Goal: Task Accomplishment & Management: Manage account settings

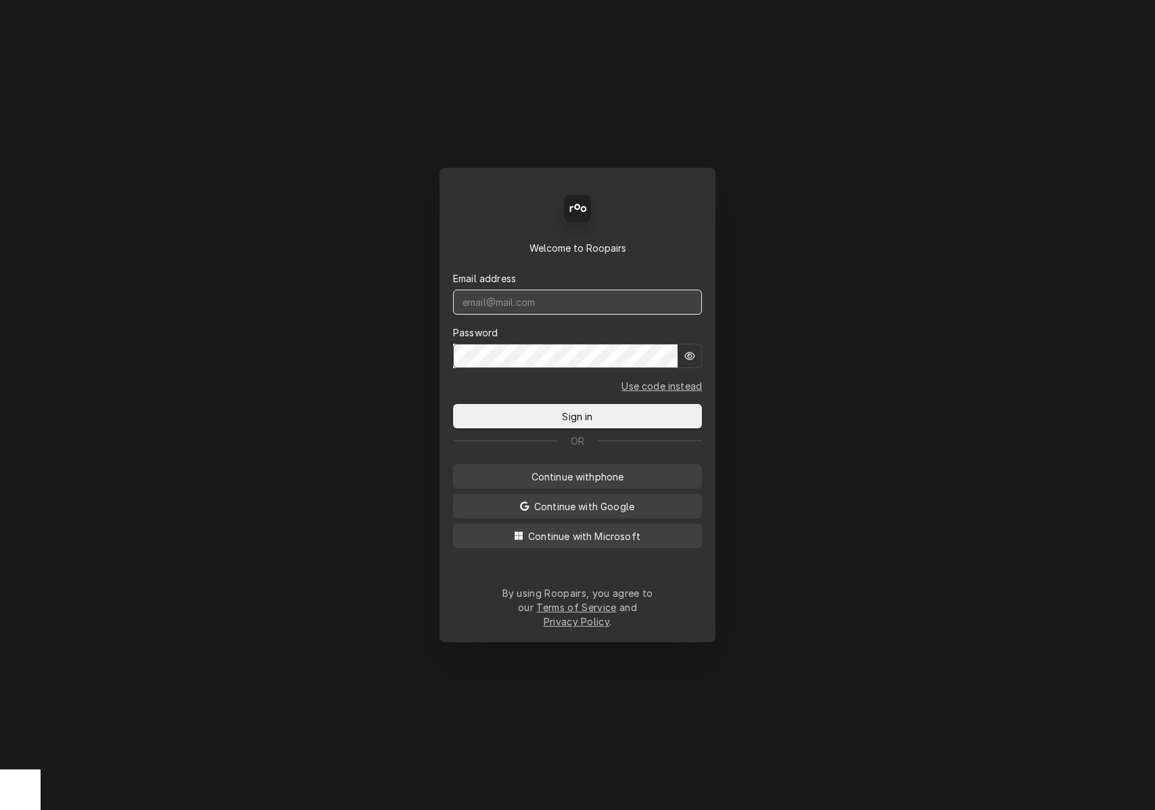
type input "dstewart.red@yahoo.com"
click at [587, 423] on span "Sign in" at bounding box center [577, 416] width 36 height 14
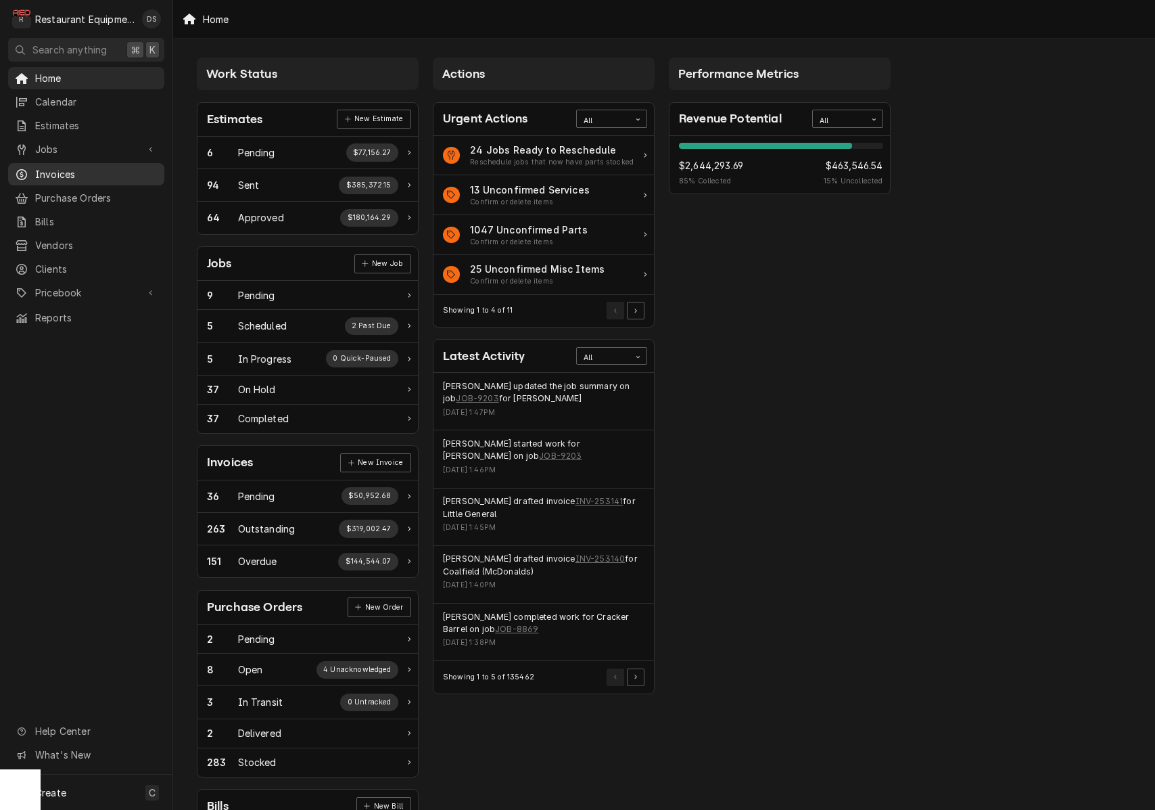
click at [32, 169] on div "Invoices" at bounding box center [86, 174] width 143 height 14
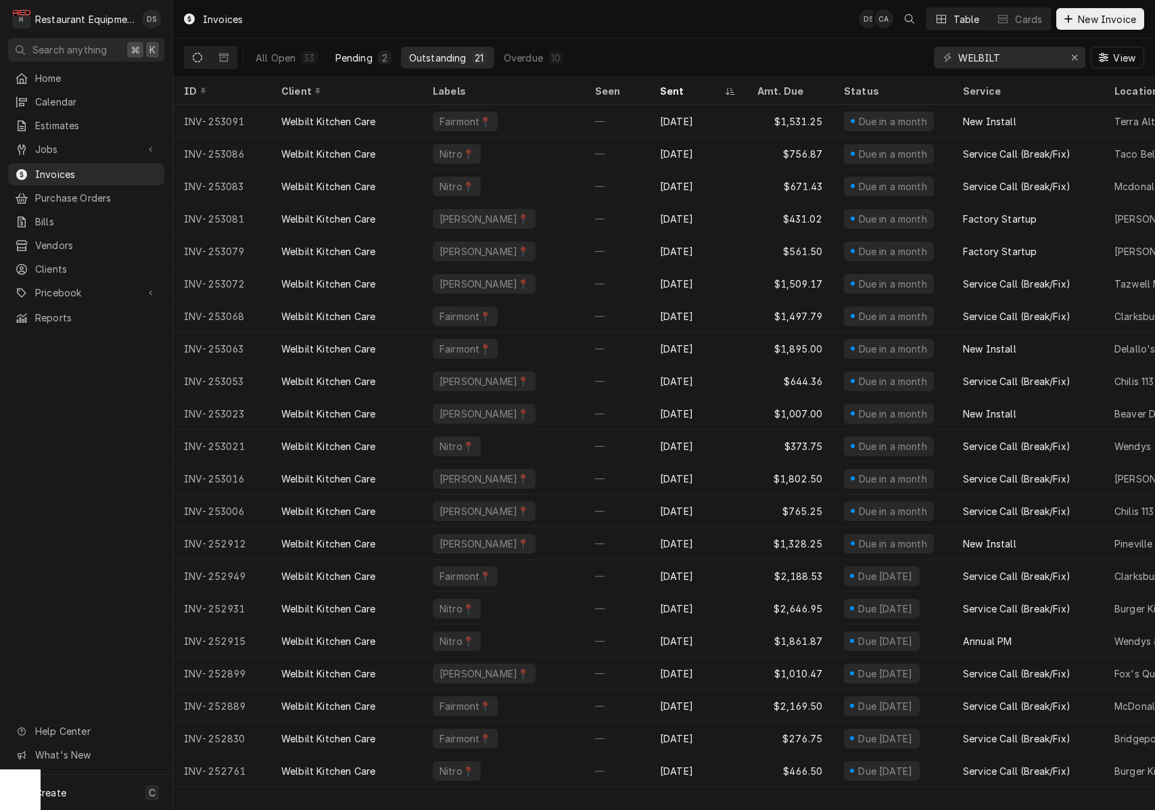
click at [355, 60] on div "Pending" at bounding box center [354, 58] width 37 height 14
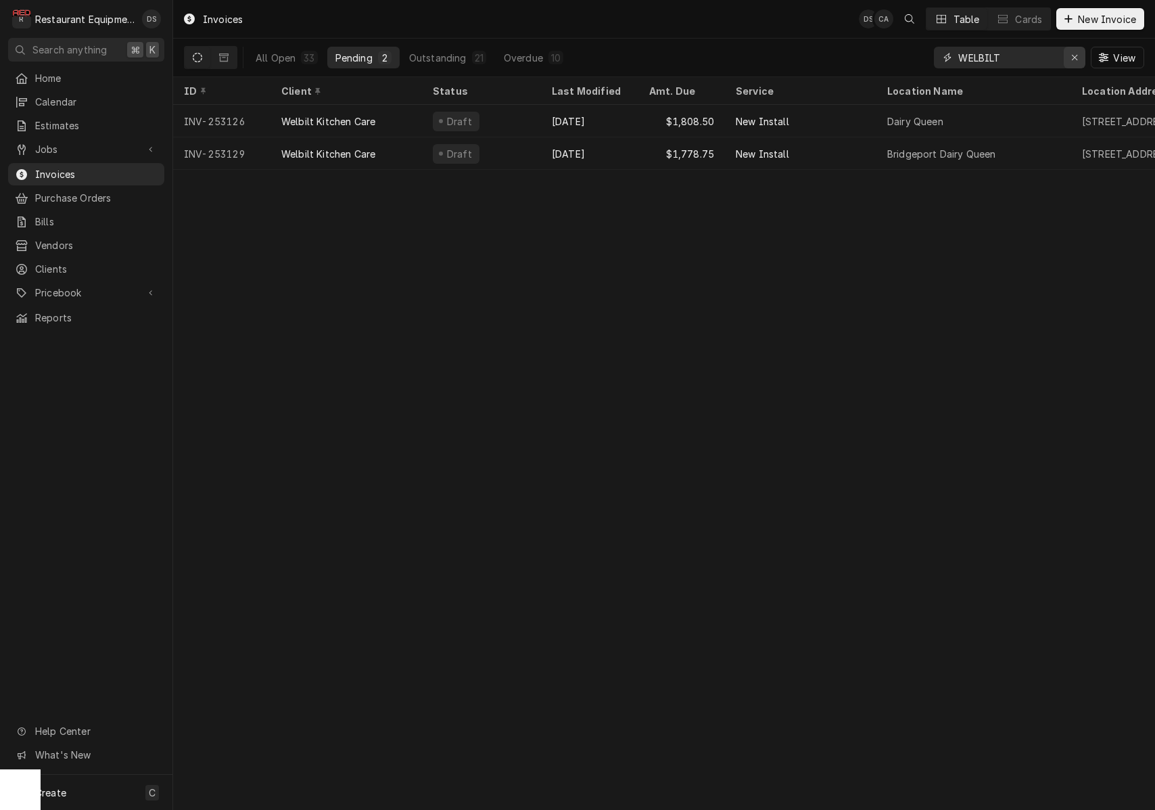
click at [1077, 57] on icon "Erase input" at bounding box center [1074, 57] width 7 height 9
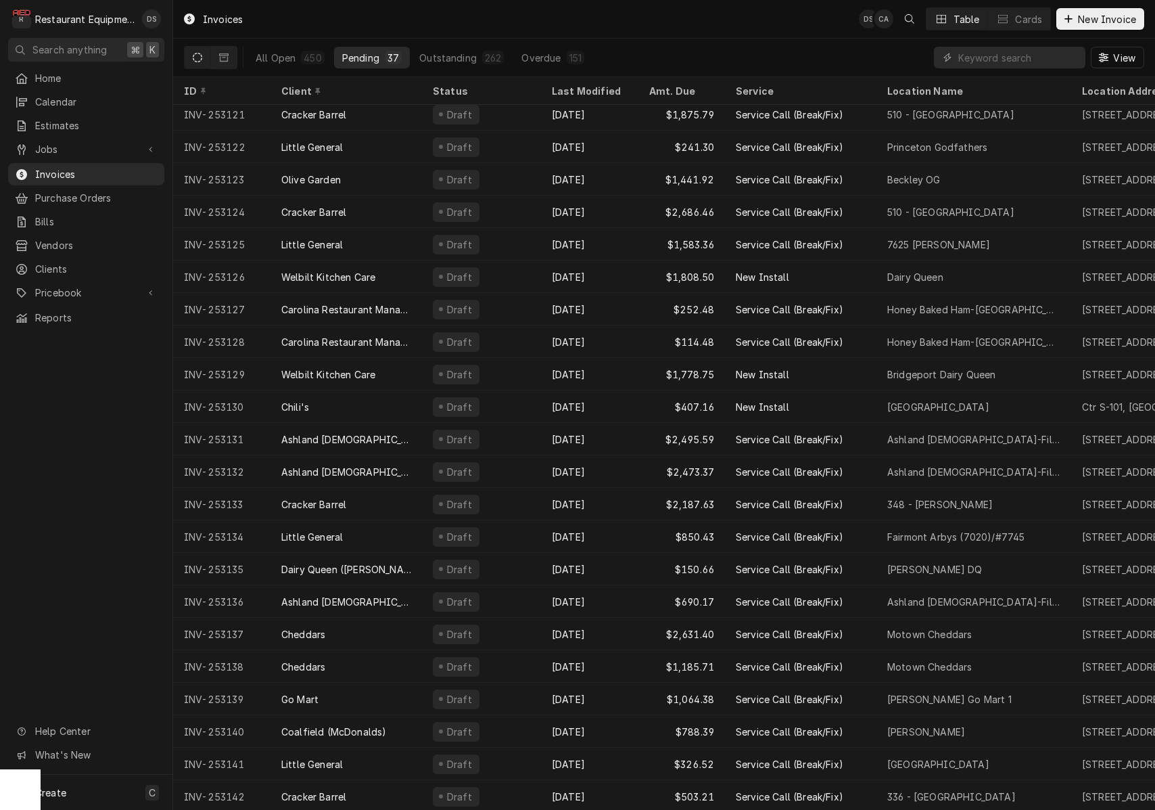
scroll to position [493, 0]
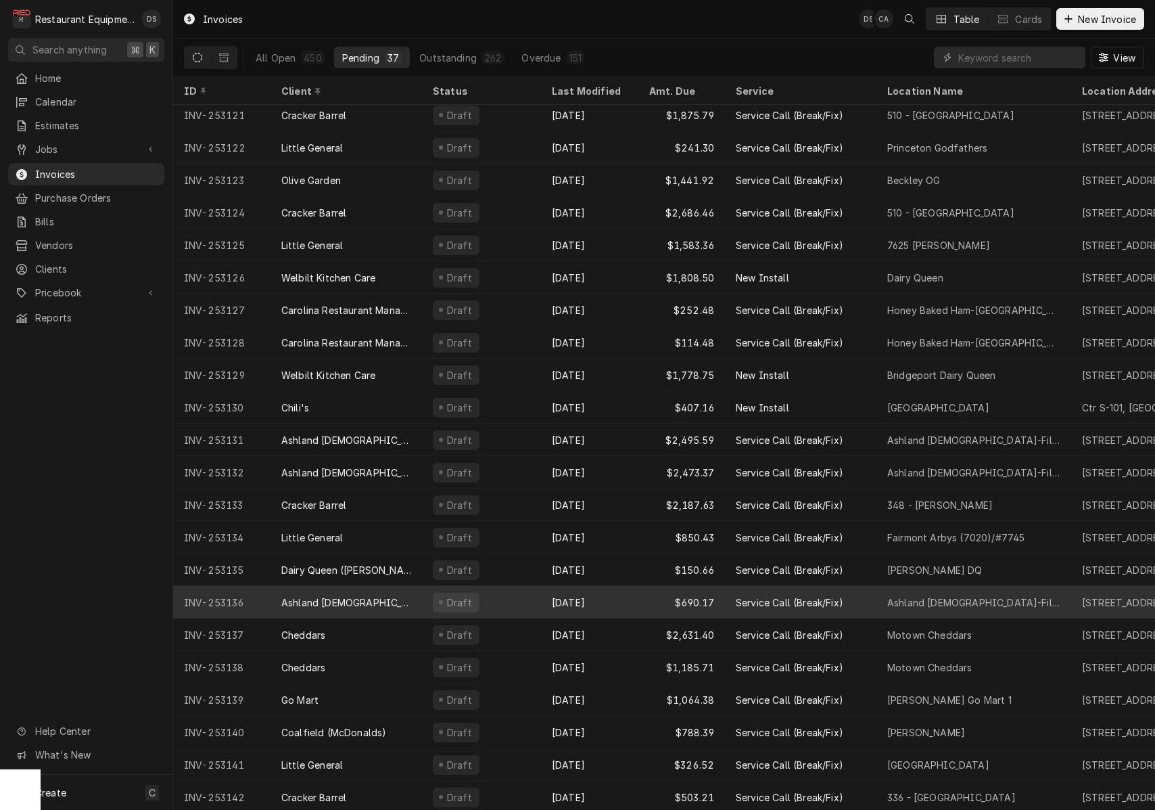
click at [627, 599] on div "[DATE]" at bounding box center [589, 602] width 97 height 32
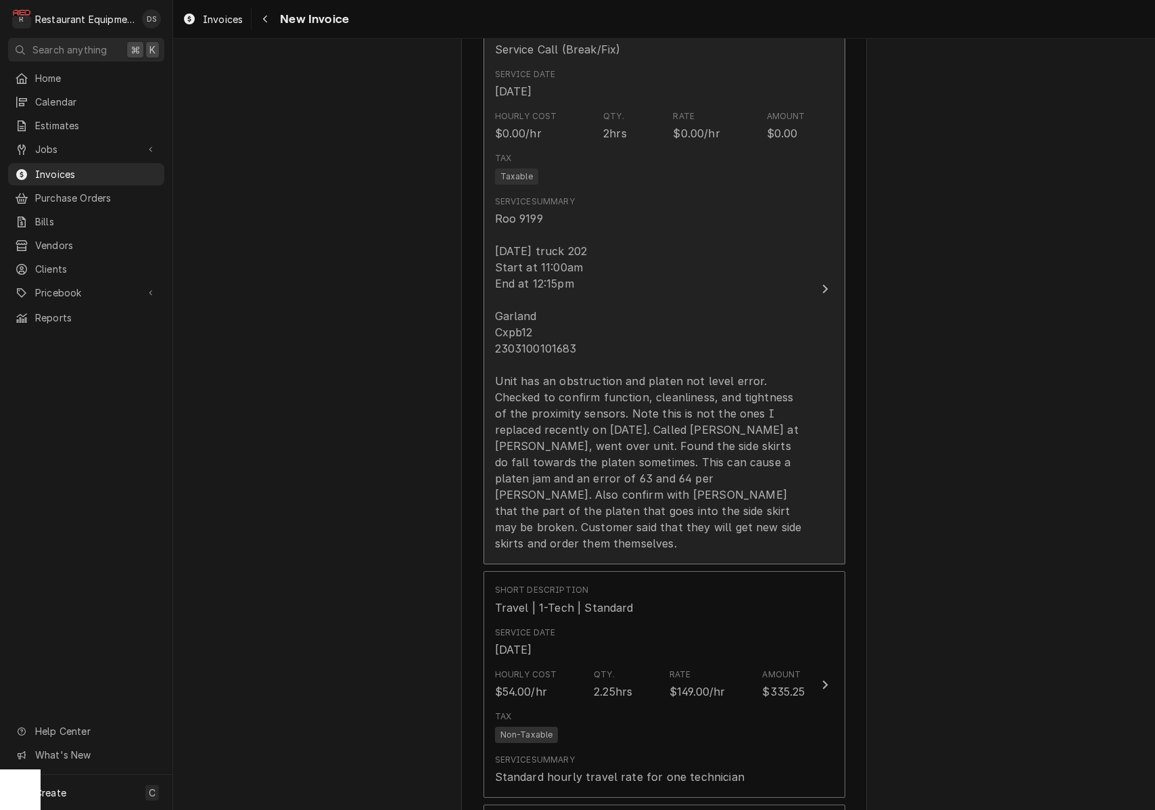
scroll to position [831, 0]
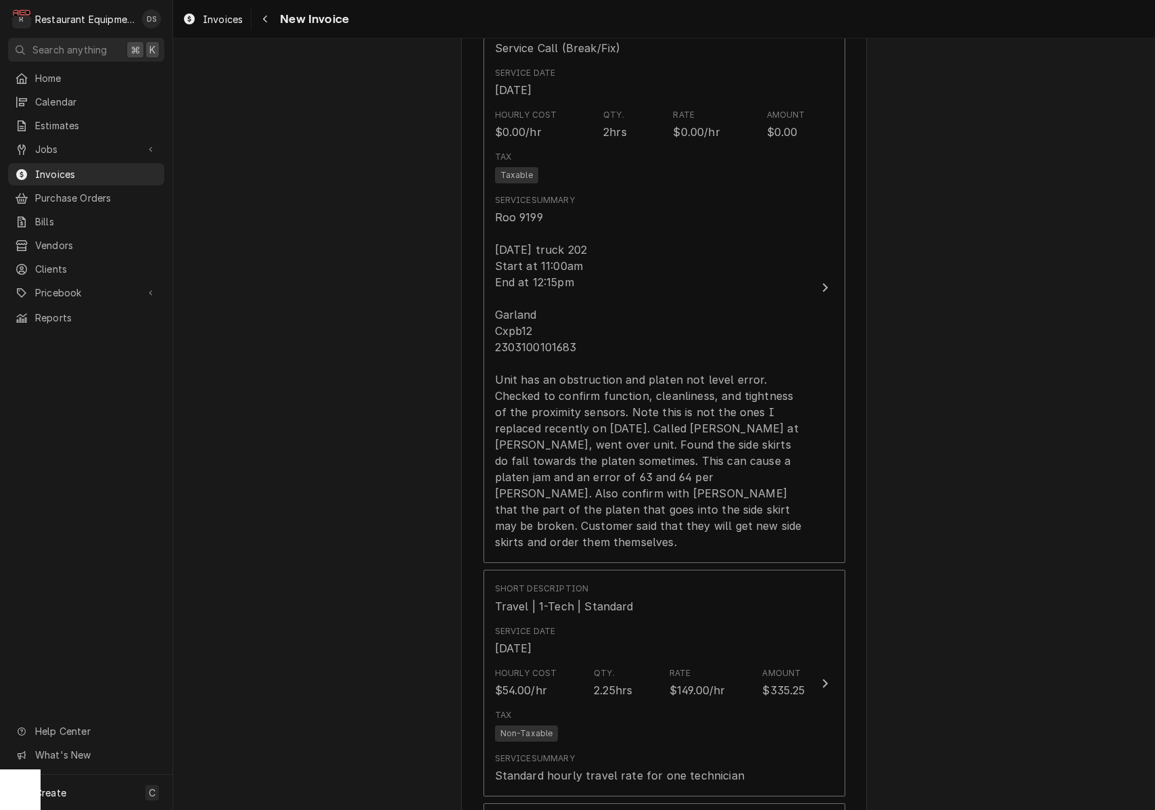
click at [929, 397] on div "Please provide the following information to create your invoice: Client Details…" at bounding box center [664, 661] width 982 height 2878
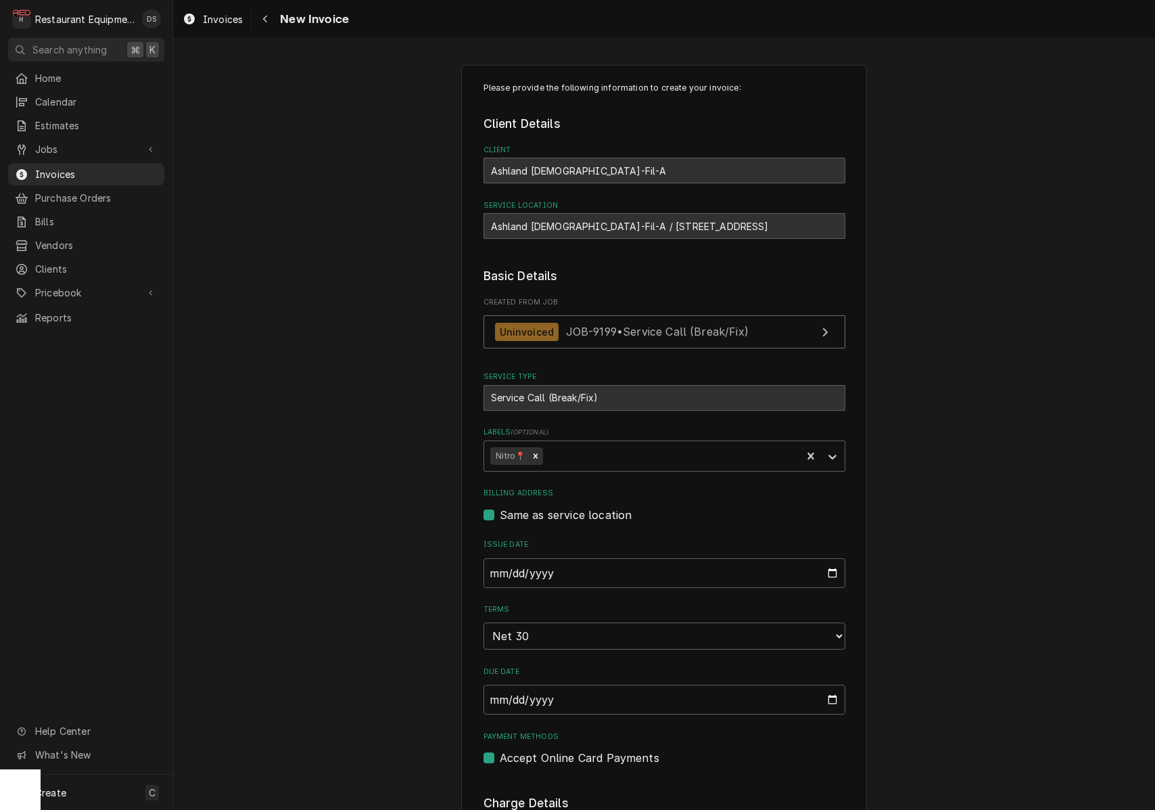
scroll to position [0, 0]
click at [265, 18] on icon "Navigate back" at bounding box center [265, 18] width 6 height 9
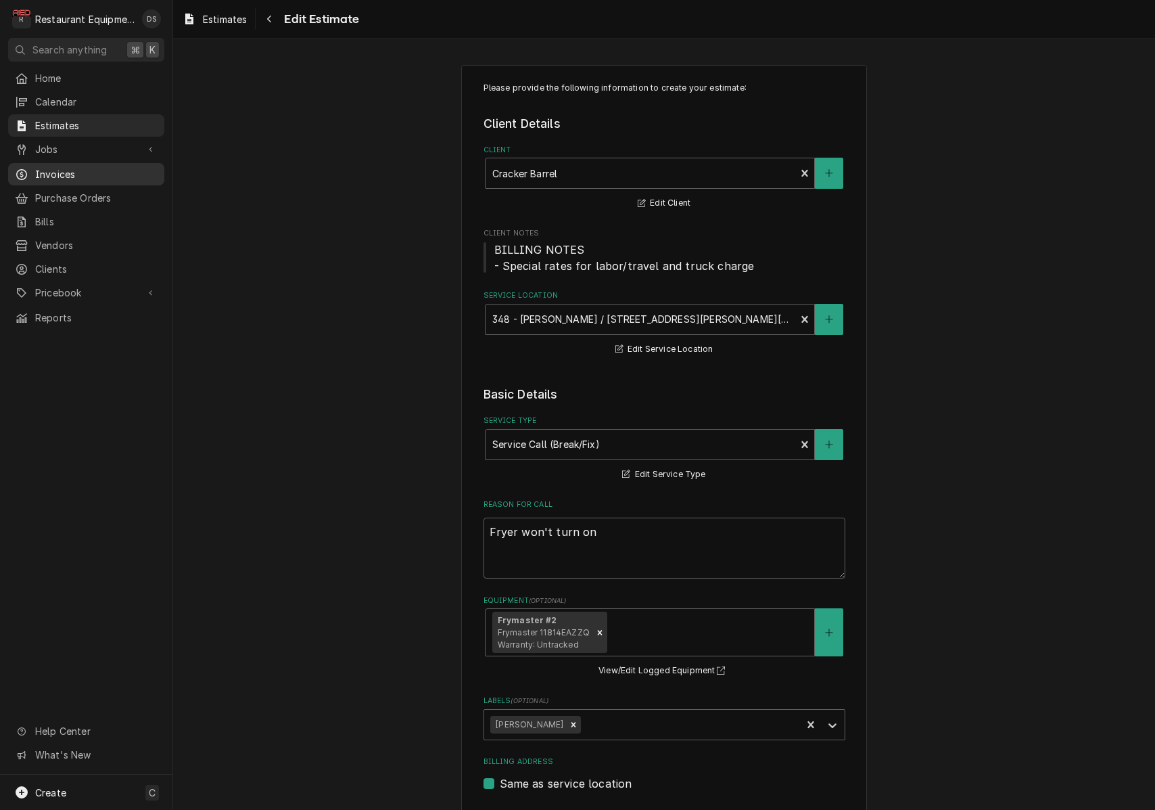
click at [64, 170] on span "Invoices" at bounding box center [96, 174] width 122 height 14
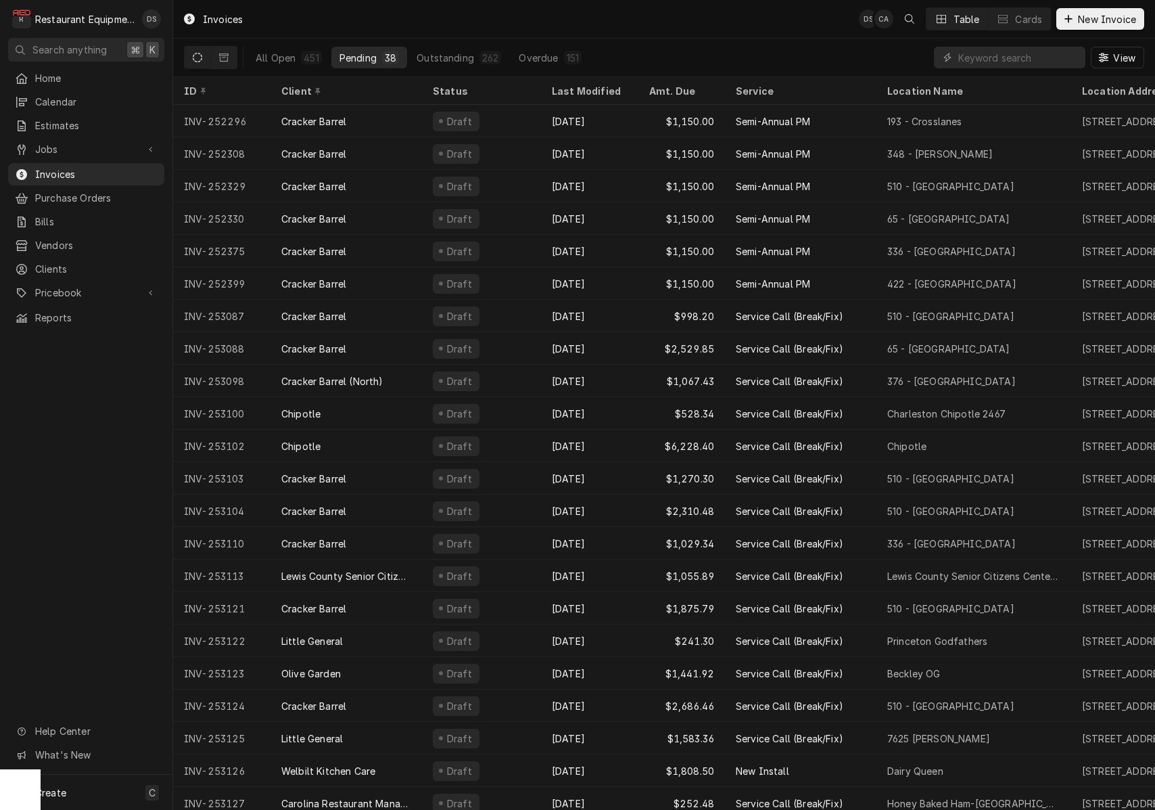
click at [952, 53] on div "Dynamic Content Wrapper" at bounding box center [948, 58] width 14 height 14
click at [971, 62] on input "Dynamic Content Wrapper" at bounding box center [1018, 58] width 120 height 22
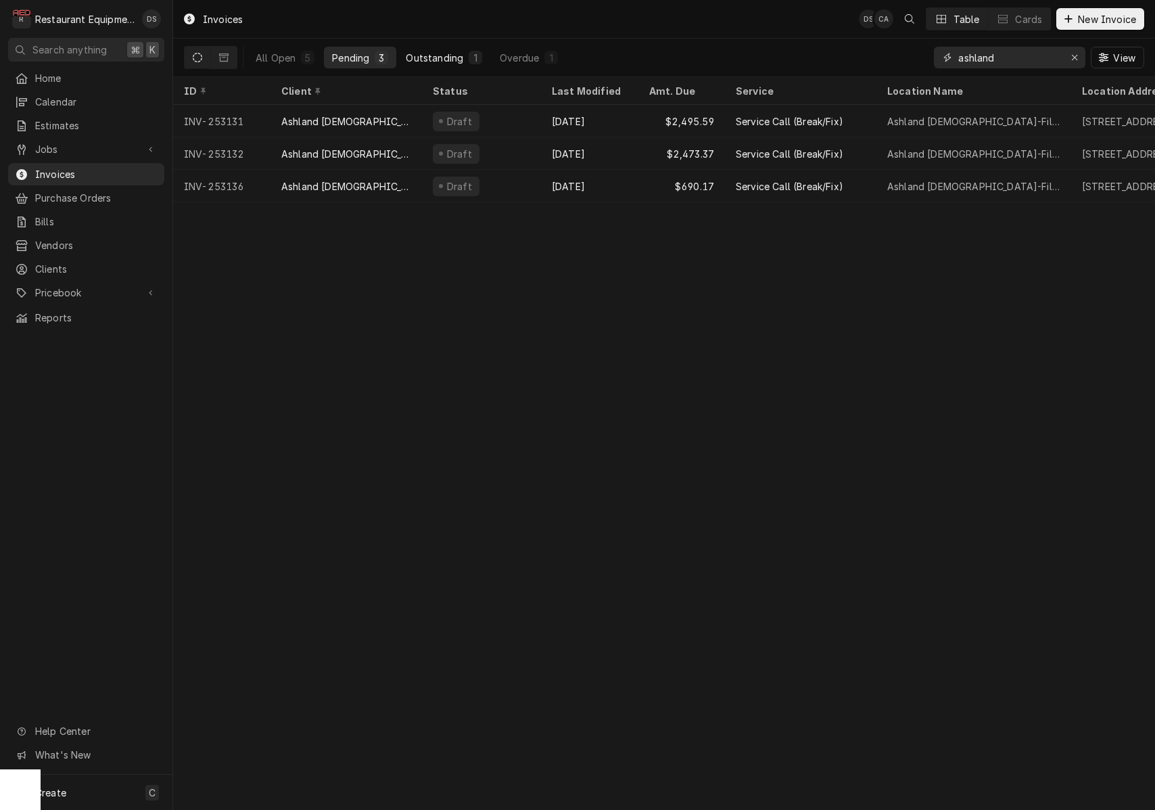
type input "ashland"
click at [457, 60] on div "Outstanding" at bounding box center [434, 58] width 57 height 14
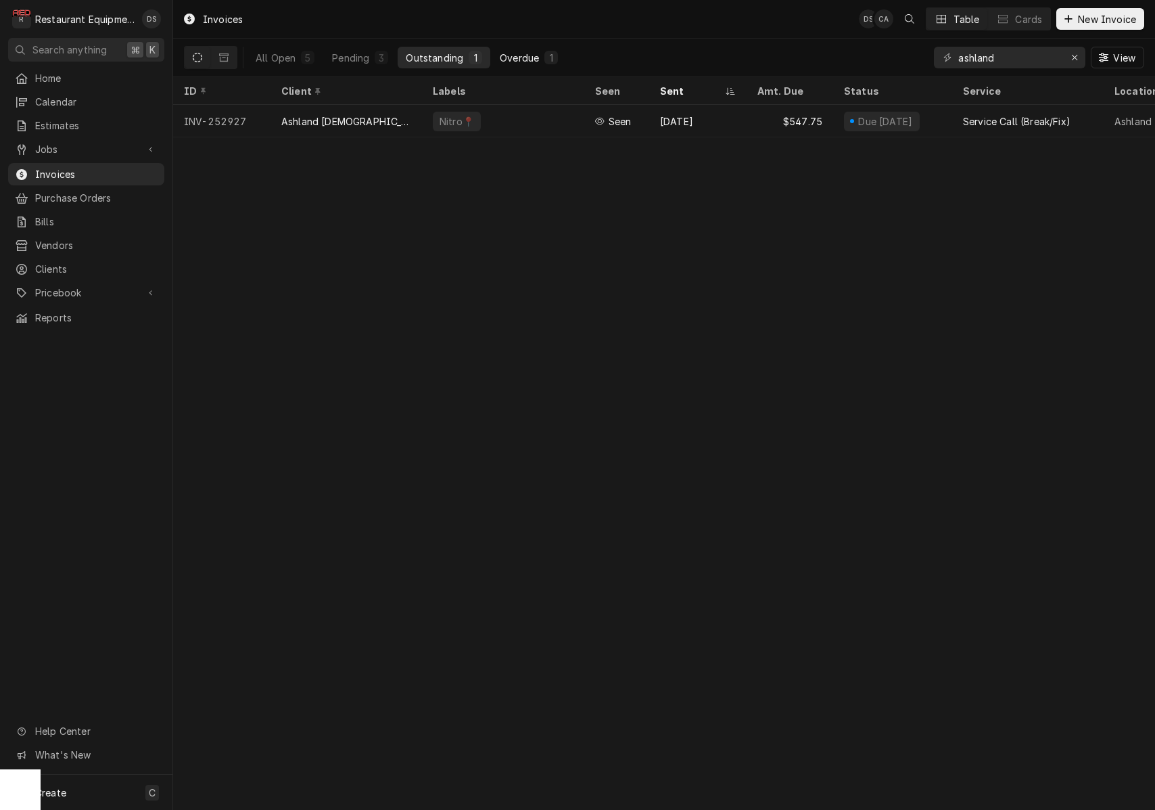
click at [532, 60] on div "Overdue" at bounding box center [519, 58] width 39 height 14
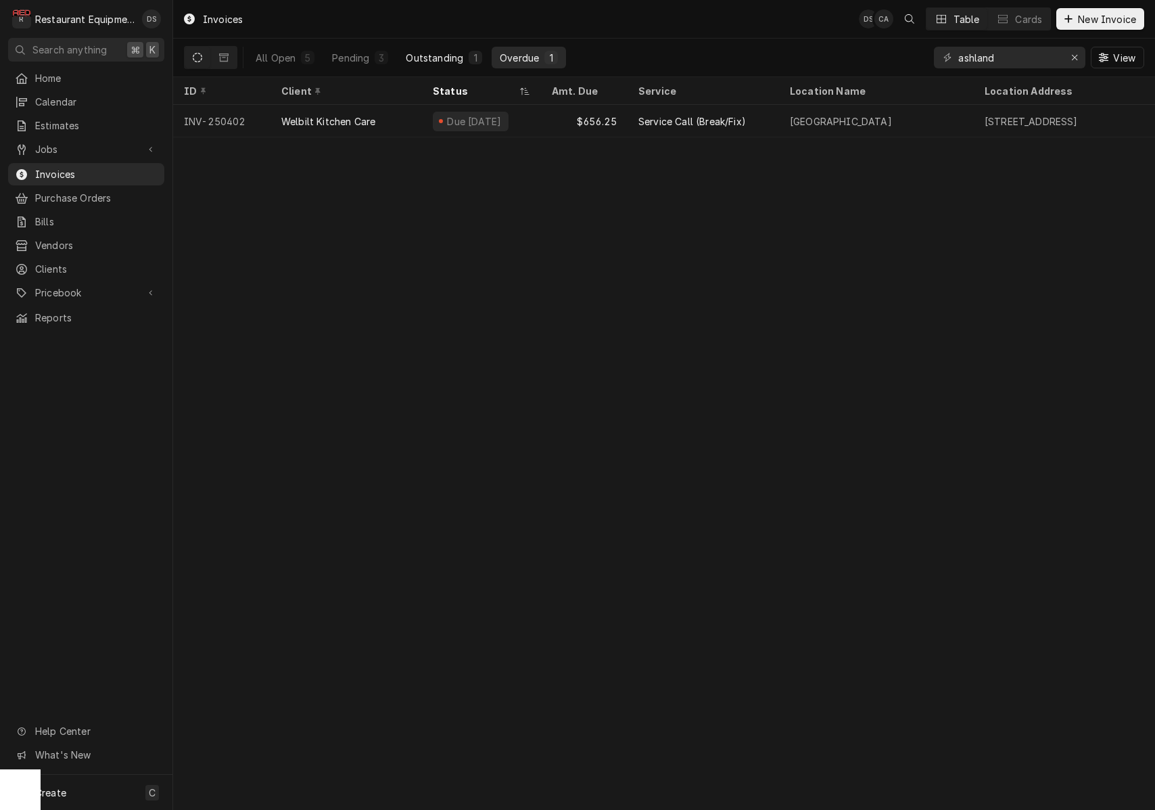
click at [469, 57] on div "1" at bounding box center [476, 58] width 14 height 14
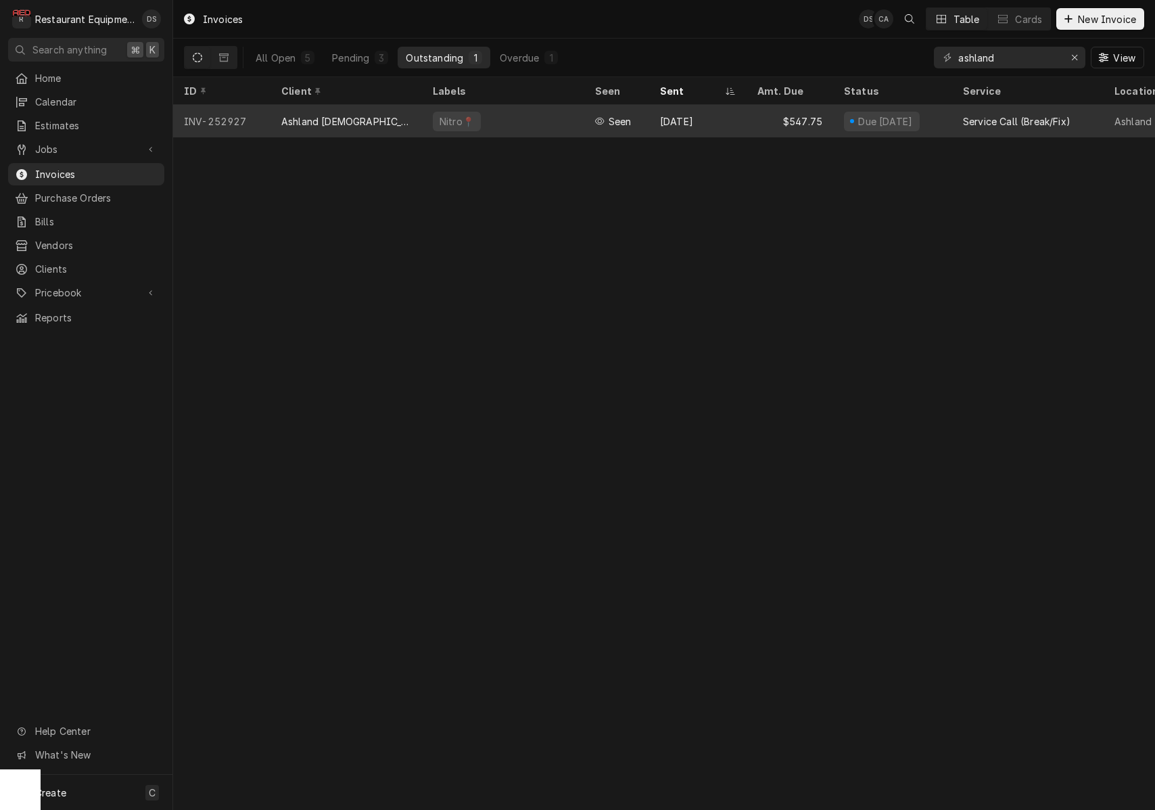
click at [581, 122] on div "Nitro📍" at bounding box center [503, 121] width 162 height 32
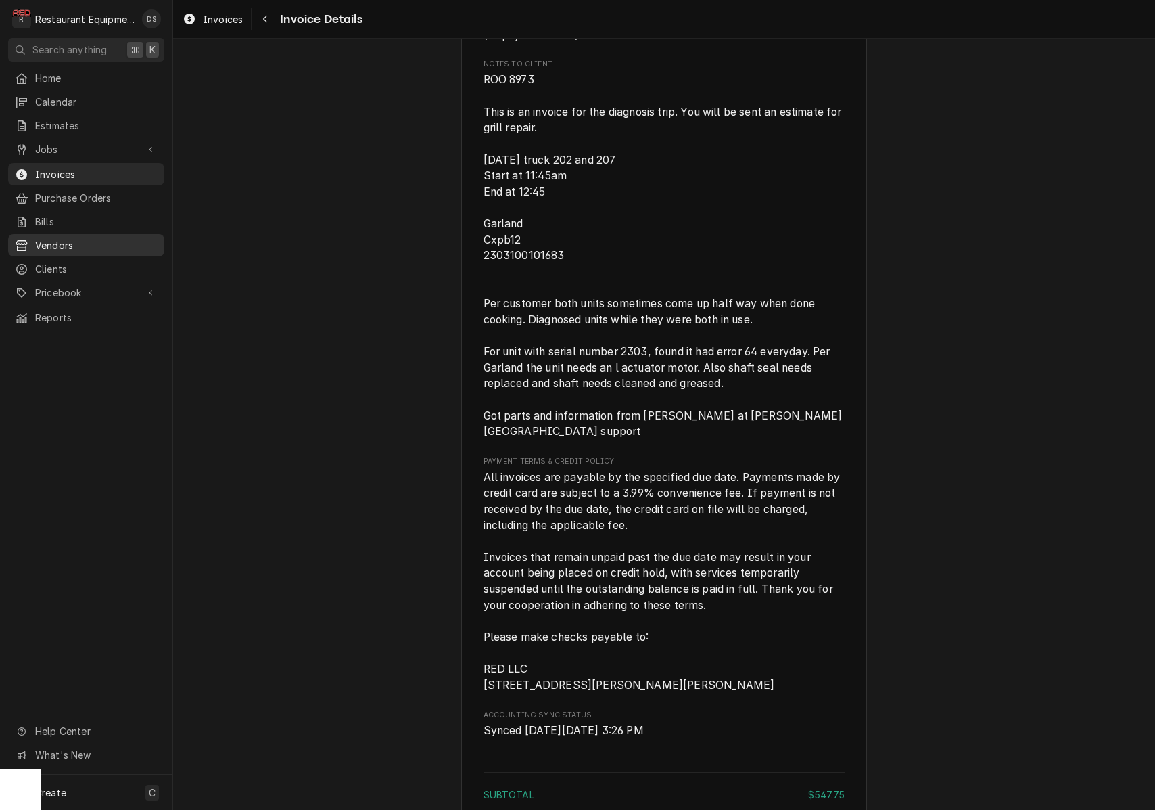
scroll to position [1560, 0]
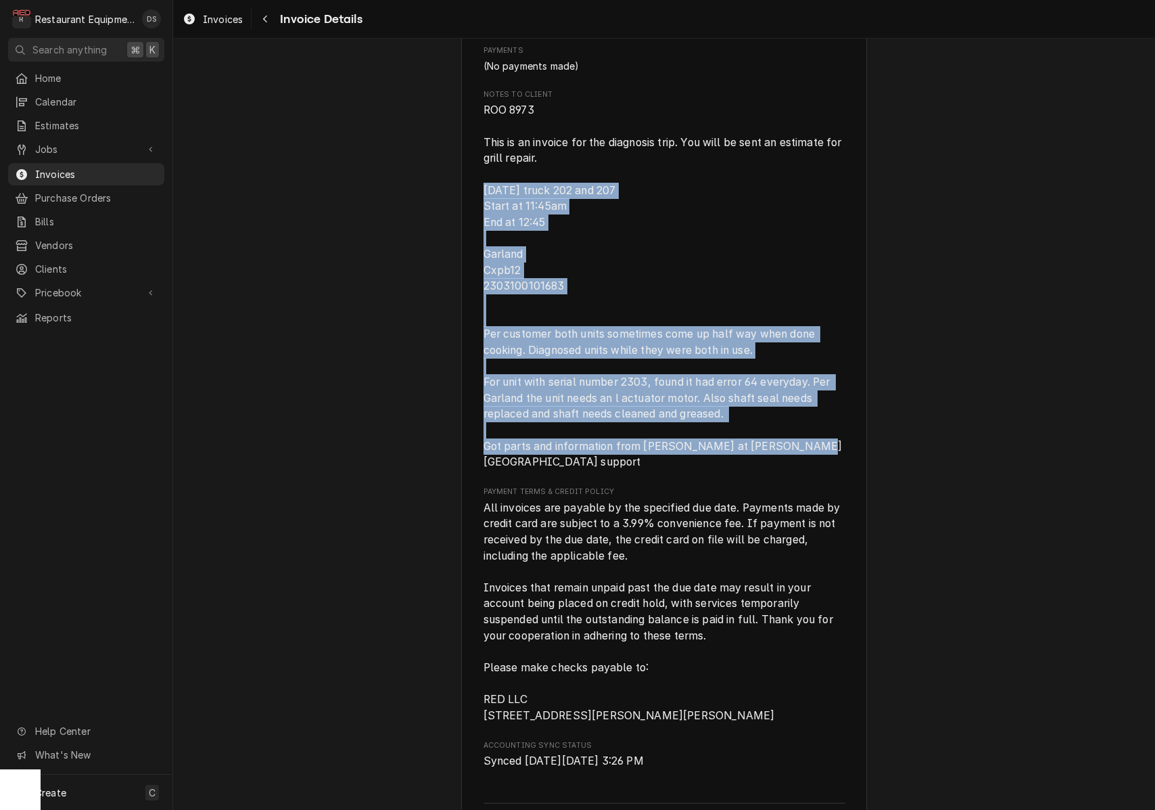
drag, startPoint x: 484, startPoint y: 208, endPoint x: 789, endPoint y: 423, distance: 373.7
copy span "[DATE] truck 202 and 207 Start at 11:45am End at 12:45 Garland Cxpb12 230310010…"
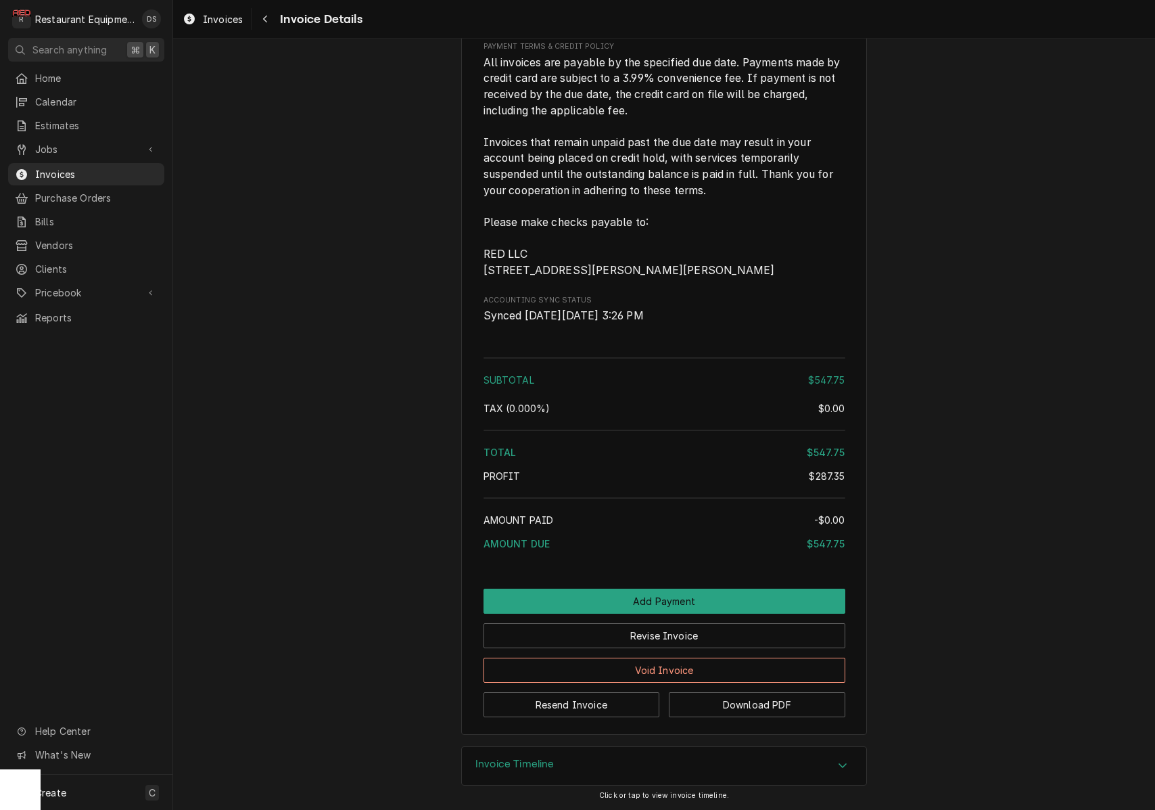
scroll to position [0, 0]
click at [673, 669] on button "Void Invoice" at bounding box center [665, 669] width 362 height 25
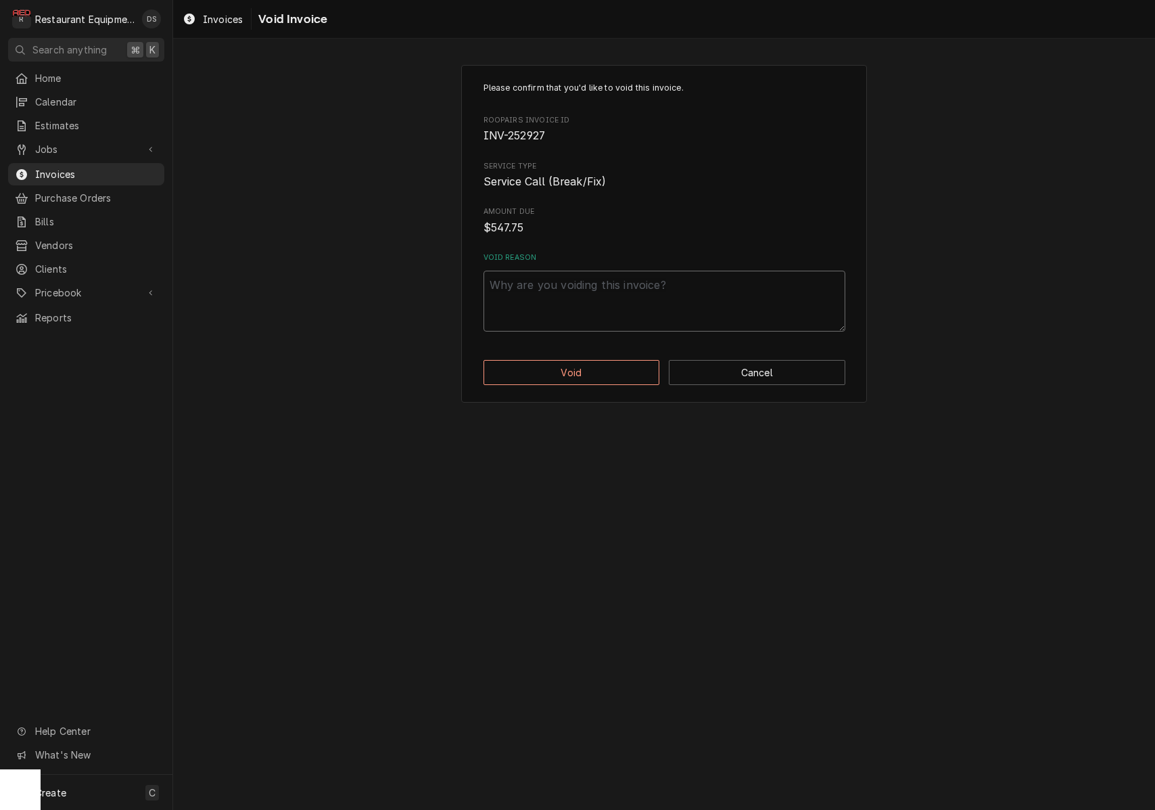
click at [536, 299] on textarea "Void Reason" at bounding box center [665, 301] width 362 height 61
type textarea "x"
type textarea "B"
type textarea "x"
type textarea "BI"
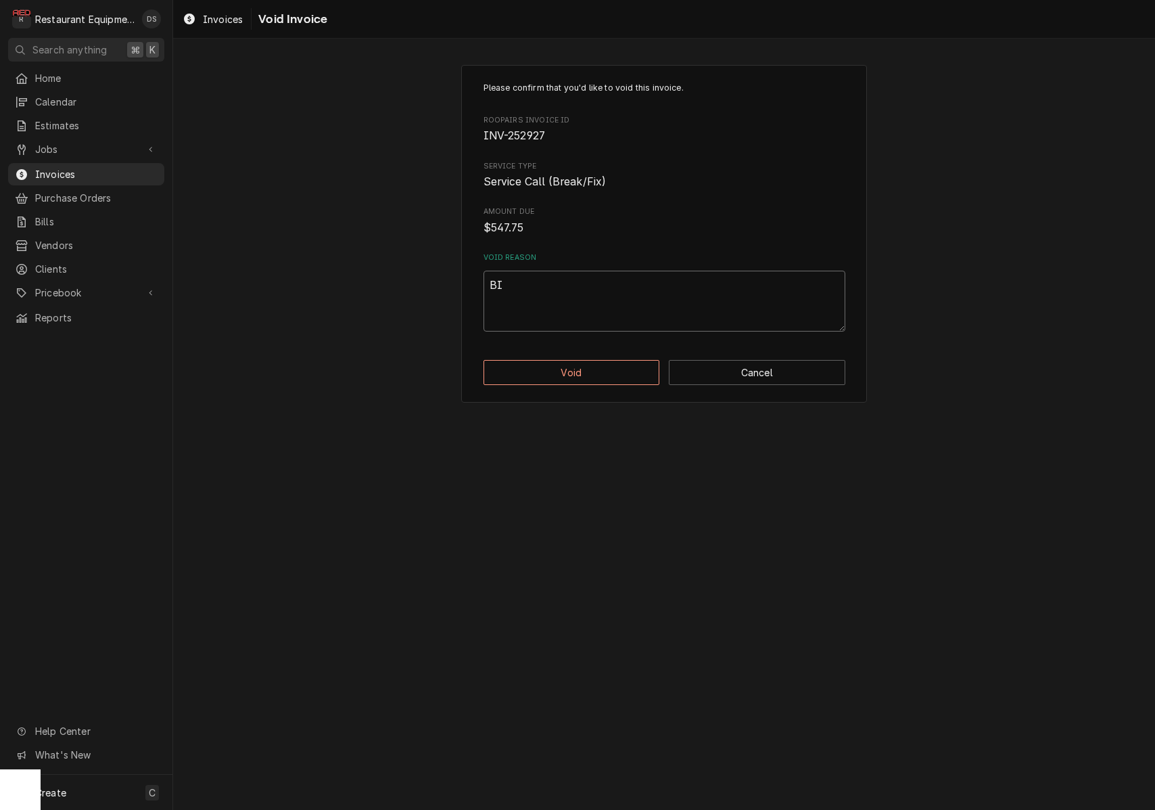
type textarea "x"
type textarea "BIL"
type textarea "x"
type textarea "BILL"
type textarea "x"
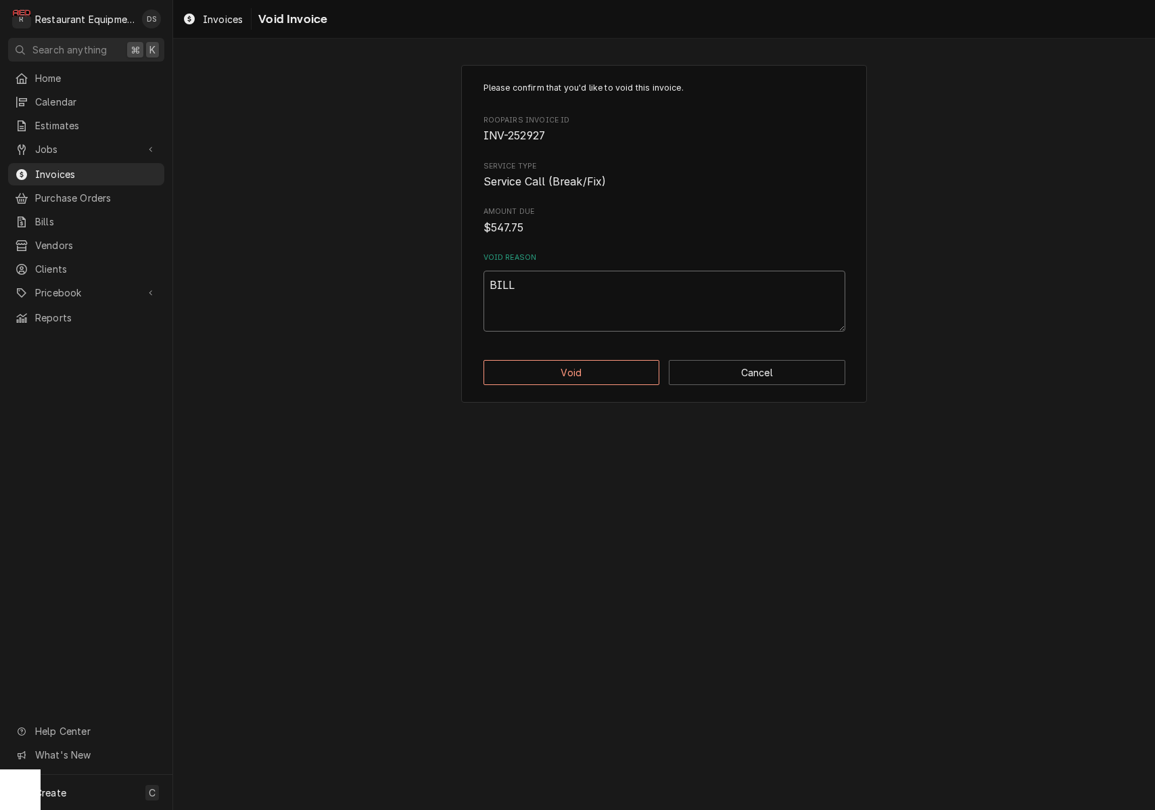
type textarea "BILLI"
type textarea "x"
type textarea "BILLIN"
type textarea "x"
type textarea "BILLING"
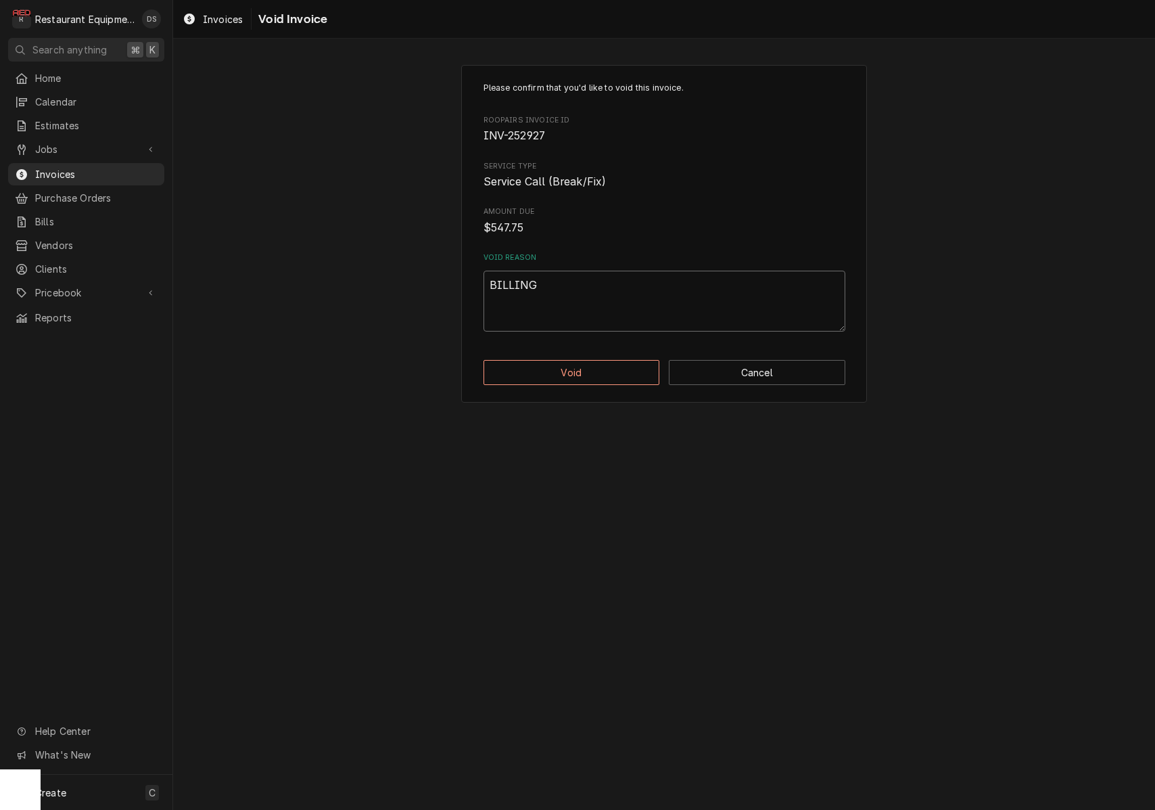
type textarea "x"
type textarea "BILLING"
type textarea "x"
type textarea "BILLING O"
type textarea "x"
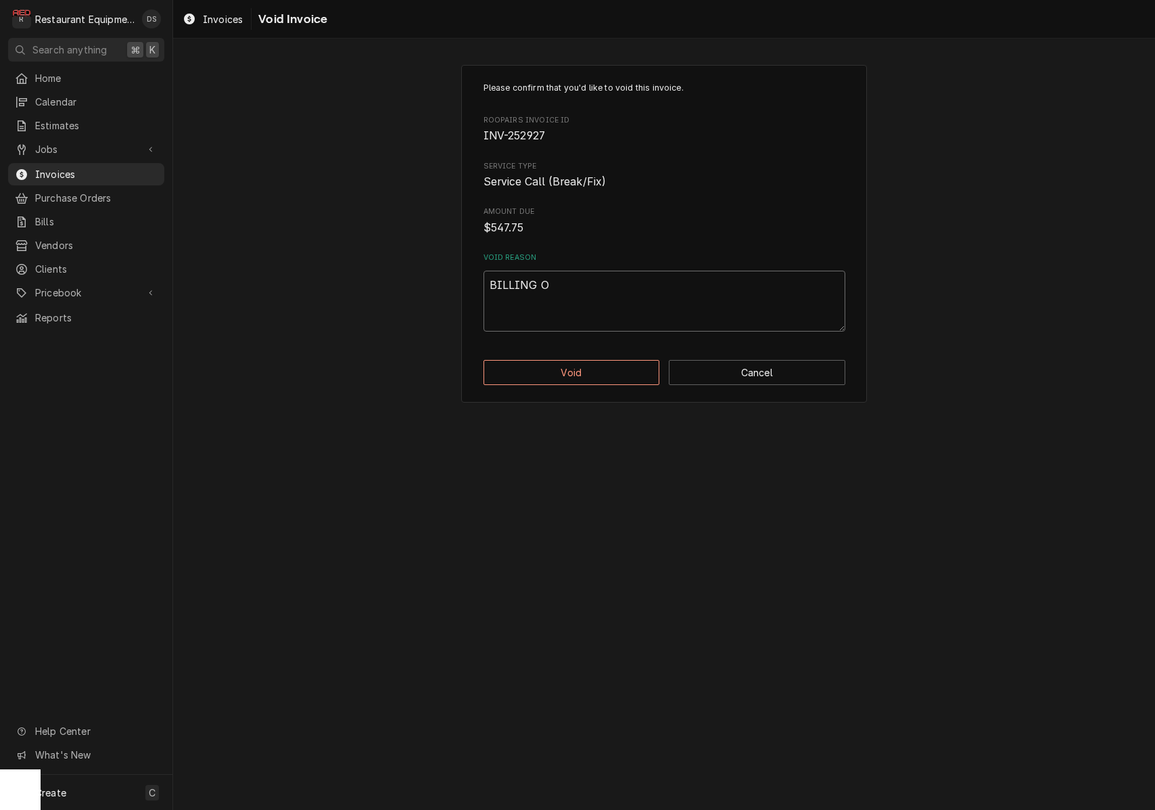
type textarea "BILLING ON"
type textarea "x"
type textarea "BILLING ON"
type textarea "x"
type textarea "BILLING ON I"
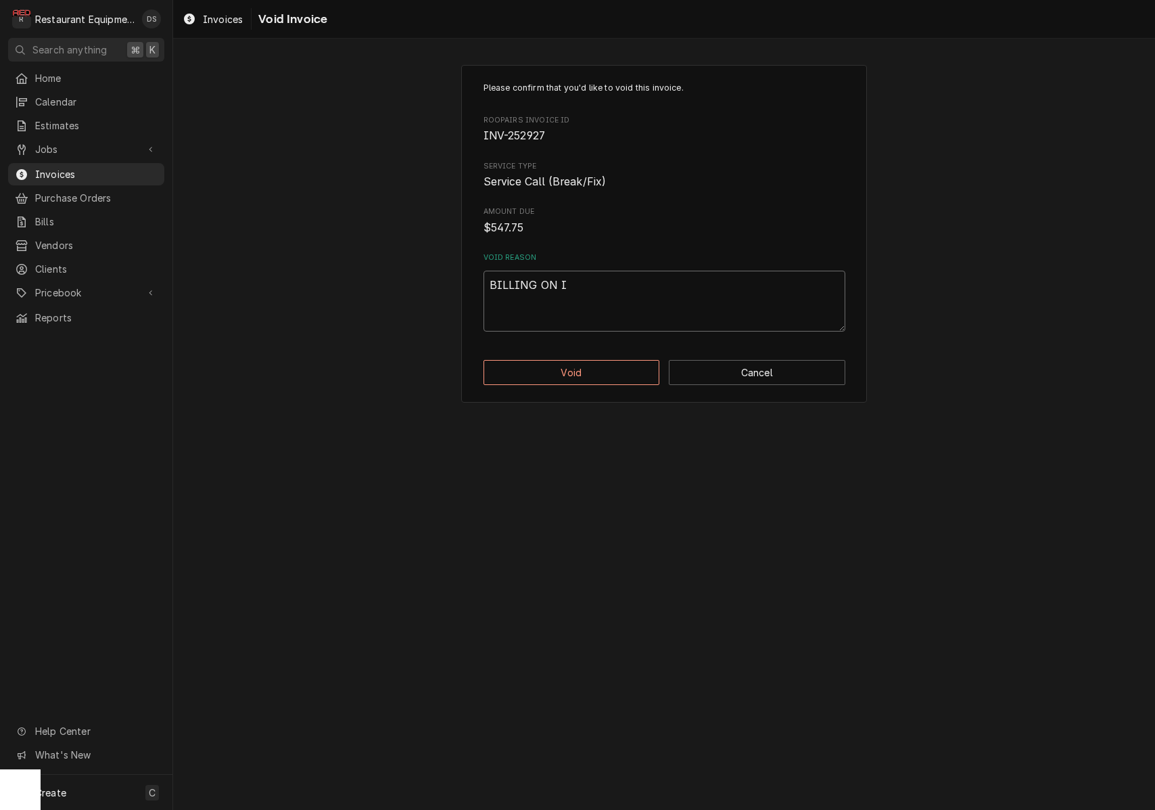
type textarea "x"
type textarea "BILLING ON IN"
type textarea "x"
type textarea "BILLING ON INV"
type textarea "x"
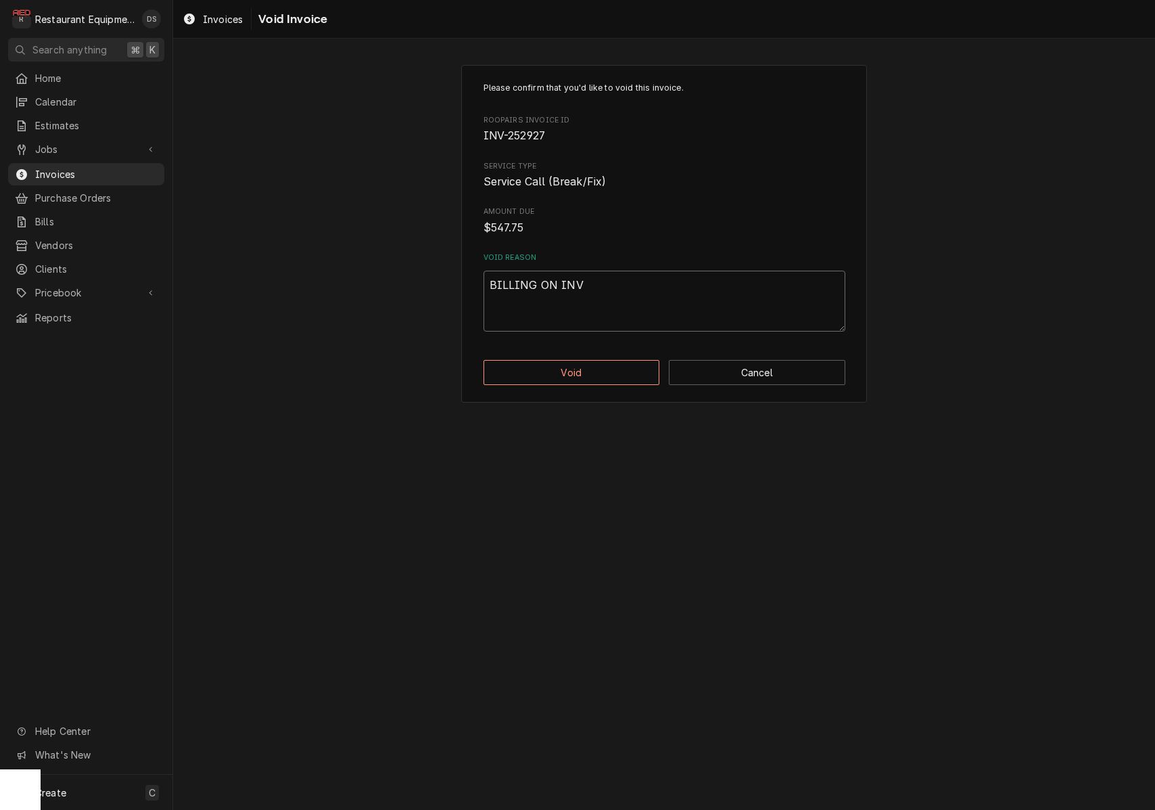
type textarea "BILLING ON INVO"
type textarea "x"
type textarea "BILLING ON INVOI"
type textarea "x"
type textarea "BILLING ON INVOIC"
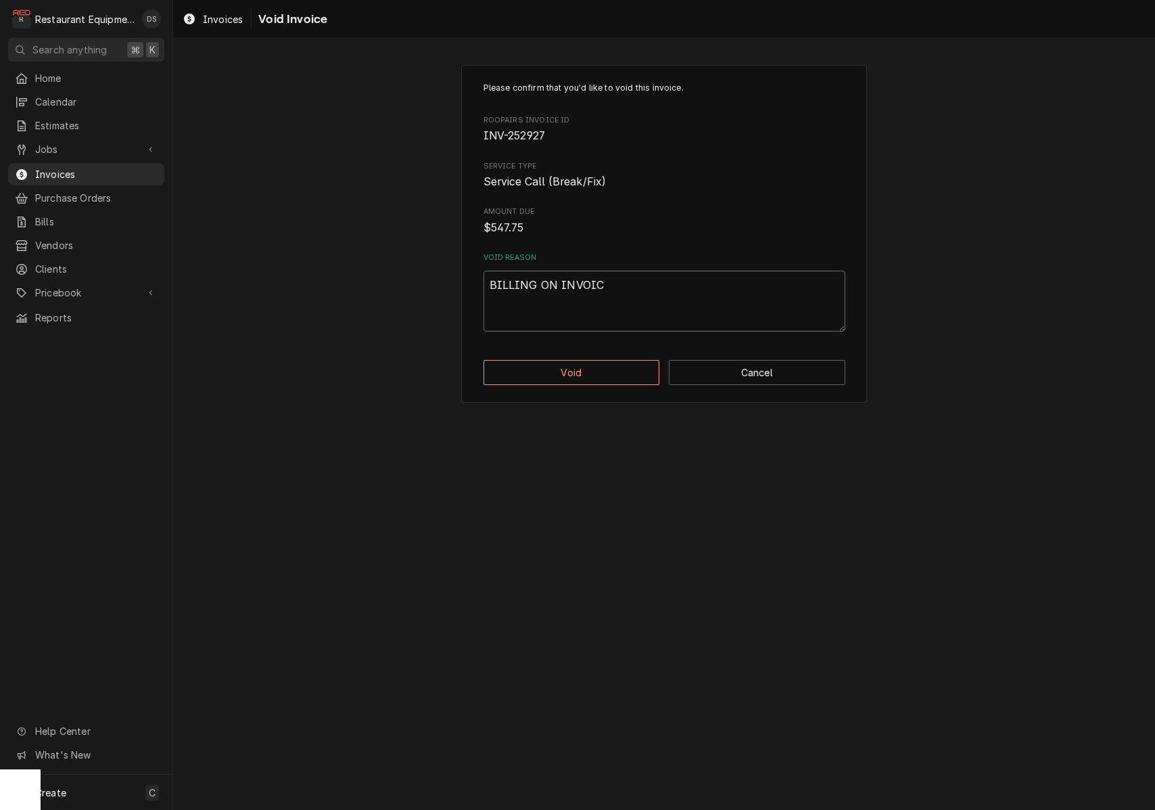
type textarea "x"
type textarea "BILLING ON INVOICE"
type textarea "x"
type textarea "BILLING ON INVOICE"
type textarea "x"
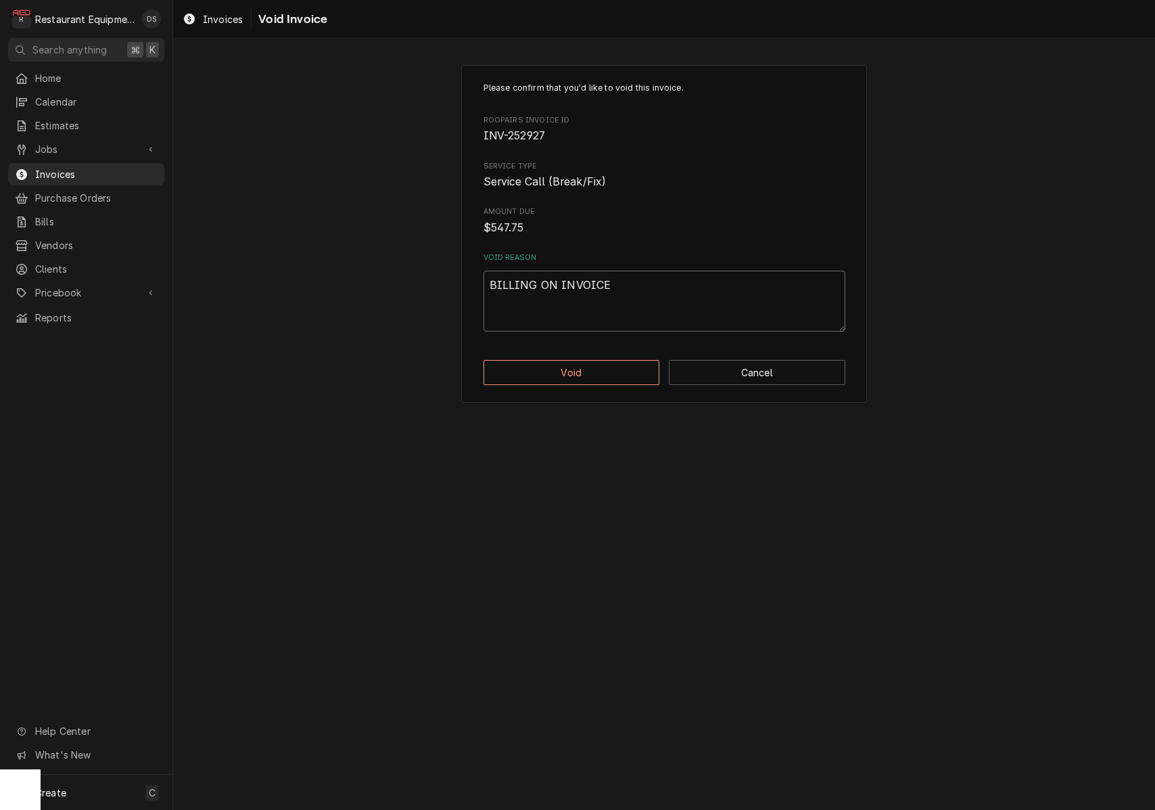
type textarea "BILLING ON INVOICE 2"
type textarea "x"
type textarea "BILLING ON INVOICE 25"
type textarea "x"
type textarea "BILLING ON INVOICE 253"
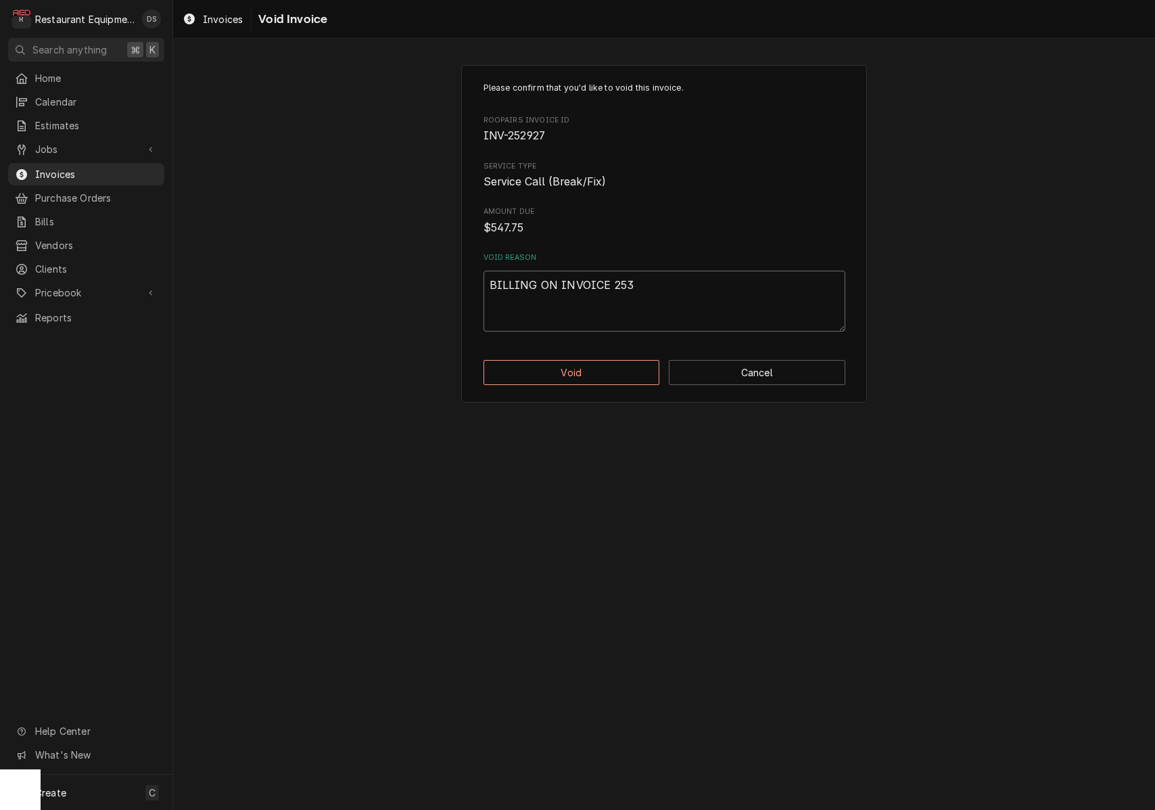
type textarea "x"
type textarea "BILLING ON INVOICE 2531"
type textarea "x"
type textarea "BILLING ON INVOICE 25313"
type textarea "x"
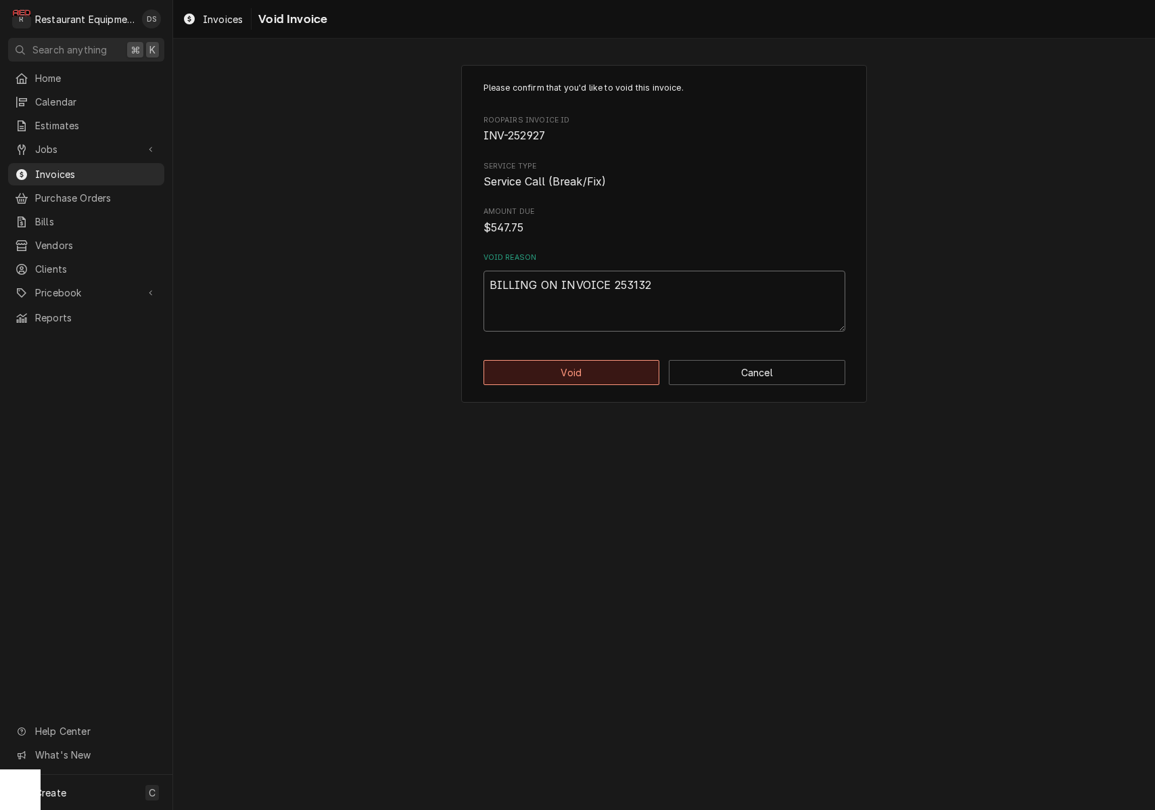
type textarea "BILLING ON INVOICE 253132"
click at [590, 370] on button "Void" at bounding box center [572, 372] width 177 height 25
type textarea "x"
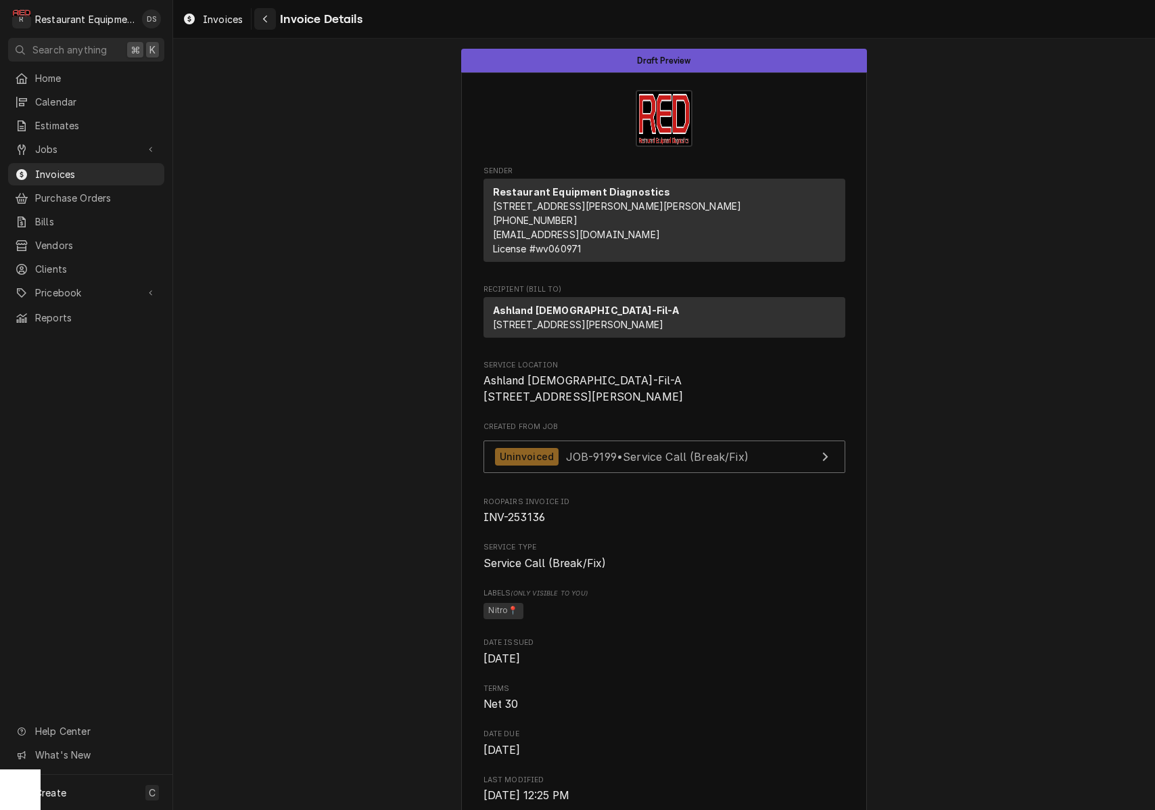
click at [267, 18] on icon "Navigate back" at bounding box center [265, 18] width 6 height 9
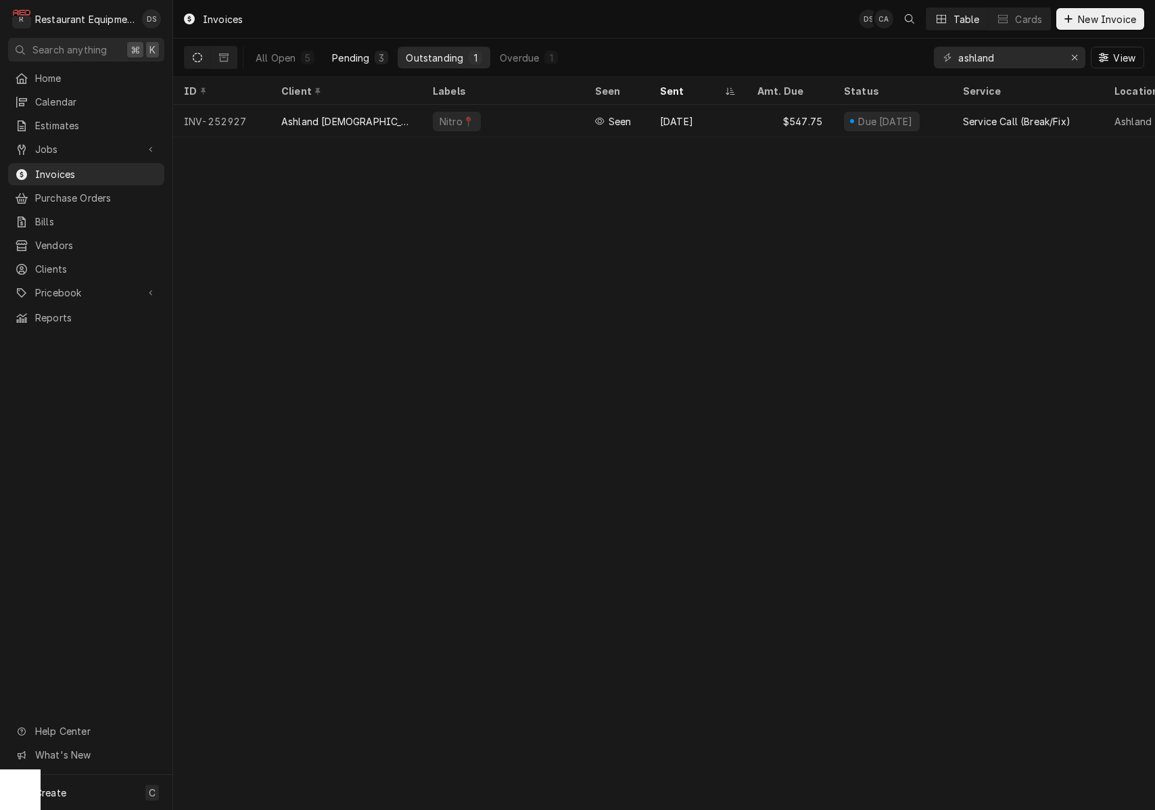
click at [362, 55] on div "Pending" at bounding box center [350, 58] width 37 height 14
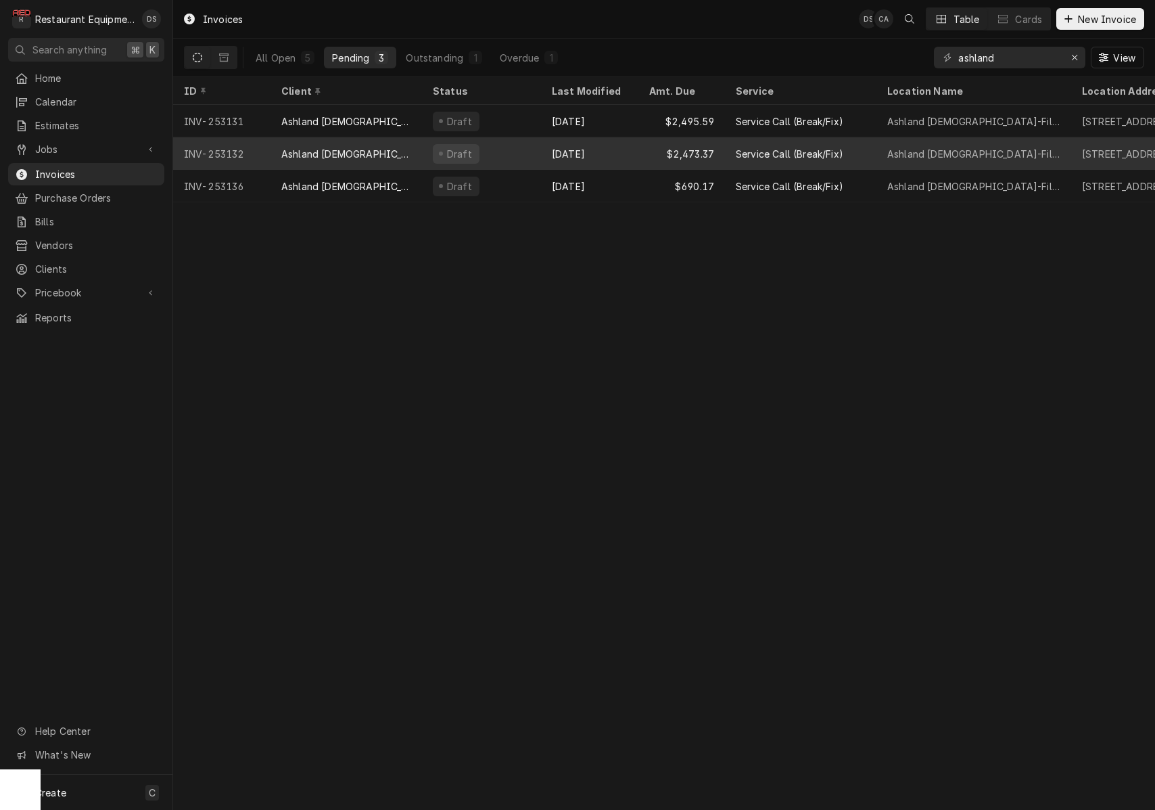
click at [613, 150] on div "[DATE]" at bounding box center [589, 153] width 97 height 32
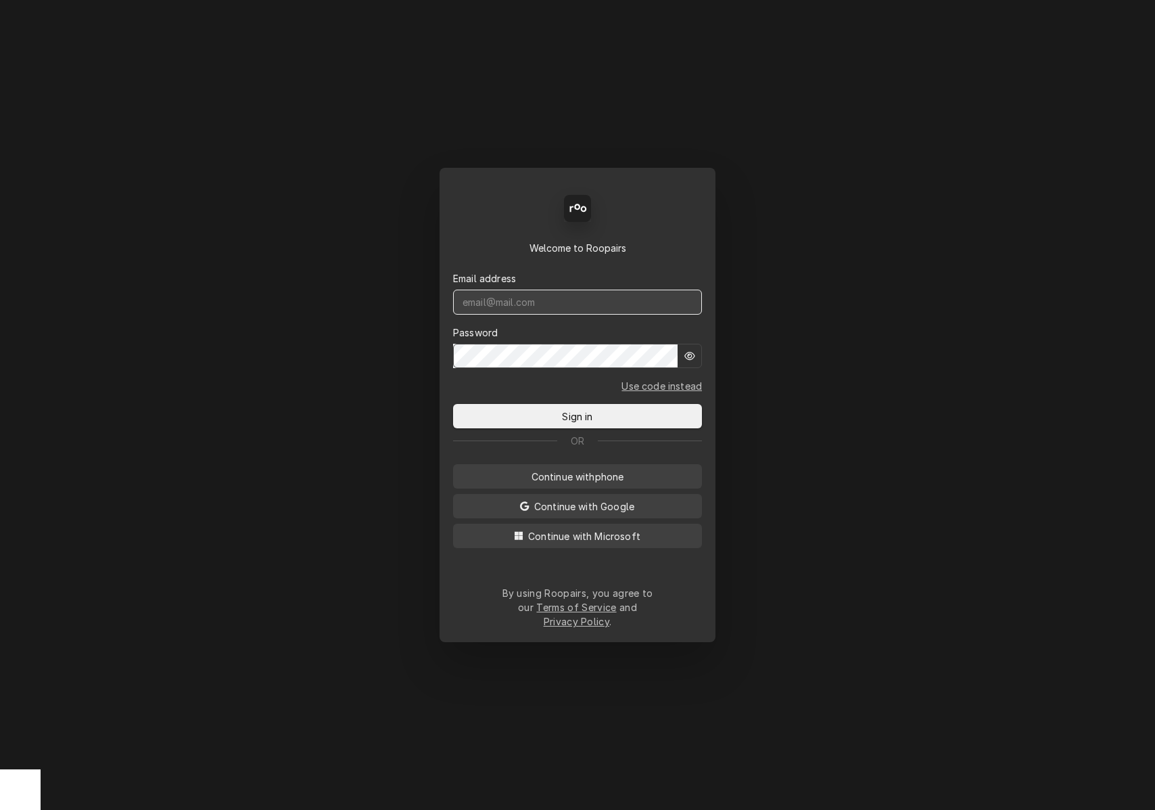
type input "[DOMAIN_NAME][EMAIL_ADDRESS][DOMAIN_NAME]"
click at [582, 418] on span "Sign in" at bounding box center [577, 416] width 36 height 14
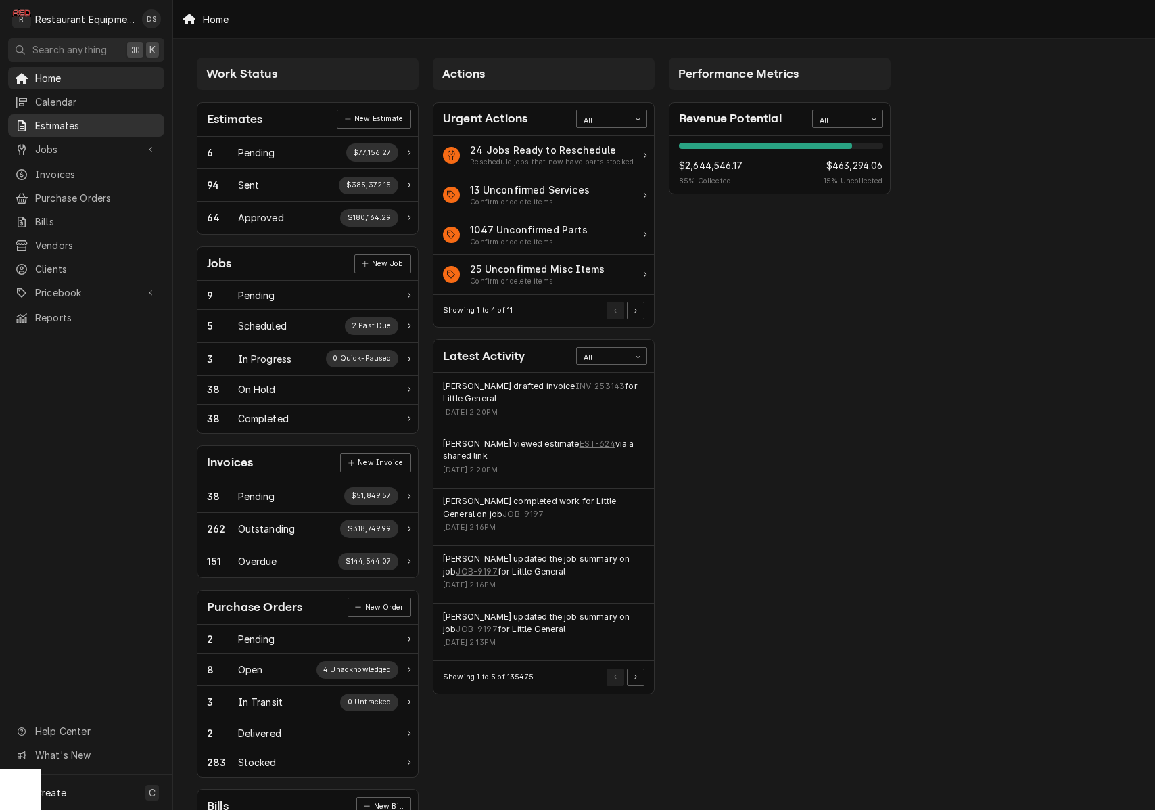
click at [63, 118] on span "Estimates" at bounding box center [96, 125] width 122 height 14
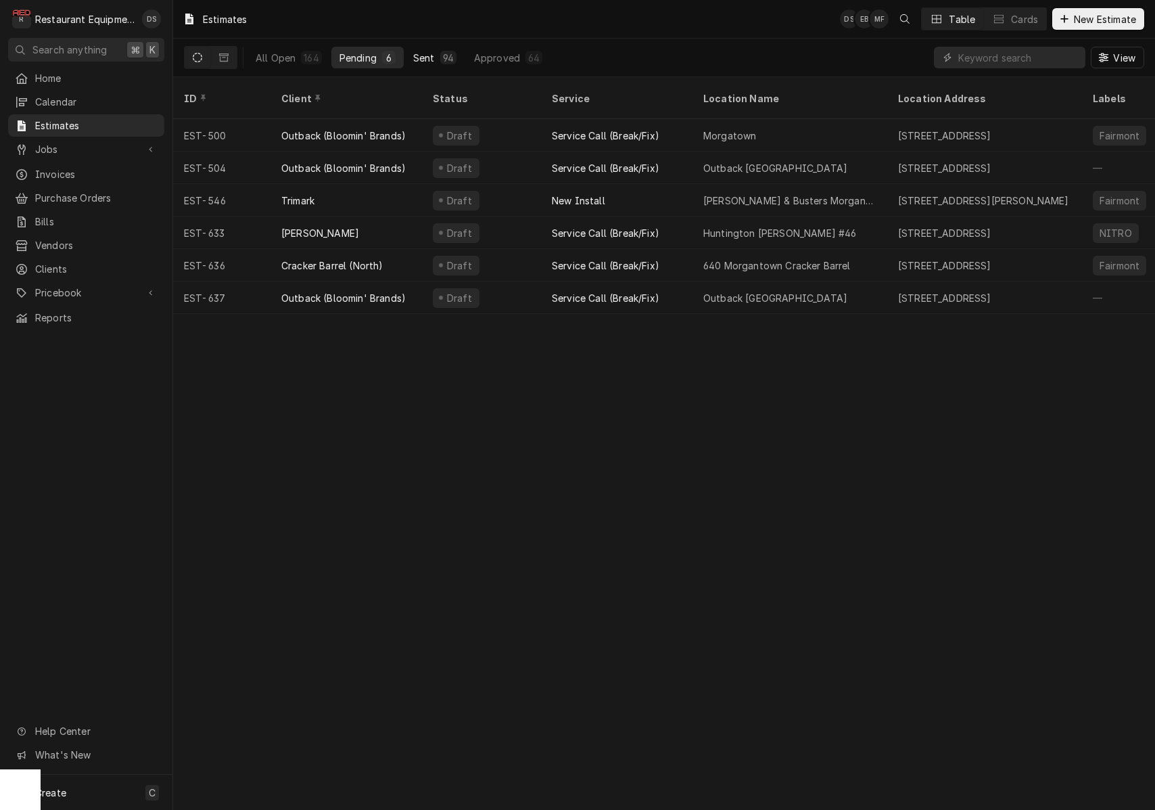
click at [437, 58] on button "Sent 94" at bounding box center [435, 58] width 60 height 22
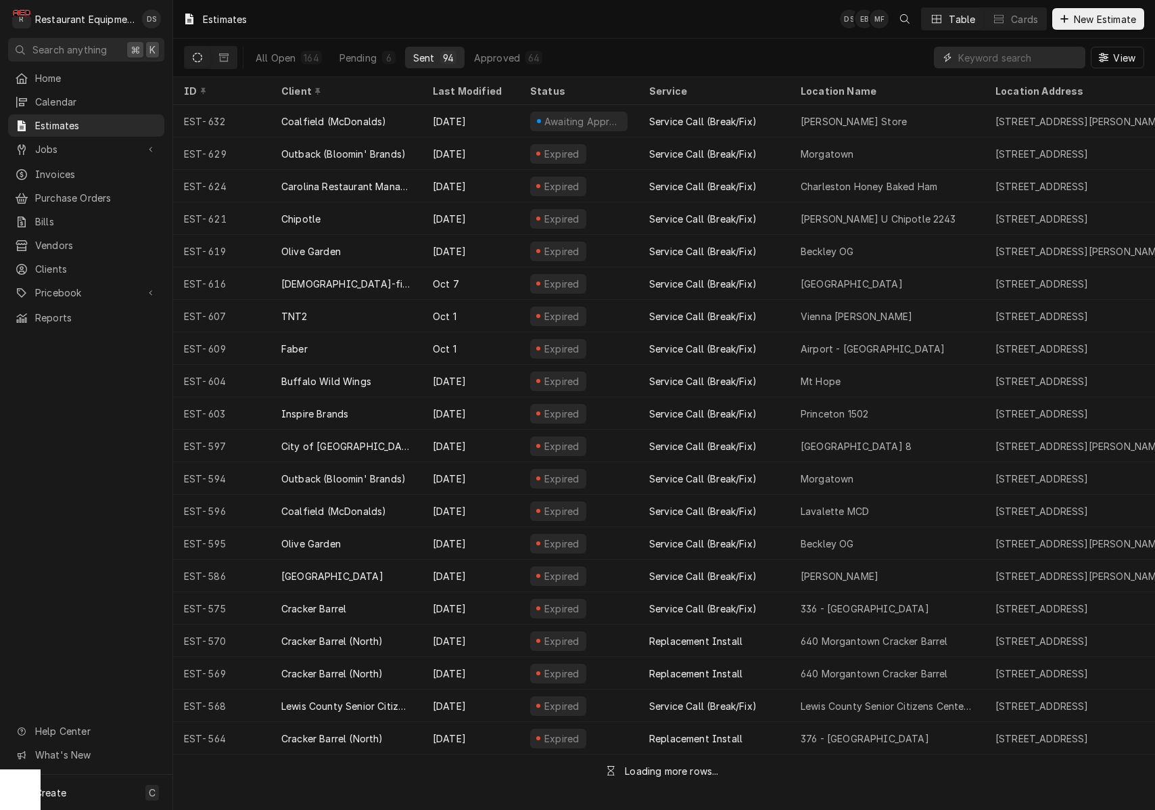
click at [1021, 56] on input "Dynamic Content Wrapper" at bounding box center [1018, 58] width 120 height 22
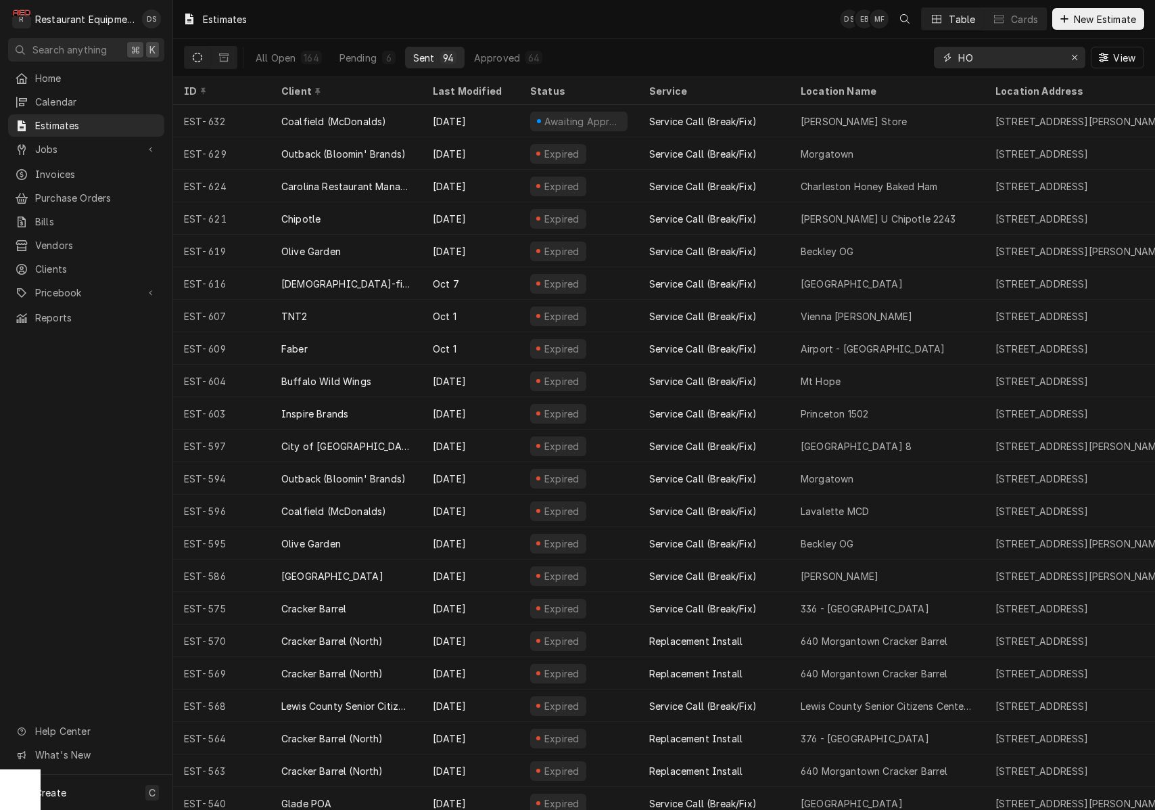
type input "H"
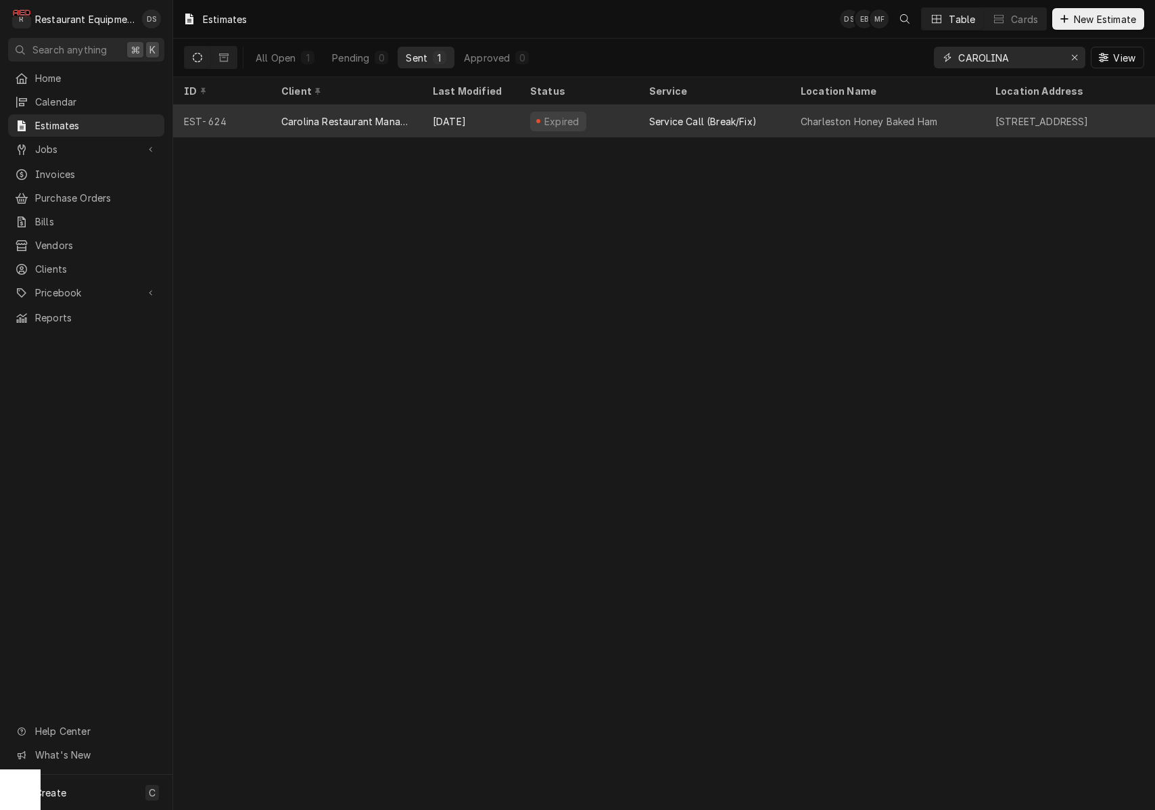
type input "CAROLINA"
click at [793, 118] on div "Charleston Honey Baked Ham" at bounding box center [887, 121] width 195 height 32
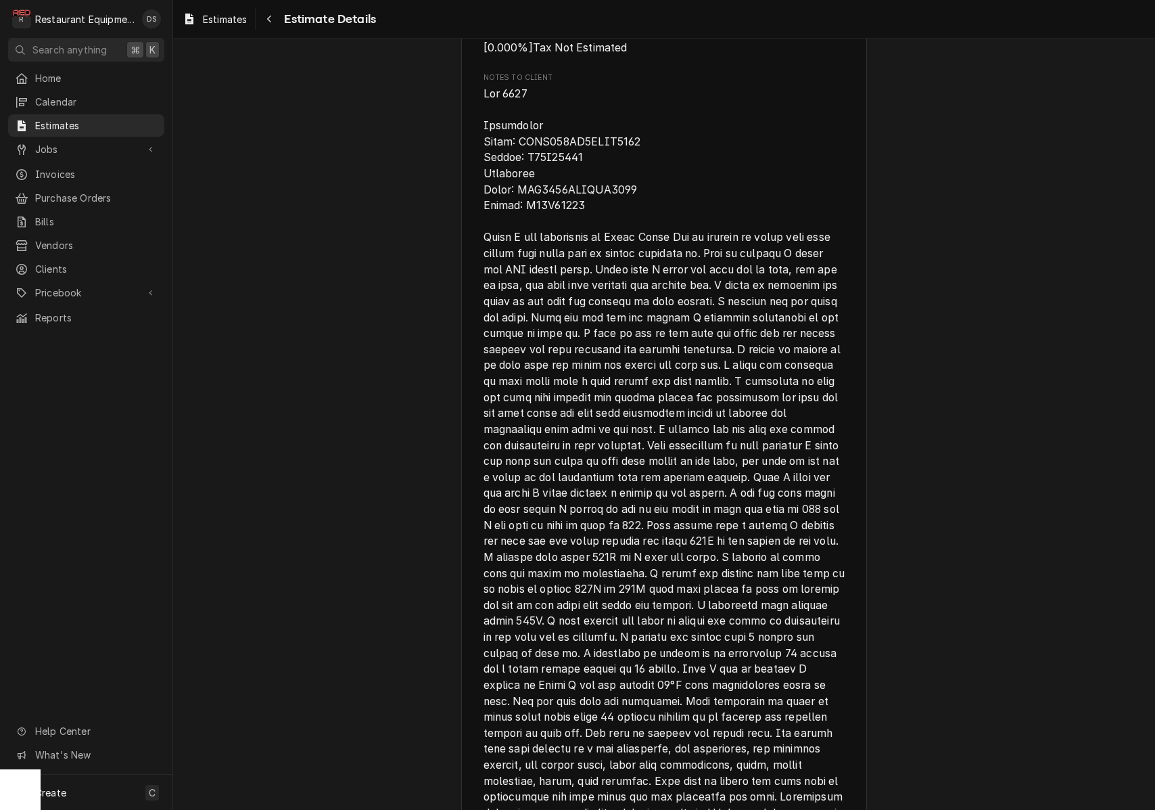
scroll to position [3106, 0]
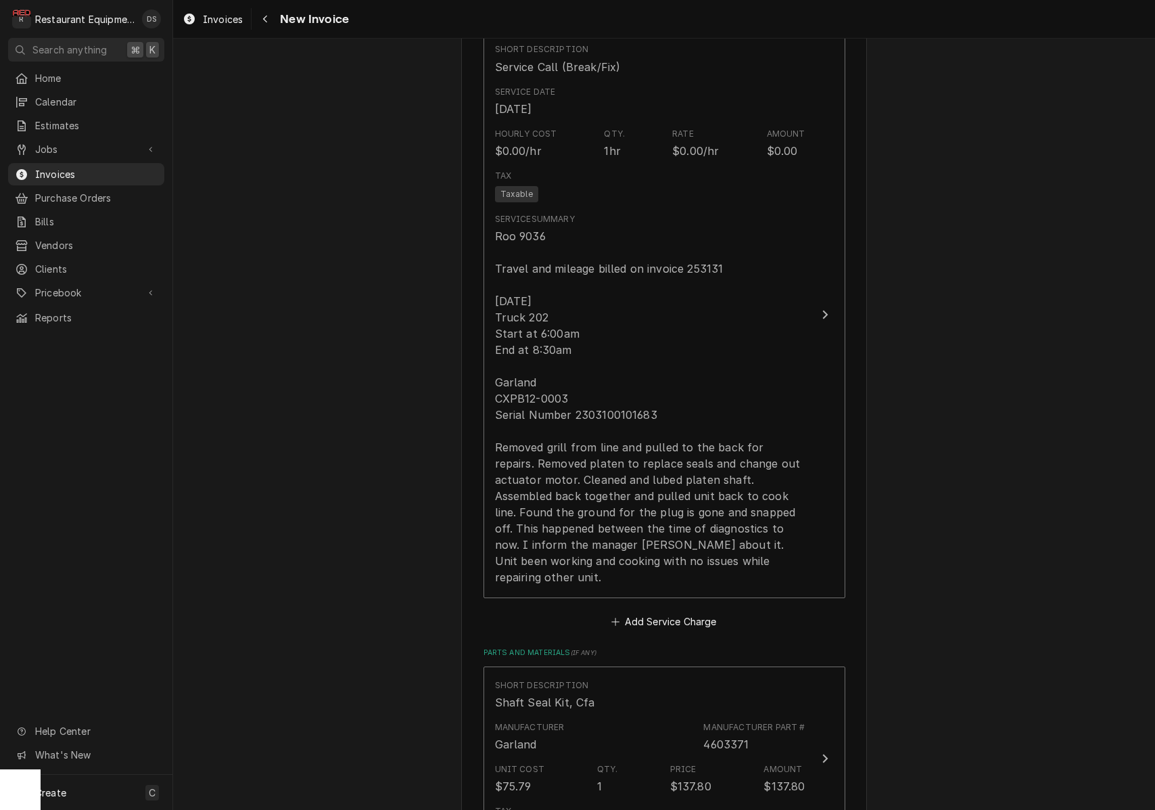
scroll to position [1102, 0]
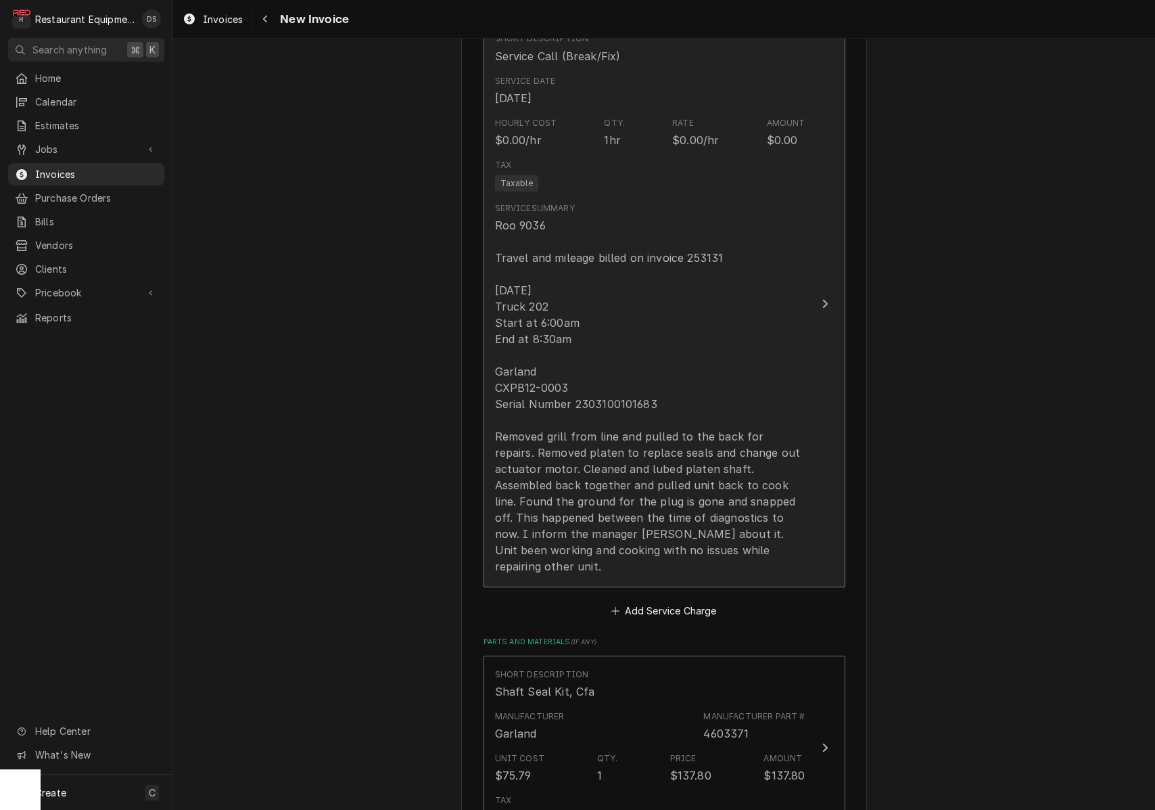
click at [697, 317] on div "Roo 9036 Travel and mileage billed on invoice 253131 10-14-25 Truck 202 Start a…" at bounding box center [650, 395] width 310 height 357
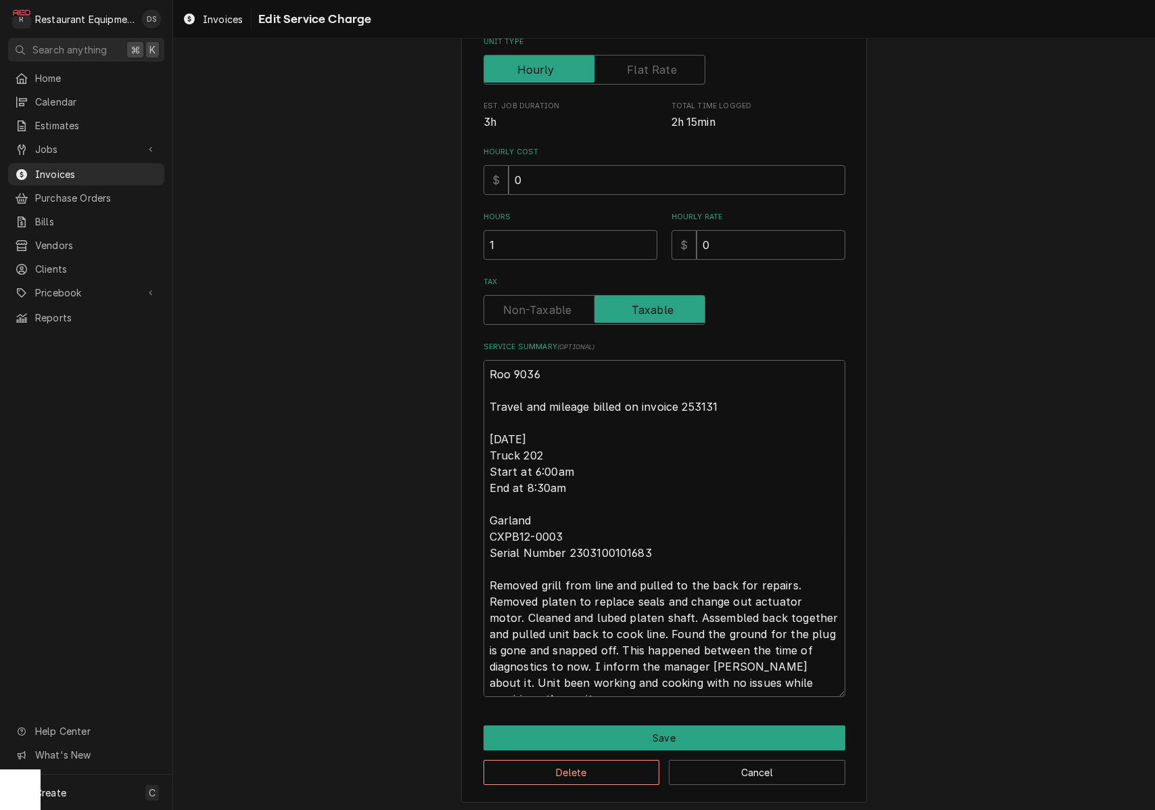
scroll to position [227, 0]
click at [588, 368] on textarea "Roo 9036 Travel and mileage billed on invoice 253131 10-14-25 Truck 202 Start a…" at bounding box center [665, 529] width 362 height 337
click at [739, 392] on textarea "Roo 9036 Travel and mileage billed on invoice 253131 10-14-25 Truck 202 Start a…" at bounding box center [665, 529] width 362 height 337
type textarea "x"
type textarea "Roo 9036 Travel and mileage billed on invoice 253131 10-14-25 Truck 202 Start a…"
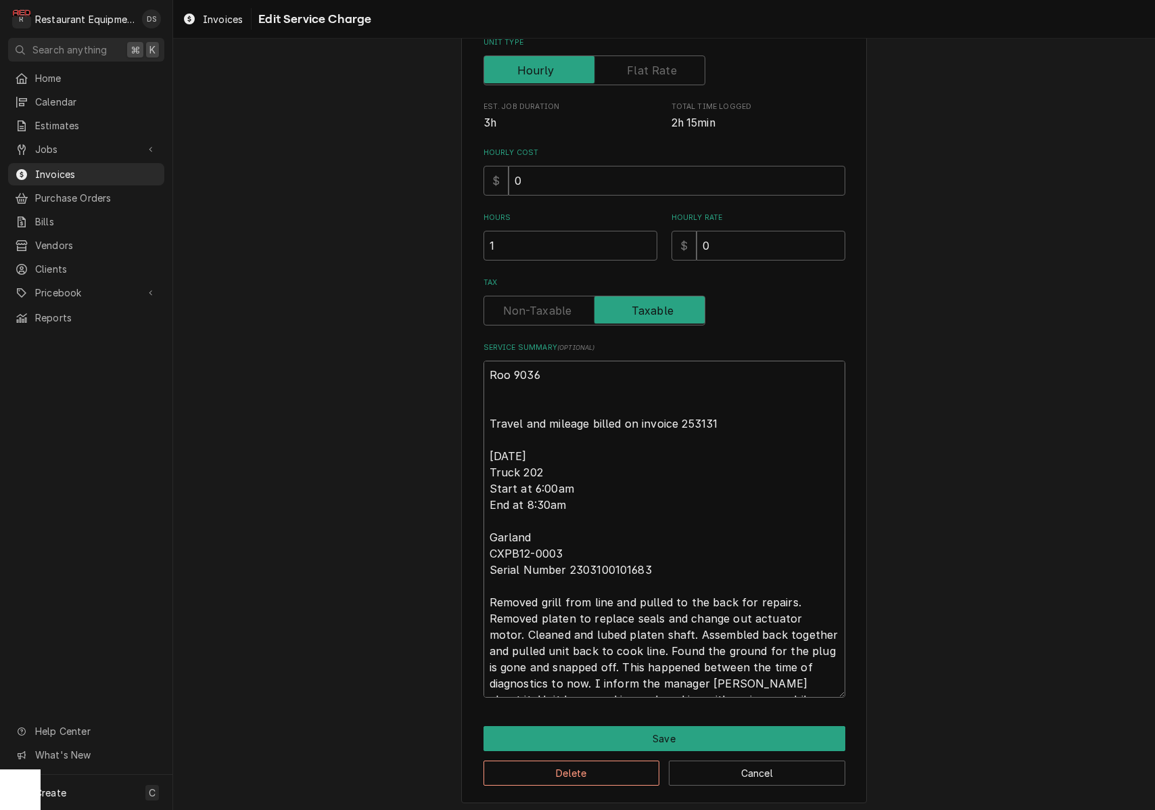
type textarea "x"
type textarea "Roo 9036 Travel and mileage billed on invoice 253131 10-14-25 Truck 202 Start a…"
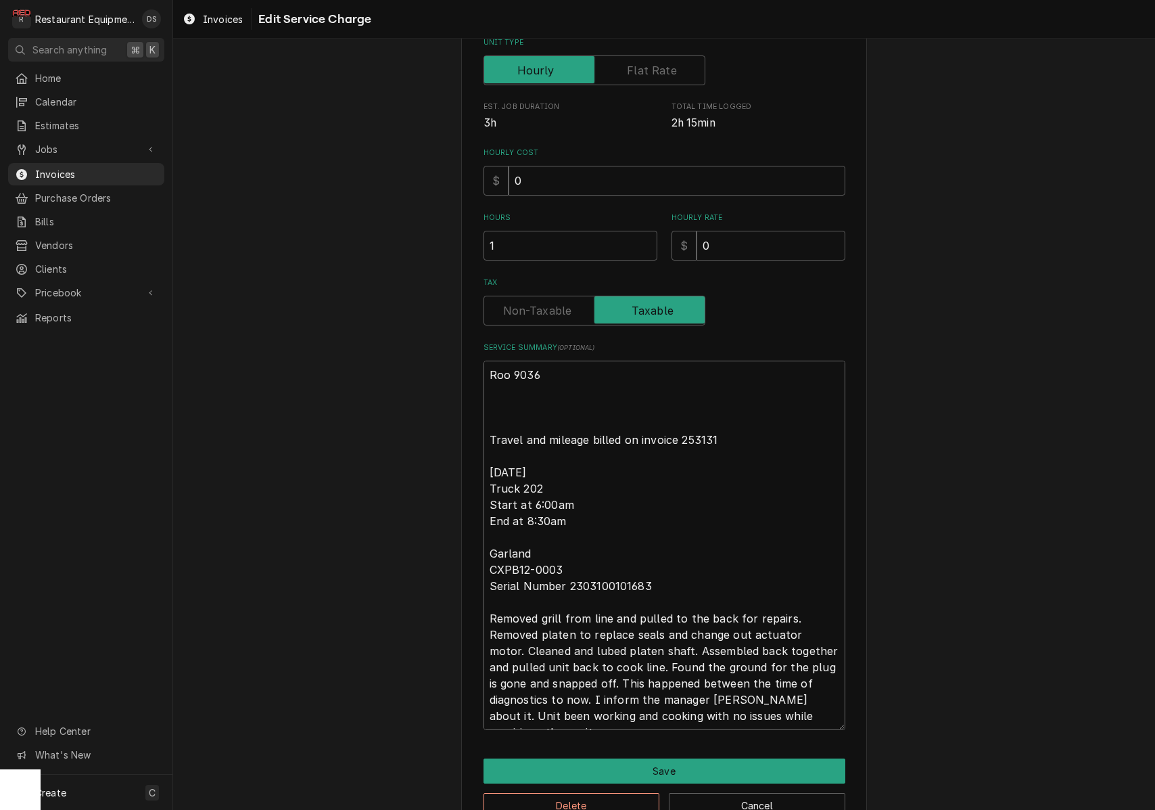
type textarea "x"
type textarea "Roo 9036 Travel and mileage billed on invoice 253131 10-14-25 Truck 202 Start a…"
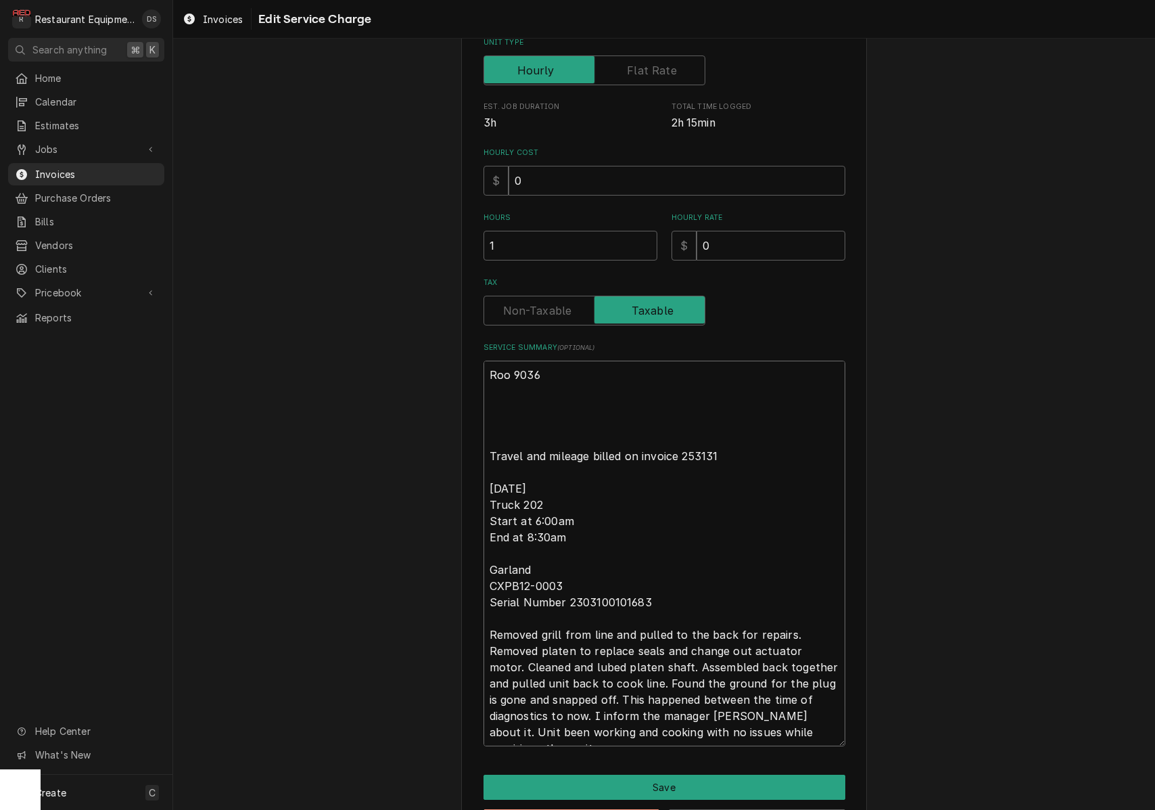
type textarea "x"
type textarea "Roo 9036 Travel and mileage billed on invoice 253131 10-14-25 Truck 202 Start a…"
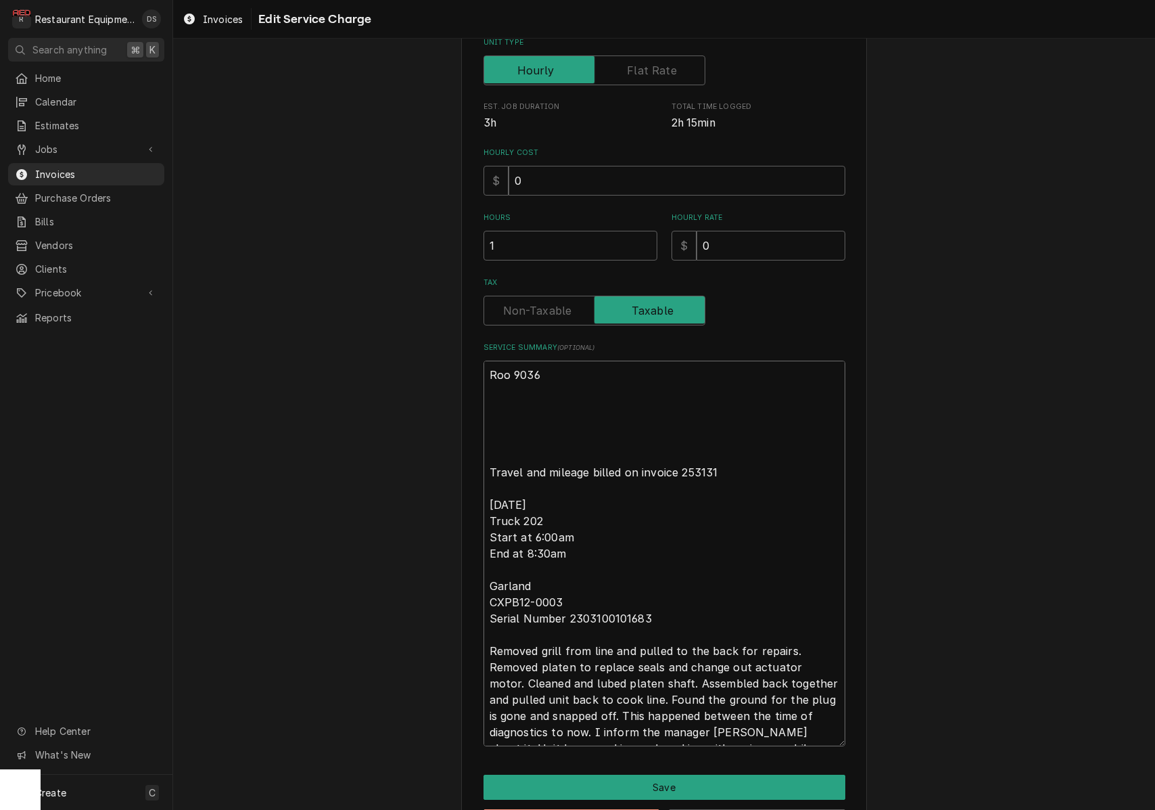
type textarea "x"
type textarea "Roo 9036 Travel and mileage billed on invoice 253131 10-14-25 Truck 202 Start a…"
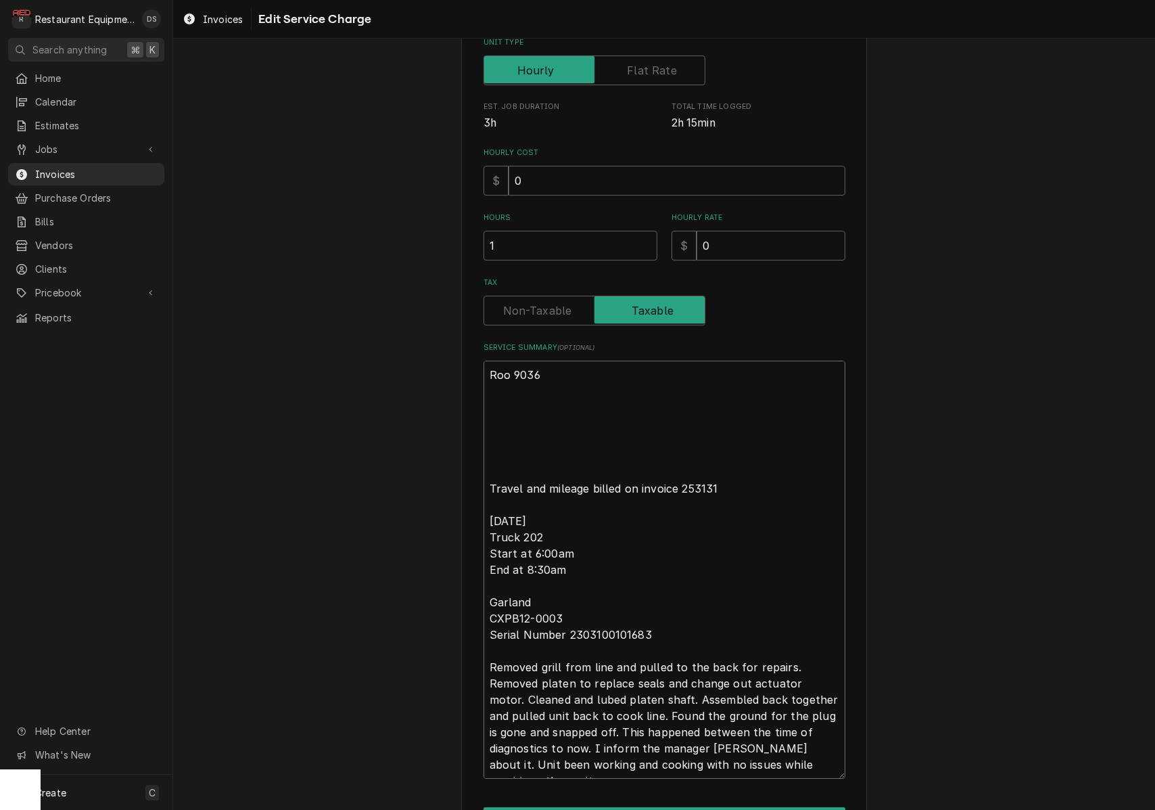
type textarea "x"
type textarea "Roo 9036 Travel and mileage billed on invoice 253131 10-14-25 Truck 202 Start a…"
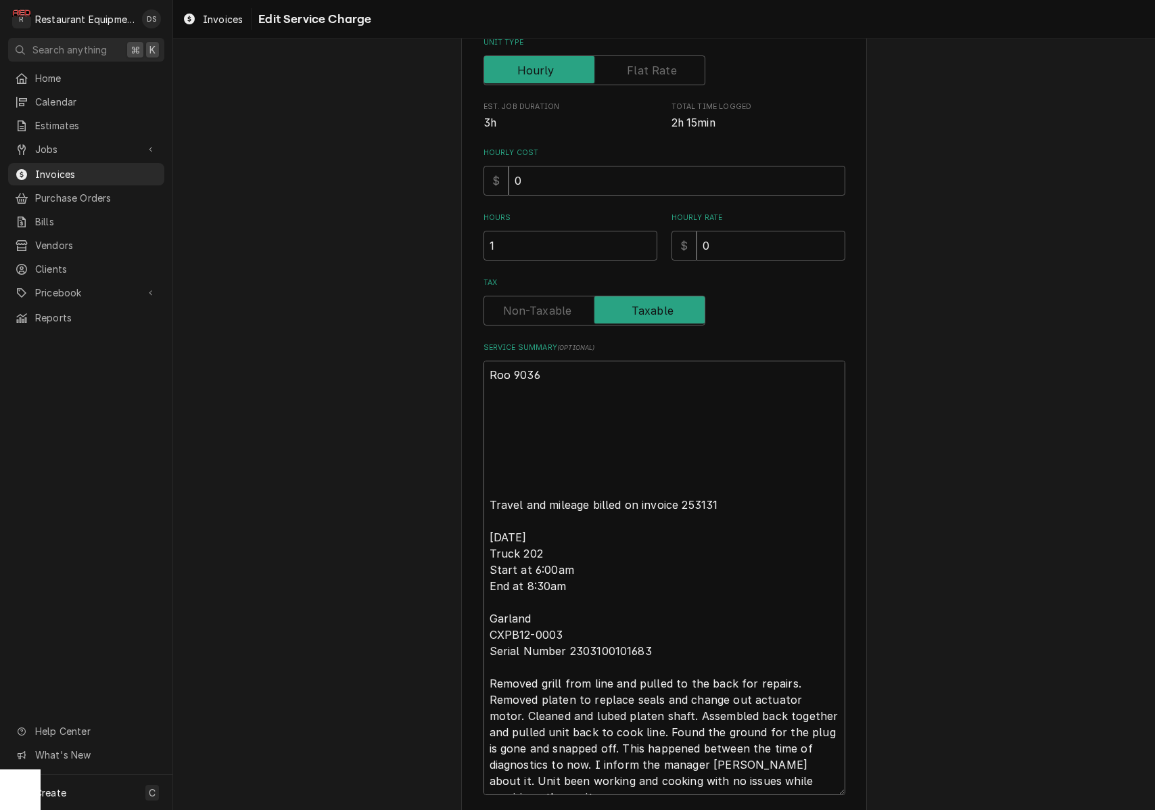
click at [507, 390] on textarea "Roo 9036 Travel and mileage billed on invoice 253131 10-14-25 Truck 202 Start a…" at bounding box center [665, 578] width 362 height 434
type textarea "x"
type textarea "Roo 9036 Travel and mileage billed on invoice 253131 10-14-25 Truck 202 Start a…"
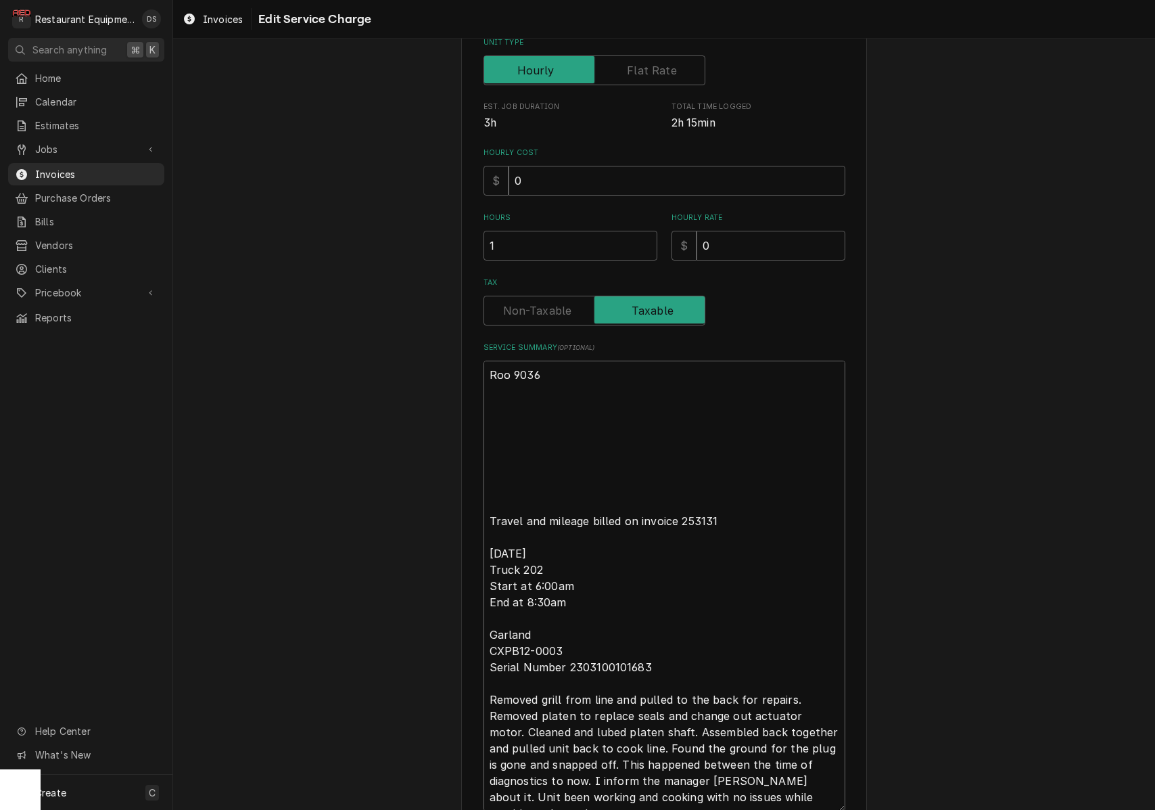
paste textarea "9-22-25 truck 202 and 207 Start at 11:45am End at 12:45 Garland Cxpb12 23031001…"
type textarea "x"
type textarea "Roo 9036 9-22-25 truck 202 and 207 Start at 11:45am End at 12:45 Garland Cxpb12…"
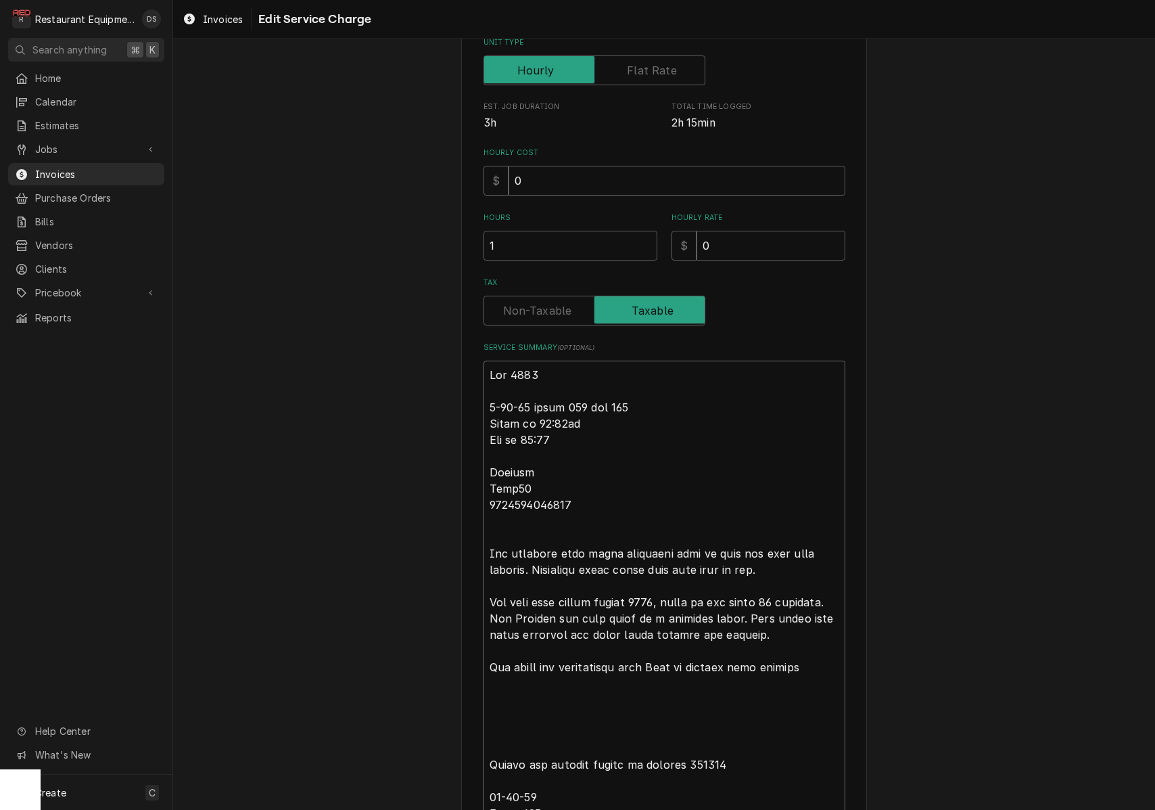
click at [574, 703] on textarea "Service Summary ( optional )" at bounding box center [665, 708] width 362 height 694
type textarea "x"
type textarea "Roo 9036 9-22-25 truck 202 and 207 Start at 11:45am End at 12:45 Garland Cxpb12…"
type textarea "x"
type textarea "Roo 9036 9-22-25 truck 202 and 207 Start at 11:45am End at 12:45 Garland Cxpb12…"
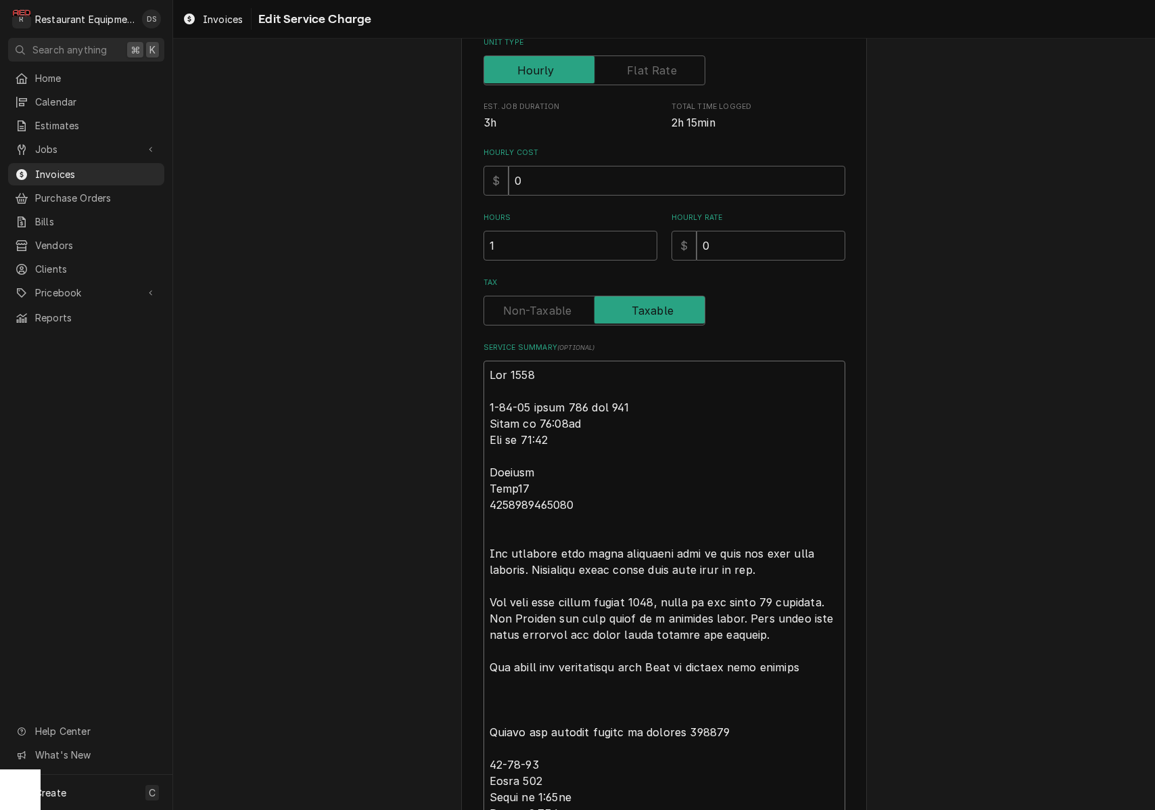
type textarea "x"
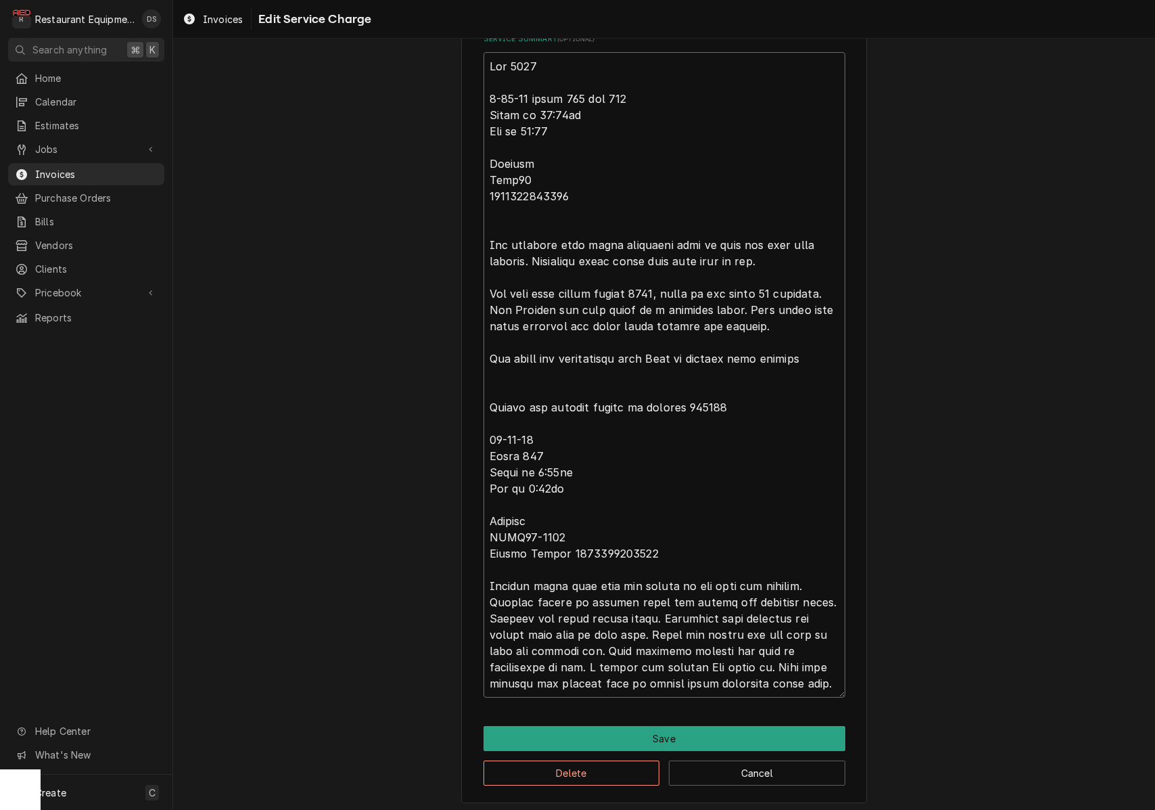
scroll to position [0, 0]
type textarea "Roo 9036 9-22-25 truck 202 and 207 Start at 11:45am End at 12:45 Garland Cxpb12…"
click at [691, 729] on button "Save" at bounding box center [665, 738] width 362 height 25
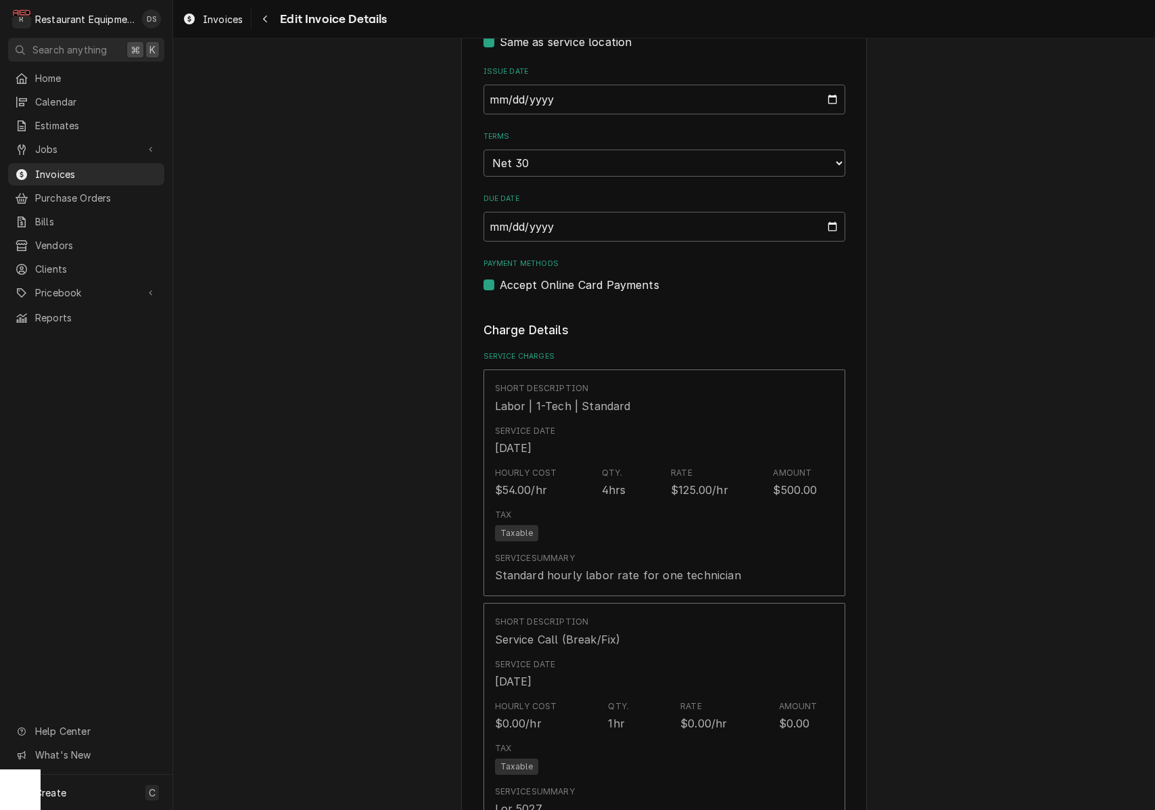
type textarea "x"
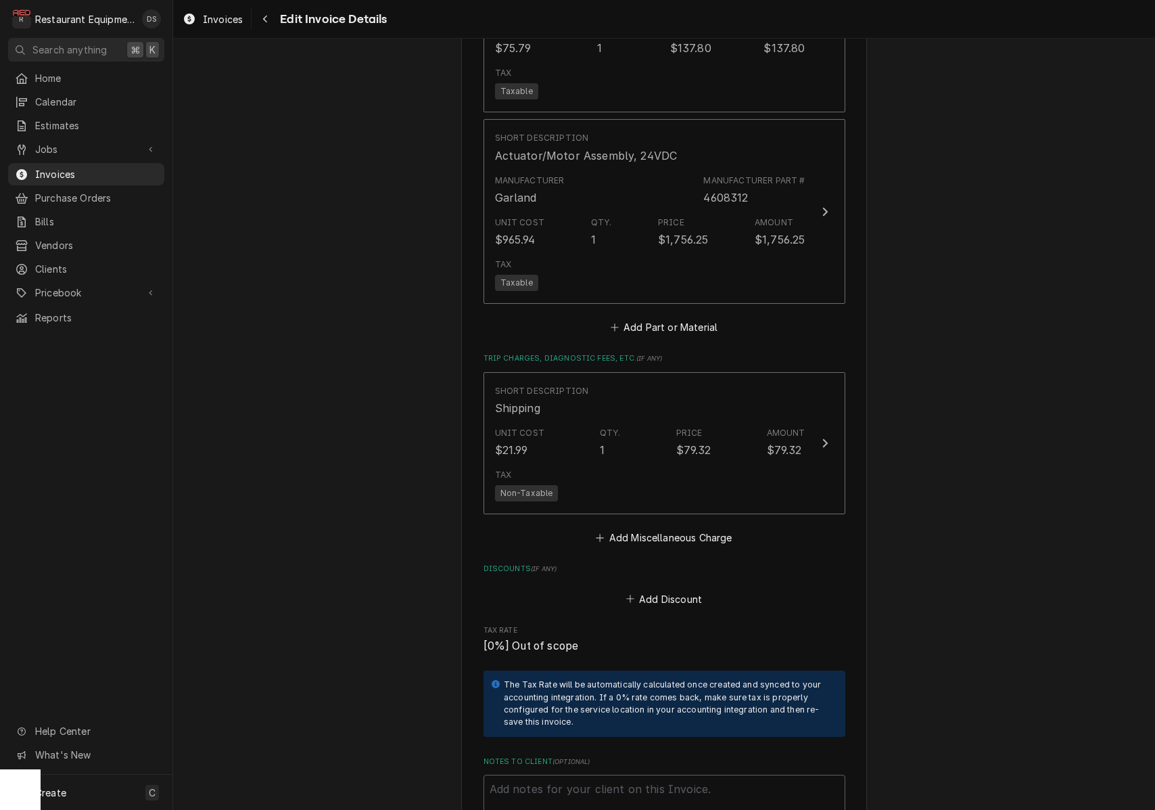
scroll to position [2141, 0]
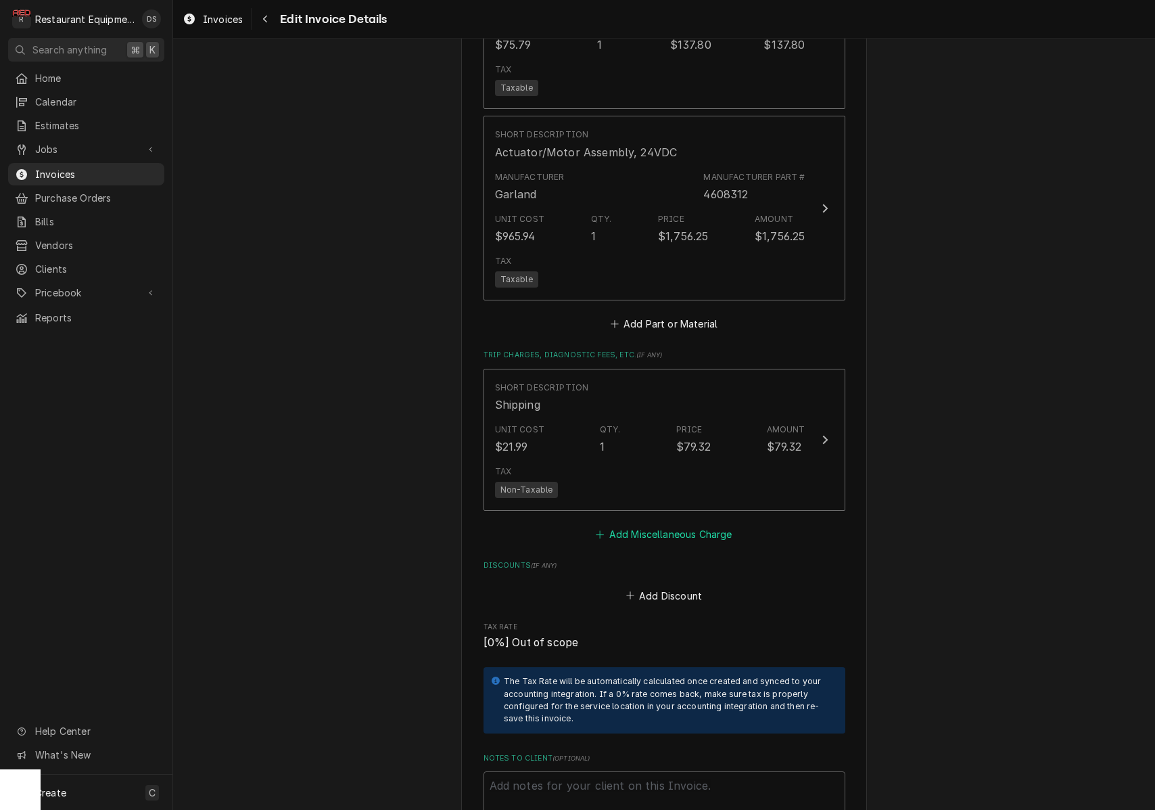
click at [665, 544] on button "Add Miscellaneous Charge" at bounding box center [664, 534] width 141 height 19
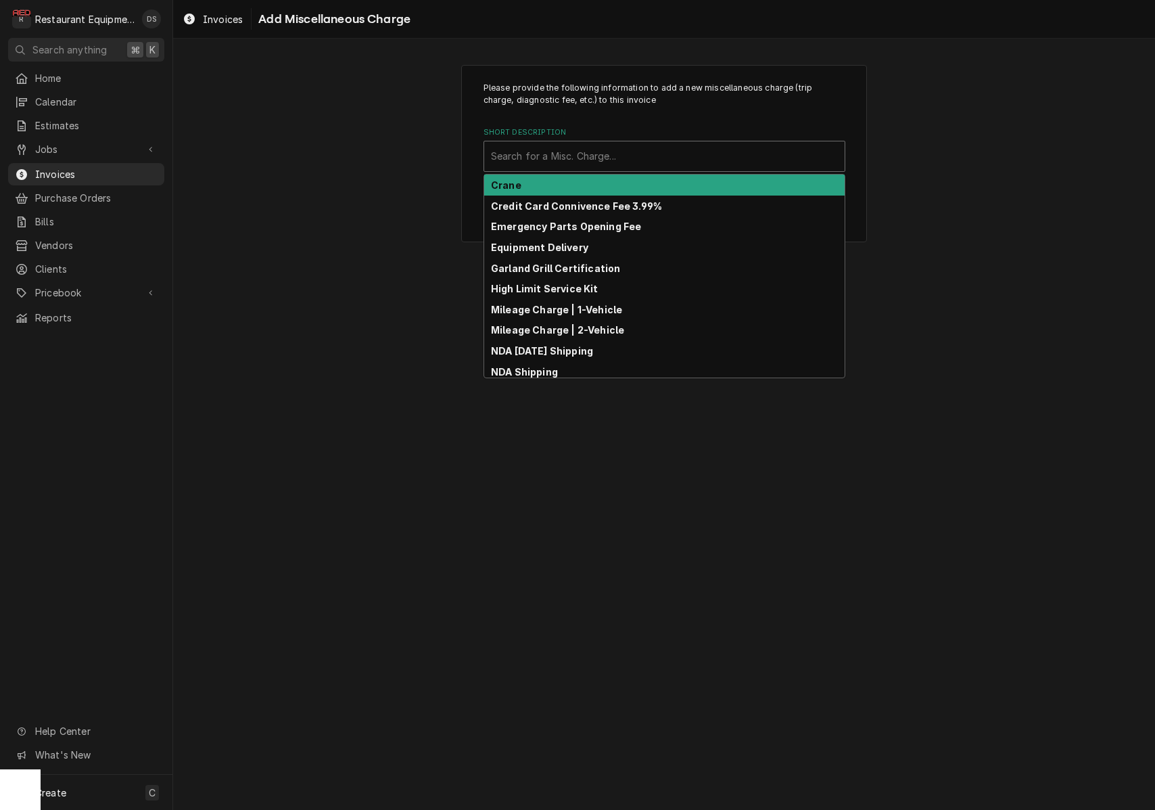
click at [615, 159] on div "Search for a Misc. Charge..." at bounding box center [664, 156] width 347 height 14
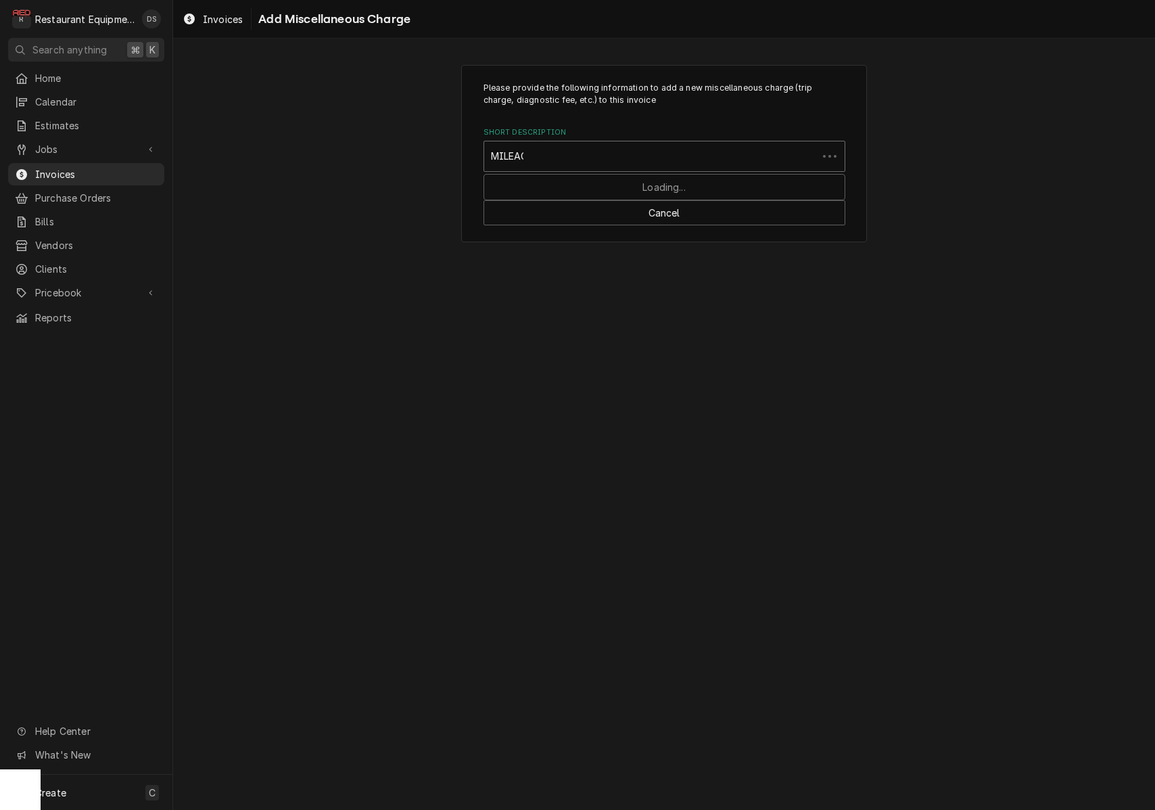
type input "MILEAGE"
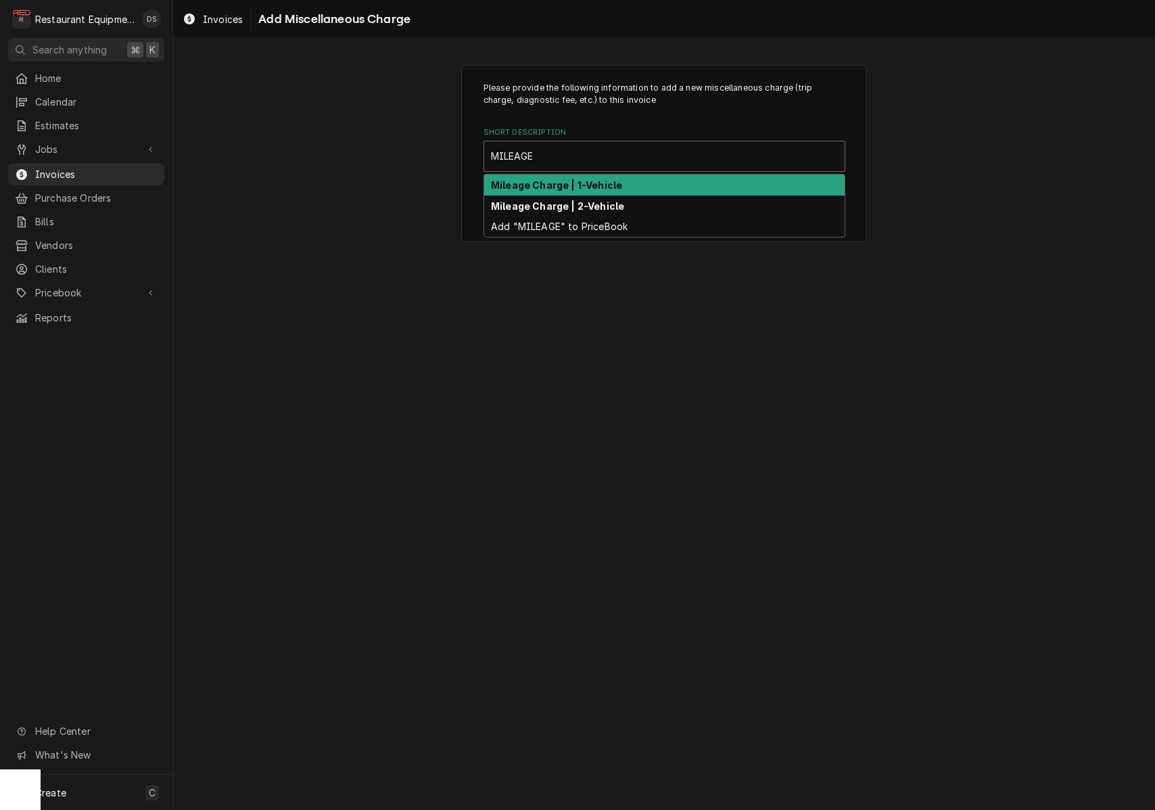
click at [631, 182] on div "Mileage Charge | 1-Vehicle" at bounding box center [664, 185] width 361 height 21
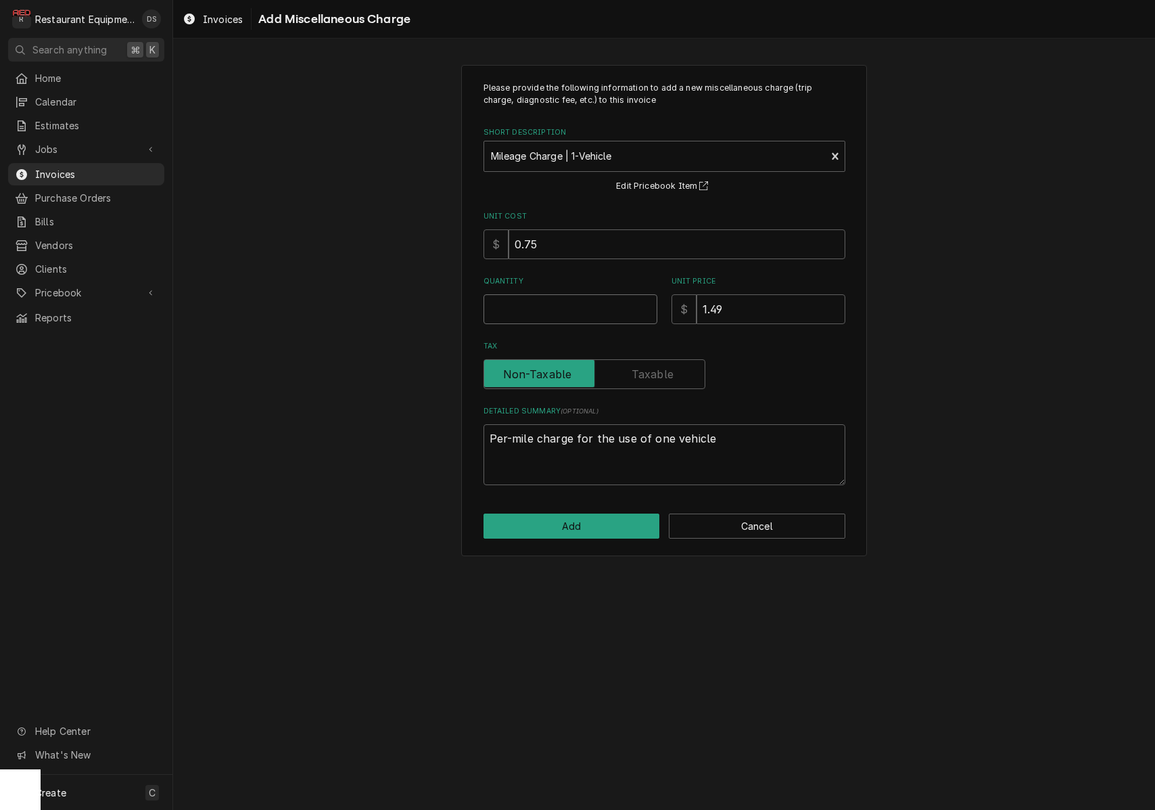
click at [588, 303] on input "Quantity" at bounding box center [571, 309] width 174 height 30
type textarea "x"
type input "1"
type textarea "x"
type input "11"
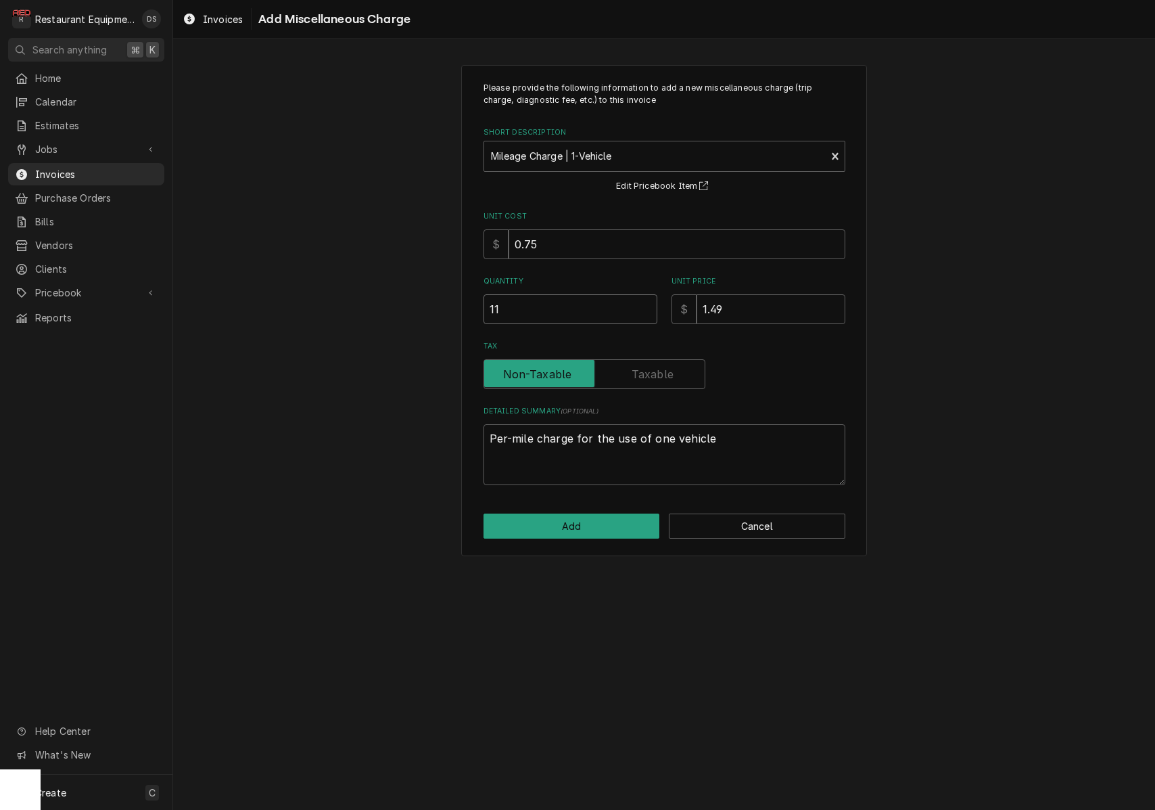
type textarea "x"
type input "113"
type textarea "x"
type input "113.2"
type textarea "x"
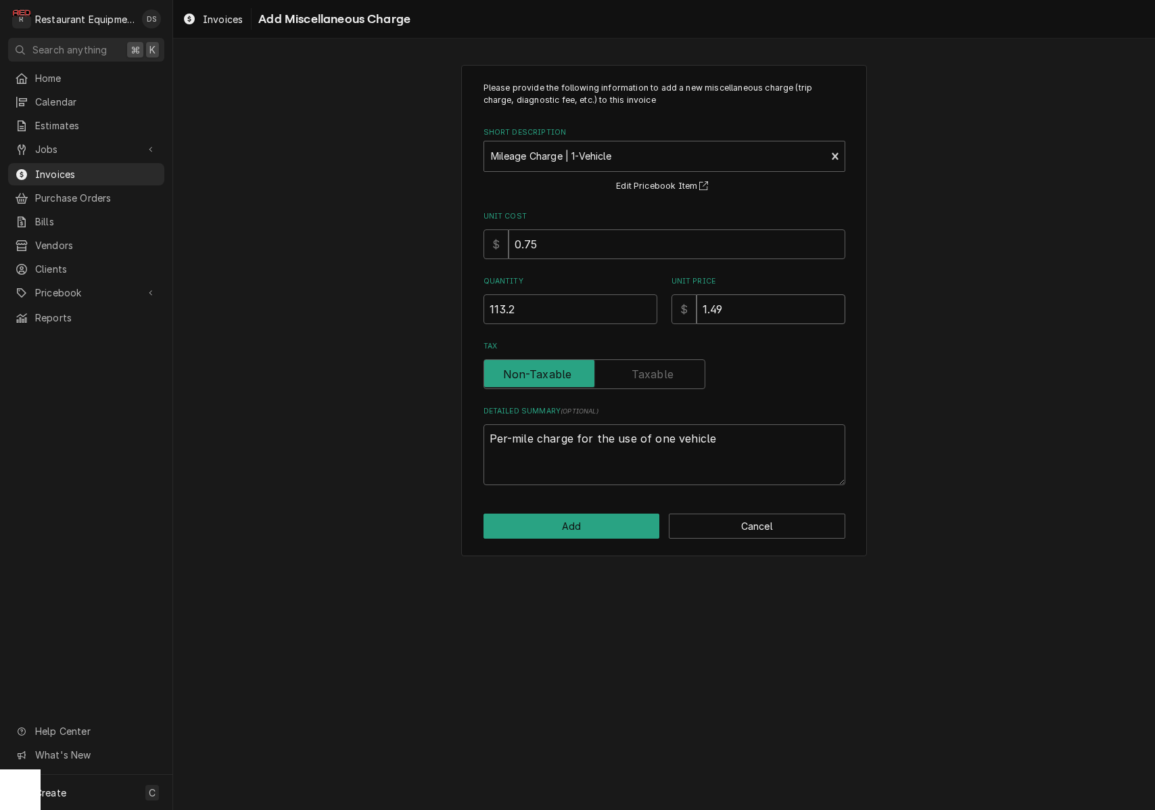
type input "1"
type textarea "x"
type input "1.2"
type textarea "x"
type input "1.25"
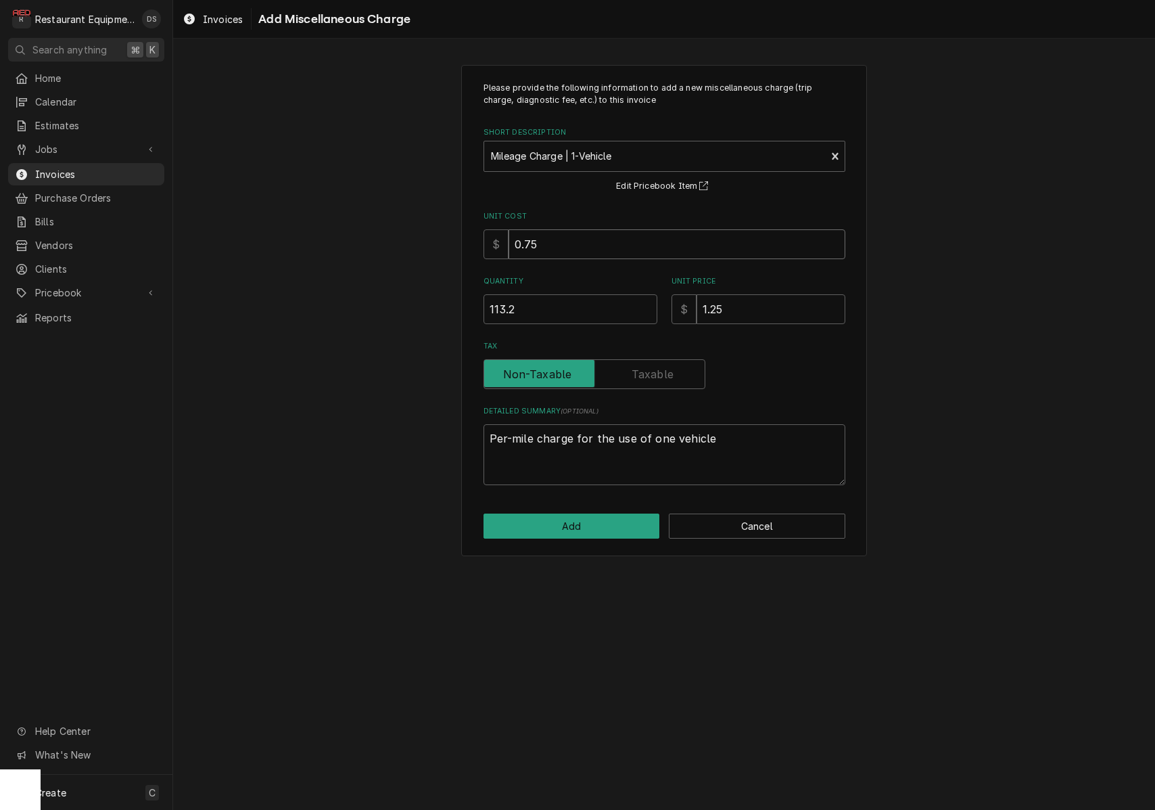
click at [618, 253] on input "0.75" at bounding box center [677, 244] width 337 height 30
click at [617, 253] on input "0.75" at bounding box center [677, 244] width 337 height 30
type textarea "x"
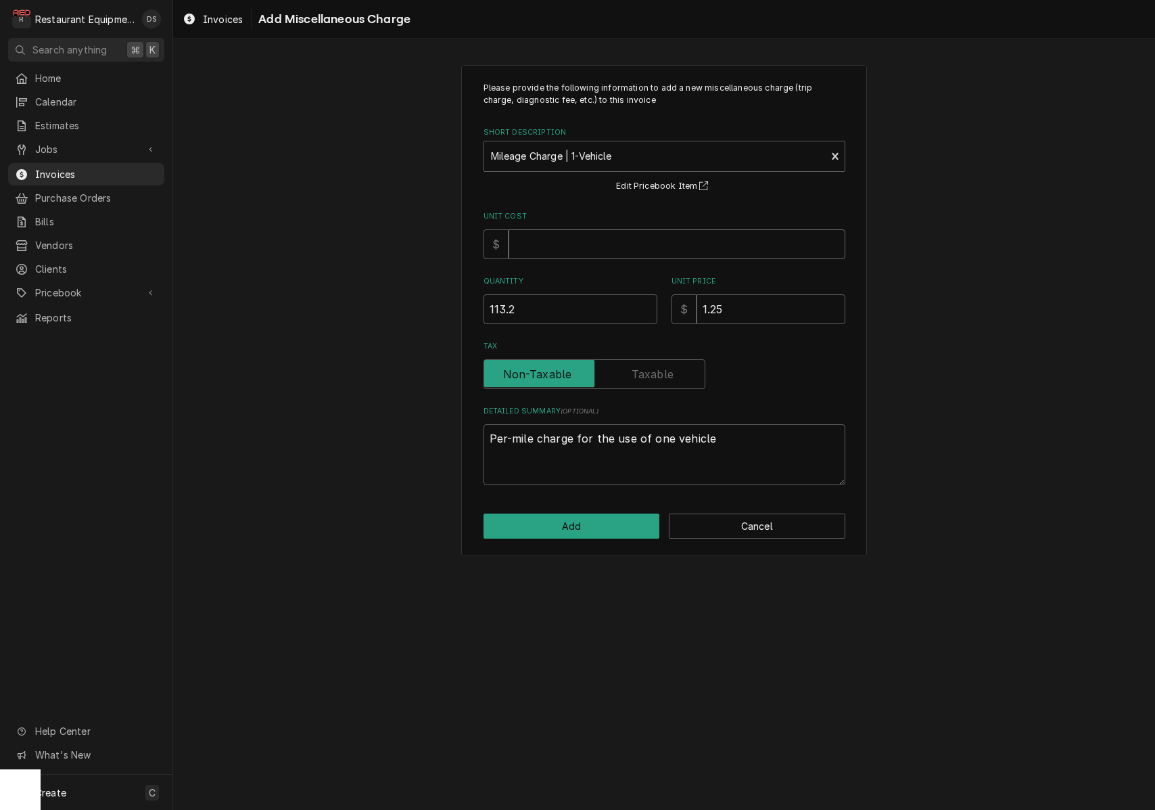
type input ".6"
type textarea "x"
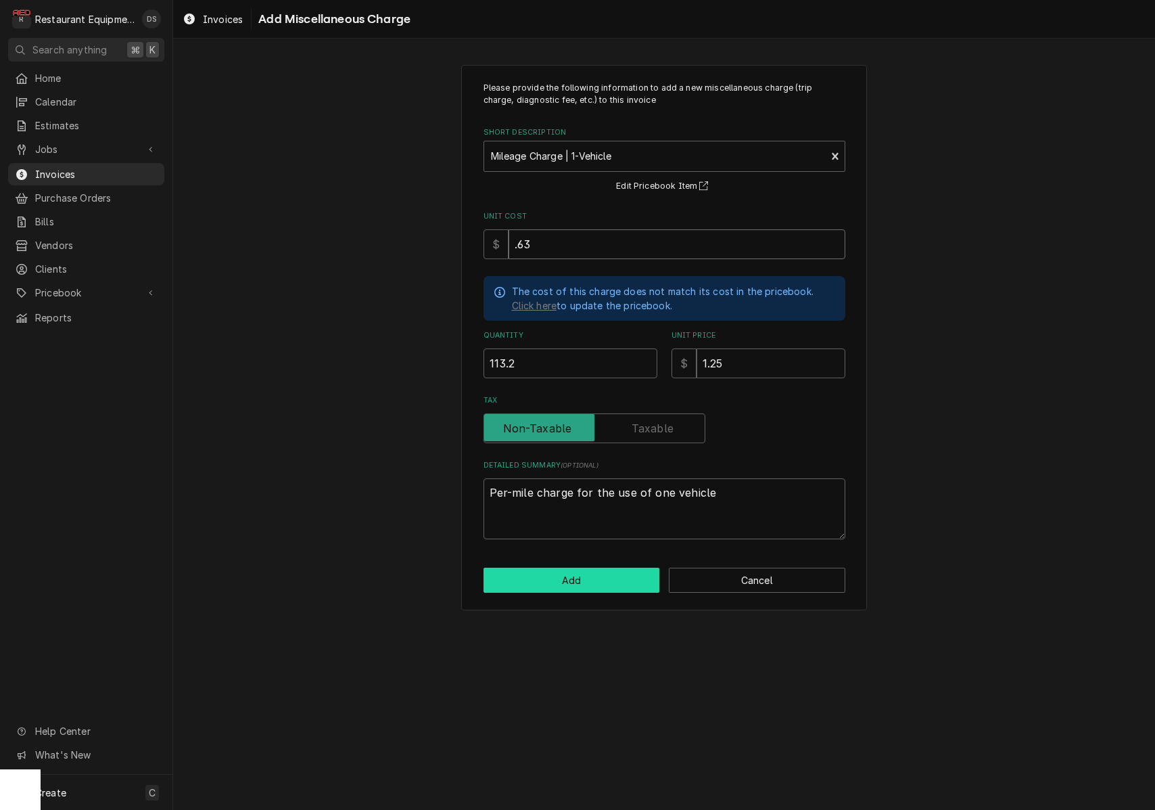
type input ".63"
click at [622, 578] on button "Add" at bounding box center [572, 580] width 177 height 25
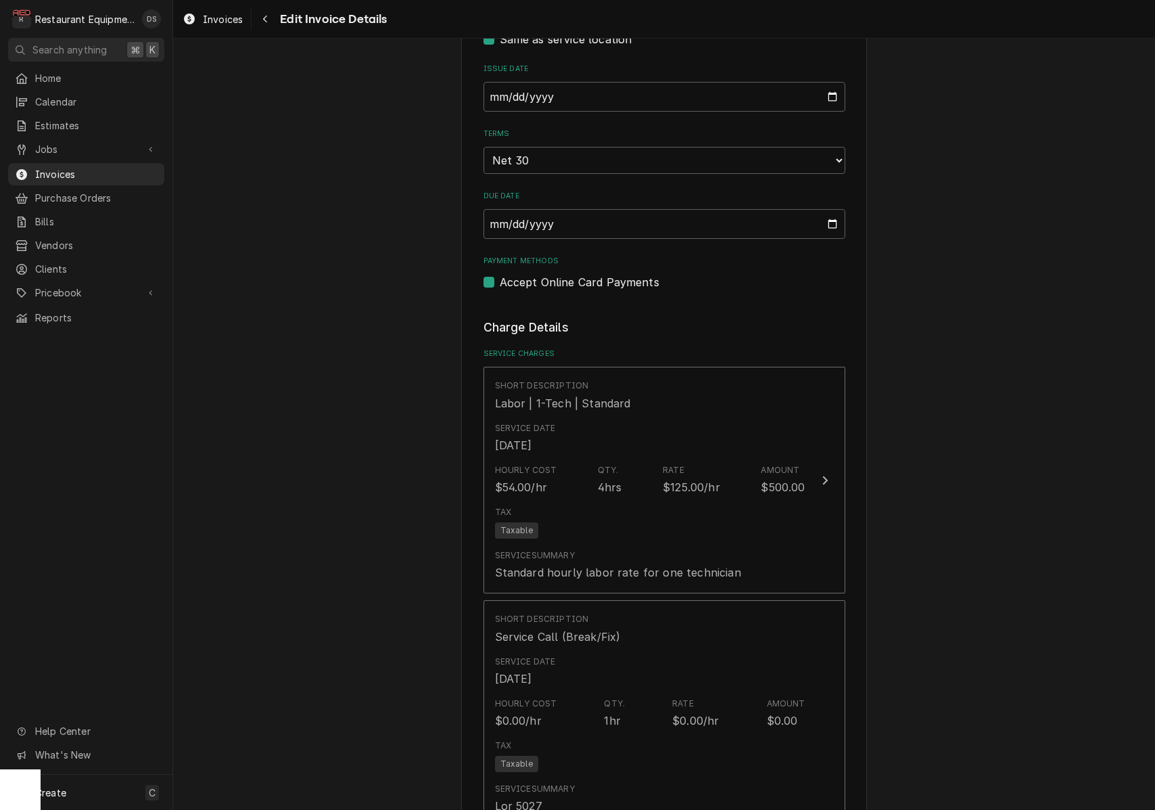
scroll to position [526, 0]
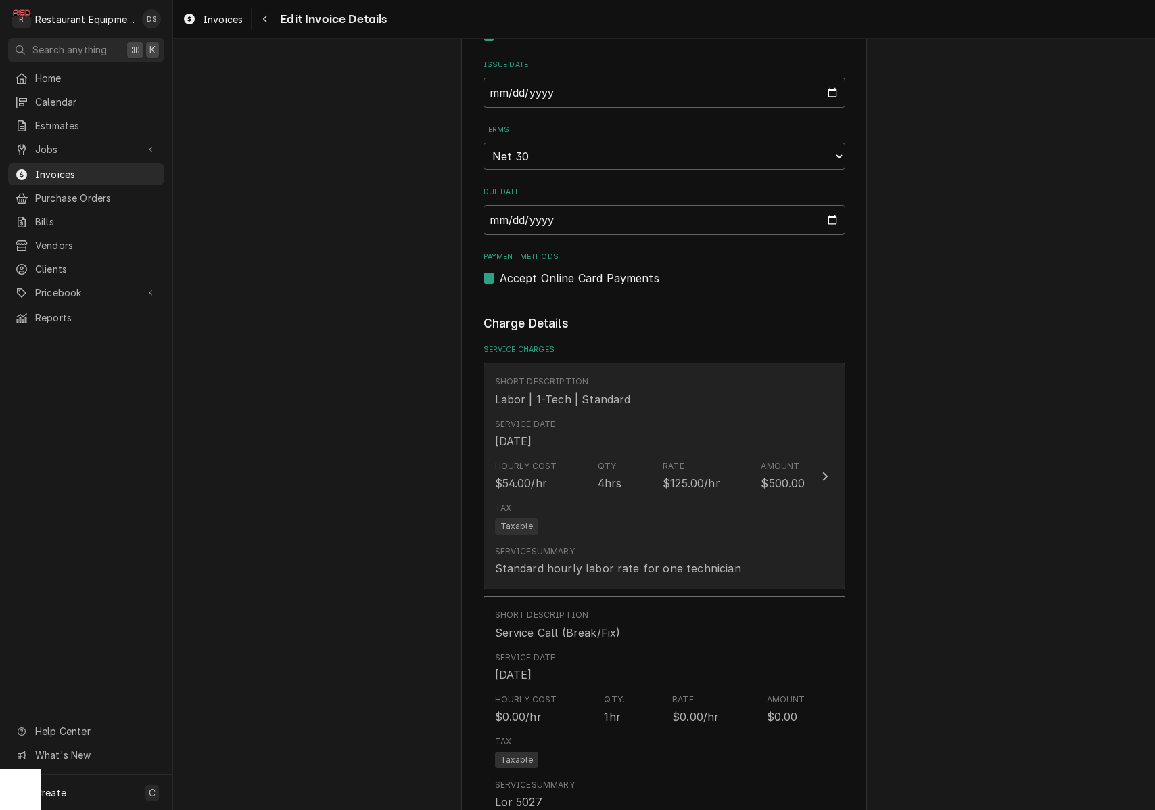
click at [699, 391] on div "Short Description Labor | 1-Tech | Standard" at bounding box center [650, 391] width 310 height 42
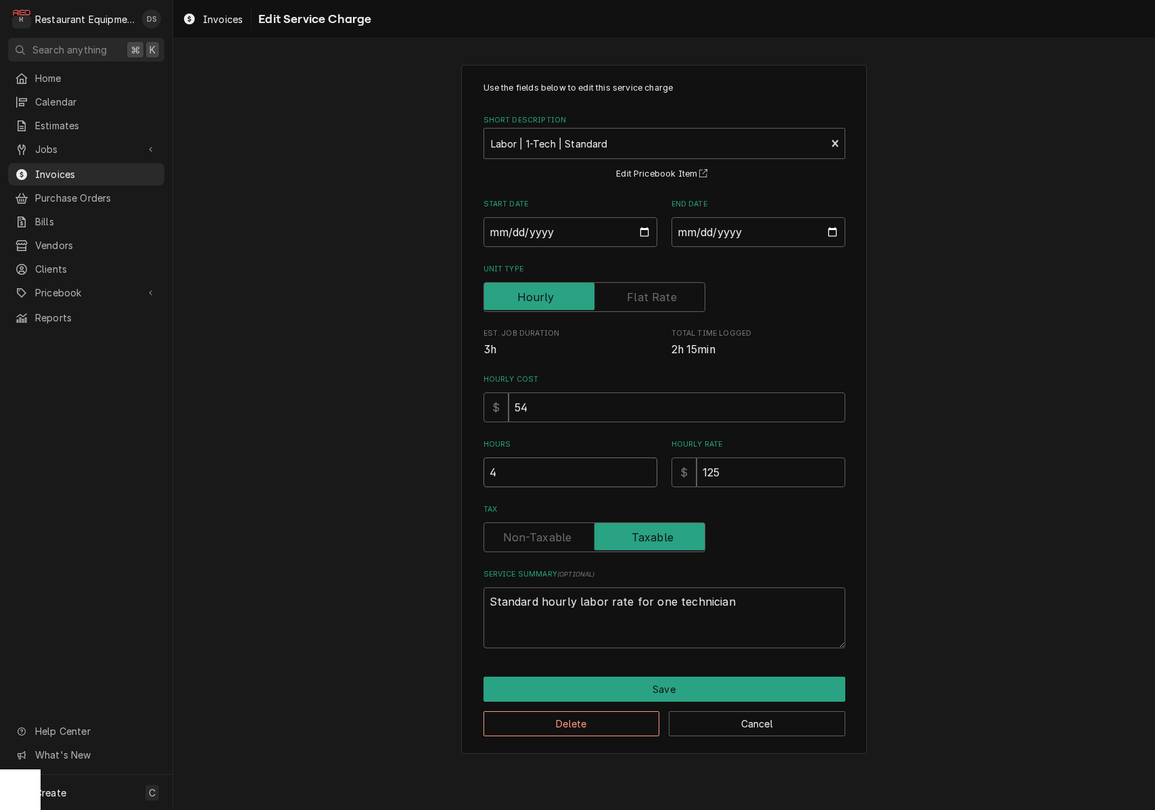
drag, startPoint x: 552, startPoint y: 470, endPoint x: 435, endPoint y: 447, distance: 119.3
click at [436, 448] on div "Use the fields below to edit this service charge Short Description Labor | 1-Te…" at bounding box center [664, 409] width 982 height 712
type textarea "x"
type input "5"
click at [660, 681] on button "Save" at bounding box center [665, 688] width 362 height 25
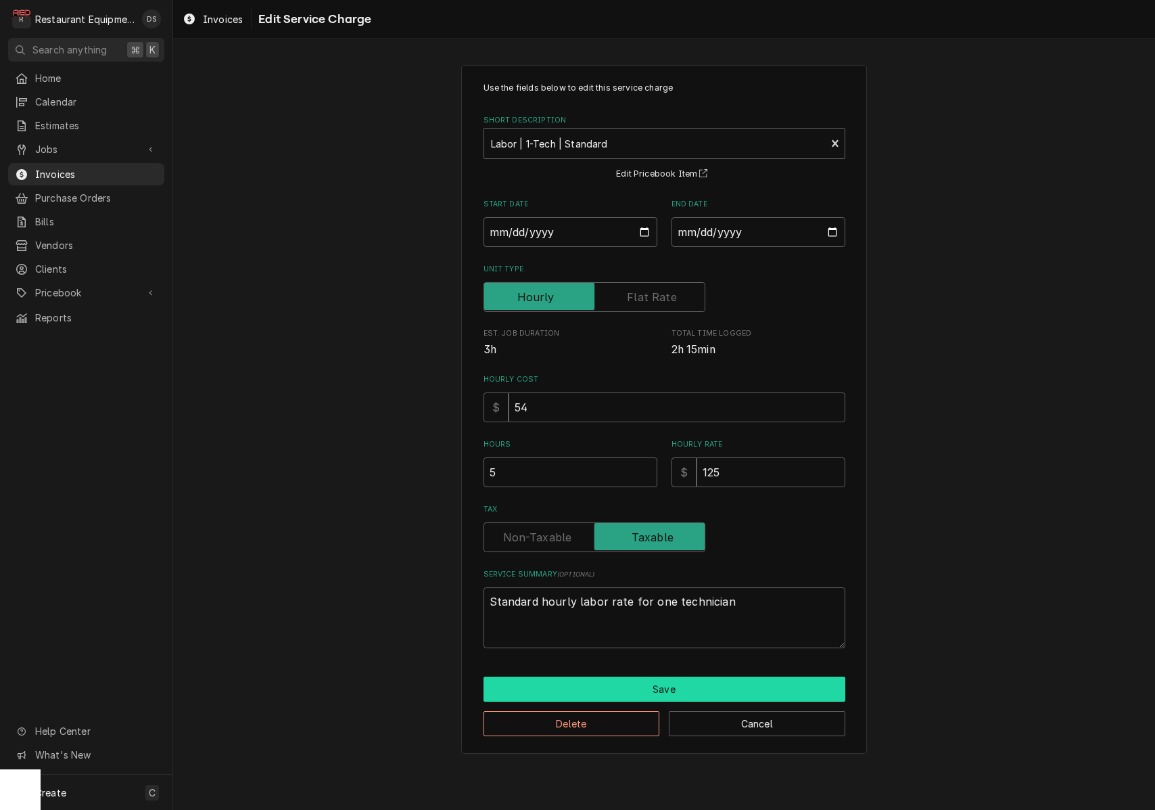
type textarea "x"
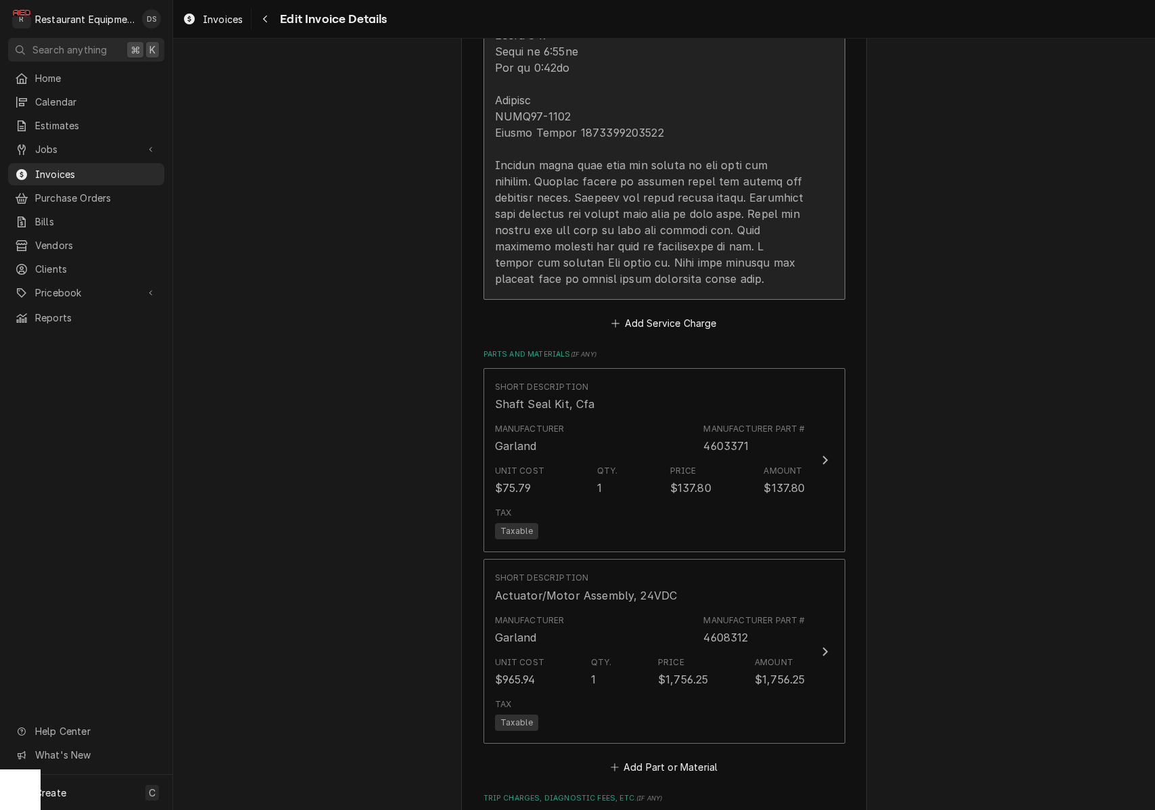
scroll to position [1751, 0]
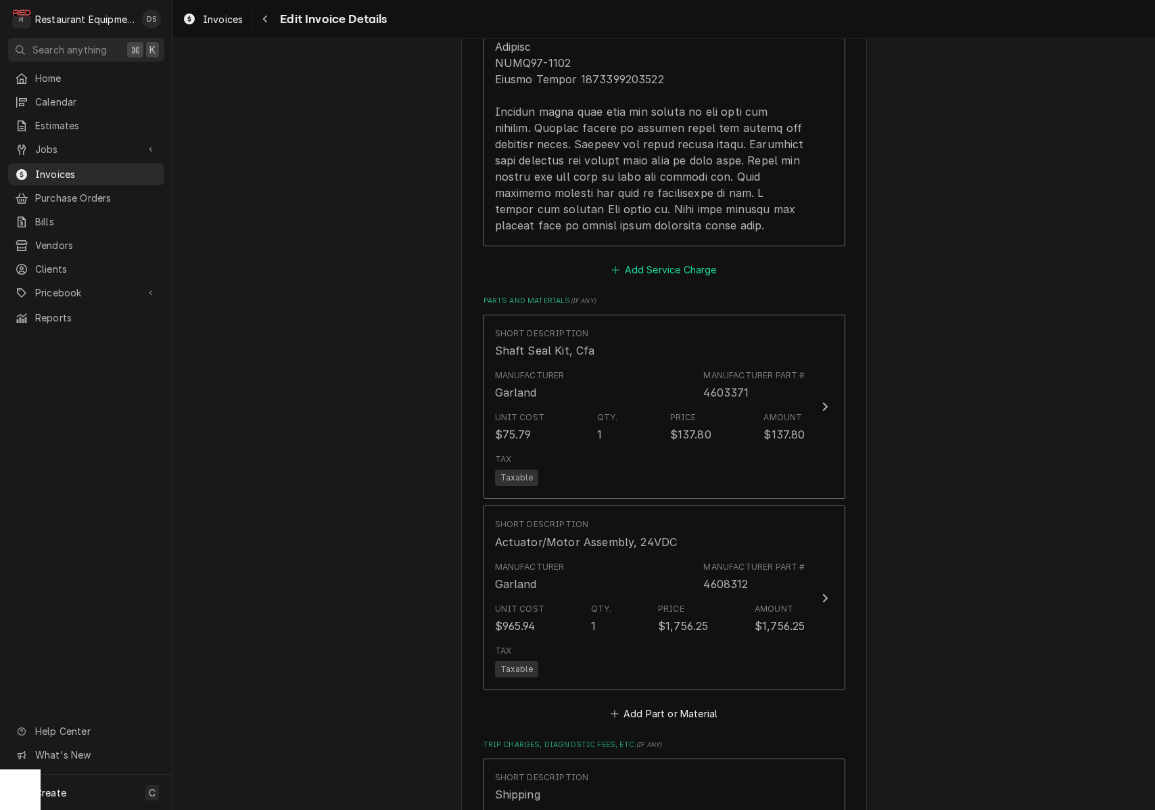
click at [655, 279] on button "Add Service Charge" at bounding box center [664, 269] width 110 height 19
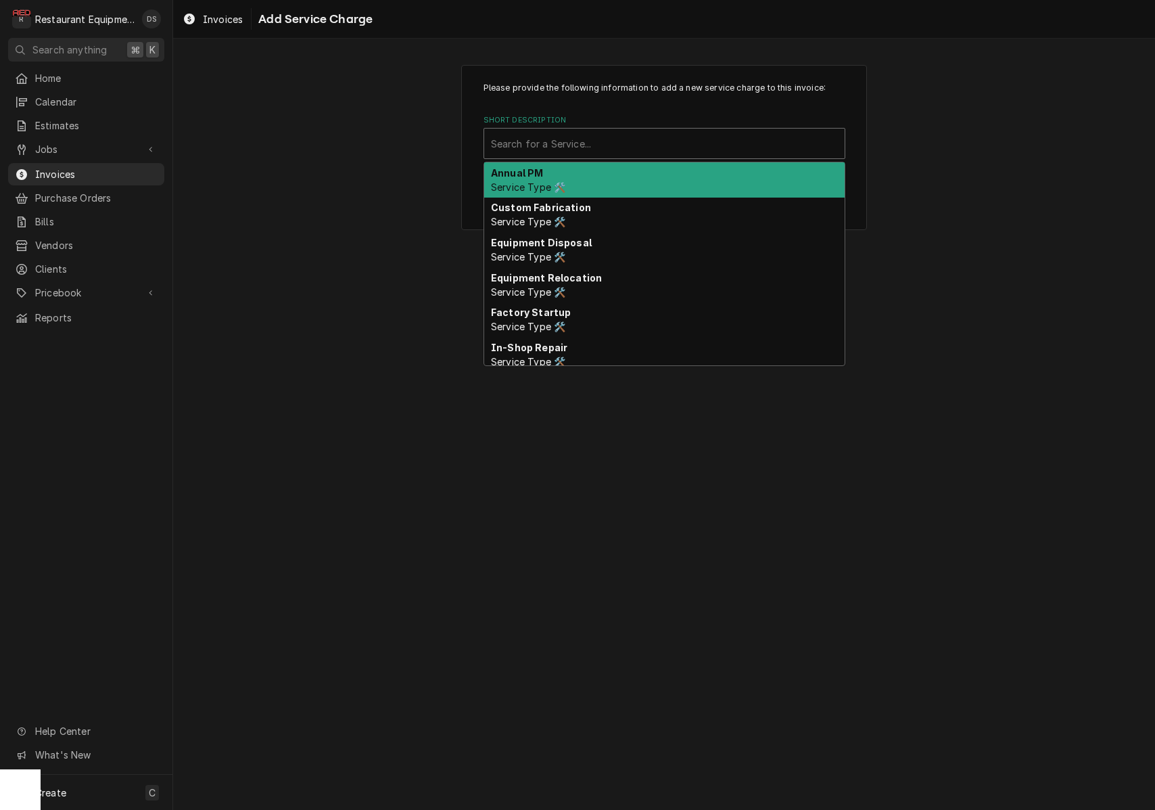
click at [620, 143] on div "Short Description" at bounding box center [664, 143] width 347 height 24
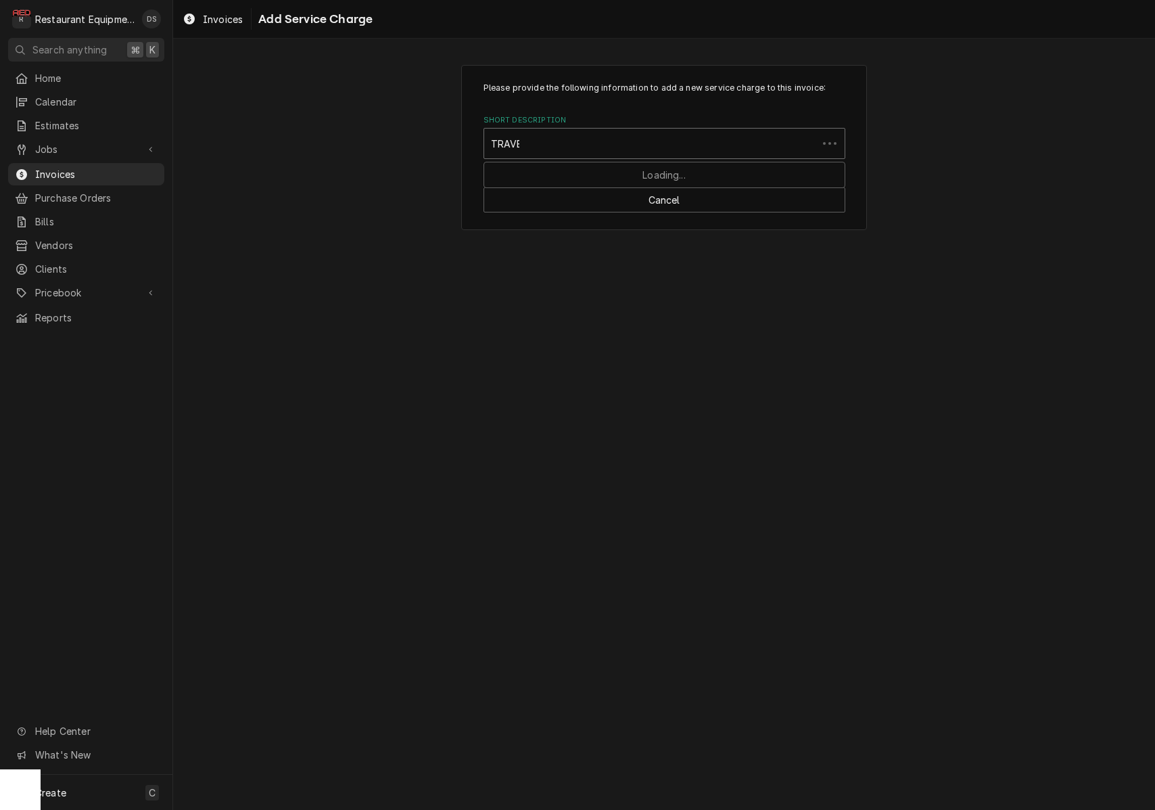
type input "TRAVEL"
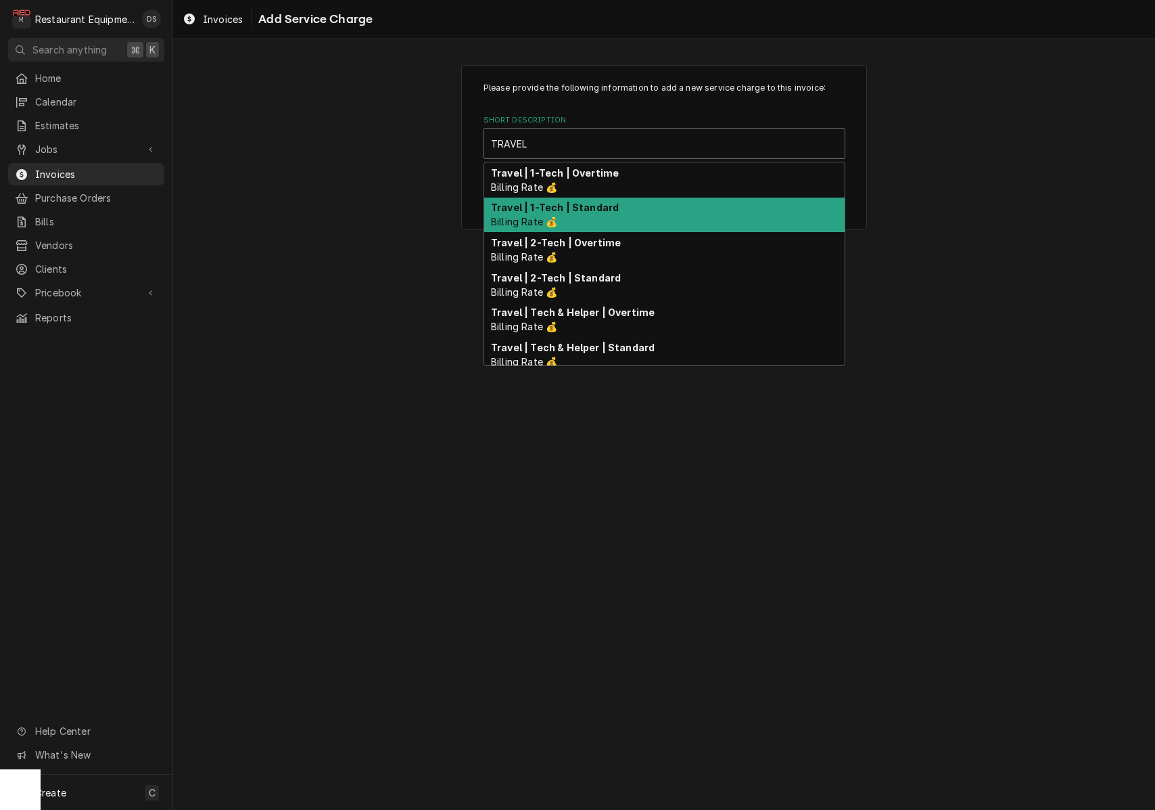
click at [608, 212] on strong "Travel | 1-Tech | Standard" at bounding box center [555, 207] width 128 height 11
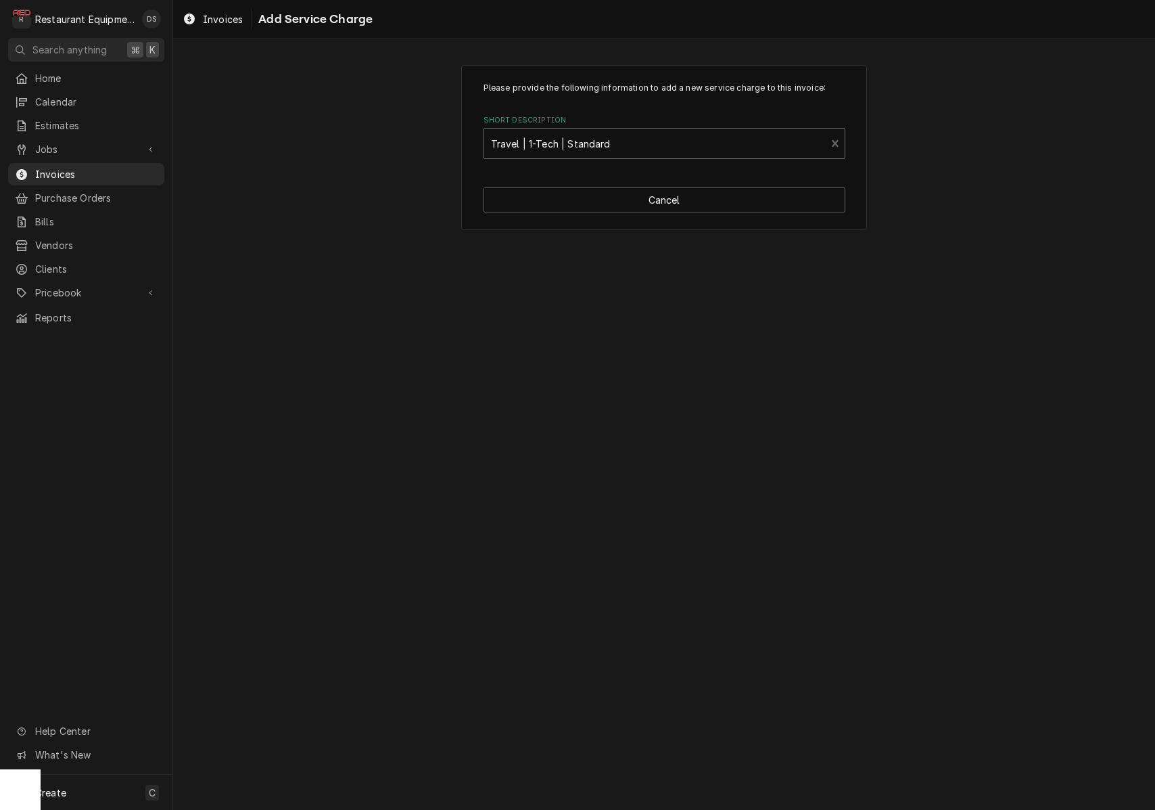
type textarea "x"
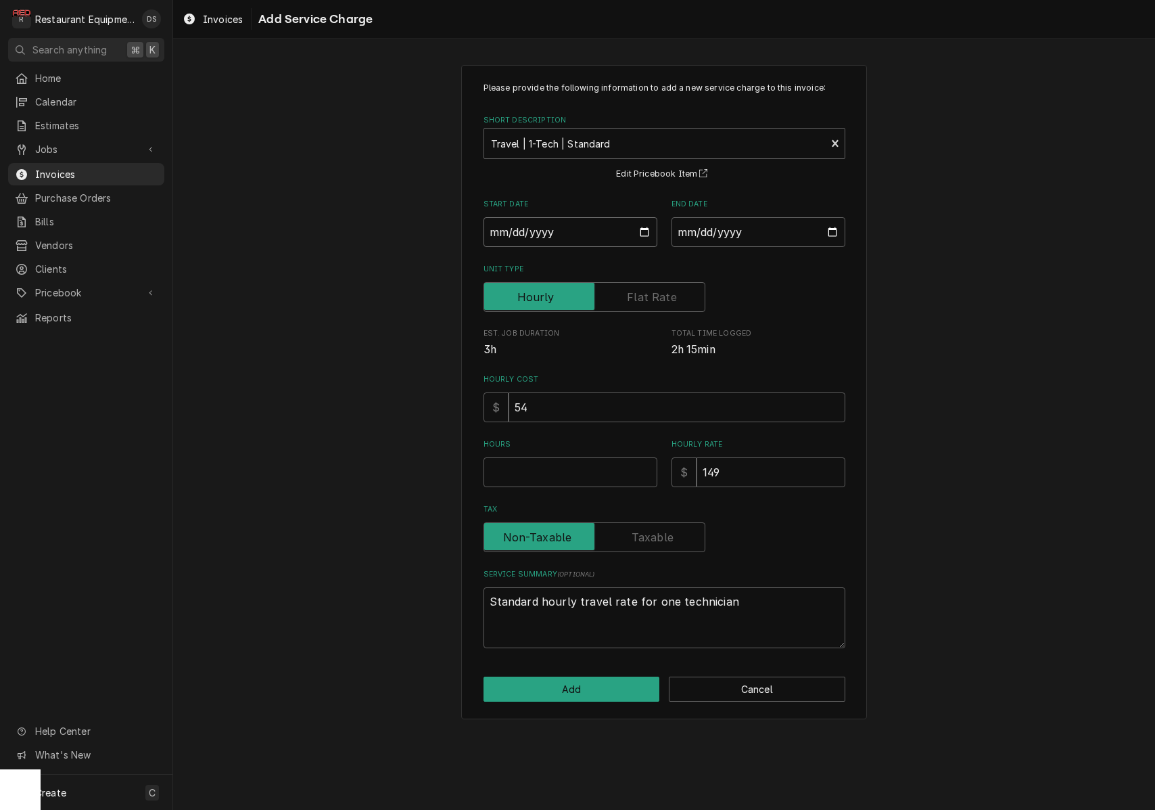
click at [504, 234] on input "Start Date" at bounding box center [571, 232] width 174 height 30
type input "2025-09-22"
type textarea "x"
click at [722, 229] on input "End Date" at bounding box center [759, 232] width 174 height 30
type input "2025-09-22"
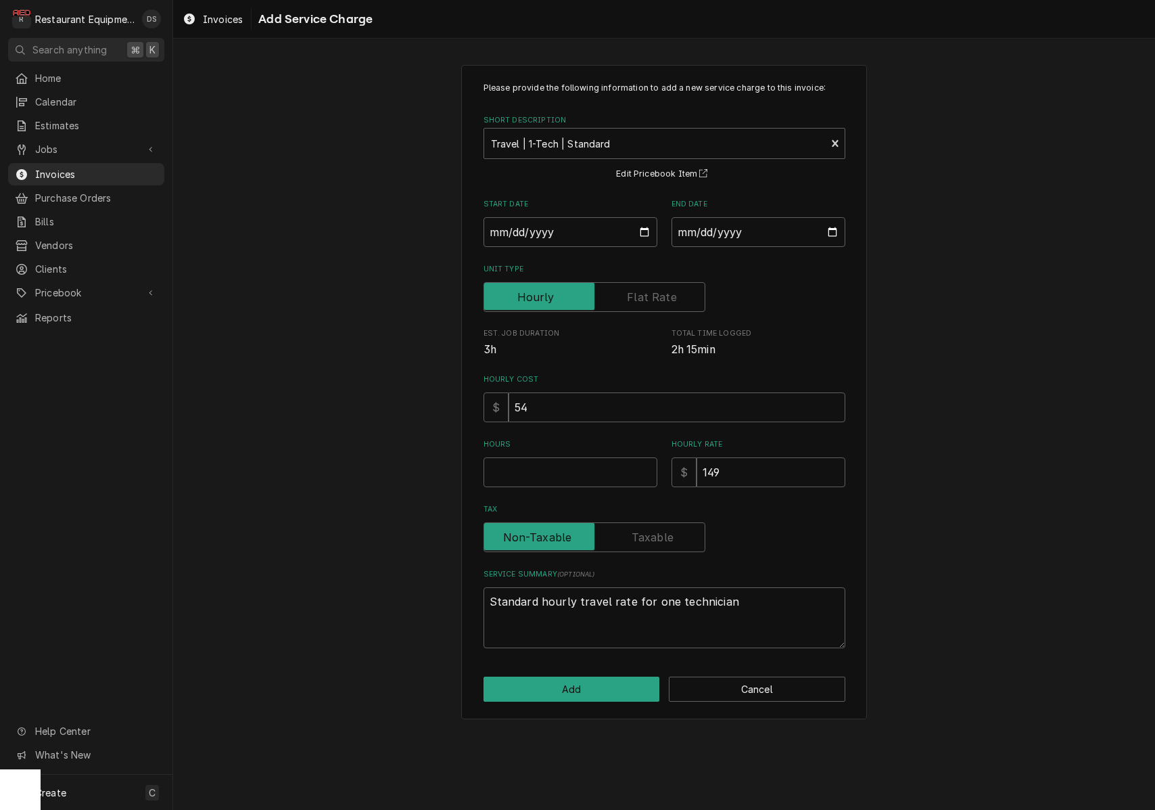
click at [819, 306] on div "Unit Type" at bounding box center [665, 297] width 362 height 30
click at [610, 457] on input "Hours" at bounding box center [571, 472] width 174 height 30
type textarea "x"
type input "2"
type textarea "x"
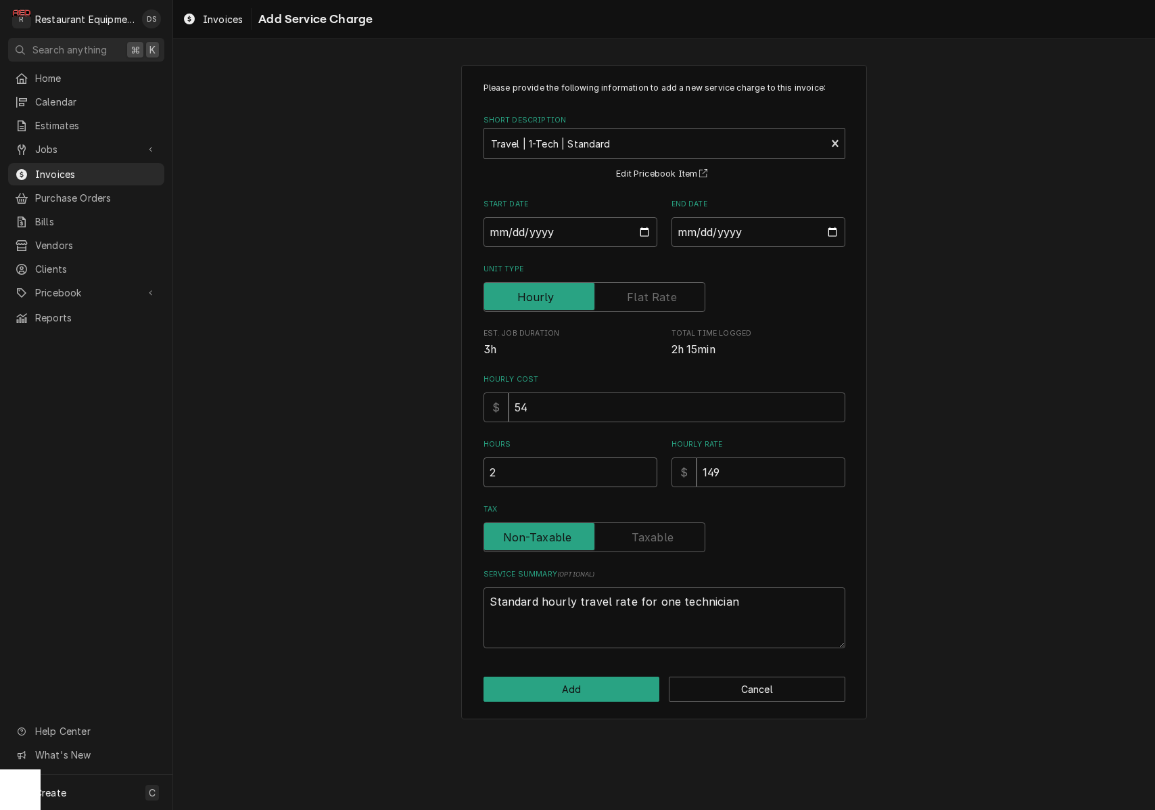
type input "2.2"
type textarea "x"
type input "2.25"
click at [601, 687] on button "Add" at bounding box center [572, 688] width 177 height 25
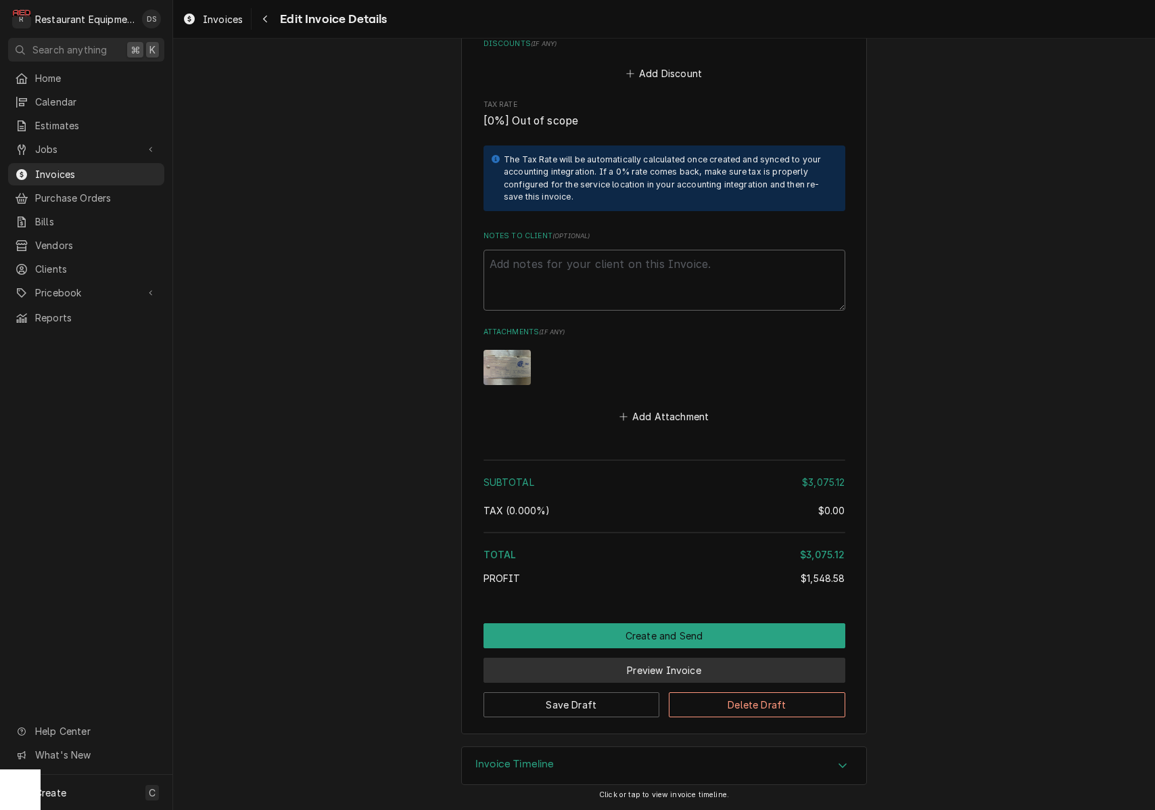
click at [660, 664] on button "Preview Invoice" at bounding box center [665, 669] width 362 height 25
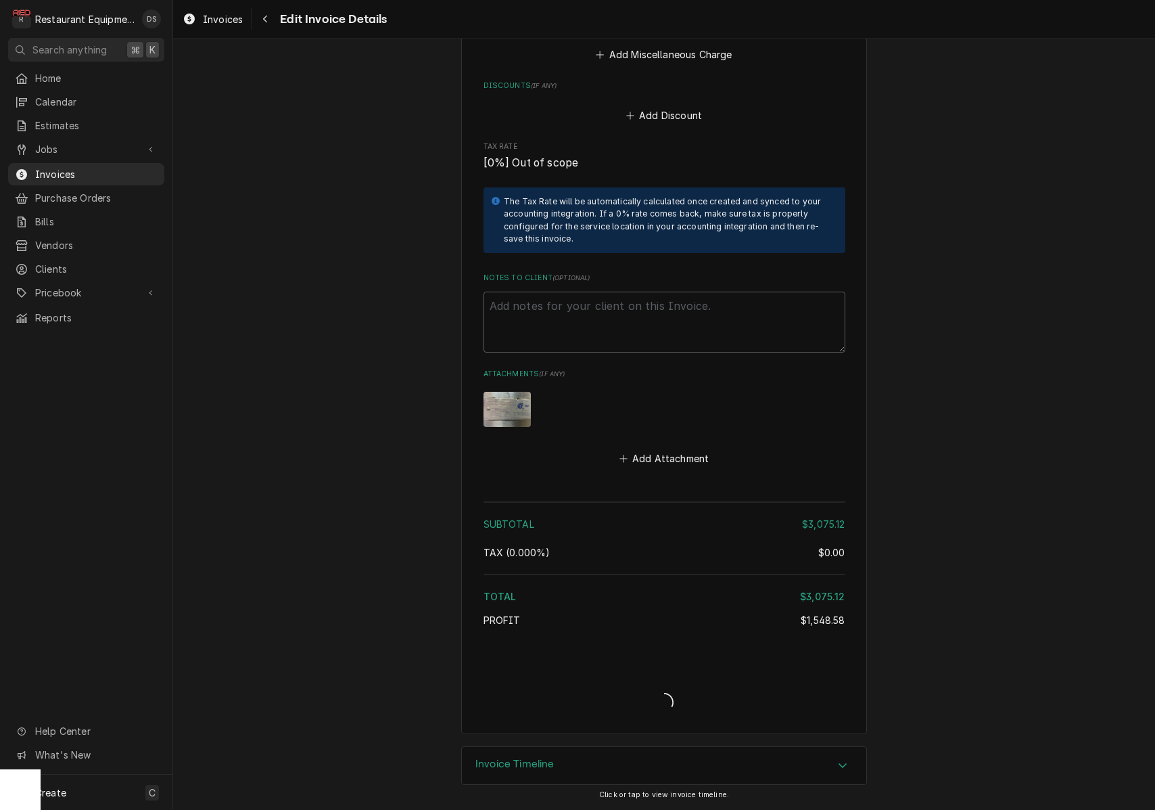
type textarea "x"
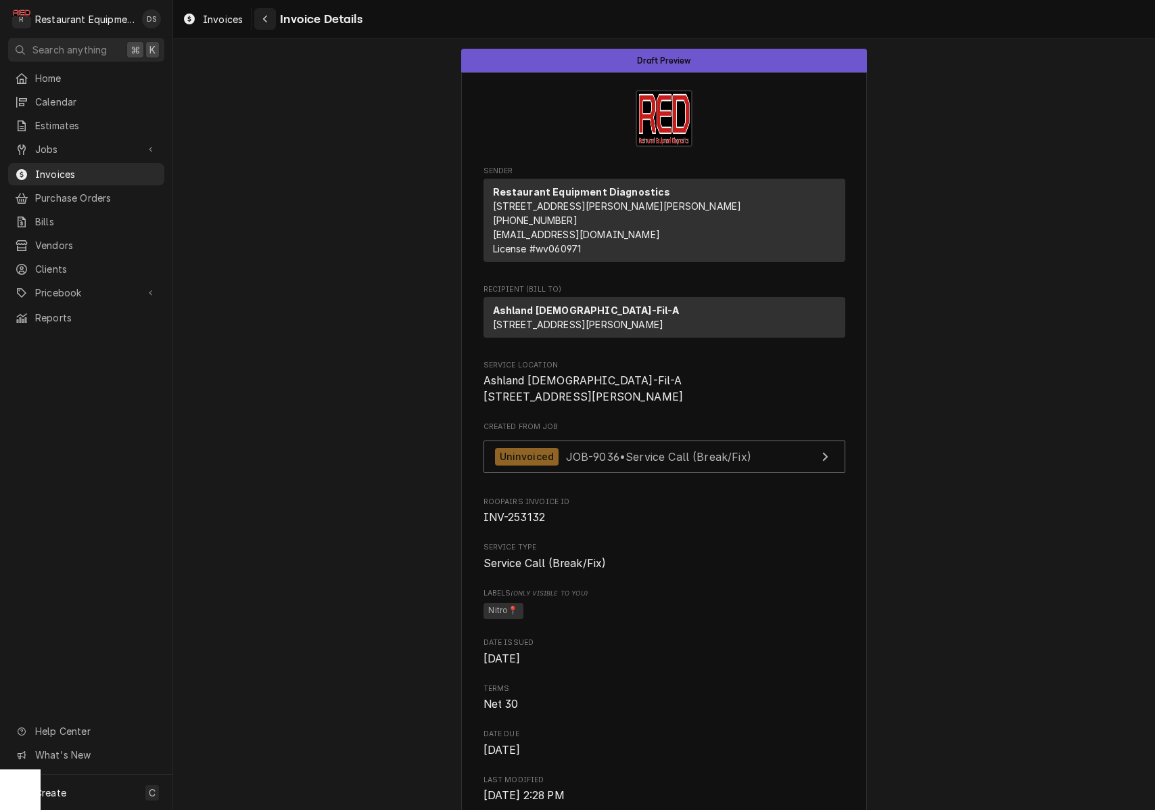
click at [264, 19] on icon "Navigate back" at bounding box center [265, 19] width 4 height 7
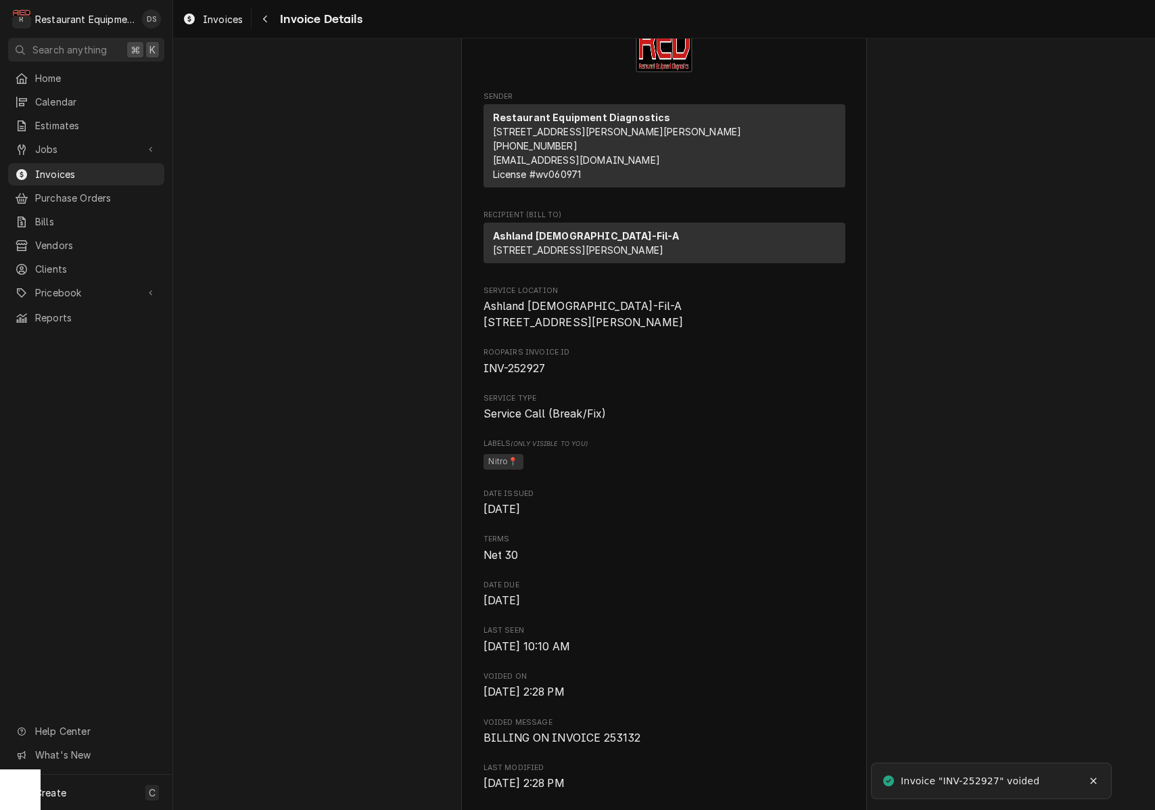
scroll to position [88, 0]
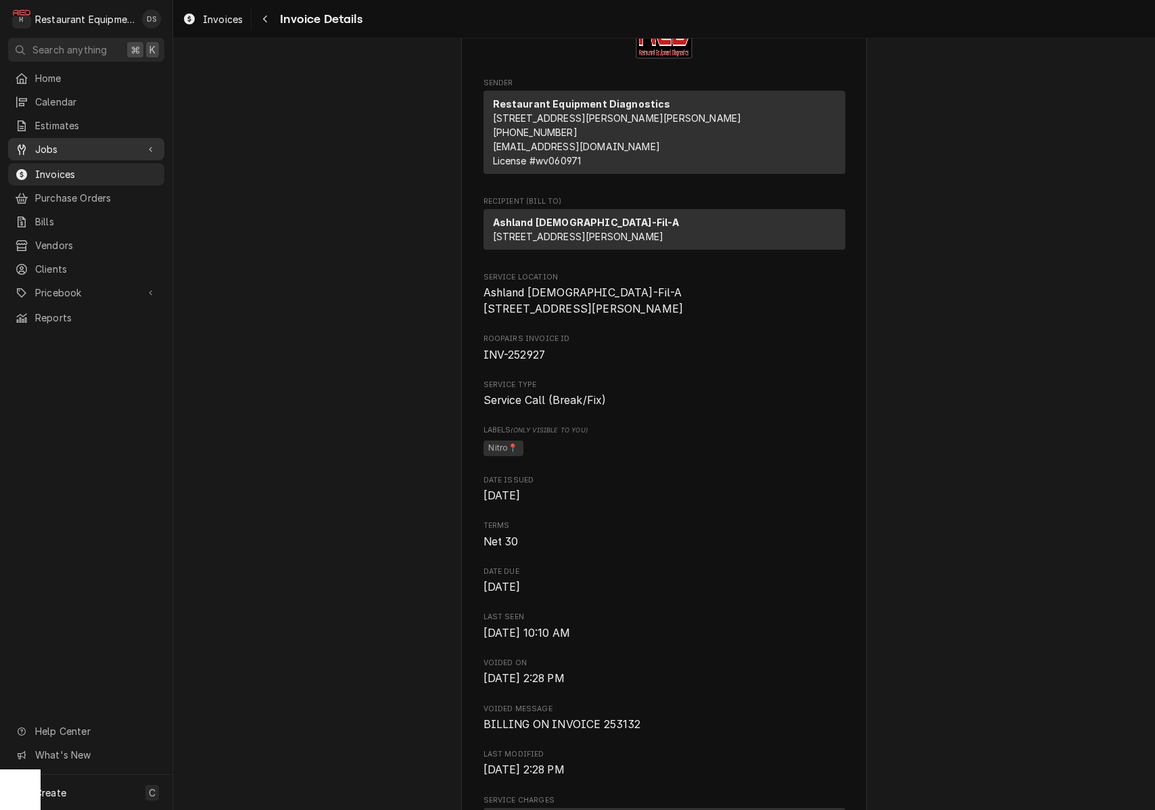
click at [67, 142] on span "Jobs" at bounding box center [86, 149] width 102 height 14
click at [61, 166] on span "Jobs" at bounding box center [96, 173] width 122 height 14
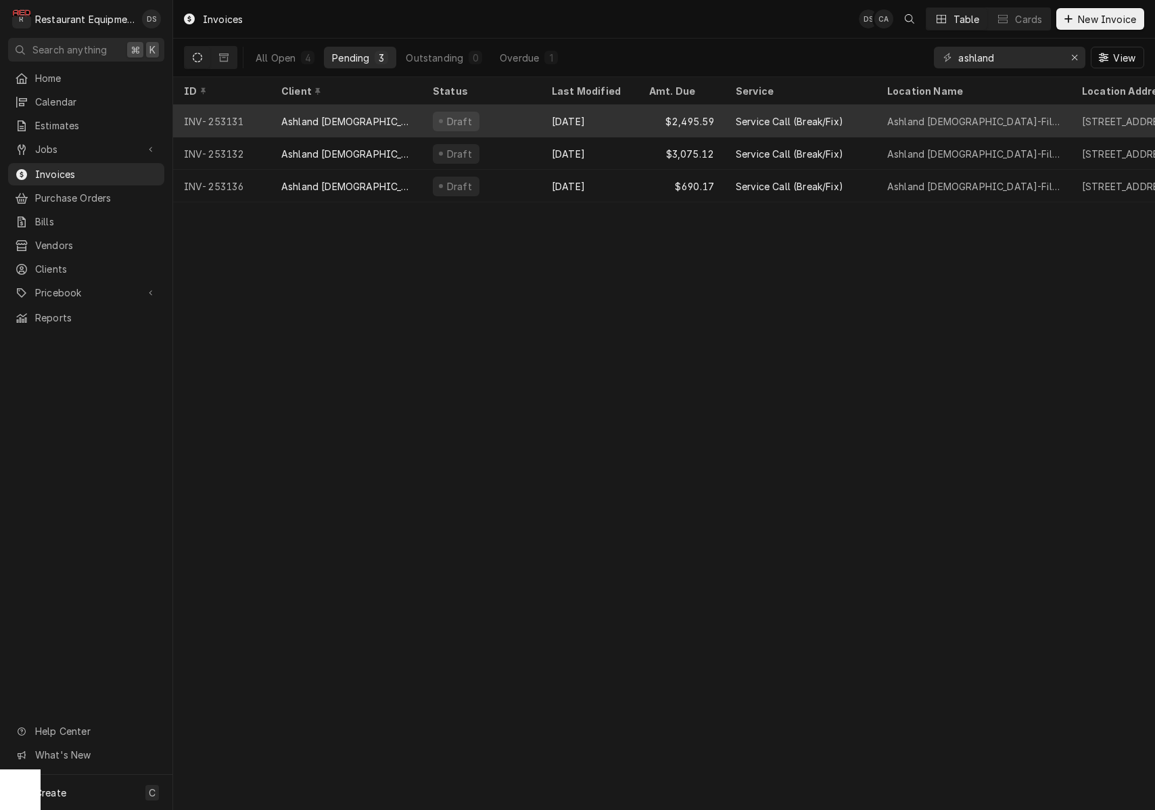
click at [551, 126] on div "[DATE]" at bounding box center [589, 121] width 97 height 32
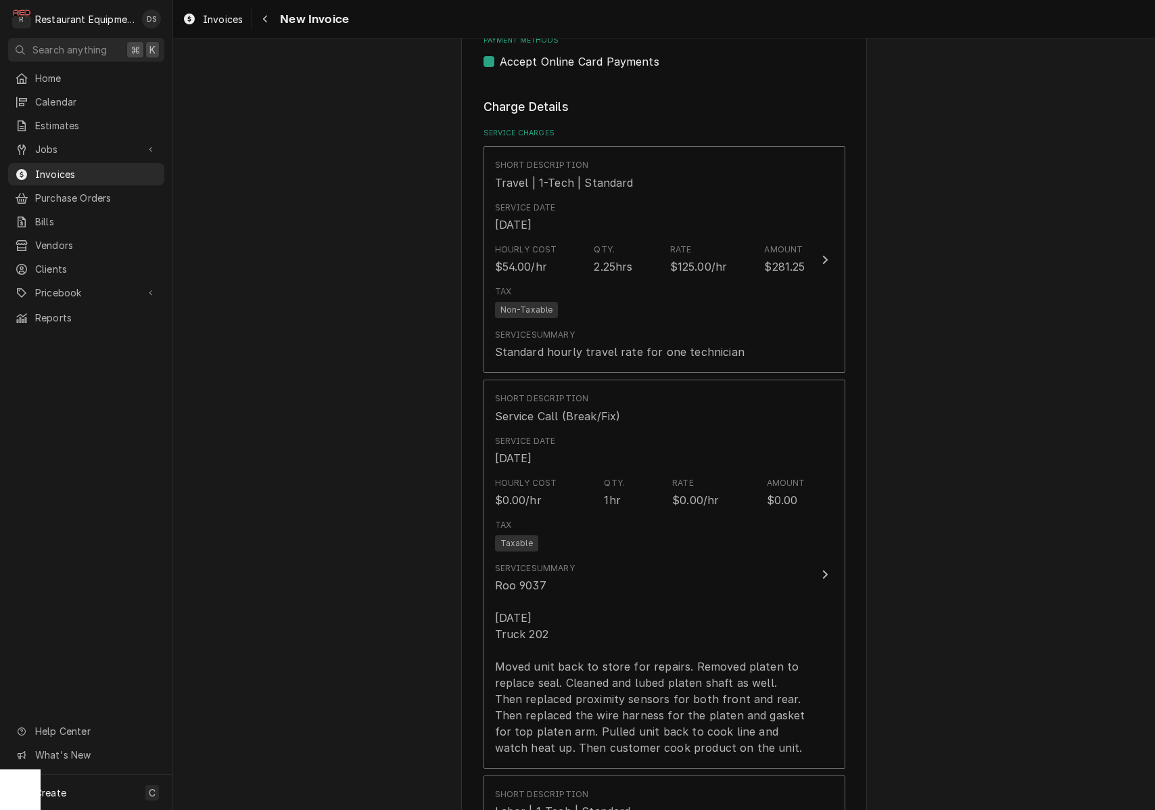
scroll to position [725, 0]
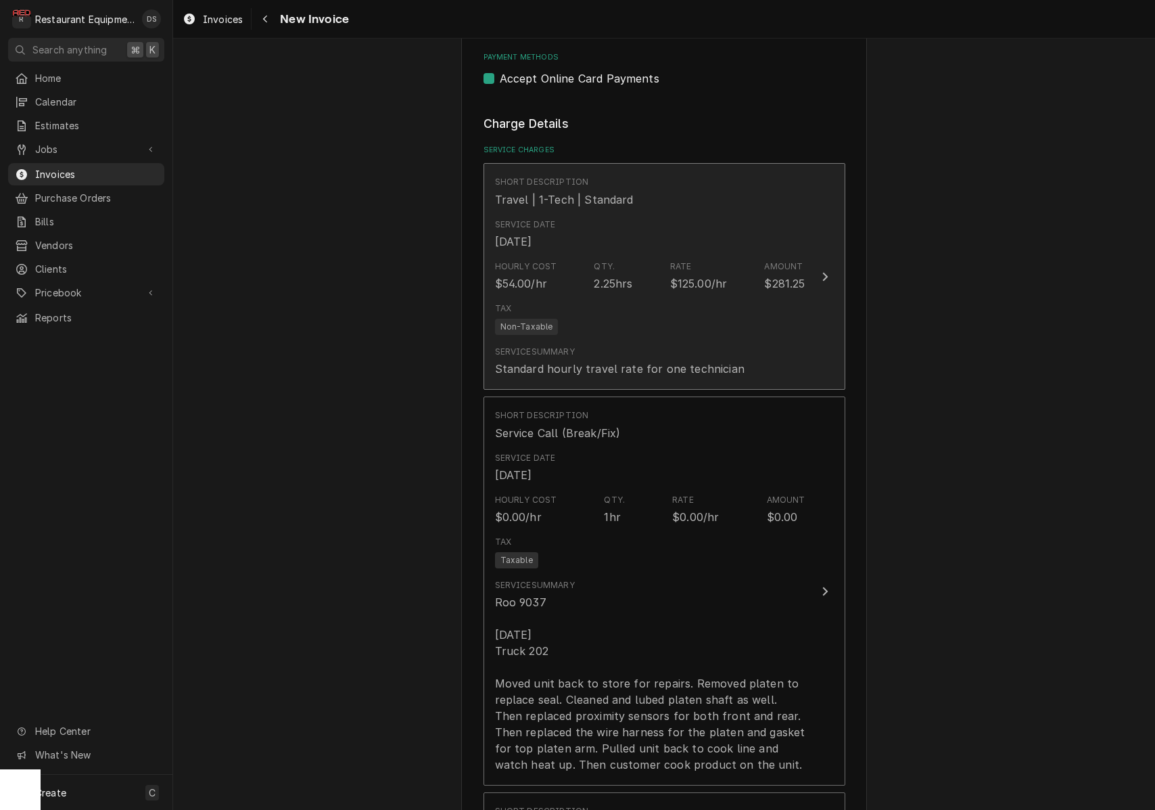
click at [623, 275] on div "Hourly Cost $54.00/hr Qty. 2.25hrs Rate $125.00/hr Amount $281.25" at bounding box center [650, 276] width 310 height 42
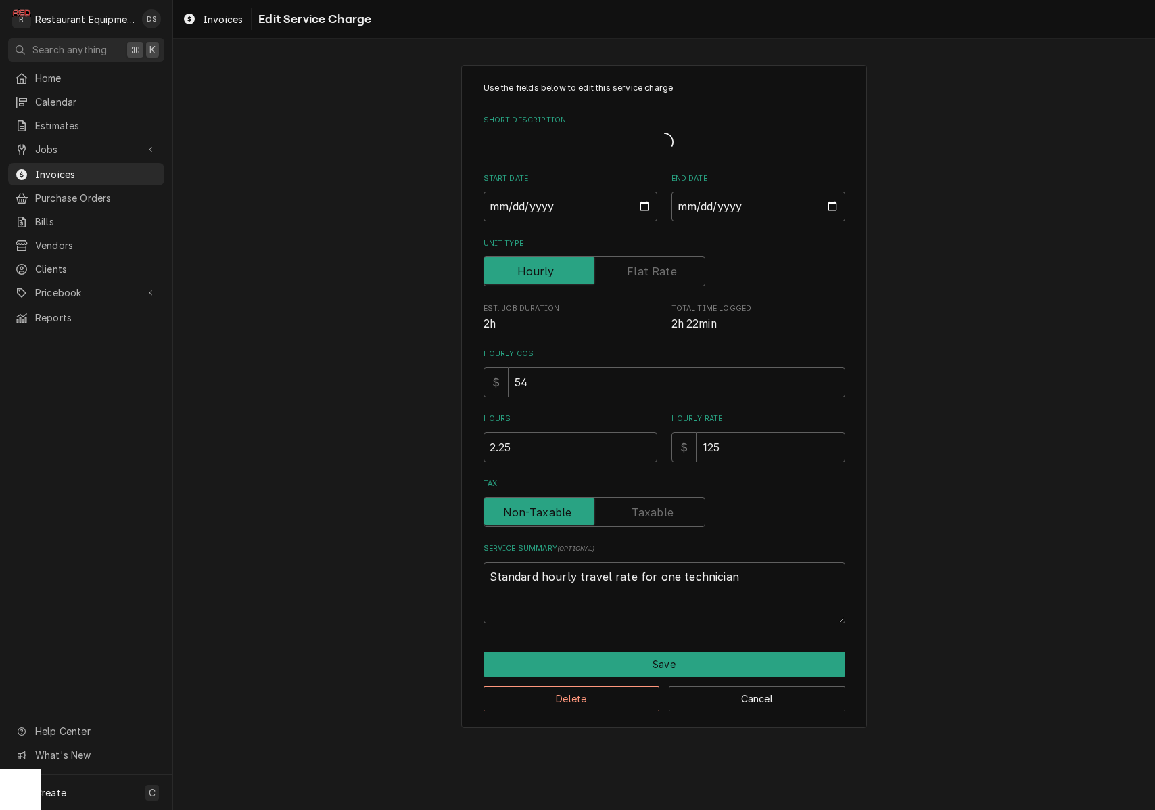
type textarea "x"
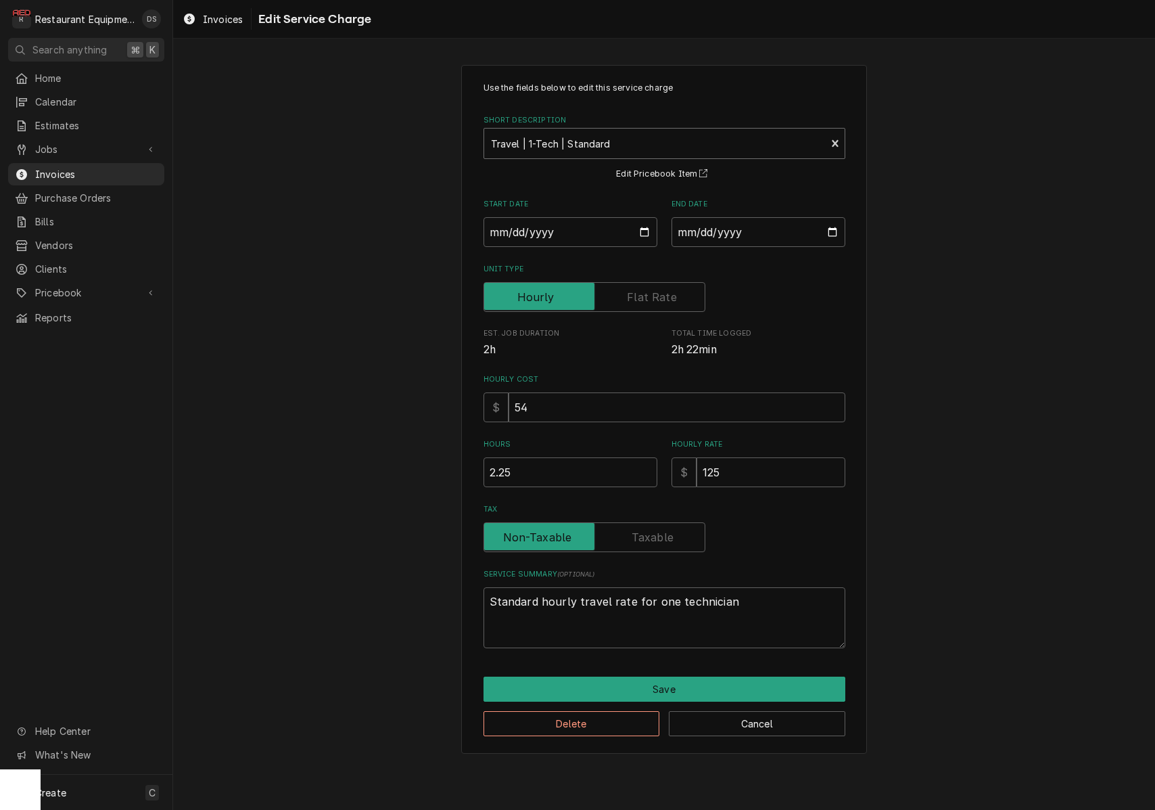
click at [630, 143] on div "Short Description" at bounding box center [655, 143] width 329 height 24
type input "TRAVEL OVER"
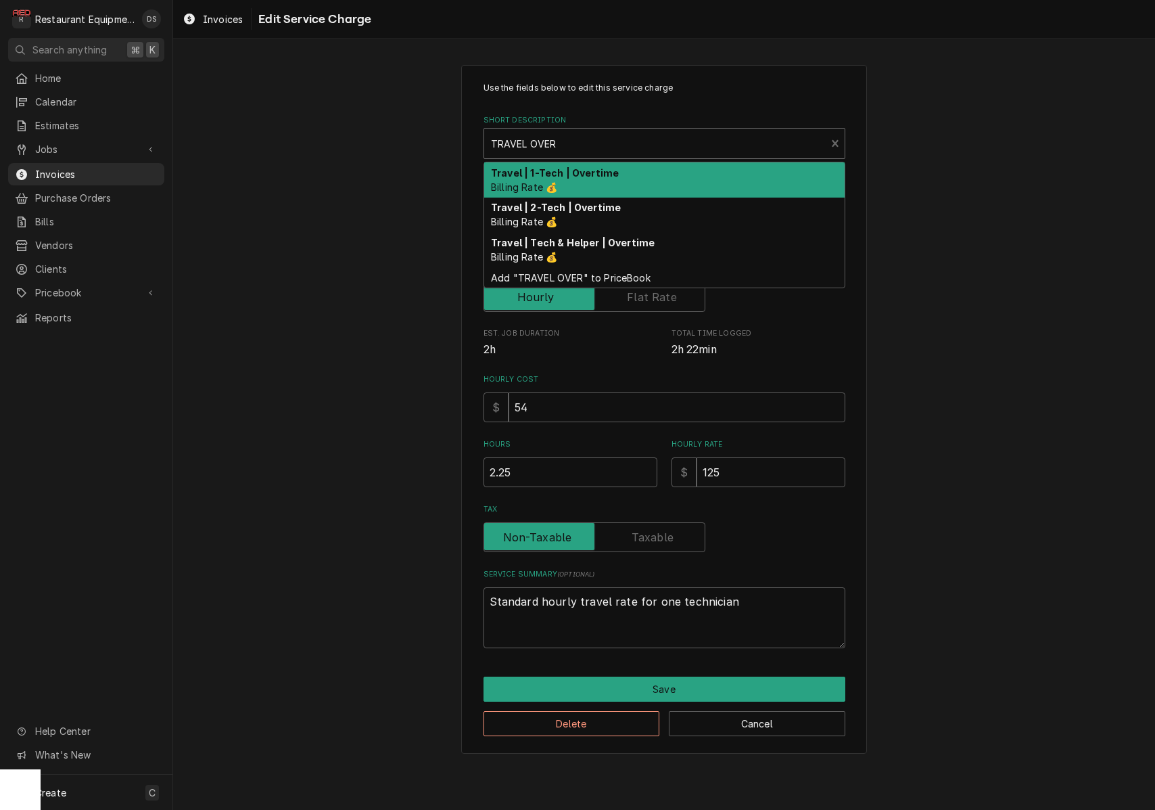
click at [600, 172] on strong "Travel | 1-Tech | Overtime" at bounding box center [555, 172] width 128 height 11
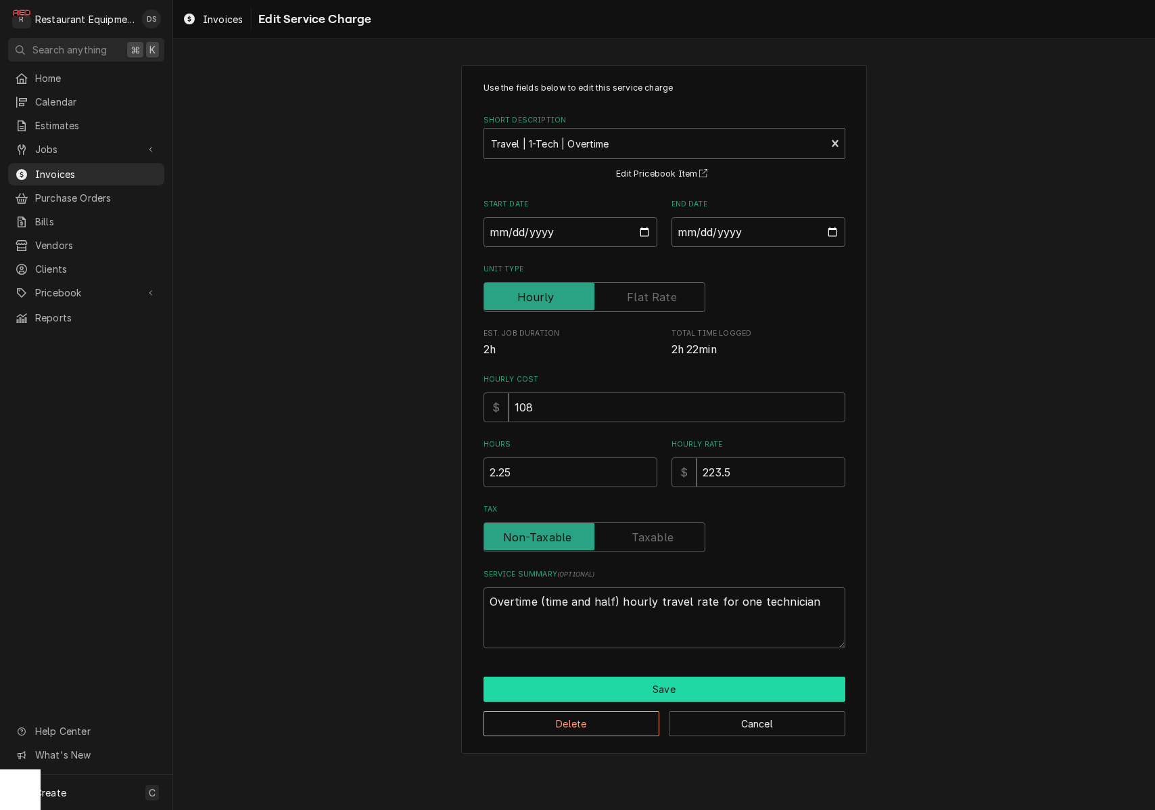
click at [676, 683] on button "Save" at bounding box center [665, 688] width 362 height 25
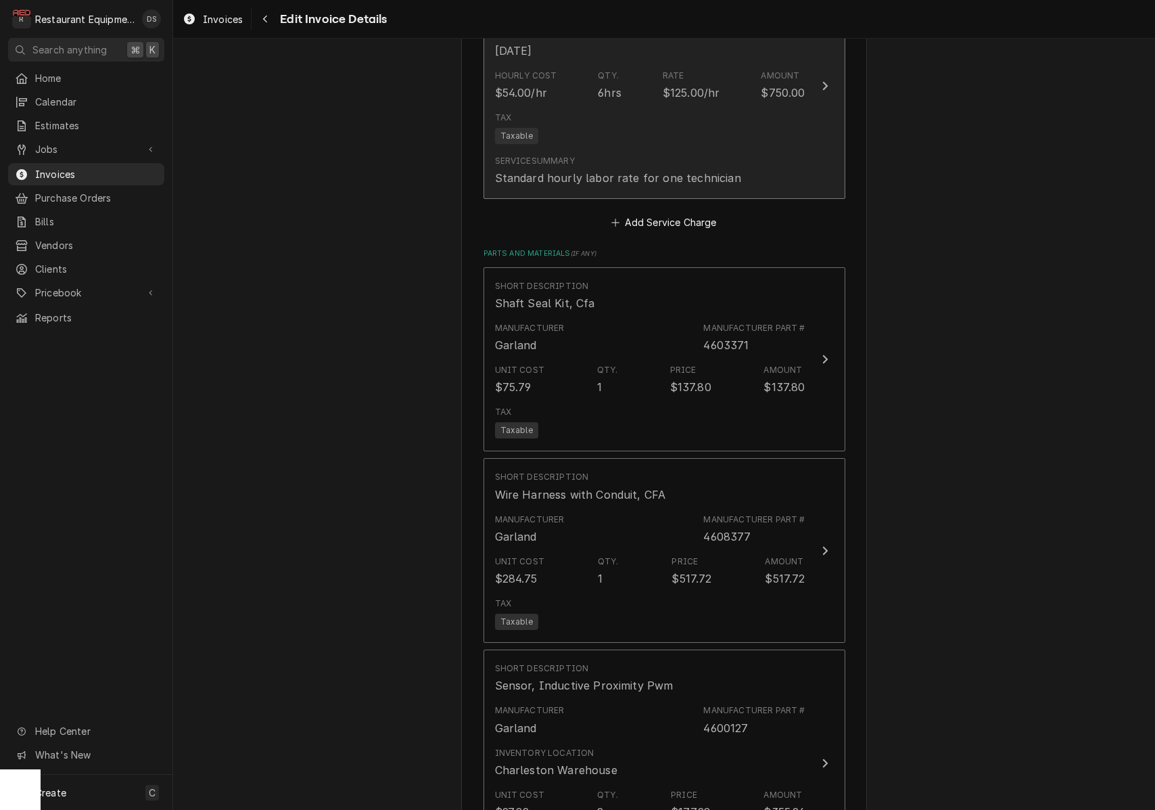
scroll to position [1558, 0]
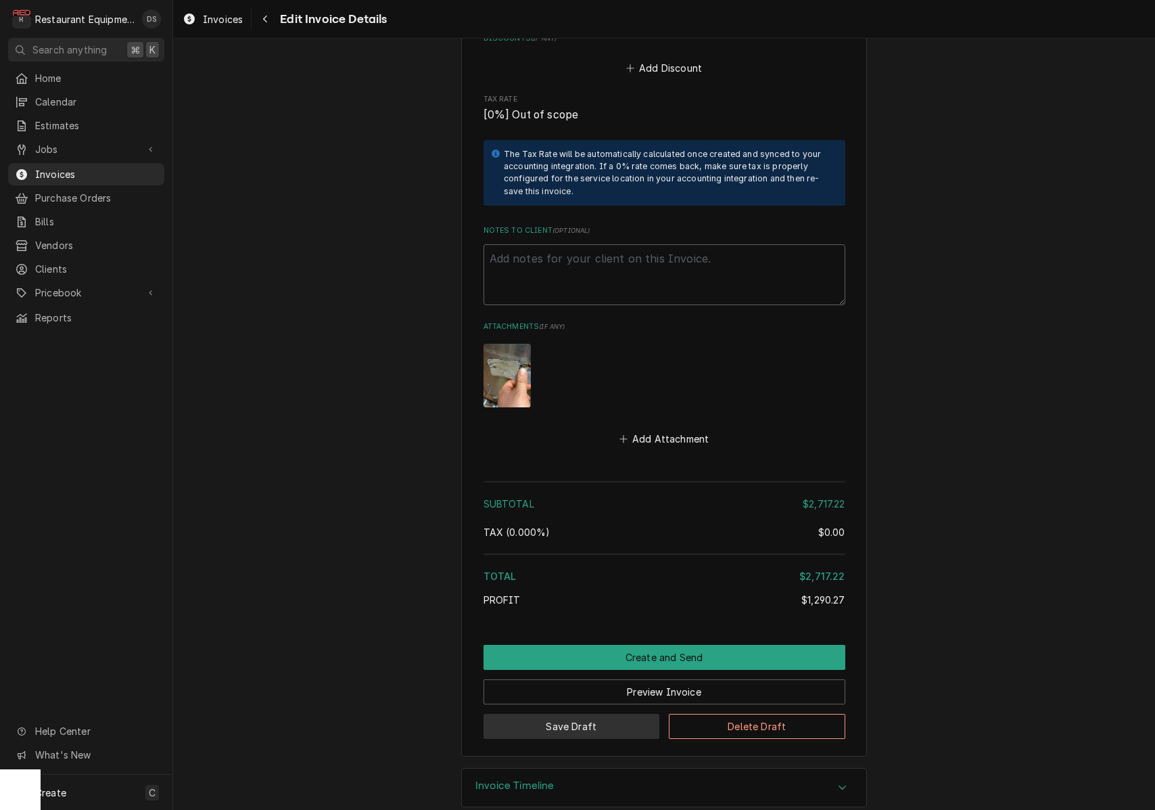
click at [609, 714] on button "Save Draft" at bounding box center [572, 726] width 177 height 25
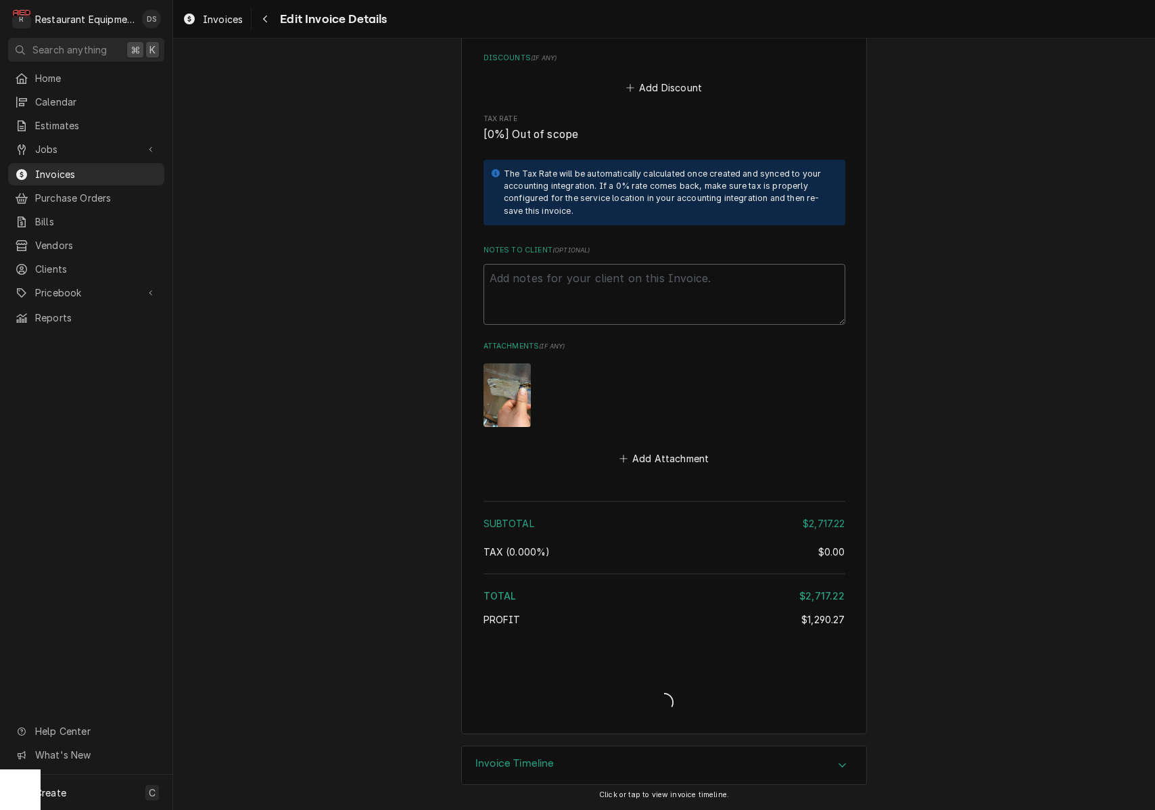
scroll to position [3005, 0]
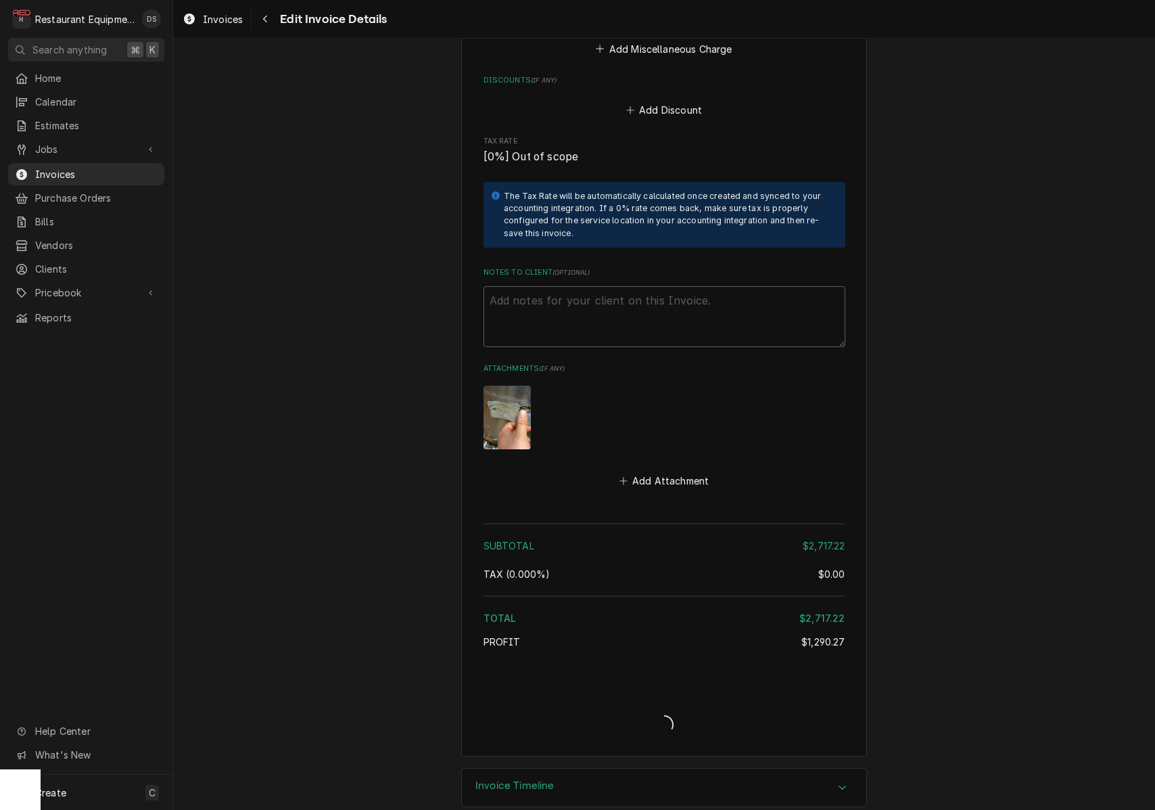
type textarea "x"
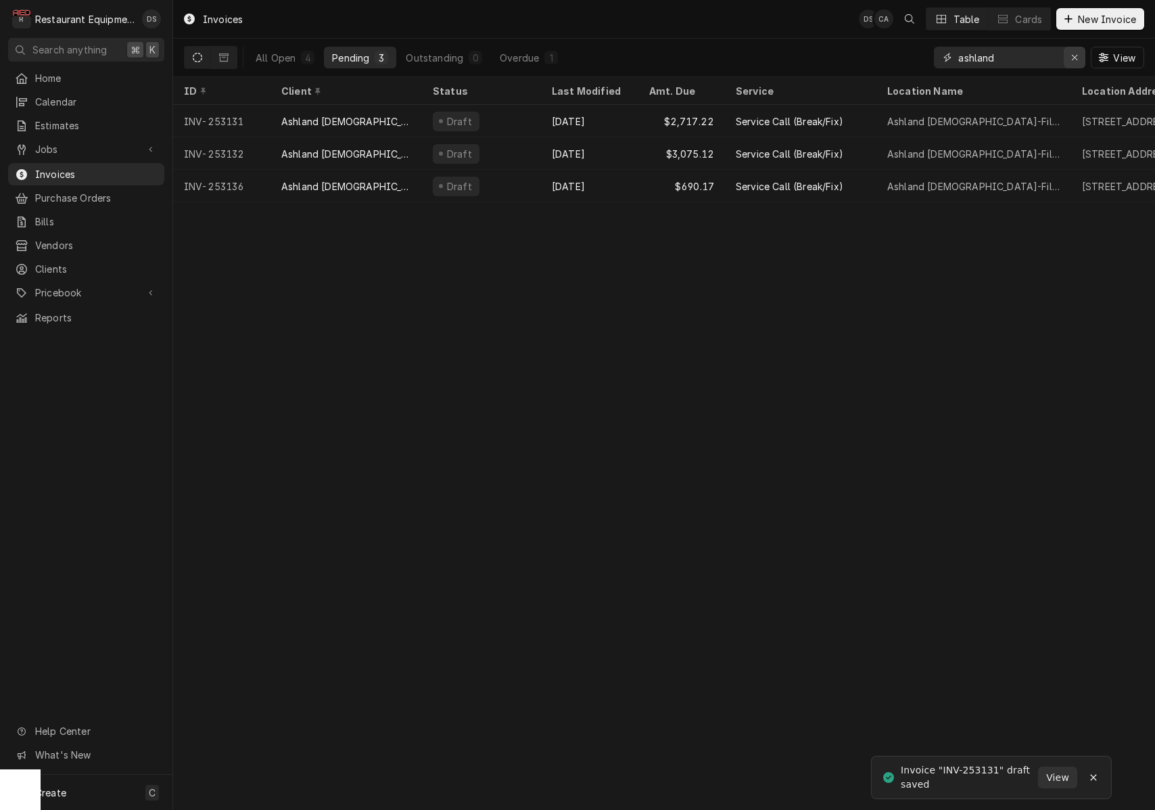
click at [1071, 61] on icon "Erase input" at bounding box center [1074, 57] width 7 height 9
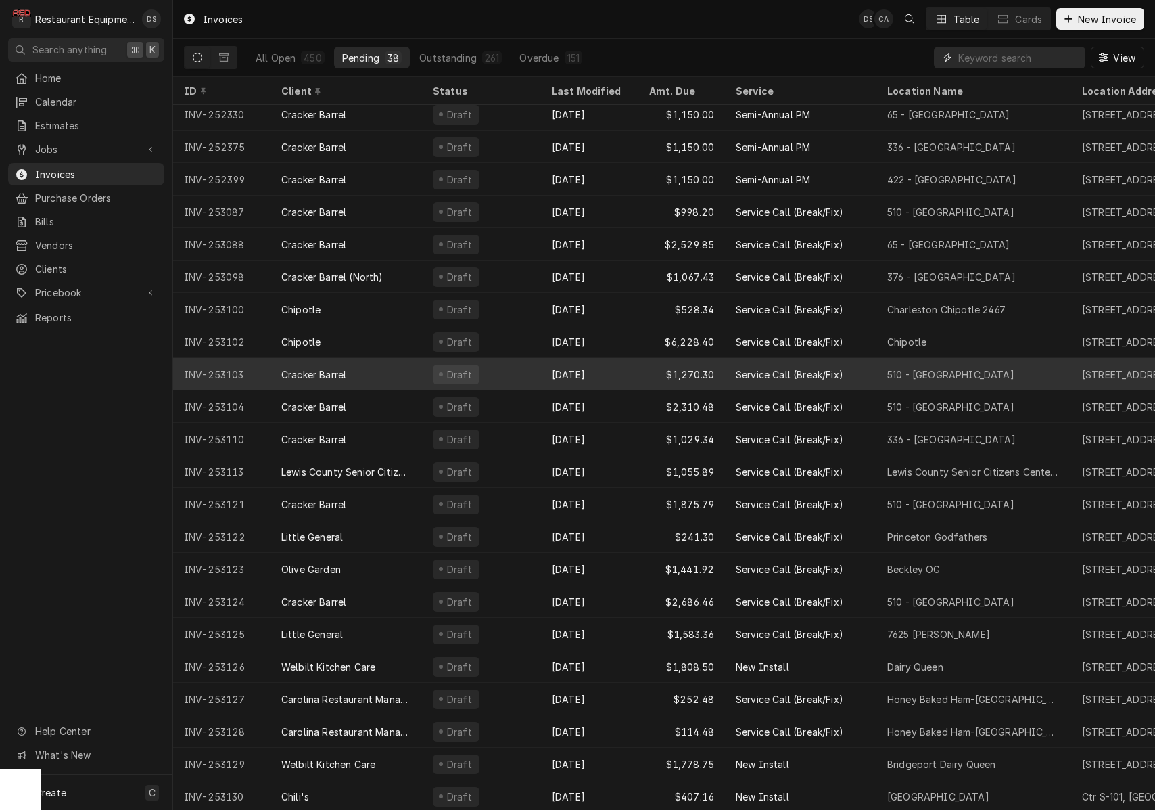
scroll to position [157, 0]
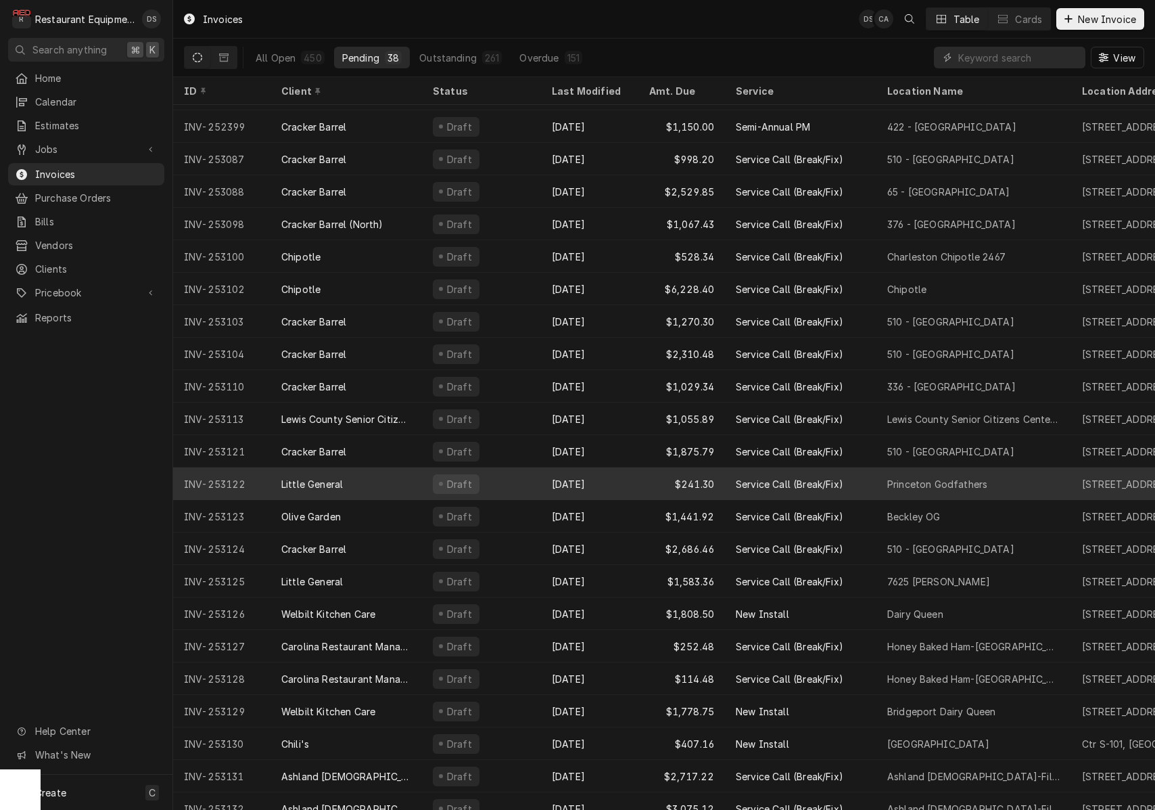
click at [393, 487] on div "Little General" at bounding box center [347, 483] width 152 height 32
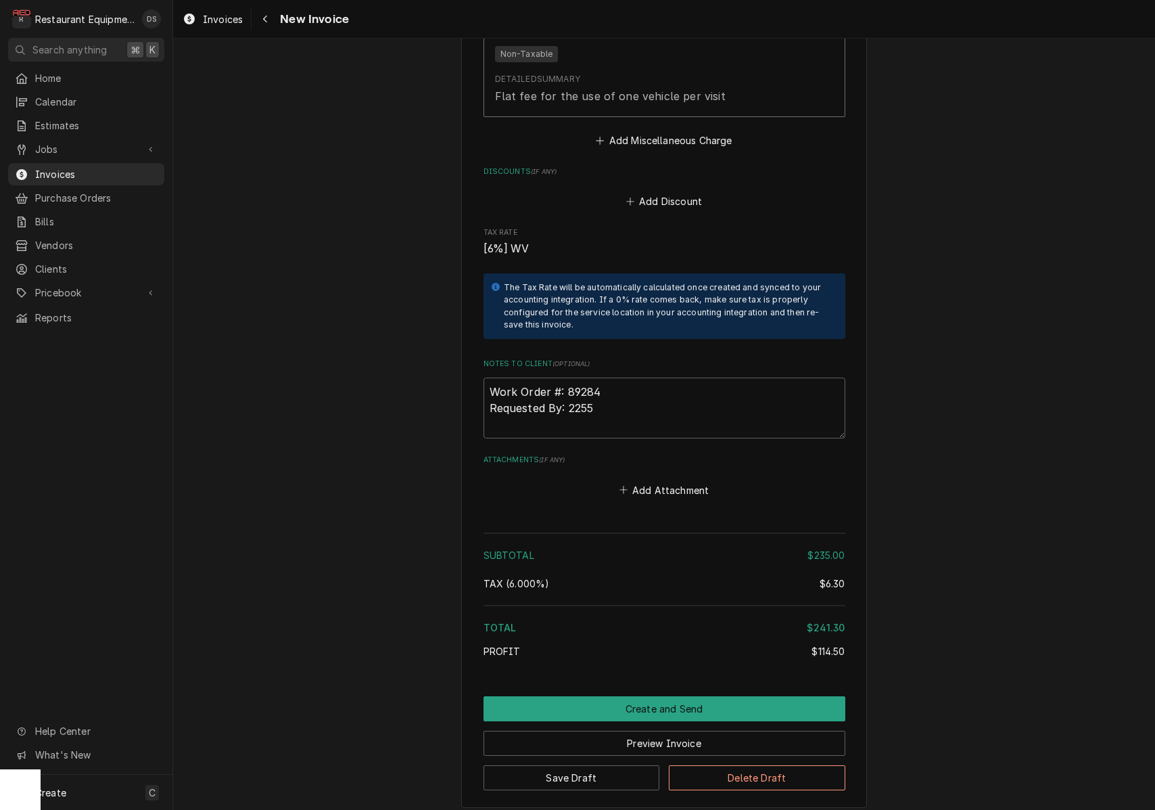
scroll to position [2192, 0]
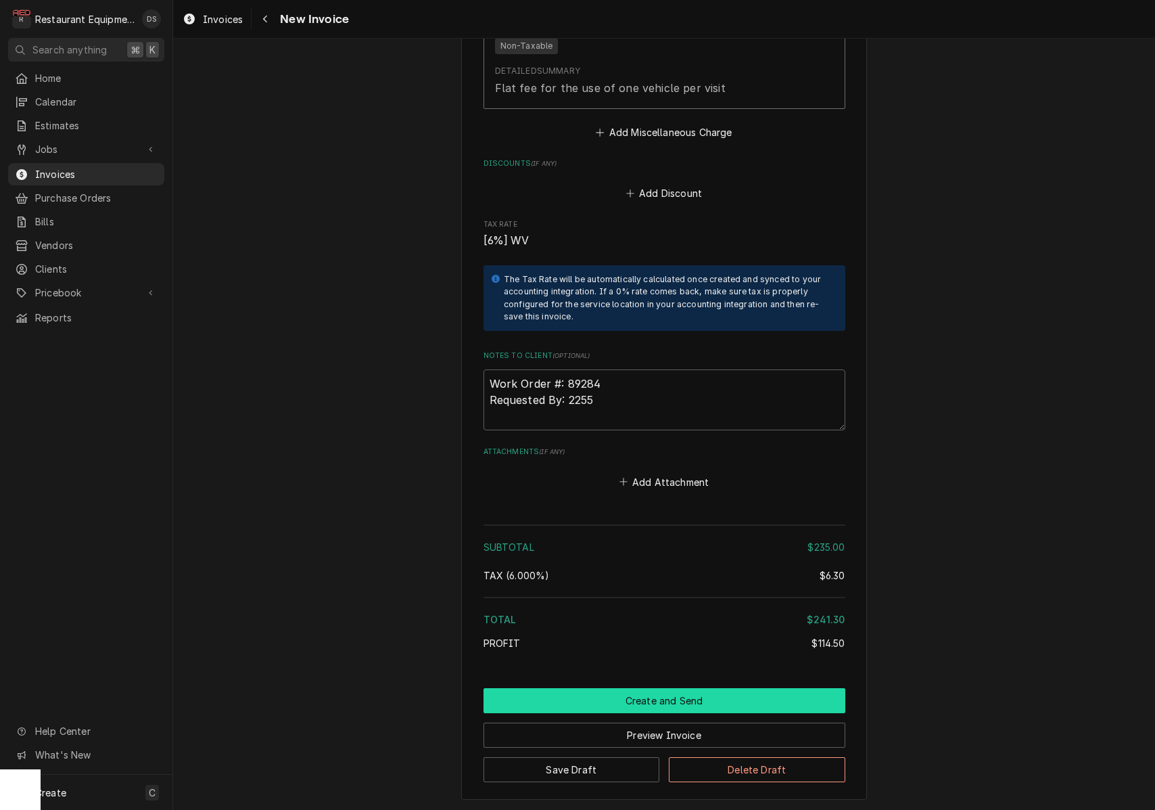
click at [656, 688] on button "Create and Send" at bounding box center [665, 700] width 362 height 25
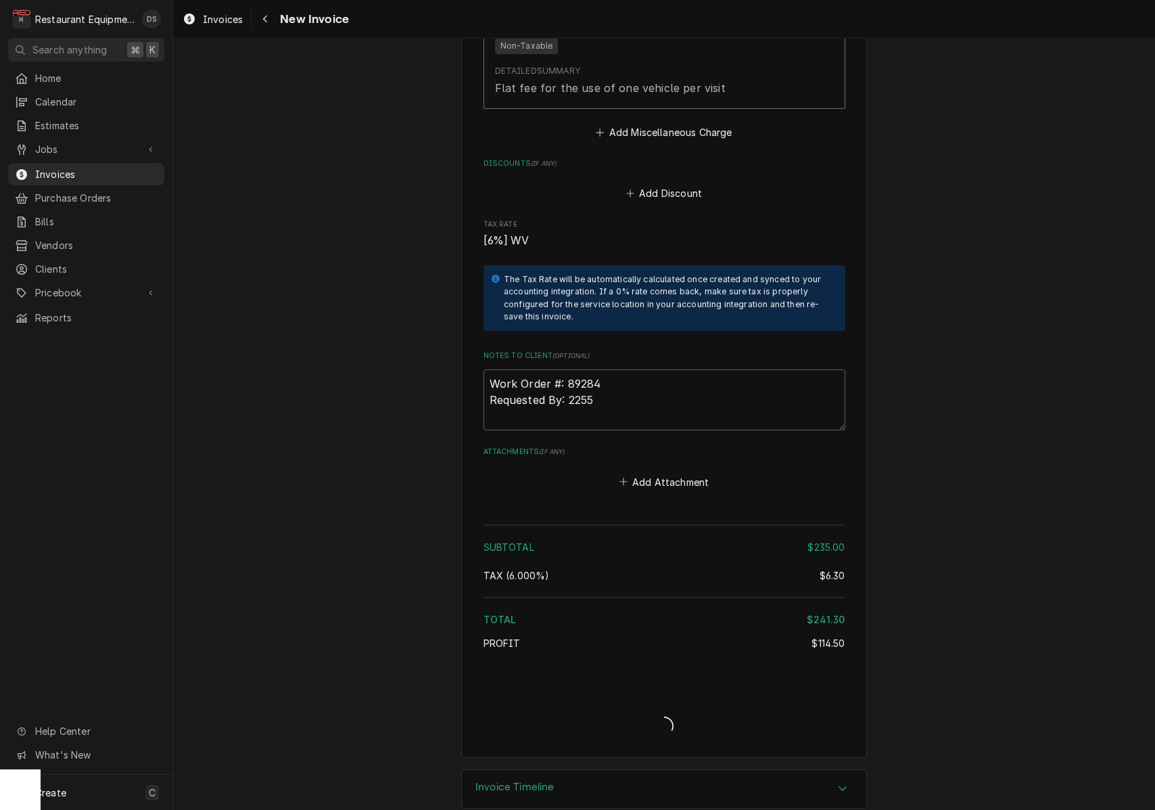
type textarea "x"
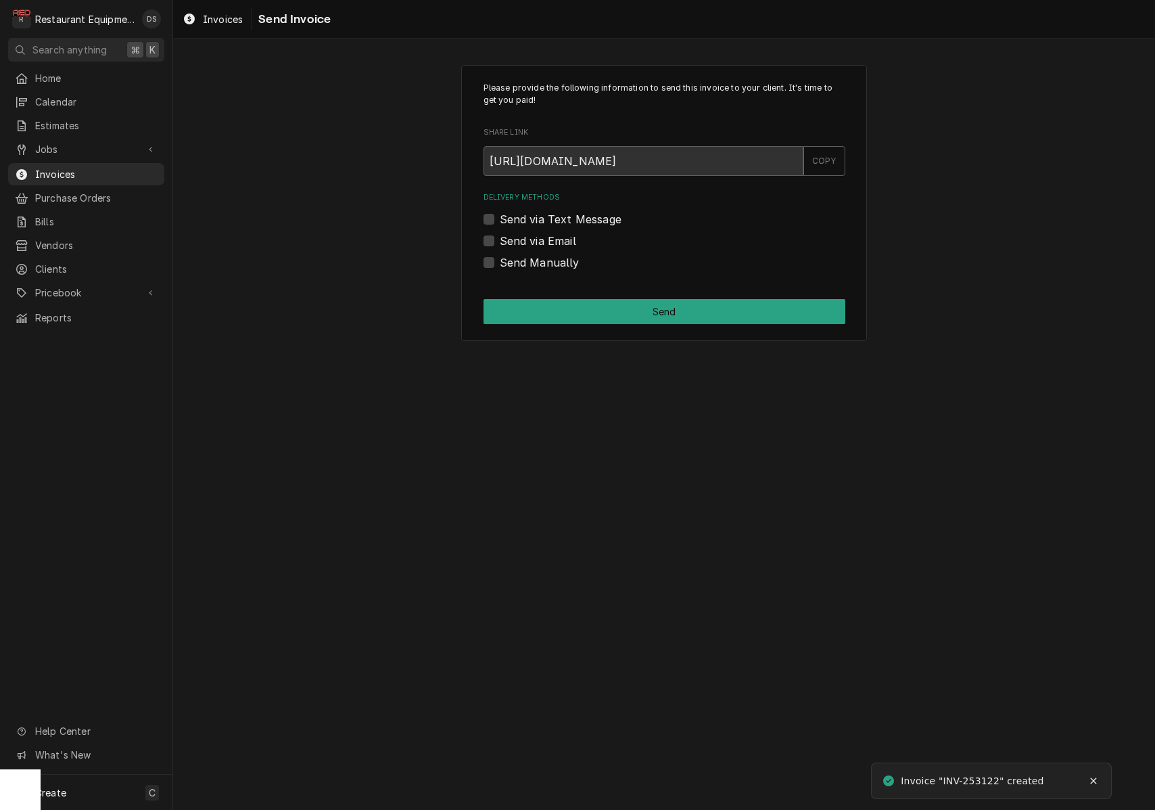
click at [500, 238] on label "Send via Email" at bounding box center [538, 241] width 76 height 16
click at [500, 238] on input "Send via Email" at bounding box center [681, 248] width 362 height 30
checkbox input "true"
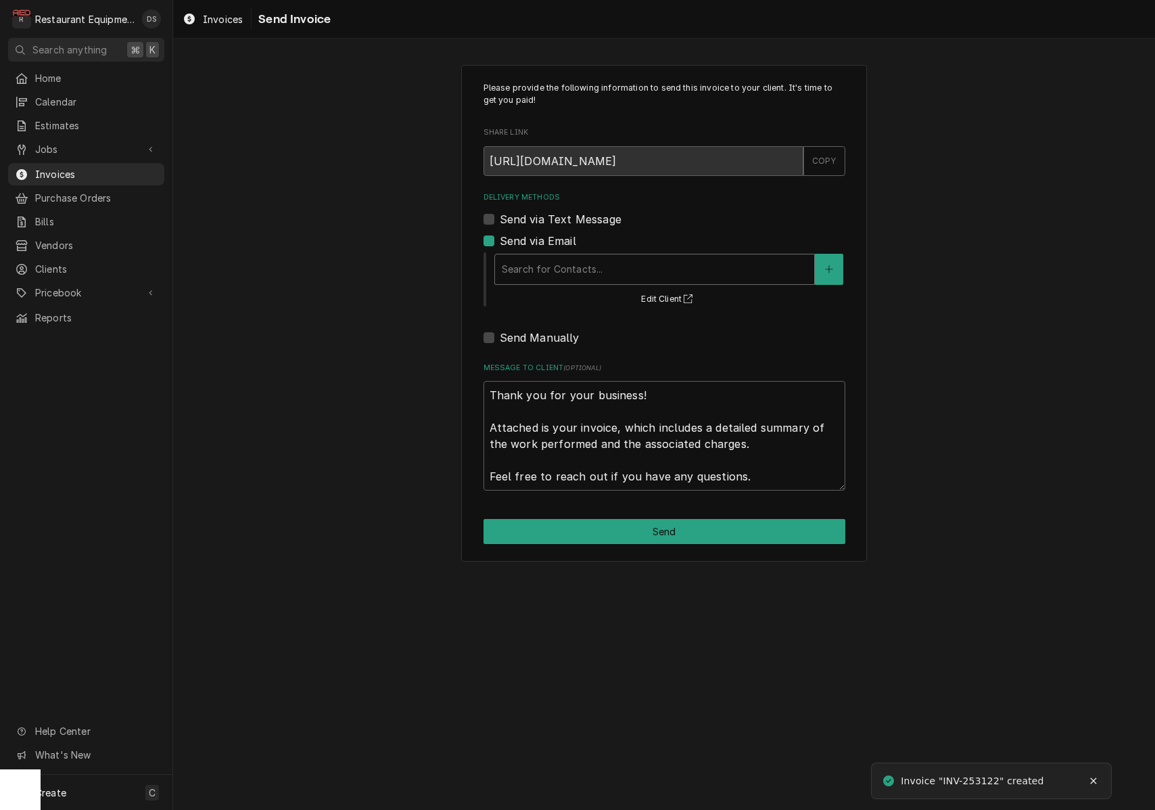
click at [566, 270] on div "Search for Contacts..." at bounding box center [655, 269] width 306 height 14
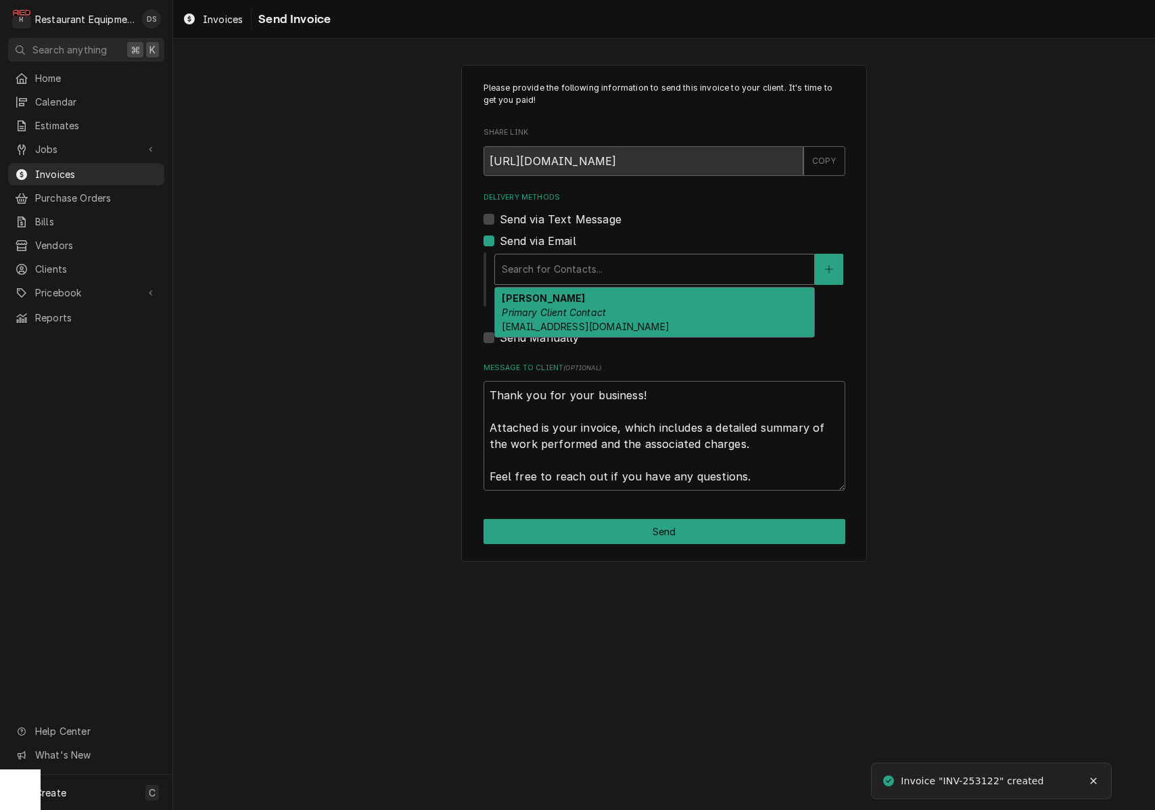
click at [560, 302] on div "ROBIN HATCHER Primary Client Contact rhatcher@lgstores.com" at bounding box center [654, 311] width 319 height 49
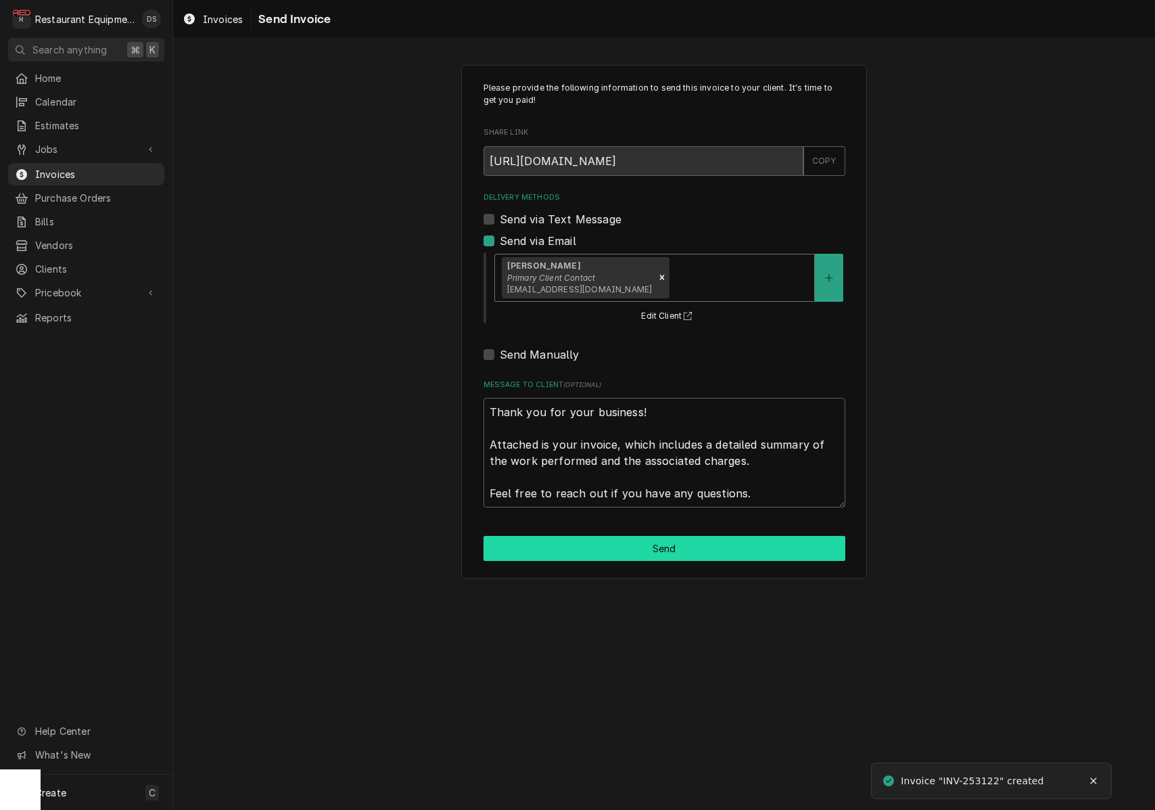
click at [644, 549] on button "Send" at bounding box center [665, 548] width 362 height 25
type textarea "x"
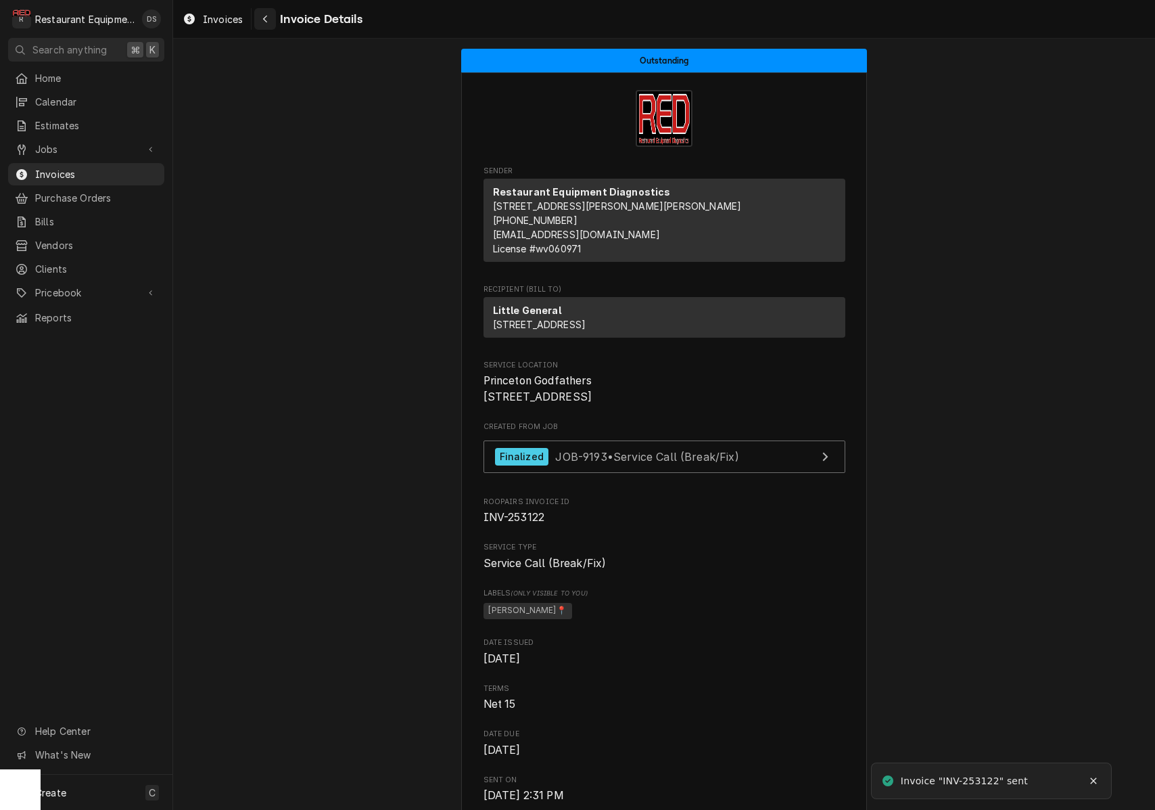
click at [271, 23] on div "Navigate back" at bounding box center [265, 19] width 14 height 14
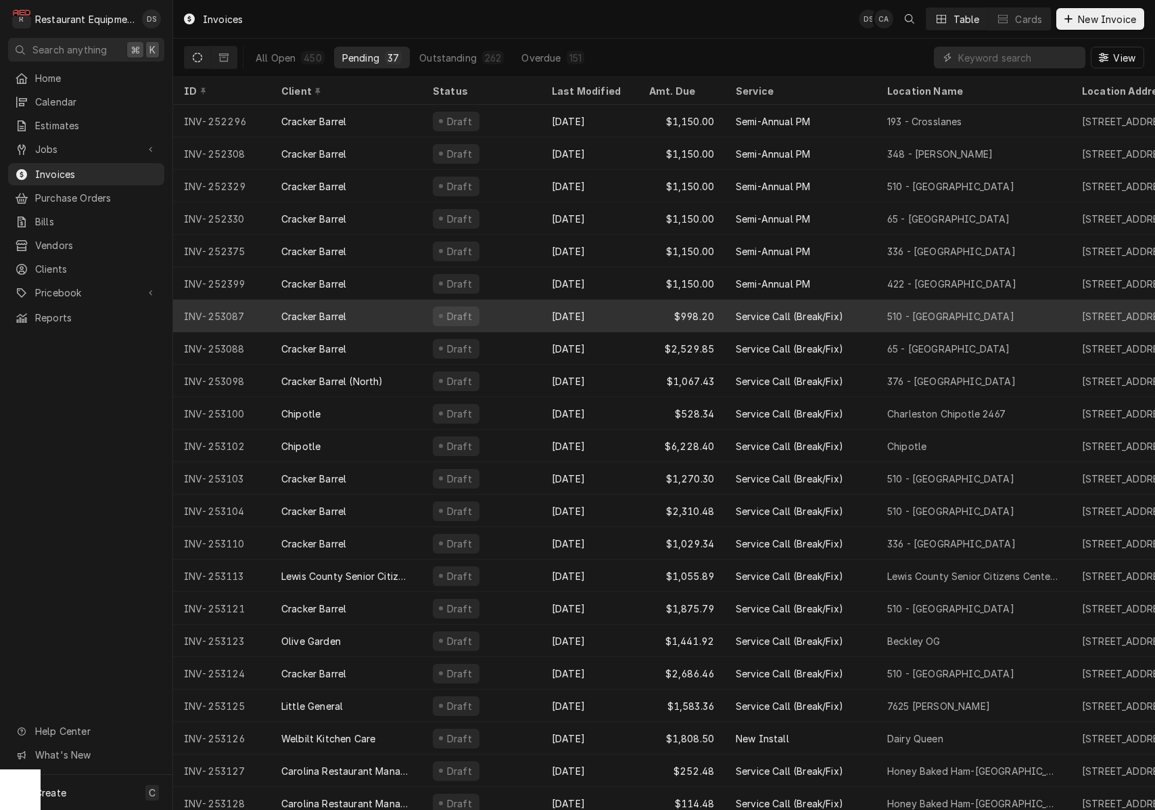
click at [363, 306] on div "Cracker Barrel" at bounding box center [347, 316] width 152 height 32
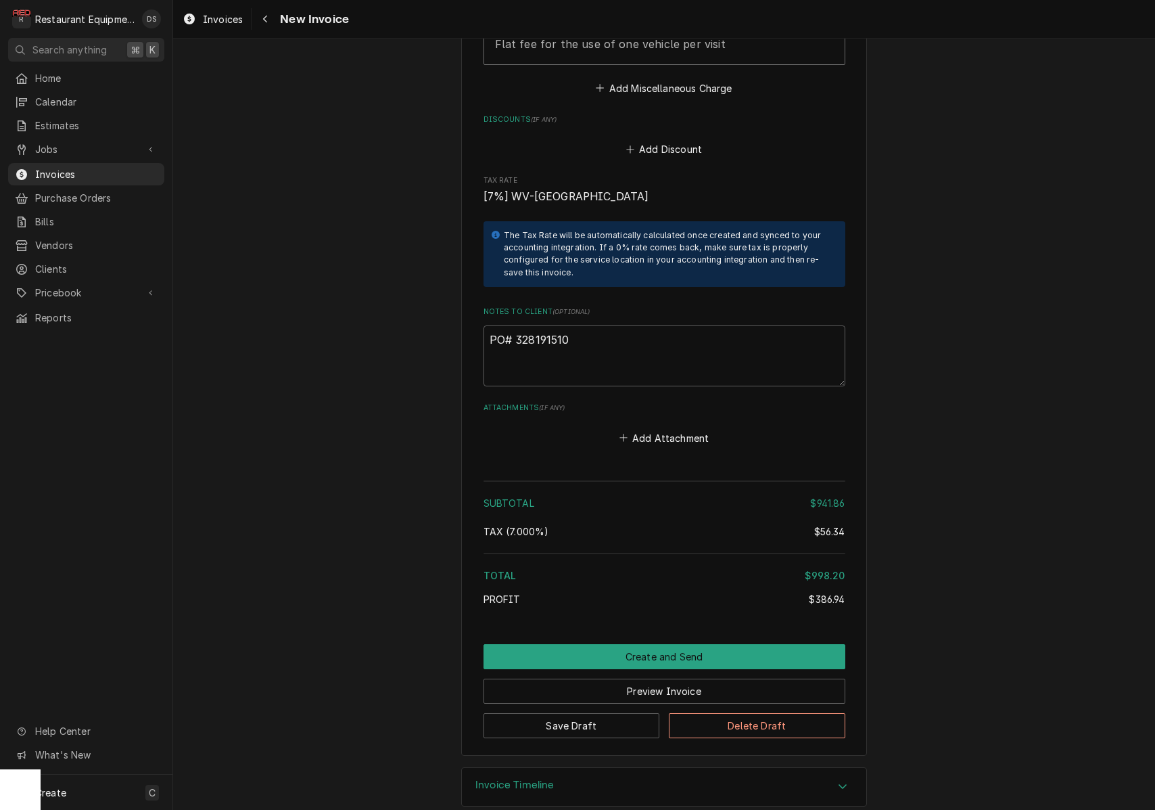
scroll to position [2556, 0]
drag, startPoint x: 587, startPoint y: 323, endPoint x: 515, endPoint y: 321, distance: 71.7
click at [515, 327] on textarea "PO# 328191510" at bounding box center [665, 357] width 362 height 61
click at [812, 570] on div "$998.20" at bounding box center [825, 577] width 40 height 14
click at [811, 570] on div "$998.20" at bounding box center [825, 577] width 40 height 14
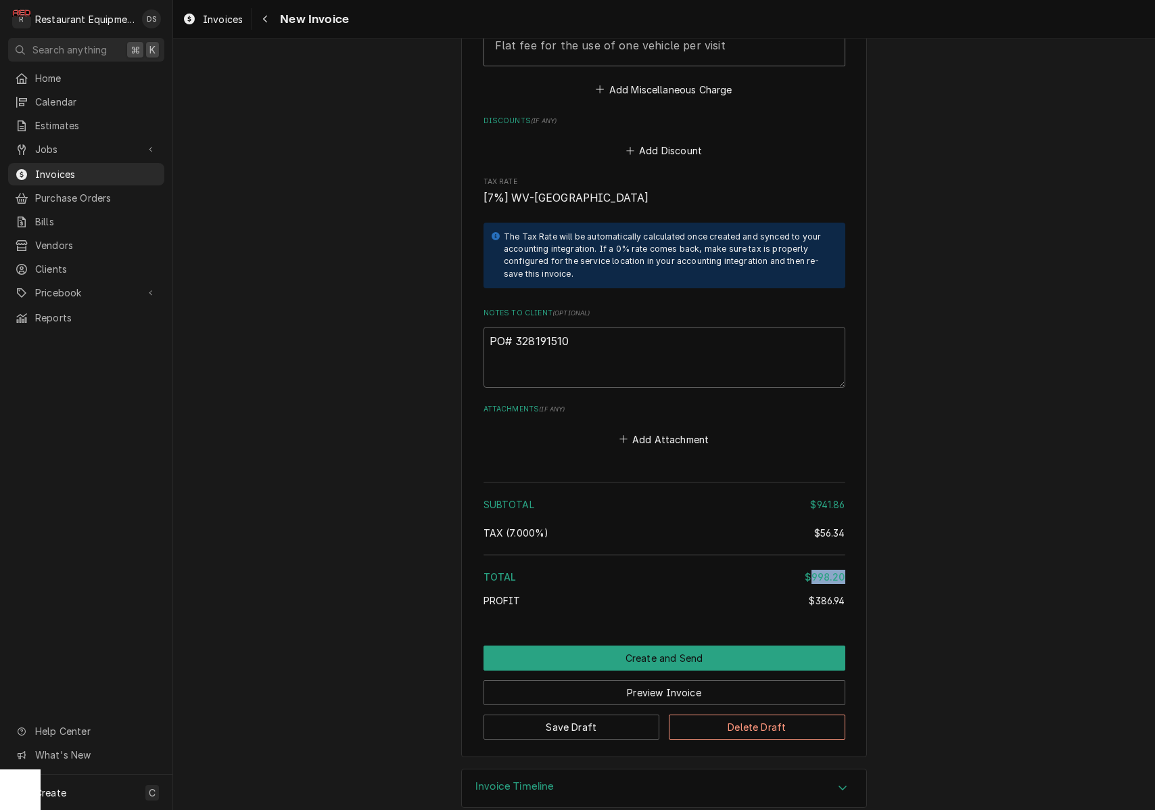
drag, startPoint x: 812, startPoint y: 557, endPoint x: 832, endPoint y: 559, distance: 20.4
click at [818, 570] on div "$998.20" at bounding box center [825, 577] width 40 height 14
drag, startPoint x: 832, startPoint y: 559, endPoint x: 856, endPoint y: 546, distance: 27.5
click at [832, 570] on div "$998.20" at bounding box center [825, 577] width 40 height 14
click at [236, 20] on span "Invoices" at bounding box center [223, 19] width 40 height 14
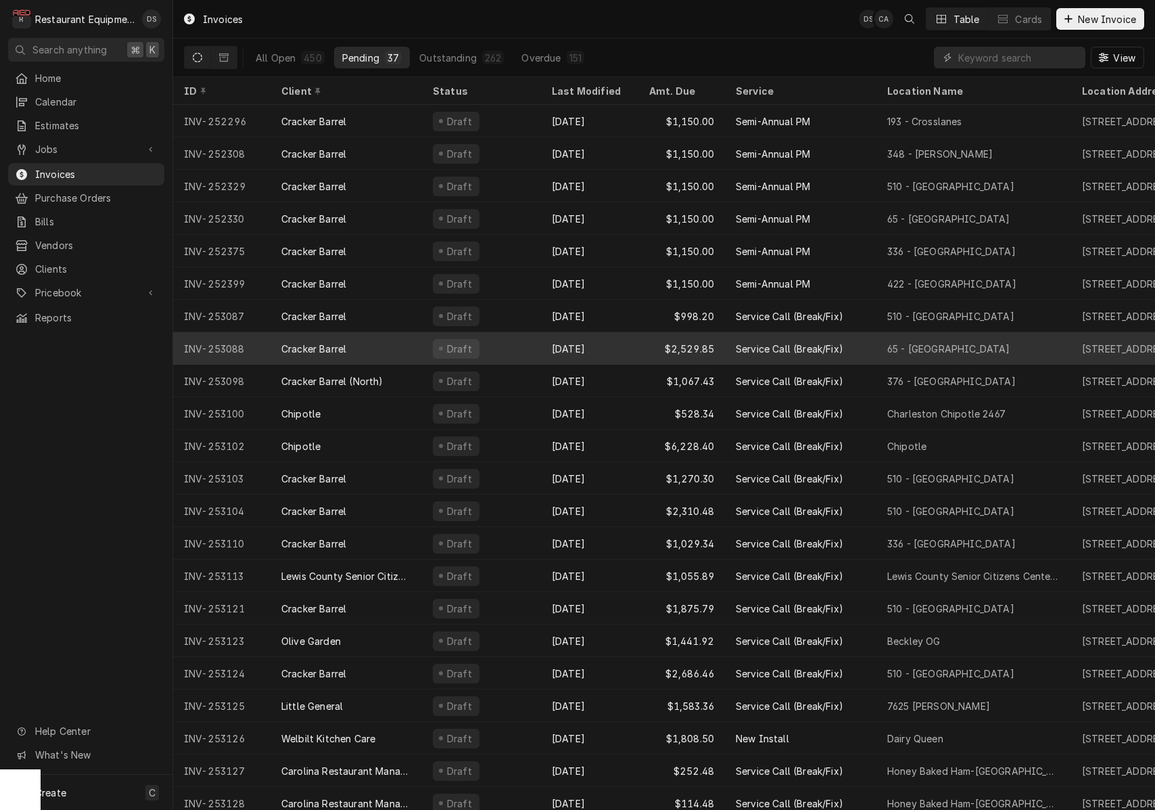
click at [528, 347] on div "Draft" at bounding box center [481, 348] width 119 height 32
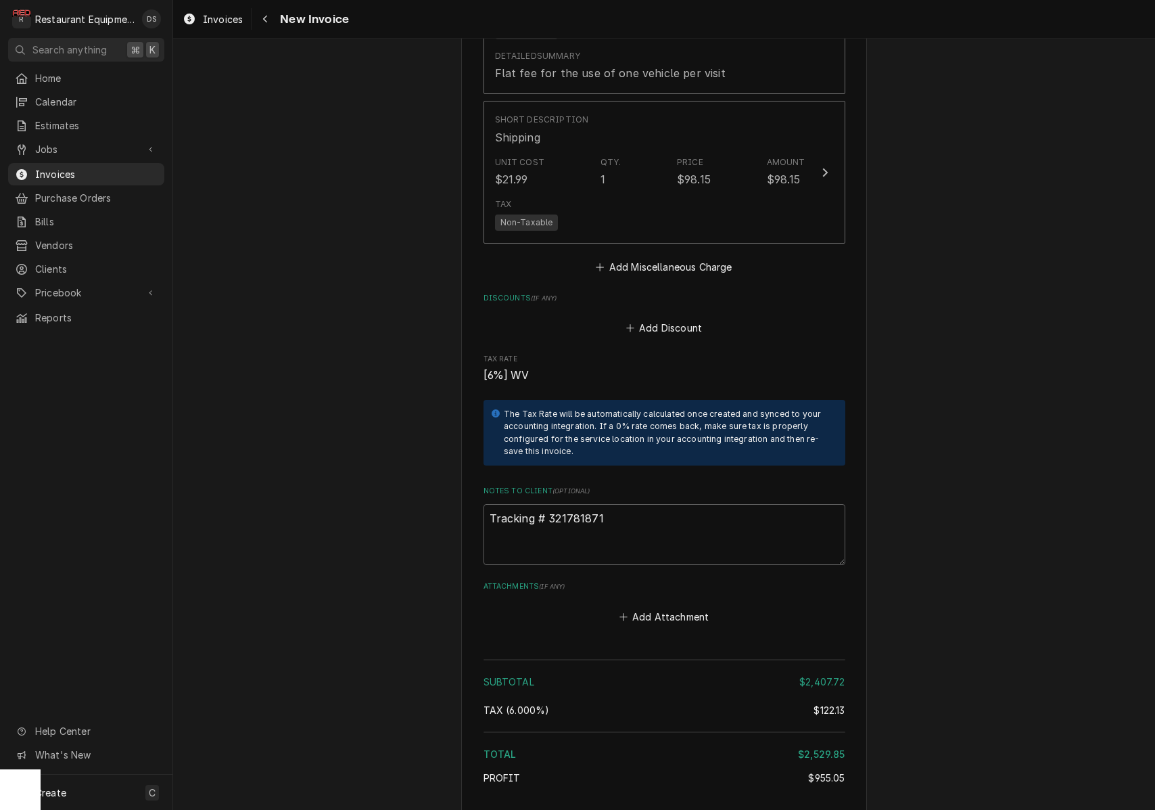
scroll to position [3687, 0]
drag, startPoint x: 609, startPoint y: 482, endPoint x: 554, endPoint y: 483, distance: 54.8
click at [546, 503] on textarea "Tracking # 321781871" at bounding box center [665, 533] width 362 height 61
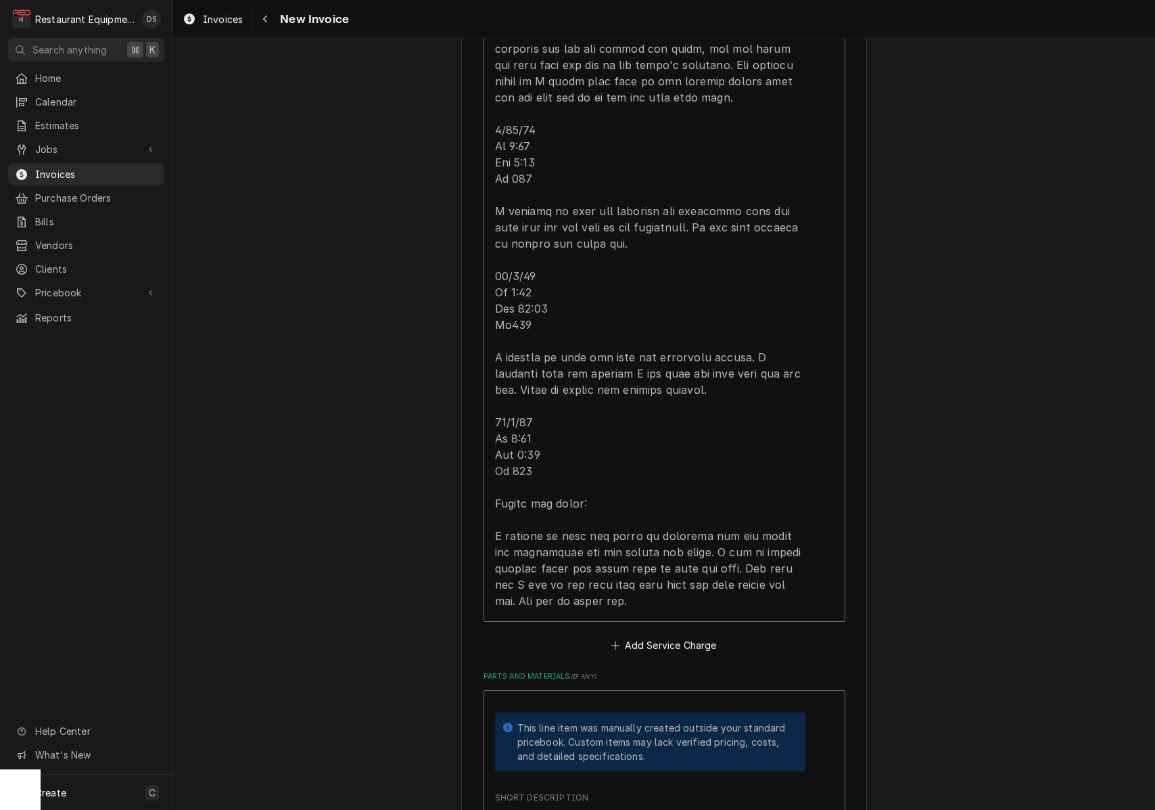
scroll to position [2286, 0]
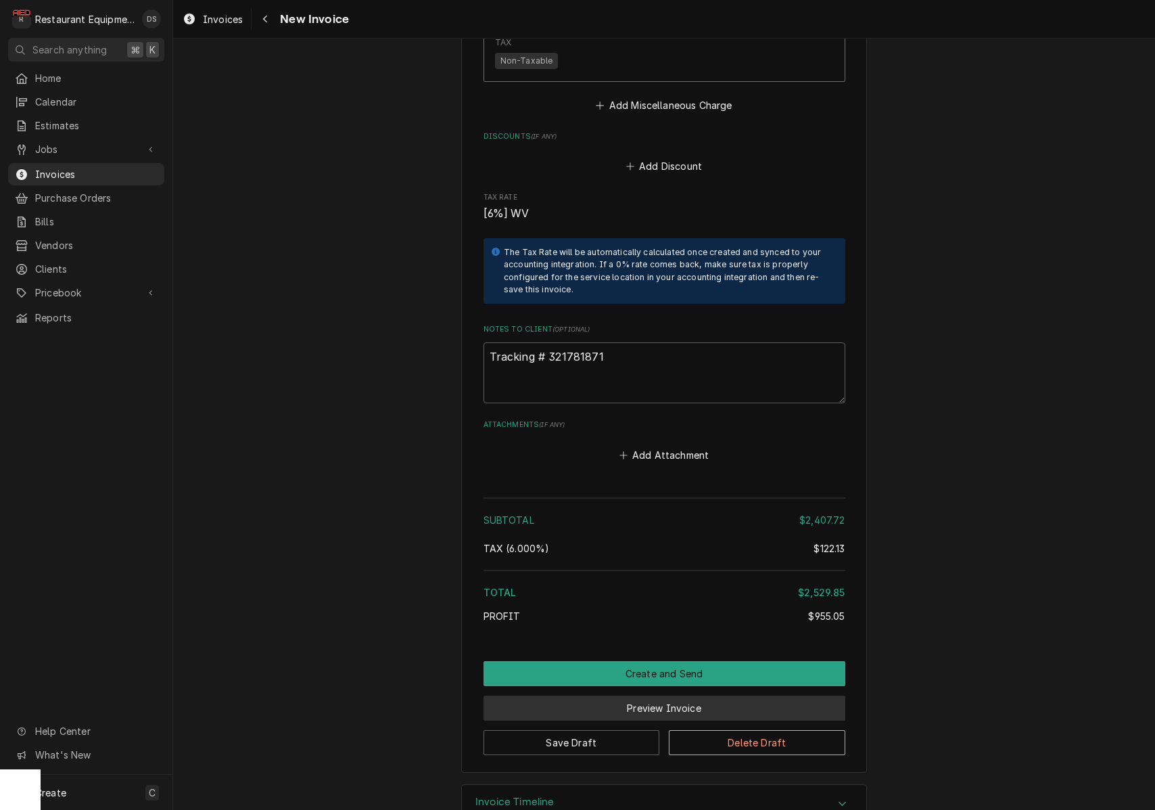
click at [672, 695] on button "Preview Invoice" at bounding box center [665, 707] width 362 height 25
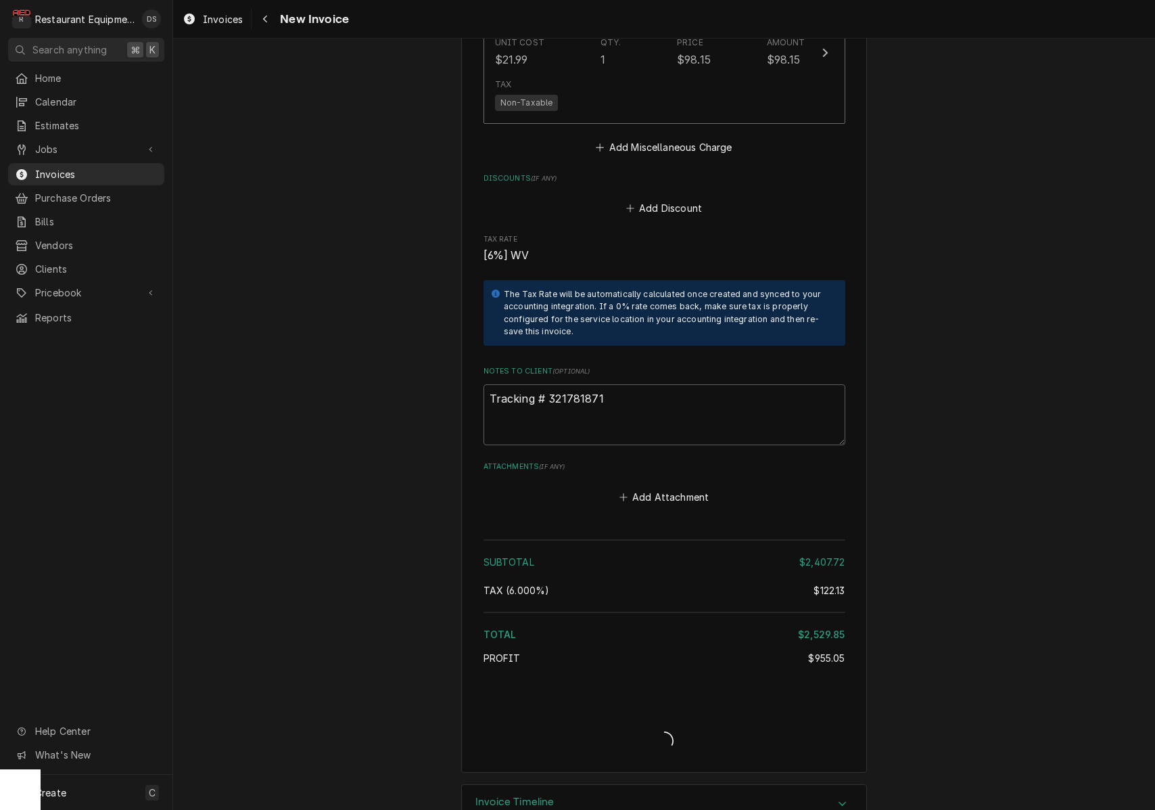
type textarea "x"
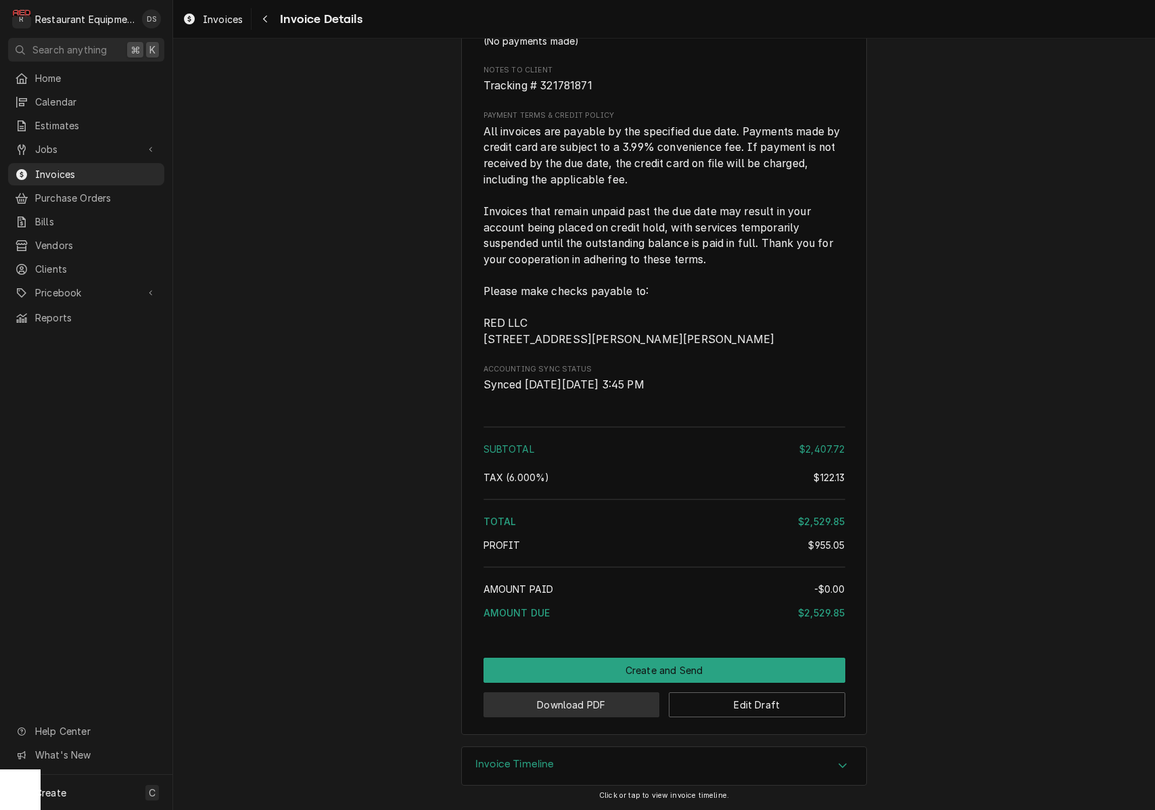
click at [571, 709] on button "Download PDF" at bounding box center [572, 704] width 177 height 25
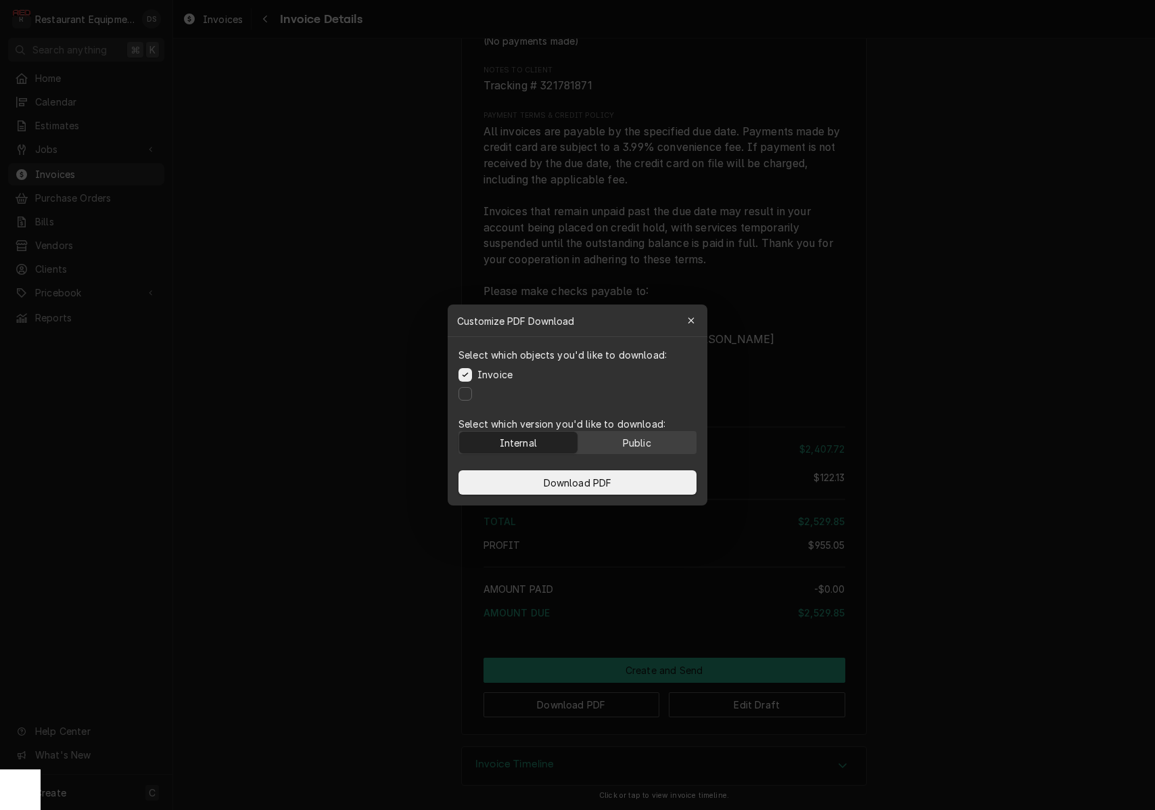
click at [655, 451] on button "Public" at bounding box center [637, 443] width 118 height 22
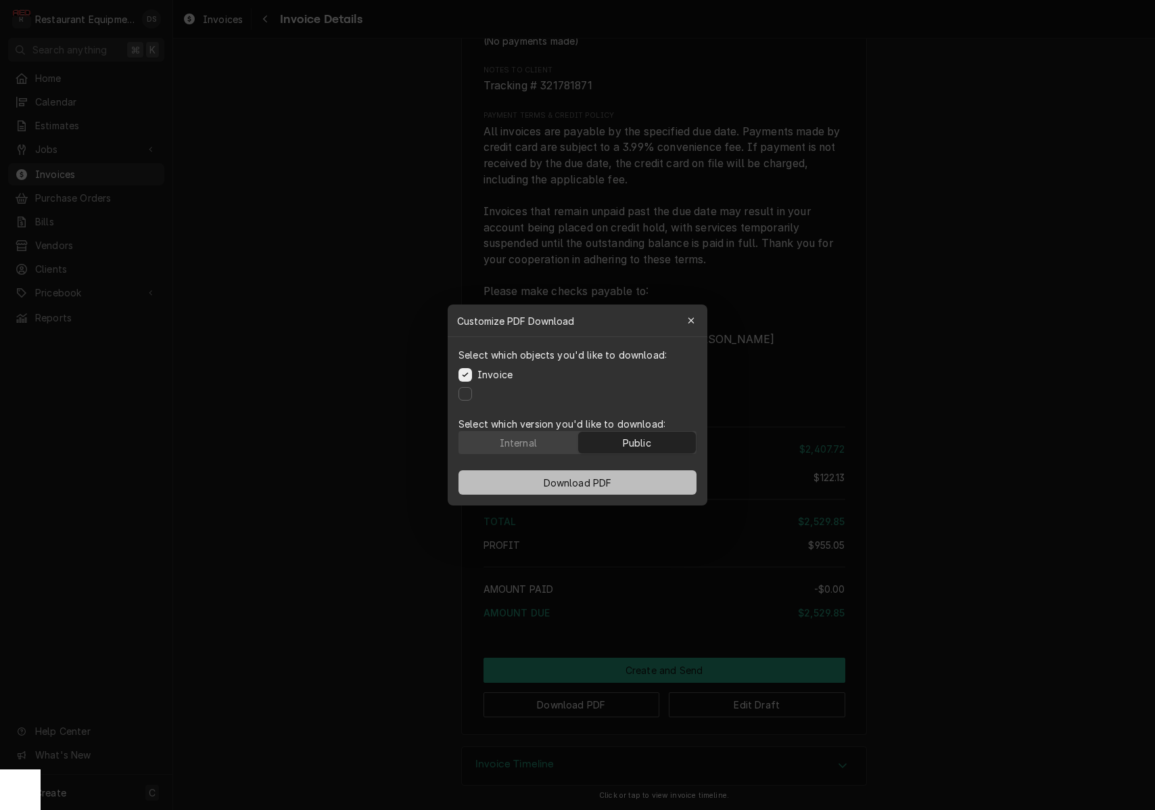
click at [636, 484] on button "Download PDF" at bounding box center [578, 482] width 238 height 24
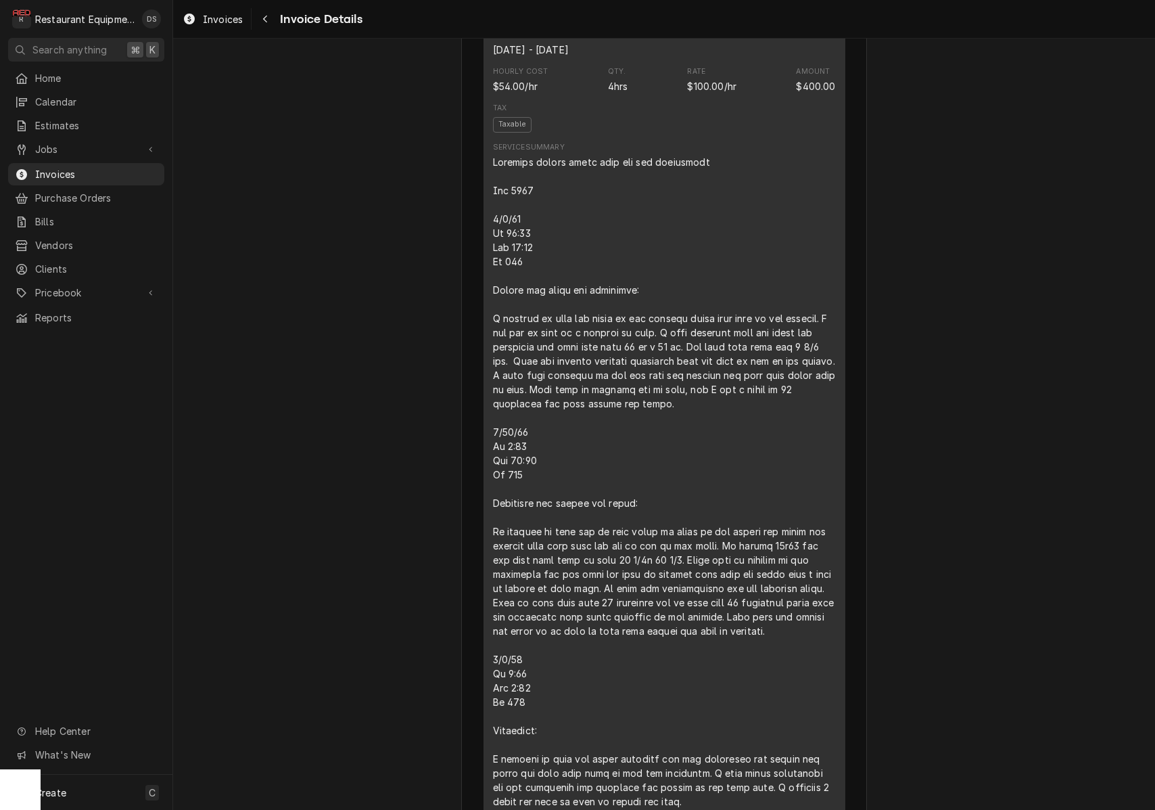
scroll to position [1039, 0]
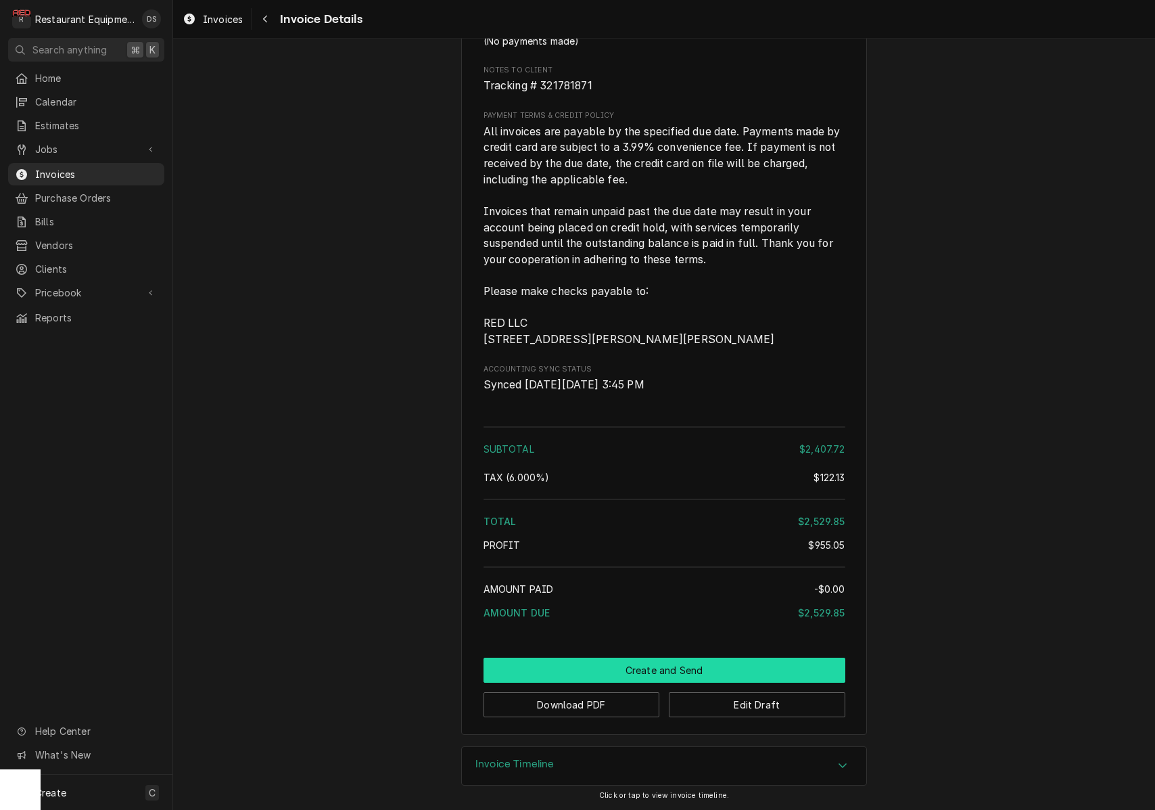
click at [633, 667] on button "Create and Send" at bounding box center [665, 669] width 362 height 25
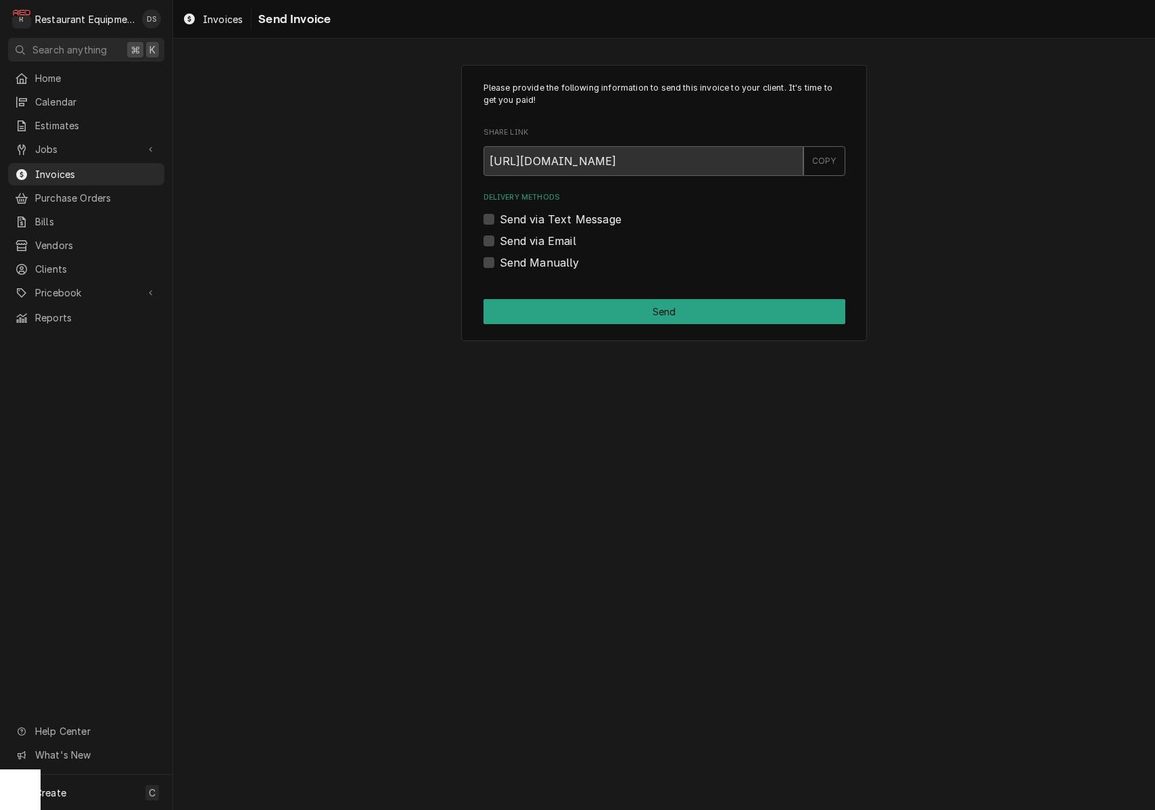
click at [500, 260] on label "Send Manually" at bounding box center [540, 262] width 80 height 16
click at [500, 260] on input "Send Manually" at bounding box center [681, 269] width 362 height 30
checkbox input "true"
click at [602, 306] on button "Send" at bounding box center [665, 311] width 362 height 25
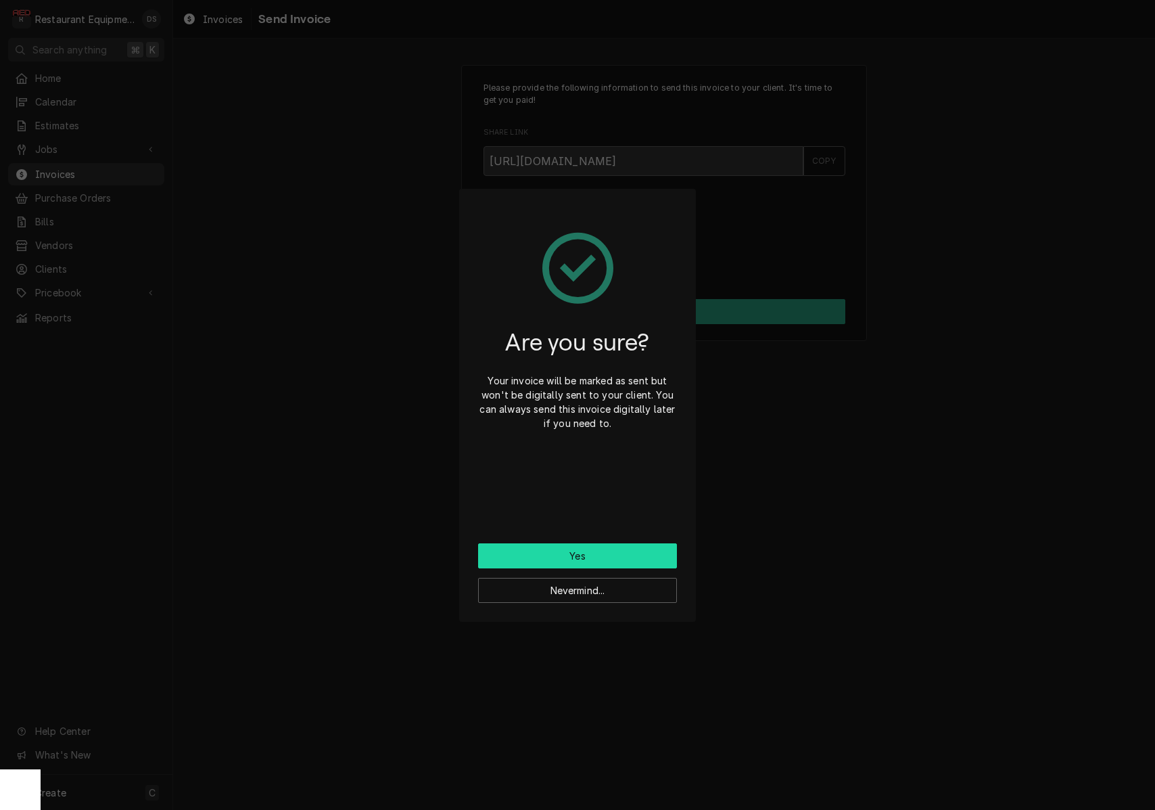
click at [601, 563] on button "Yes" at bounding box center [577, 555] width 199 height 25
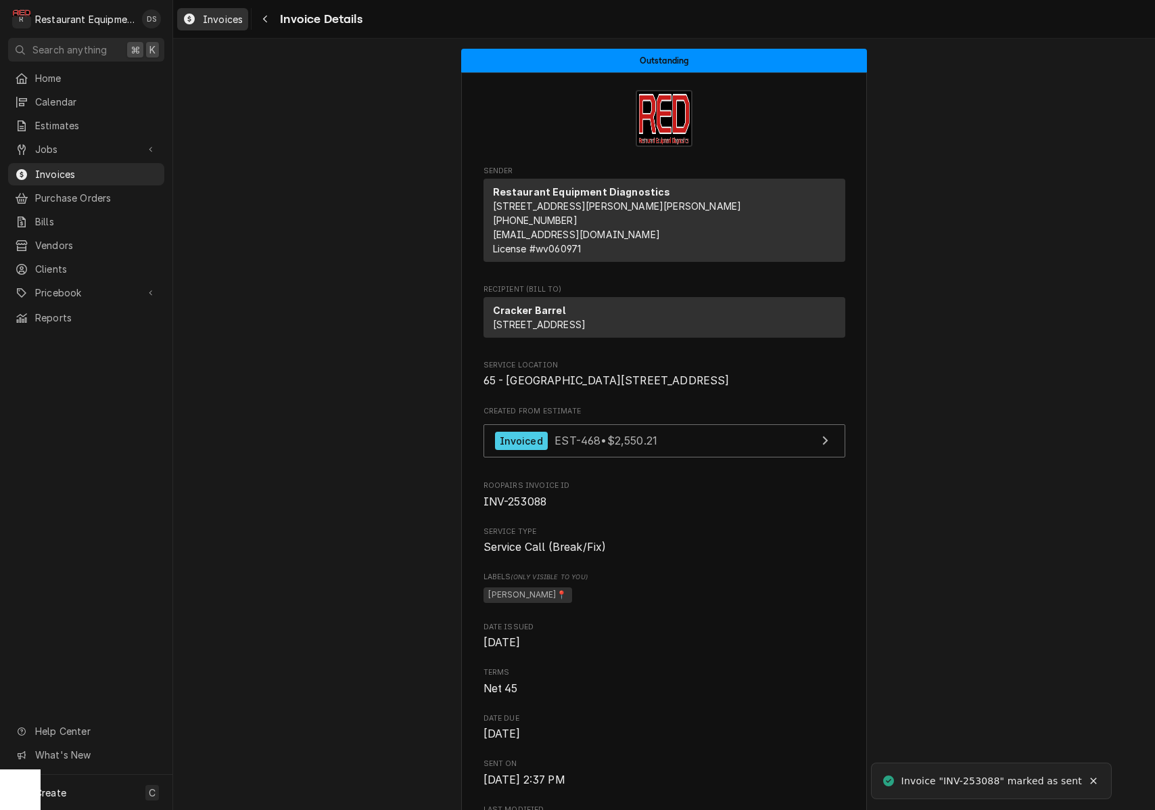
click at [218, 23] on span "Invoices" at bounding box center [223, 19] width 40 height 14
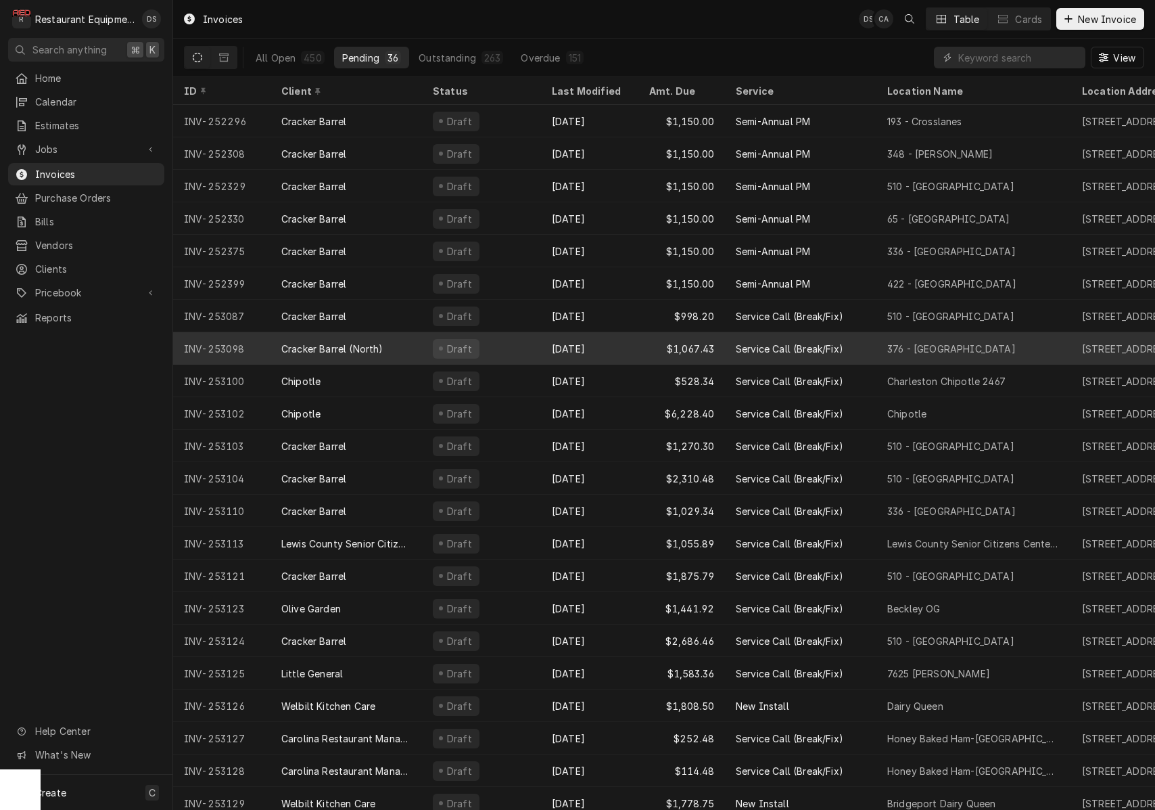
click at [503, 344] on div "Draft" at bounding box center [481, 348] width 119 height 32
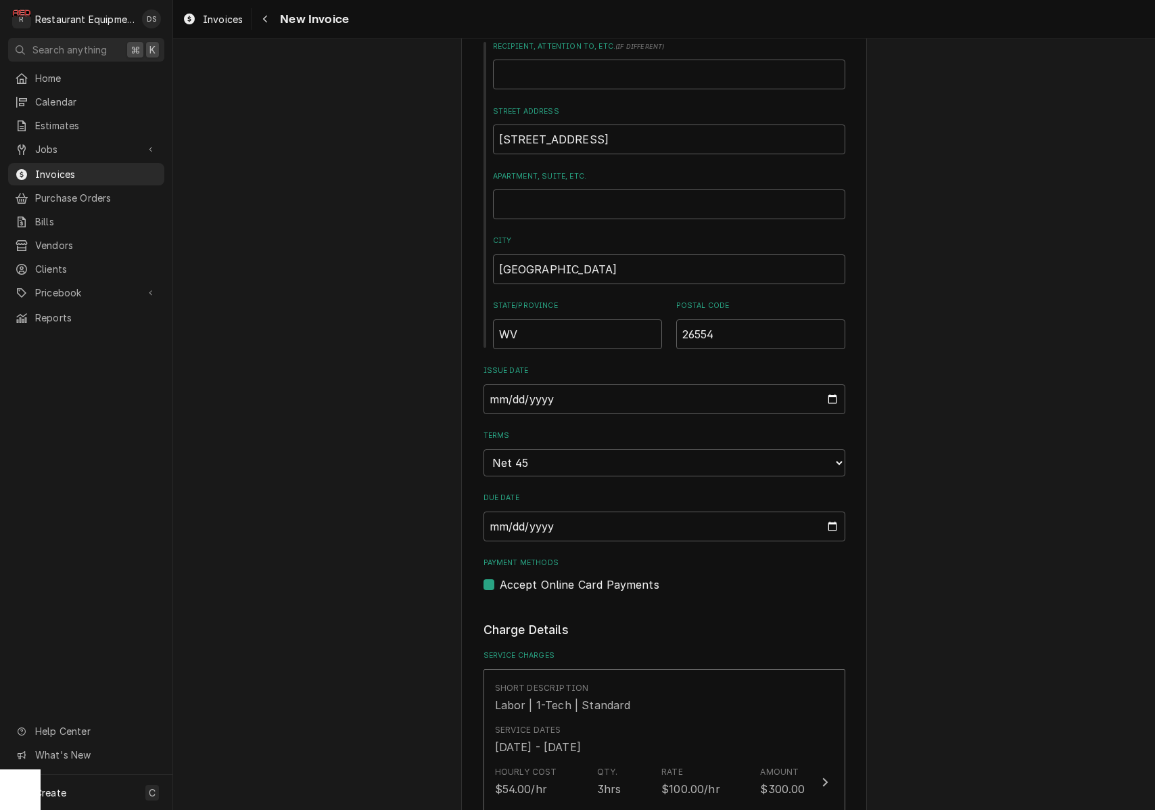
scroll to position [656, 0]
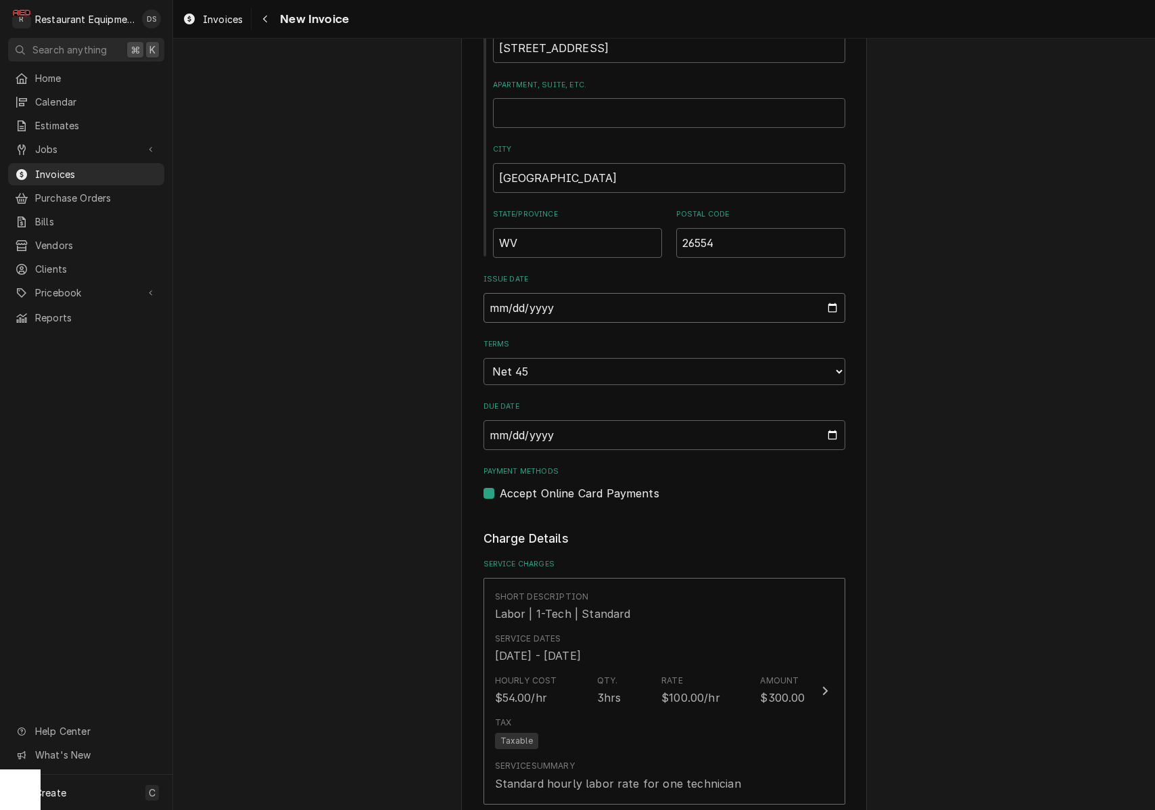
click at [545, 297] on input "[DATE]" at bounding box center [665, 308] width 362 height 30
type input "[DATE]"
type textarea "x"
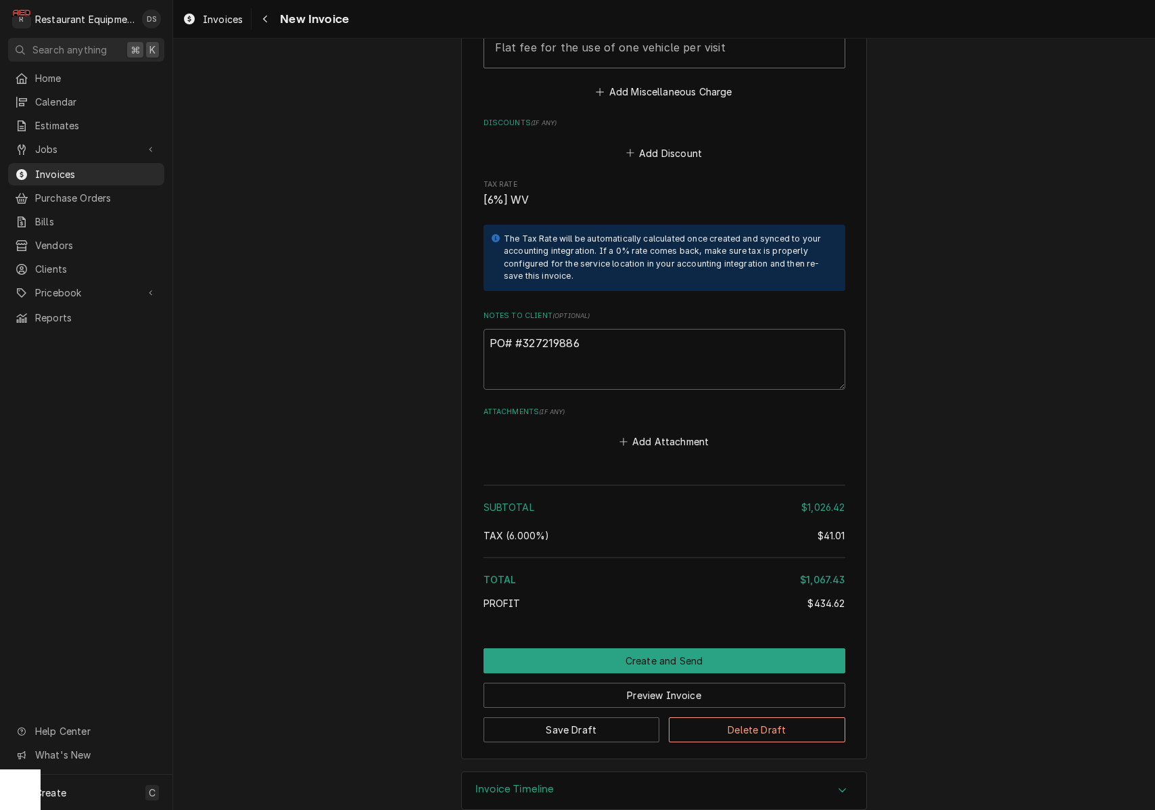
scroll to position [0, 0]
drag, startPoint x: 586, startPoint y: 320, endPoint x: 526, endPoint y: 318, distance: 60.2
click at [522, 329] on textarea "PO# #327219886" at bounding box center [665, 359] width 362 height 61
click at [195, 19] on div "Dynamic Content Wrapper" at bounding box center [190, 19] width 14 height 16
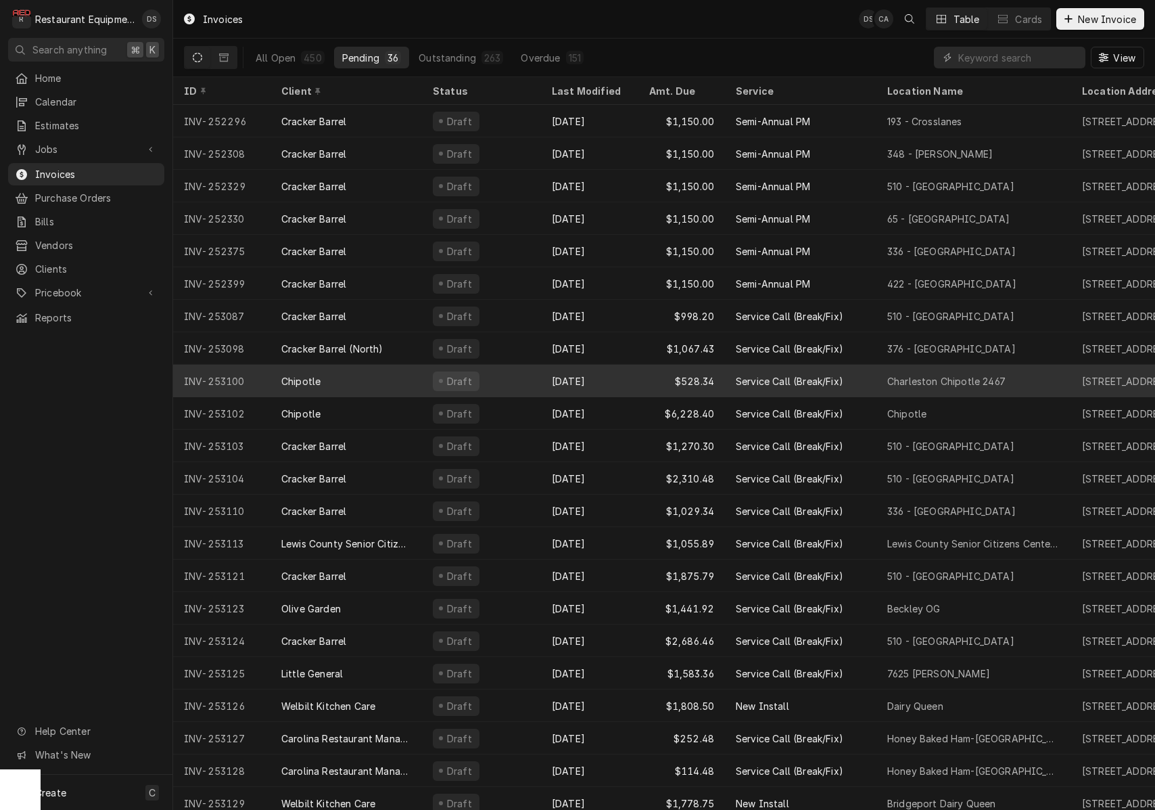
click at [540, 373] on div "Draft" at bounding box center [481, 381] width 119 height 32
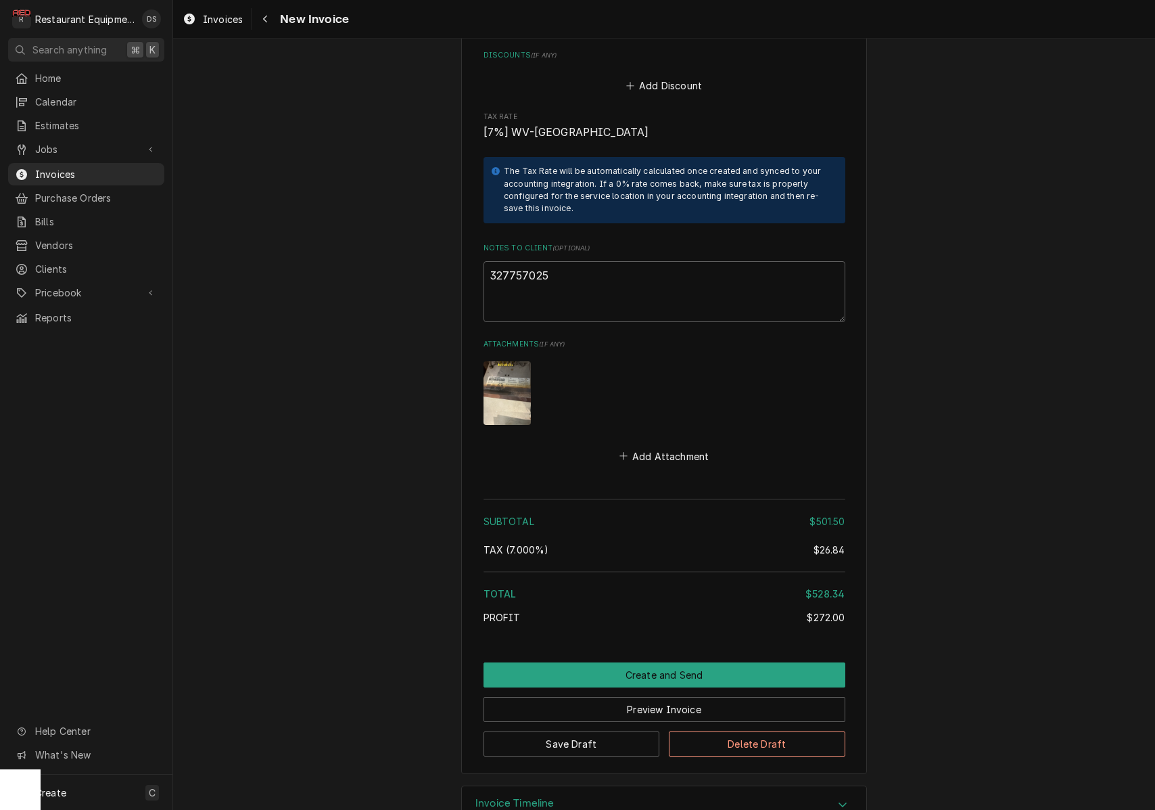
scroll to position [2583, 0]
drag, startPoint x: 551, startPoint y: 237, endPoint x: 491, endPoint y: 232, distance: 60.4
click at [488, 262] on textarea "327757025" at bounding box center [665, 292] width 362 height 61
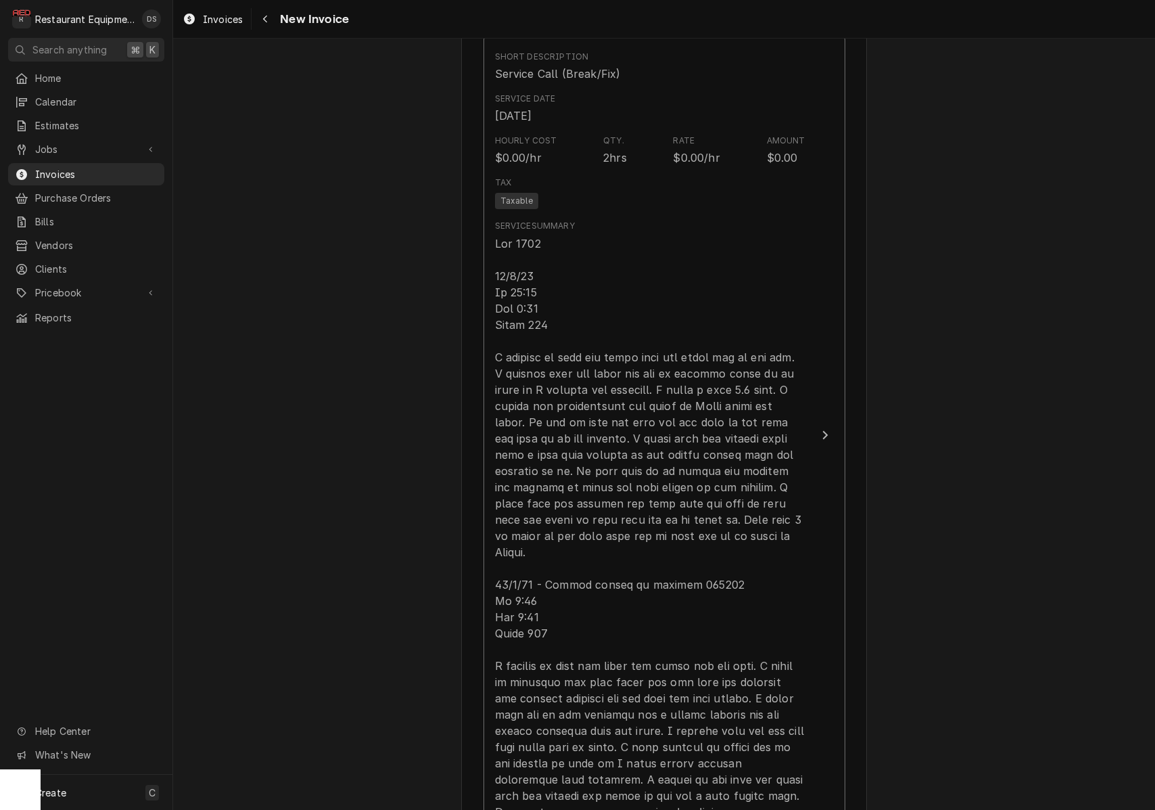
scroll to position [1162, 0]
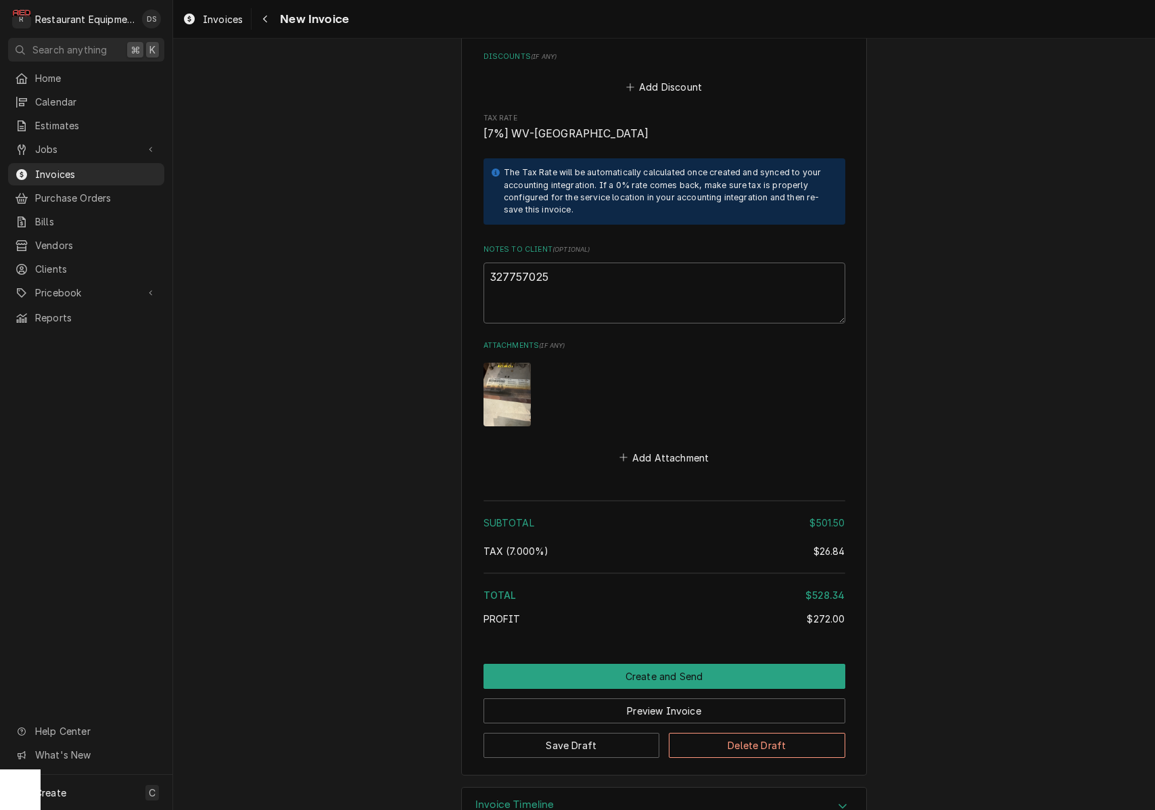
click at [658, 664] on button "Create and Send" at bounding box center [665, 676] width 362 height 25
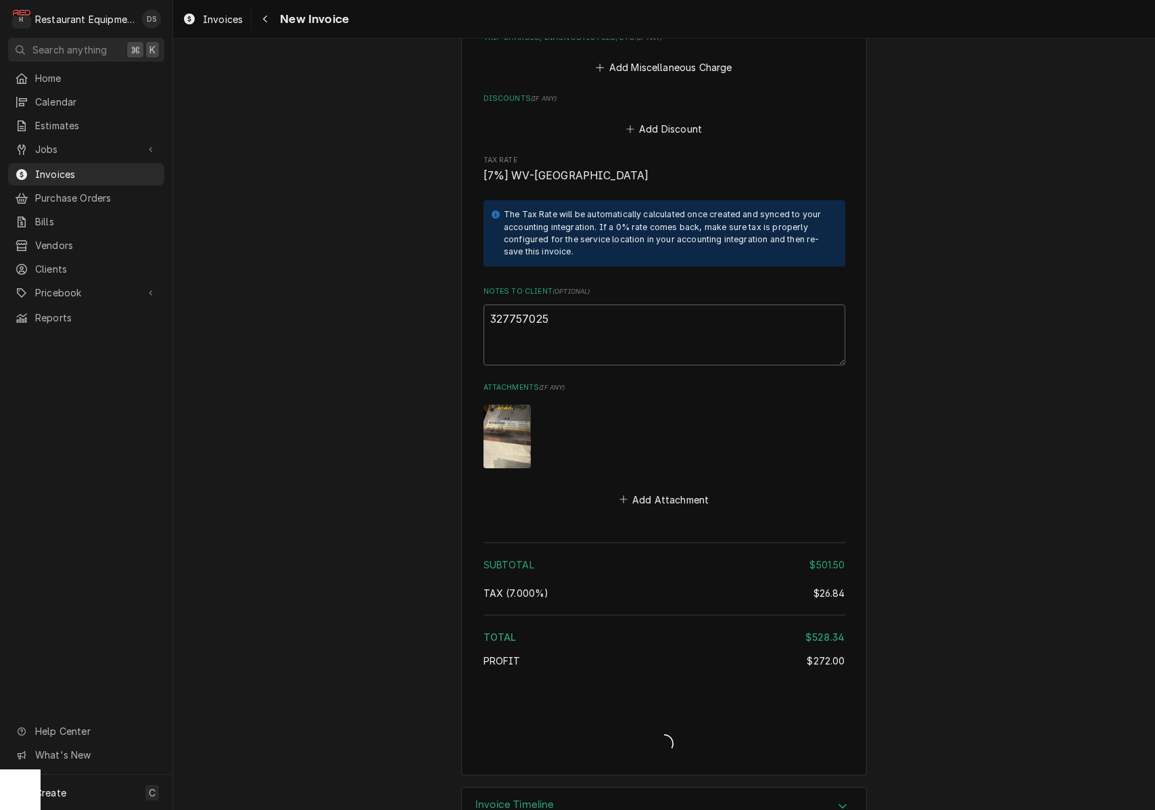
type textarea "x"
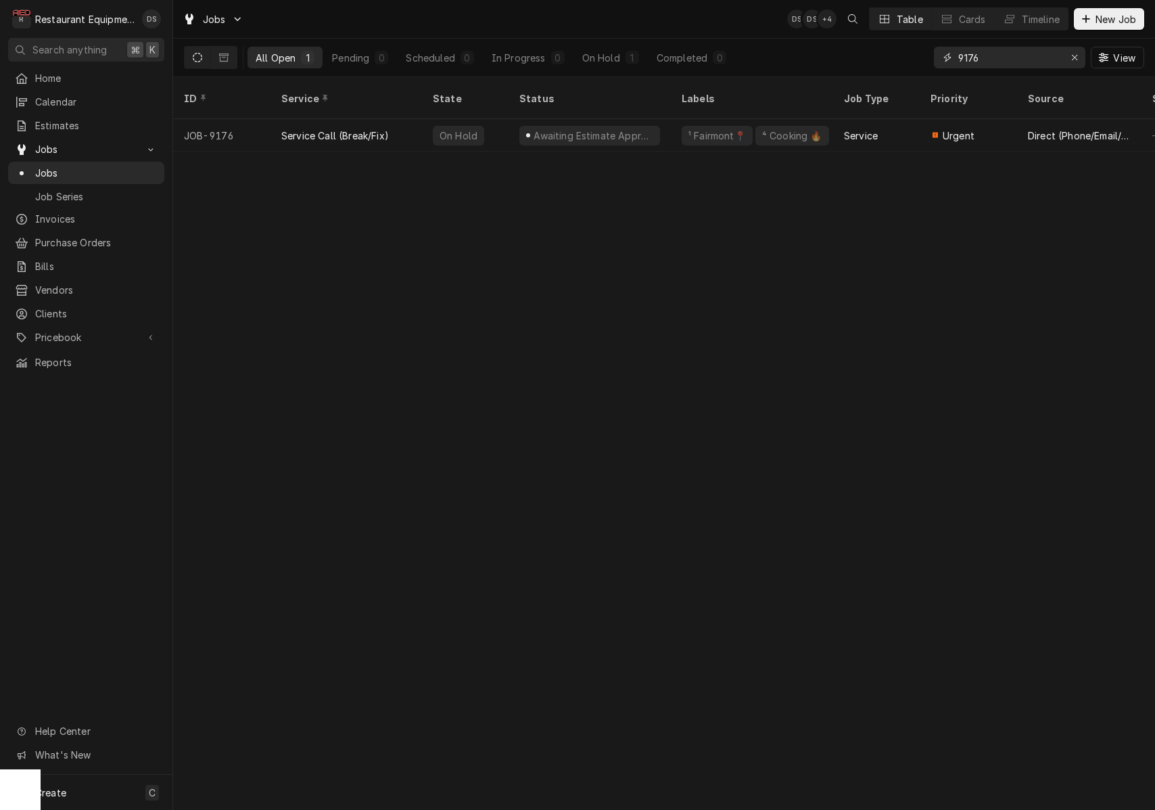
drag, startPoint x: 1069, startPoint y: 54, endPoint x: 1042, endPoint y: 55, distance: 26.4
click at [1068, 54] on div "Erase input" at bounding box center [1075, 58] width 14 height 14
click at [1032, 57] on input "Dynamic Content Wrapper" at bounding box center [1021, 58] width 127 height 22
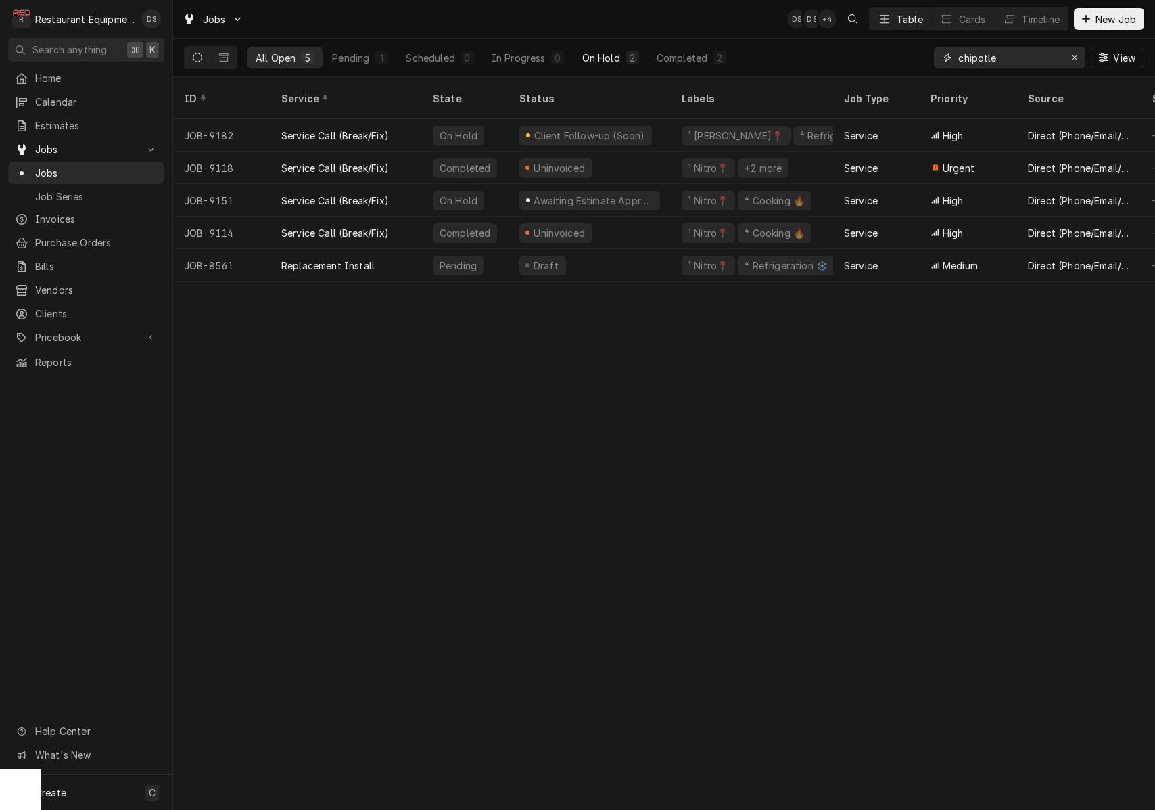
type input "chipotle"
click at [614, 53] on div "On Hold" at bounding box center [601, 58] width 38 height 14
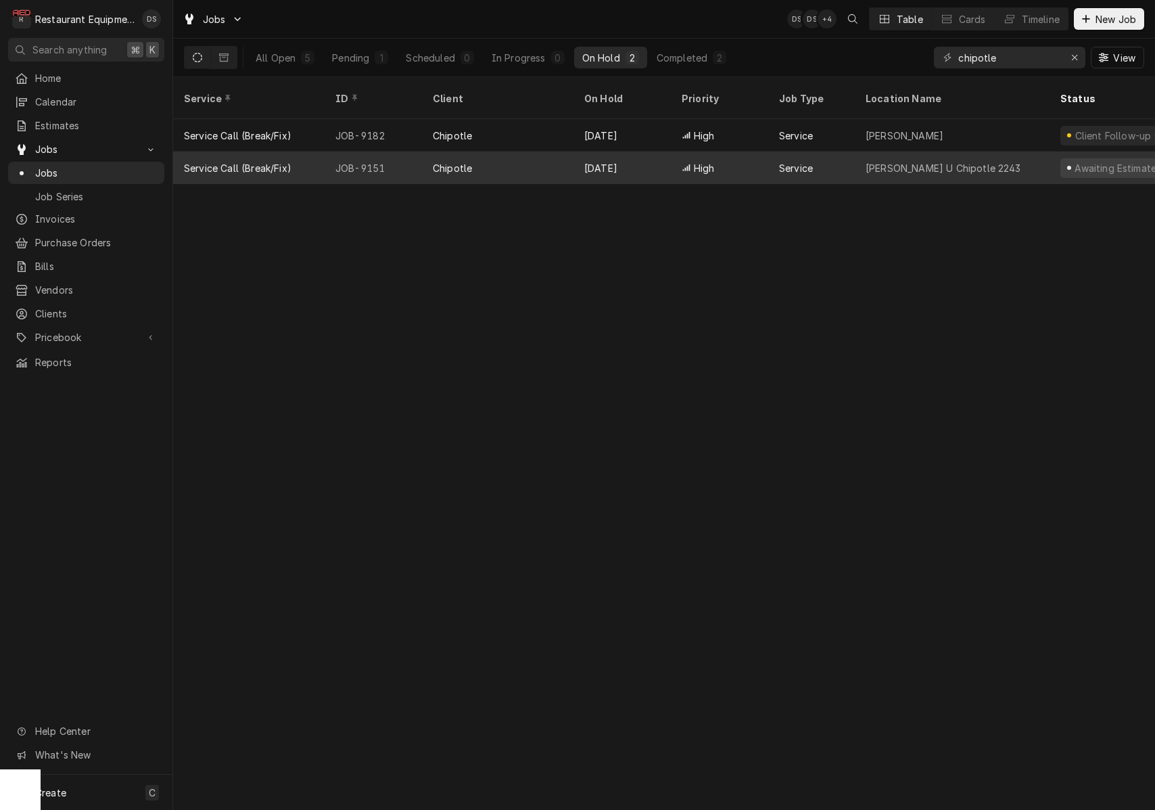
click at [875, 152] on div "Marshall U Chipotle 2243" at bounding box center [952, 168] width 195 height 32
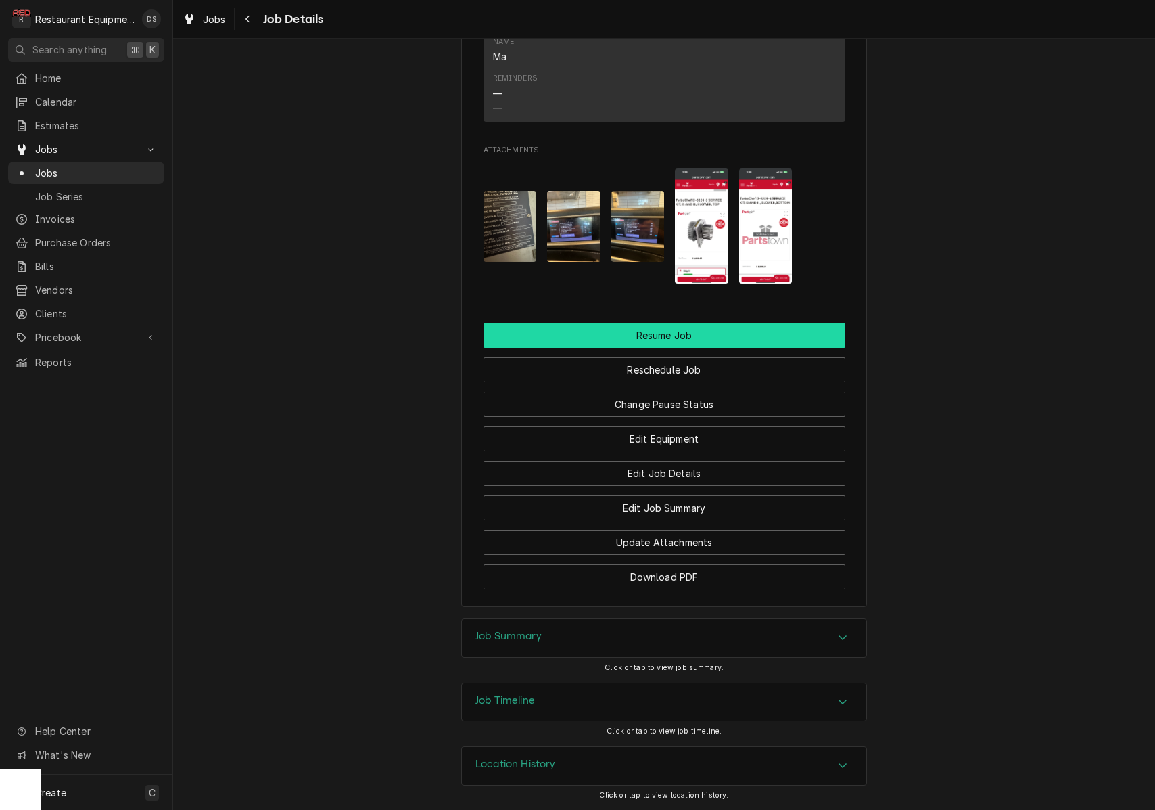
click at [674, 340] on button "Resume Job" at bounding box center [665, 335] width 362 height 25
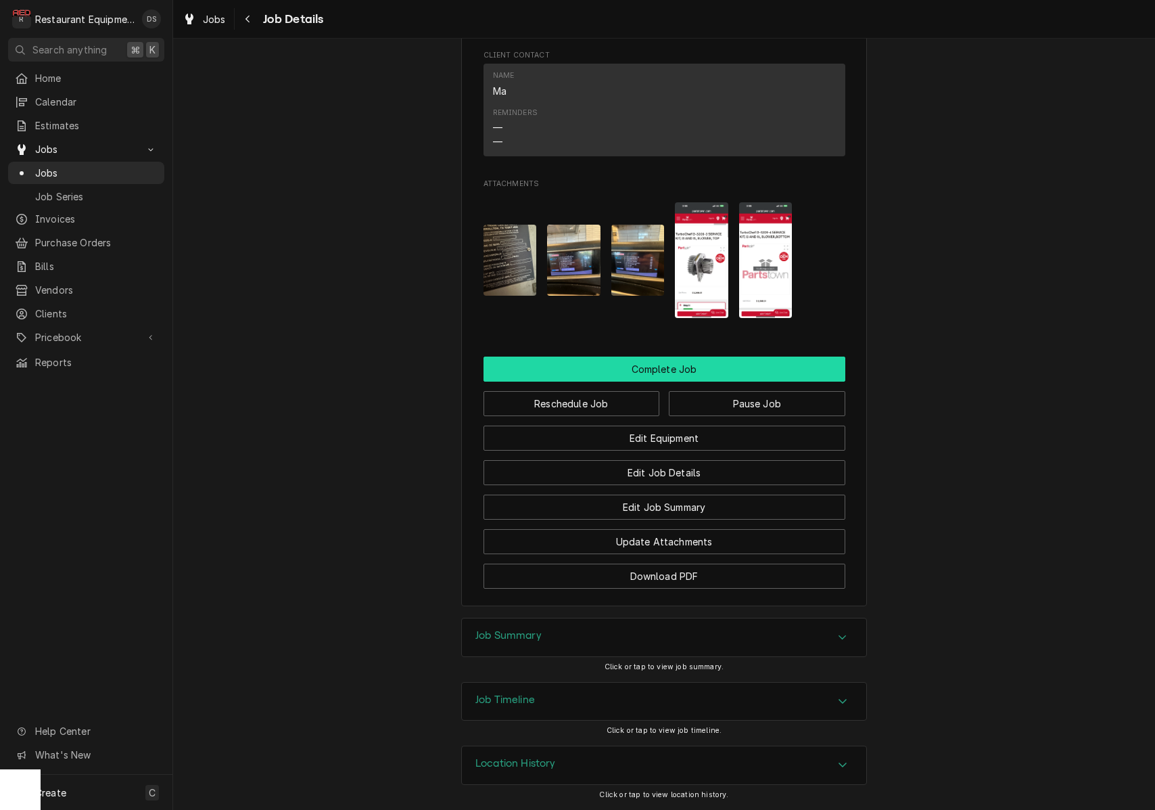
click at [653, 367] on button "Complete Job" at bounding box center [665, 368] width 362 height 25
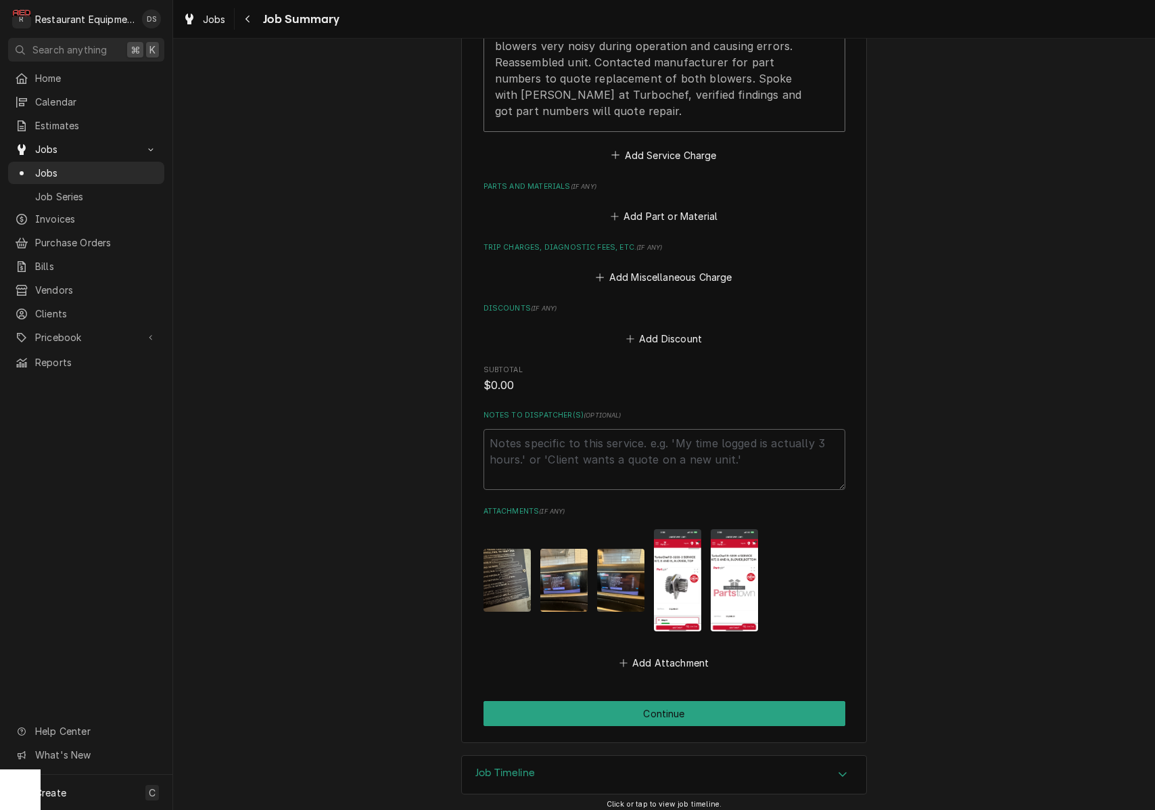
scroll to position [632, 0]
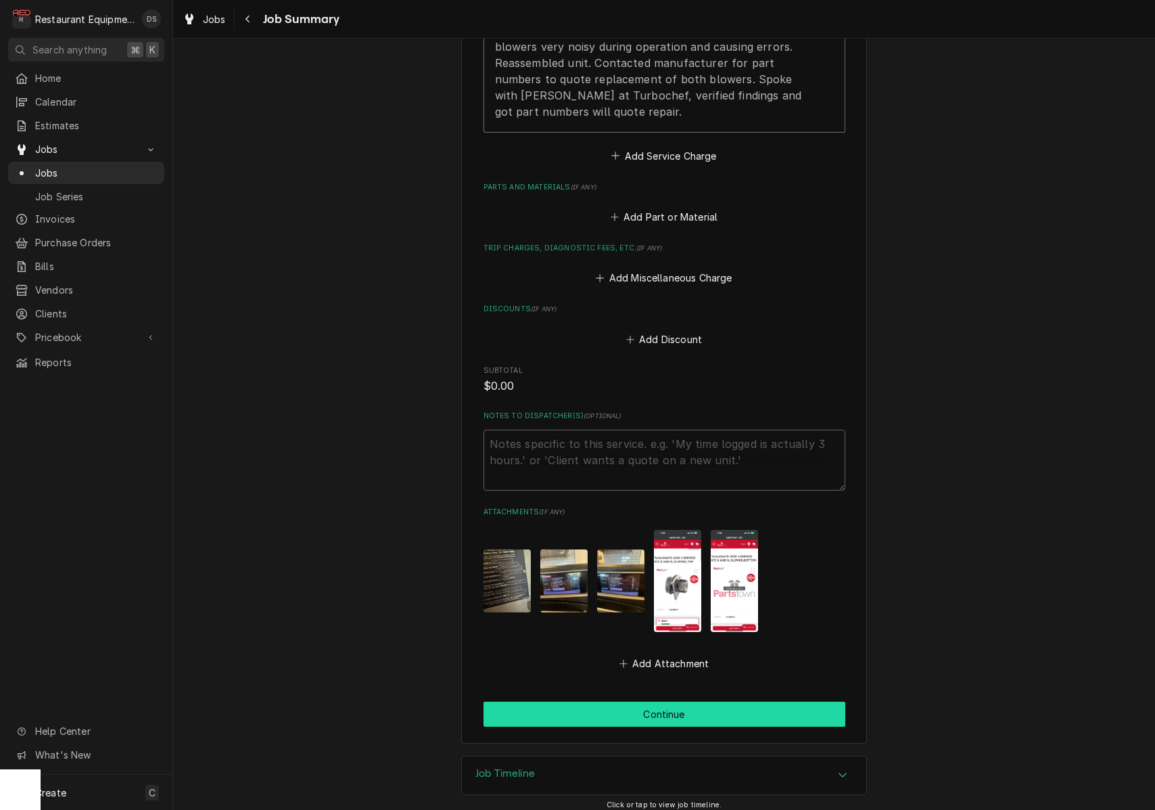
click at [691, 701] on button "Continue" at bounding box center [665, 713] width 362 height 25
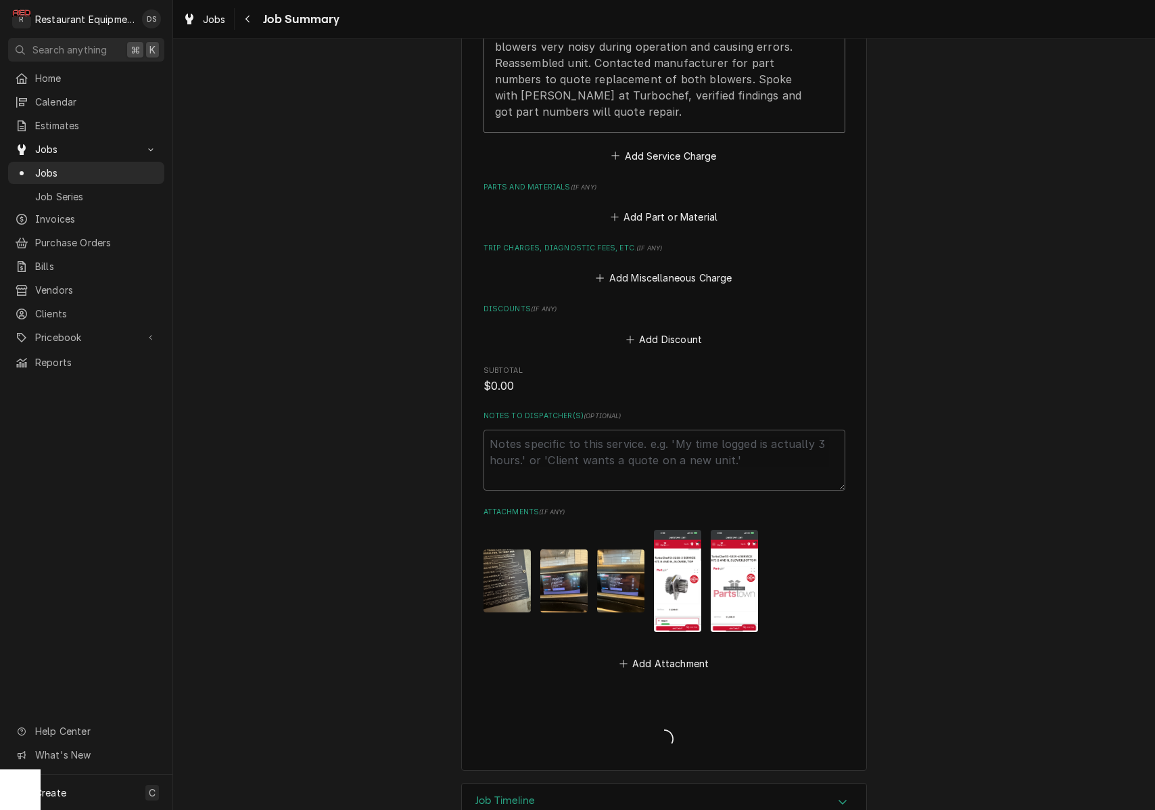
click at [689, 701] on div "Job Summary Form" at bounding box center [665, 727] width 362 height 52
type textarea "x"
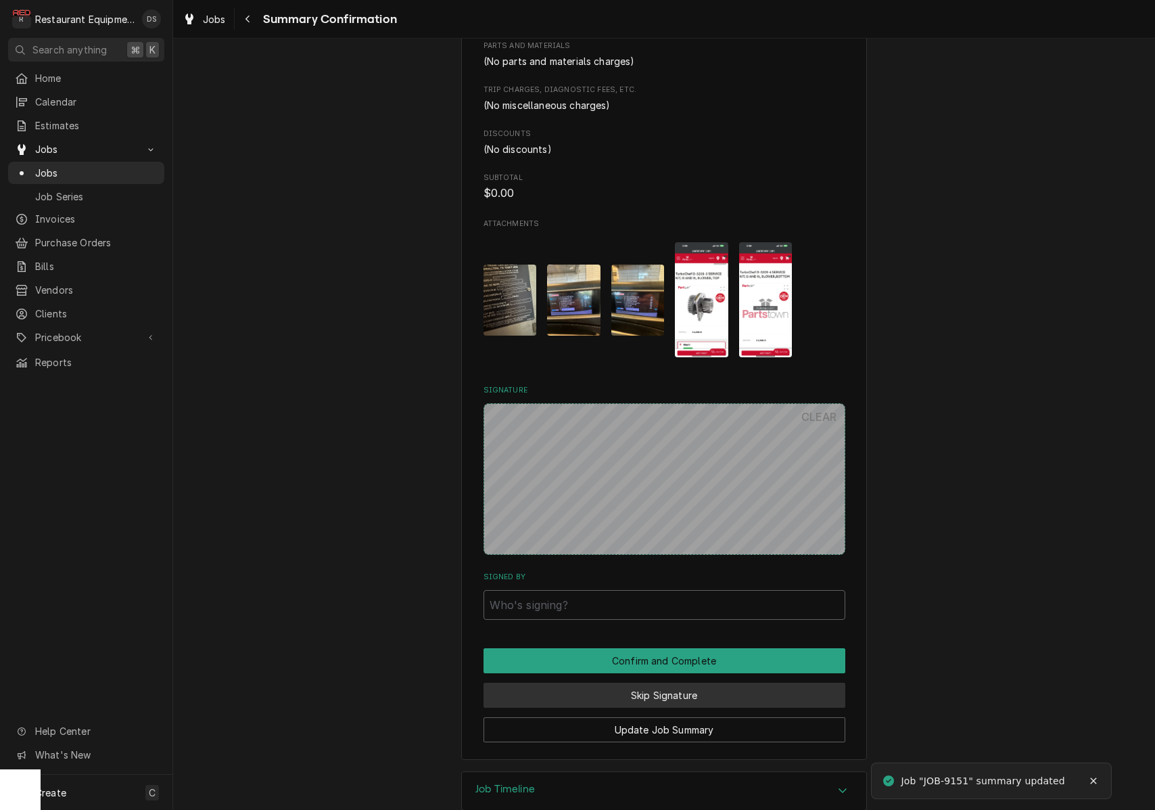
scroll to position [678, 0]
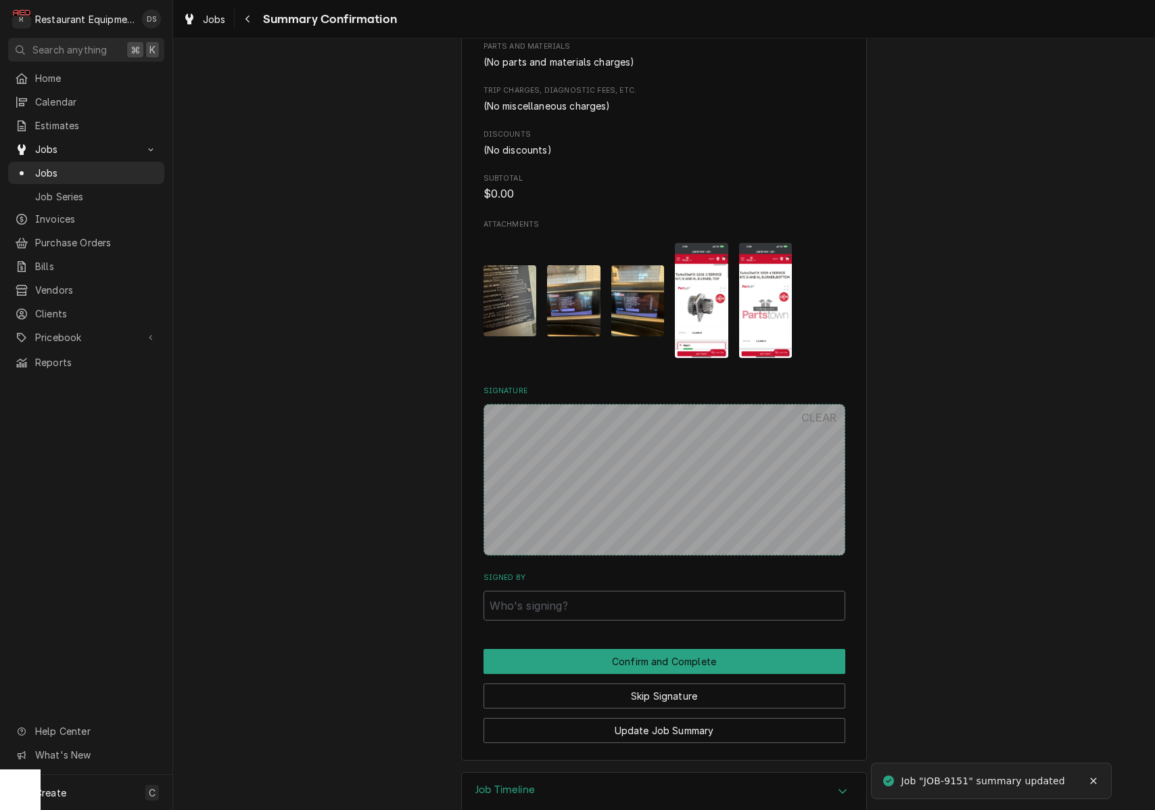
drag, startPoint x: 693, startPoint y: 675, endPoint x: 697, endPoint y: 659, distance: 16.9
click at [693, 683] on button "Skip Signature" at bounding box center [665, 695] width 362 height 25
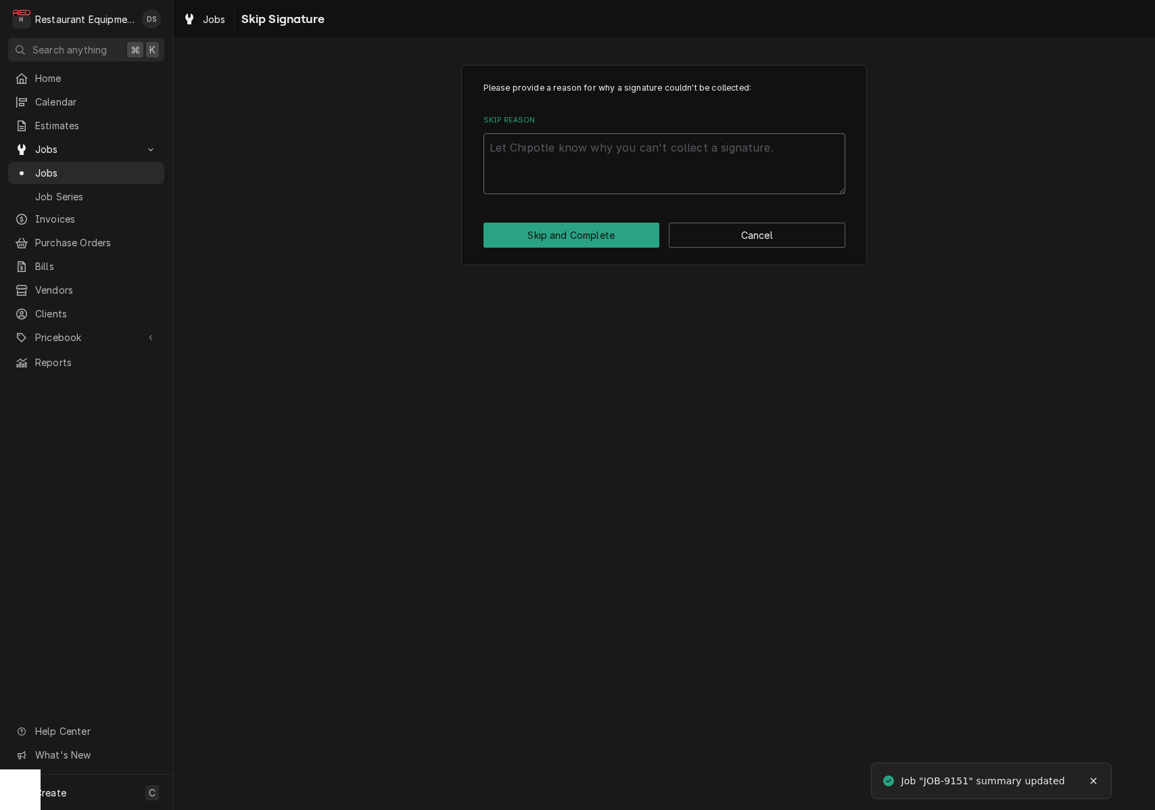
click at [584, 154] on textarea "Skip Reason" at bounding box center [665, 163] width 362 height 61
type textarea "x"
type textarea "T"
type textarea "x"
type textarea "Th"
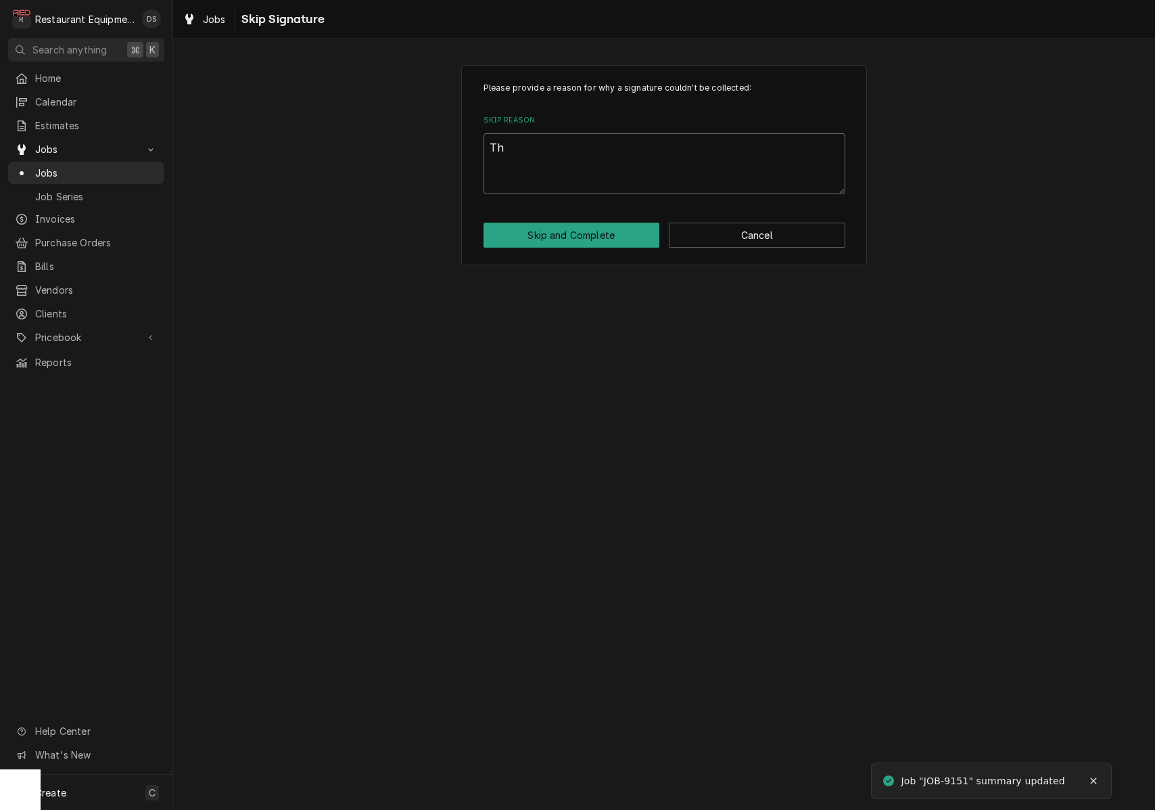
type textarea "x"
type textarea "The"
type textarea "x"
type textarea "They"
type textarea "x"
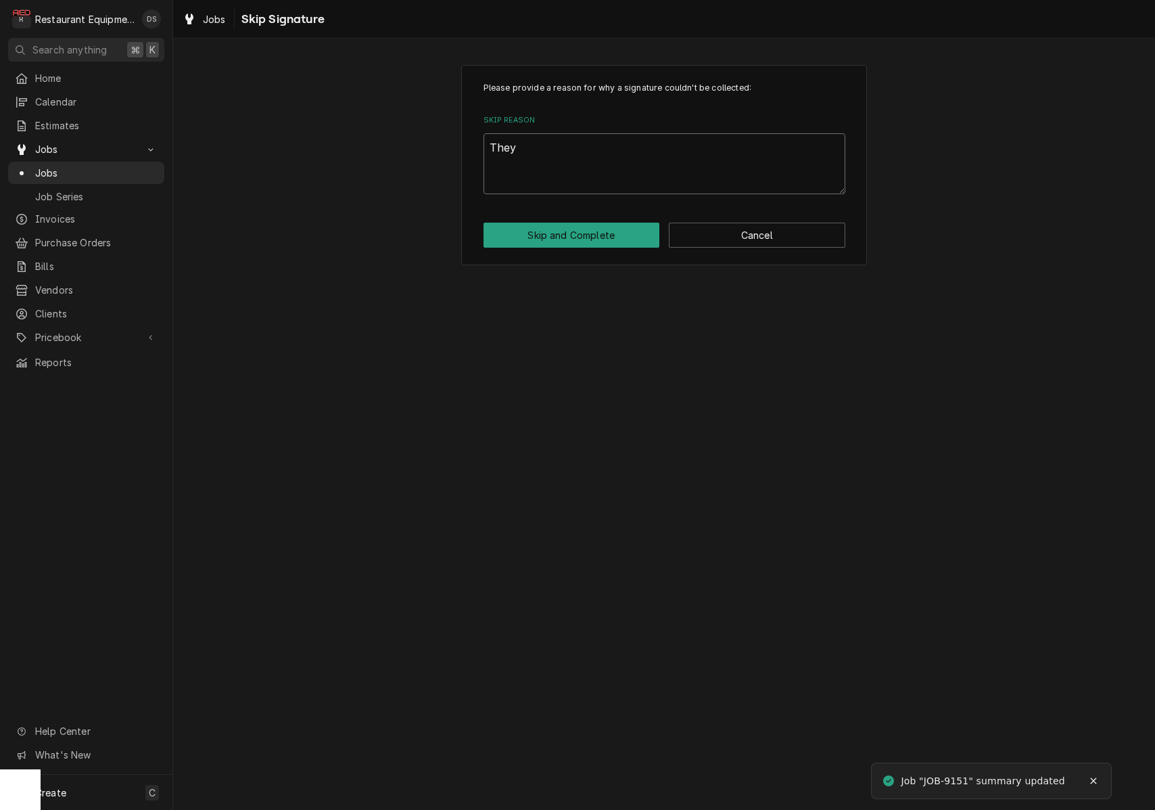
type textarea "They"
type textarea "x"
type textarea "They a"
type textarea "x"
type textarea "They ar"
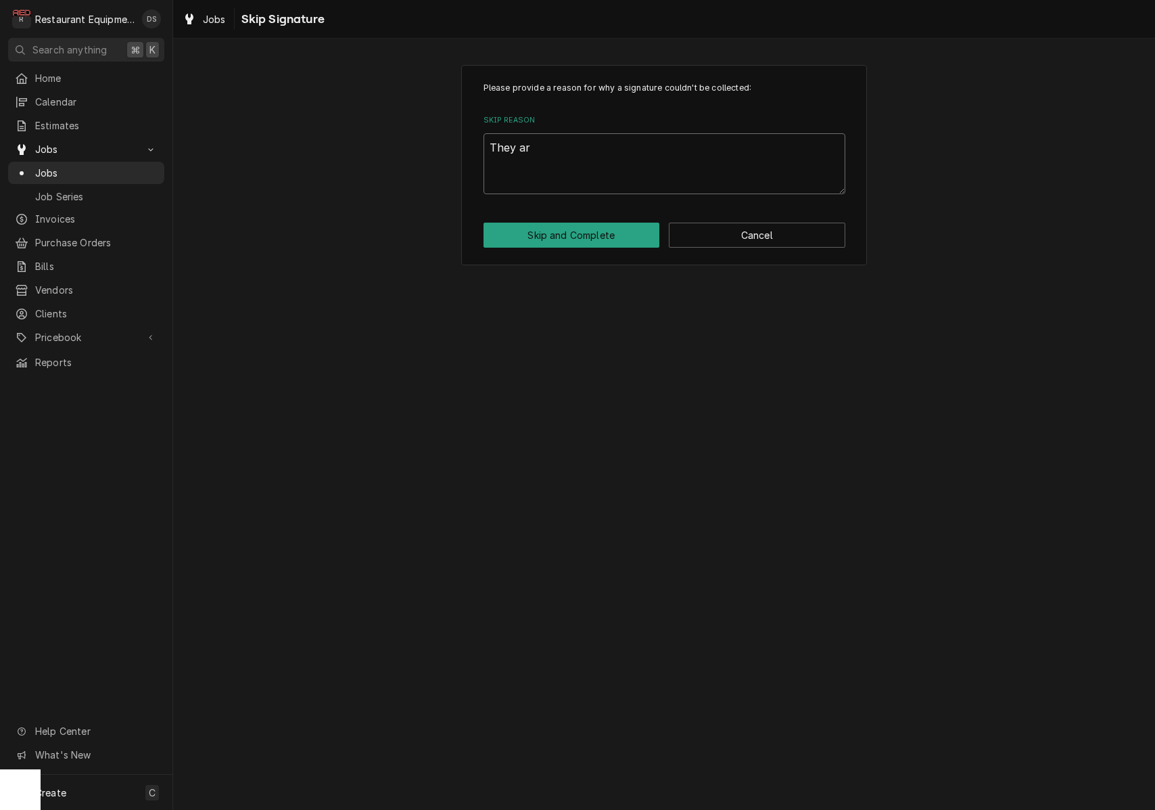
type textarea "x"
type textarea "They are"
type textarea "x"
type textarea "They are"
type textarea "x"
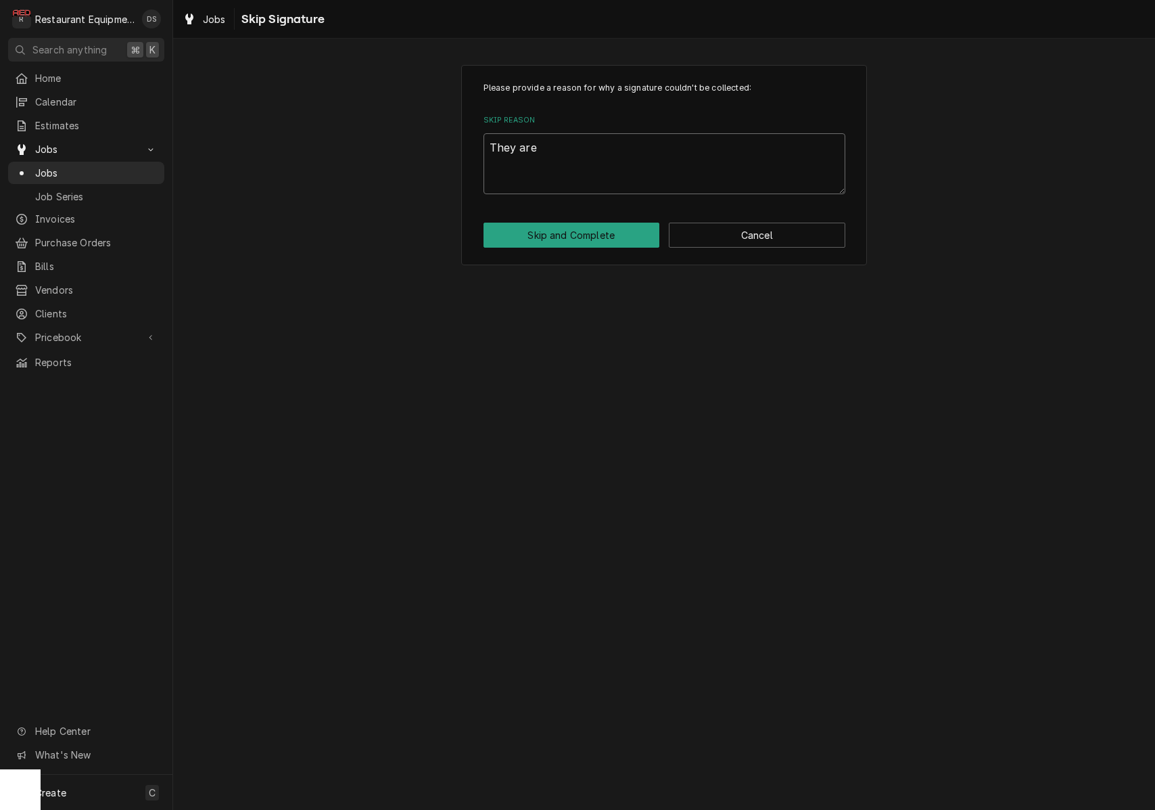
type textarea "They are r"
type textarea "x"
type textarea "They are re"
type textarea "x"
type textarea "They are rep"
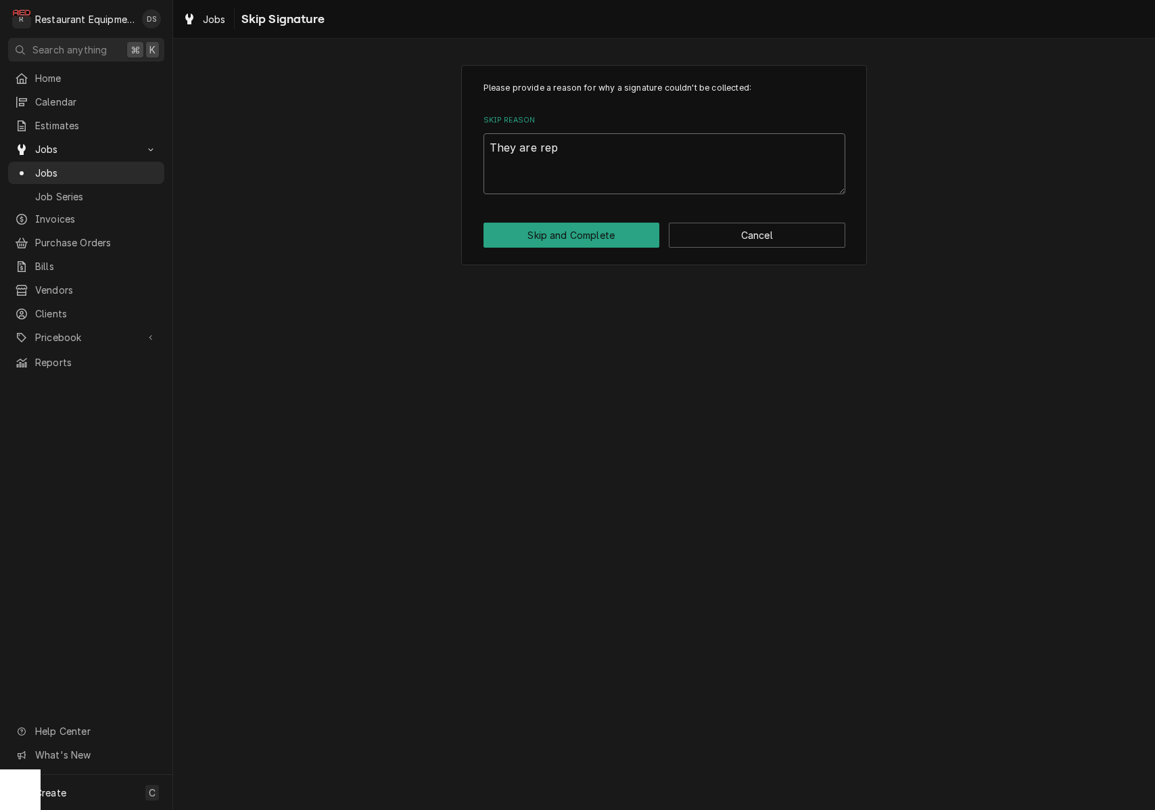
type textarea "x"
type textarea "They are repl"
type textarea "x"
type textarea "They are repla"
type textarea "x"
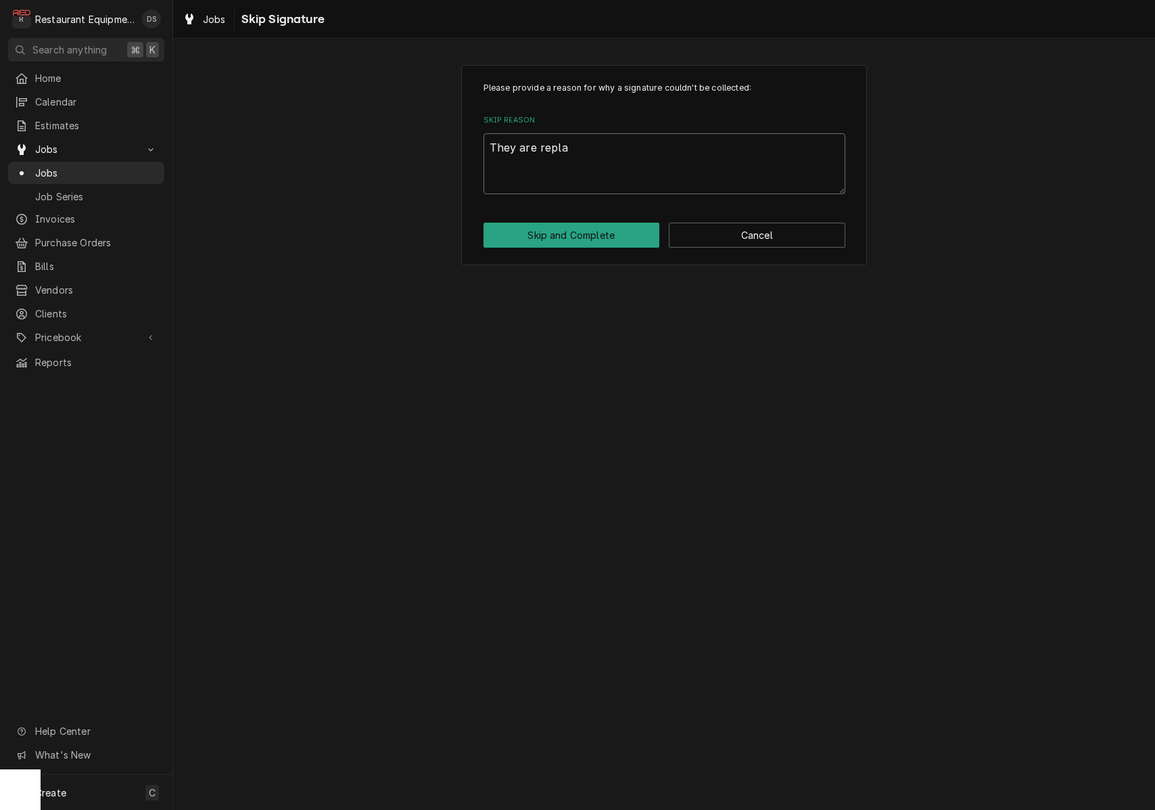
type textarea "They are replac"
type textarea "x"
type textarea "They are replaci"
type textarea "x"
type textarea "They are replacin"
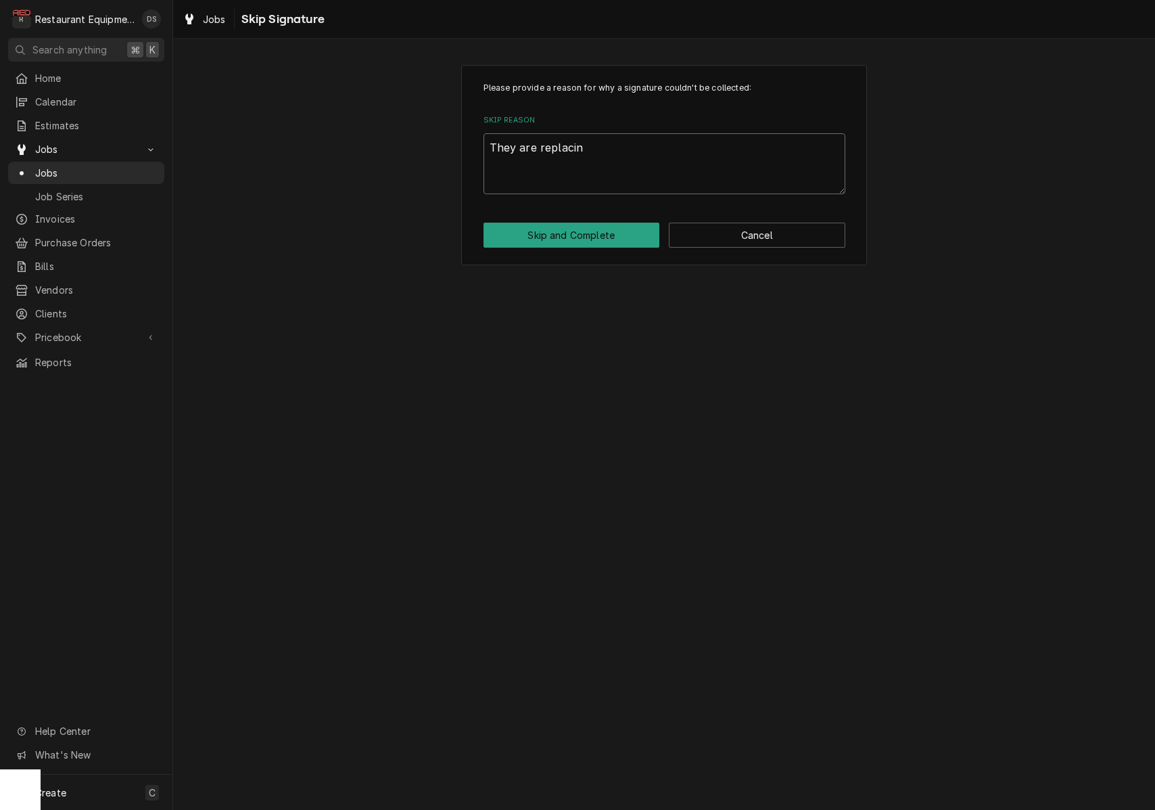
type textarea "x"
type textarea "They are replacing"
type textarea "x"
type textarea "They are replacing"
type textarea "x"
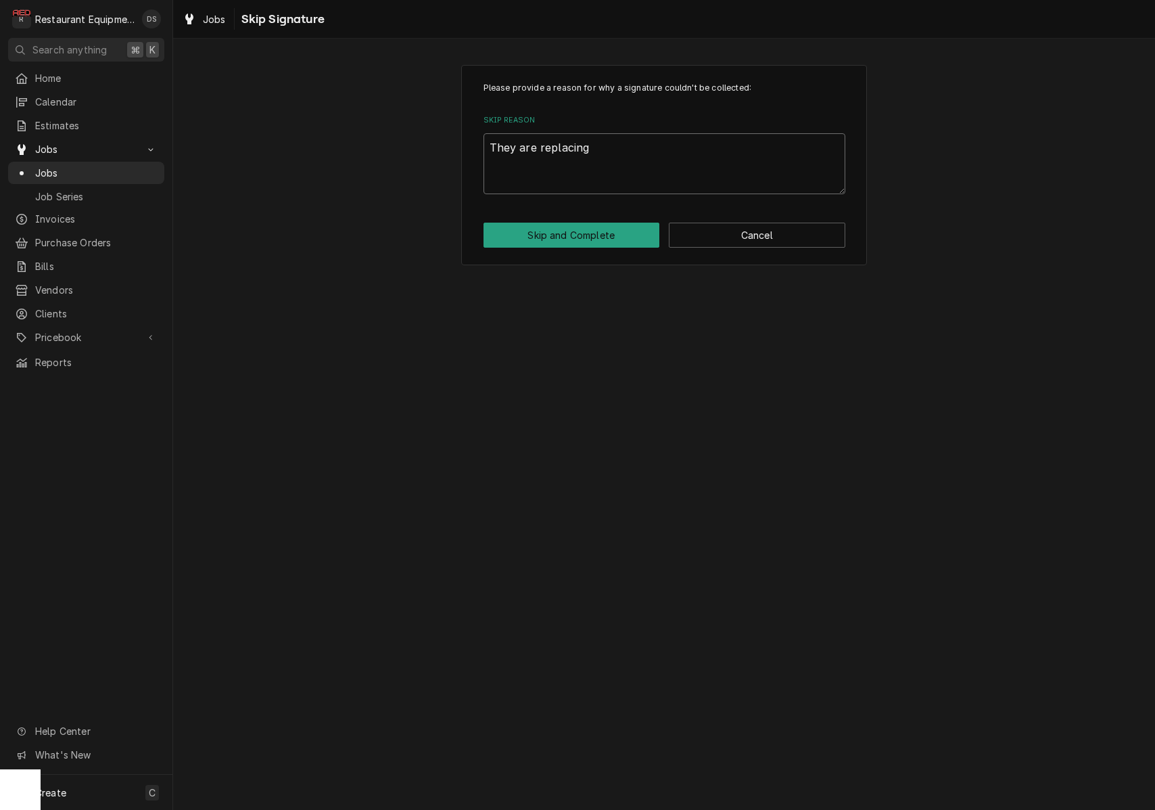
type textarea "They are replacing t"
type textarea "x"
type textarea "They are replacing th"
type textarea "x"
type textarea "They are replacing the"
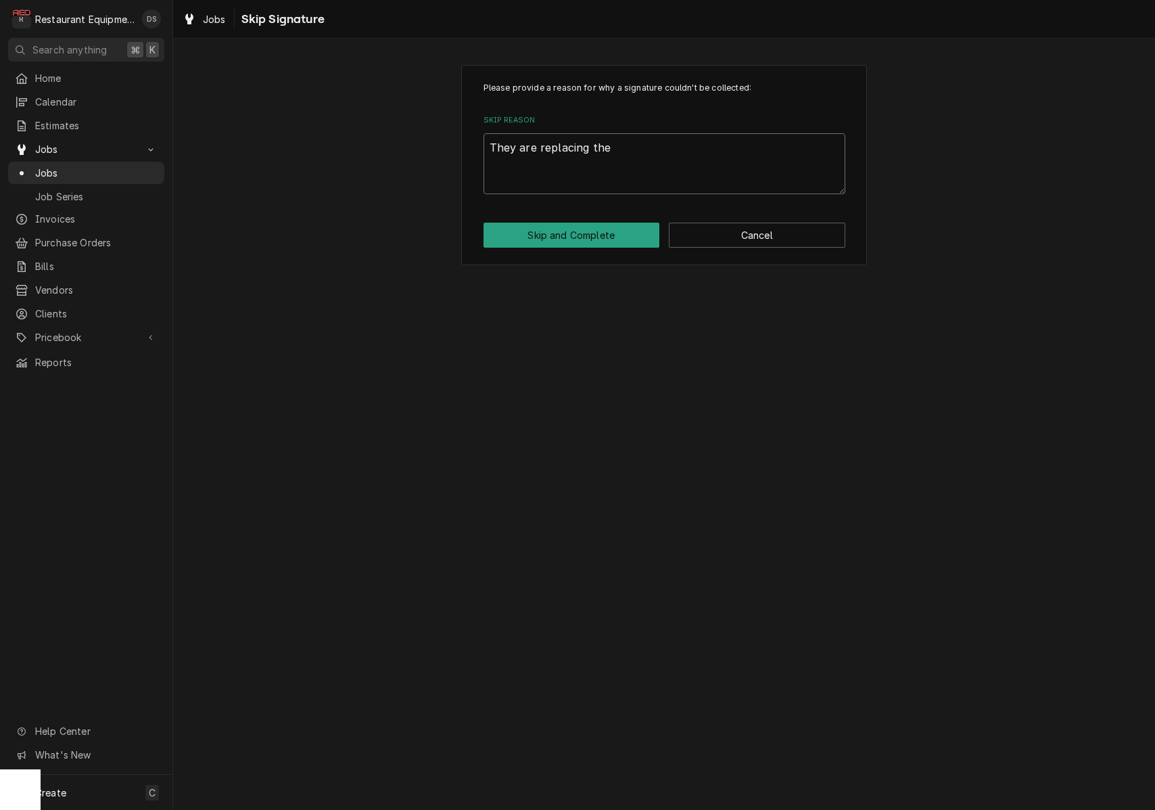
type textarea "x"
type textarea "They are replacing the"
type textarea "x"
type textarea "They are replacing the u"
type textarea "x"
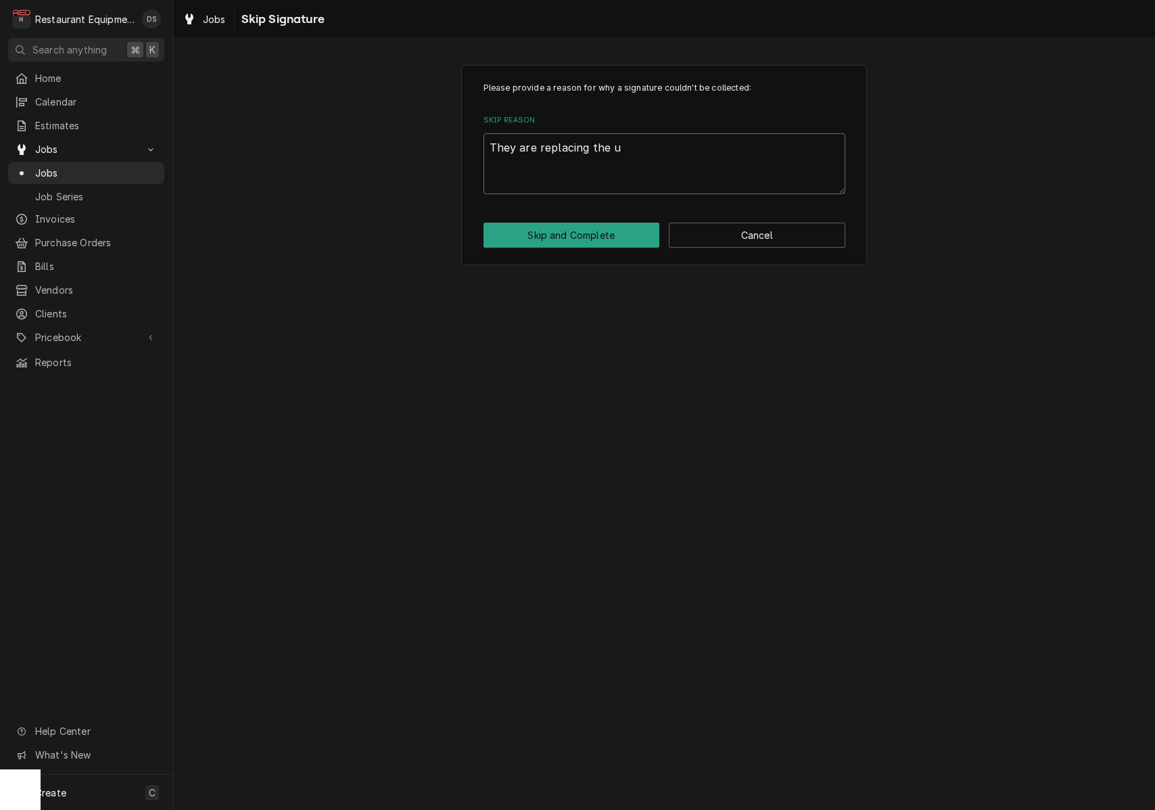
type textarea "They are replacing the un"
type textarea "x"
type textarea "They are replacing the uni"
type textarea "x"
type textarea "They are replacing the unit"
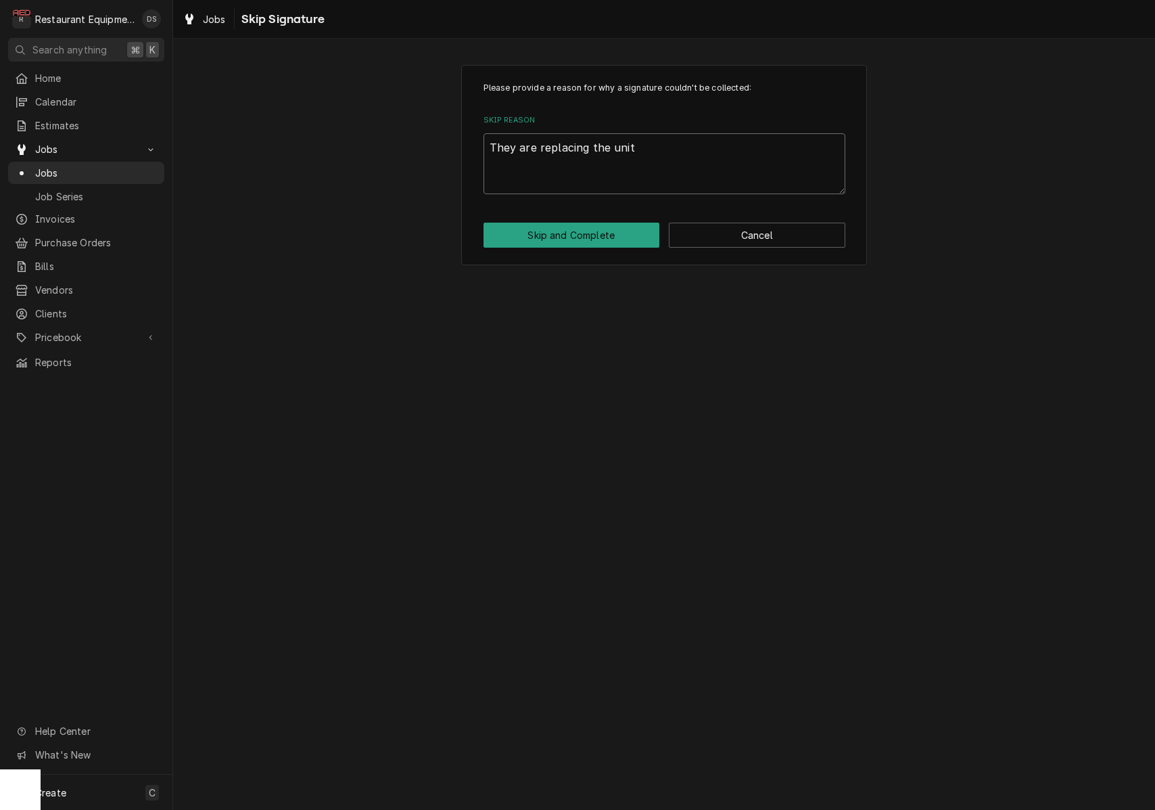
type textarea "x"
type textarea "They are replacing the unit"
click at [576, 236] on button "Skip and Complete" at bounding box center [572, 235] width 177 height 25
type textarea "x"
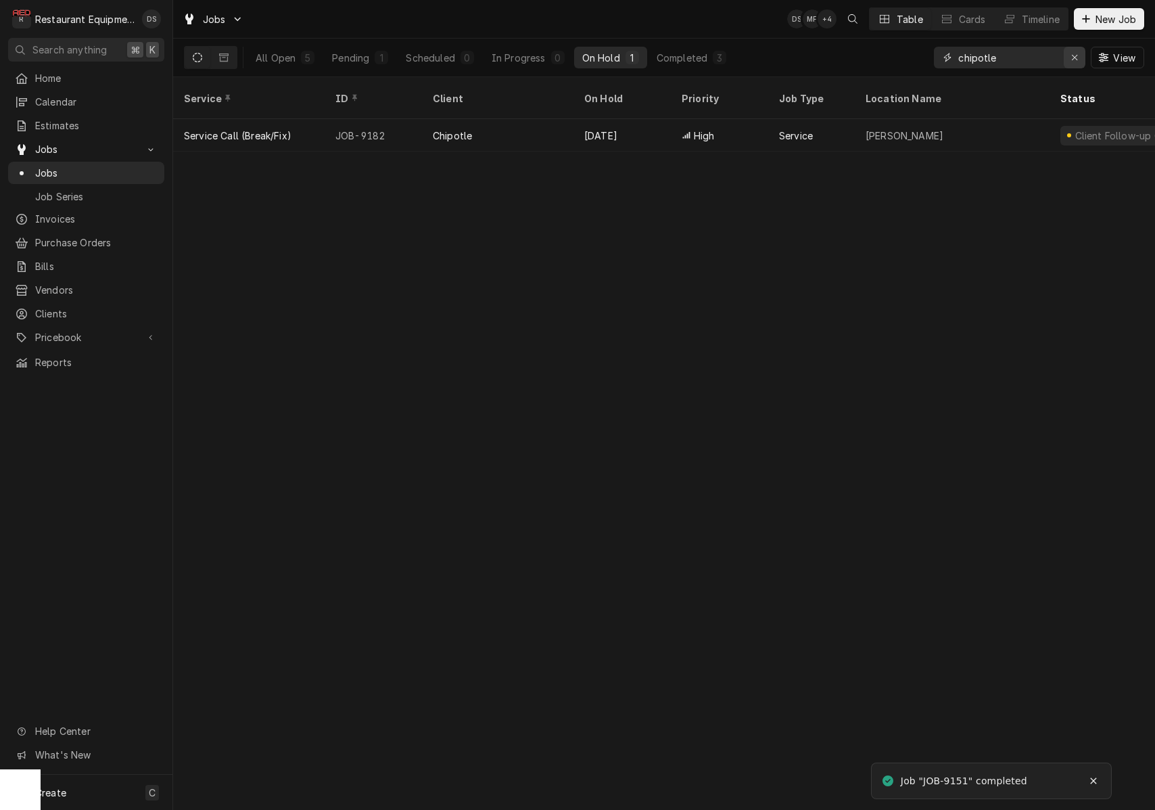
click at [1071, 60] on icon "Erase input" at bounding box center [1074, 57] width 7 height 9
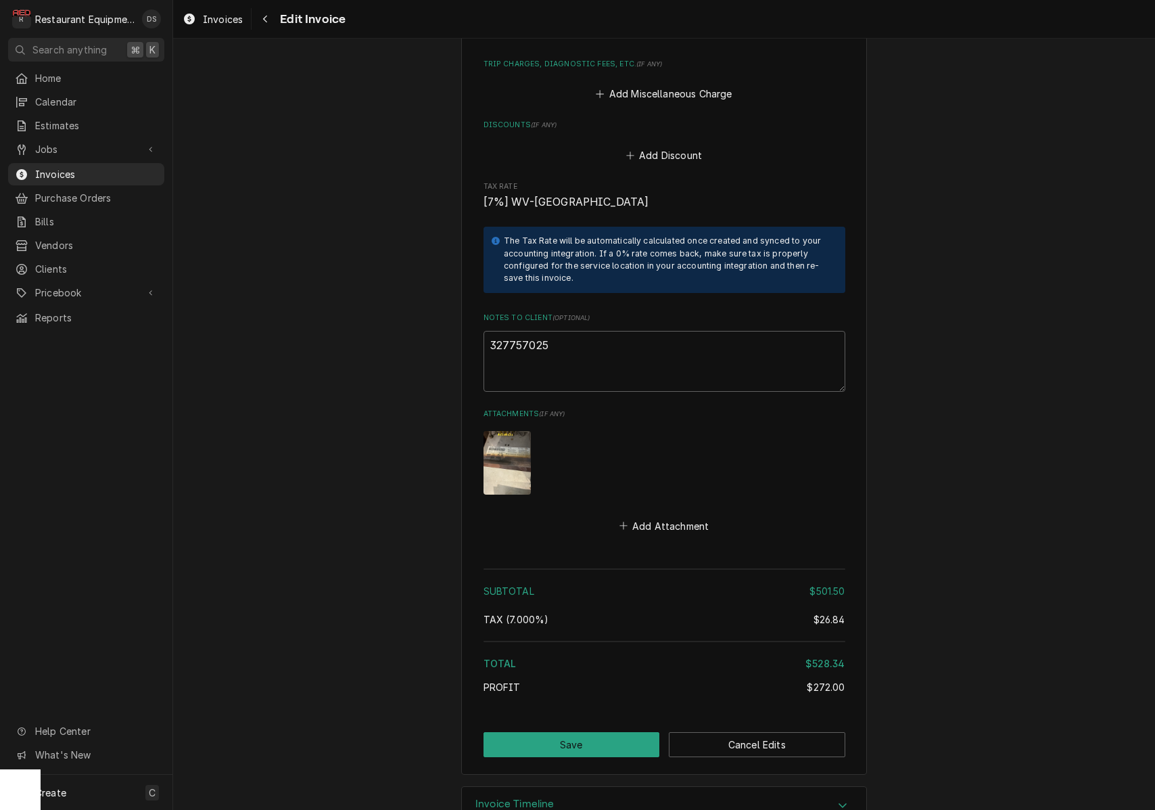
scroll to position [2514, 0]
click at [605, 733] on button "Save" at bounding box center [572, 745] width 177 height 25
type textarea "x"
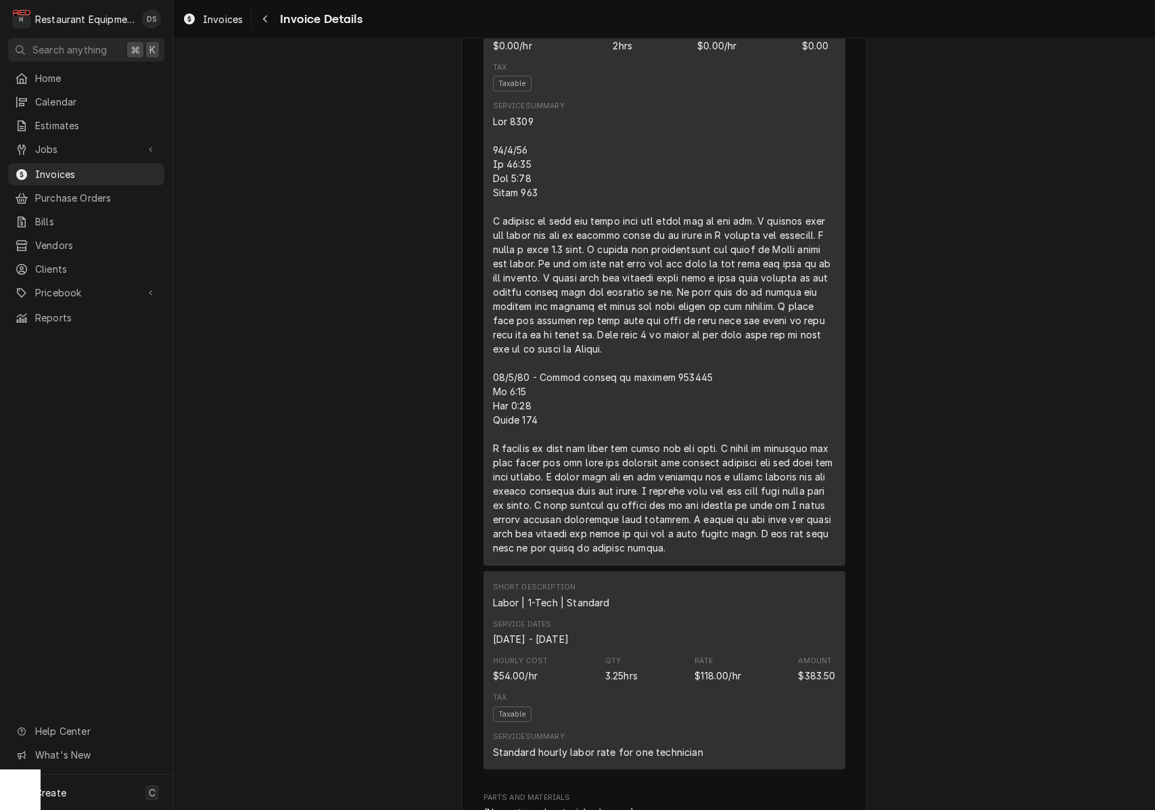
scroll to position [1090, 0]
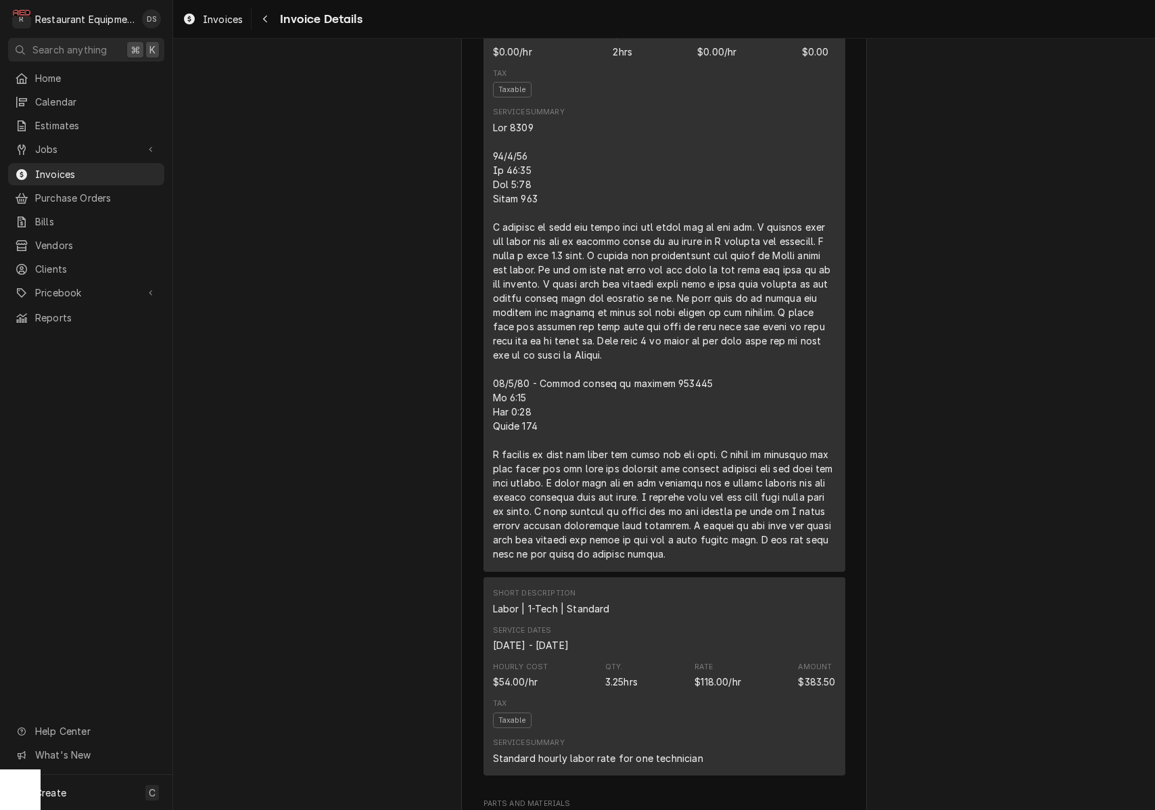
click at [628, 411] on div "Line Item" at bounding box center [664, 340] width 343 height 440
drag, startPoint x: 659, startPoint y: 413, endPoint x: 711, endPoint y: 416, distance: 52.2
click at [711, 416] on div "Line Item" at bounding box center [664, 340] width 343 height 440
click at [688, 415] on div "Line Item" at bounding box center [664, 340] width 343 height 440
drag, startPoint x: 686, startPoint y: 415, endPoint x: 646, endPoint y: 413, distance: 40.0
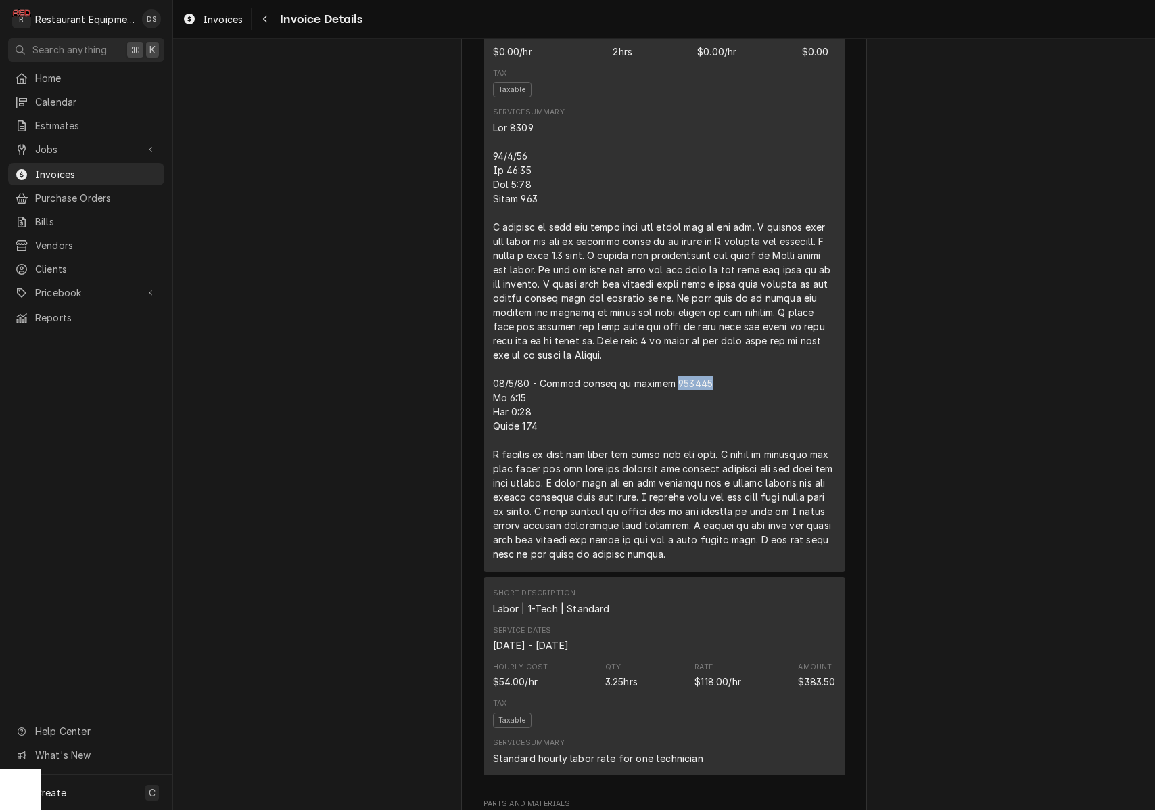
click at [646, 413] on div "Line Item" at bounding box center [664, 340] width 343 height 440
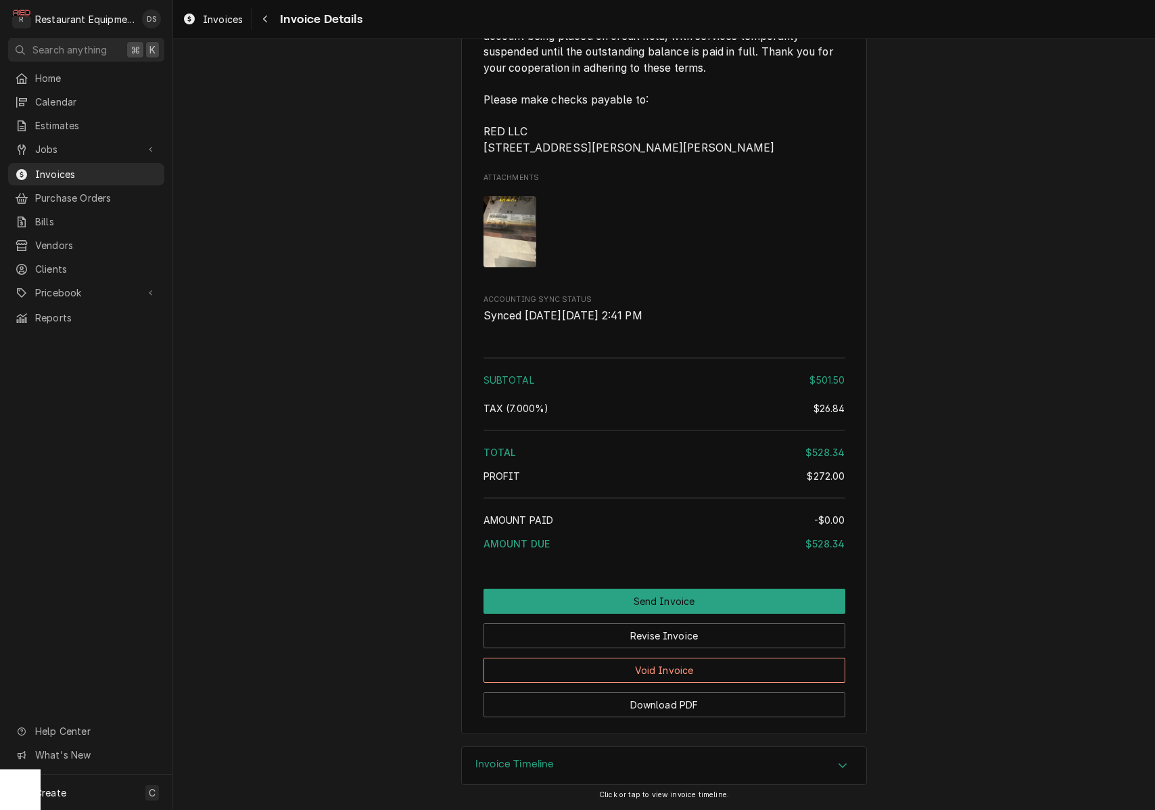
scroll to position [0, 0]
click at [699, 672] on button "Void Invoice" at bounding box center [665, 669] width 362 height 25
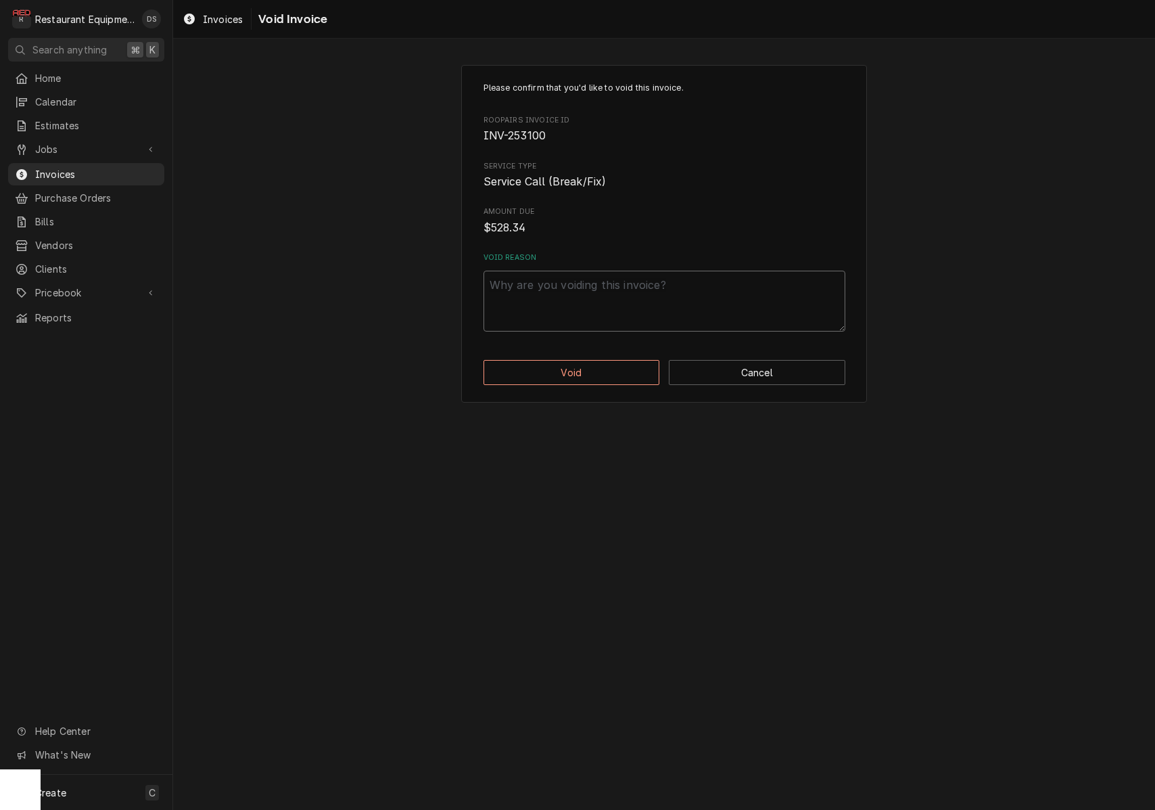
click at [583, 294] on textarea "Void Reason" at bounding box center [665, 301] width 362 height 61
type textarea "x"
type textarea "d"
type textarea "x"
type textarea "du"
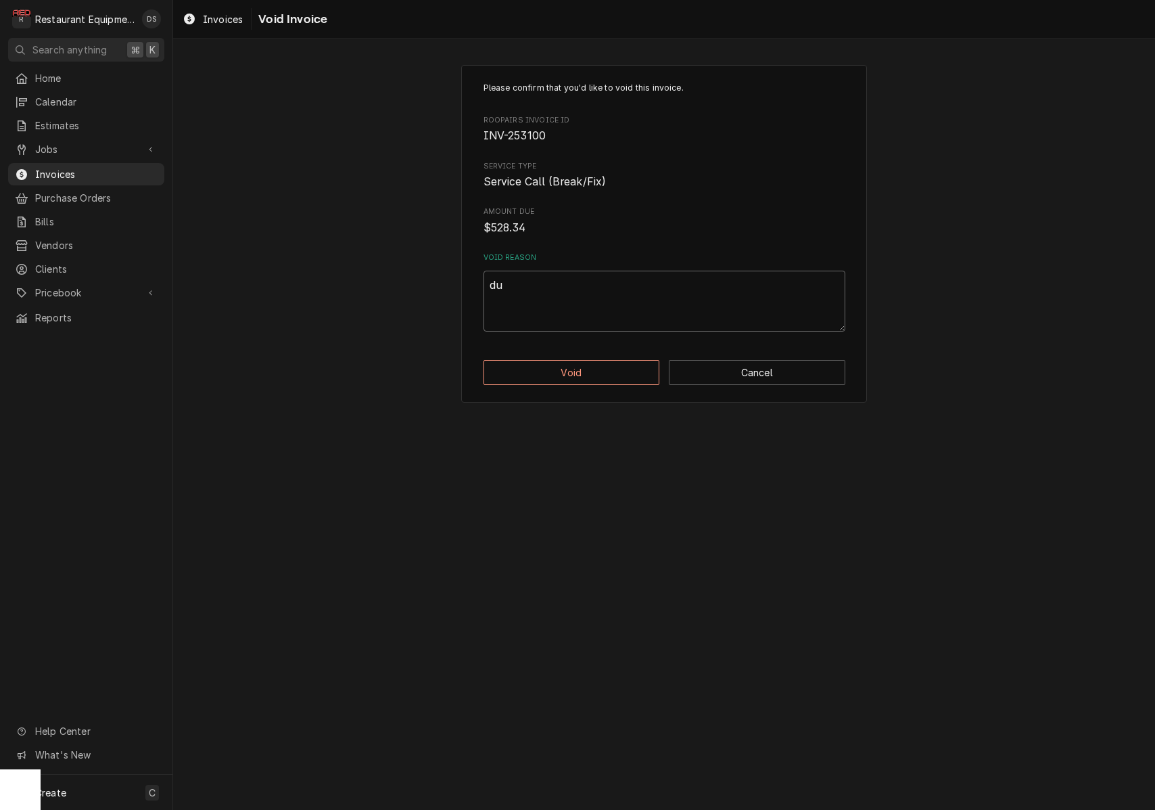
type textarea "x"
type textarea "dub"
type textarea "x"
type textarea "du"
type textarea "x"
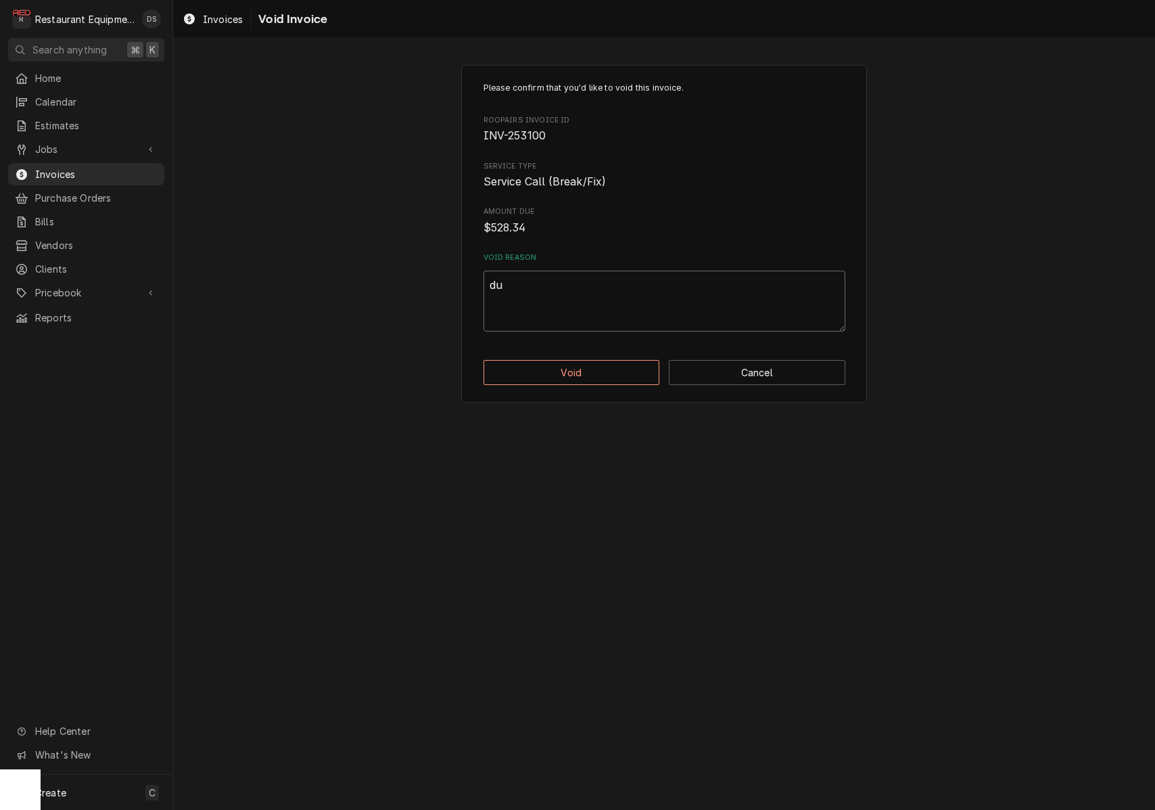
type textarea "dup"
type textarea "x"
type textarea "dupl"
type textarea "x"
type textarea "dupli"
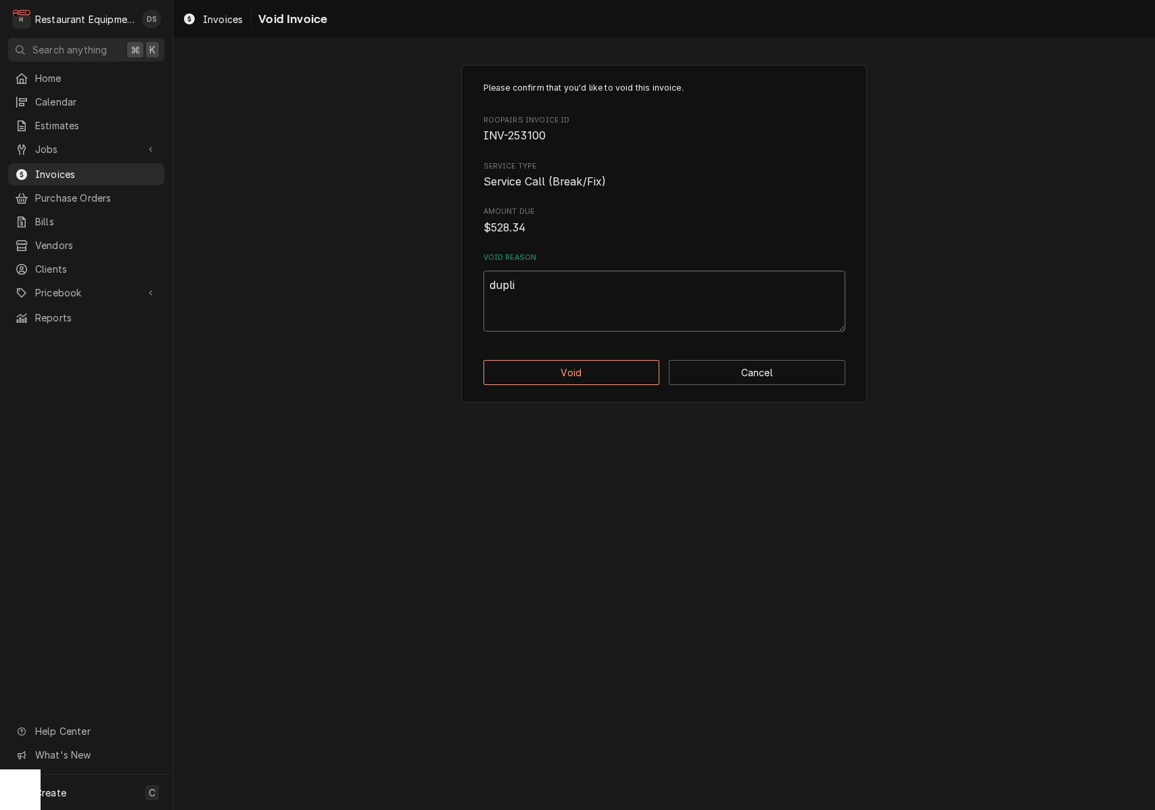
type textarea "x"
type textarea "duplic"
type textarea "x"
type textarea "duplica"
type textarea "x"
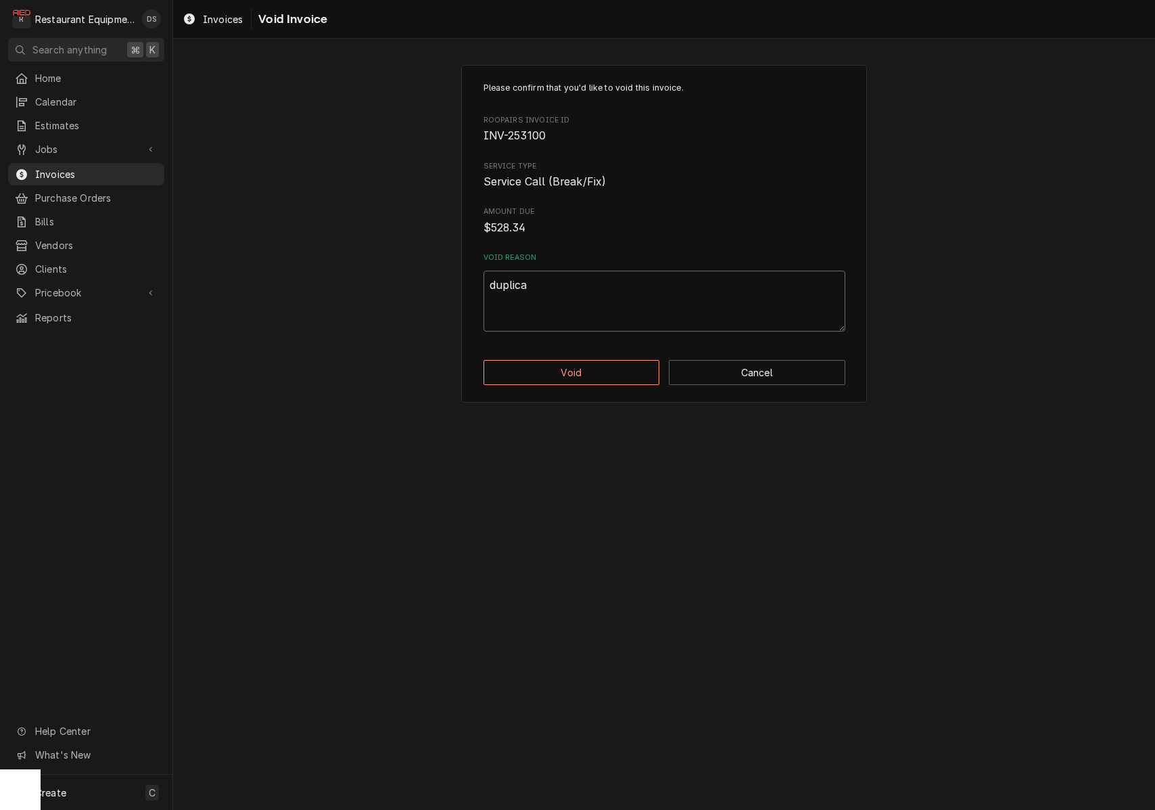
type textarea "duplicat"
type textarea "x"
type textarea "duplicate"
type textarea "x"
type textarea "duplicate"
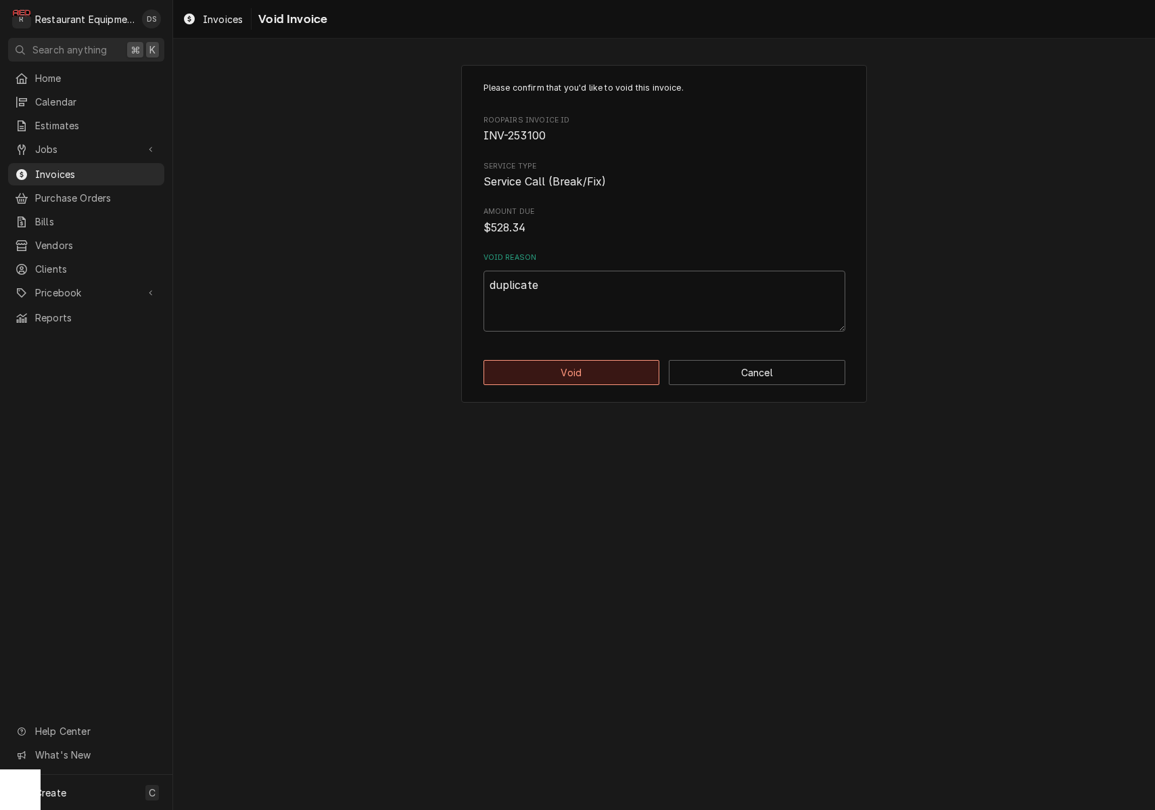
click at [593, 370] on button "Void" at bounding box center [572, 372] width 177 height 25
type textarea "x"
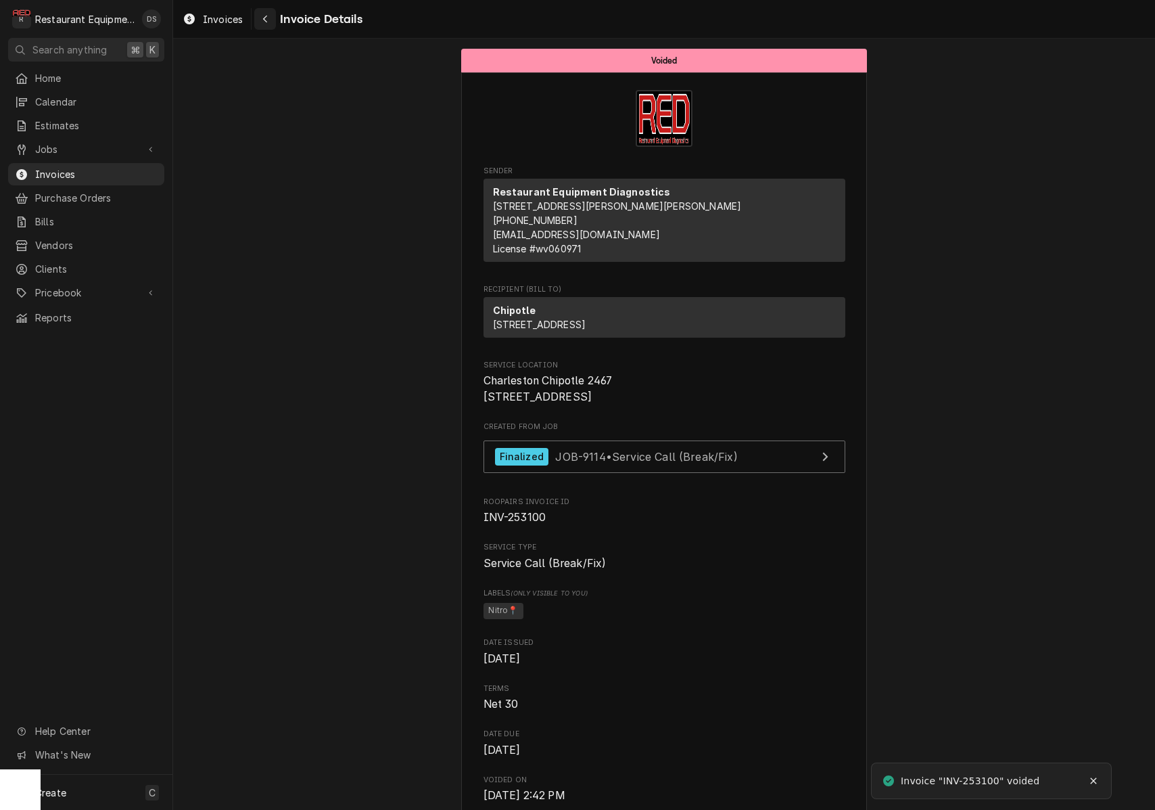
click at [264, 16] on icon "Navigate back" at bounding box center [265, 18] width 6 height 9
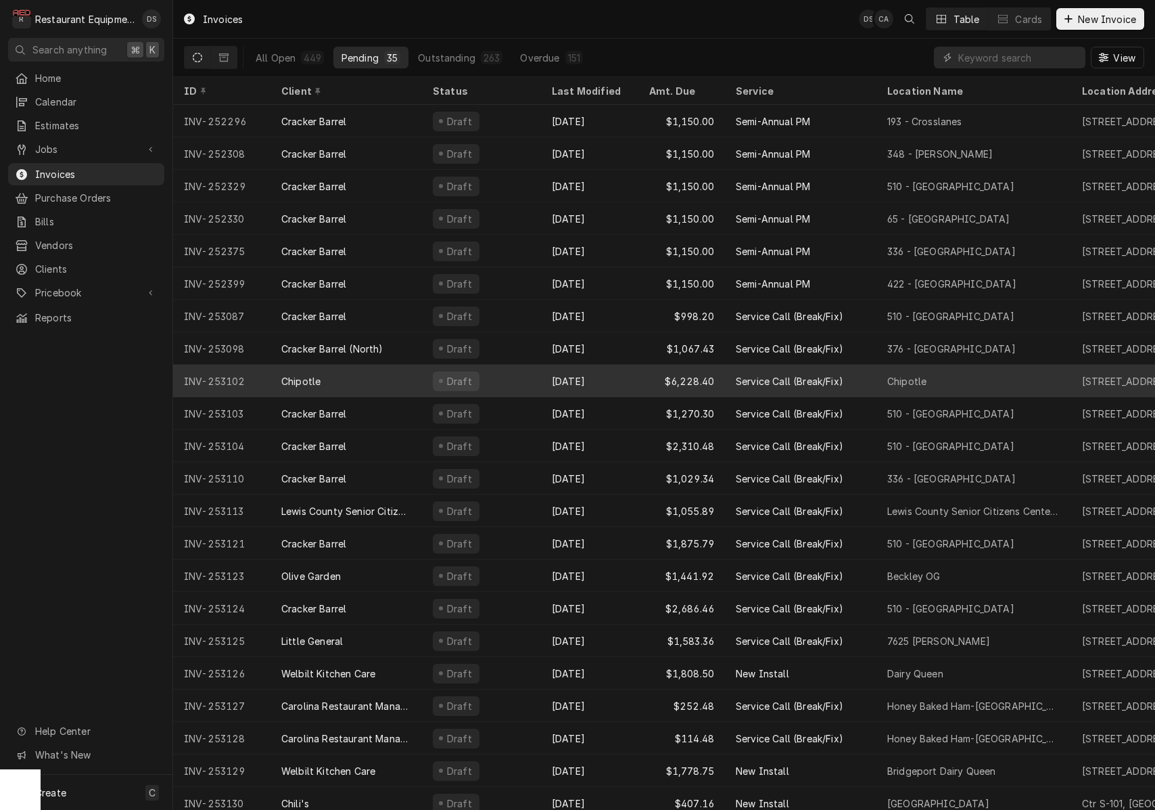
click at [519, 382] on div "Draft" at bounding box center [481, 381] width 119 height 32
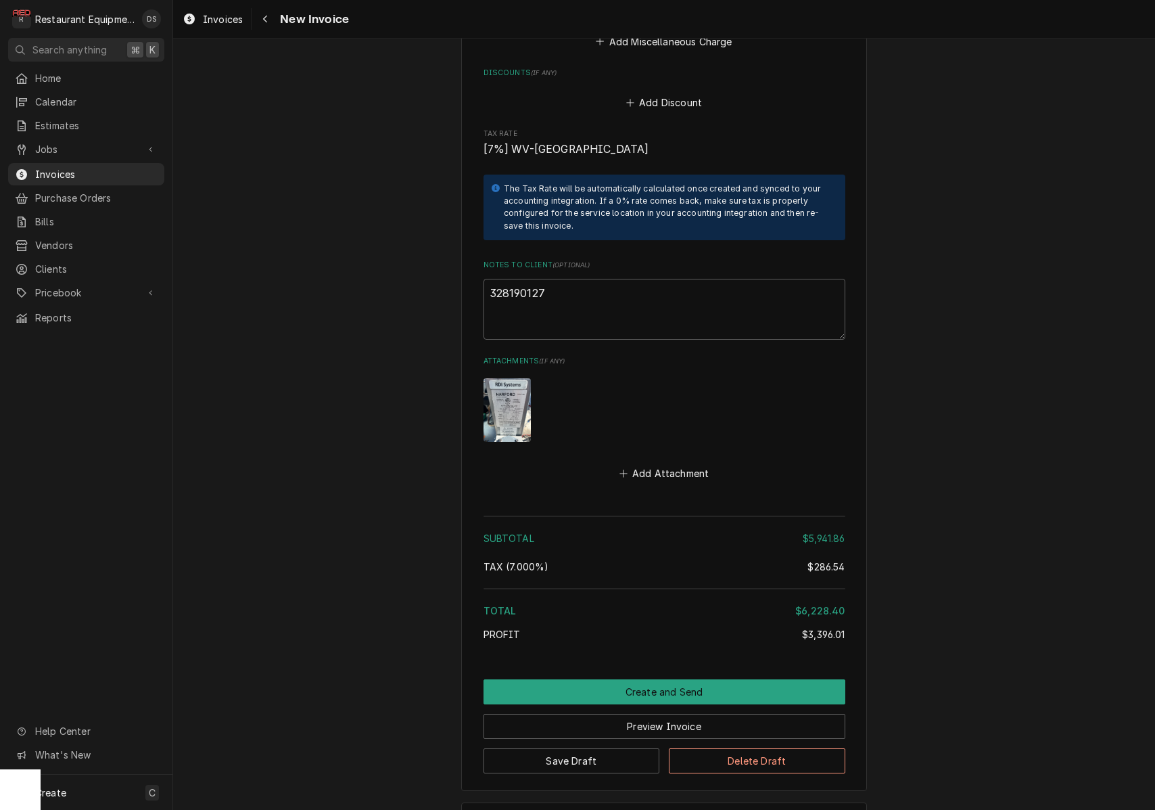
scroll to position [5497, 0]
drag, startPoint x: 558, startPoint y: 239, endPoint x: 485, endPoint y: 237, distance: 73.1
click at [486, 279] on textarea "328190127" at bounding box center [665, 309] width 362 height 61
click at [218, 20] on span "Invoices" at bounding box center [223, 19] width 40 height 14
click at [217, 20] on span "Invoices" at bounding box center [223, 19] width 40 height 14
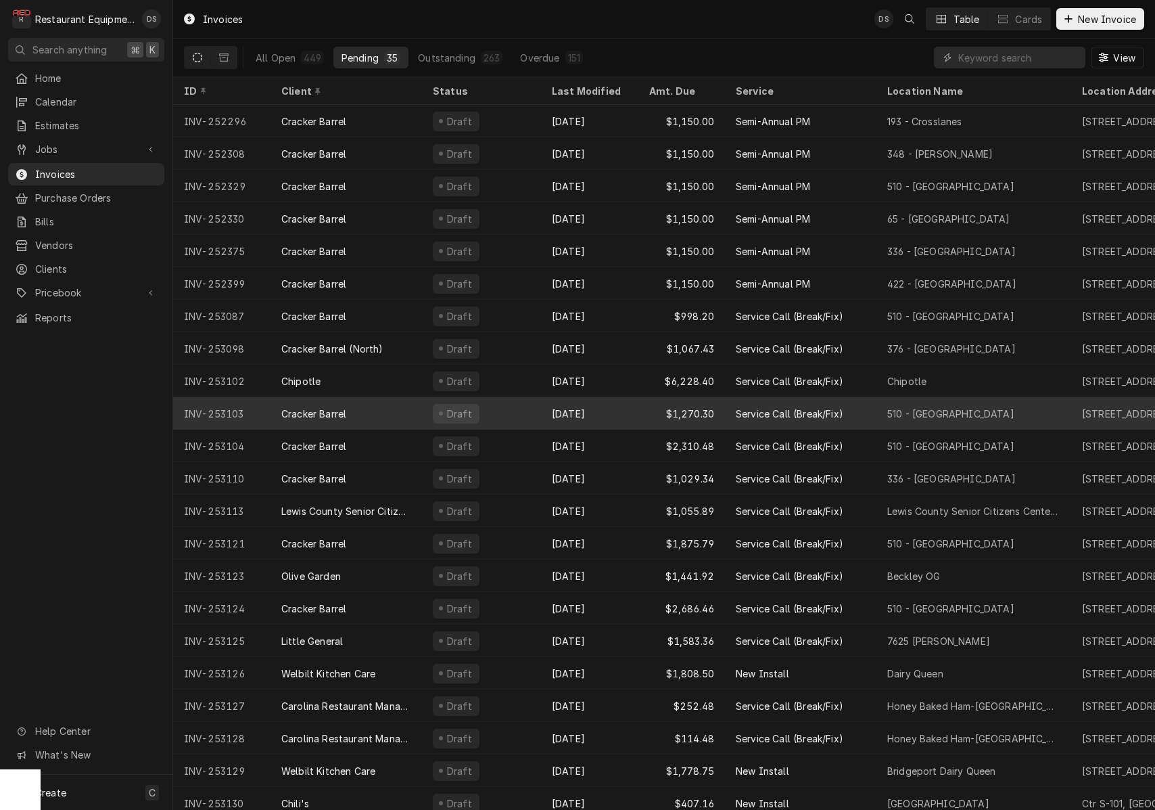
click at [412, 418] on div "Cracker Barrel" at bounding box center [347, 413] width 152 height 32
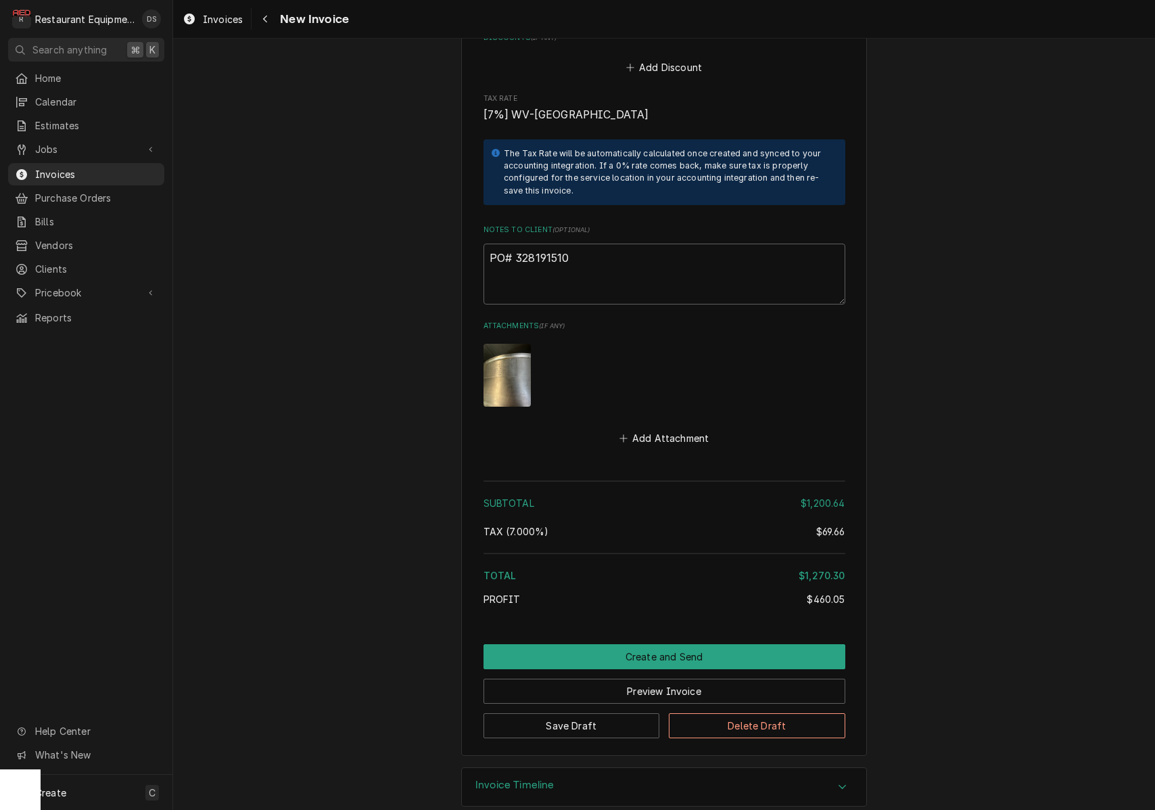
scroll to position [2703, 0]
click at [582, 244] on textarea "PO# 328191510" at bounding box center [665, 274] width 362 height 61
drag, startPoint x: 581, startPoint y: 239, endPoint x: 517, endPoint y: 237, distance: 64.3
click at [517, 244] on textarea "PO# 328191510" at bounding box center [665, 274] width 362 height 61
click at [228, 20] on span "Invoices" at bounding box center [223, 19] width 40 height 14
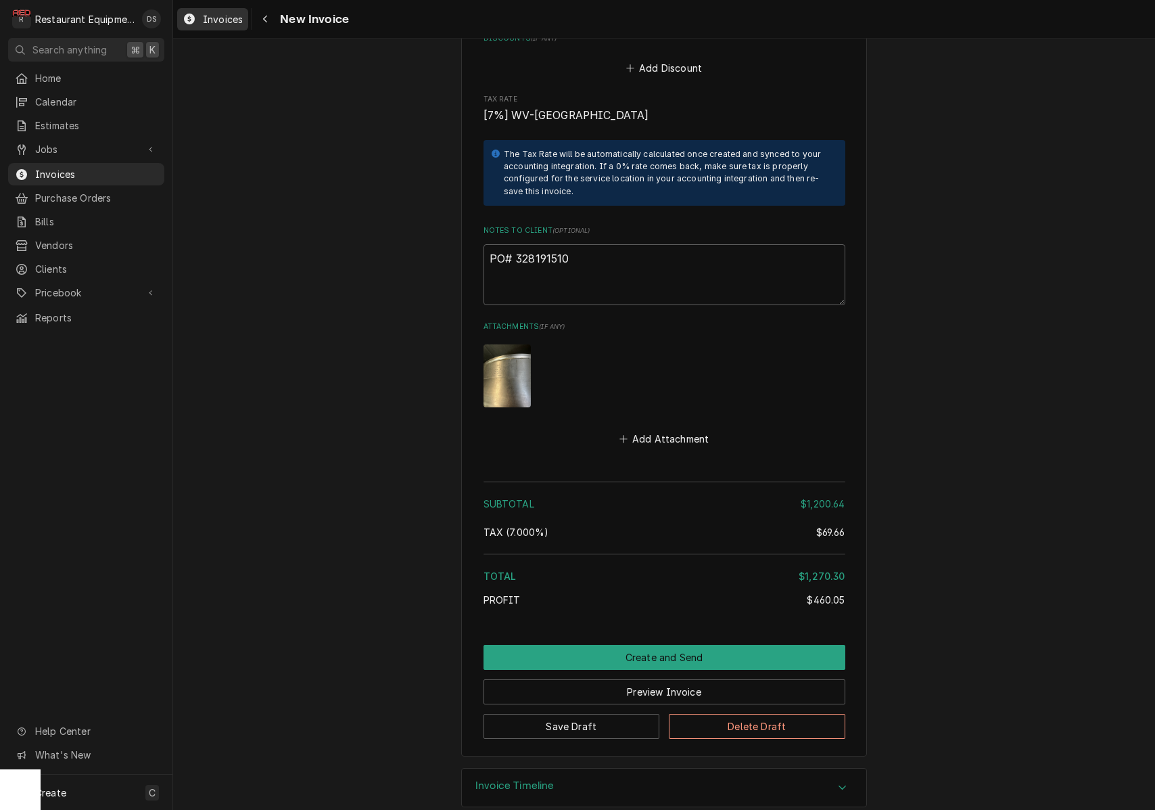
click at [228, 20] on span "Invoices" at bounding box center [223, 19] width 40 height 14
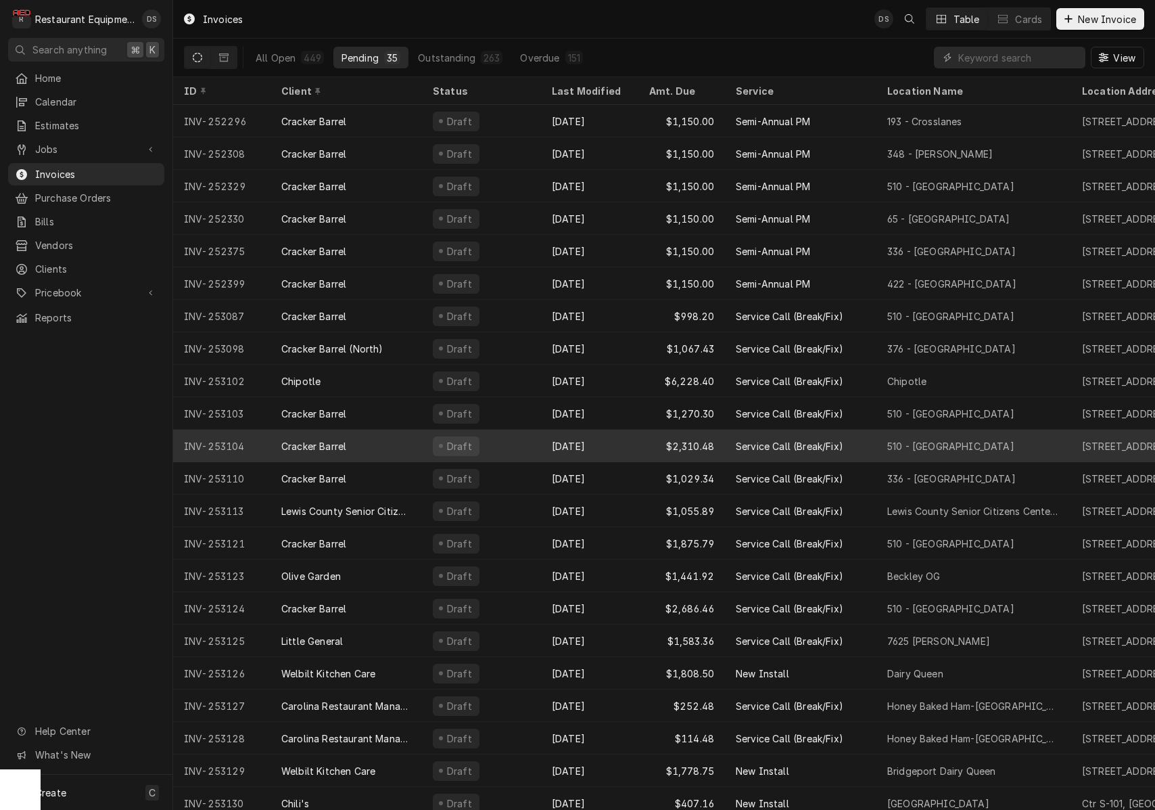
click at [521, 442] on div "Draft" at bounding box center [481, 446] width 119 height 32
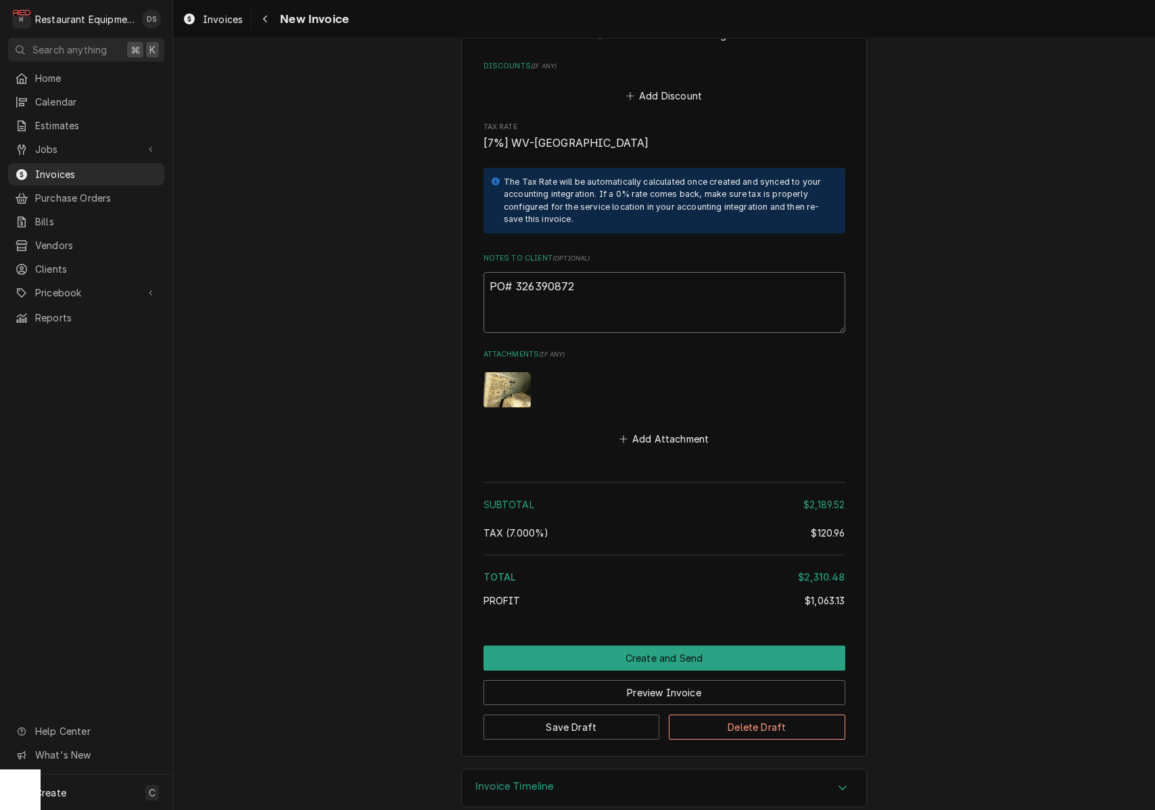
drag, startPoint x: 580, startPoint y: 265, endPoint x: 515, endPoint y: 266, distance: 64.9
click at [515, 272] on textarea "PO# 326390872" at bounding box center [665, 302] width 362 height 61
click at [226, 19] on span "Invoices" at bounding box center [223, 19] width 40 height 14
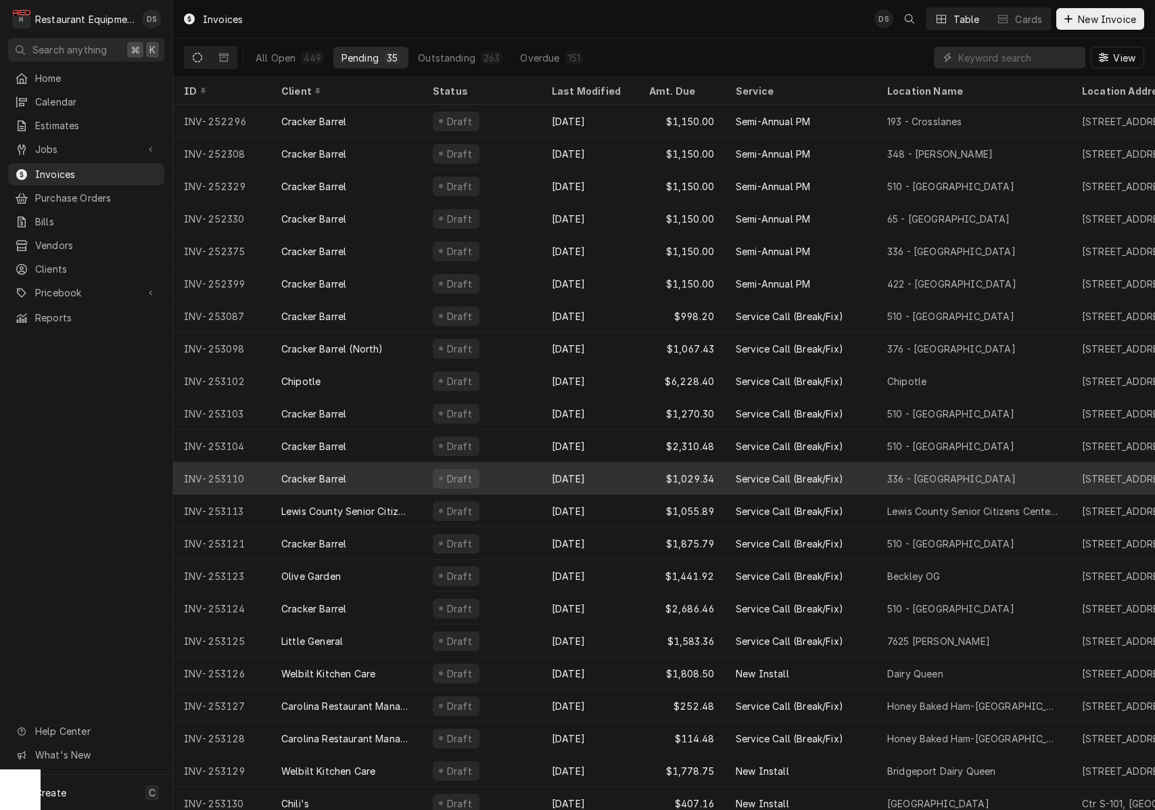
click at [622, 462] on div "Oct 13" at bounding box center [589, 478] width 97 height 32
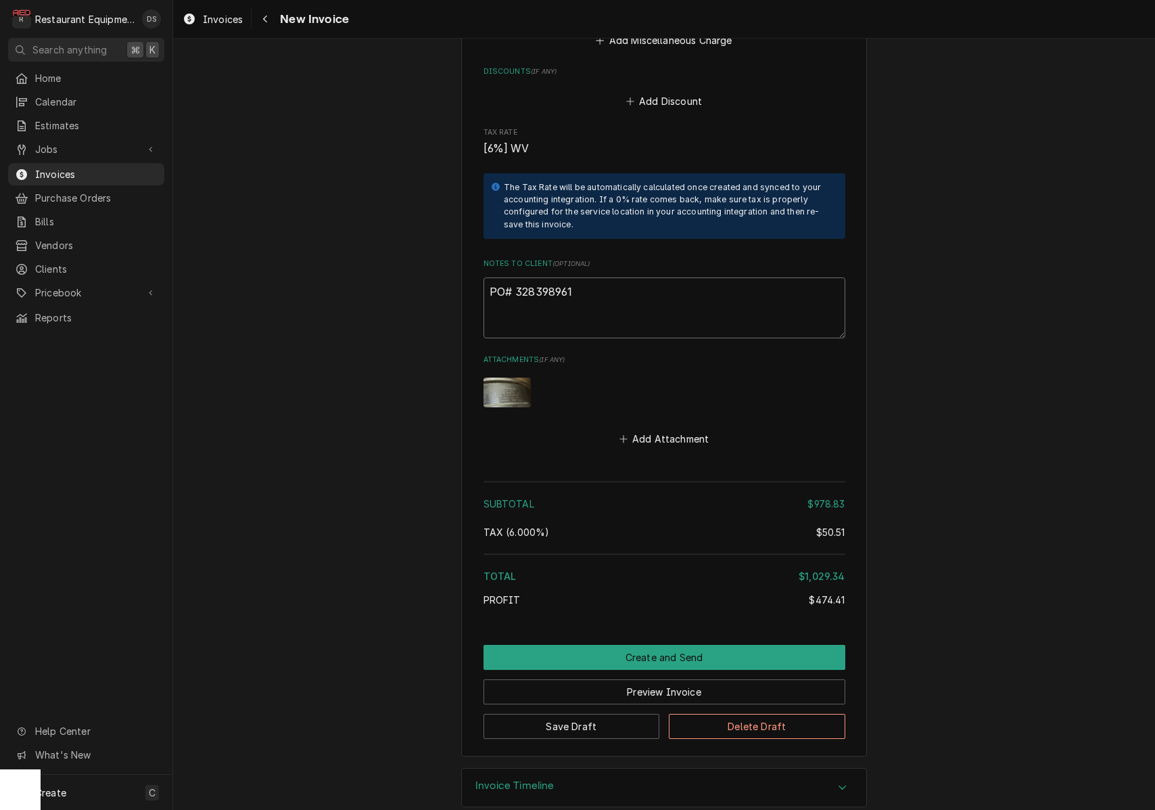
drag, startPoint x: 578, startPoint y: 270, endPoint x: 520, endPoint y: 270, distance: 57.5
click at [515, 277] on textarea "PO# 328398961" at bounding box center [665, 307] width 362 height 61
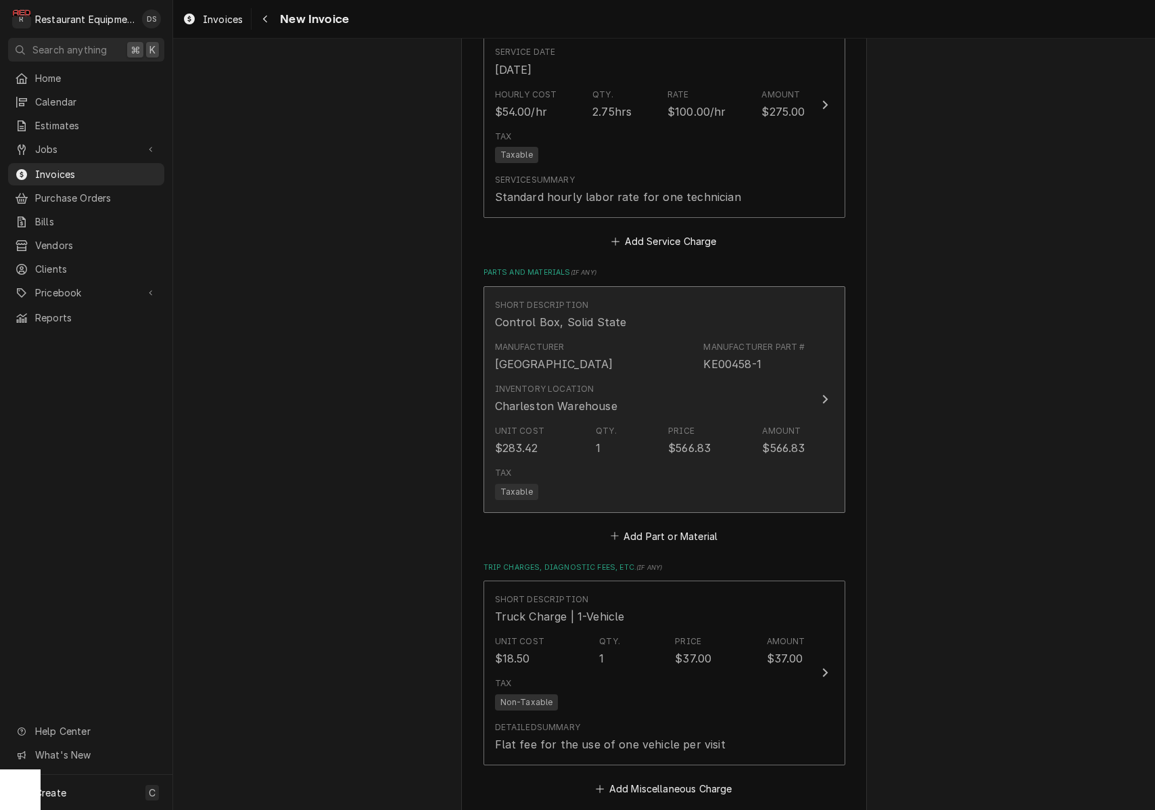
scroll to position [1843, 0]
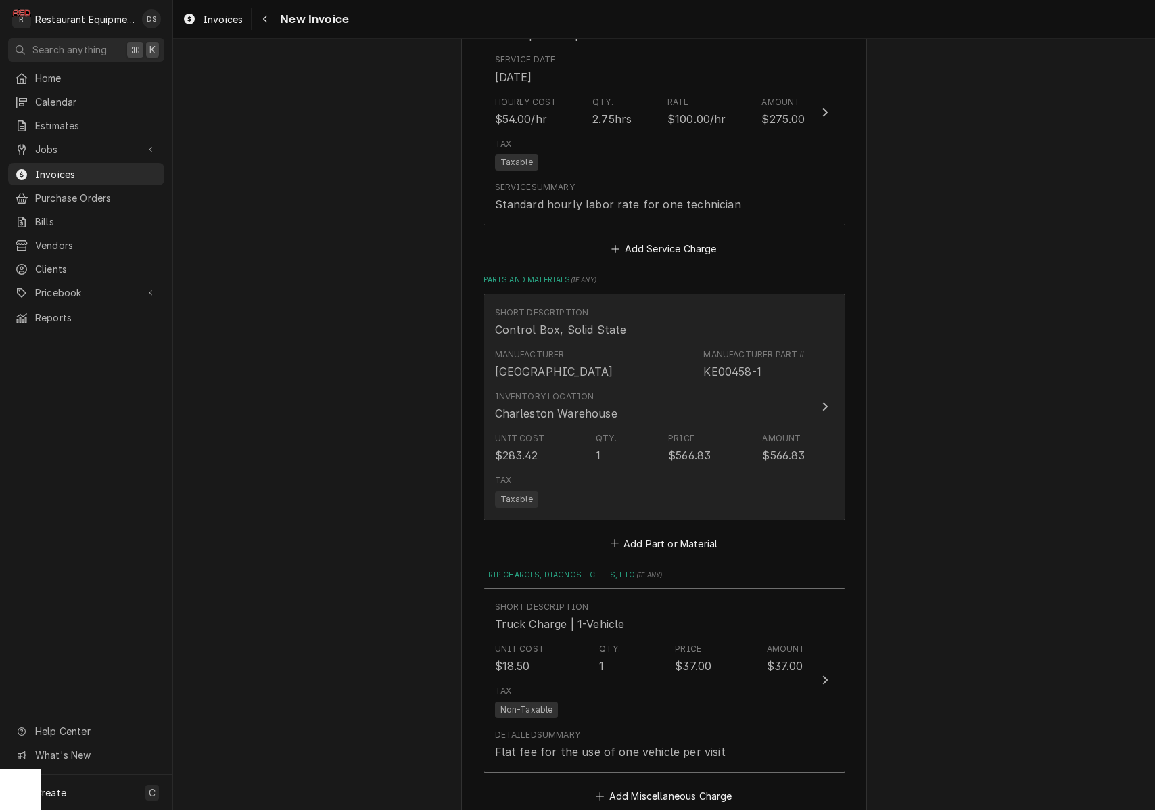
click at [680, 385] on div "Inventory Location [GEOGRAPHIC_DATA]" at bounding box center [650, 406] width 310 height 42
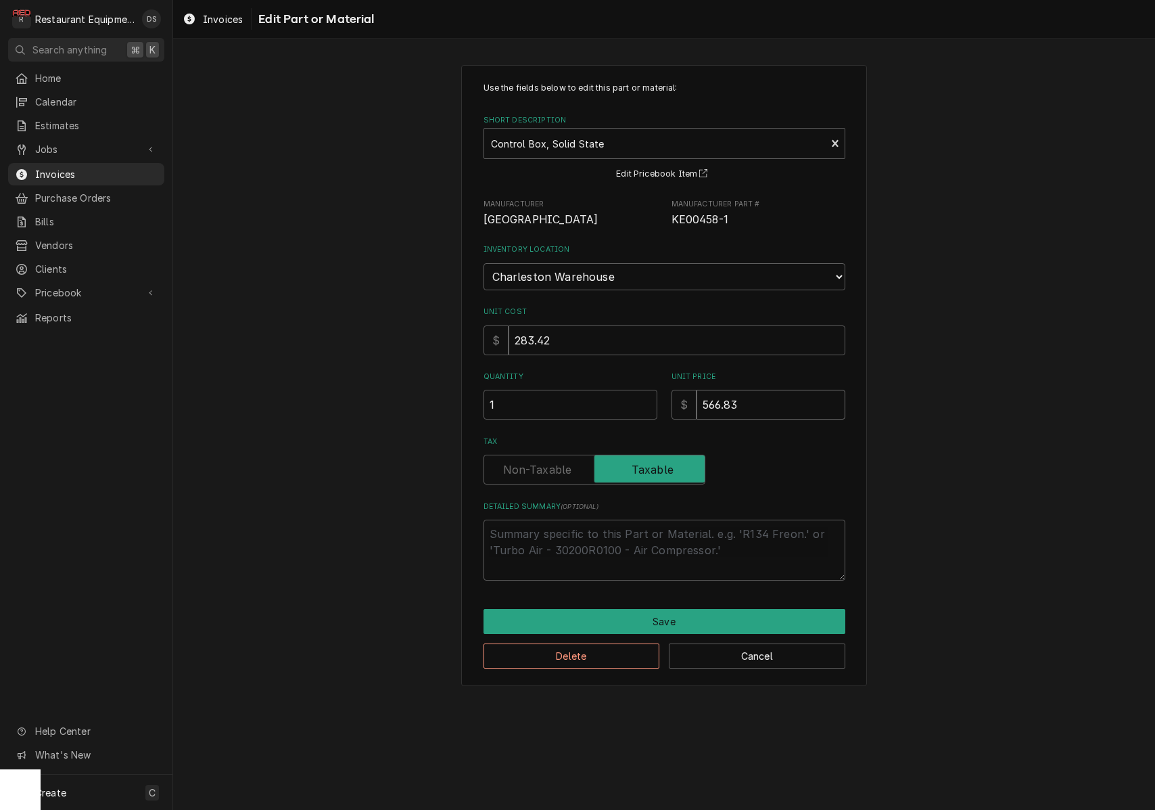
drag, startPoint x: 693, startPoint y: 384, endPoint x: 586, endPoint y: 361, distance: 110.0
click at [605, 371] on div "Quantity 1 Unit Price $ 566.83" at bounding box center [665, 395] width 362 height 48
type textarea "x"
type input "3"
type textarea "x"
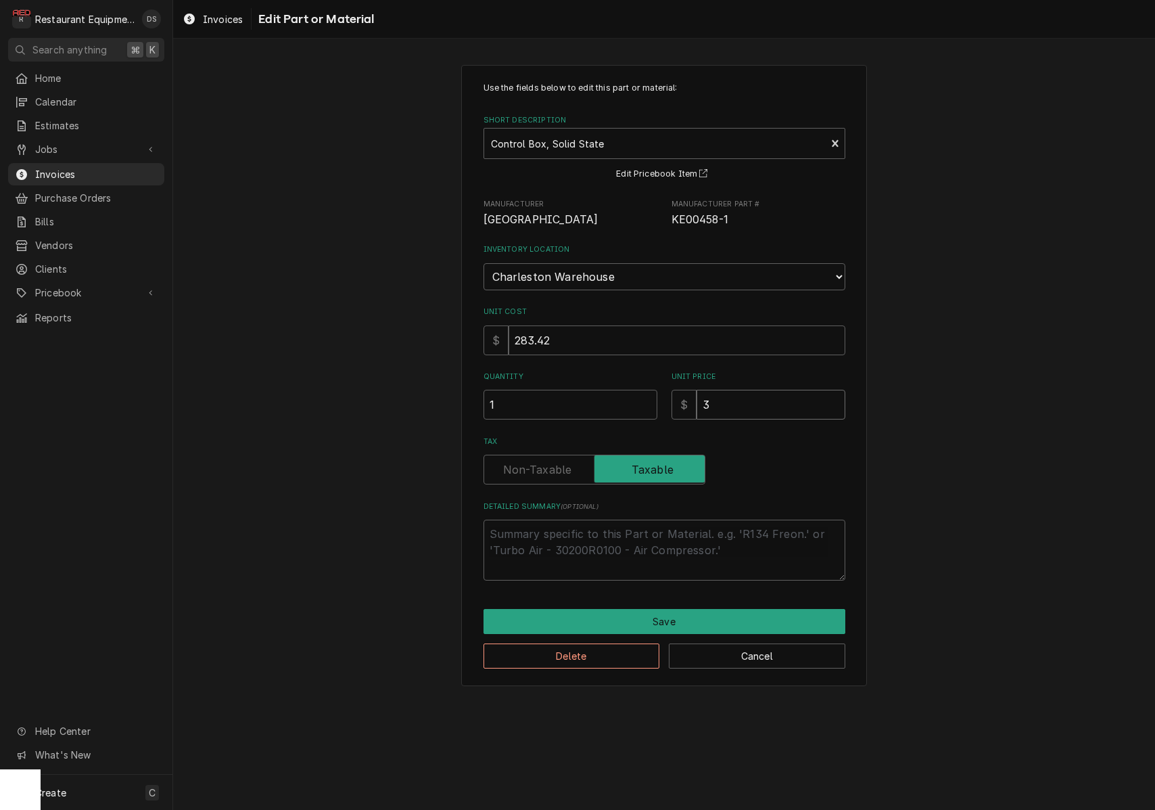
type input "33"
type textarea "x"
type input "336"
type textarea "x"
type input "33"
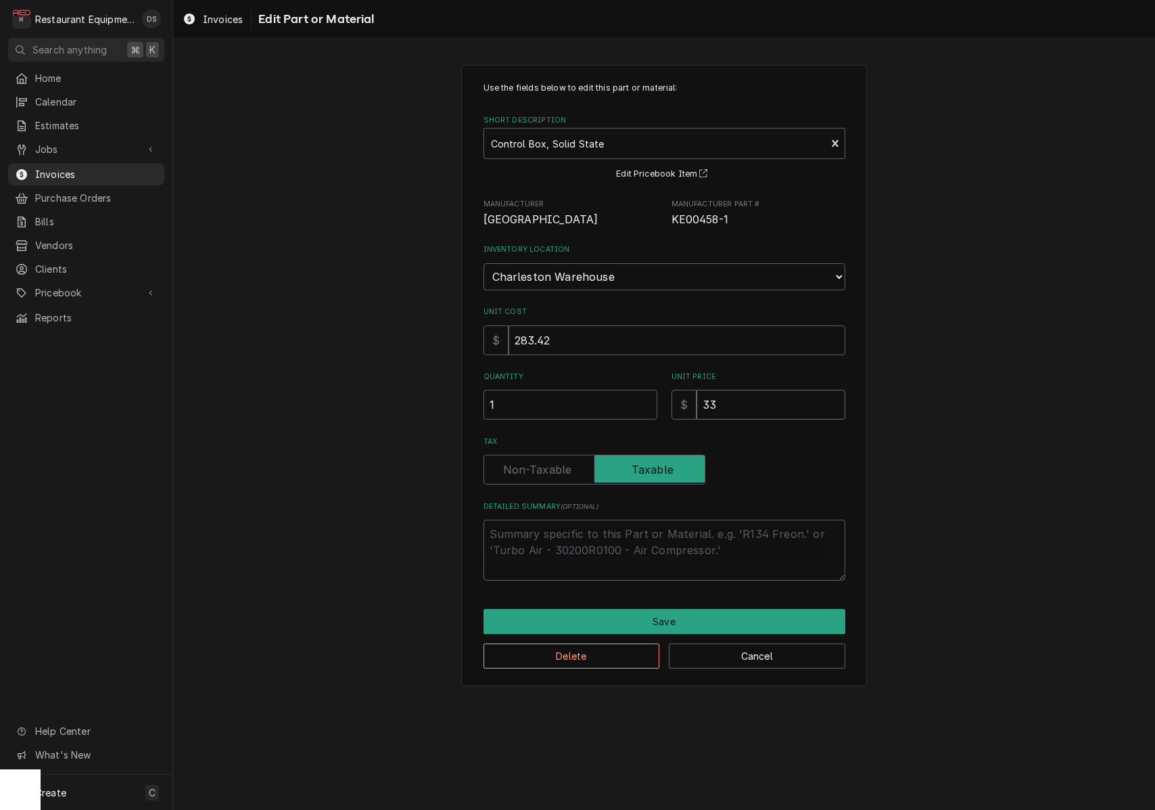
type textarea "x"
type input "3"
type textarea "x"
type input "5"
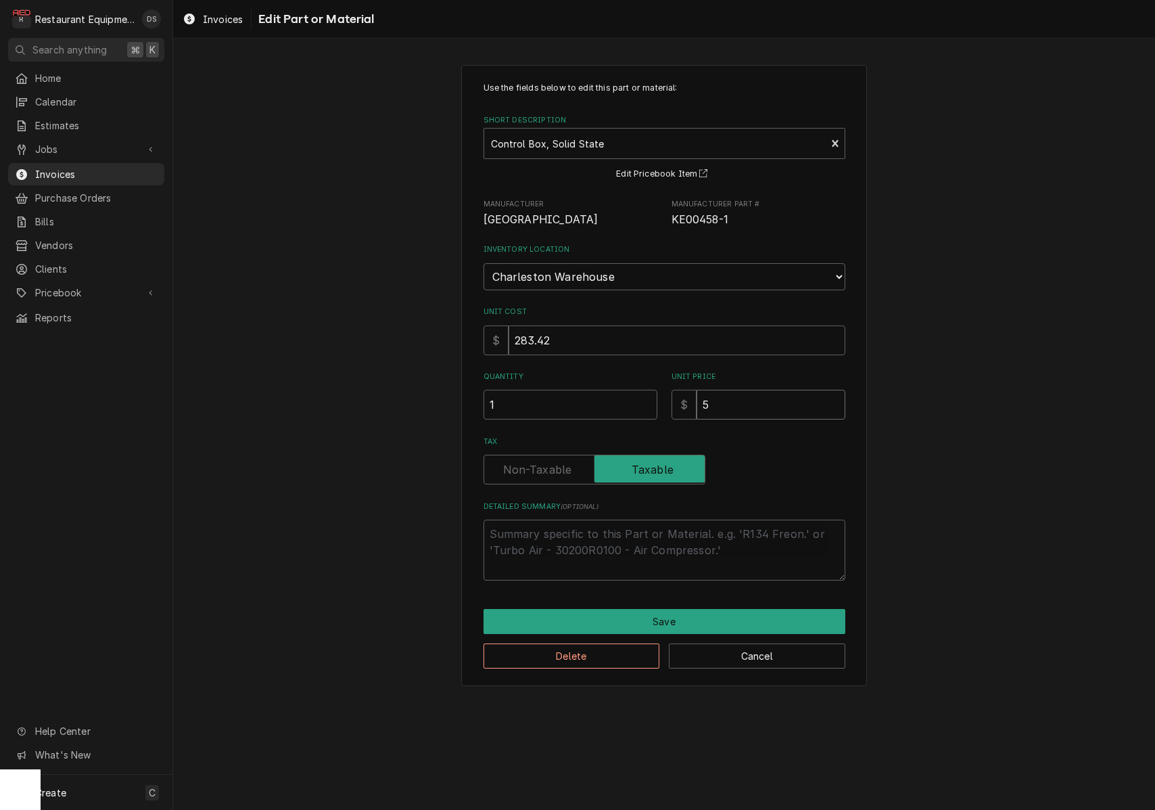
type textarea "x"
type input "53"
type textarea "x"
type input "536"
type textarea "x"
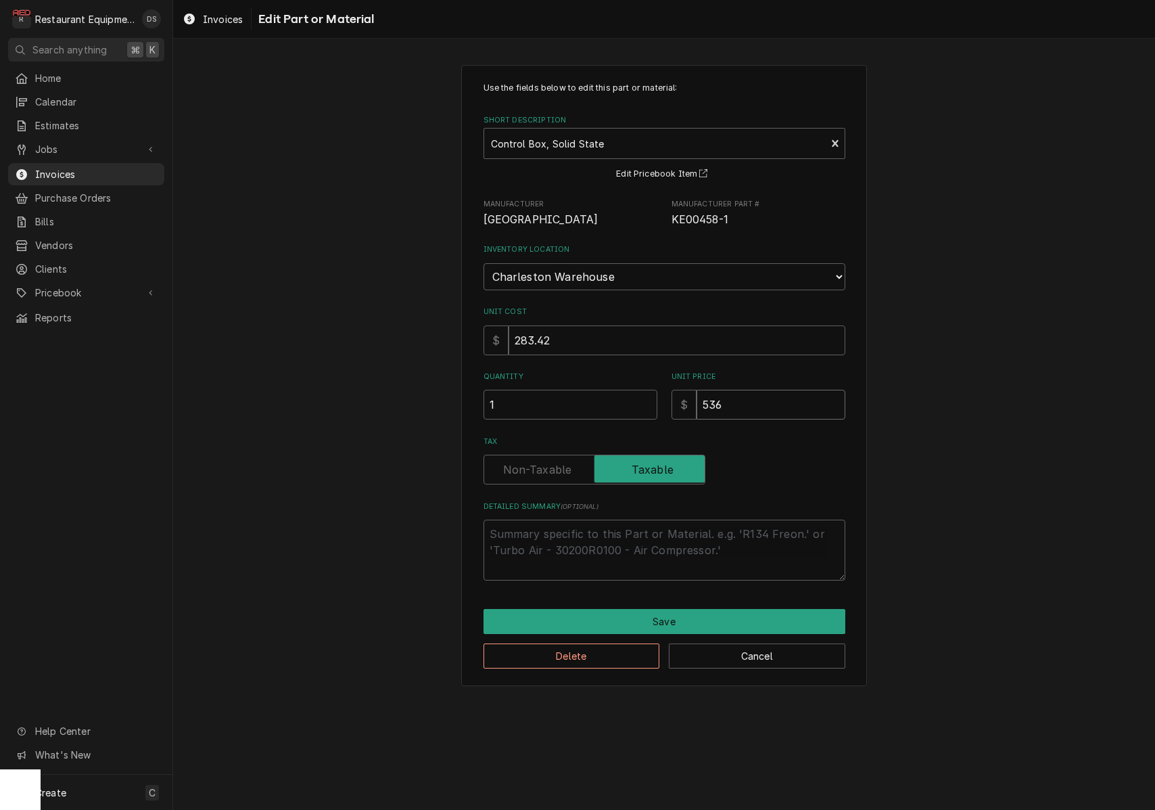
type input "536.8"
type textarea "x"
type input "536.83"
click at [652, 609] on button "Save" at bounding box center [665, 621] width 362 height 25
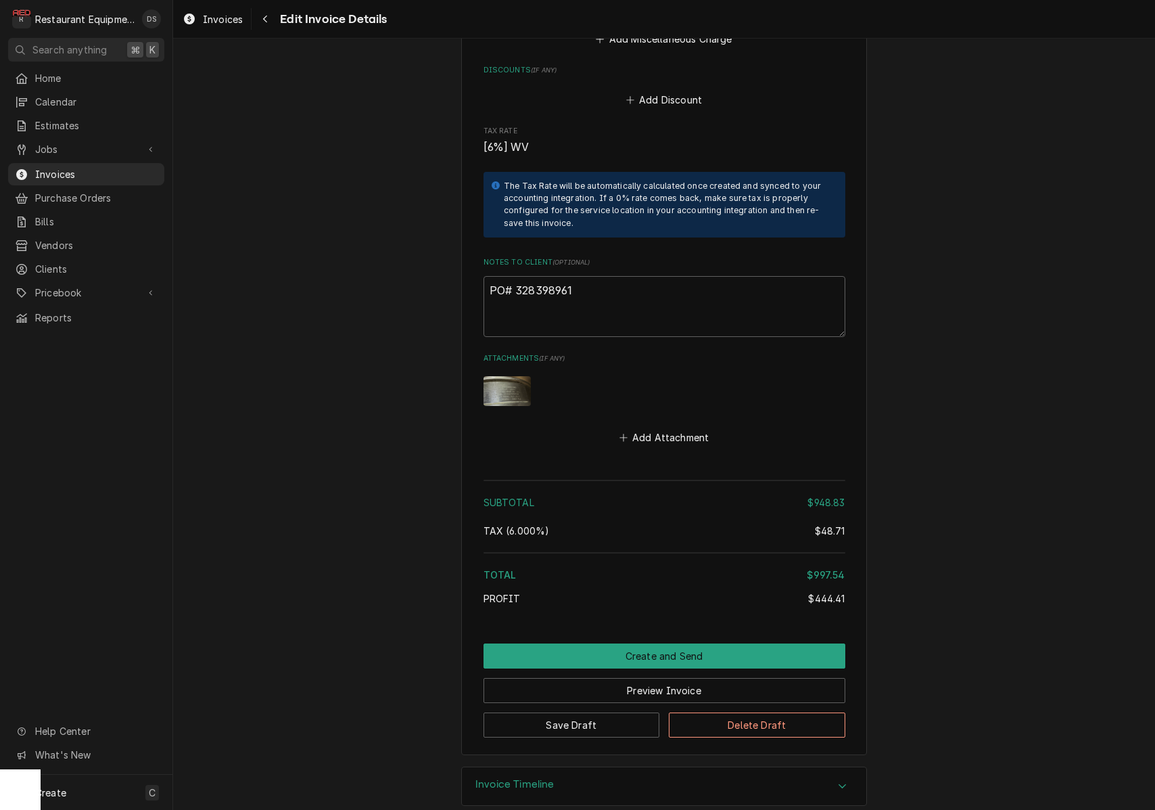
scroll to position [2599, 0]
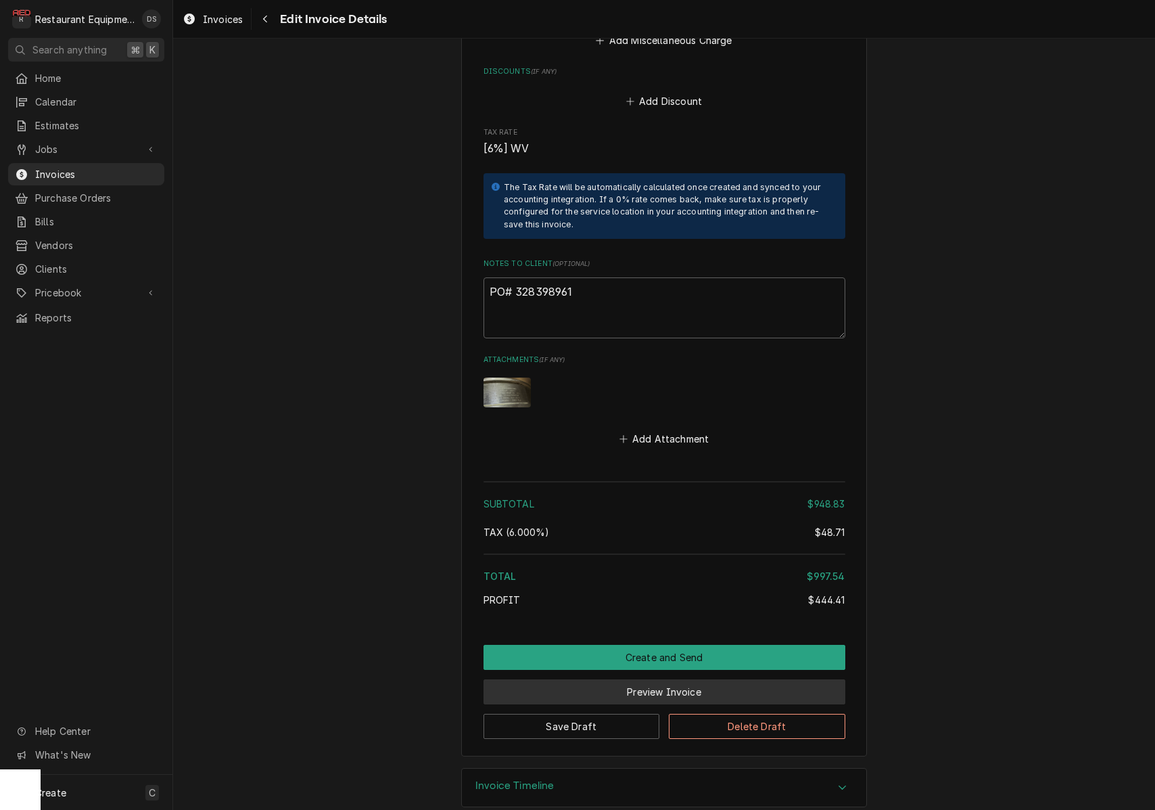
click at [688, 679] on button "Preview Invoice" at bounding box center [665, 691] width 362 height 25
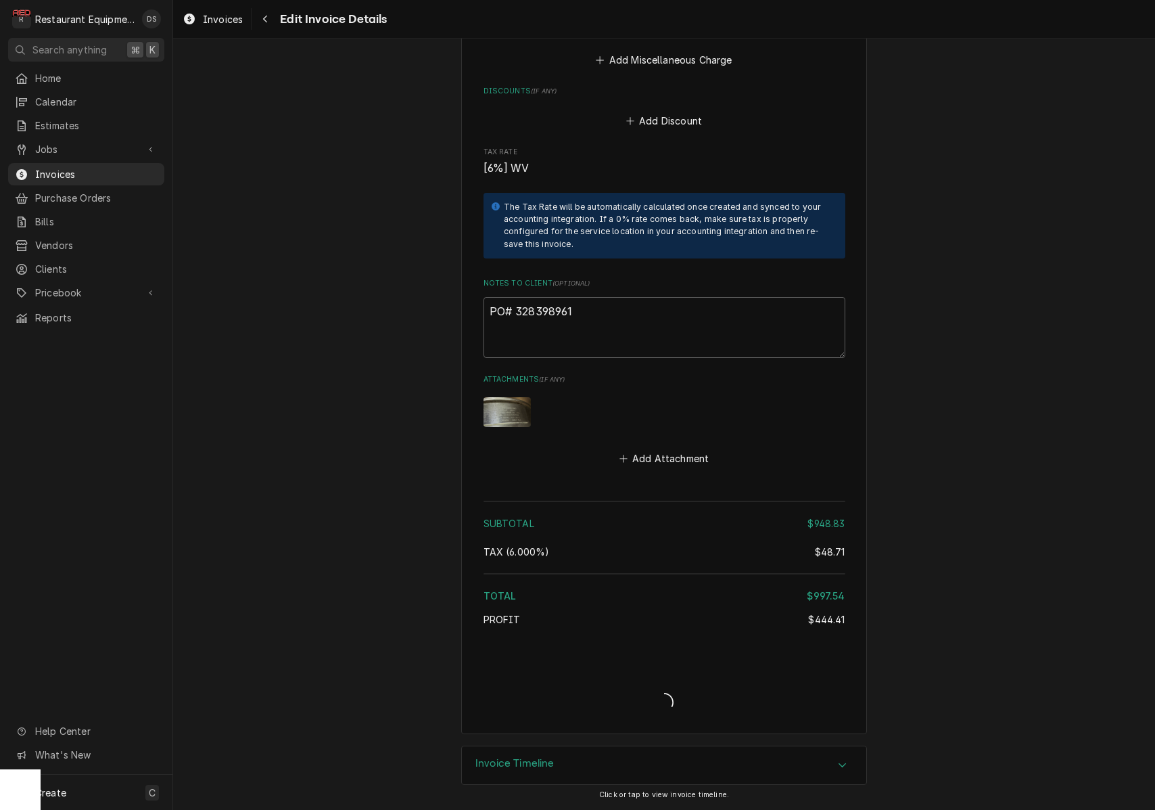
scroll to position [2557, 0]
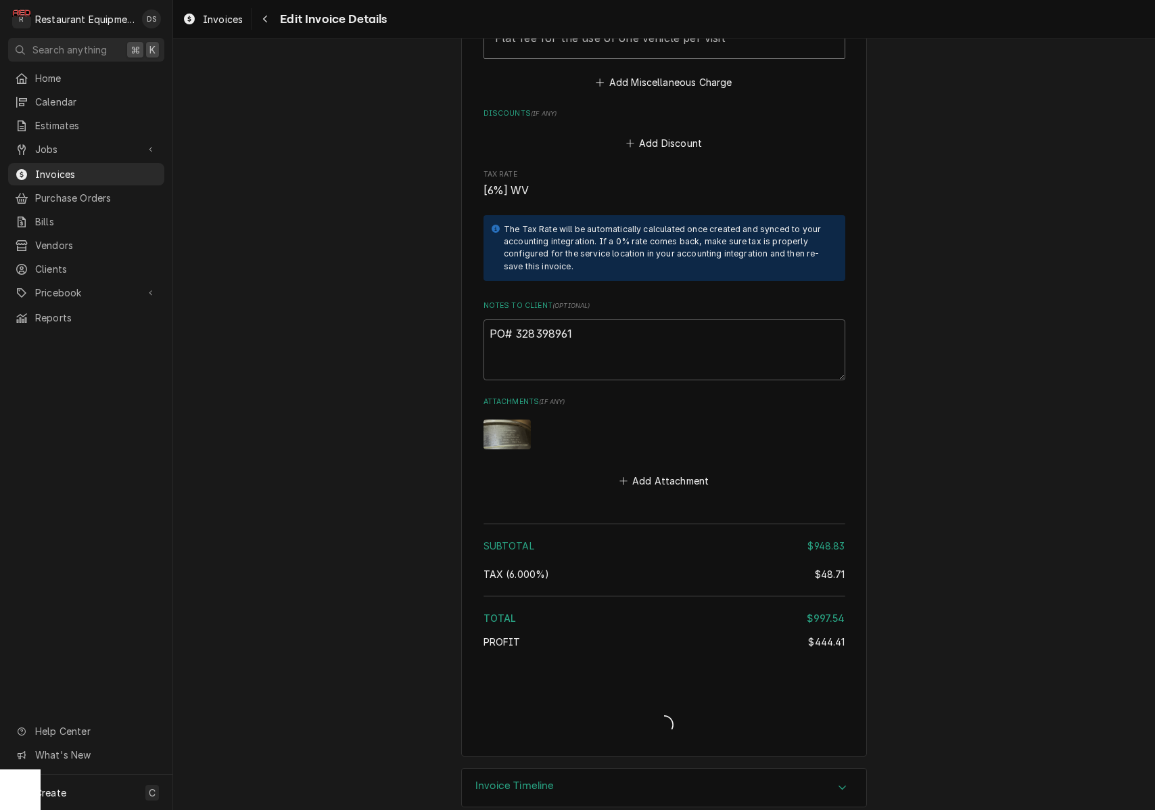
type textarea "x"
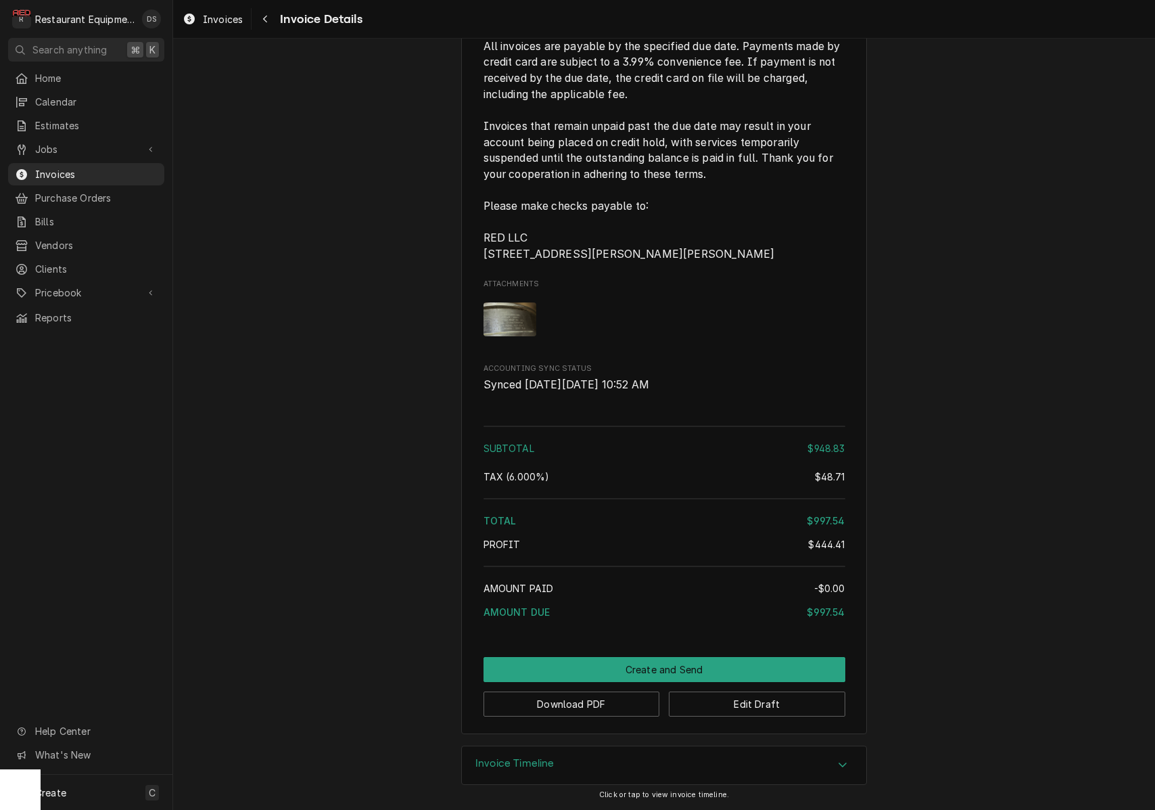
scroll to position [2440, 0]
click at [825, 451] on div "$948.83" at bounding box center [826, 448] width 37 height 14
click at [824, 452] on div "$948.83" at bounding box center [826, 448] width 37 height 14
drag, startPoint x: 857, startPoint y: 542, endPoint x: 850, endPoint y: 547, distance: 7.9
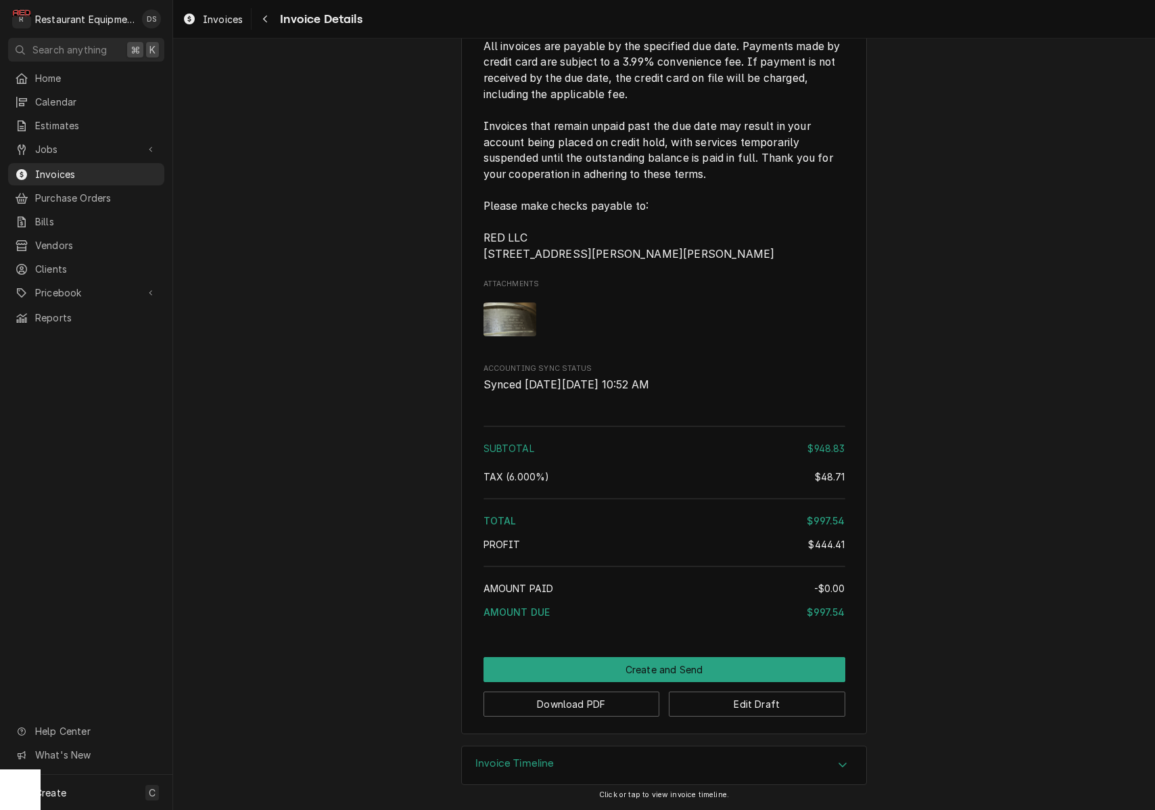
click at [832, 520] on div "$997.54" at bounding box center [826, 520] width 38 height 14
click at [832, 521] on div "$997.54" at bounding box center [826, 520] width 38 height 14
click at [607, 703] on button "Download PDF" at bounding box center [572, 703] width 177 height 25
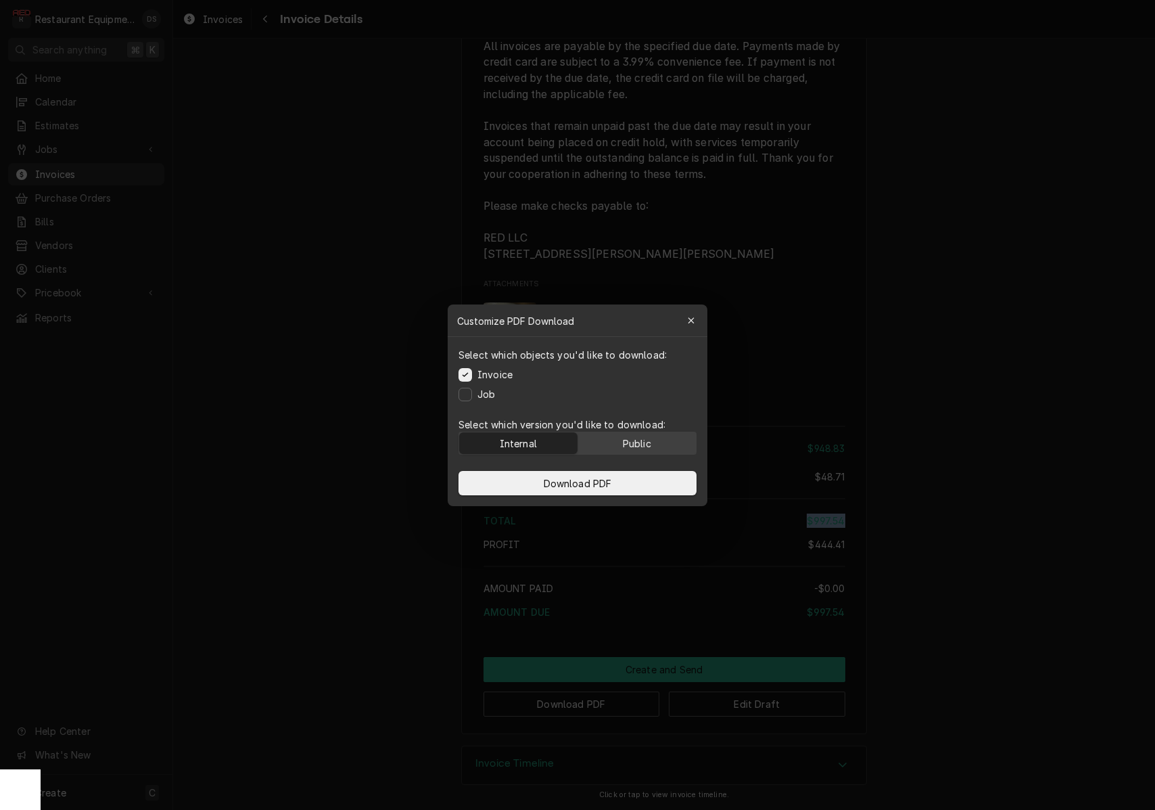
click at [632, 443] on div "Public" at bounding box center [637, 443] width 28 height 14
click at [634, 482] on button "Download PDF" at bounding box center [578, 483] width 238 height 24
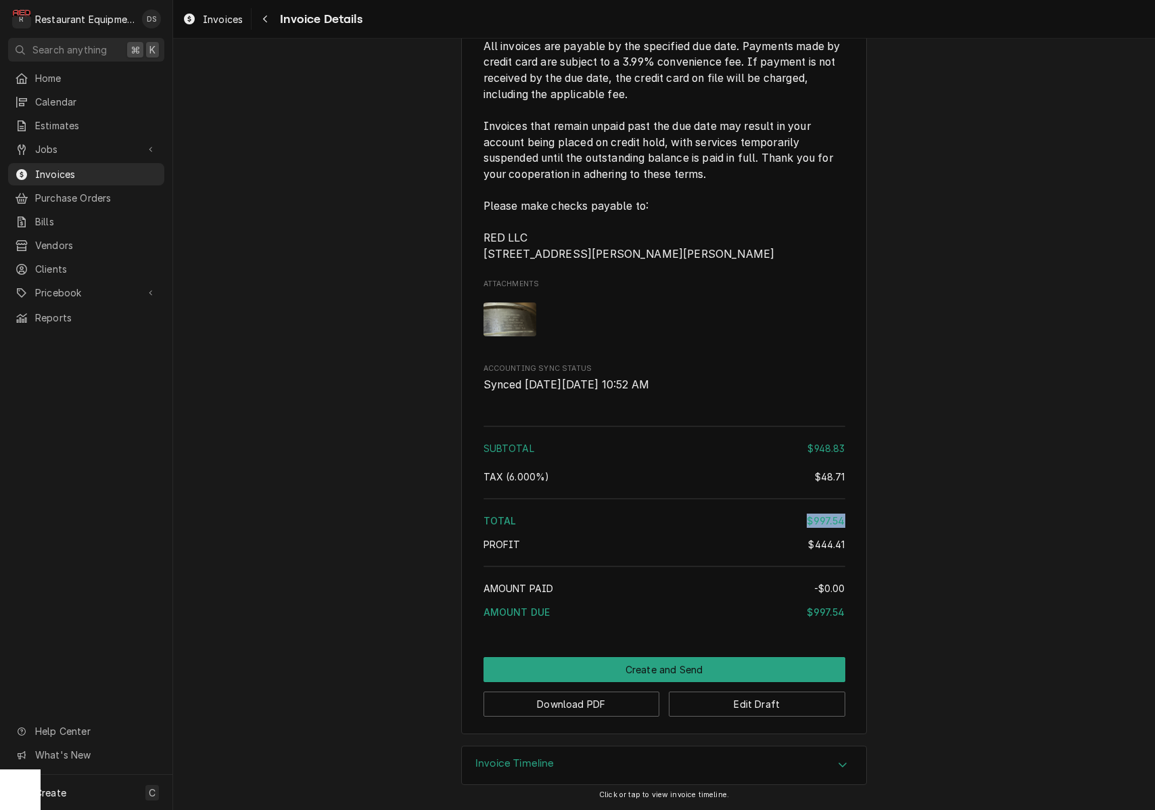
click at [502, 316] on img "Attachments" at bounding box center [510, 319] width 53 height 34
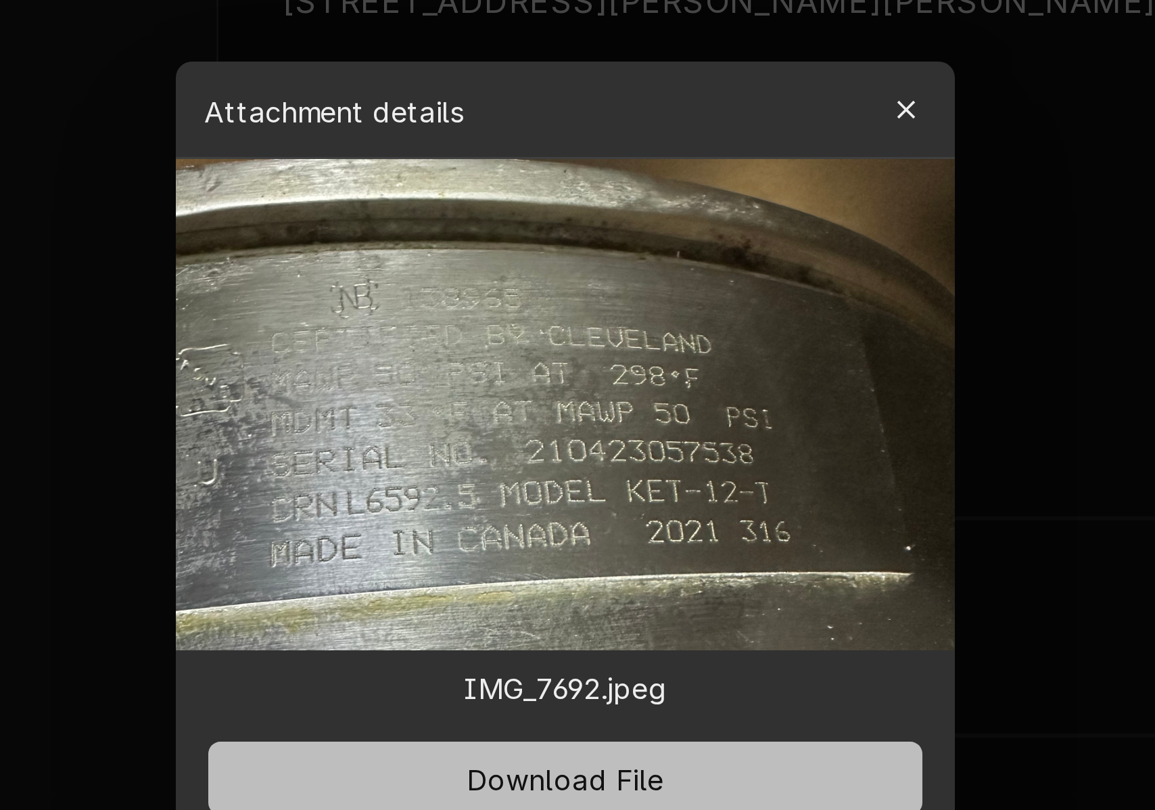
click at [542, 506] on span "Download File" at bounding box center [577, 513] width 71 height 14
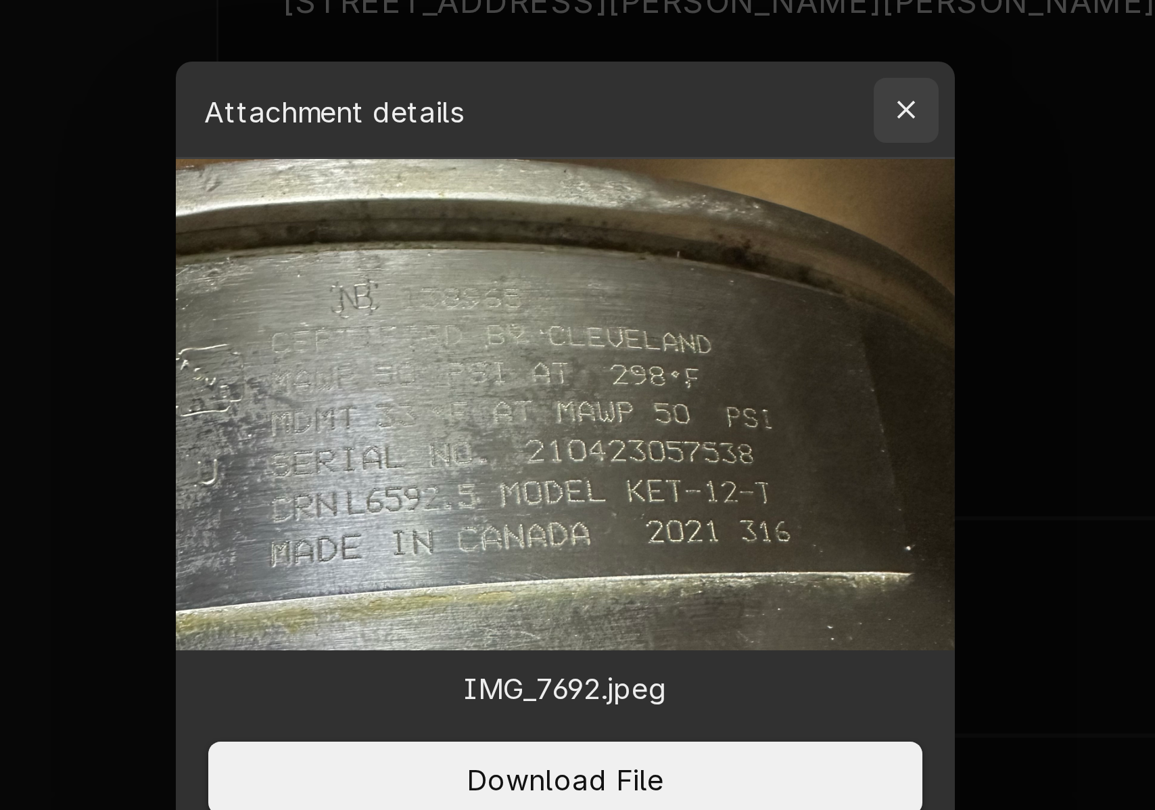
click at [688, 285] on icon "button" at bounding box center [691, 289] width 7 height 9
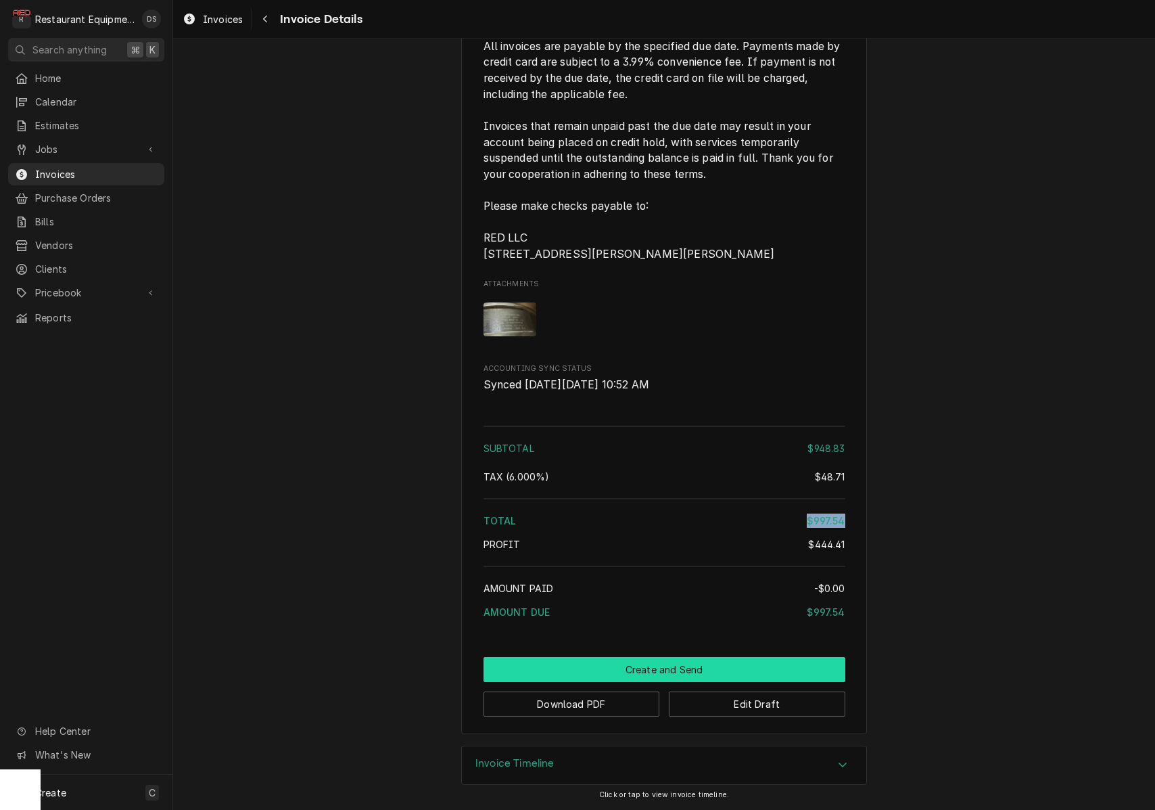
click at [657, 669] on button "Create and Send" at bounding box center [665, 669] width 362 height 25
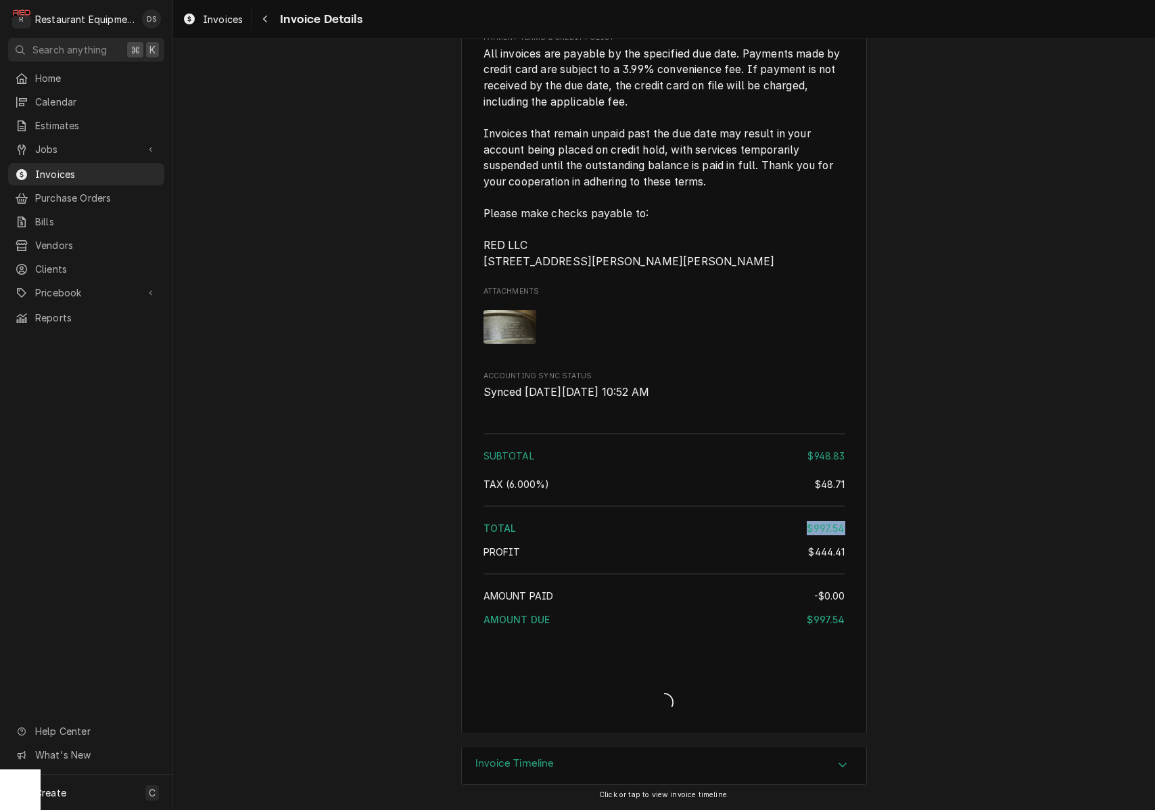
scroll to position [2432, 0]
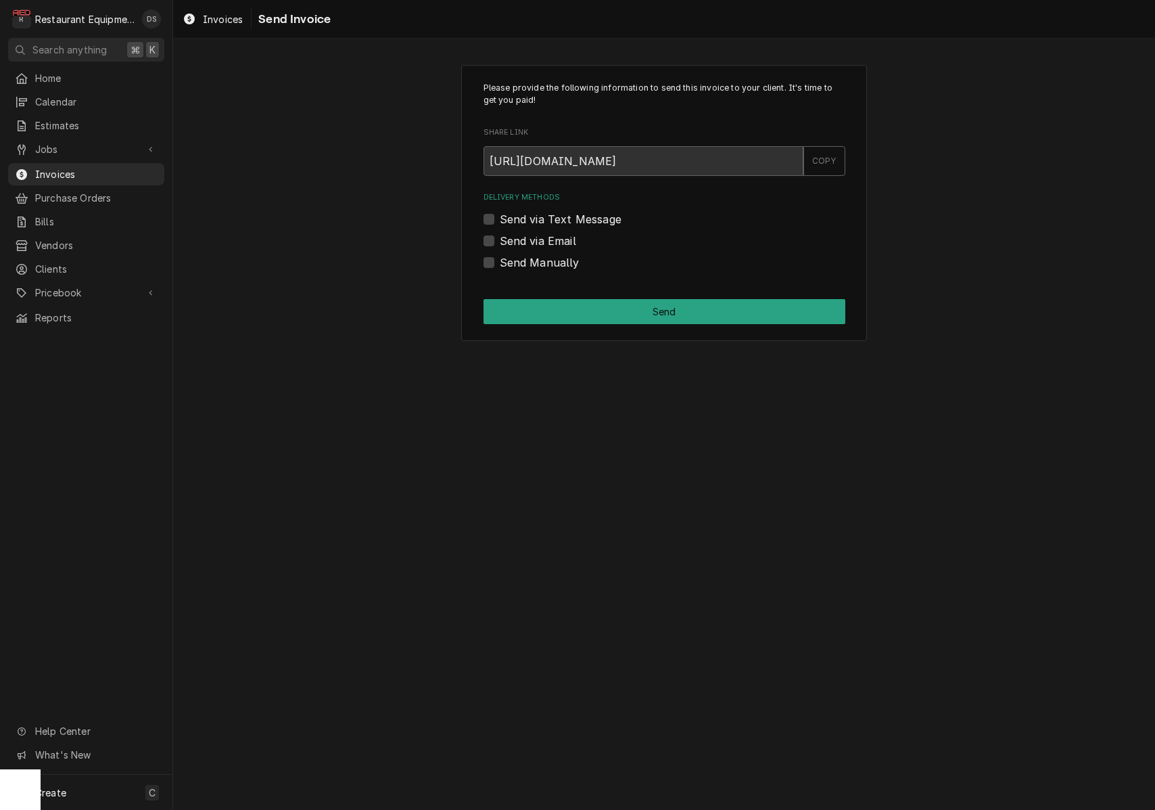
click at [500, 264] on label "Send Manually" at bounding box center [540, 262] width 80 height 16
click at [500, 264] on input "Send Manually" at bounding box center [681, 269] width 362 height 30
checkbox input "true"
click at [594, 308] on button "Send" at bounding box center [665, 311] width 362 height 25
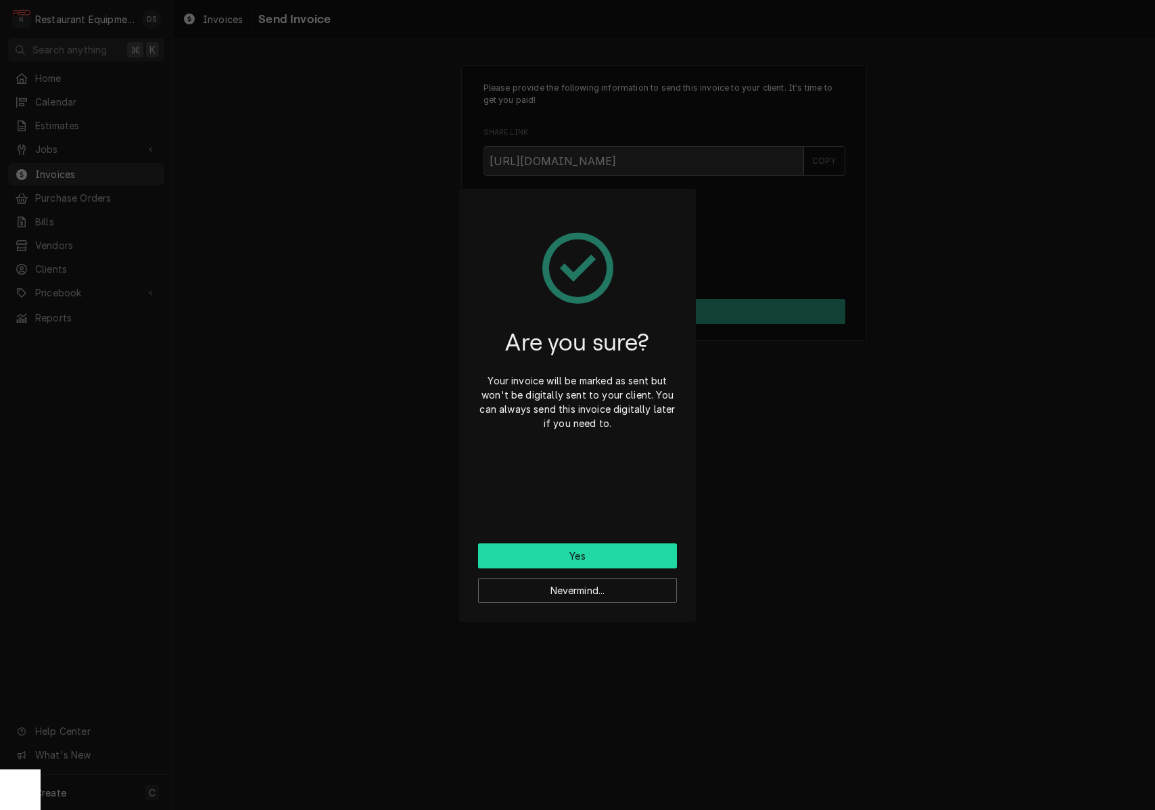
click at [597, 549] on button "Yes" at bounding box center [577, 555] width 199 height 25
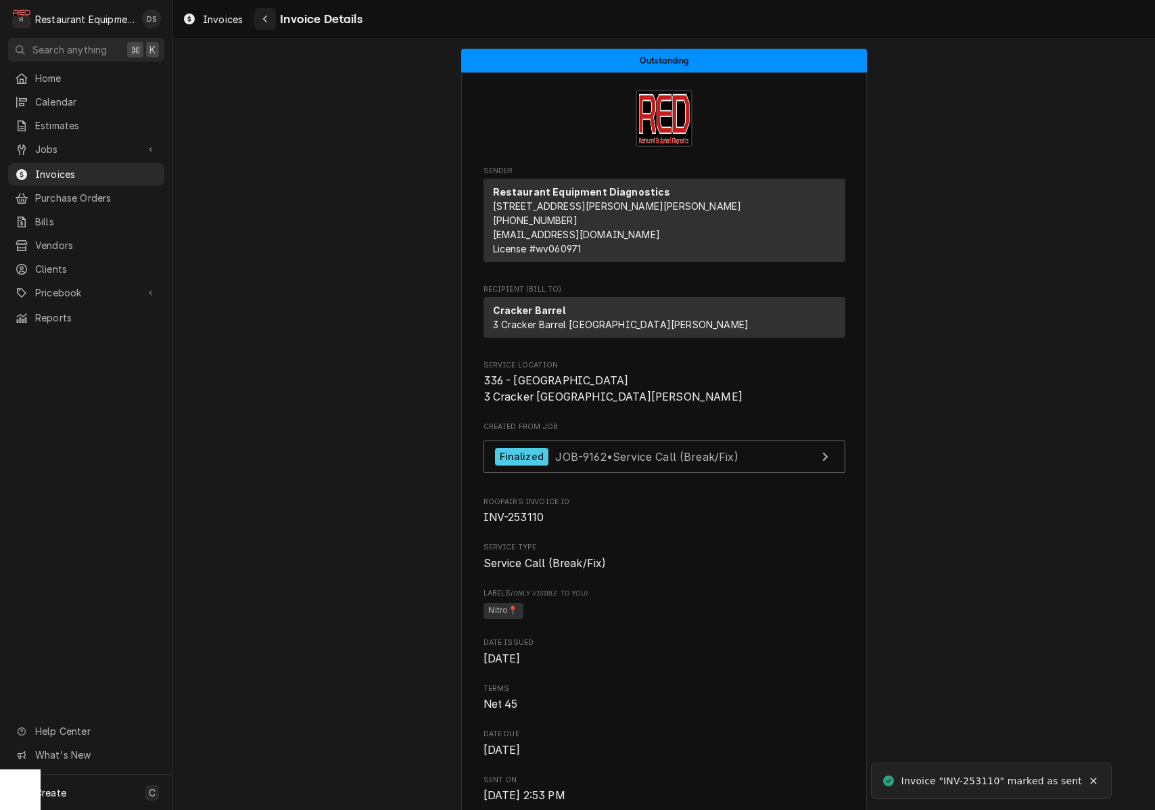
click at [266, 24] on div "Navigate back" at bounding box center [265, 19] width 14 height 14
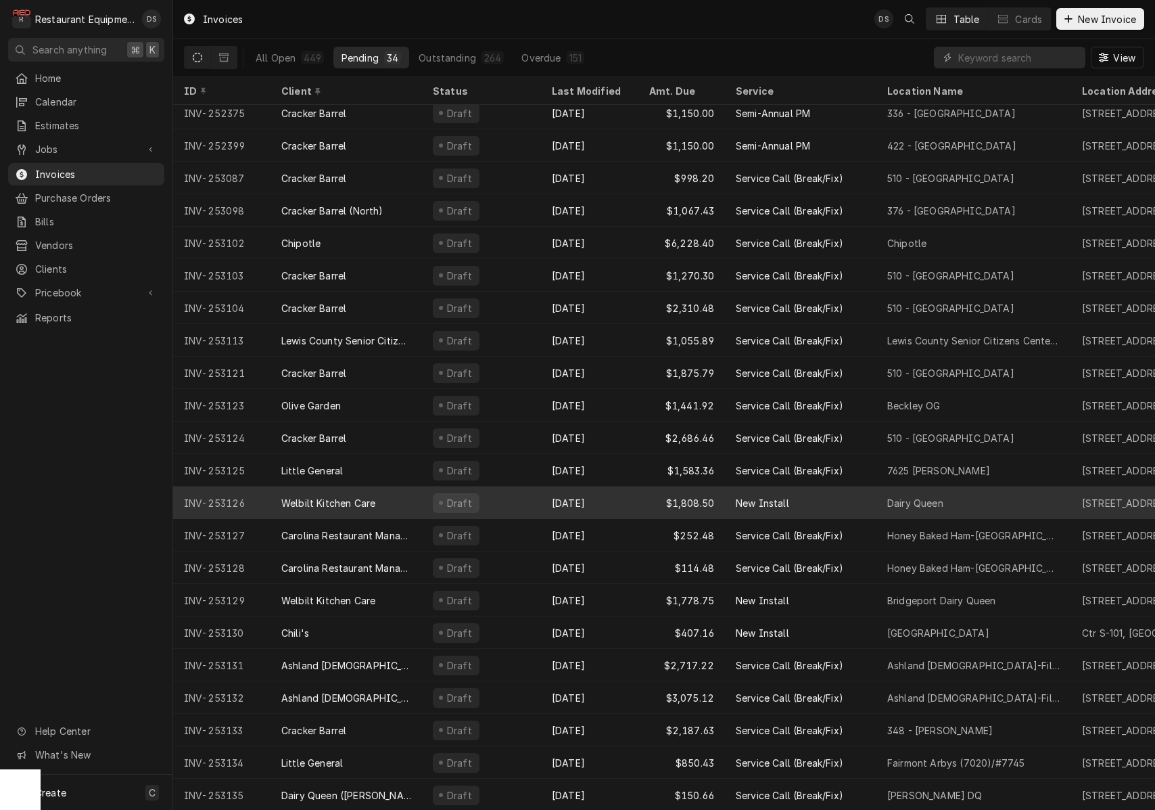
scroll to position [139, 0]
click at [360, 497] on div "Welbilt Kitchen Care" at bounding box center [328, 501] width 94 height 14
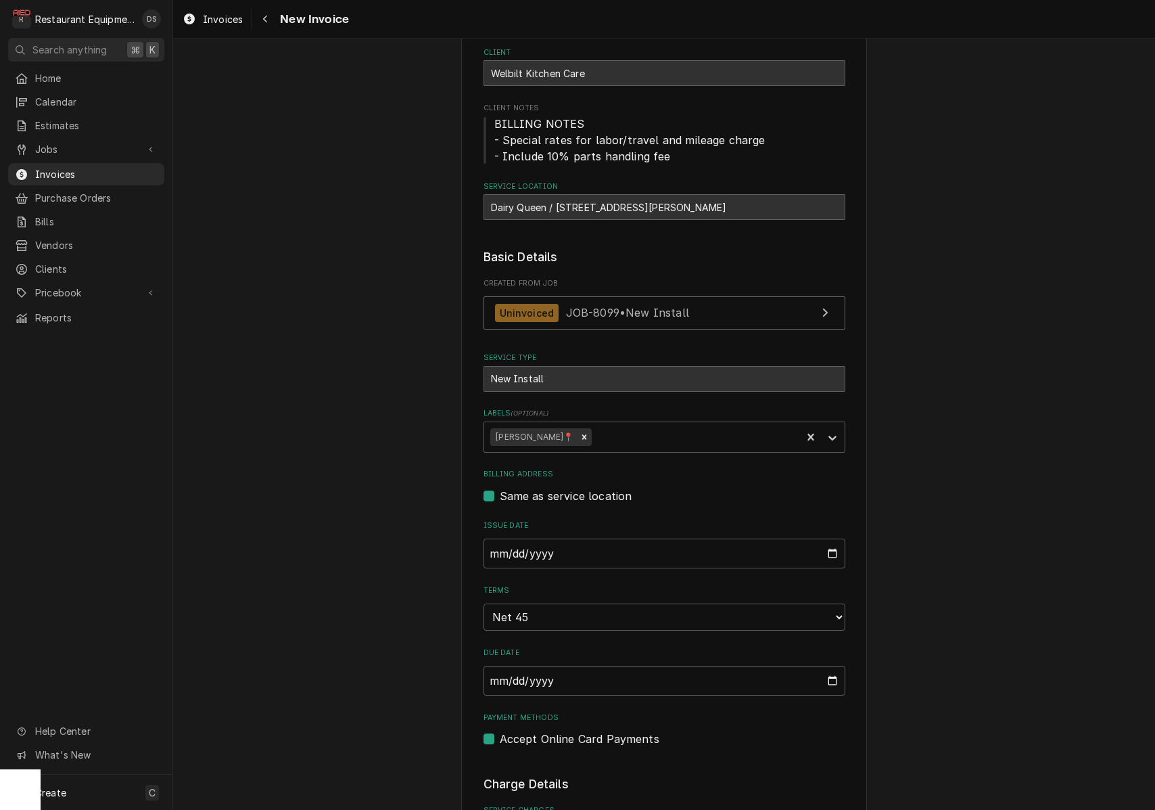
scroll to position [99, 0]
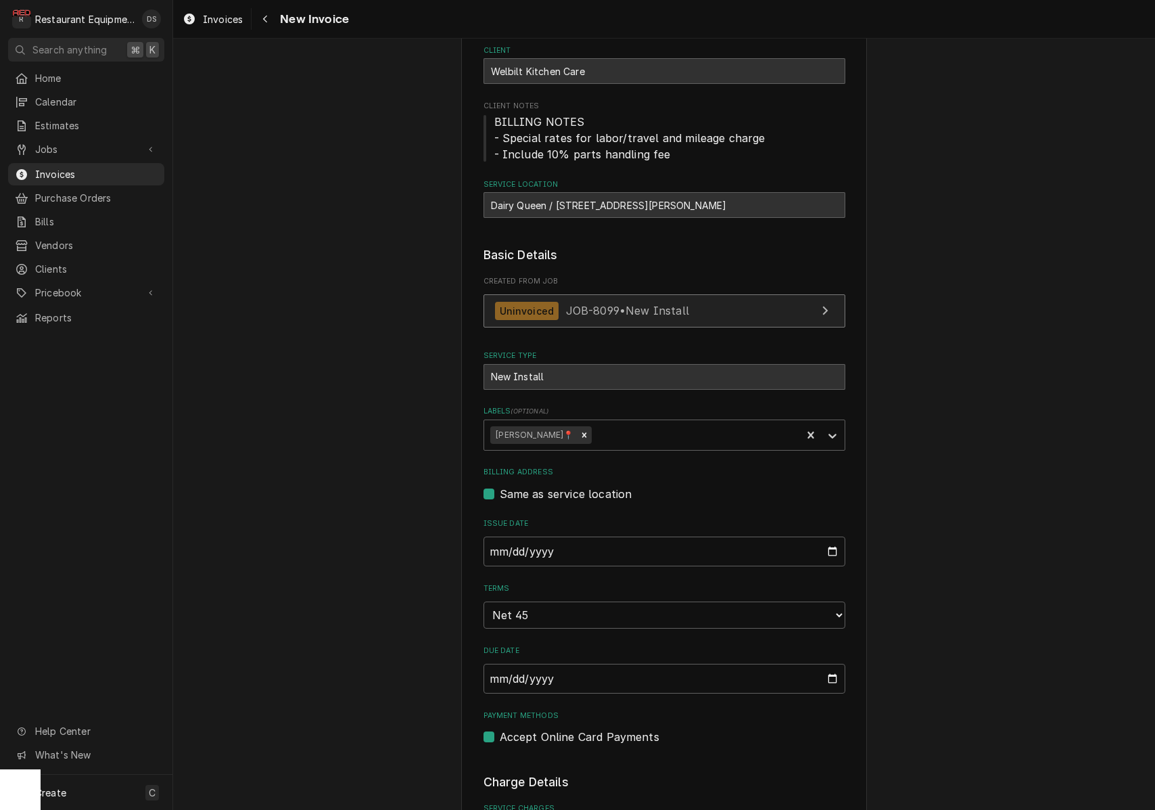
click at [691, 313] on link "Uninvoiced JOB-8099 • New Install" at bounding box center [665, 310] width 362 height 33
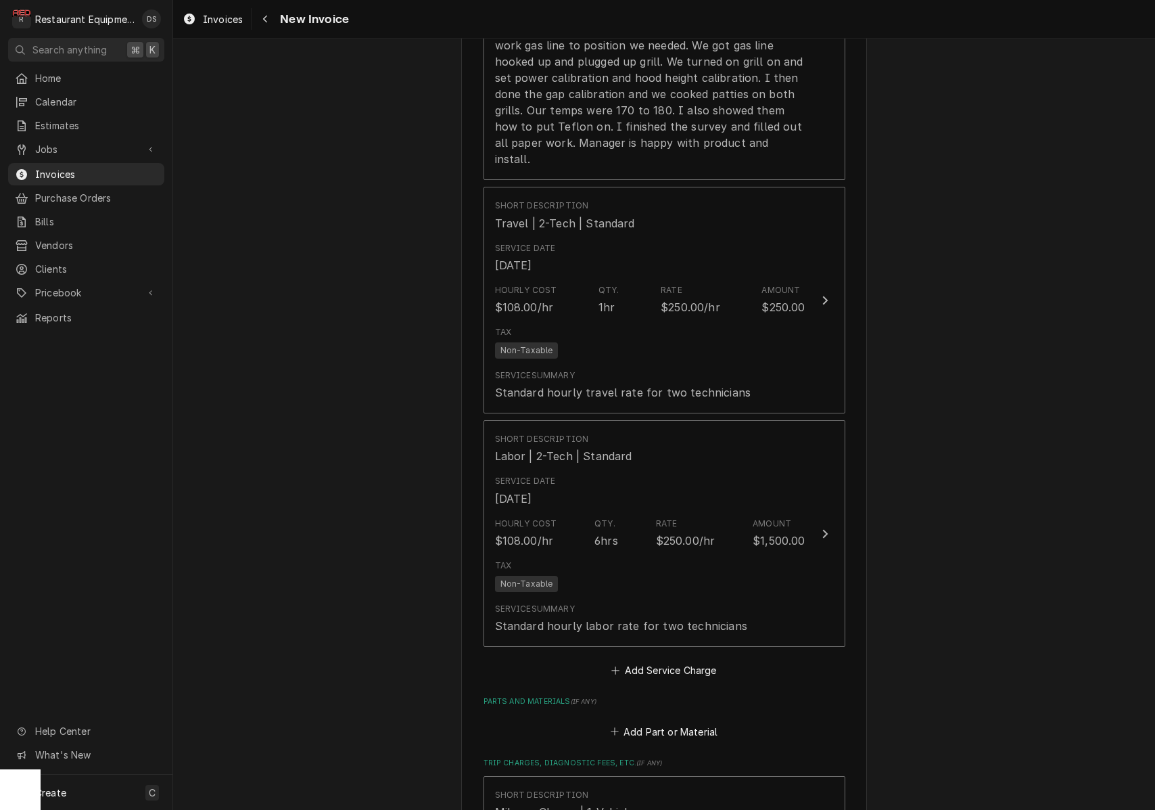
scroll to position [1338, 0]
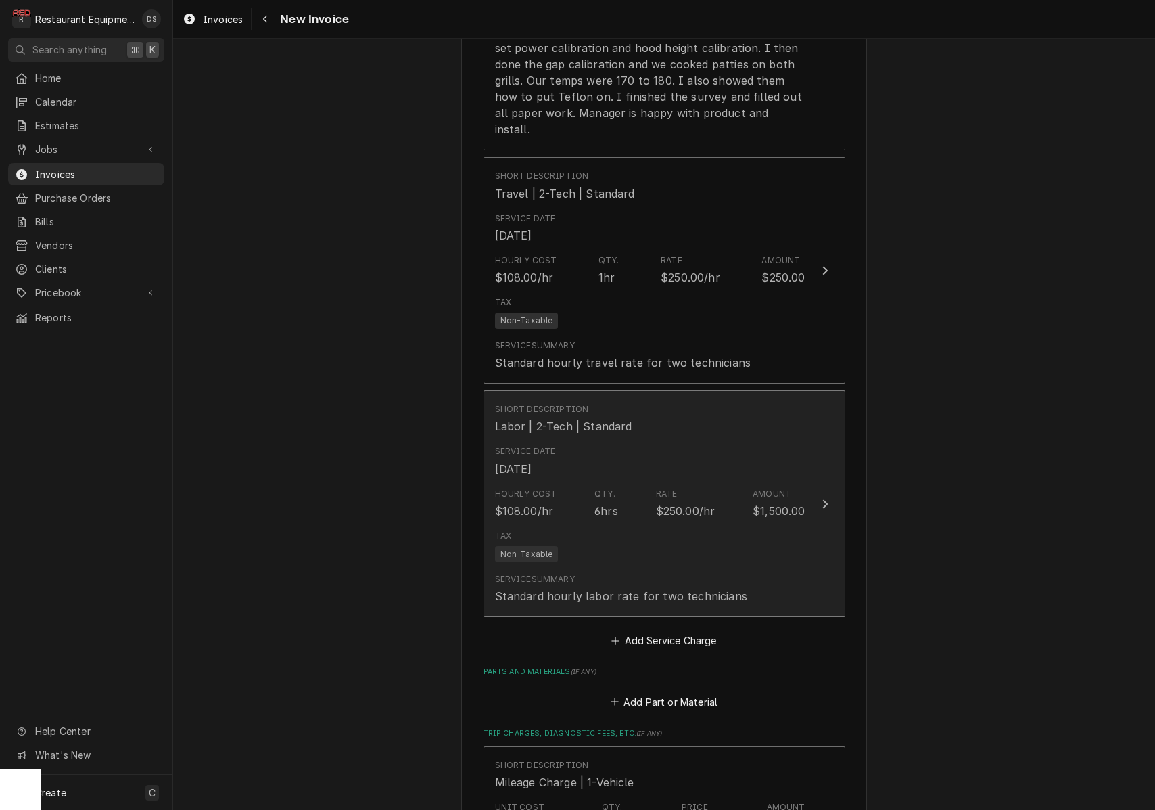
click at [605, 524] on div "Tax Non-Taxable" at bounding box center [650, 545] width 310 height 43
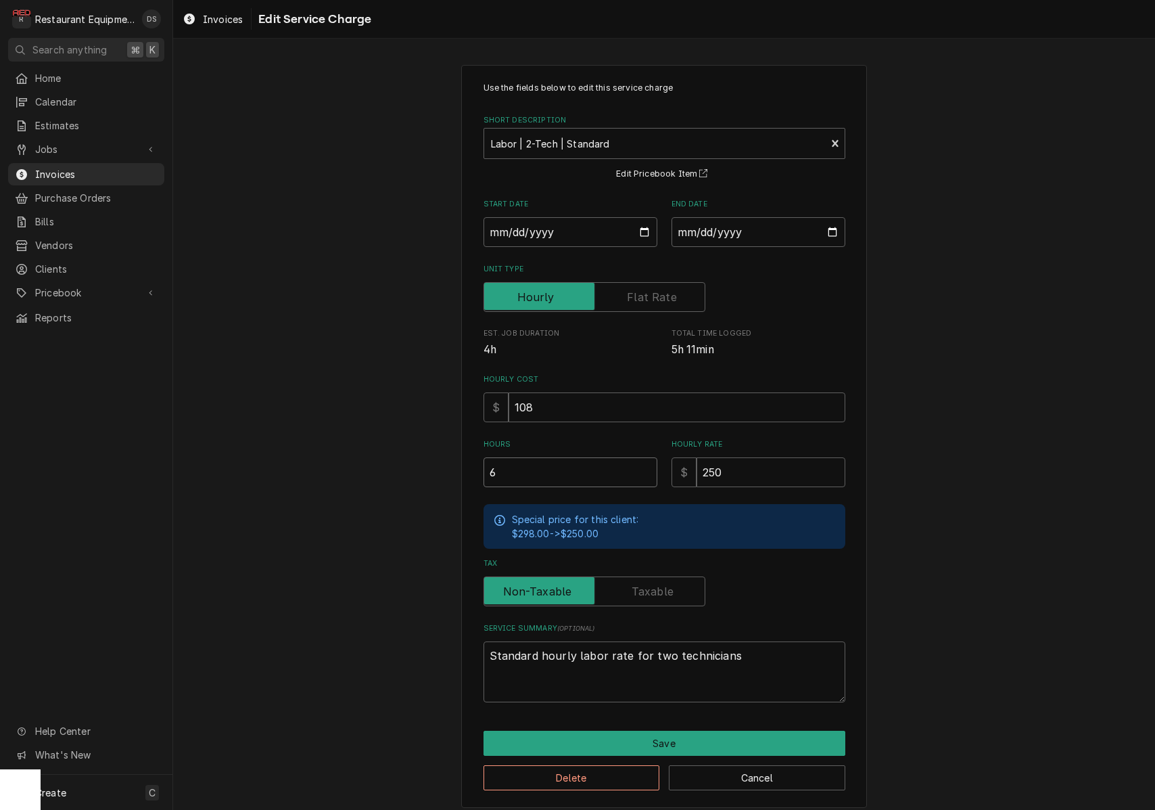
drag, startPoint x: 572, startPoint y: 477, endPoint x: 402, endPoint y: 447, distance: 172.4
click at [402, 448] on div "Use the fields below to edit this service charge Short Description Labor | 2-Te…" at bounding box center [664, 436] width 982 height 766
type textarea "x"
type input "3"
click at [699, 731] on button "Save" at bounding box center [665, 743] width 362 height 25
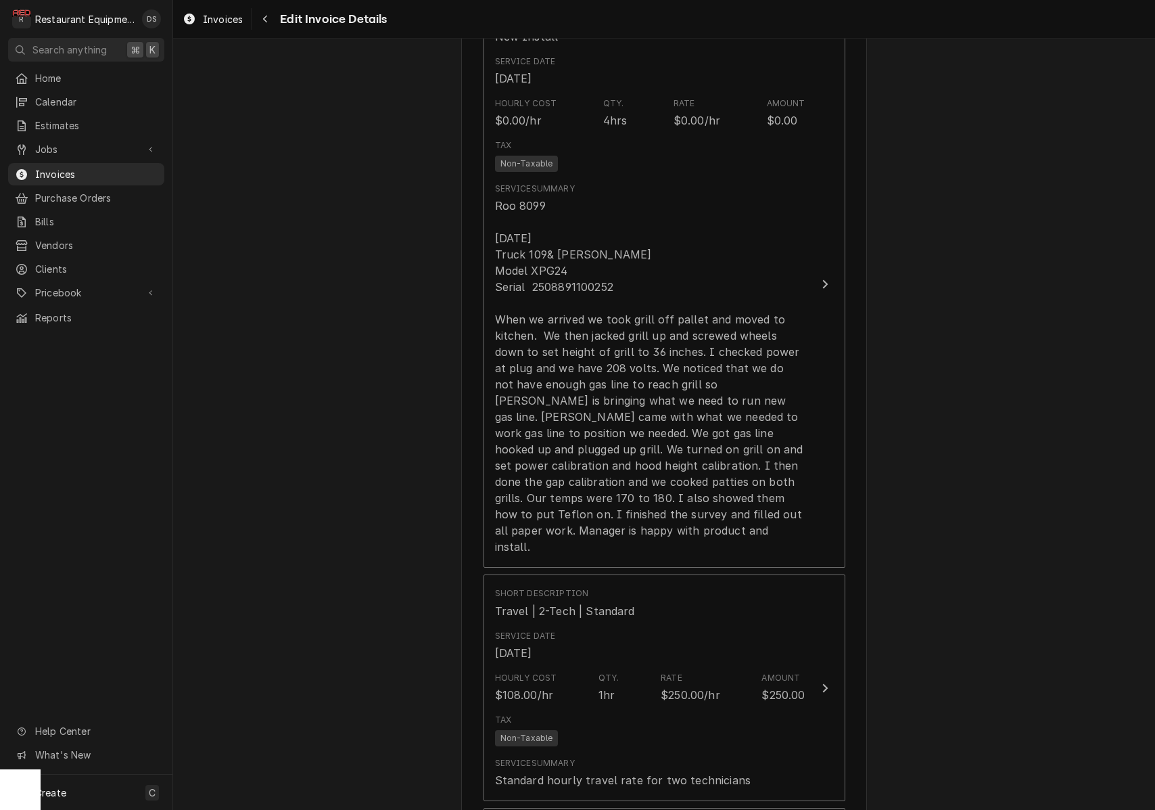
scroll to position [919, 0]
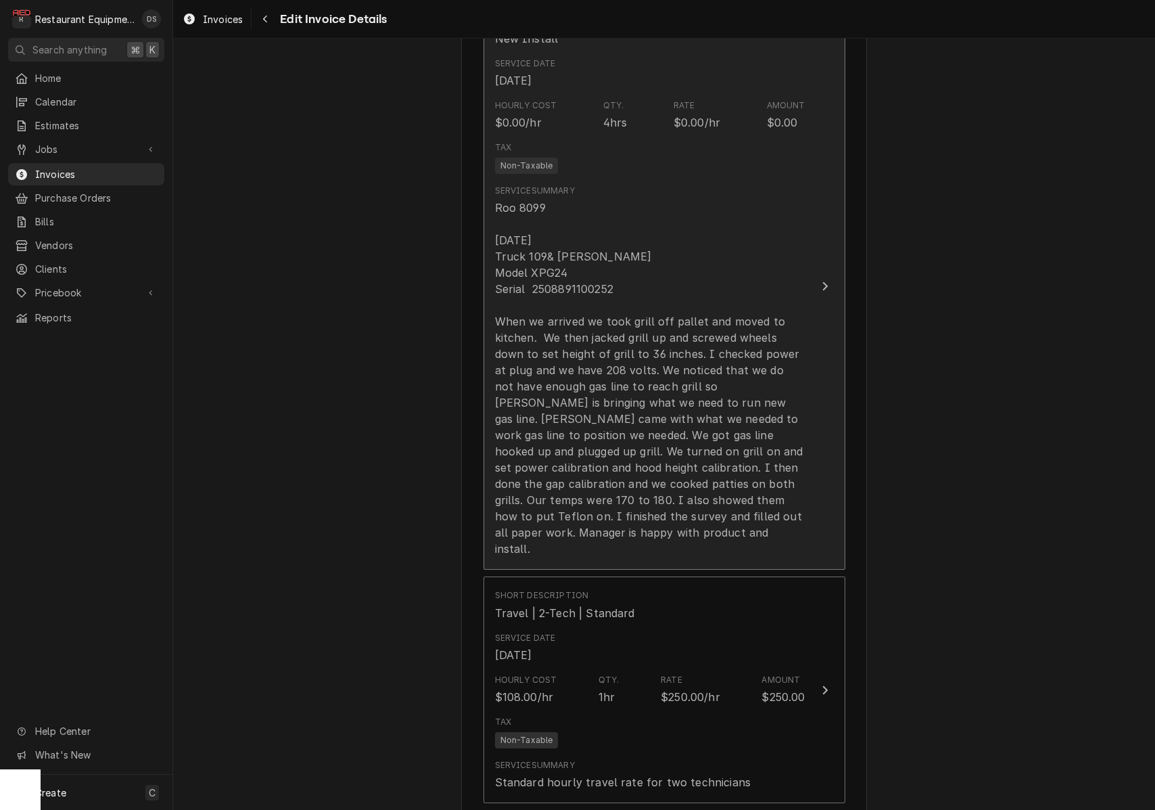
click at [495, 221] on div "Roo 8099 10/14/2025 Truck 109& Bryson Model XPG24 Serial 2508891100252 When we …" at bounding box center [650, 378] width 310 height 357
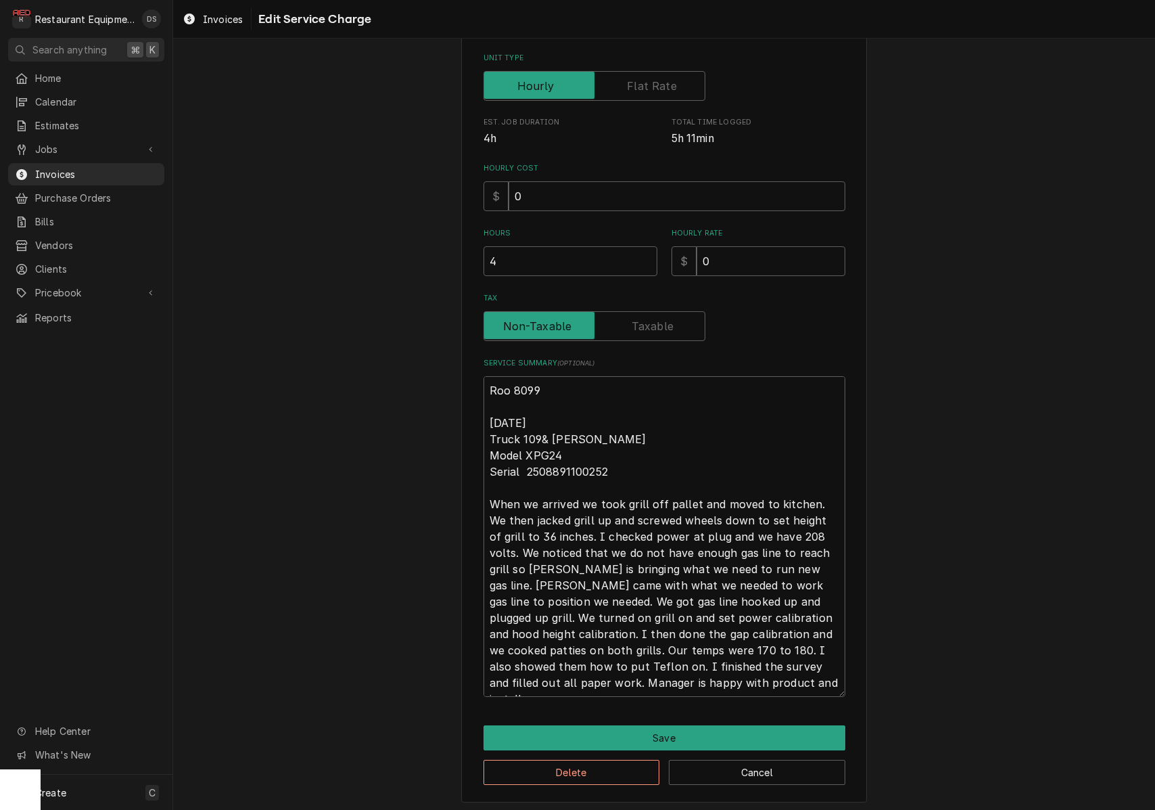
scroll to position [210, 0]
drag, startPoint x: 488, startPoint y: 413, endPoint x: 647, endPoint y: 605, distance: 248.8
click at [626, 678] on textarea "Roo 8099 10/14/2025 Truck 109& Bryson Model XPG24 Serial 2508891100252 When we …" at bounding box center [665, 537] width 362 height 321
click at [662, 734] on button "Save" at bounding box center [665, 738] width 362 height 25
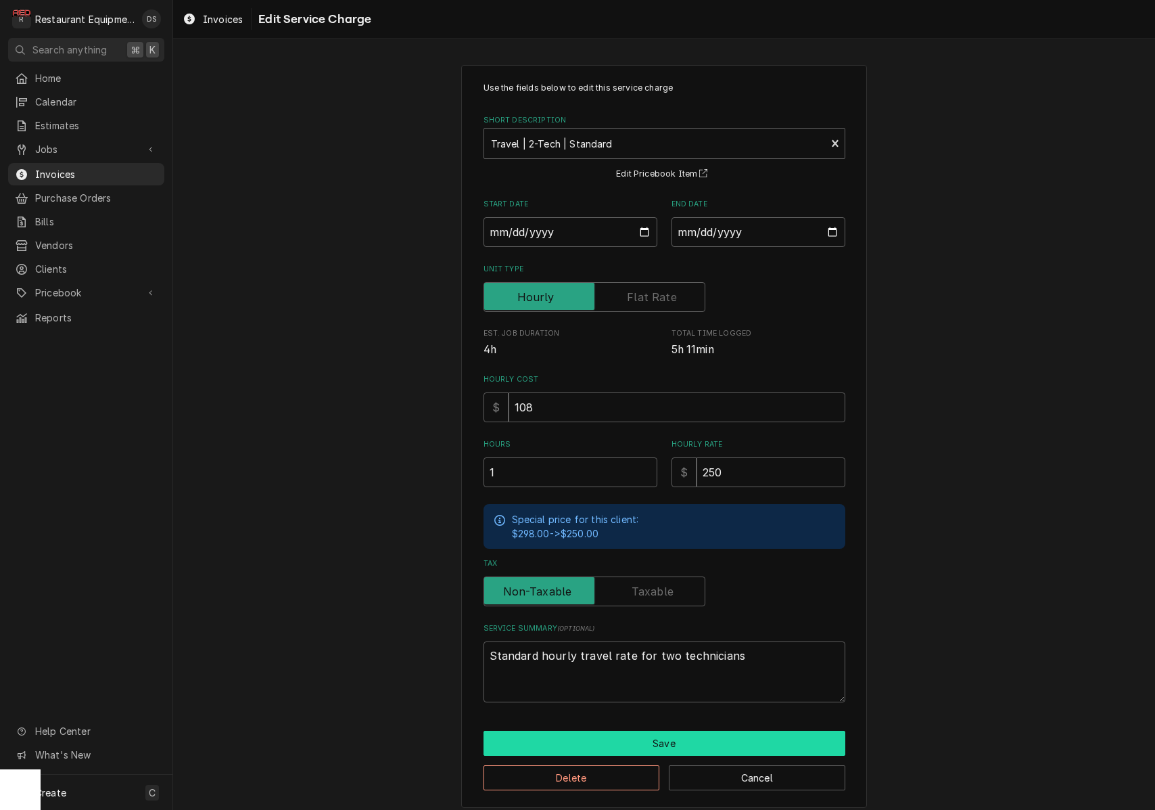
click at [660, 731] on button "Save" at bounding box center [665, 743] width 362 height 25
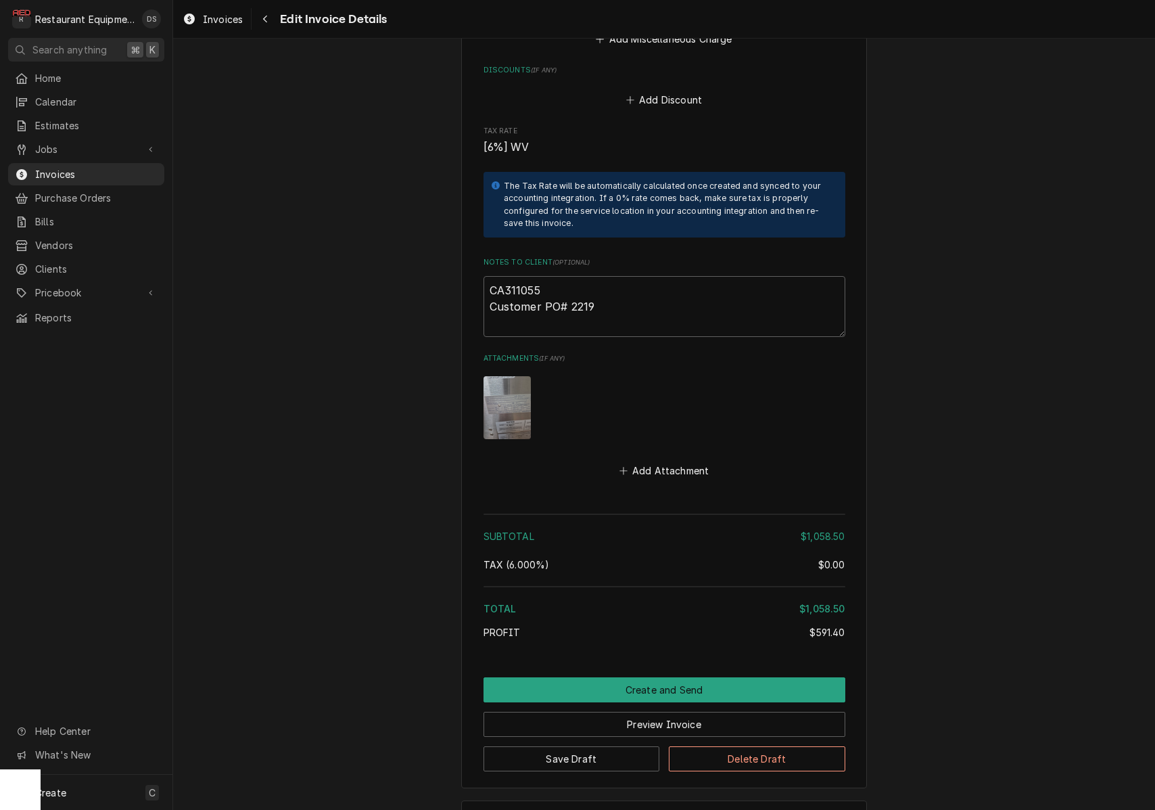
scroll to position [2253, 0]
drag, startPoint x: 551, startPoint y: 238, endPoint x: 494, endPoint y: 236, distance: 56.9
click at [660, 712] on button "Preview Invoice" at bounding box center [665, 724] width 362 height 25
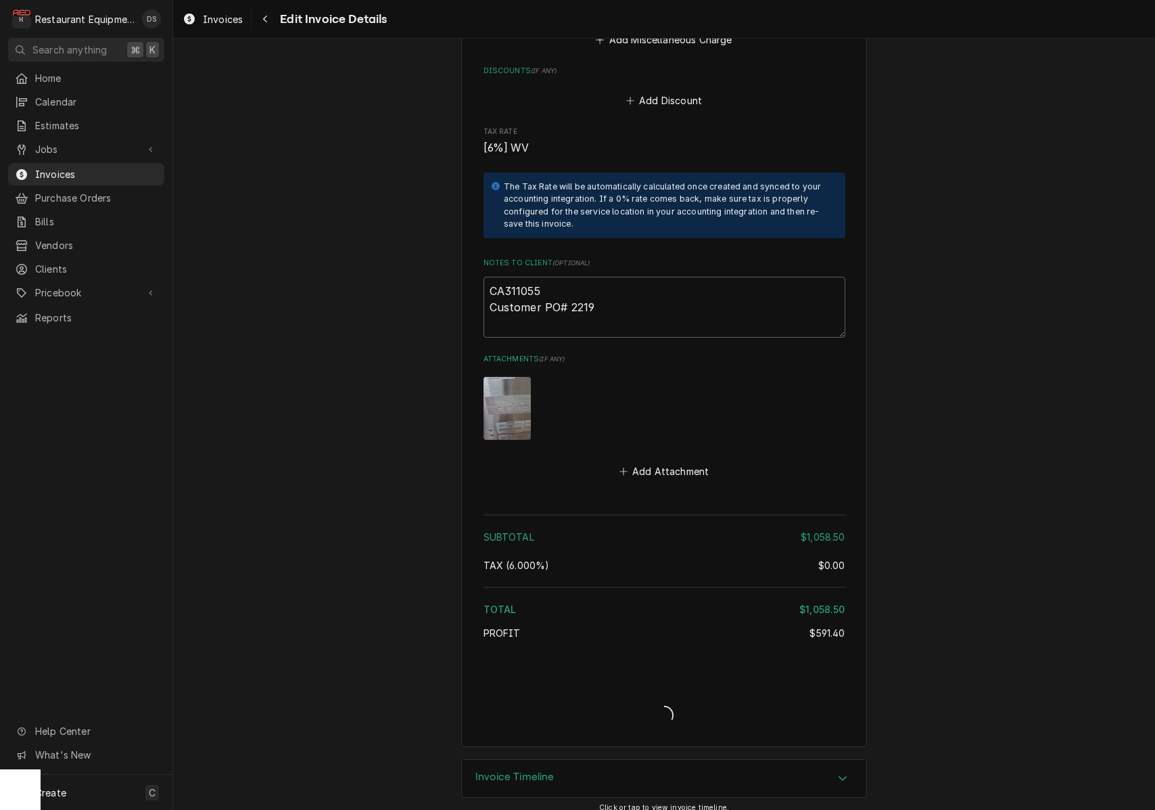
scroll to position [2211, 0]
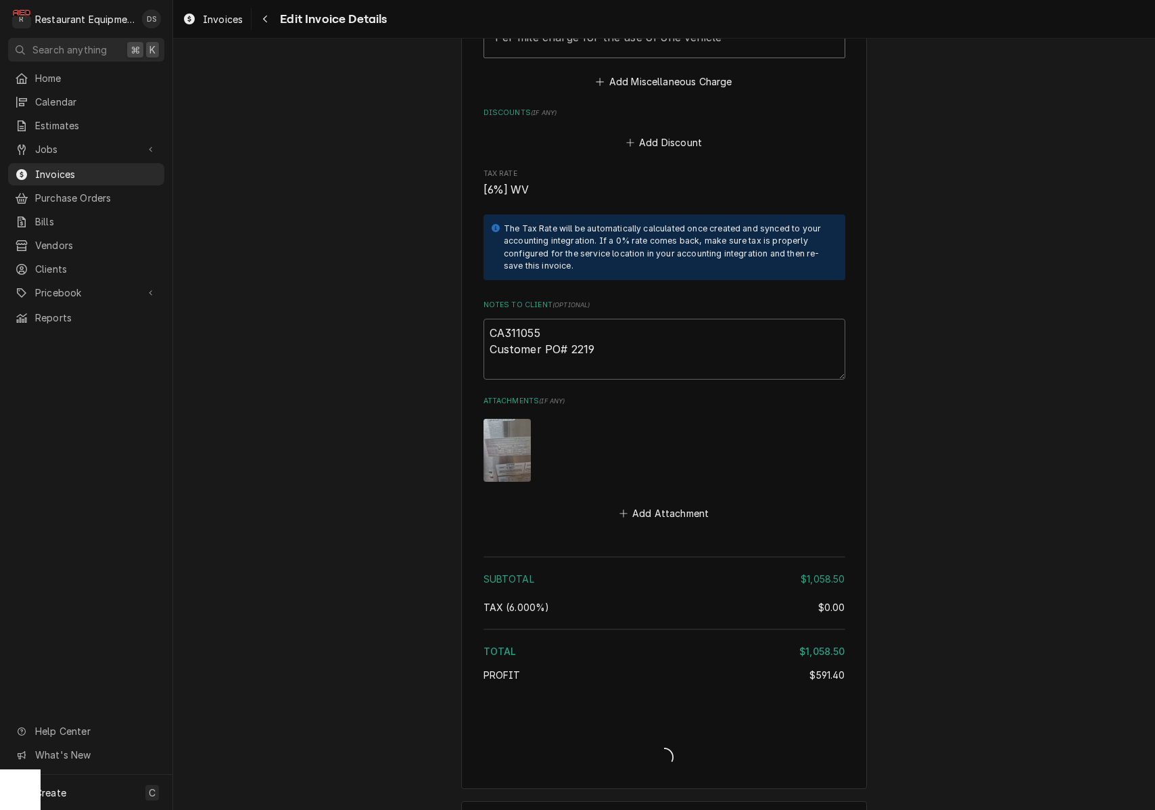
type textarea "x"
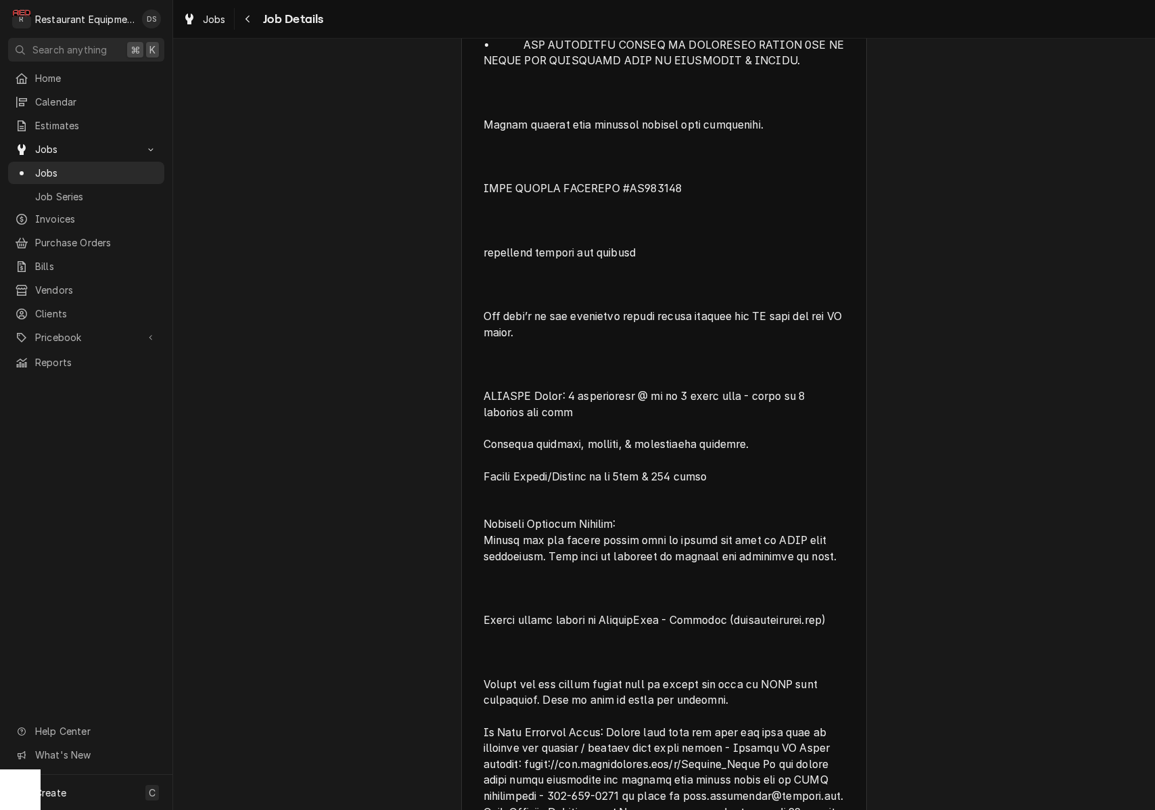
scroll to position [1264, 0]
drag, startPoint x: 570, startPoint y: 373, endPoint x: 798, endPoint y: 373, distance: 227.3
click at [798, 373] on span "[object Object]" at bounding box center [666, 299] width 364 height 1067
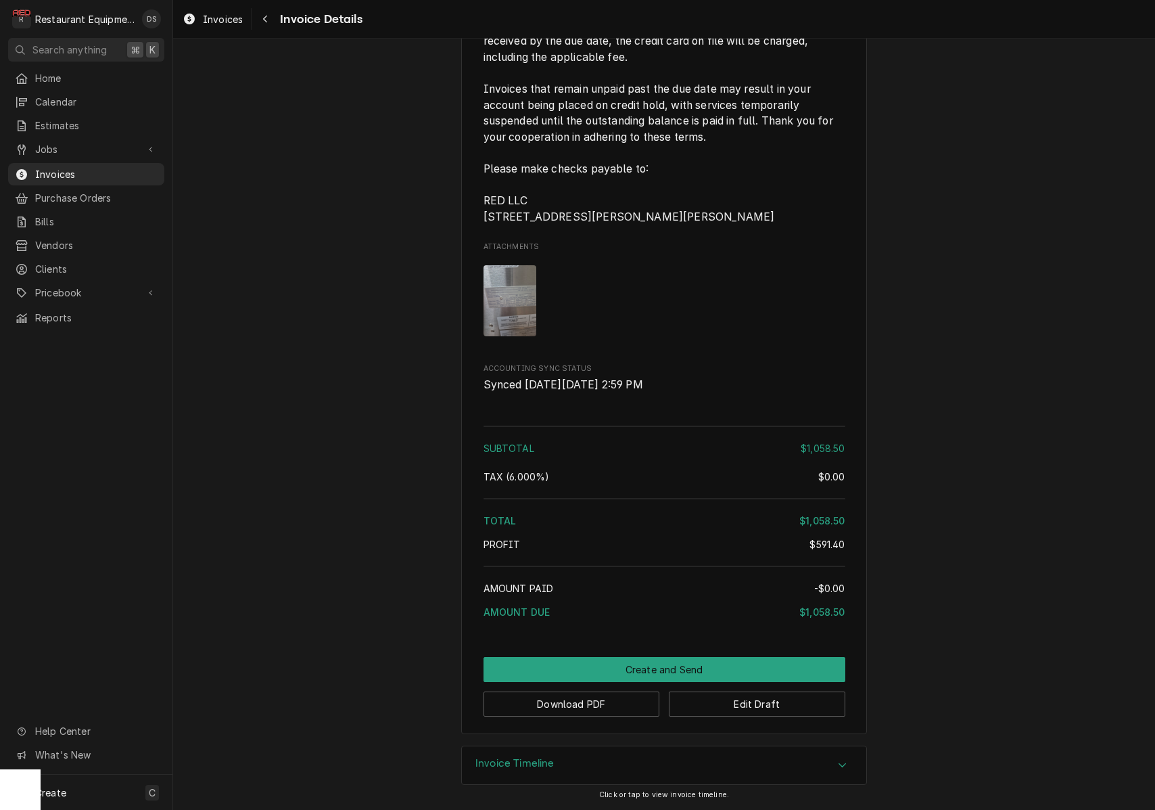
scroll to position [2153, 0]
click at [771, 716] on button "Edit Draft" at bounding box center [757, 703] width 177 height 25
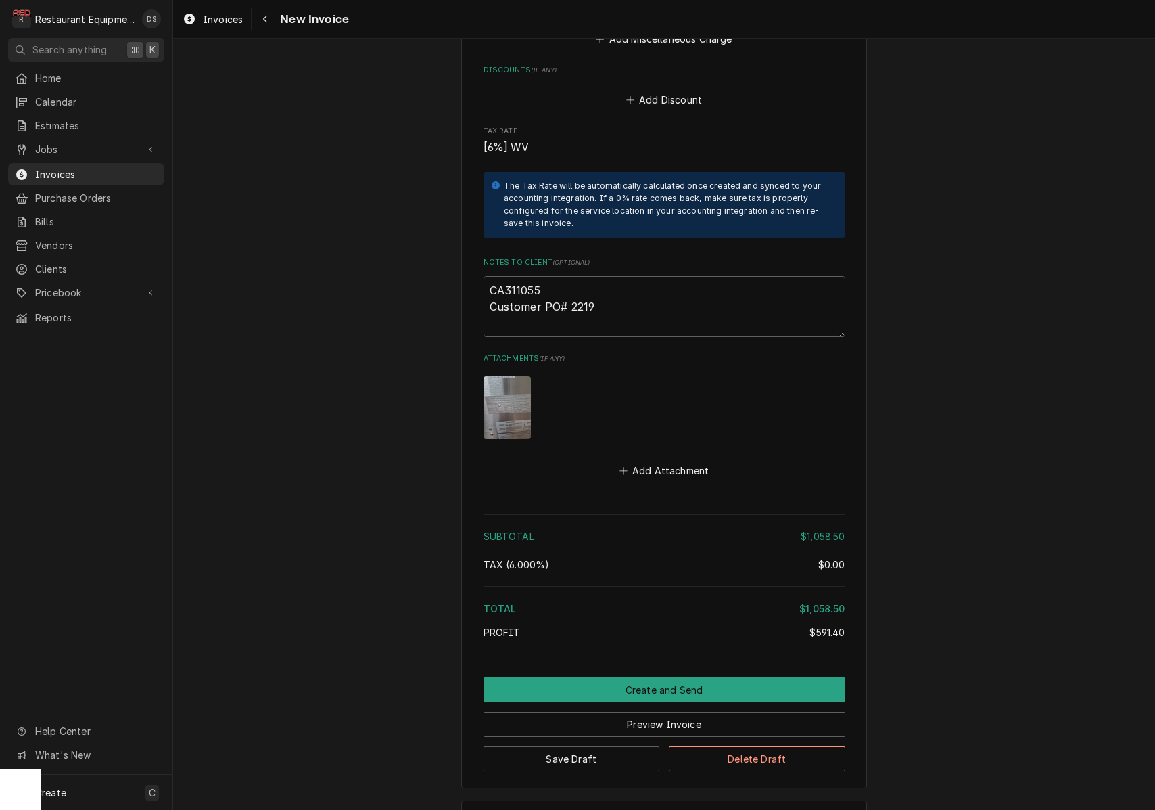
scroll to position [2253, 0]
click at [608, 277] on textarea "CA311055 Customer PO# 2219" at bounding box center [665, 307] width 362 height 61
type textarea "x"
type textarea "CA311055 Customer PO# 2219"
type textarea "x"
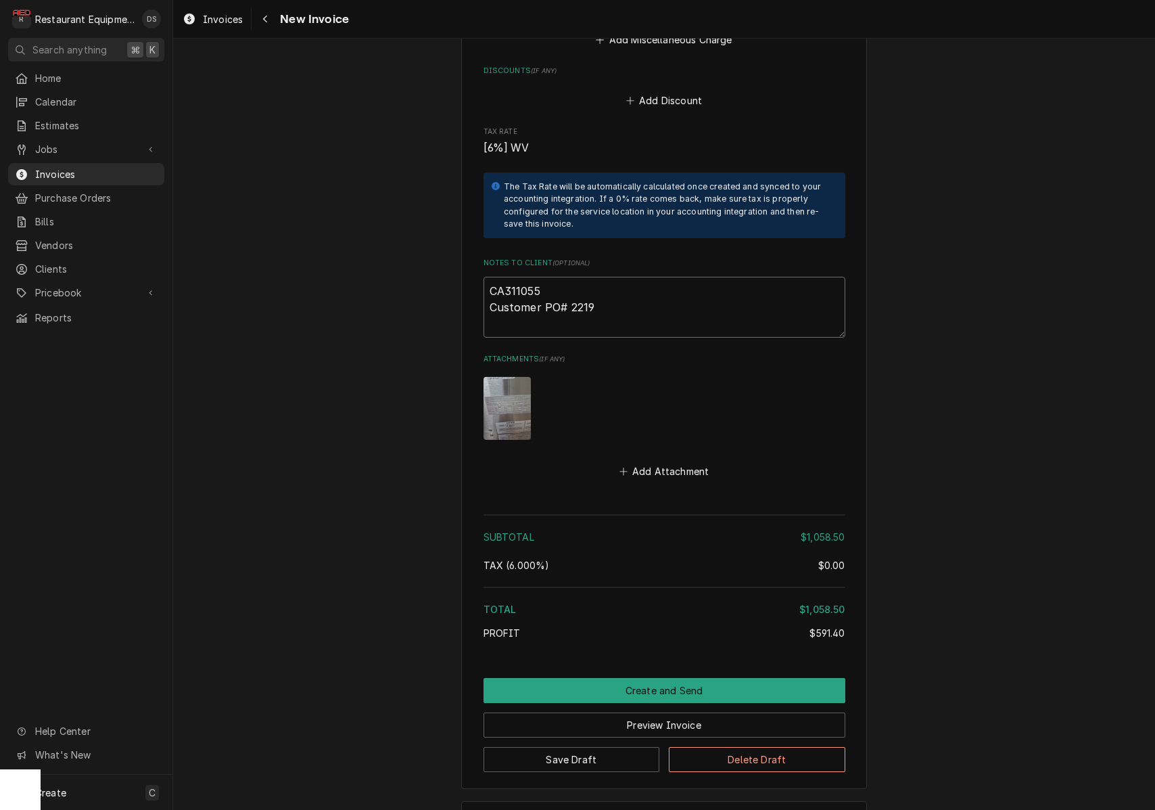
type textarea "CA311055 Customer PO# 2219"
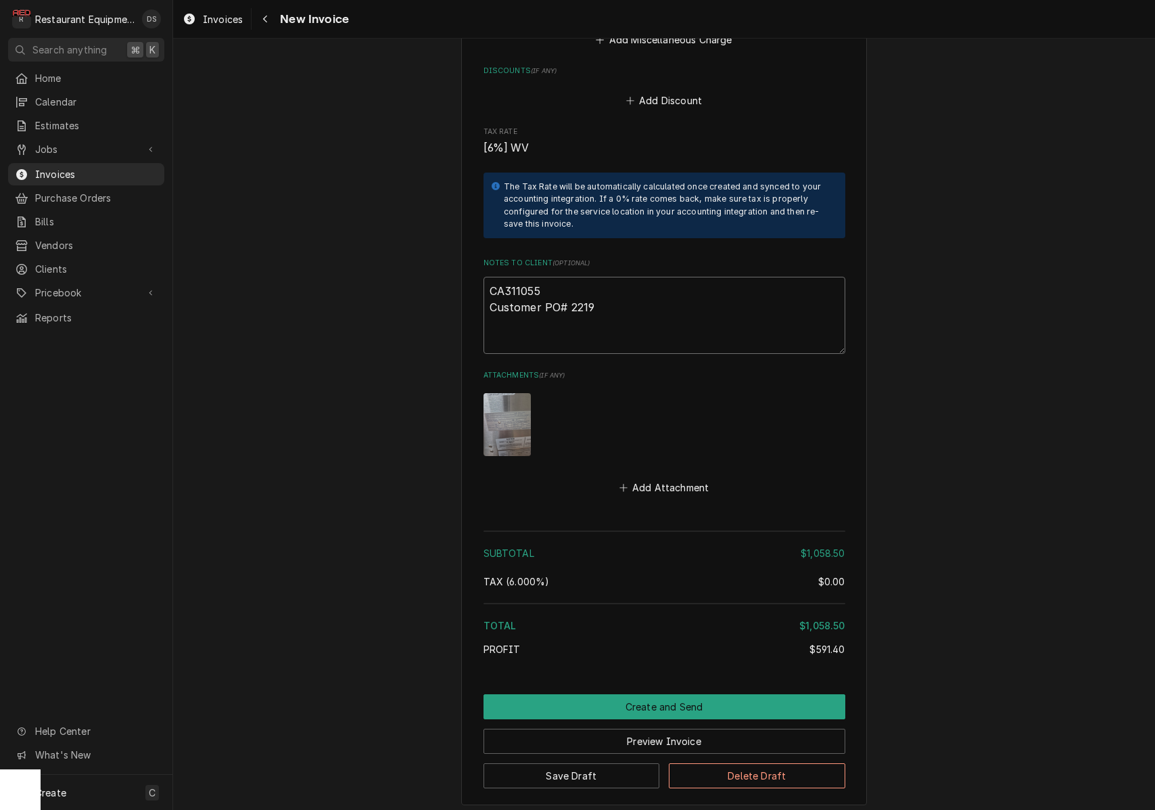
type textarea "x"
type textarea "CA311055 Customer PO# 2219"
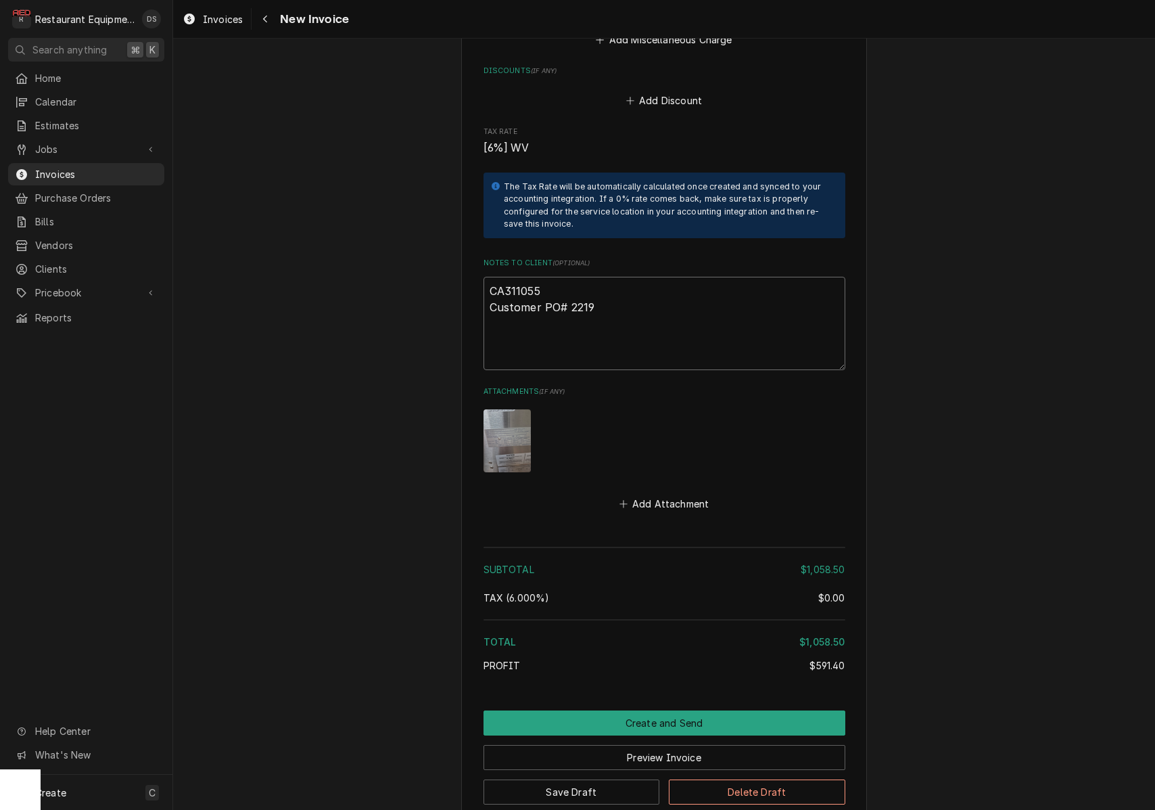
paste textarea "KC-1039556"
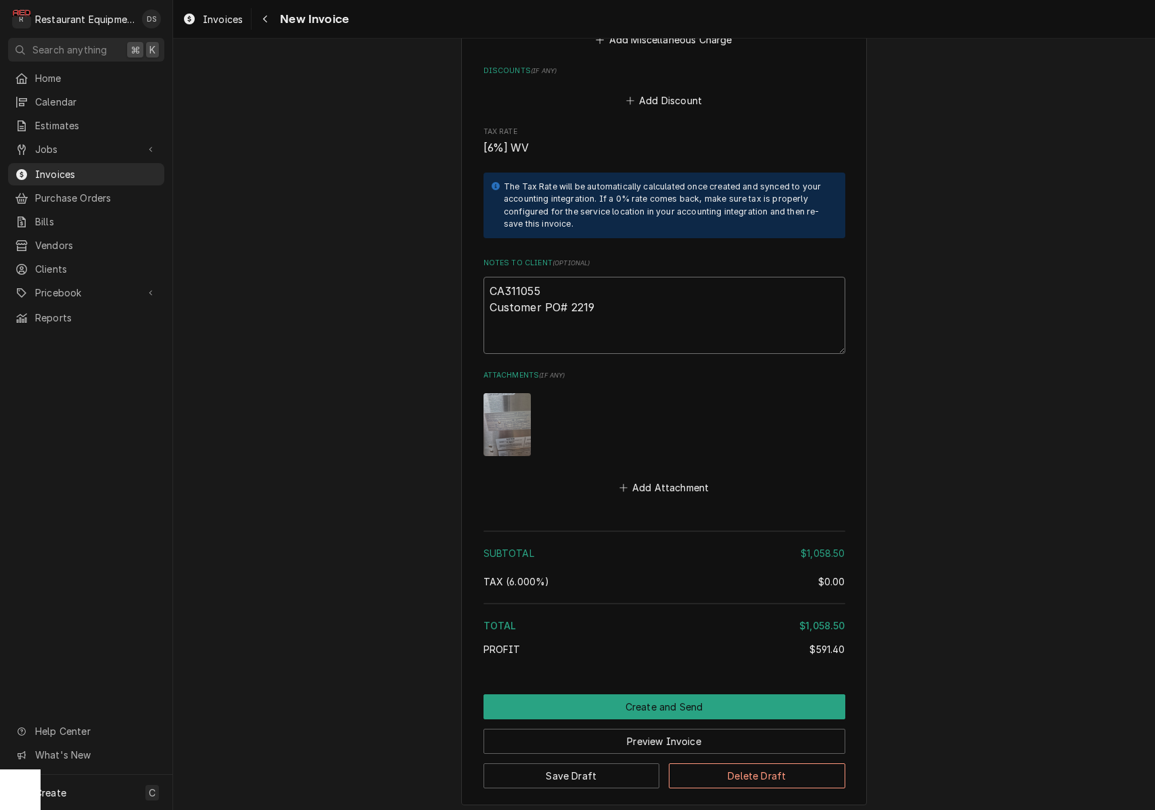
type textarea "x"
click at [593, 289] on textarea "CA311055 Customer PO# 2219 KC-1039556" at bounding box center [665, 315] width 362 height 77
type textarea "CA311055 Customer PO# 2219 KC-1039556"
click at [662, 729] on button "Preview Invoice" at bounding box center [665, 741] width 362 height 25
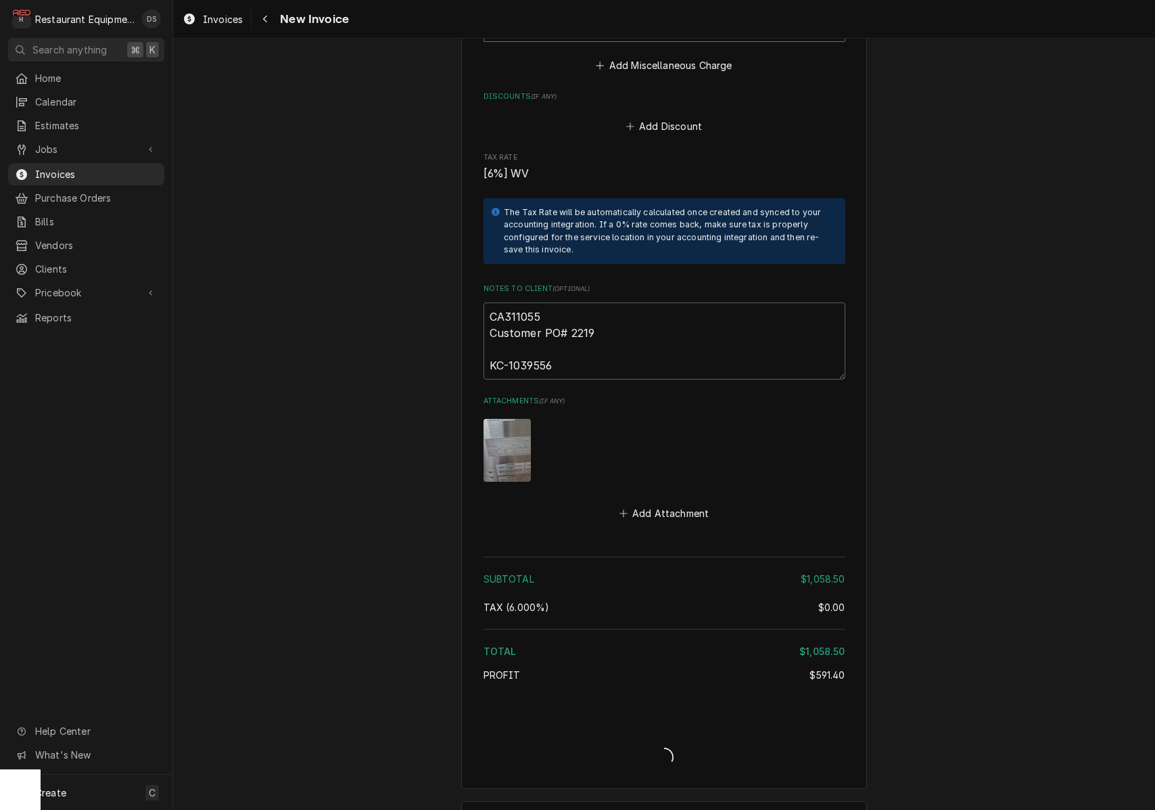
type textarea "x"
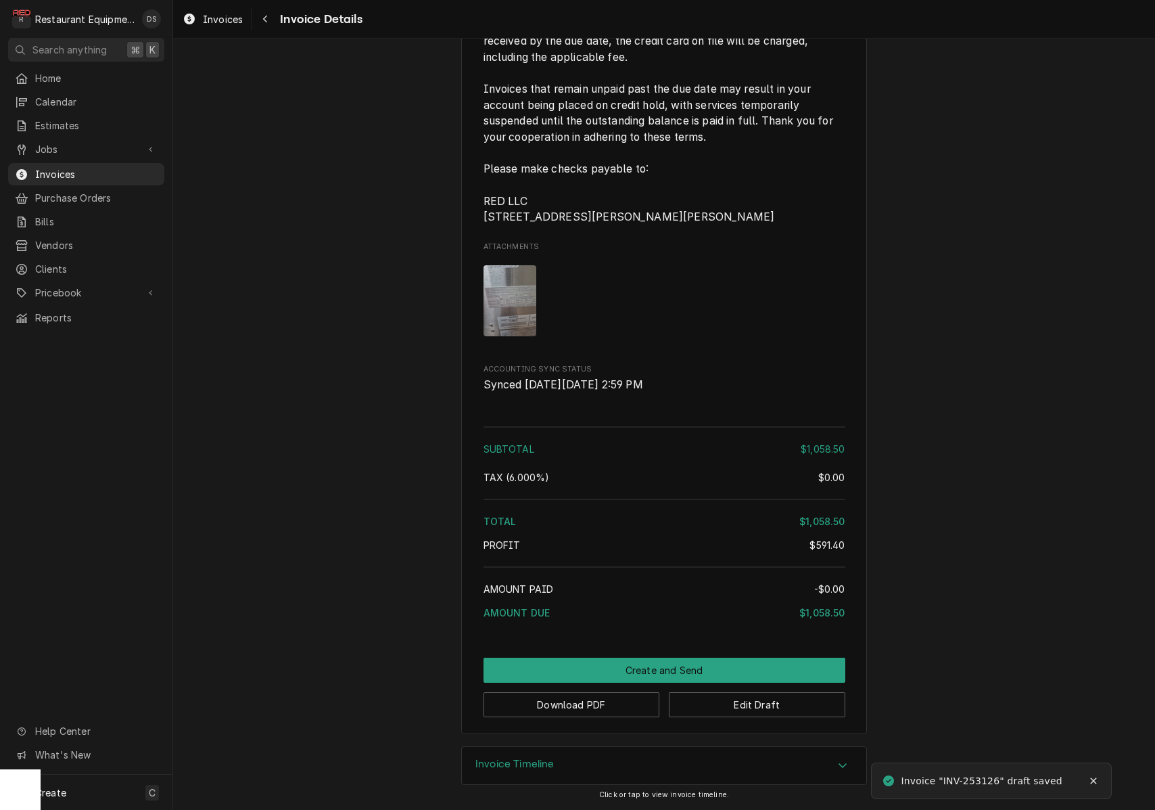
scroll to position [2209, 0]
click at [525, 327] on img "Attachments" at bounding box center [510, 300] width 53 height 71
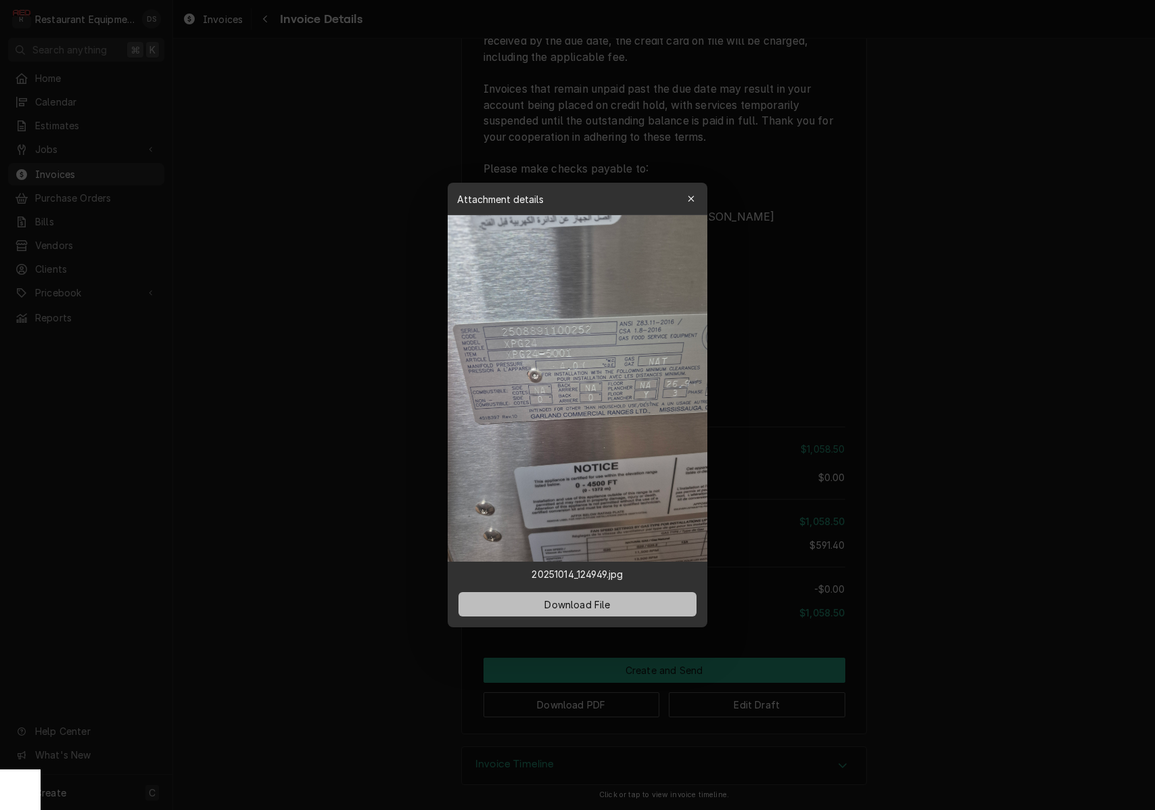
click at [561, 601] on span "Download File" at bounding box center [577, 604] width 71 height 14
click at [887, 358] on div at bounding box center [577, 405] width 1155 height 810
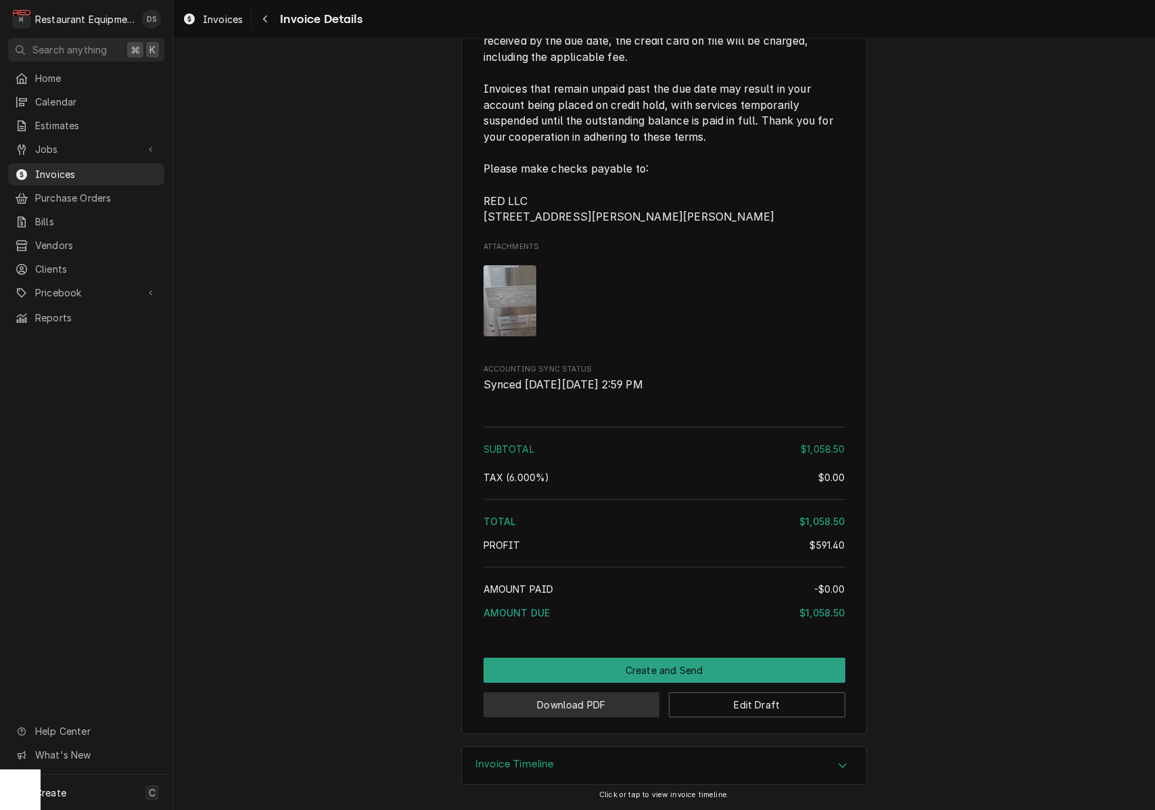
click at [580, 711] on button "Download PDF" at bounding box center [572, 704] width 177 height 25
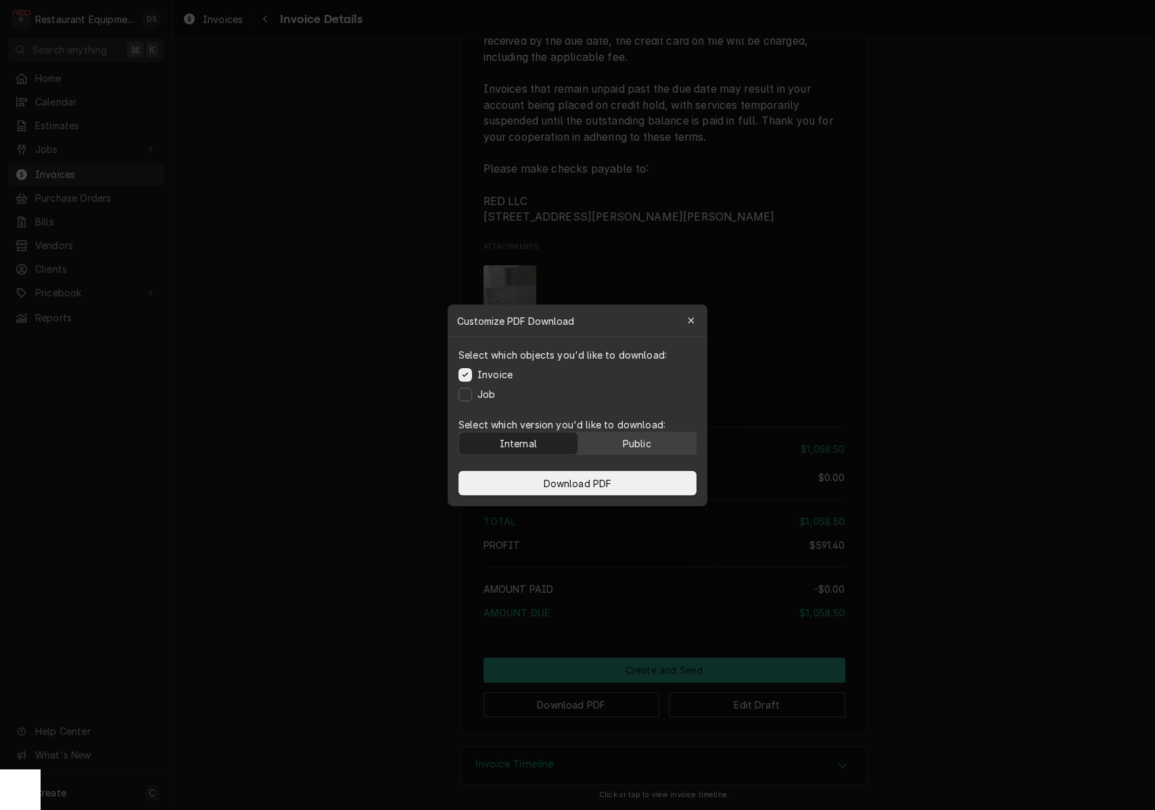
click at [653, 446] on button "Public" at bounding box center [637, 443] width 118 height 22
click at [609, 480] on span "Download PDF" at bounding box center [578, 483] width 74 height 14
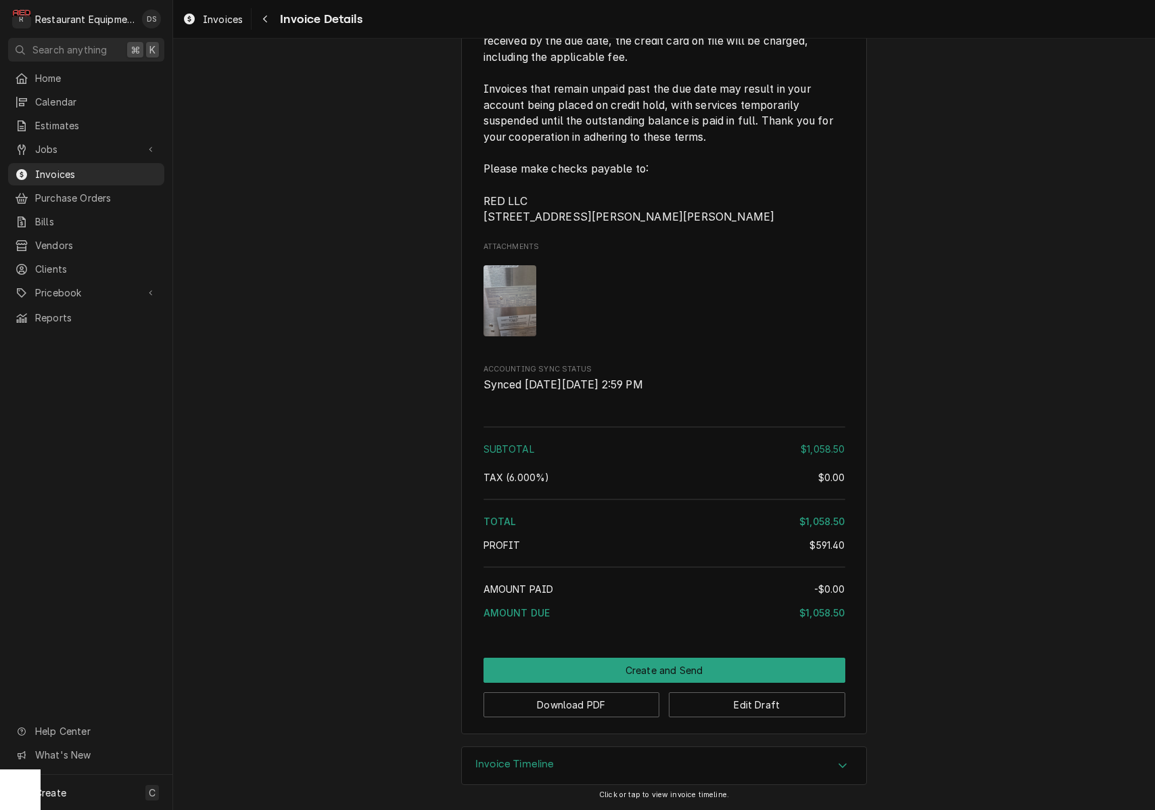
click at [511, 312] on img "Attachments" at bounding box center [510, 300] width 53 height 71
click at [511, 312] on body "R Restaurant Equipment Diagnostics DS Search anything ⌘ K Home Calendar Estimat…" at bounding box center [577, 405] width 1155 height 810
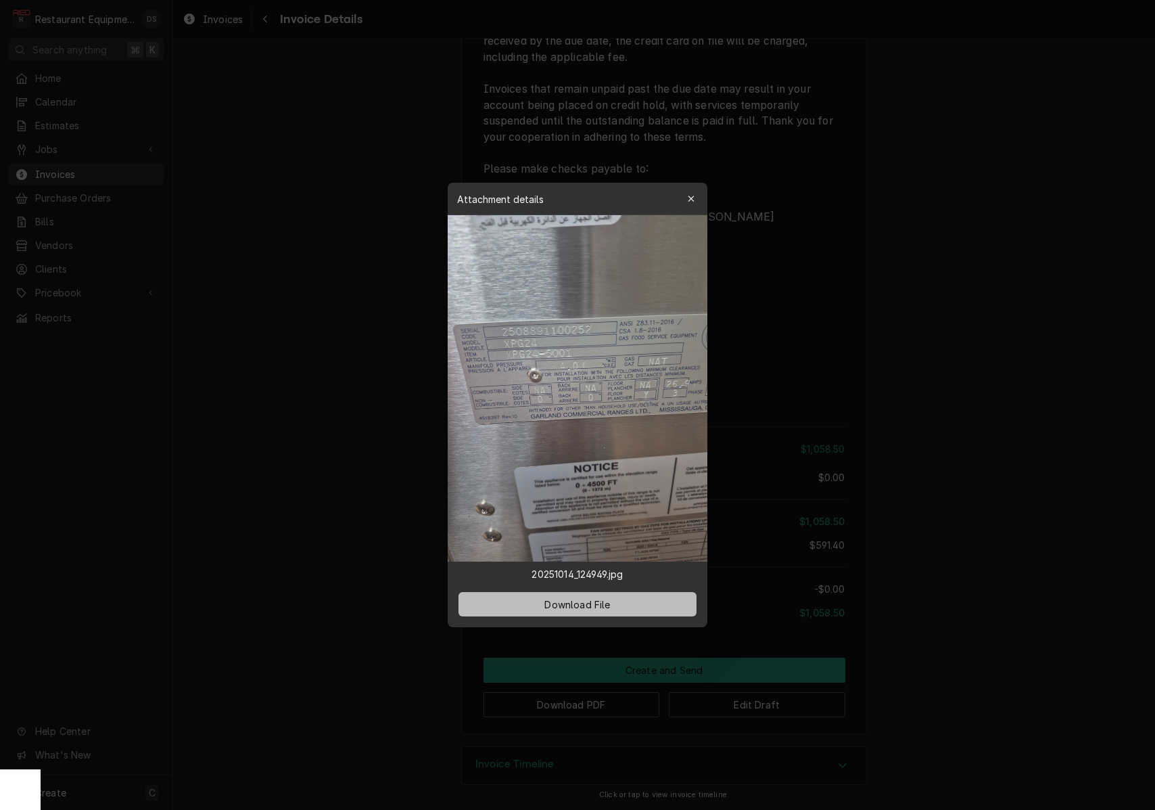
click at [583, 607] on span "Download File" at bounding box center [577, 604] width 71 height 14
click at [697, 195] on div "button" at bounding box center [692, 199] width 14 height 14
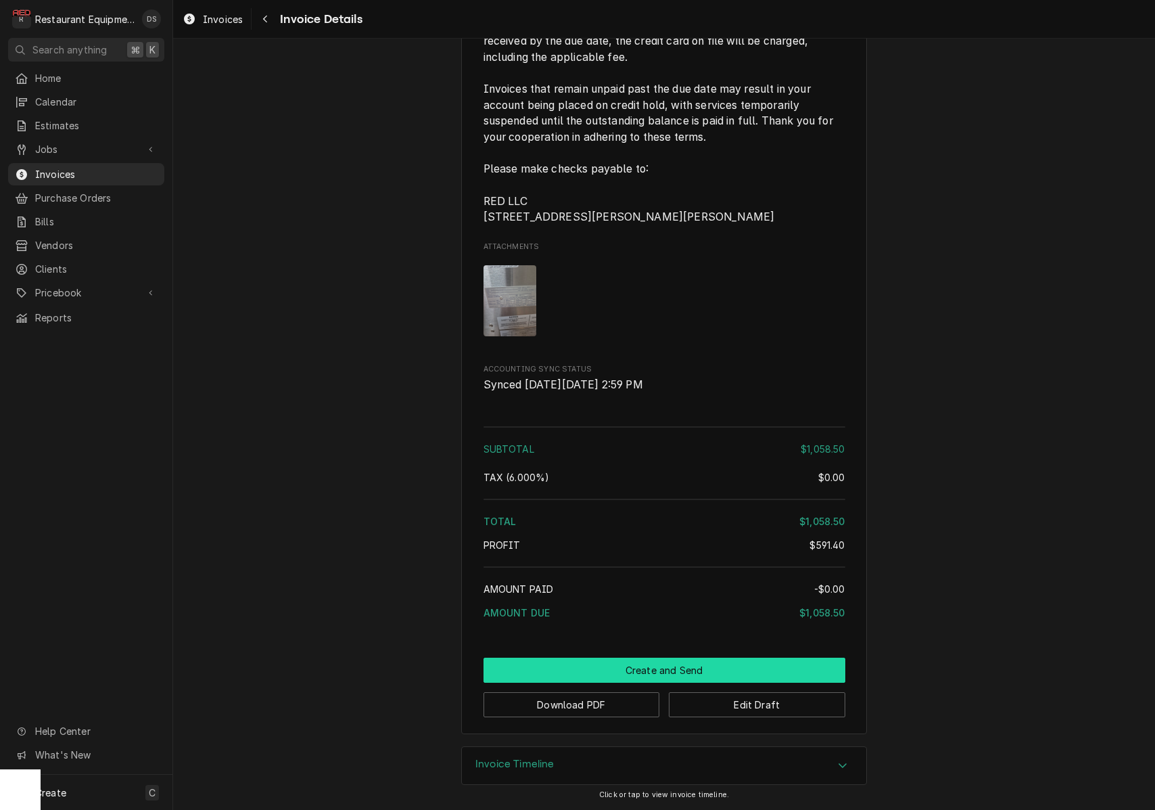
click at [628, 672] on button "Create and Send" at bounding box center [665, 669] width 362 height 25
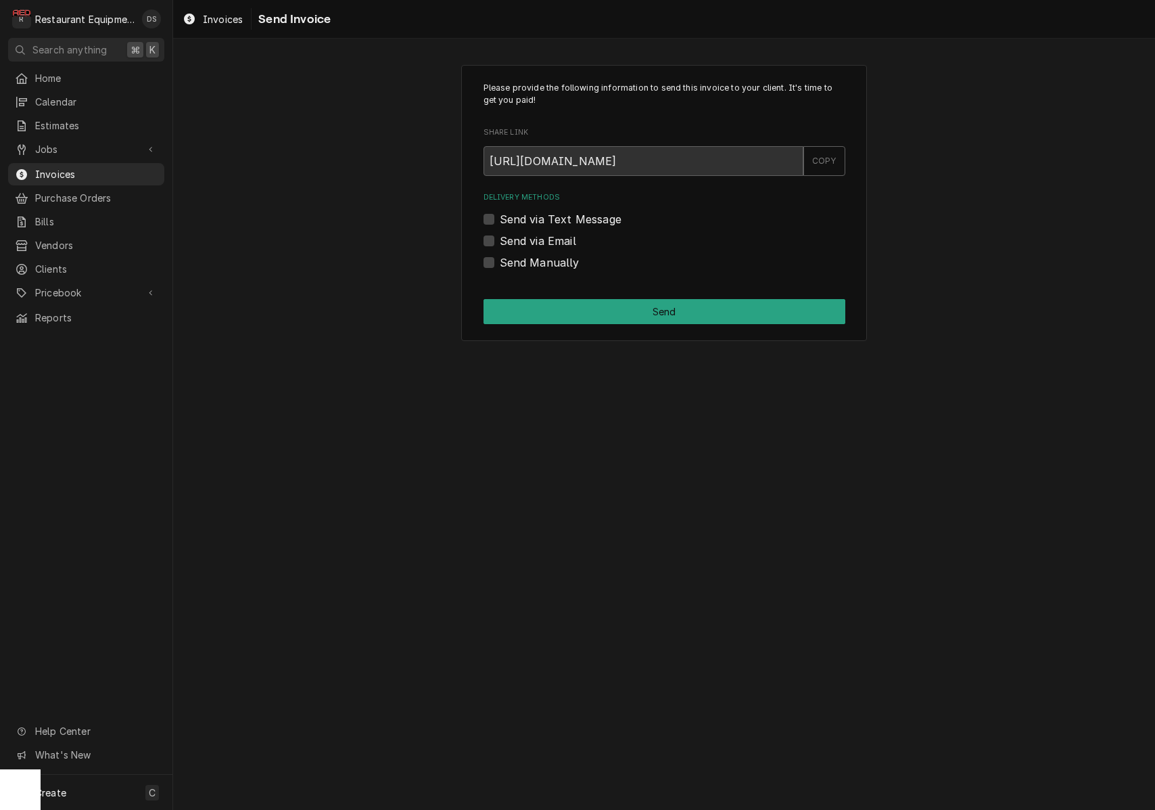
click at [500, 256] on label "Send Manually" at bounding box center [540, 262] width 80 height 16
click at [500, 256] on input "Send Manually" at bounding box center [681, 269] width 362 height 30
checkbox input "true"
click at [581, 306] on button "Send" at bounding box center [665, 311] width 362 height 25
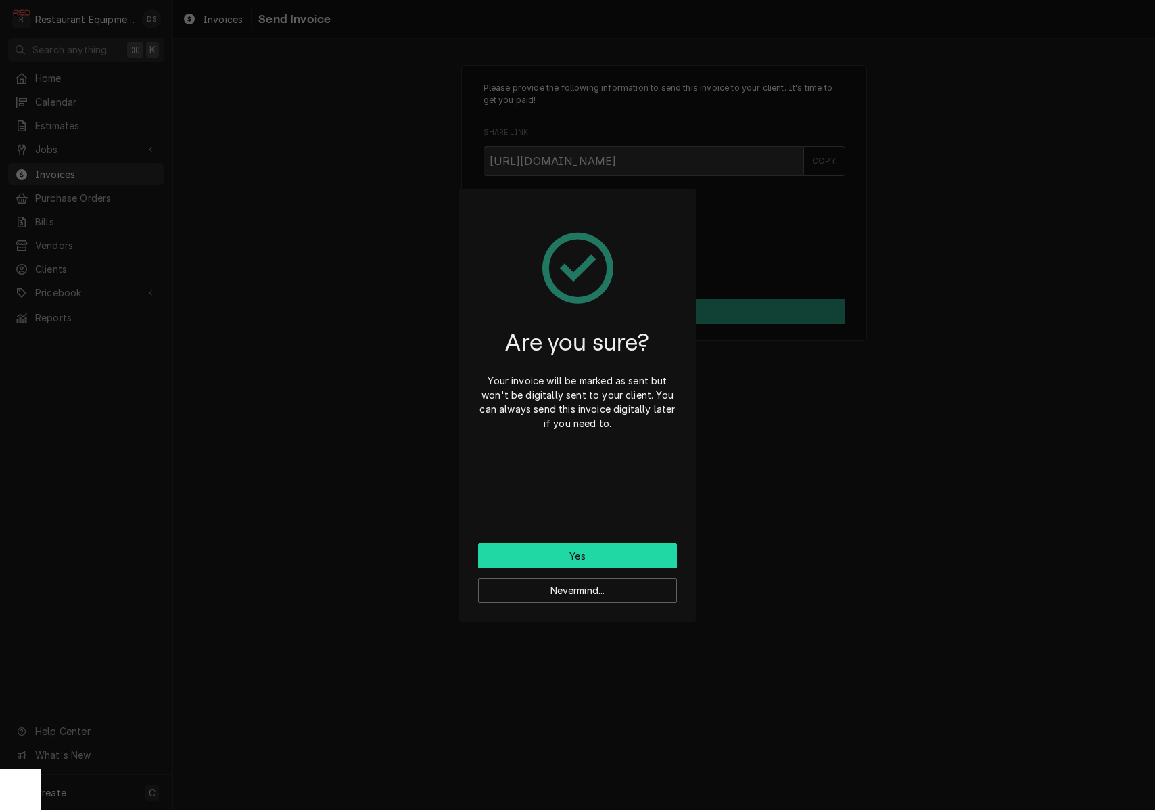
click at [605, 550] on button "Yes" at bounding box center [577, 555] width 199 height 25
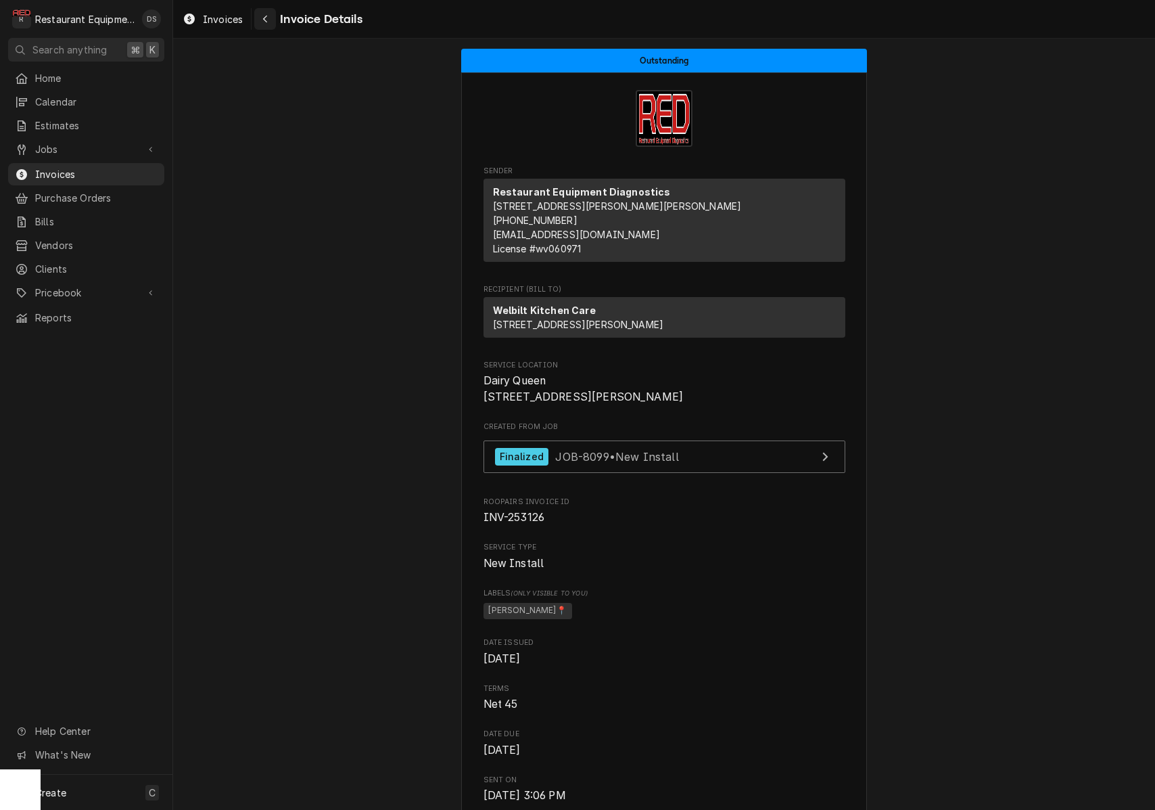
click at [267, 18] on icon "Navigate back" at bounding box center [265, 18] width 6 height 9
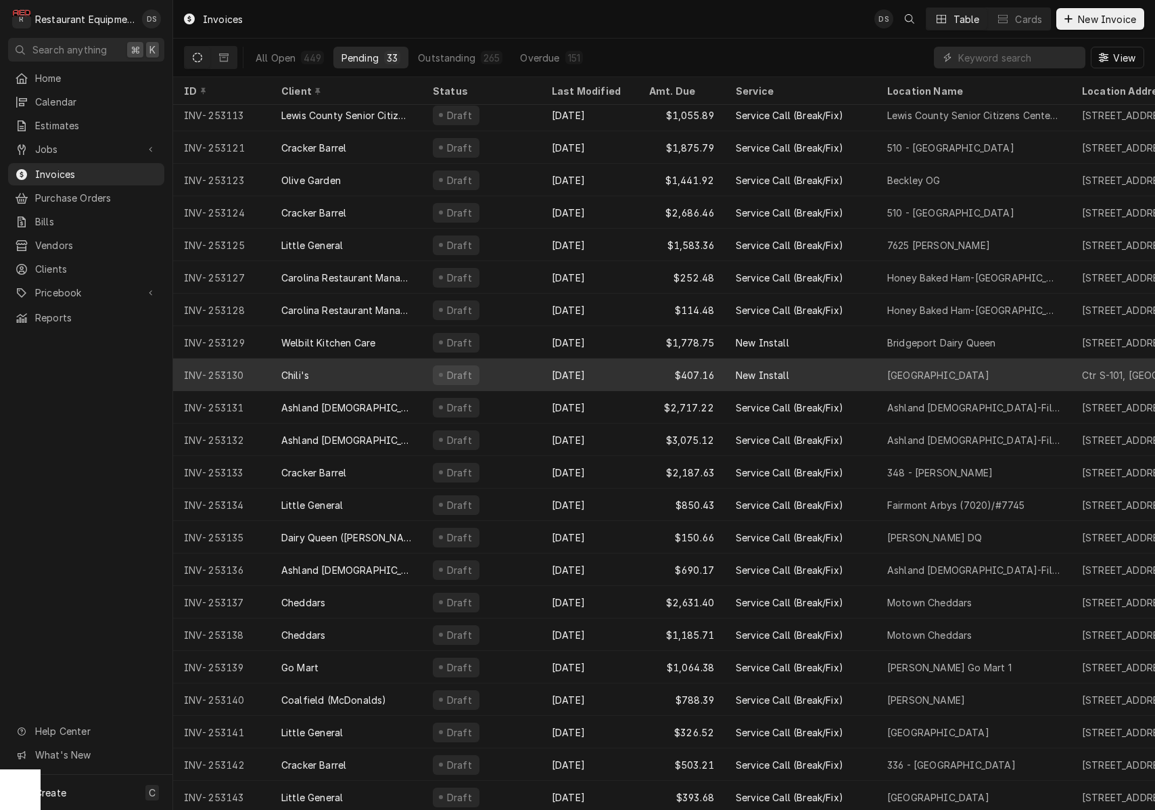
click at [503, 369] on div "Draft" at bounding box center [481, 375] width 119 height 32
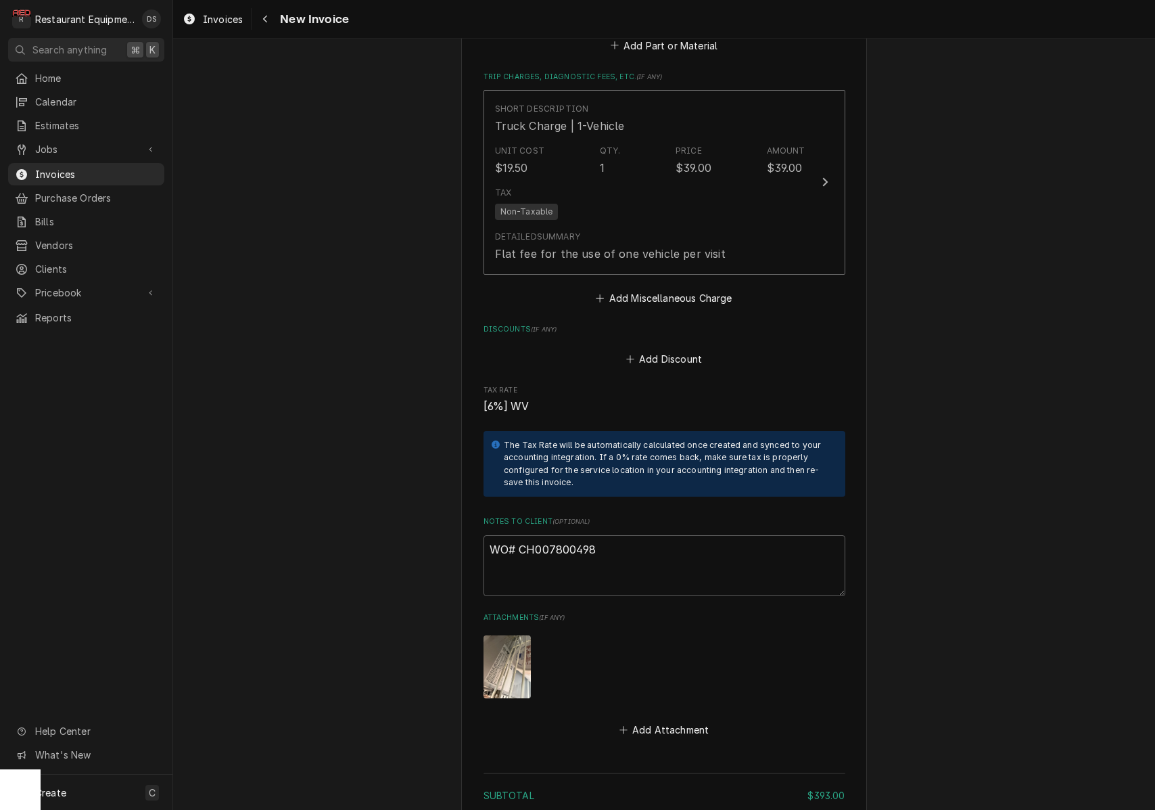
scroll to position [2012, 0]
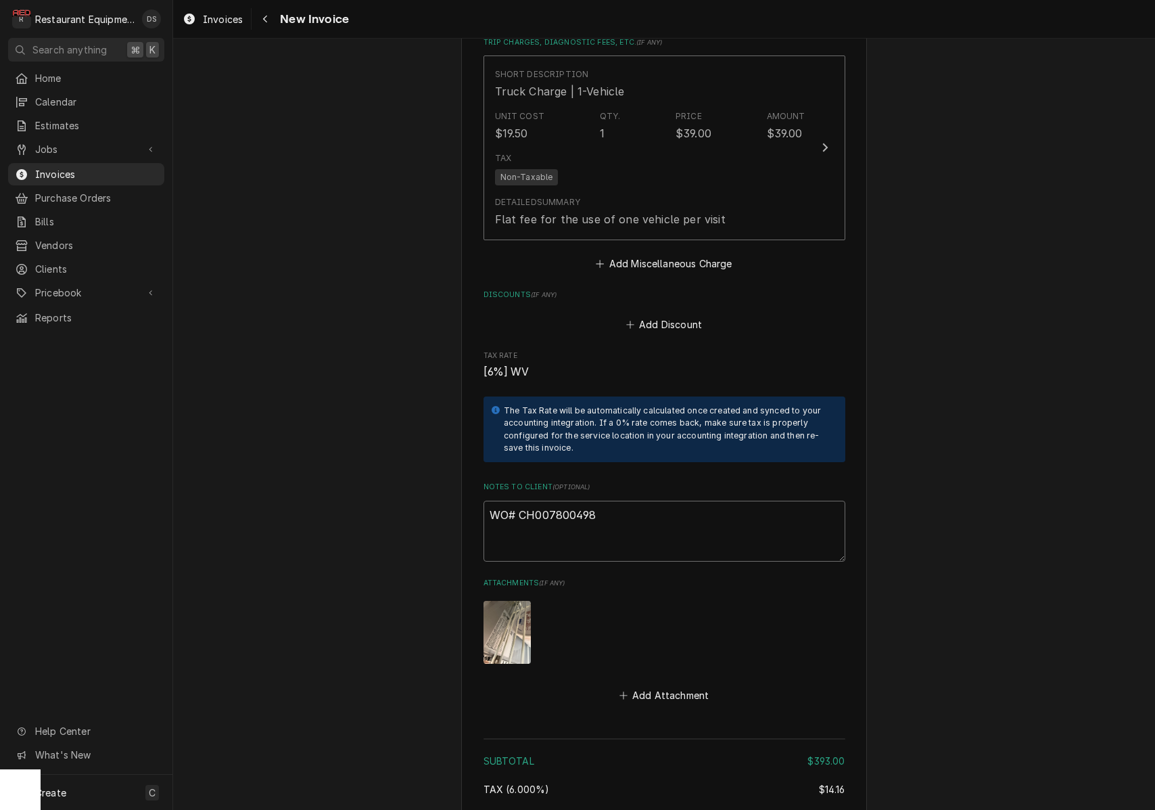
drag, startPoint x: 569, startPoint y: 490, endPoint x: 520, endPoint y: 494, distance: 48.8
click at [520, 501] on textarea "WO# CH007800498" at bounding box center [665, 531] width 362 height 61
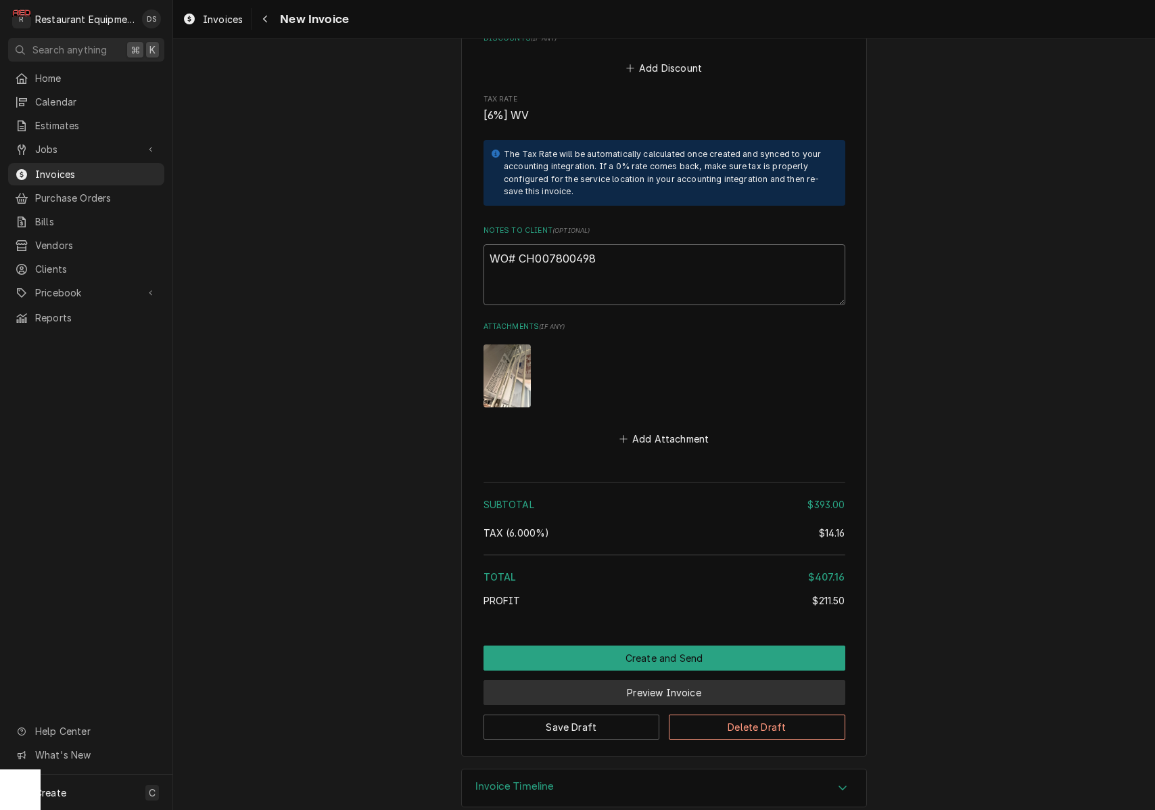
scroll to position [0, 0]
click at [660, 680] on button "Preview Invoice" at bounding box center [665, 692] width 362 height 25
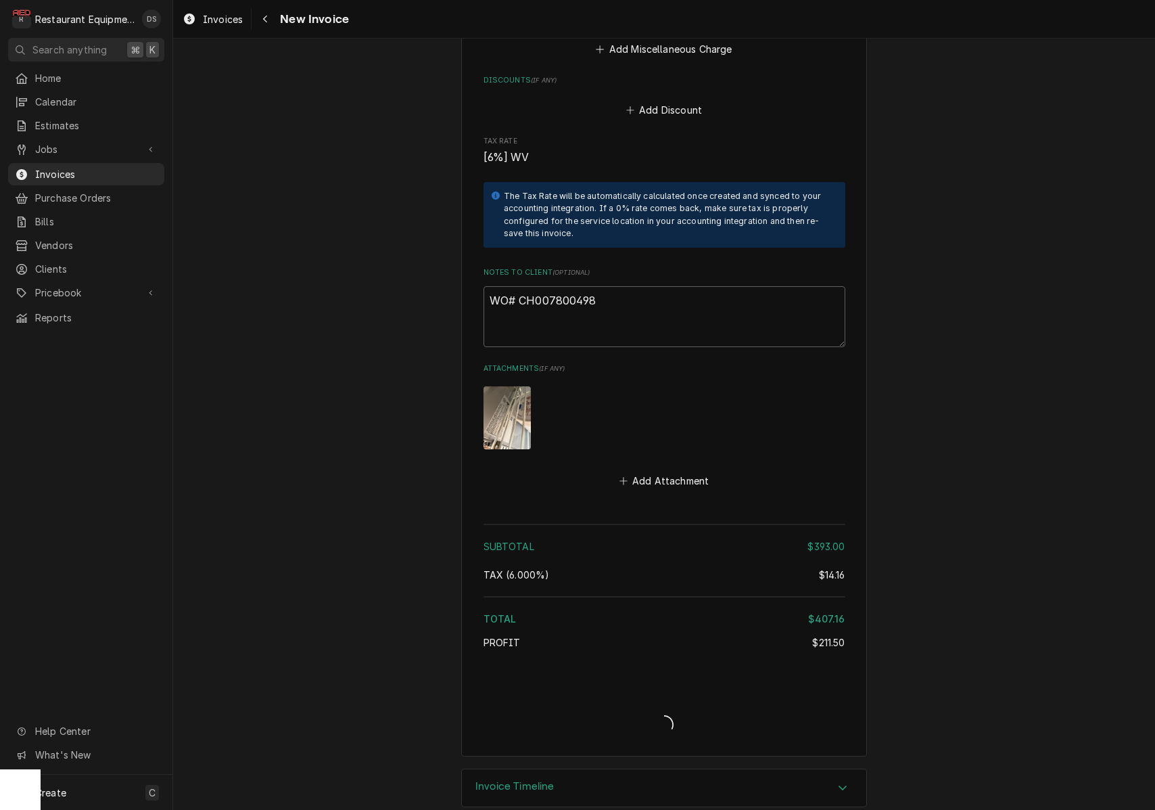
type textarea "x"
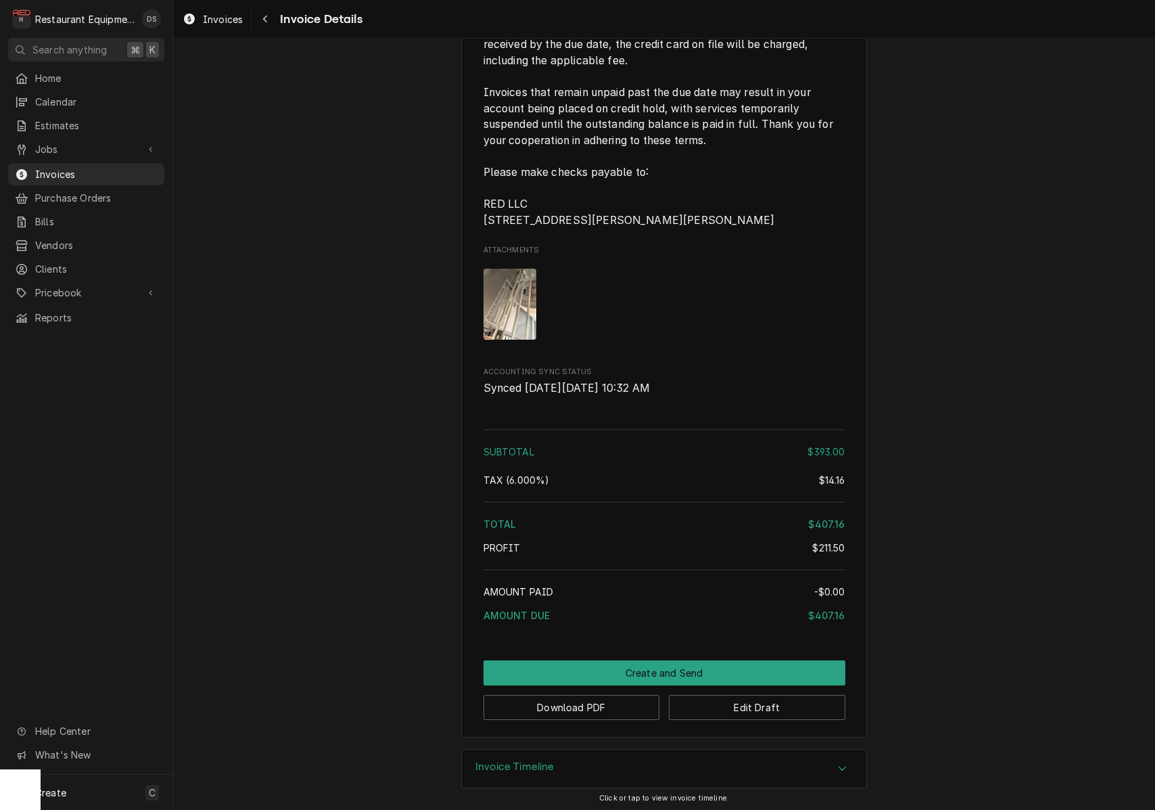
click at [652, 664] on button "Create and Send" at bounding box center [665, 672] width 362 height 25
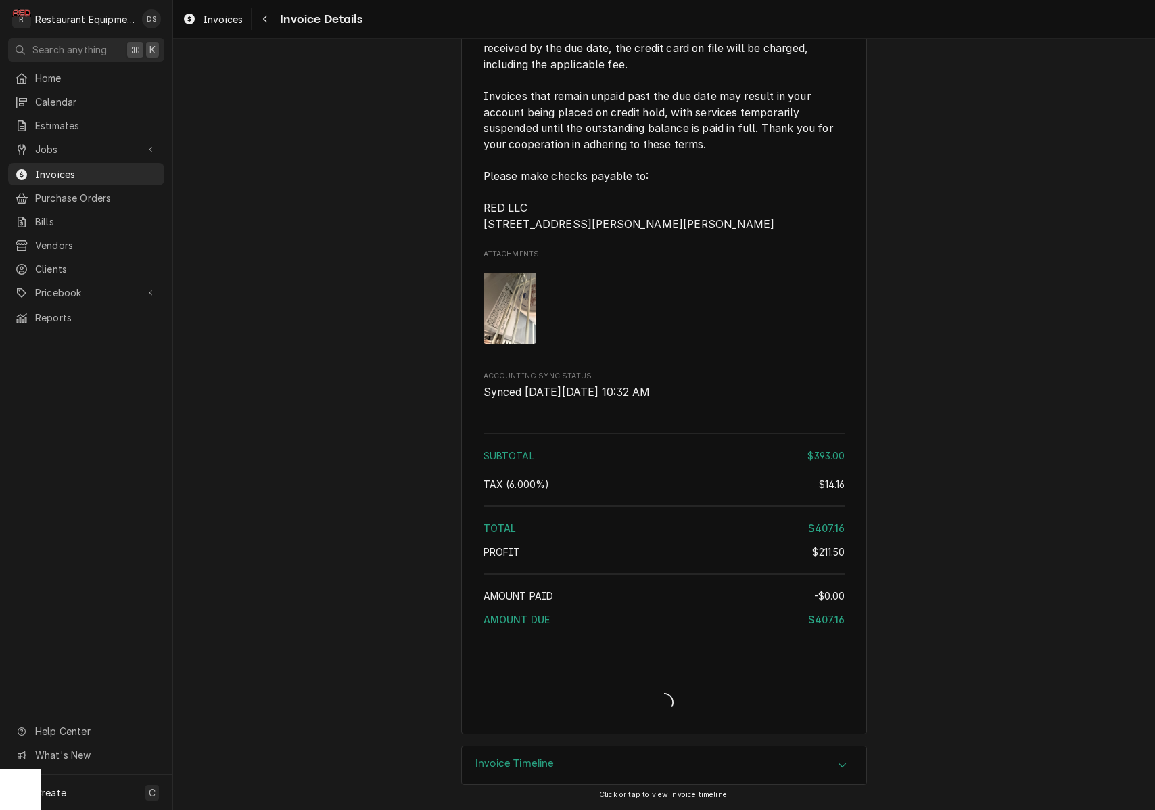
scroll to position [2184, 0]
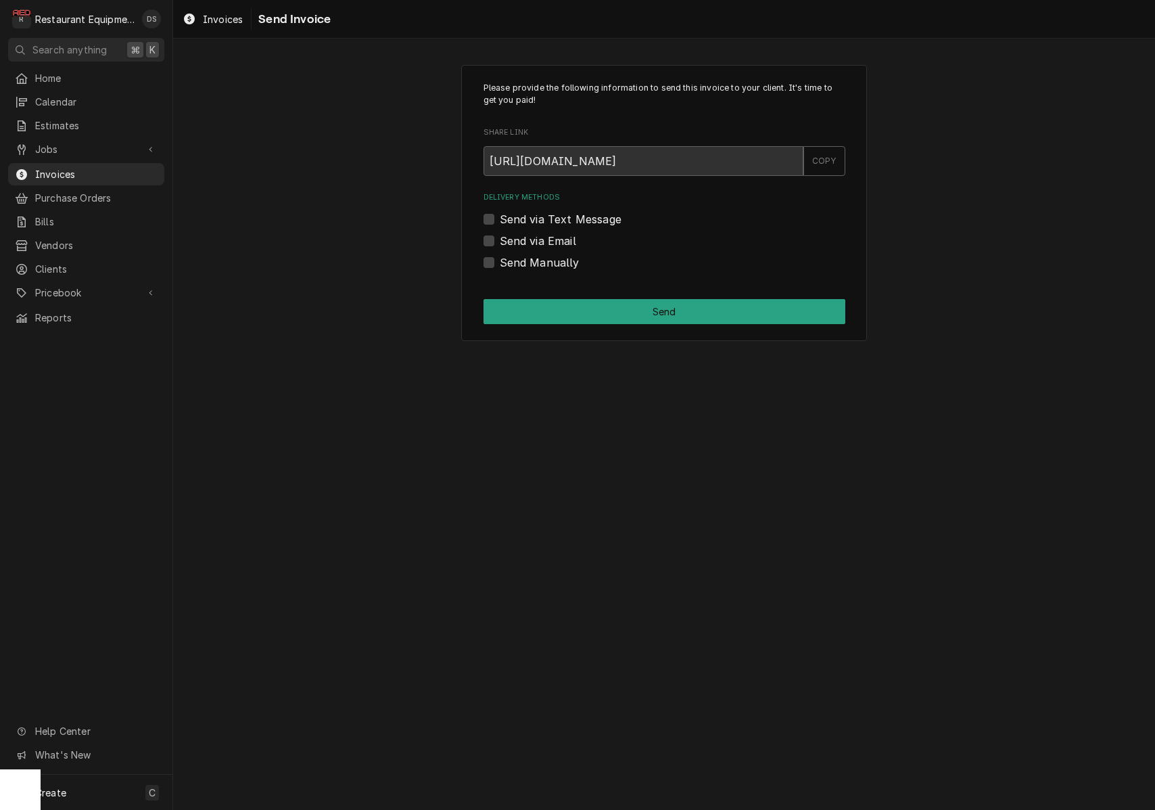
click at [500, 266] on label "Send Manually" at bounding box center [540, 262] width 80 height 16
click at [500, 266] on input "Send Manually" at bounding box center [681, 269] width 362 height 30
checkbox input "true"
click at [634, 314] on button "Send" at bounding box center [665, 311] width 362 height 25
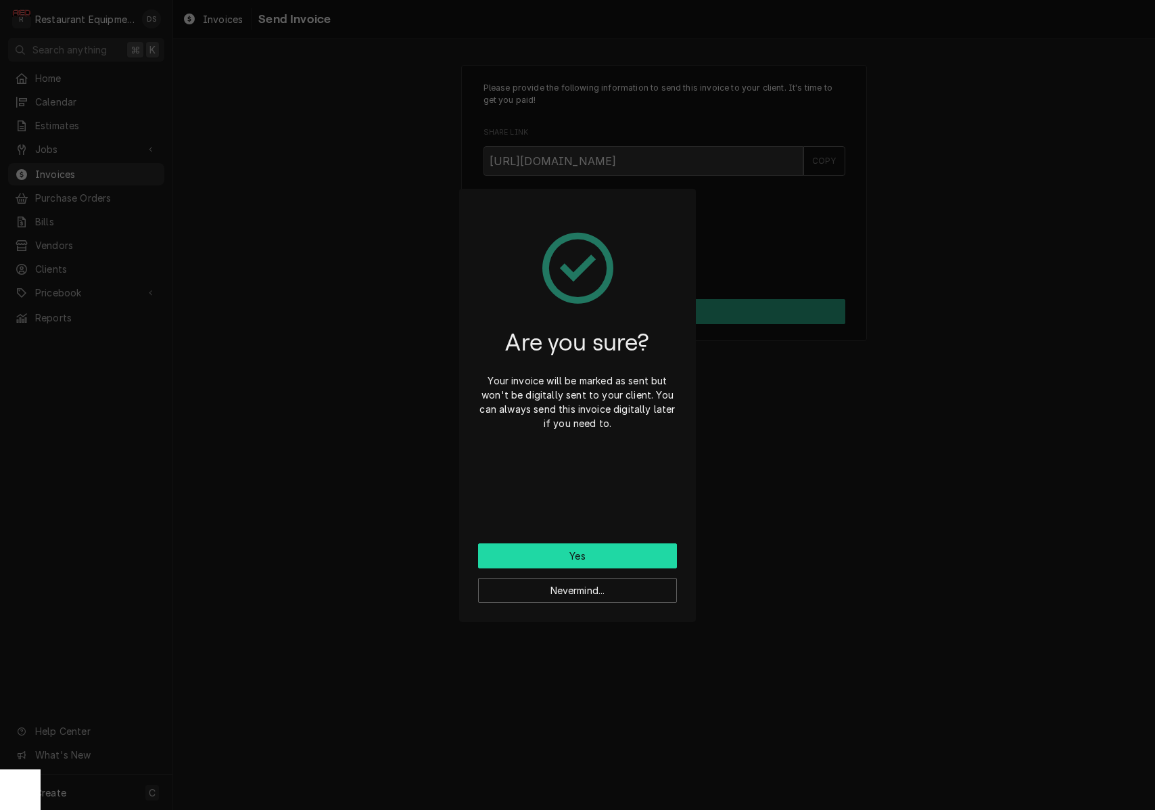
click at [599, 546] on button "Yes" at bounding box center [577, 555] width 199 height 25
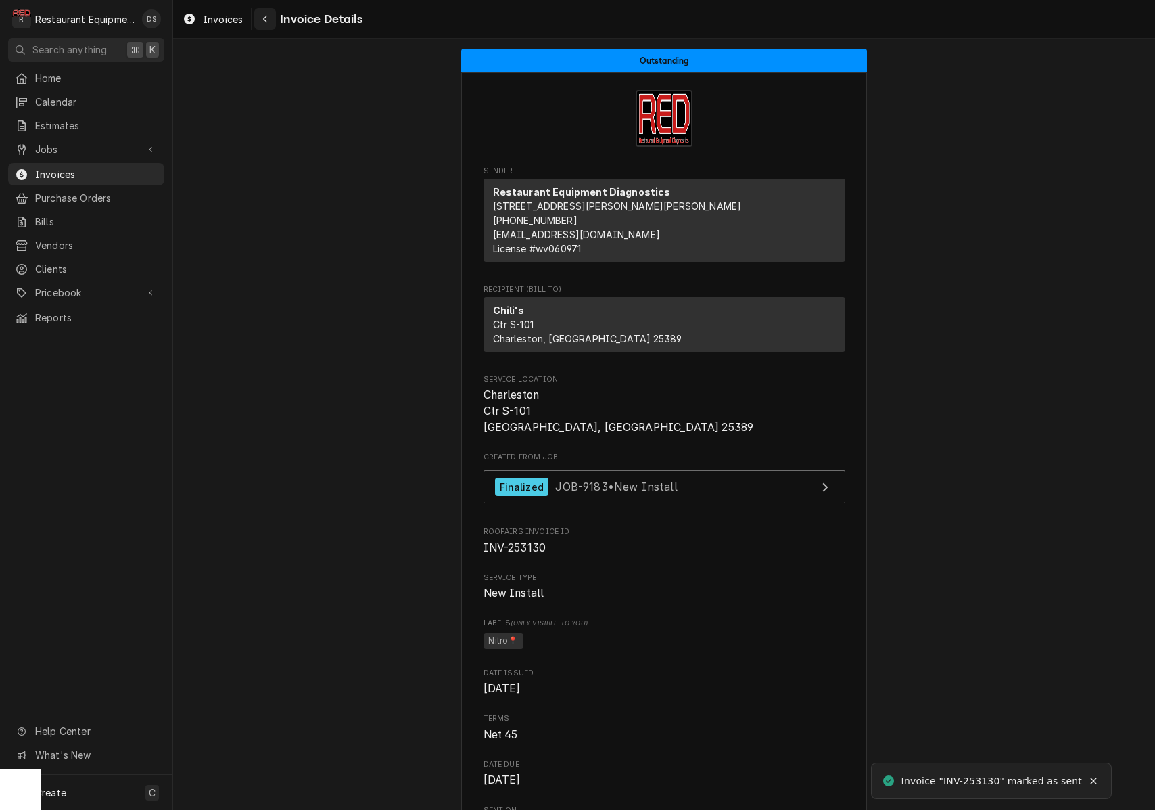
click at [267, 23] on icon "Navigate back" at bounding box center [265, 18] width 6 height 9
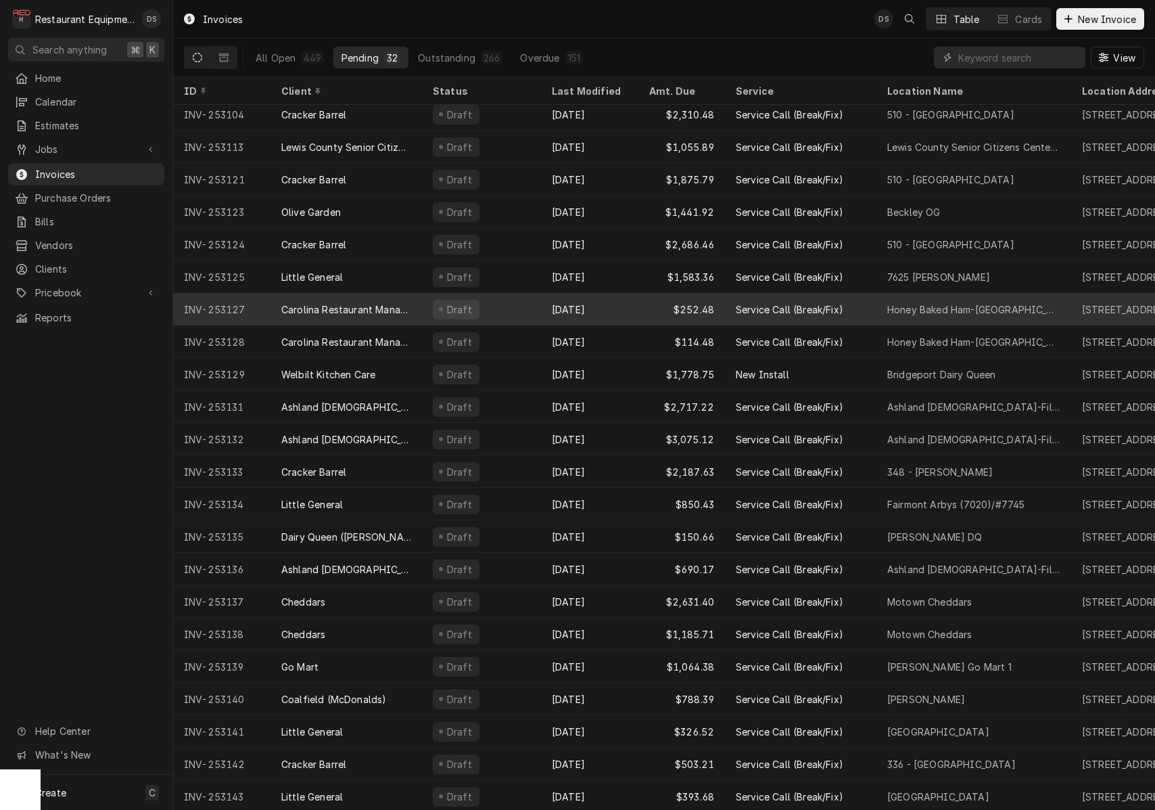
scroll to position [331, 0]
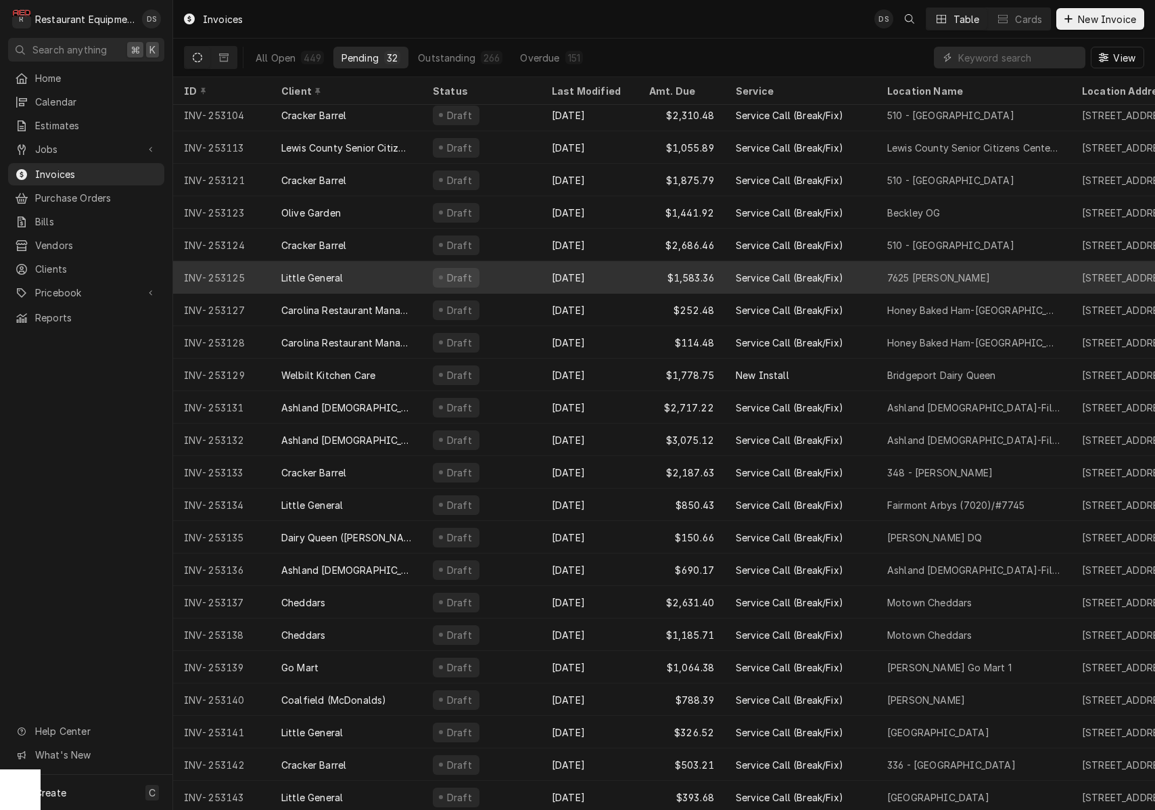
click at [500, 275] on div "Draft" at bounding box center [481, 277] width 119 height 32
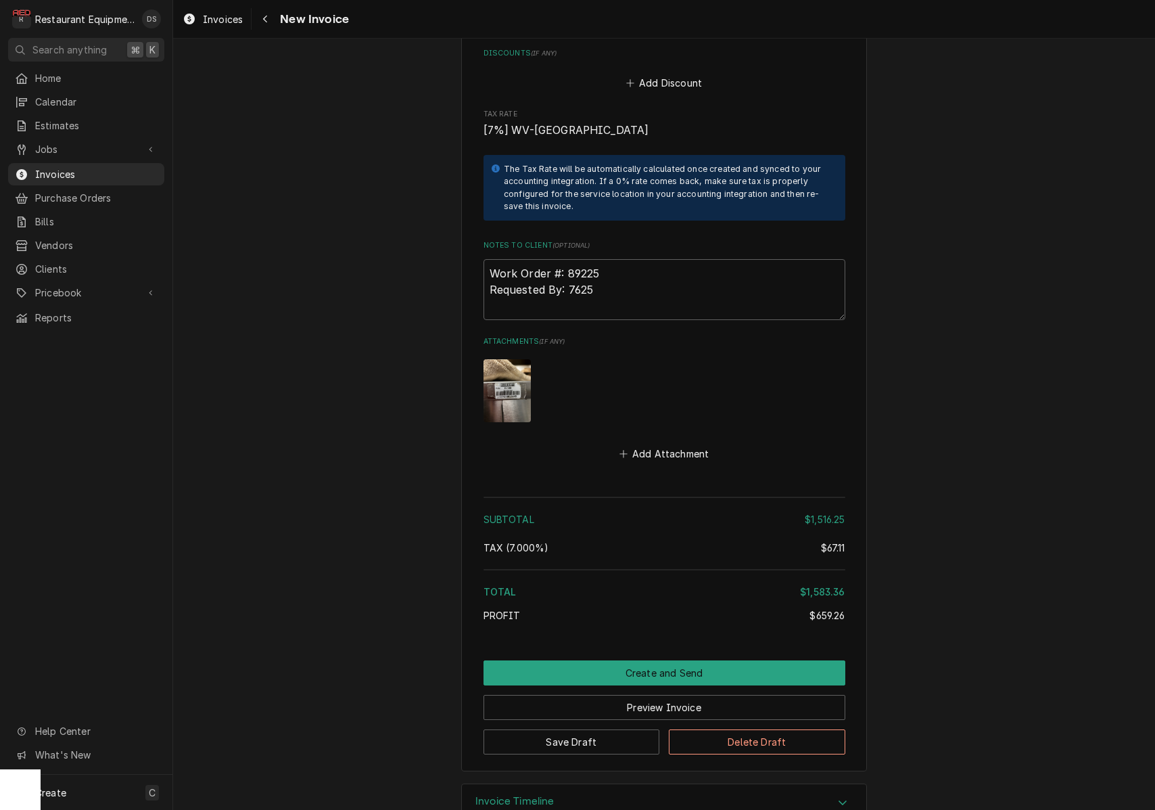
scroll to position [2947, 0]
click at [681, 662] on button "Create and Send" at bounding box center [665, 674] width 362 height 25
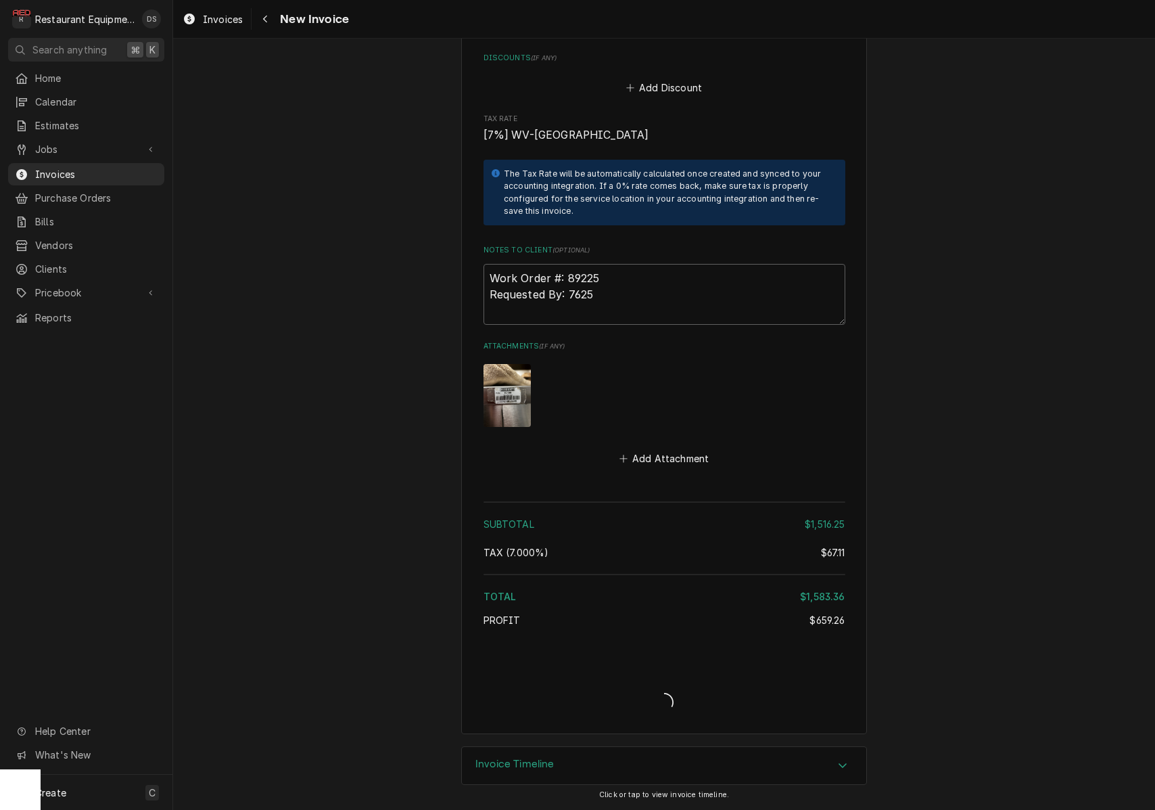
scroll to position [2905, 0]
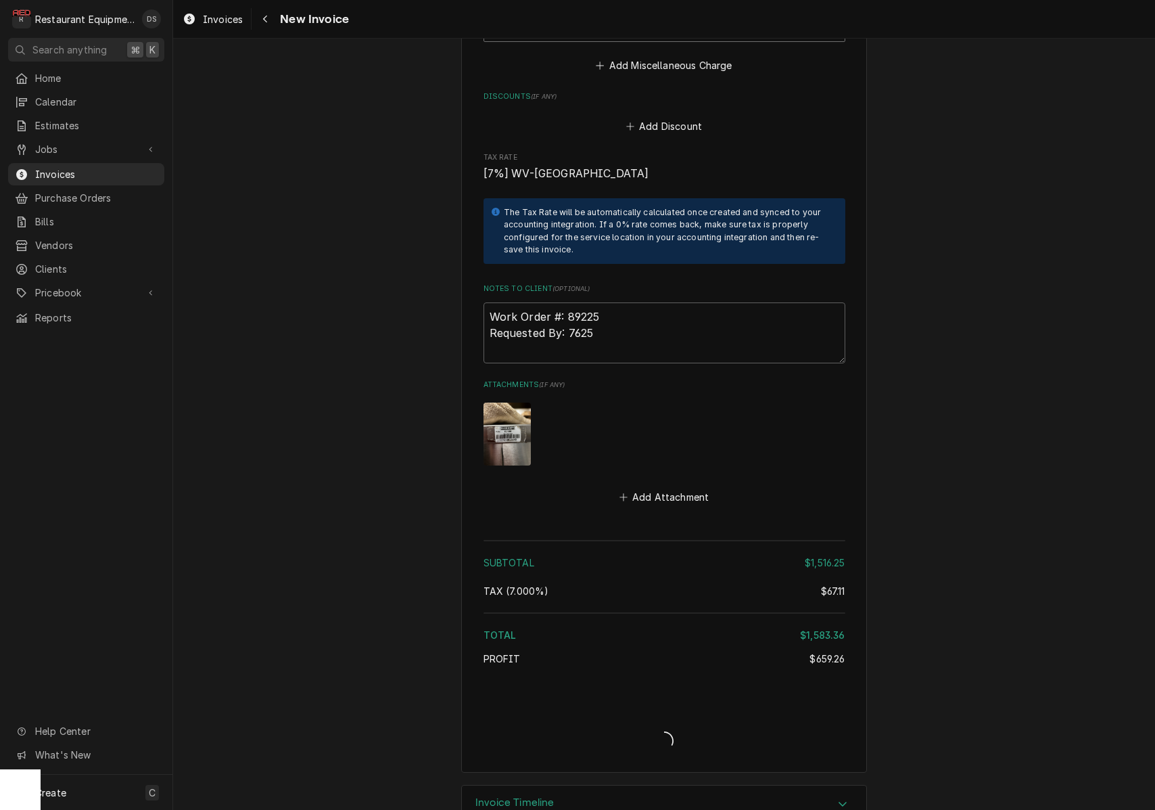
type textarea "x"
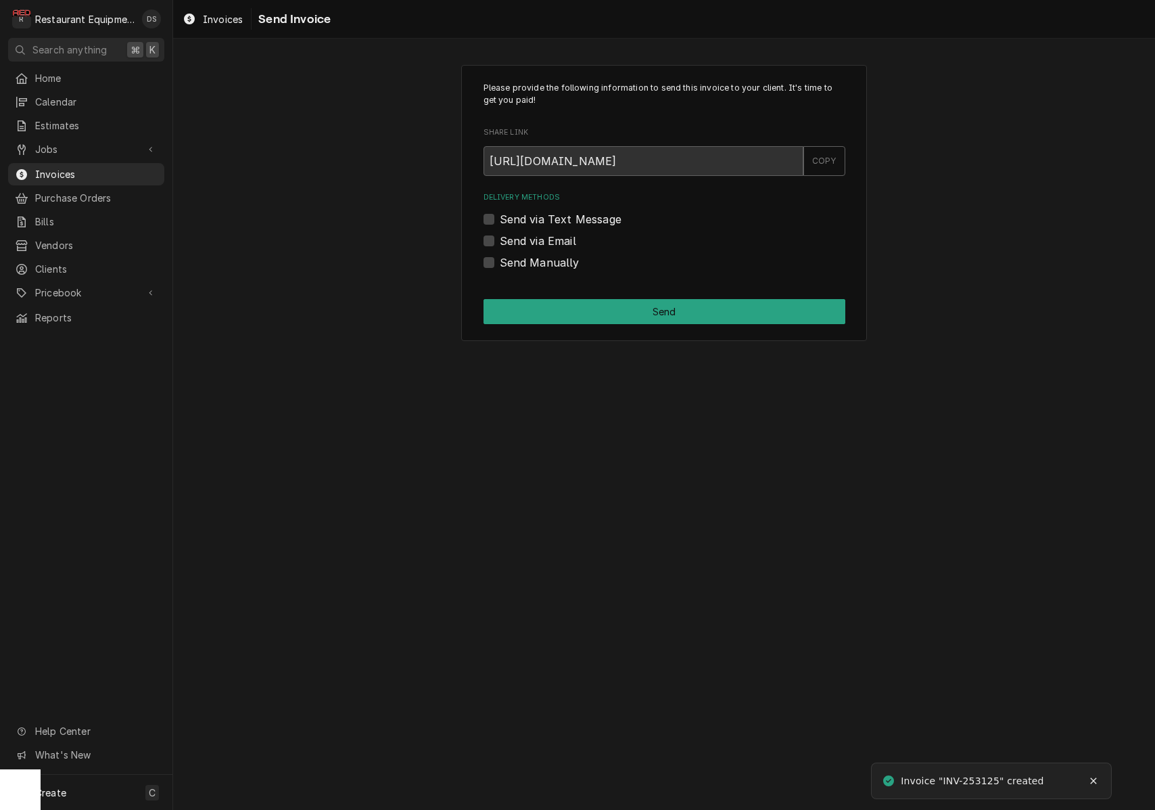
click at [500, 237] on label "Send via Email" at bounding box center [538, 241] width 76 height 16
click at [500, 237] on input "Send via Email" at bounding box center [681, 248] width 362 height 30
checkbox input "true"
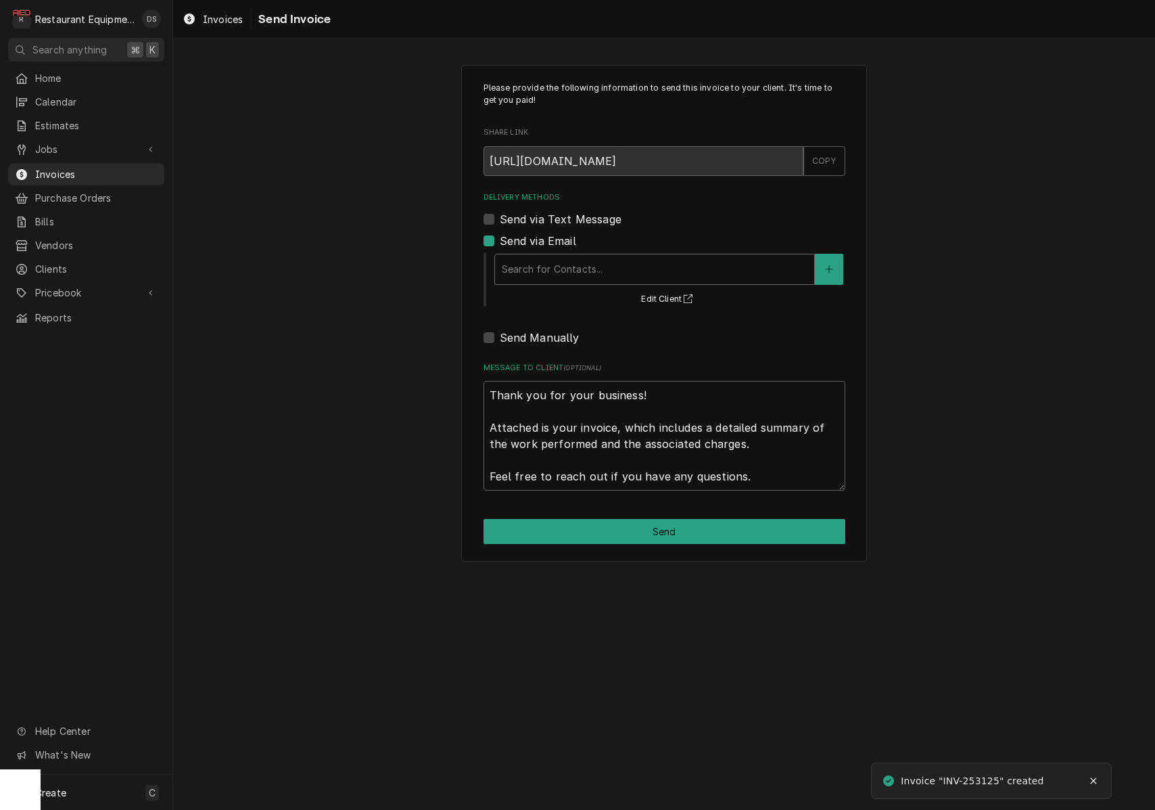
click at [570, 268] on div "Search for Contacts..." at bounding box center [655, 269] width 306 height 14
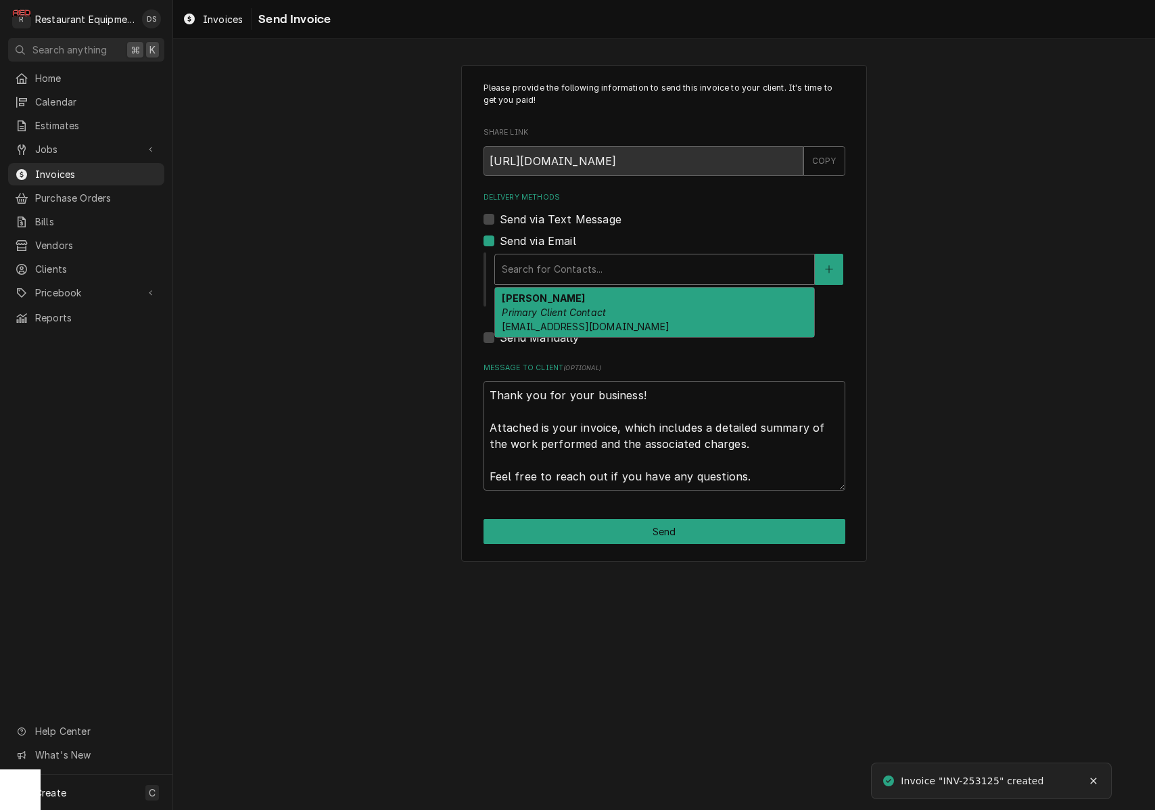
click at [577, 307] on em "Primary Client Contact" at bounding box center [554, 311] width 104 height 11
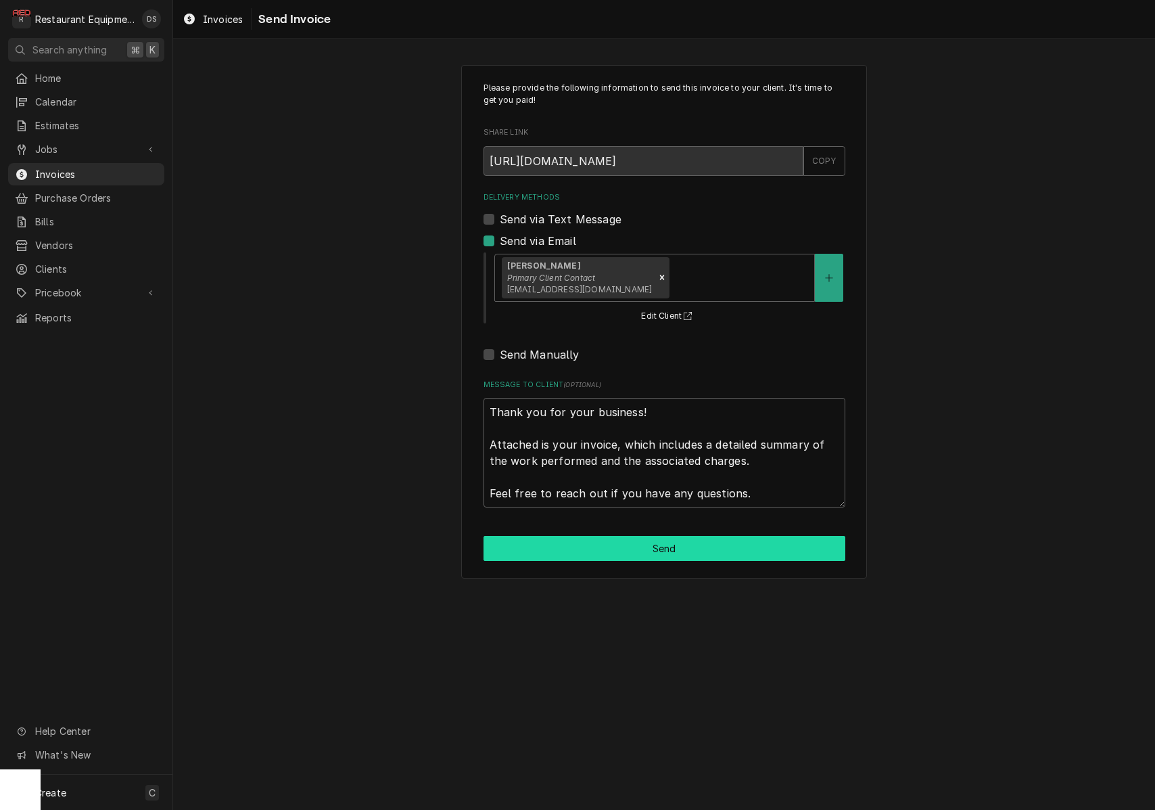
click at [666, 538] on button "Send" at bounding box center [665, 548] width 362 height 25
type textarea "x"
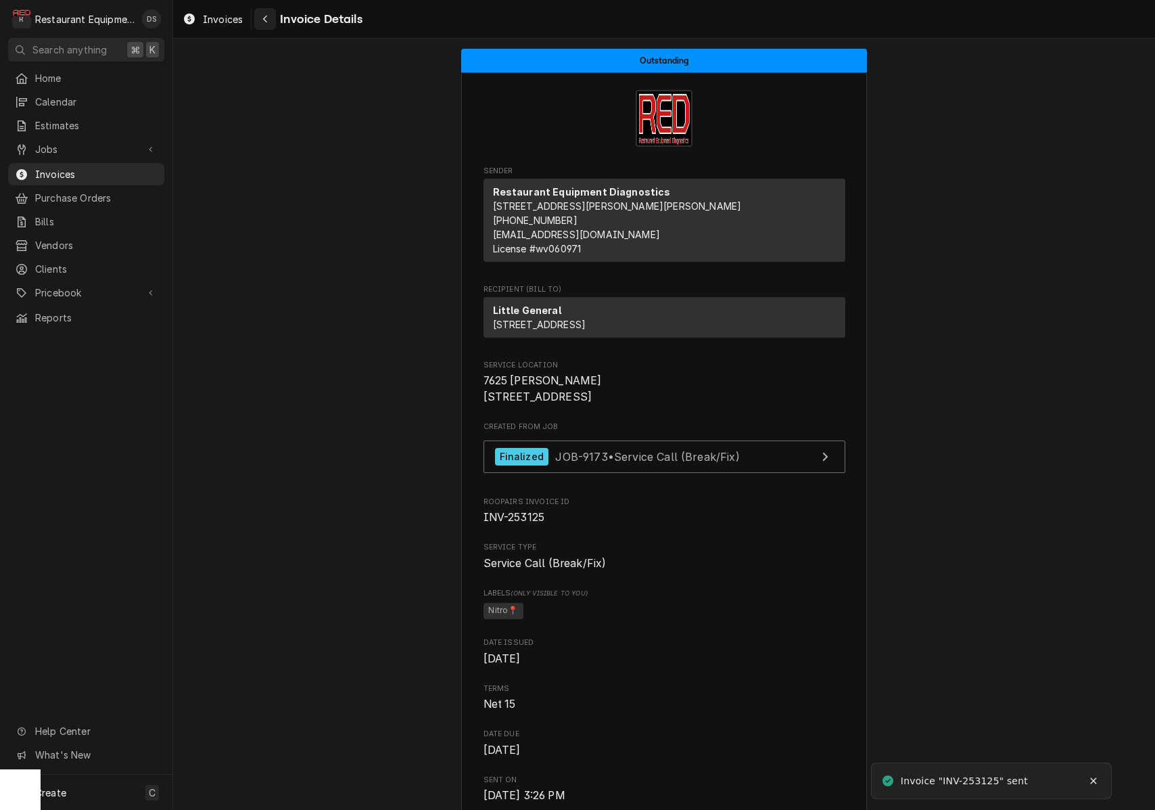
click at [261, 14] on div "Navigate back" at bounding box center [265, 19] width 14 height 14
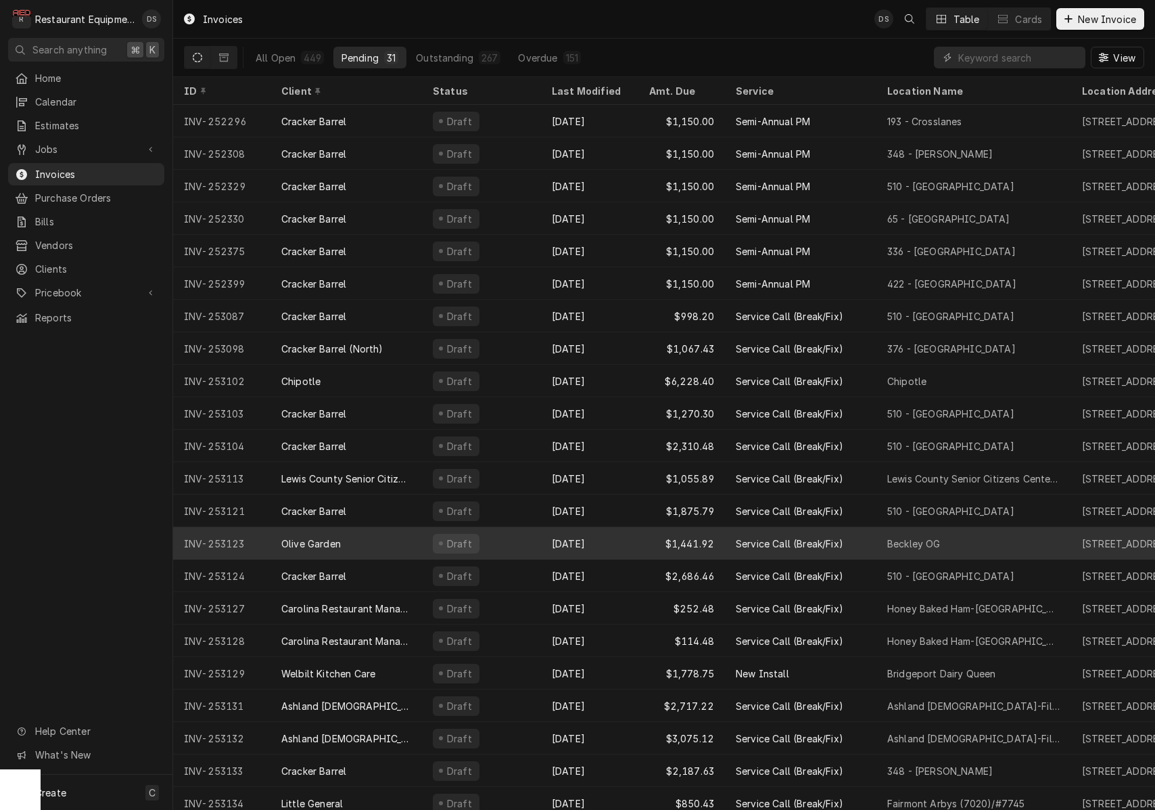
click at [522, 539] on div "Draft" at bounding box center [481, 543] width 119 height 32
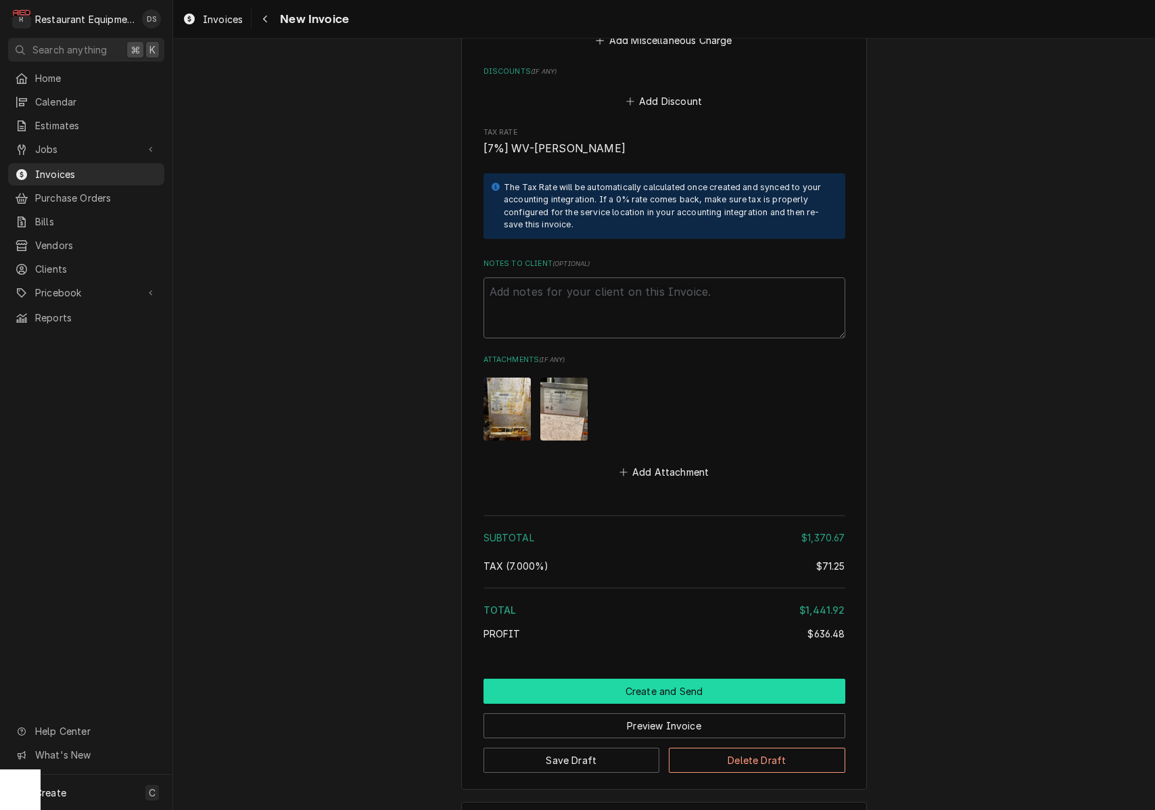
click at [611, 678] on button "Create and Send" at bounding box center [665, 690] width 362 height 25
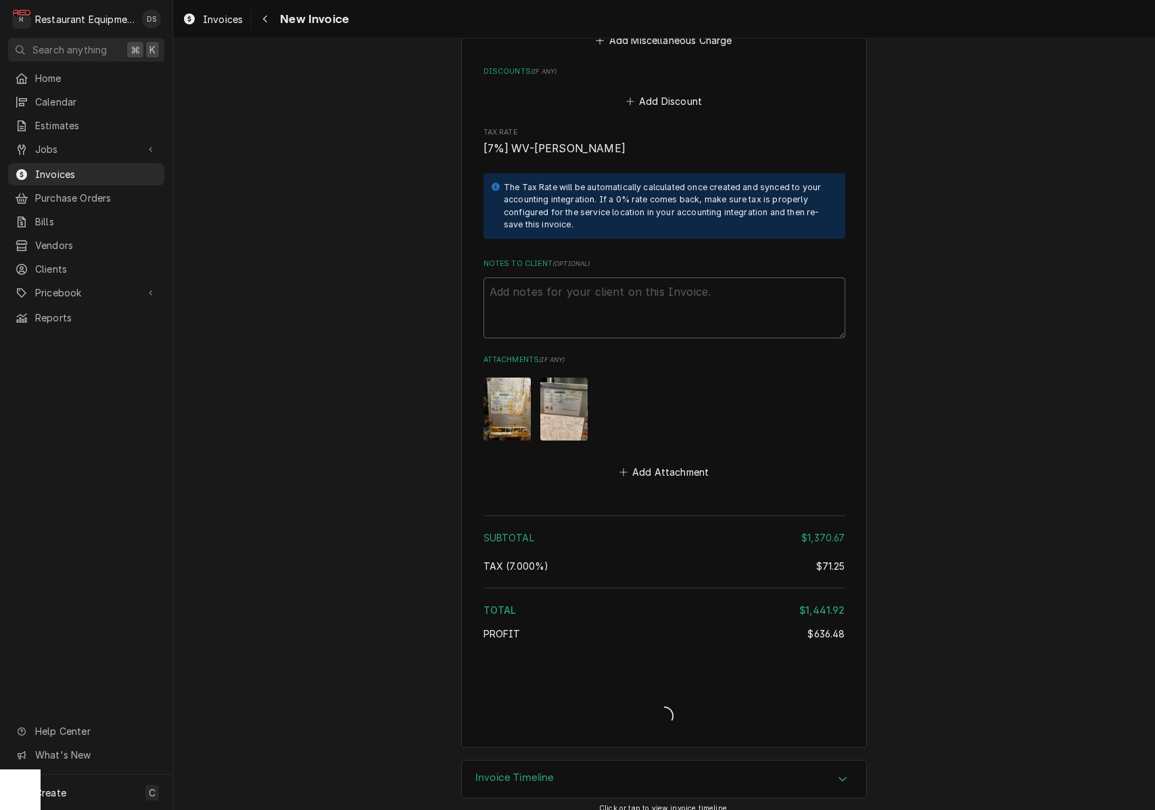
scroll to position [3275, 0]
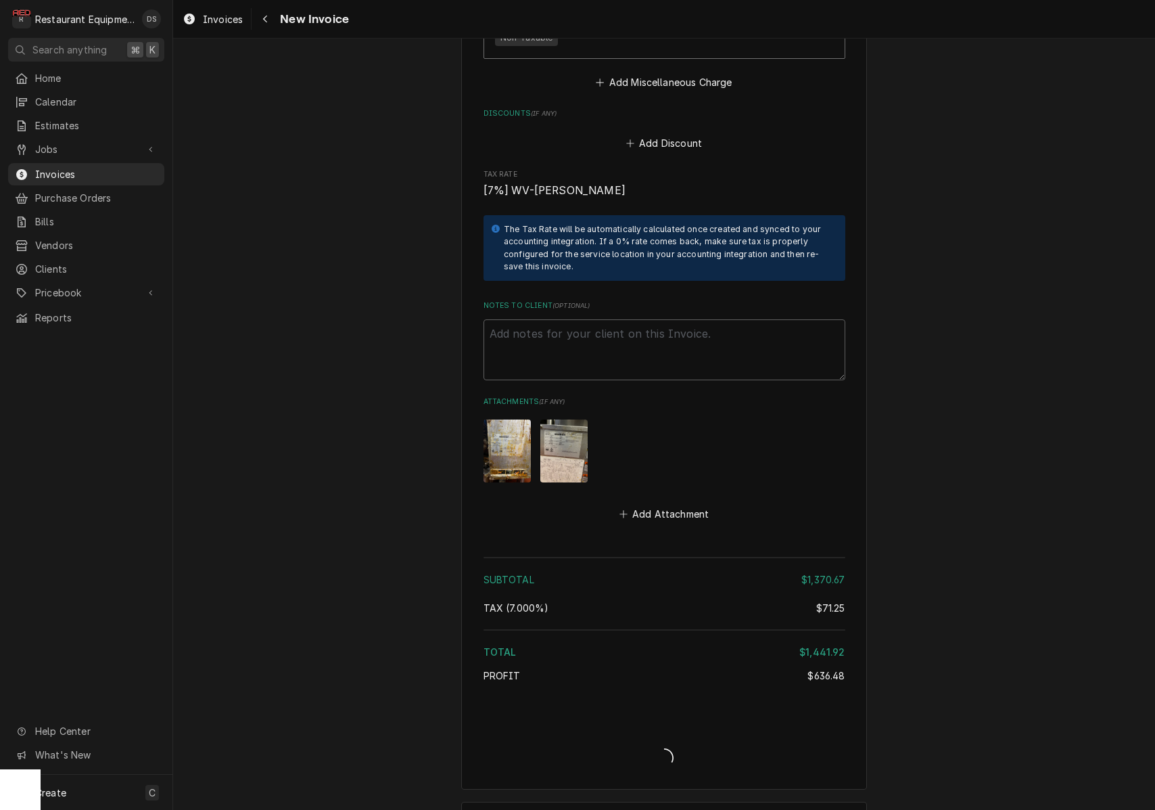
type textarea "x"
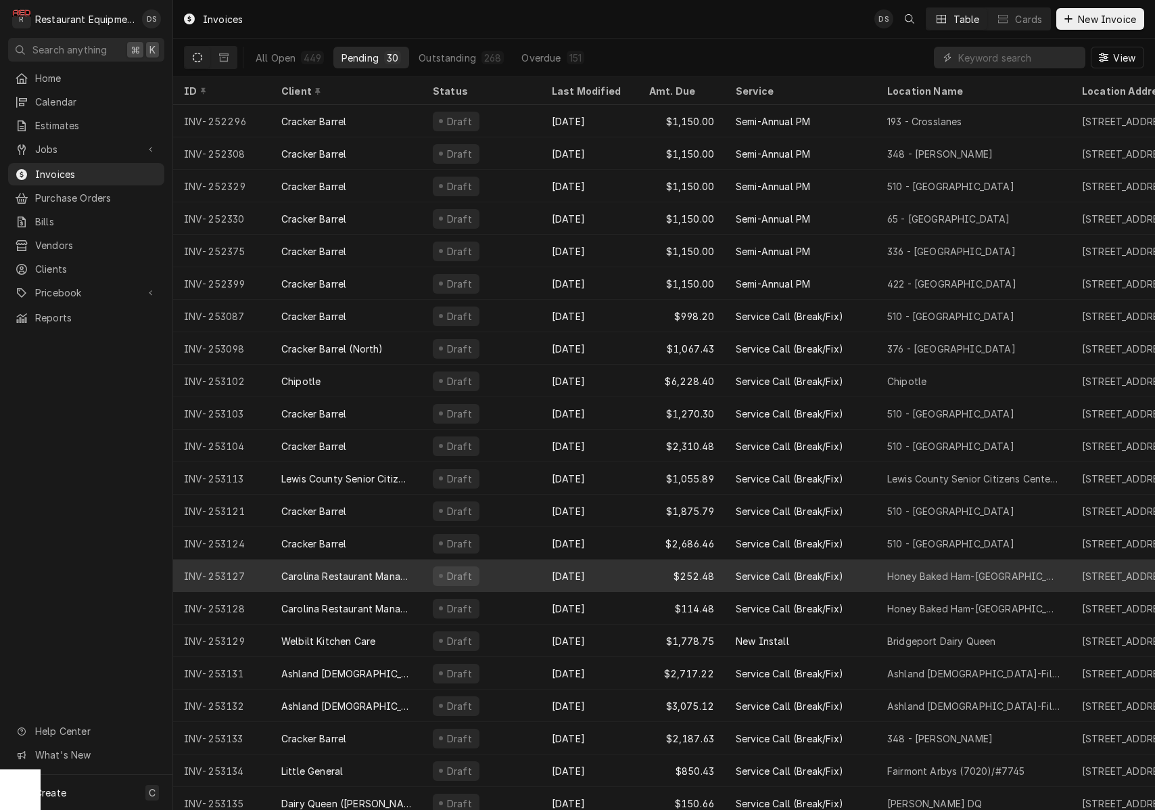
click at [588, 566] on div "Oct 15" at bounding box center [589, 575] width 97 height 32
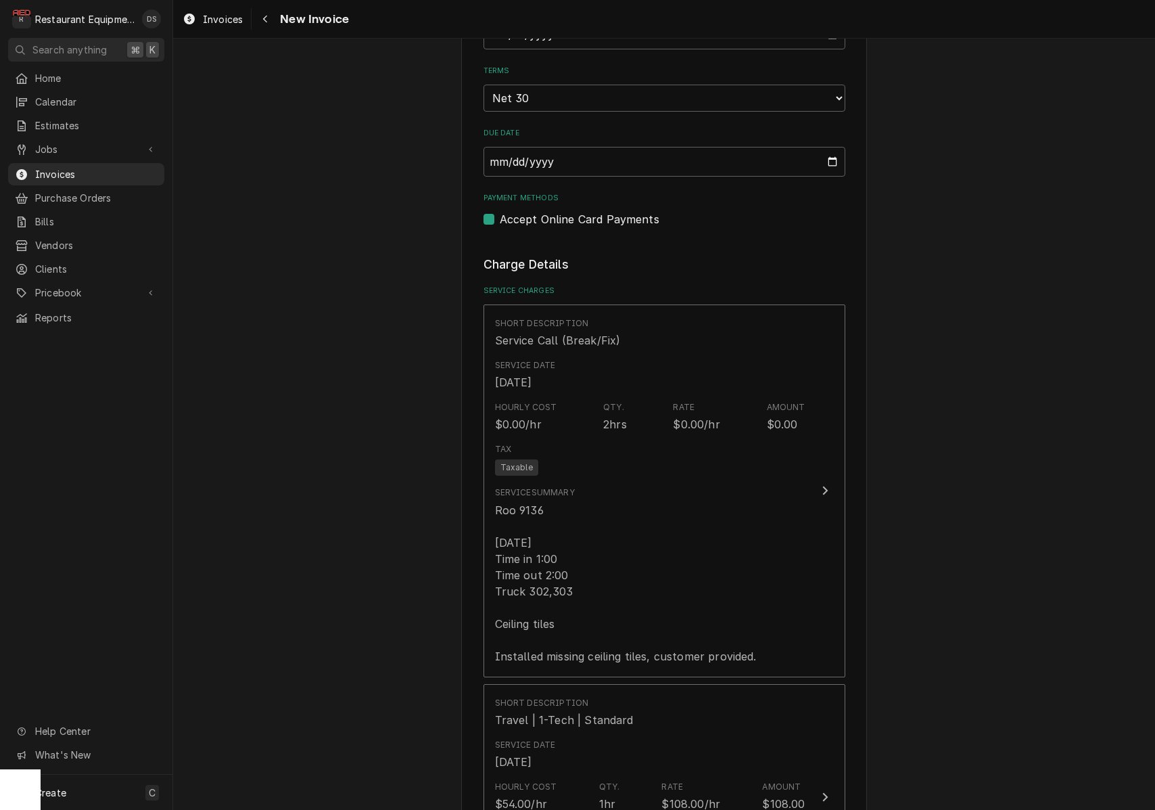
scroll to position [963, 0]
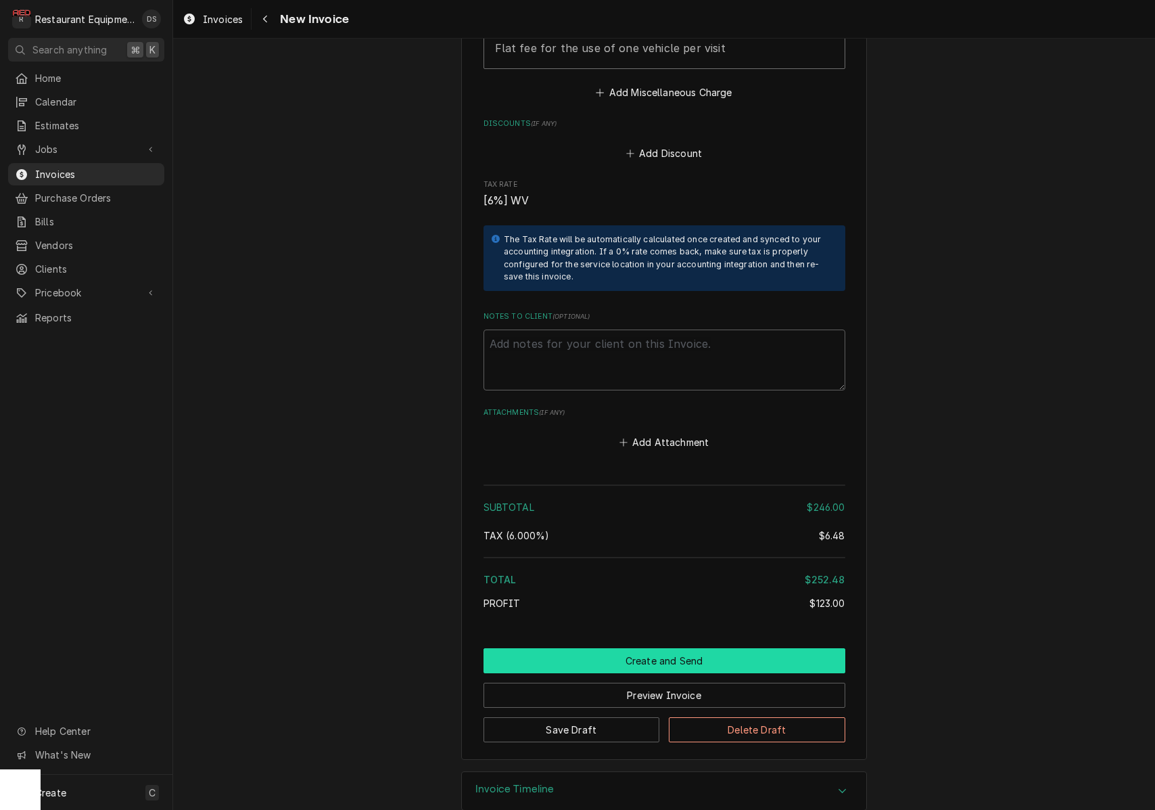
click at [622, 648] on button "Create and Send" at bounding box center [665, 660] width 362 height 25
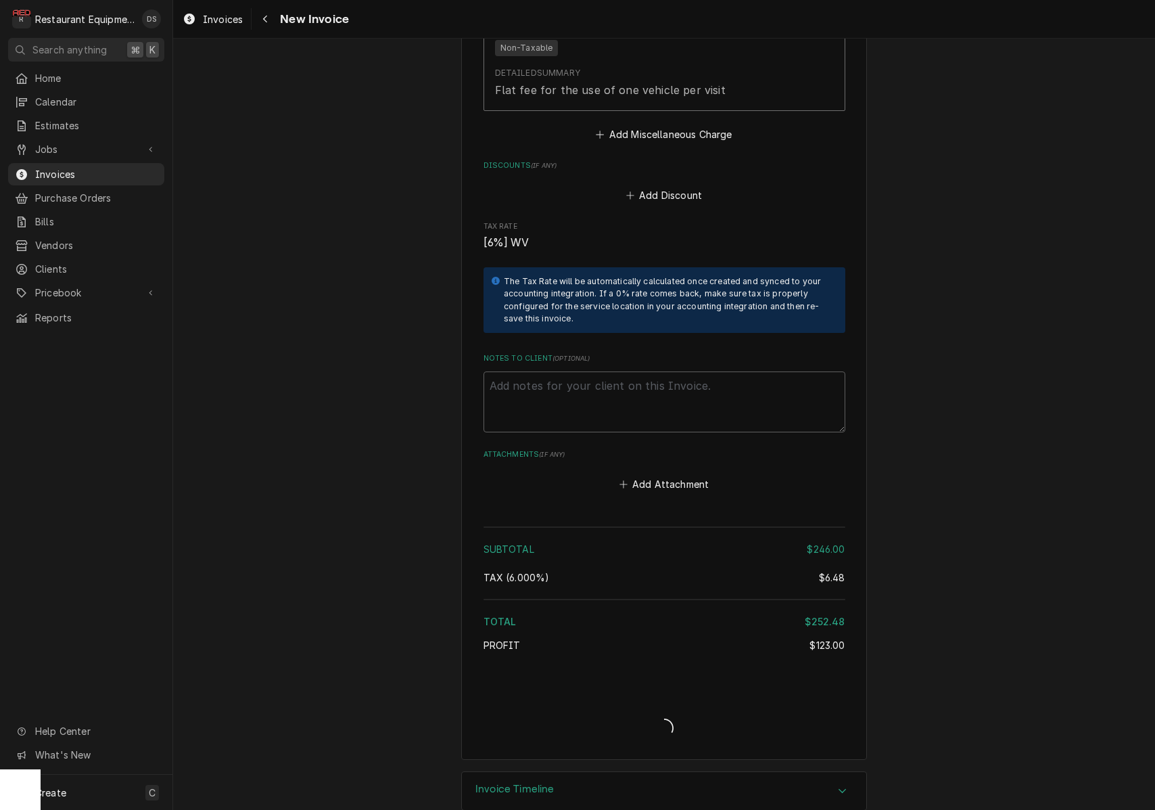
type textarea "x"
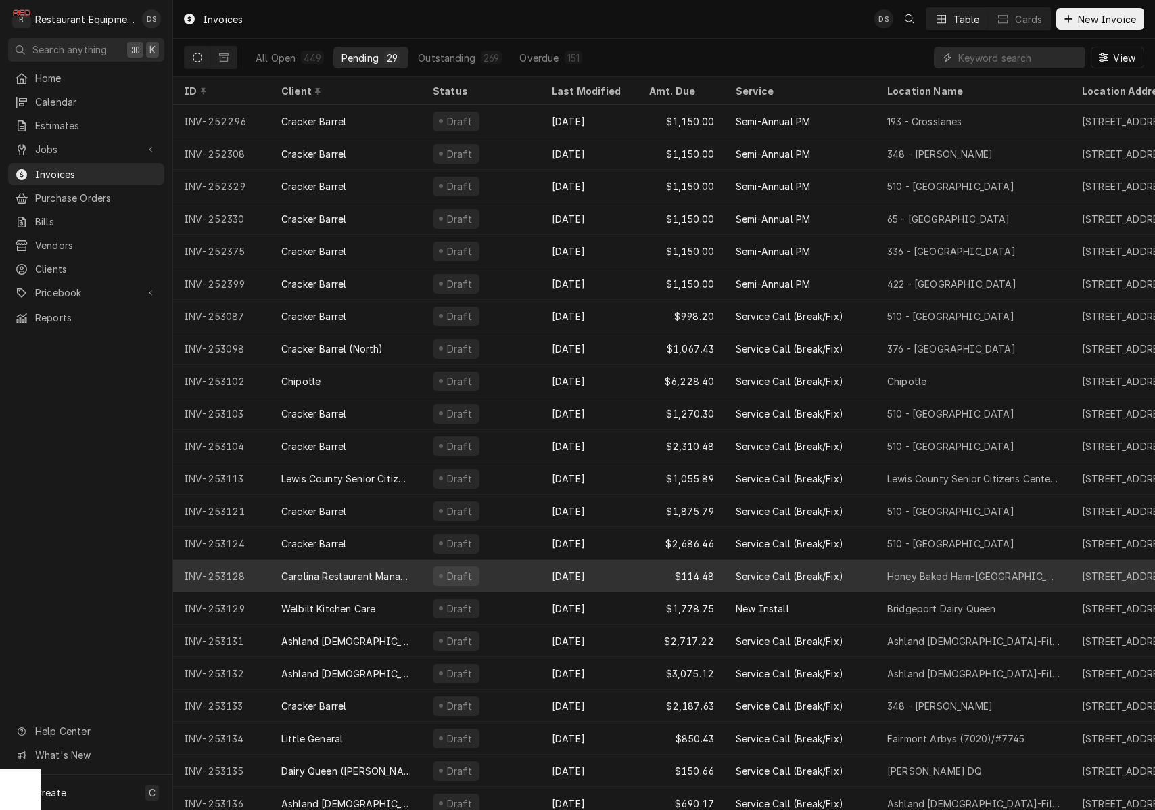
click at [551, 571] on div "Oct 15" at bounding box center [589, 575] width 97 height 32
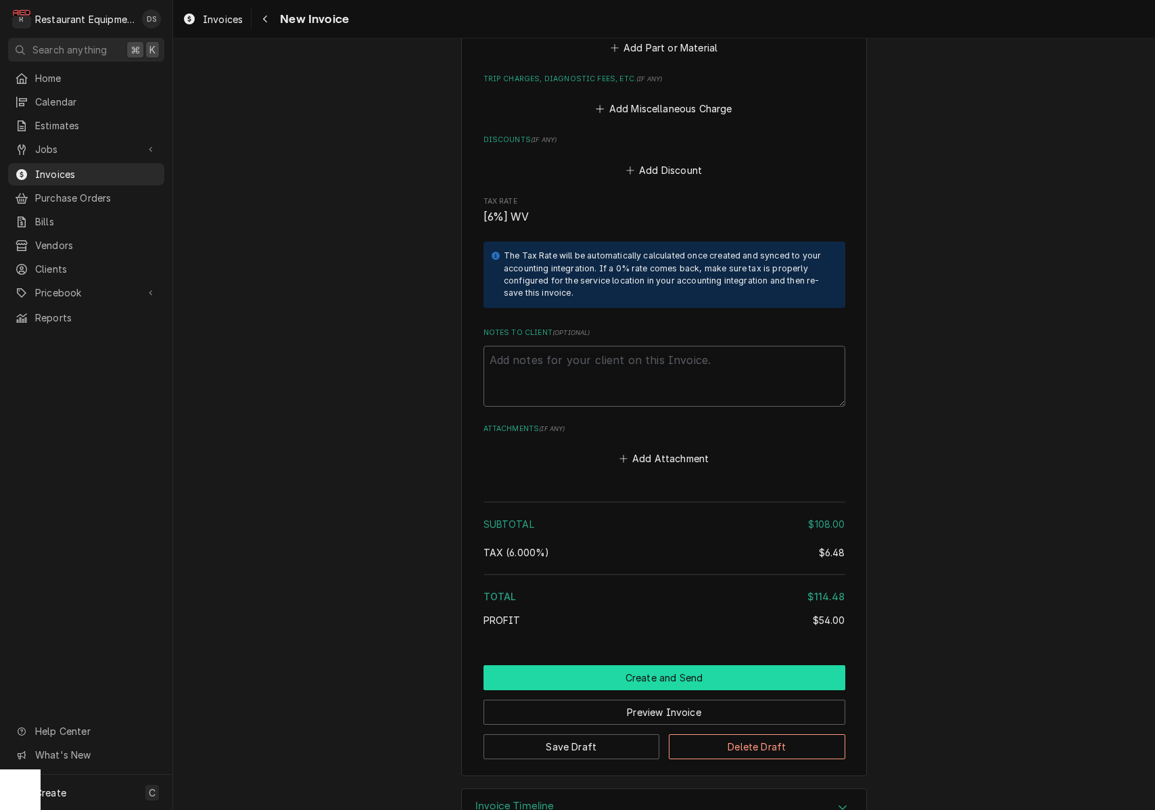
click at [628, 665] on button "Create and Send" at bounding box center [665, 677] width 362 height 25
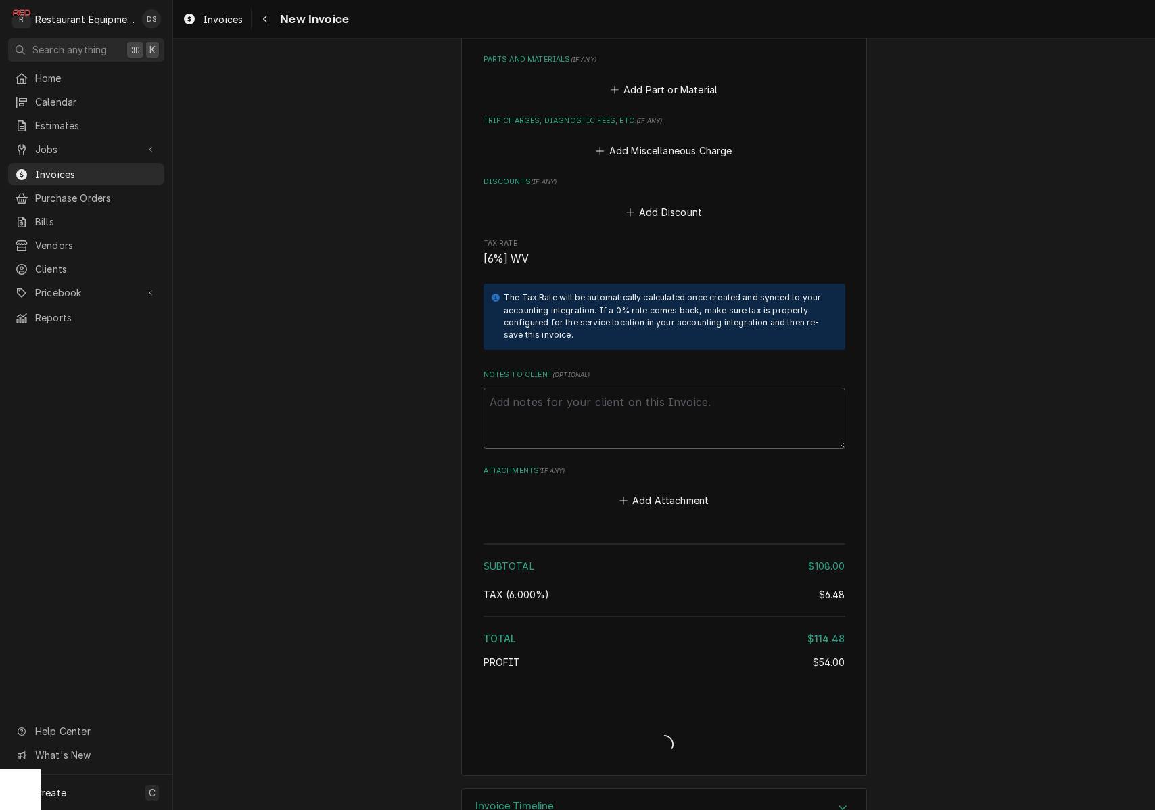
type textarea "x"
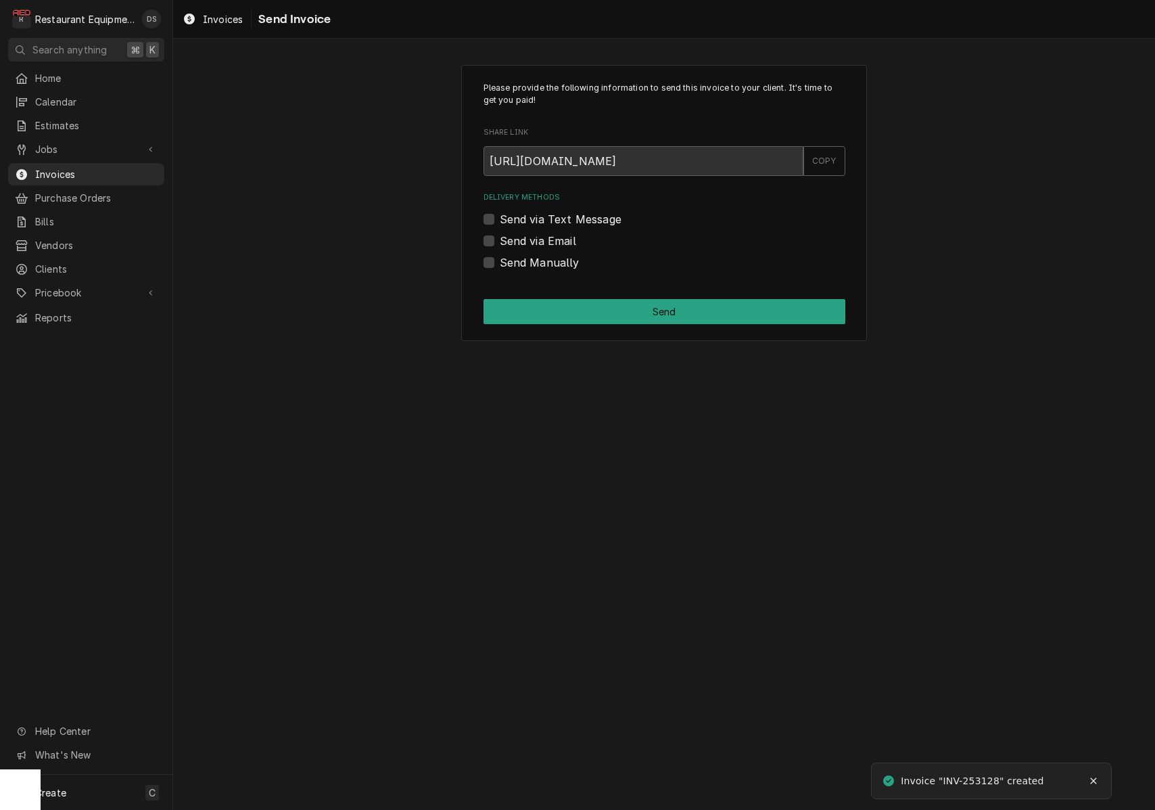
click at [500, 241] on label "Send via Email" at bounding box center [538, 241] width 76 height 16
click at [500, 241] on input "Send via Email" at bounding box center [681, 248] width 362 height 30
checkbox input "true"
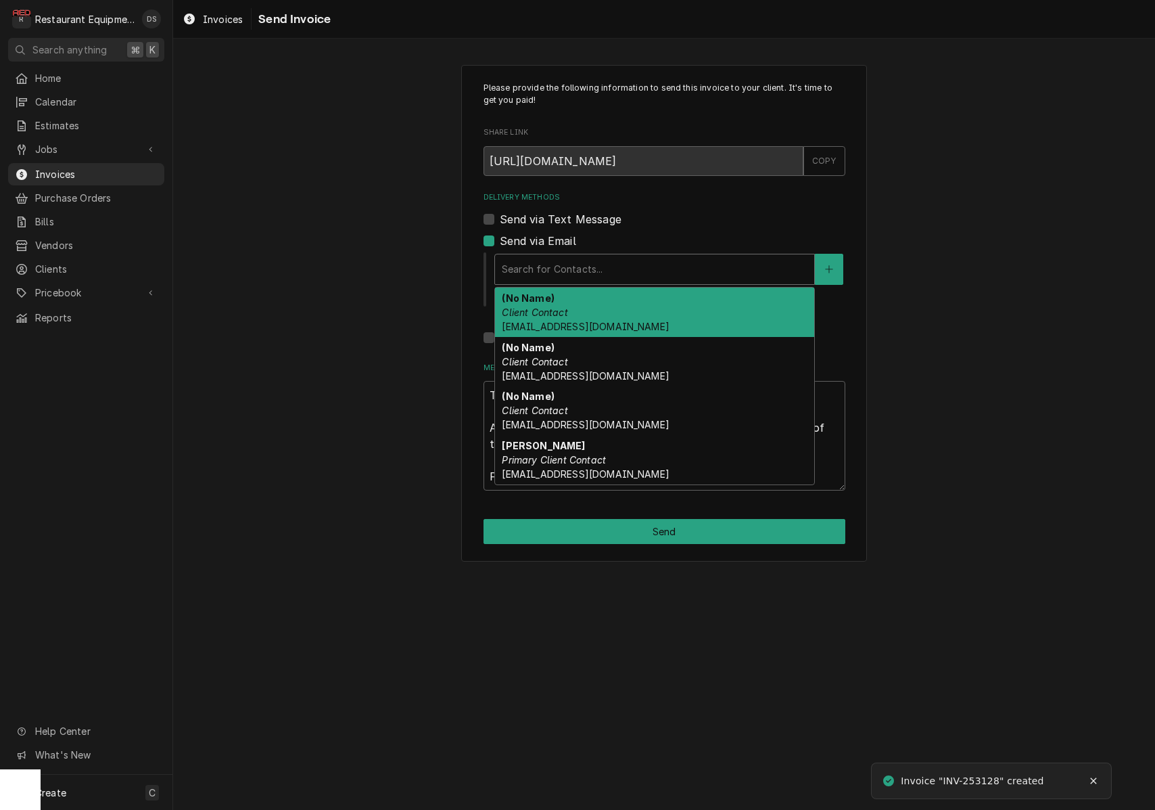
click at [551, 258] on div "Delivery Methods" at bounding box center [655, 269] width 306 height 24
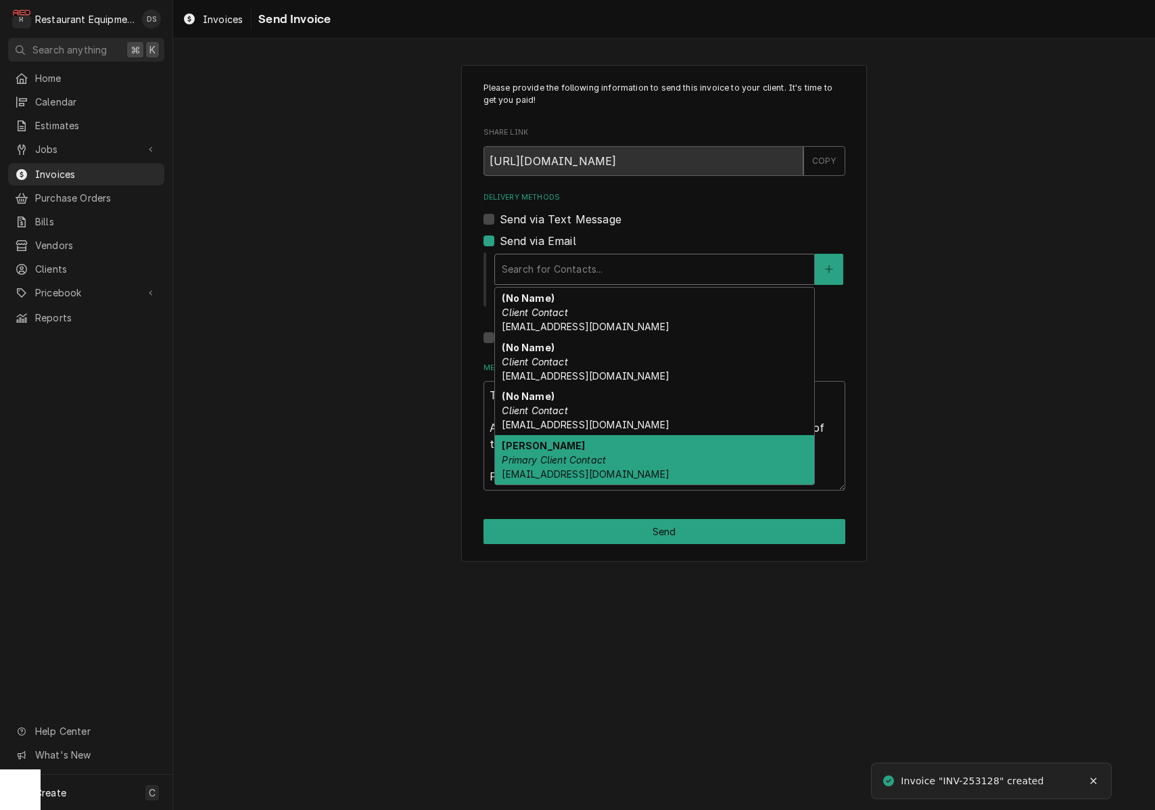
click at [583, 445] on div "Matthew Davis Primary Client Contact mdavis@honeybakedcafe.com" at bounding box center [654, 459] width 319 height 49
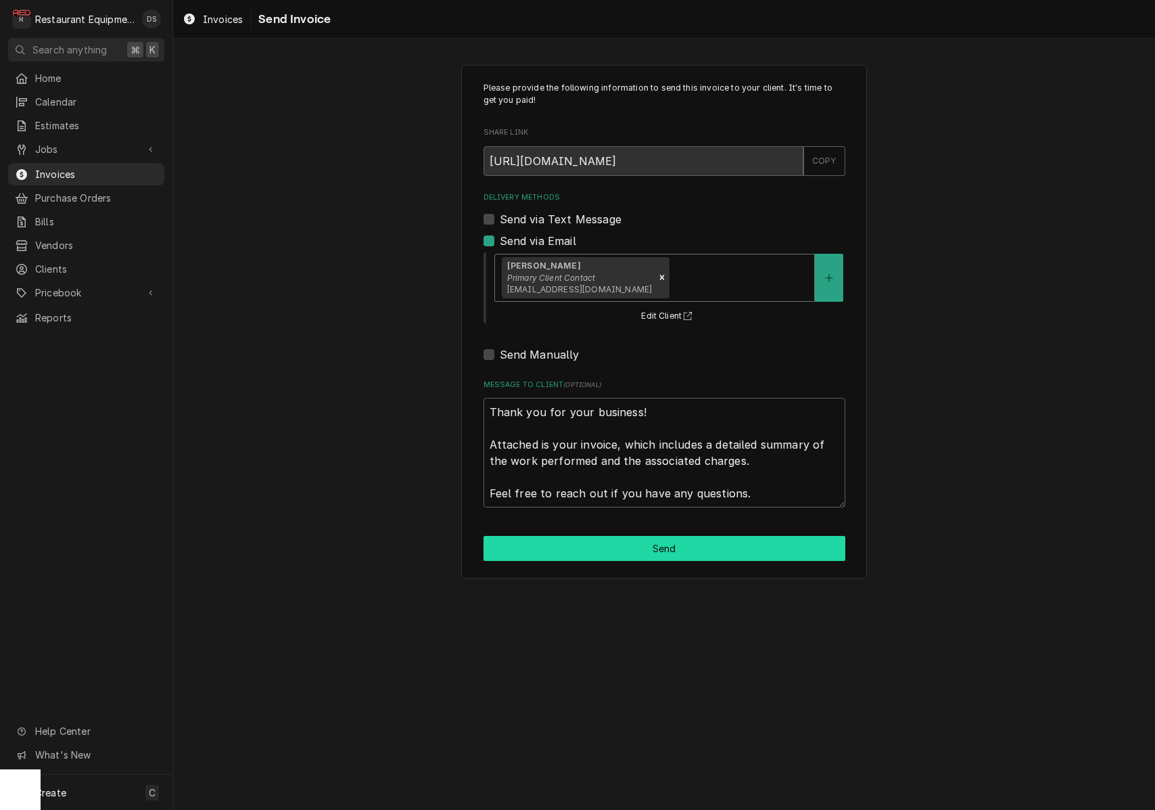
click at [608, 547] on button "Send" at bounding box center [665, 548] width 362 height 25
type textarea "x"
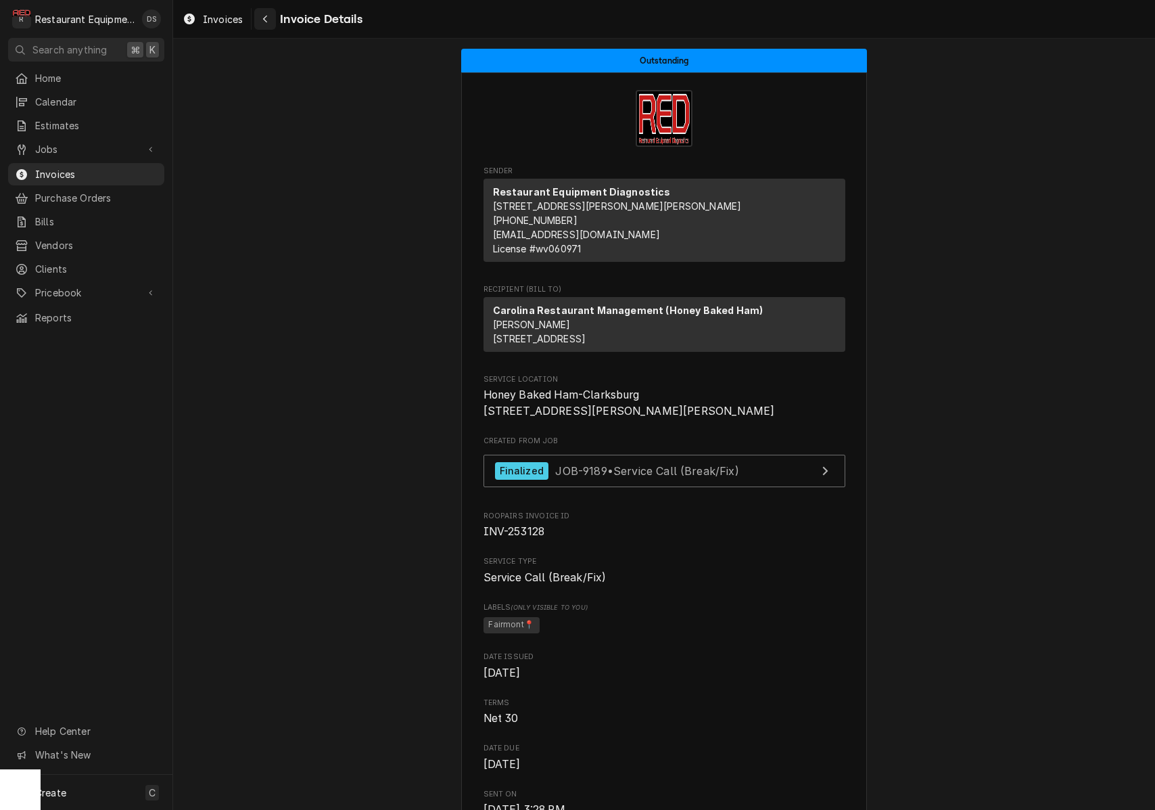
click at [264, 14] on icon "Navigate back" at bounding box center [265, 18] width 6 height 9
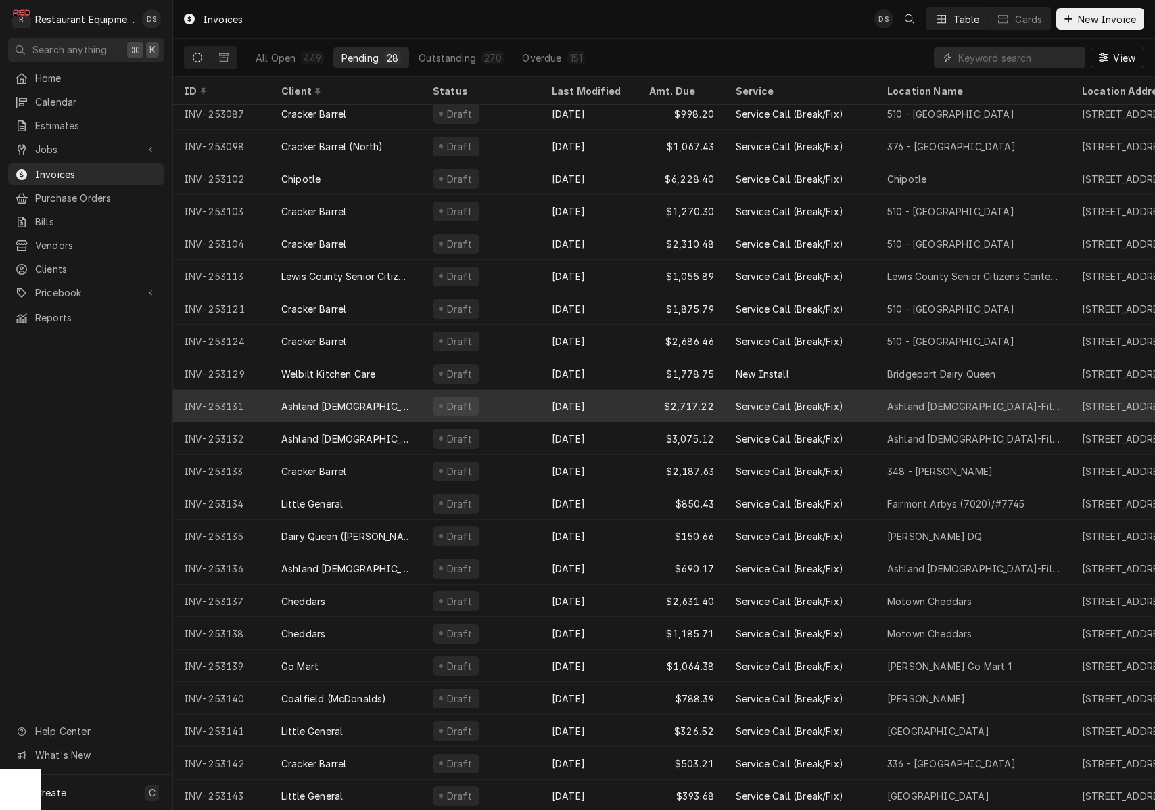
scroll to position [201, 0]
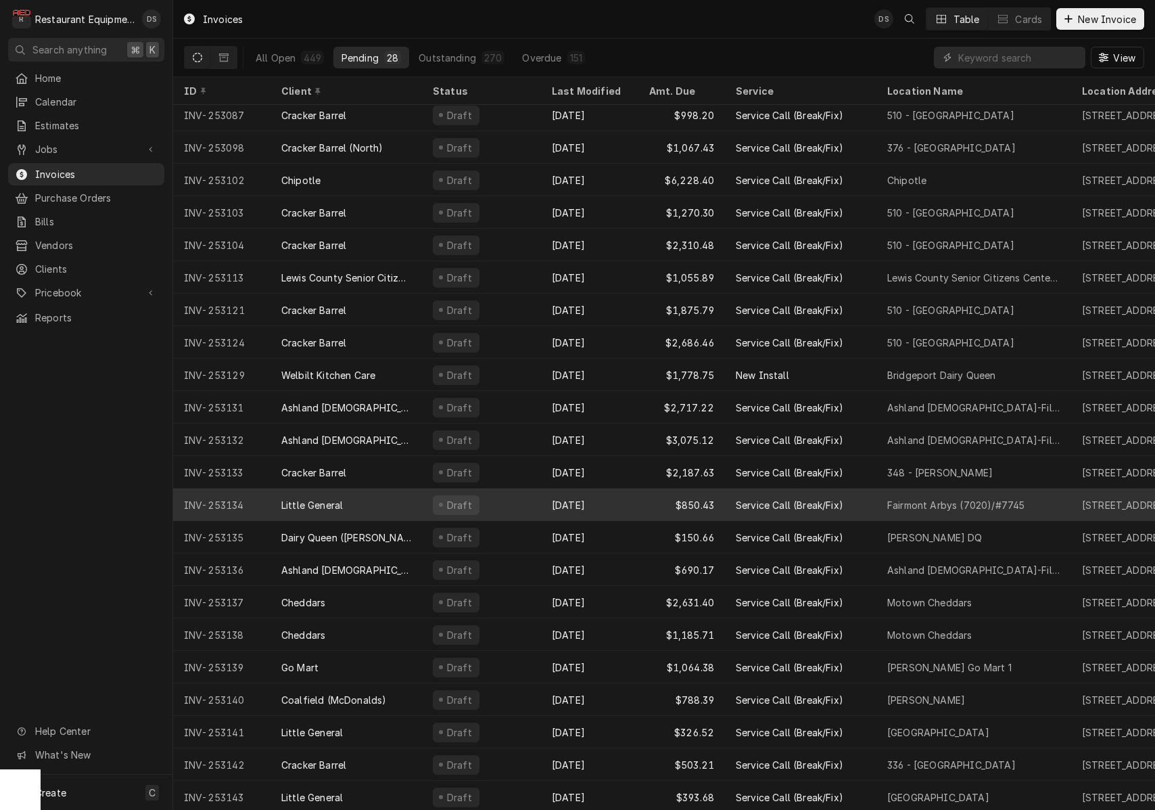
click at [511, 495] on div "Draft" at bounding box center [481, 504] width 119 height 32
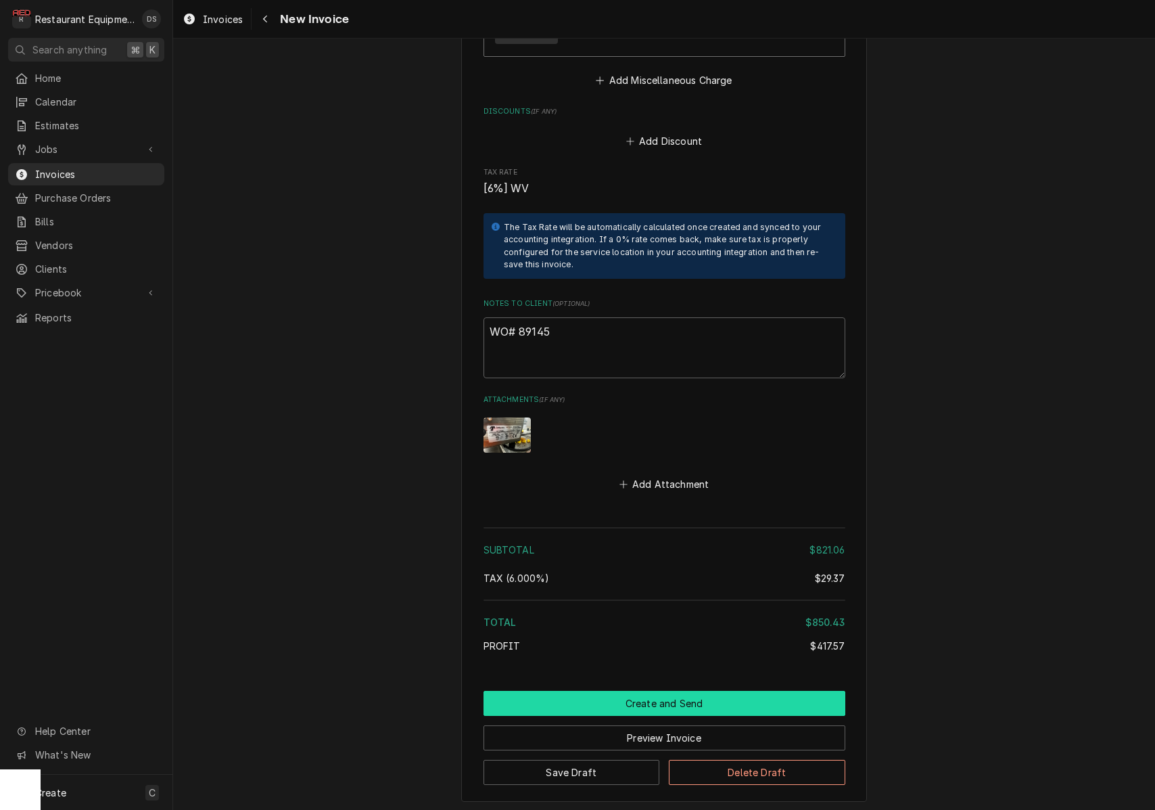
click at [632, 691] on button "Create and Send" at bounding box center [665, 703] width 362 height 25
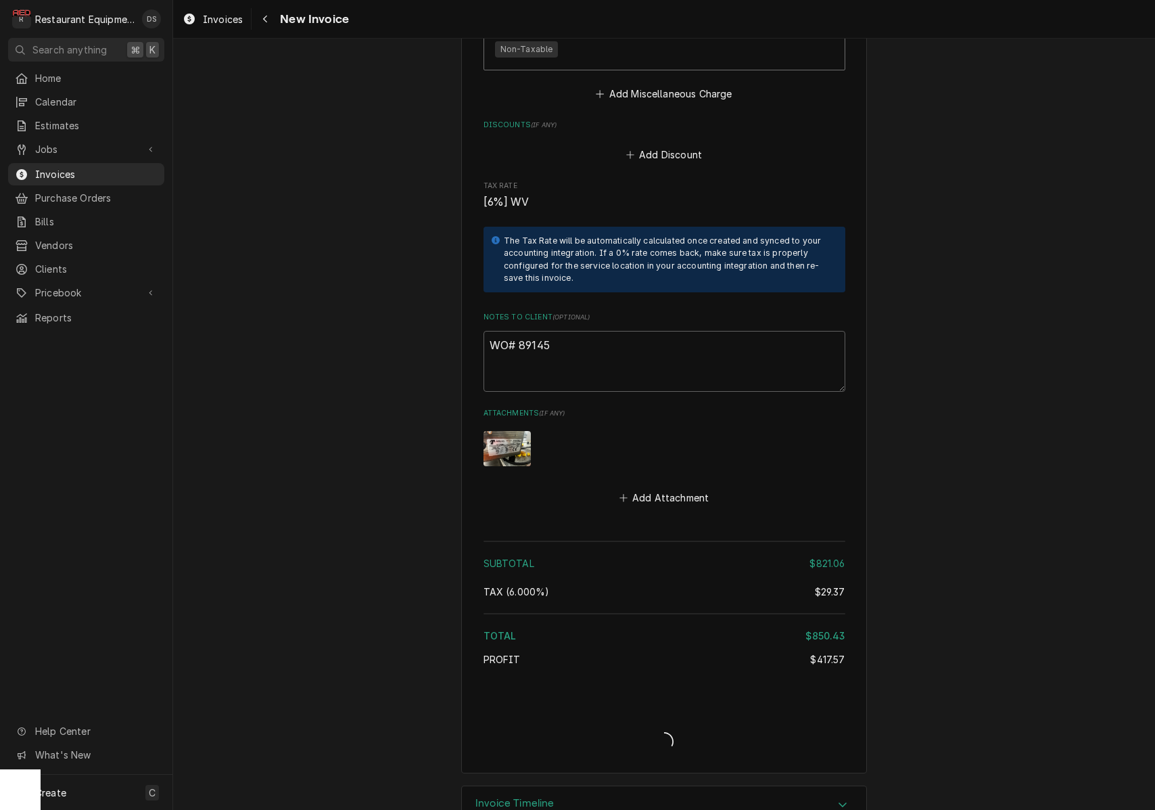
type textarea "x"
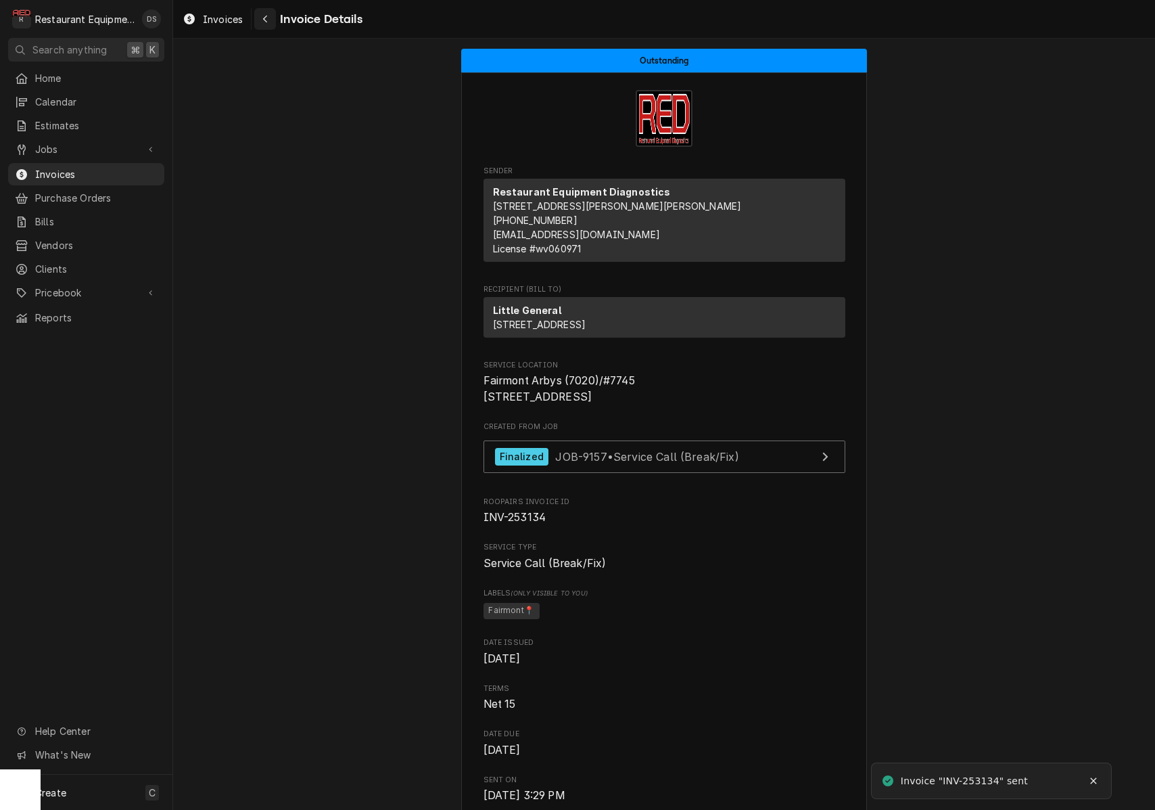
click at [264, 20] on icon "Navigate back" at bounding box center [265, 19] width 4 height 7
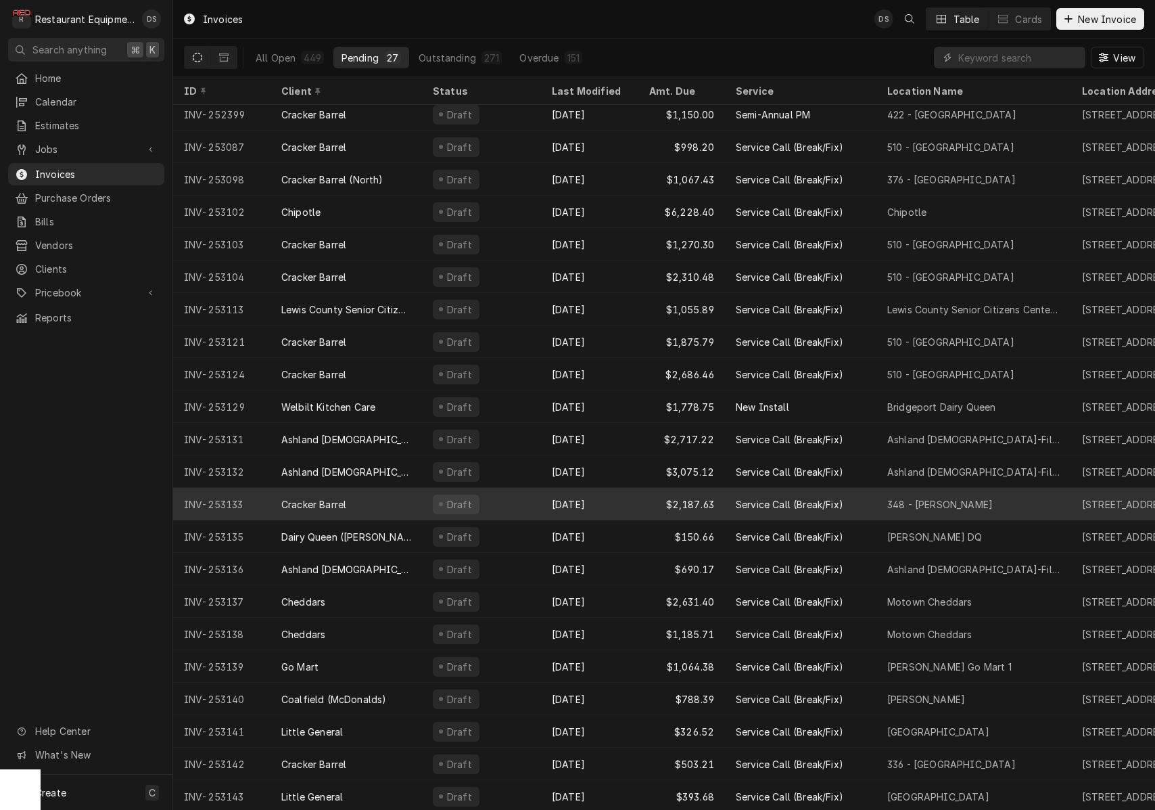
scroll to position [168, 0]
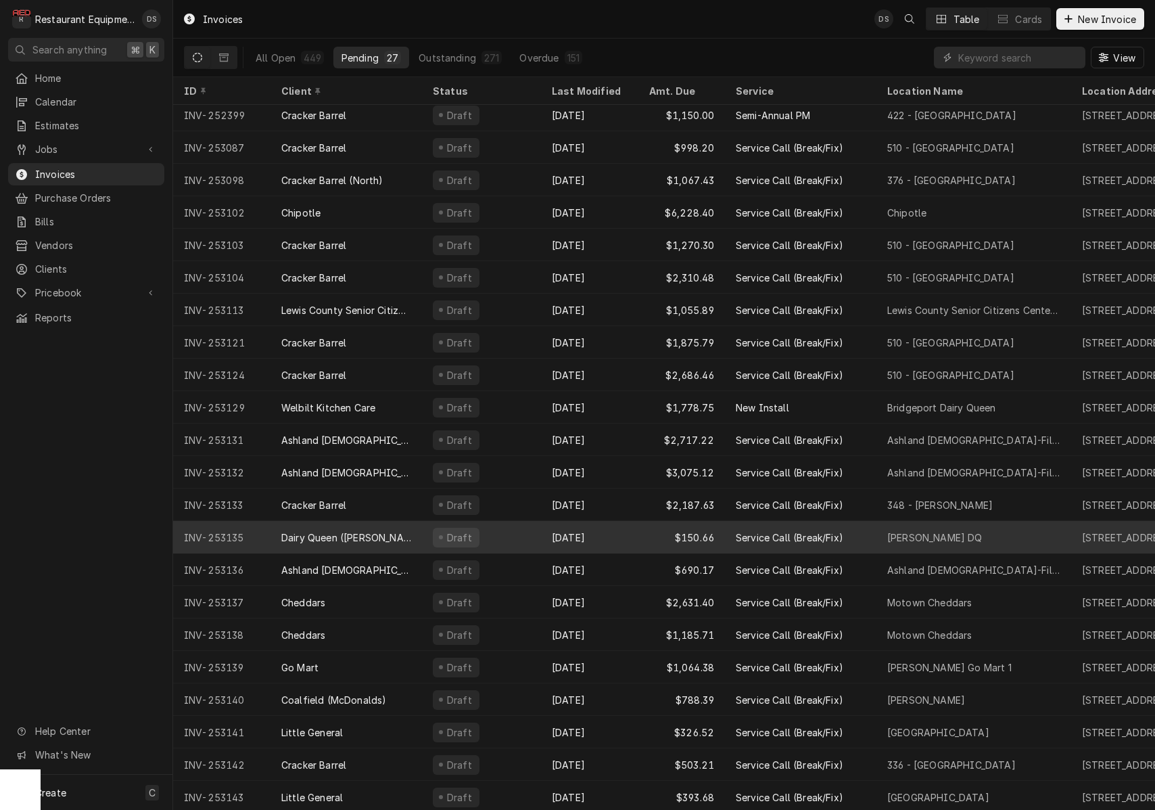
click at [540, 529] on div "Draft" at bounding box center [481, 537] width 119 height 32
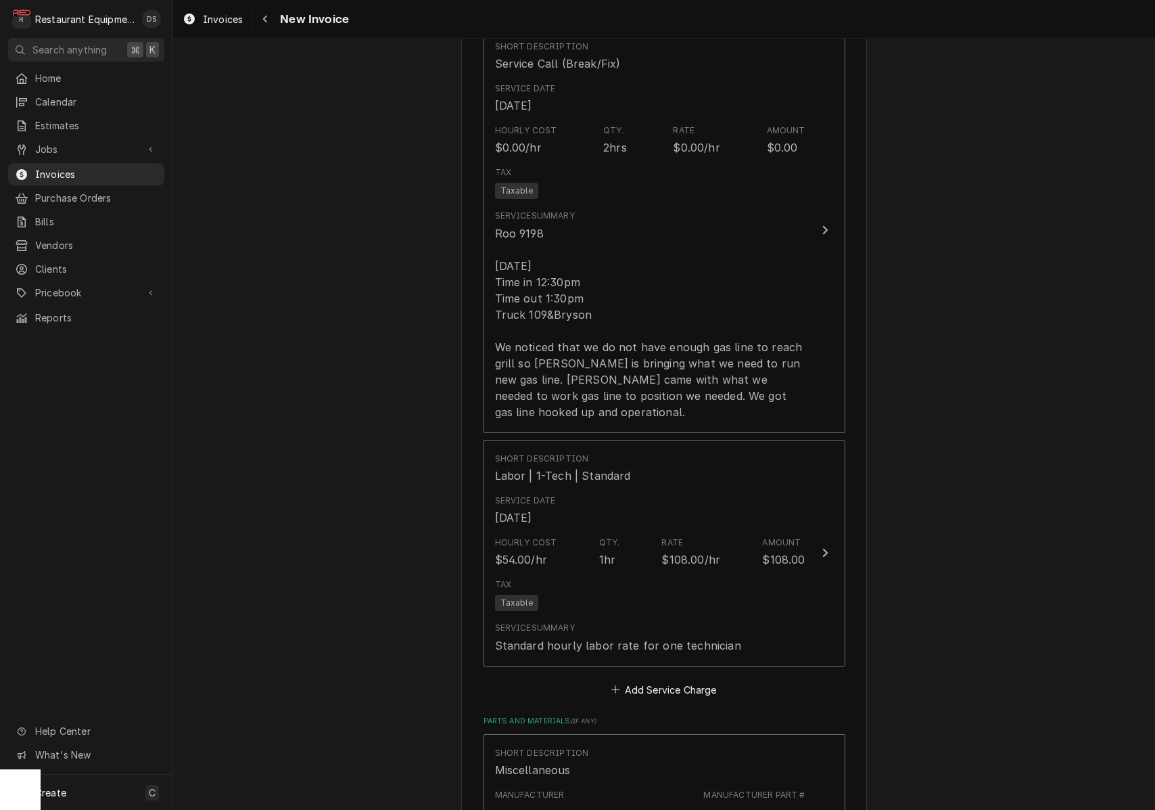
scroll to position [1191, 0]
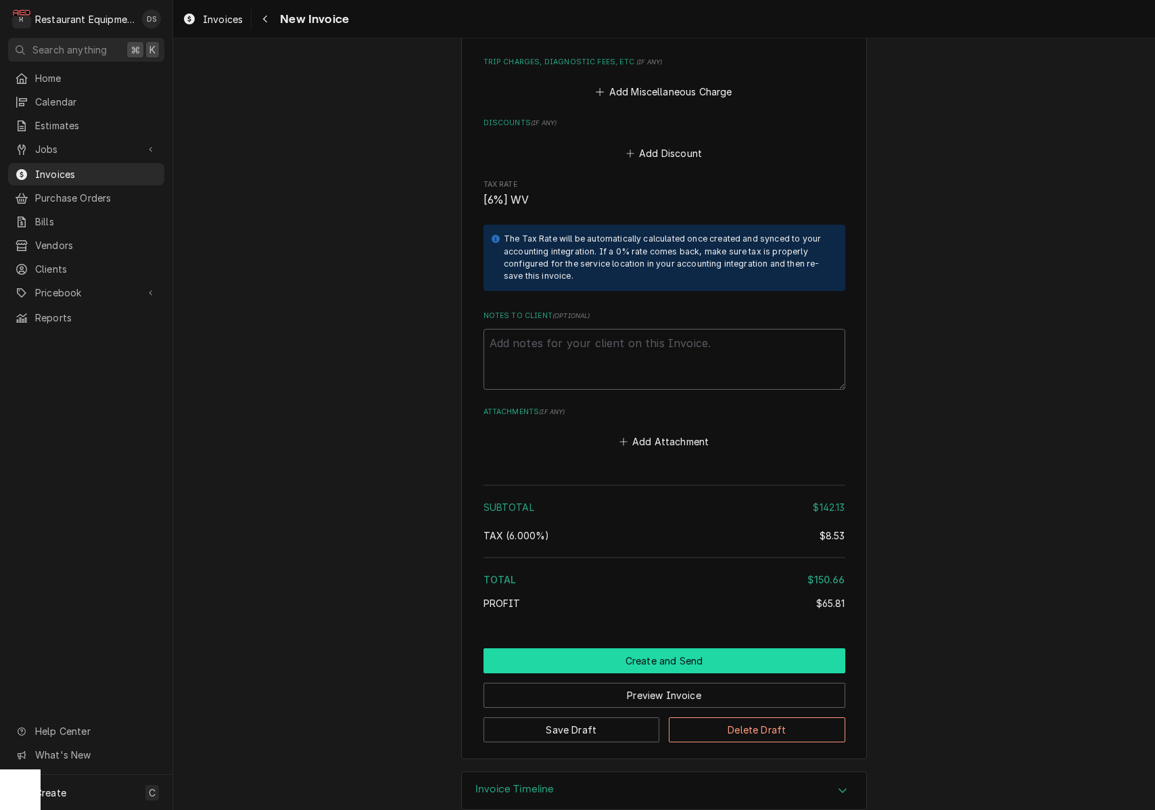
click at [654, 648] on button "Create and Send" at bounding box center [665, 660] width 362 height 25
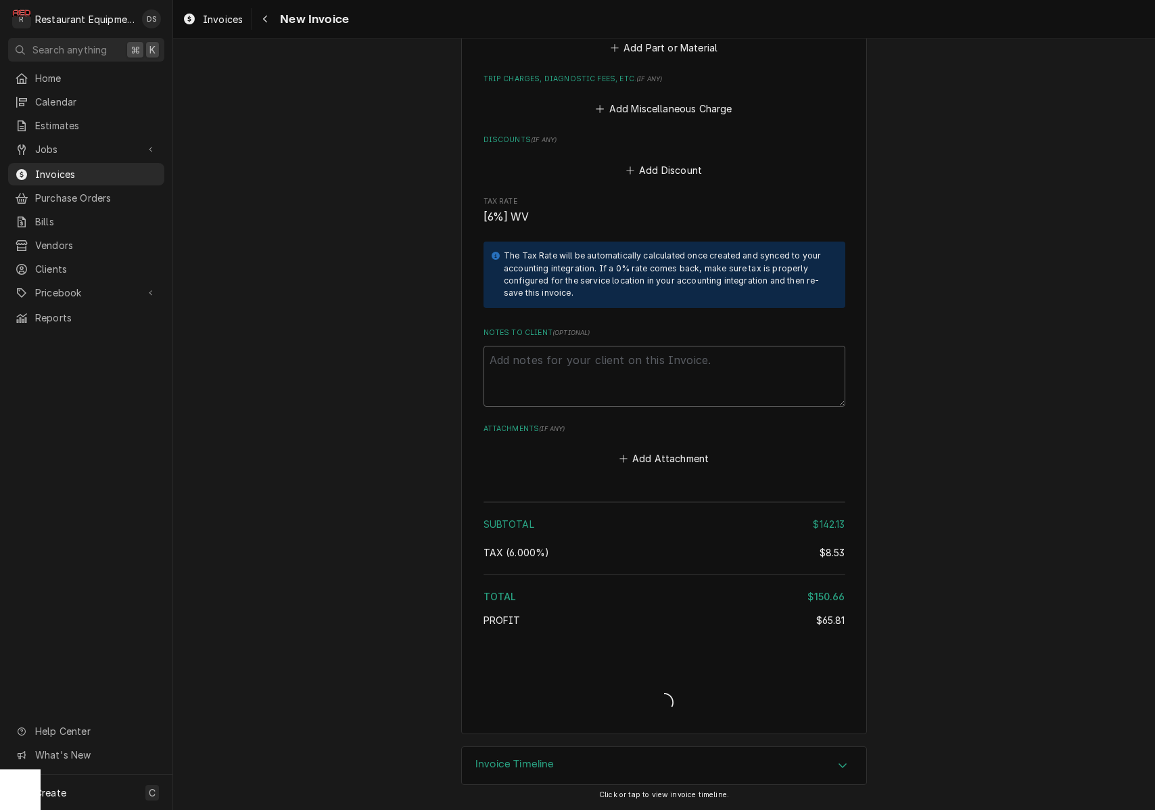
scroll to position [2101, 0]
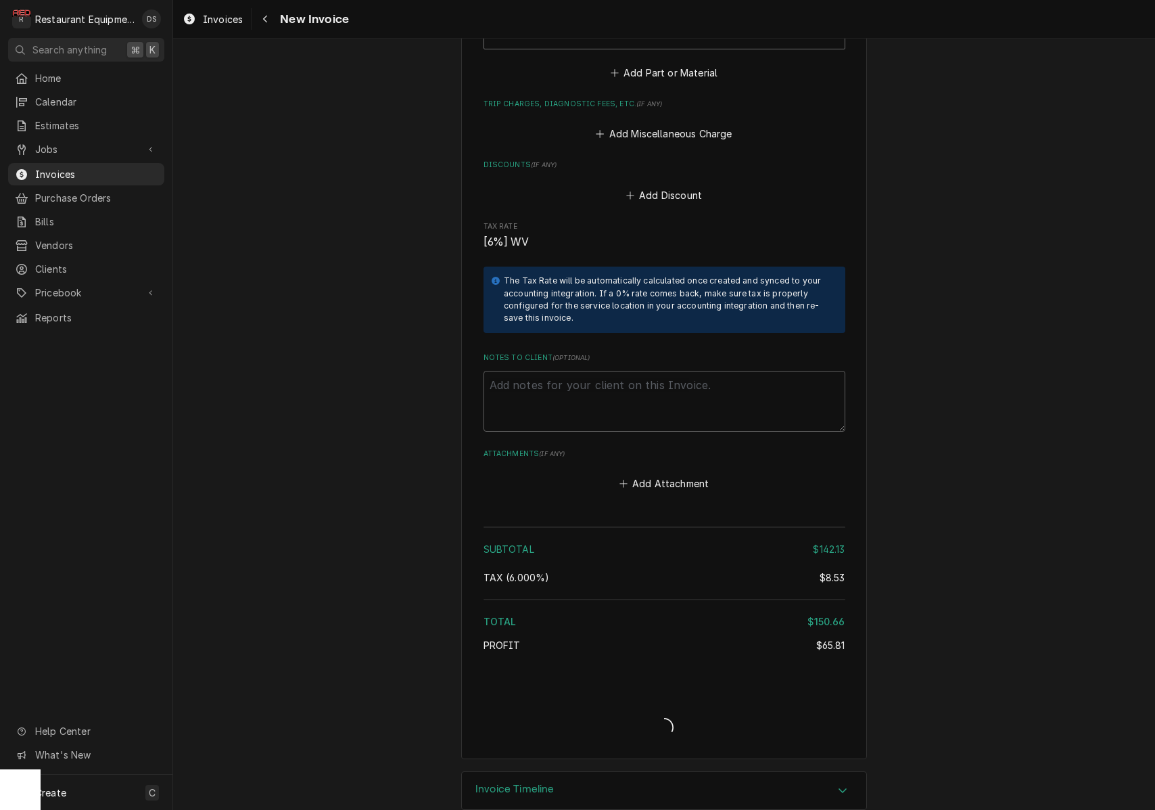
type textarea "x"
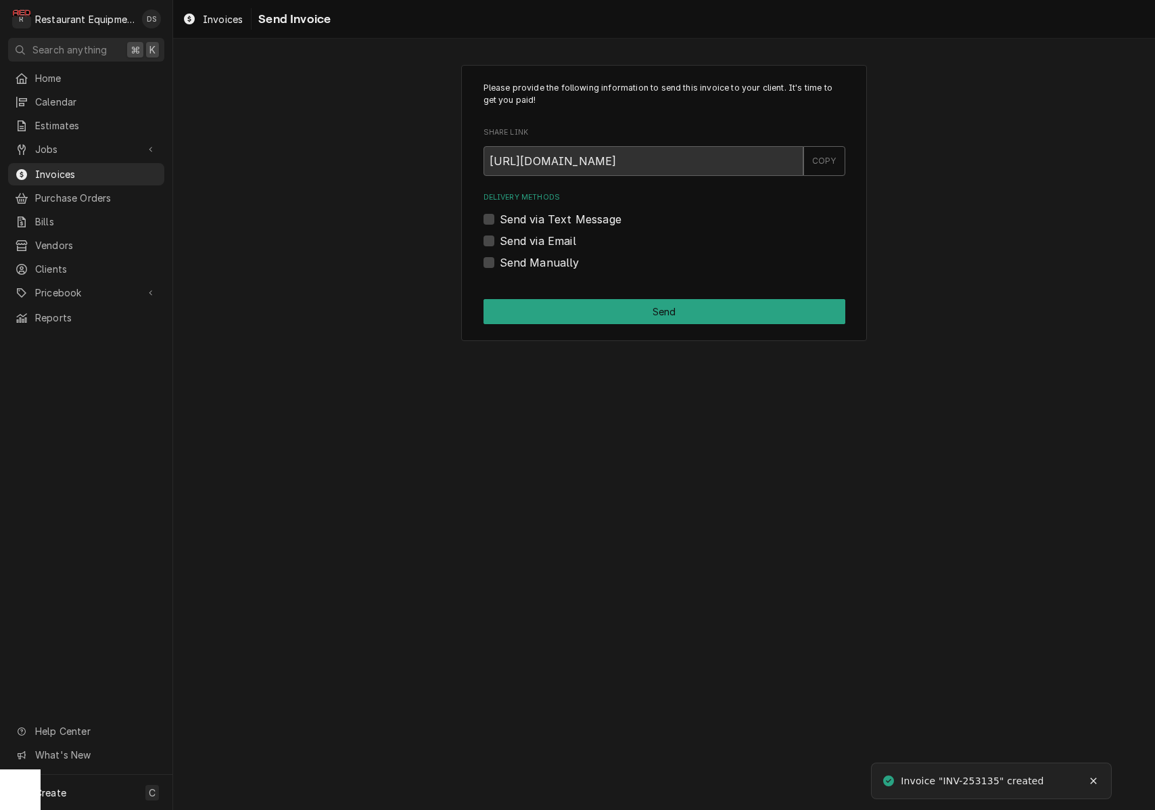
click at [500, 239] on label "Send via Email" at bounding box center [538, 241] width 76 height 16
click at [500, 239] on input "Send via Email" at bounding box center [681, 248] width 362 height 30
checkbox input "true"
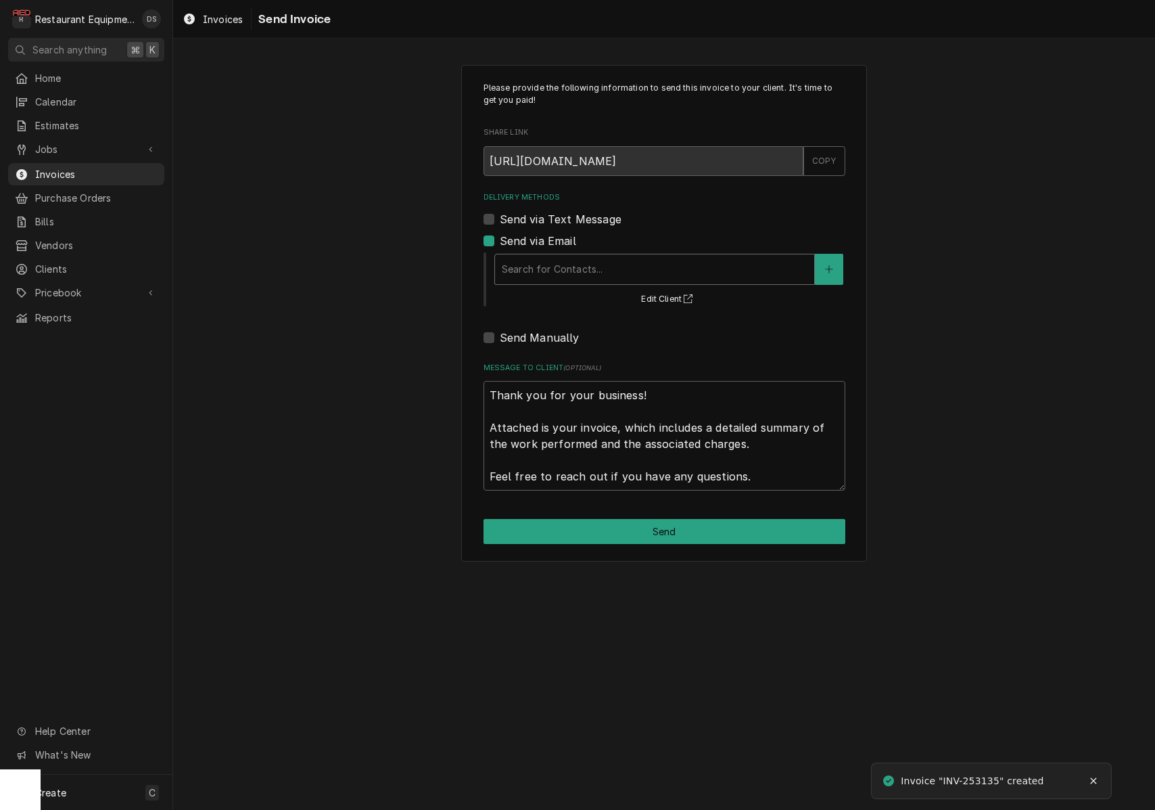
click at [590, 272] on div "Search for Contacts..." at bounding box center [655, 269] width 306 height 14
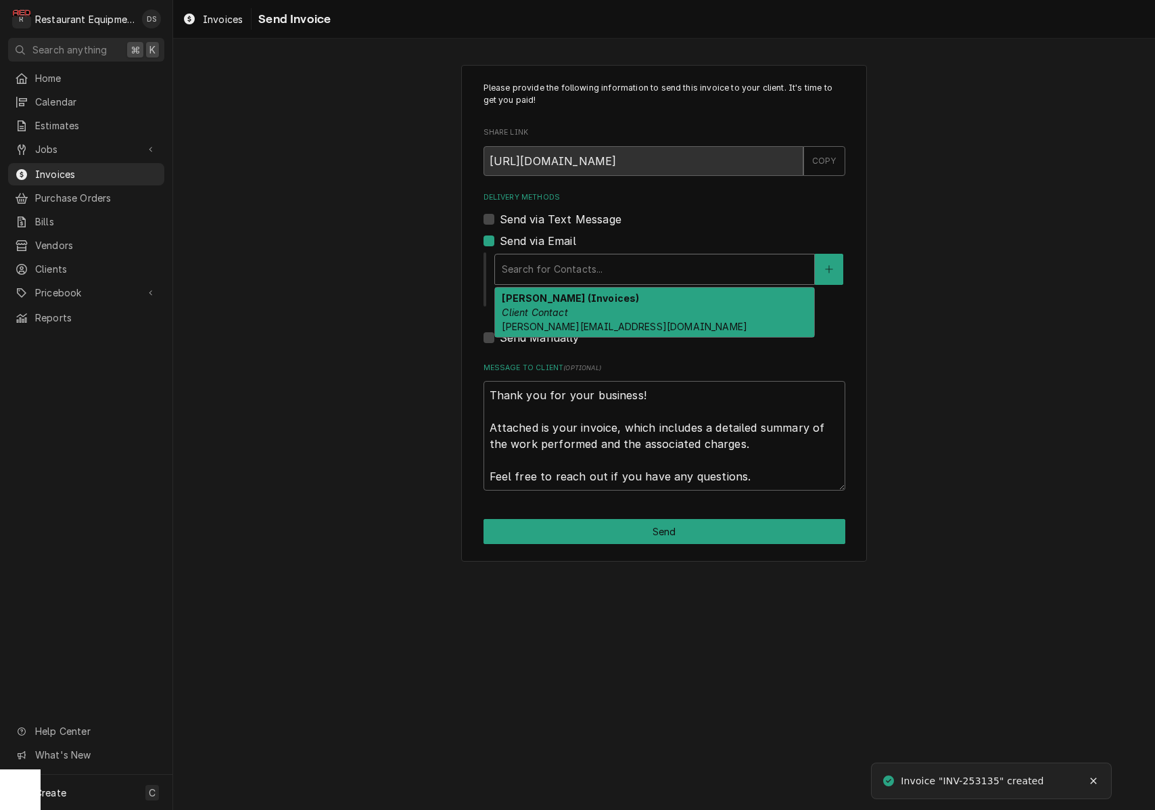
click at [588, 311] on div "Bob Toler (Invoices) Client Contact bob@autreytoler.com" at bounding box center [654, 311] width 319 height 49
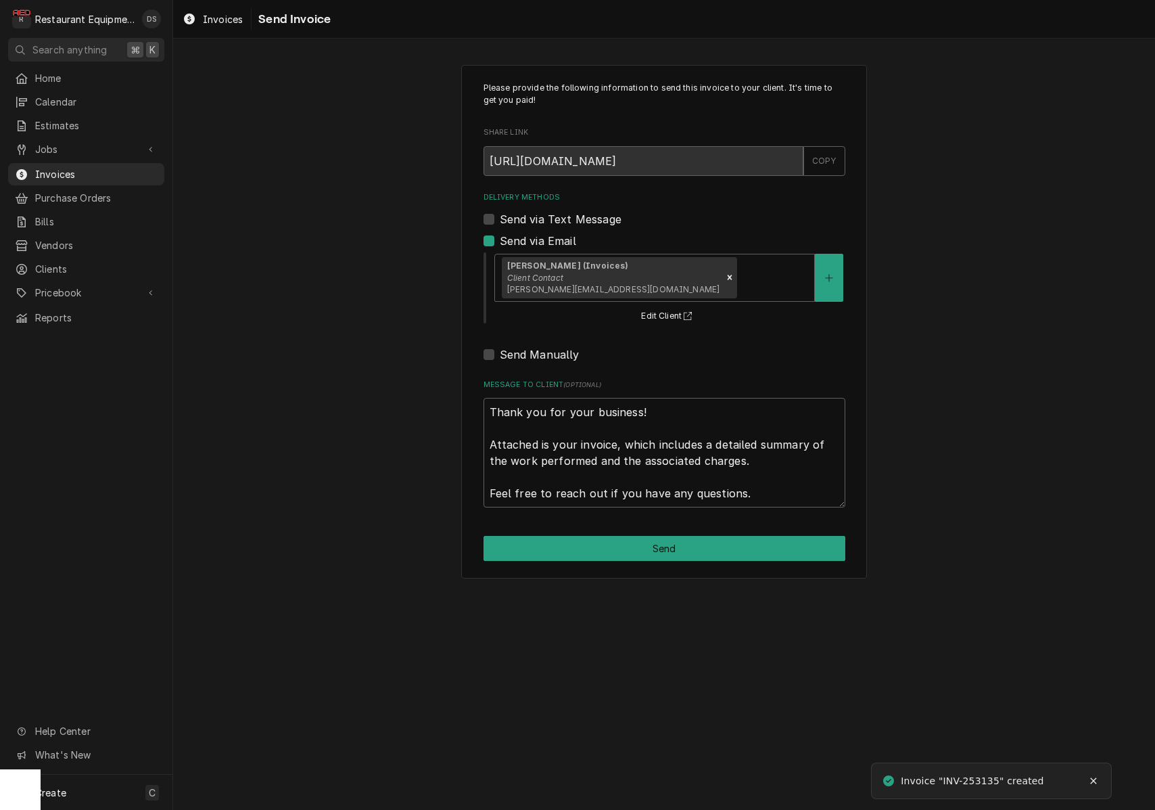
click at [641, 529] on div "Please provide the following information to send this invoice to your client. I…" at bounding box center [664, 321] width 406 height 513
click at [650, 543] on button "Send" at bounding box center [665, 548] width 362 height 25
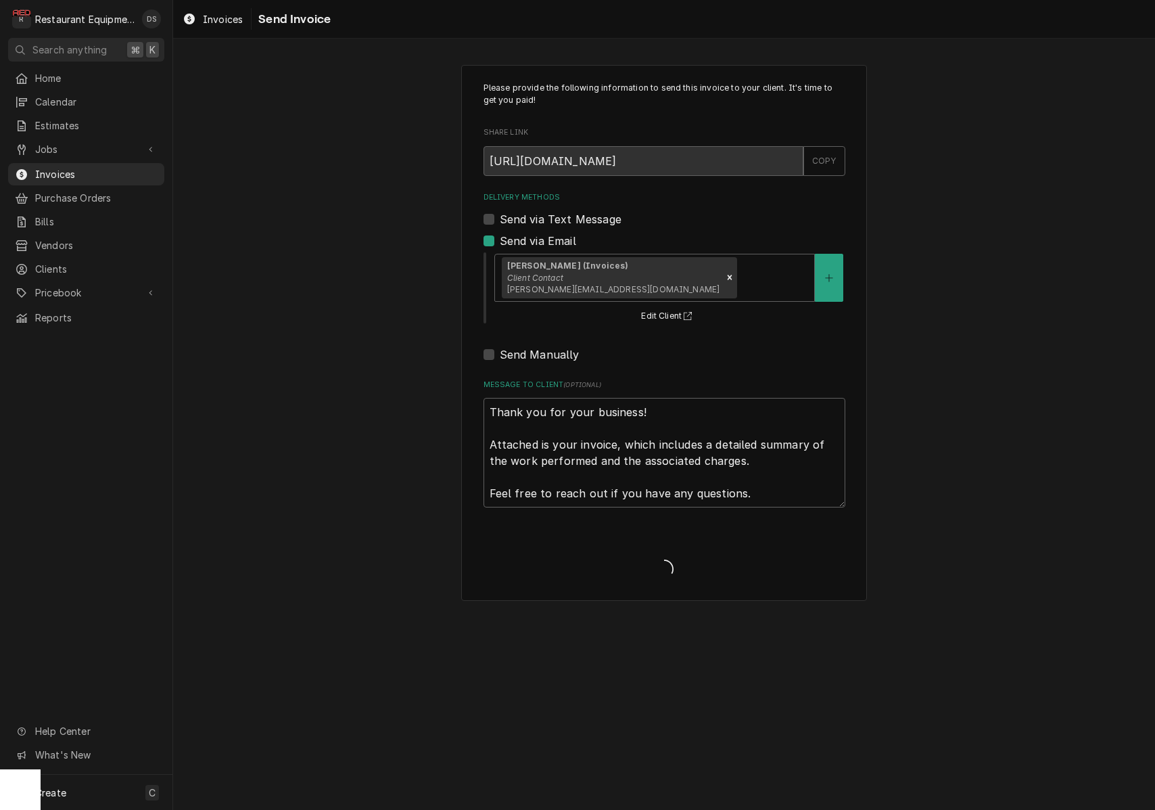
type textarea "x"
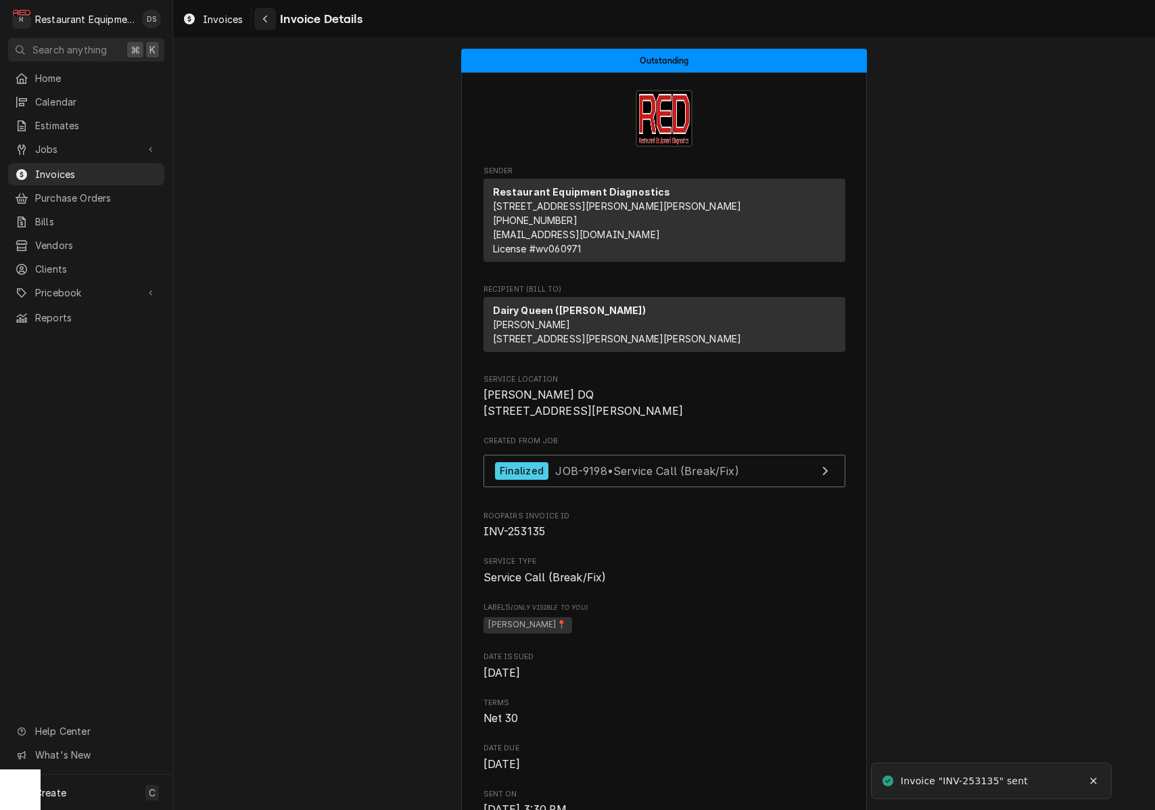
click at [268, 24] on div "Navigate back" at bounding box center [265, 19] width 14 height 14
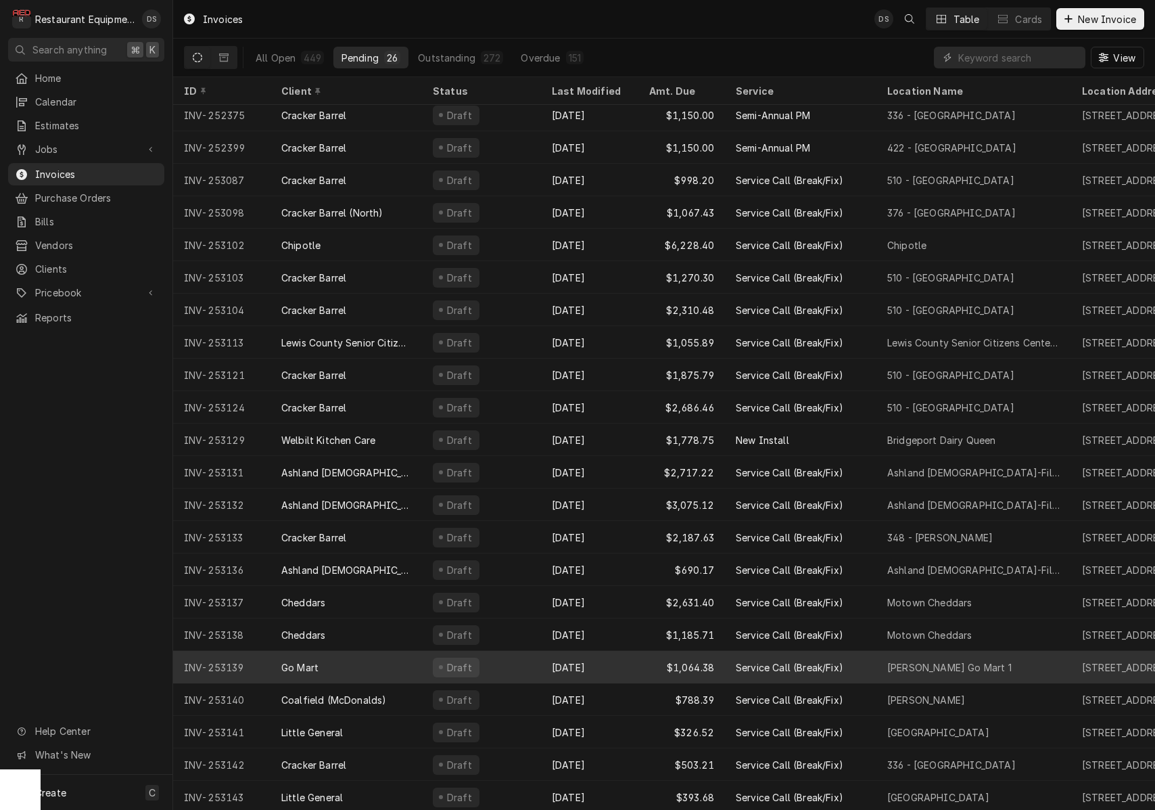
click at [576, 656] on div "Oct 15" at bounding box center [589, 667] width 97 height 32
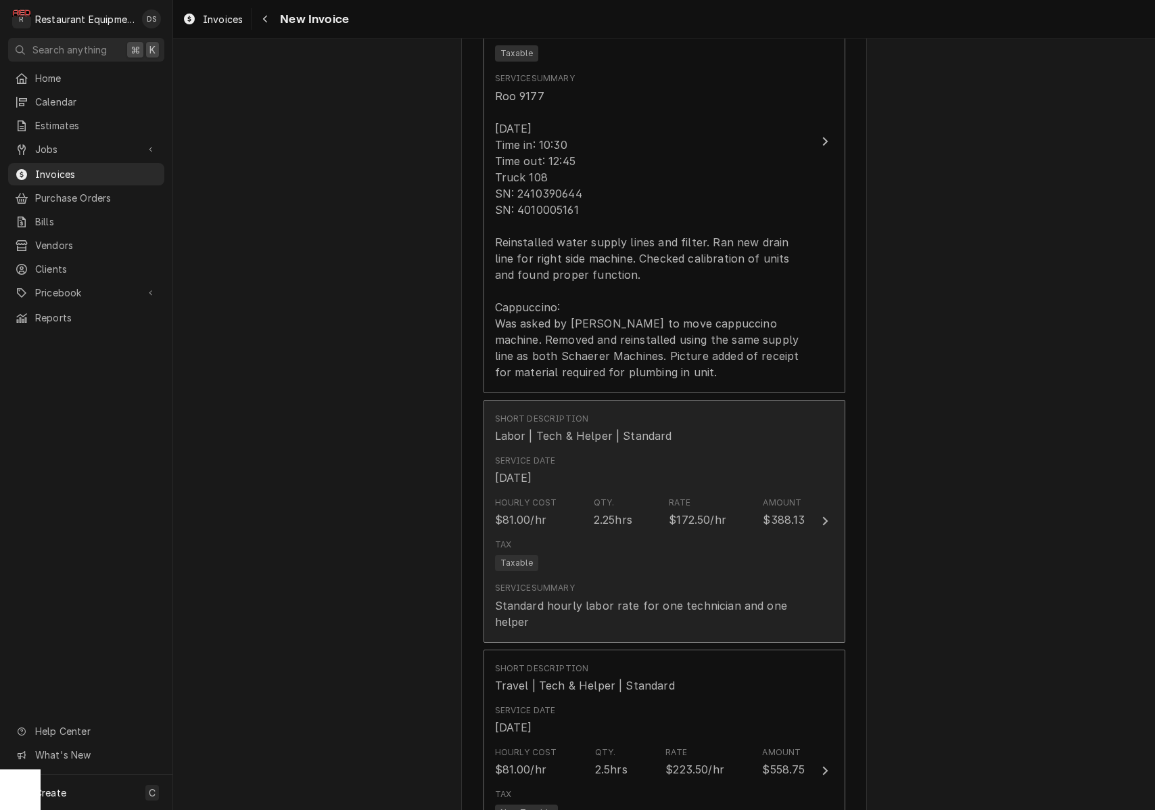
scroll to position [1329, 0]
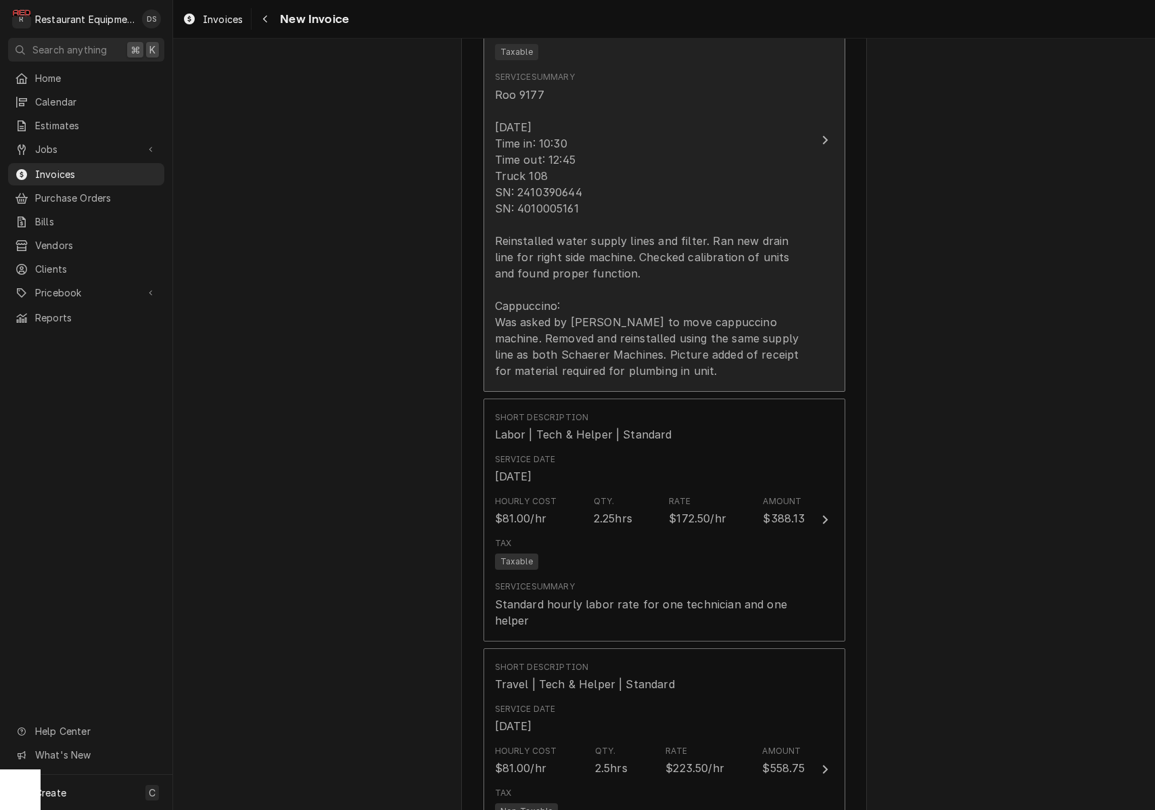
click at [600, 311] on div "Roo 9177 10/15/2025 Time in: 10:30 Time out: 12:45 Truck 108 SN: 2410390644 SN:…" at bounding box center [650, 233] width 310 height 292
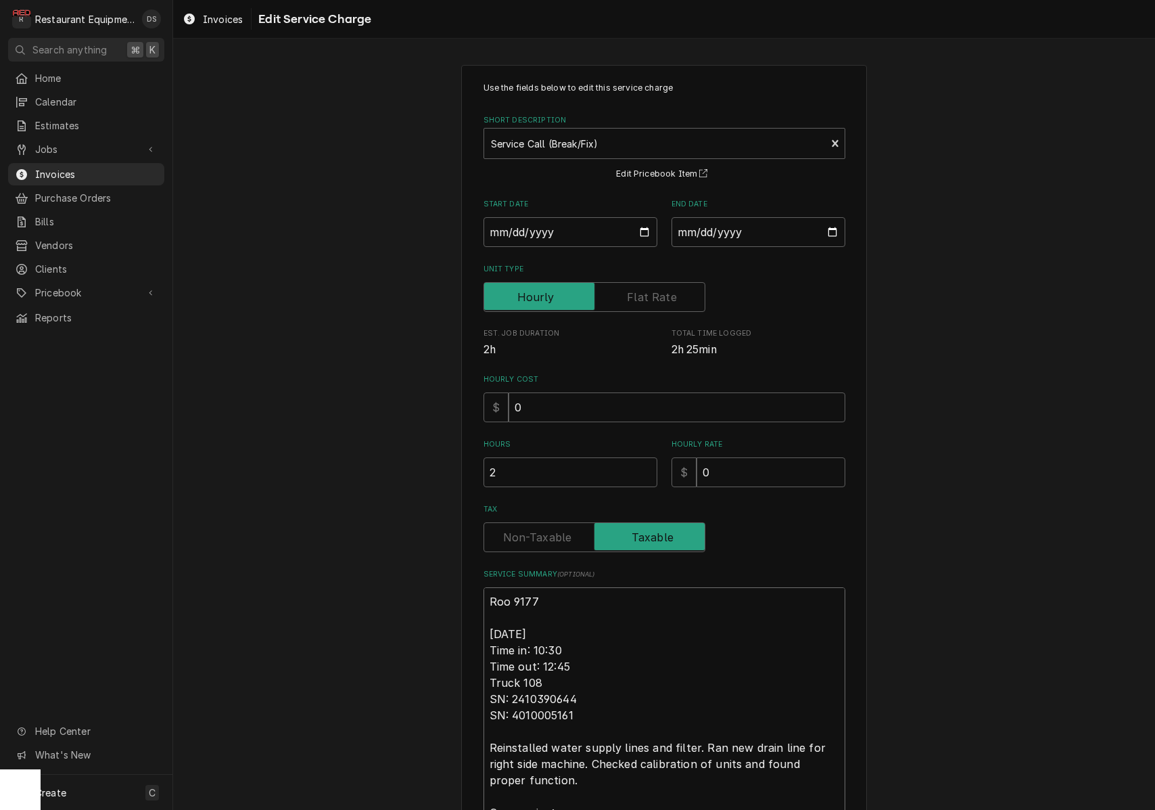
click at [553, 673] on textarea "Roo 9177 10/15/2025 Time in: 10:30 Time out: 12:45 Truck 108 SN: 2410390644 SN:…" at bounding box center [665, 731] width 362 height 288
type textarea "x"
type textarea "Roo 9177 10/15/2025 Time in: 10:30 Time out: 12:45 Truck 108 SN: 2410390644 SN:…"
type textarea "x"
type textarea "Roo 9177 10/15/2025 Time in: 10:30 Time out: 12:45 Truck 108 & SN: 2410390644 S…"
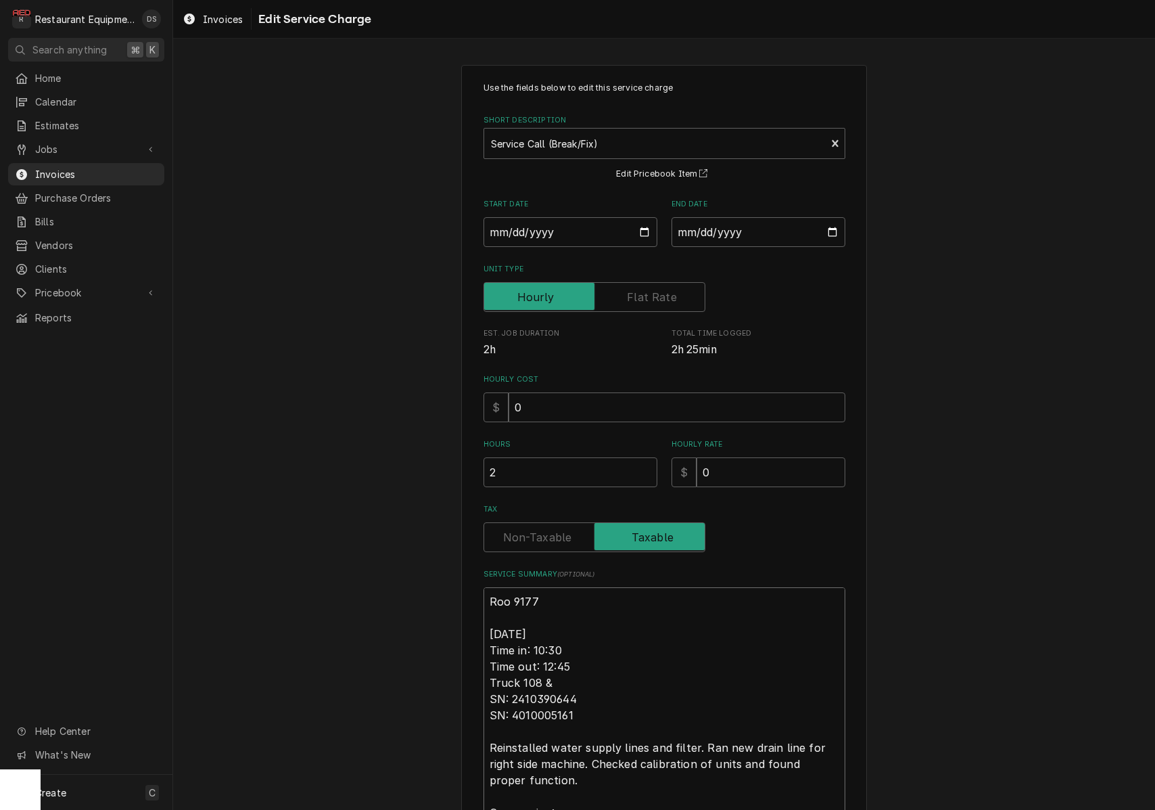
type textarea "x"
type textarea "Roo 9177 10/15/2025 Time in: 10:30 Time out: 12:45 Truck 108 & SN: 2410390644 S…"
type textarea "x"
type textarea "Roo 9177 10/15/2025 Time in: 10:30 Time out: 12:45 Truck 108 & 2 SN: 2410390644…"
type textarea "x"
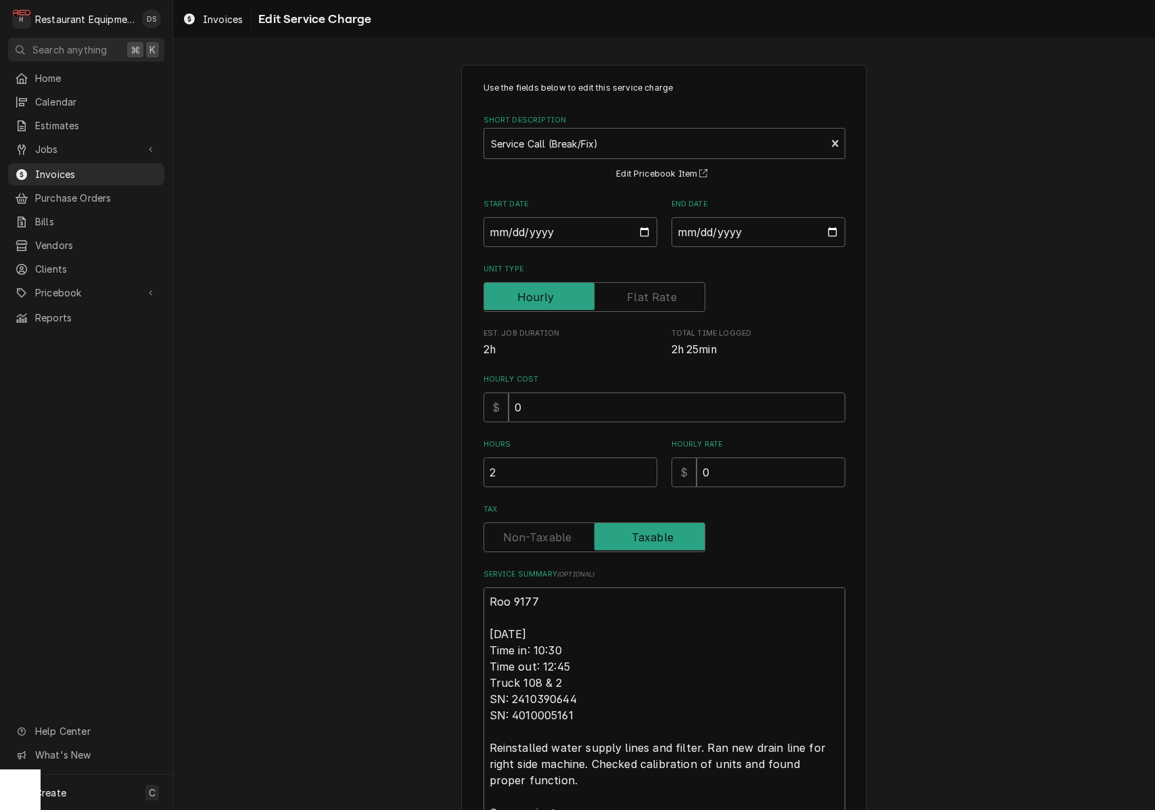
type textarea "Roo 9177 10/15/2025 Time in: 10:30 Time out: 12:45 Truck 108 & 20 SN: 241039064…"
type textarea "x"
type textarea "Roo 9177 10/15/2025 Time in: 10:30 Time out: 12:45 Truck 108 & 206 SN: 24103906…"
click at [940, 649] on div "Use the fields below to edit this service charge Short Description Service Call…" at bounding box center [664, 523] width 982 height 940
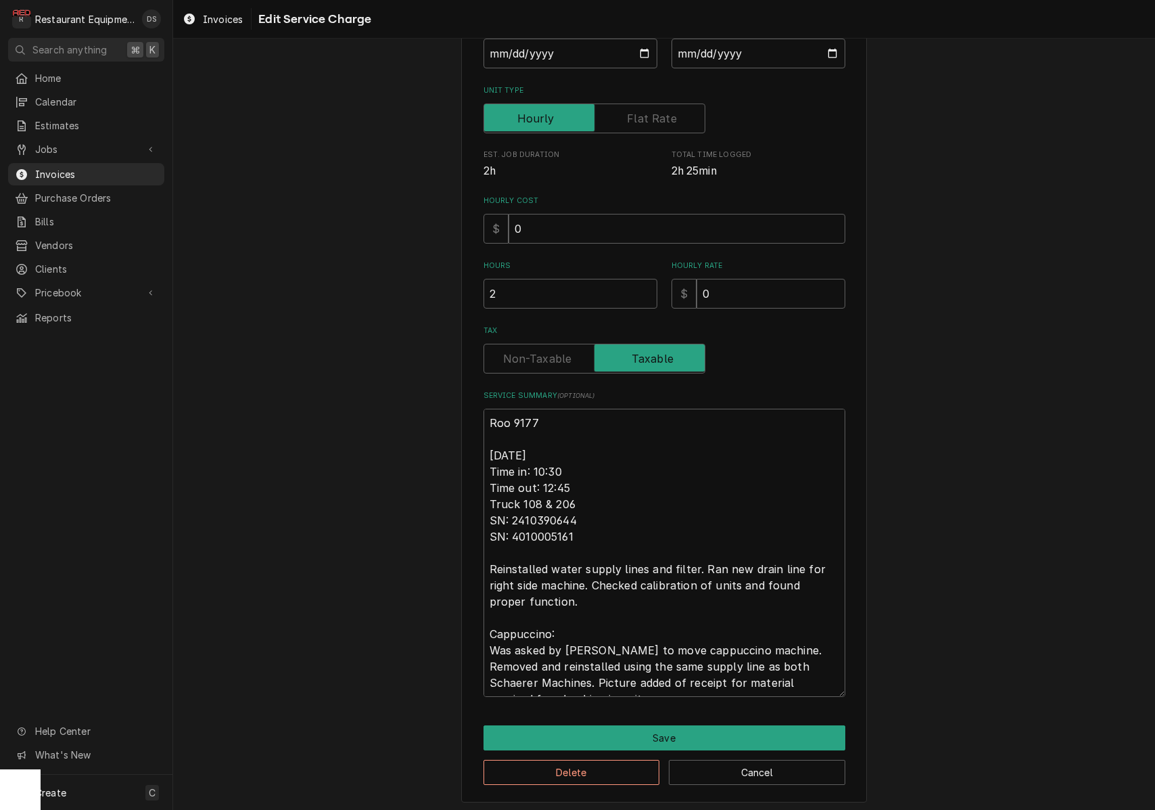
scroll to position [178, 0]
click at [677, 739] on button "Save" at bounding box center [665, 738] width 362 height 25
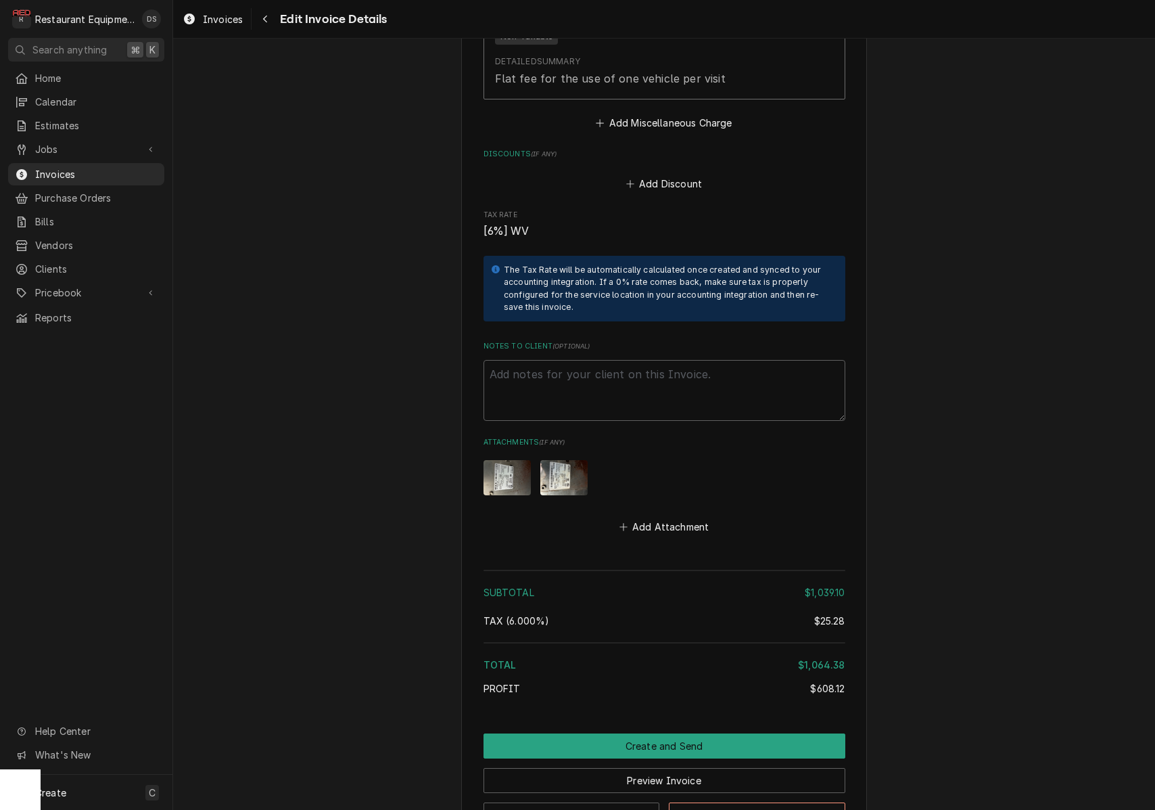
scroll to position [2629, 0]
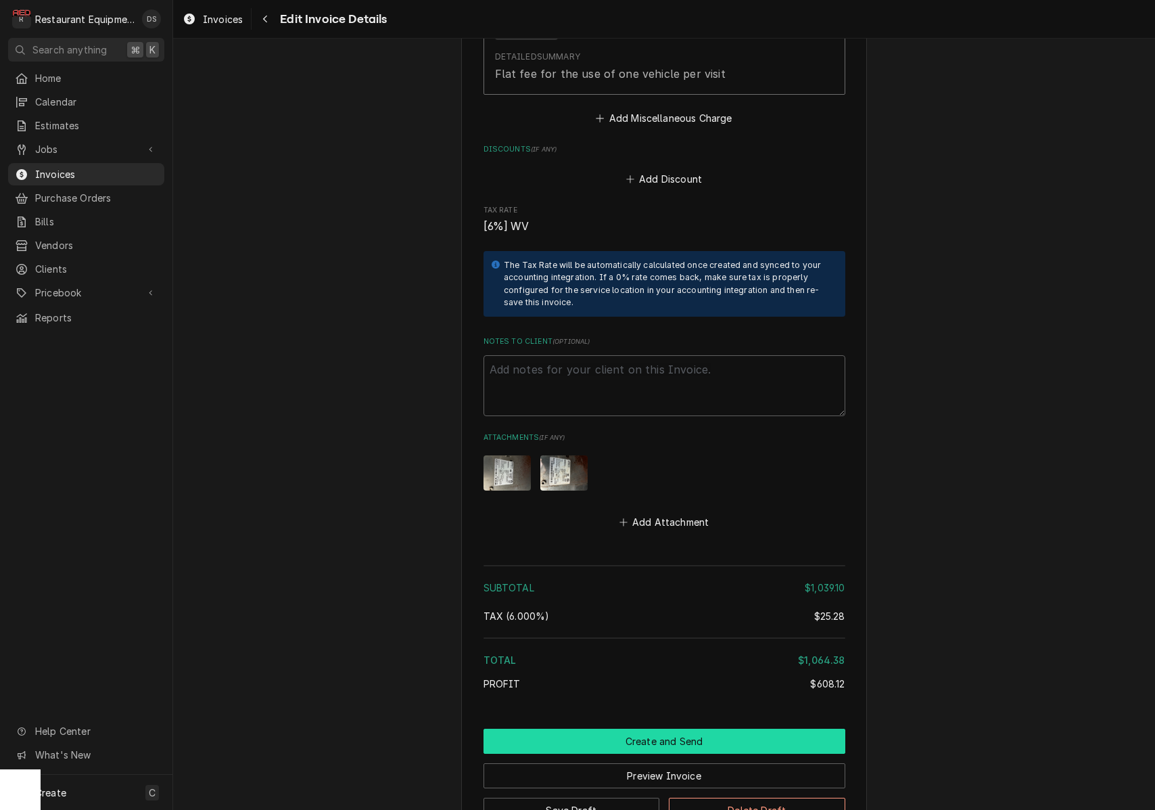
click at [664, 729] on button "Create and Send" at bounding box center [665, 741] width 362 height 25
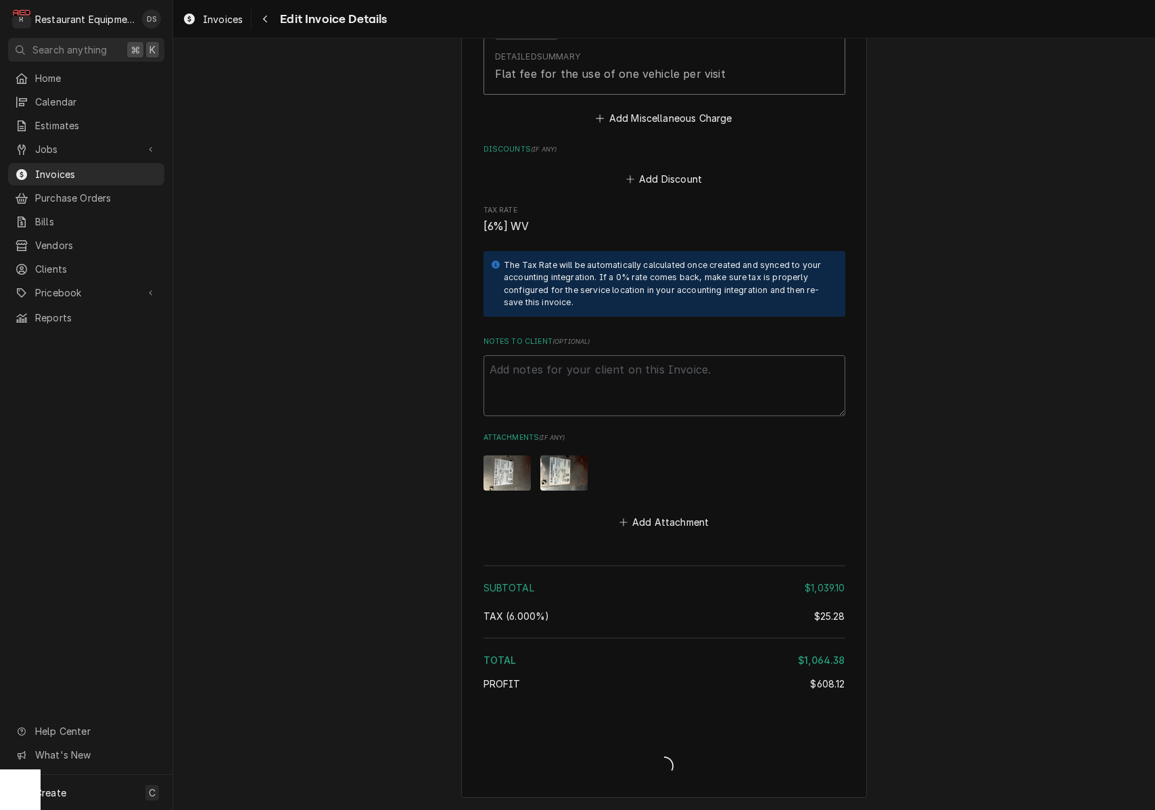
type textarea "x"
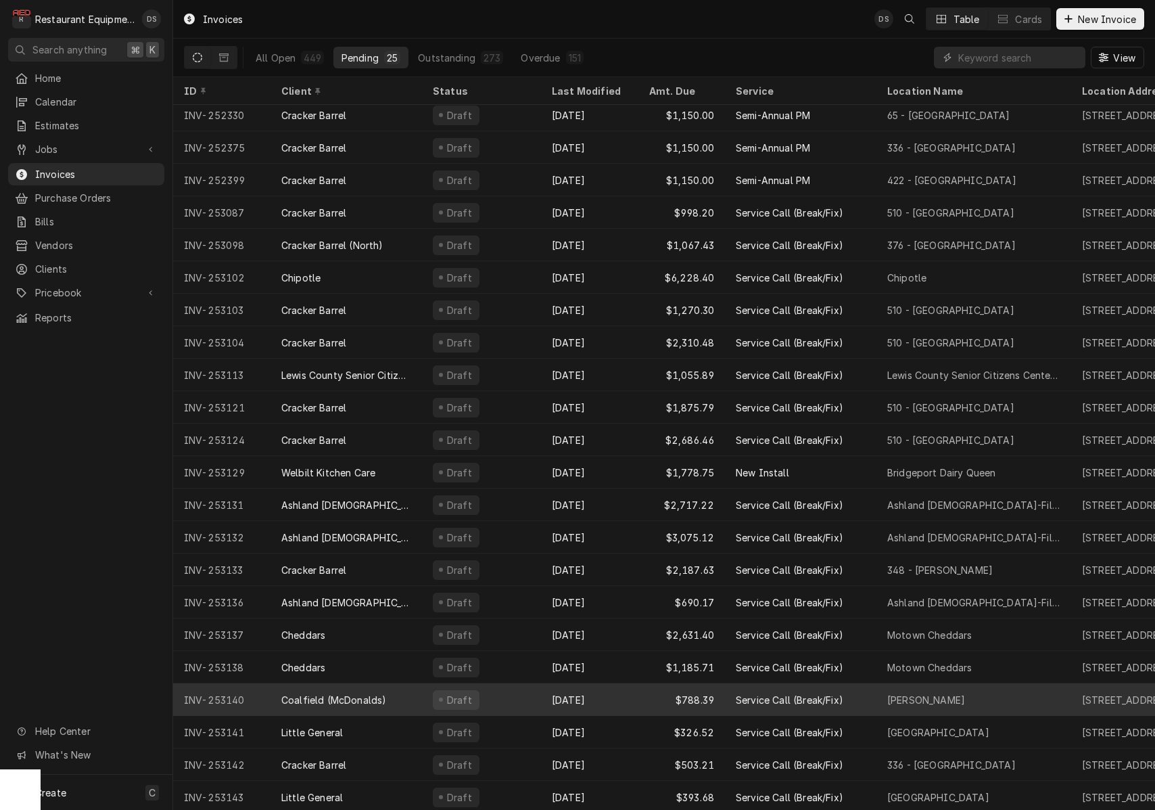
click at [638, 696] on div "[DATE]" at bounding box center [589, 699] width 97 height 32
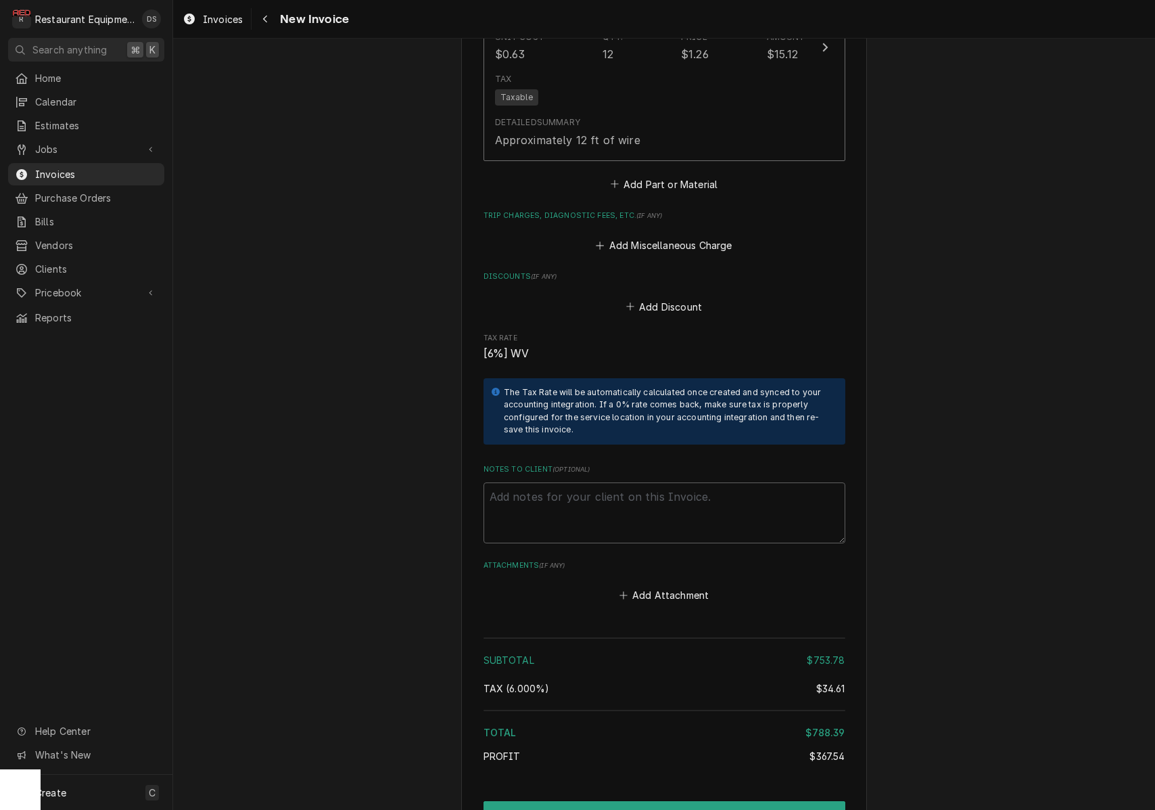
scroll to position [2855, 0]
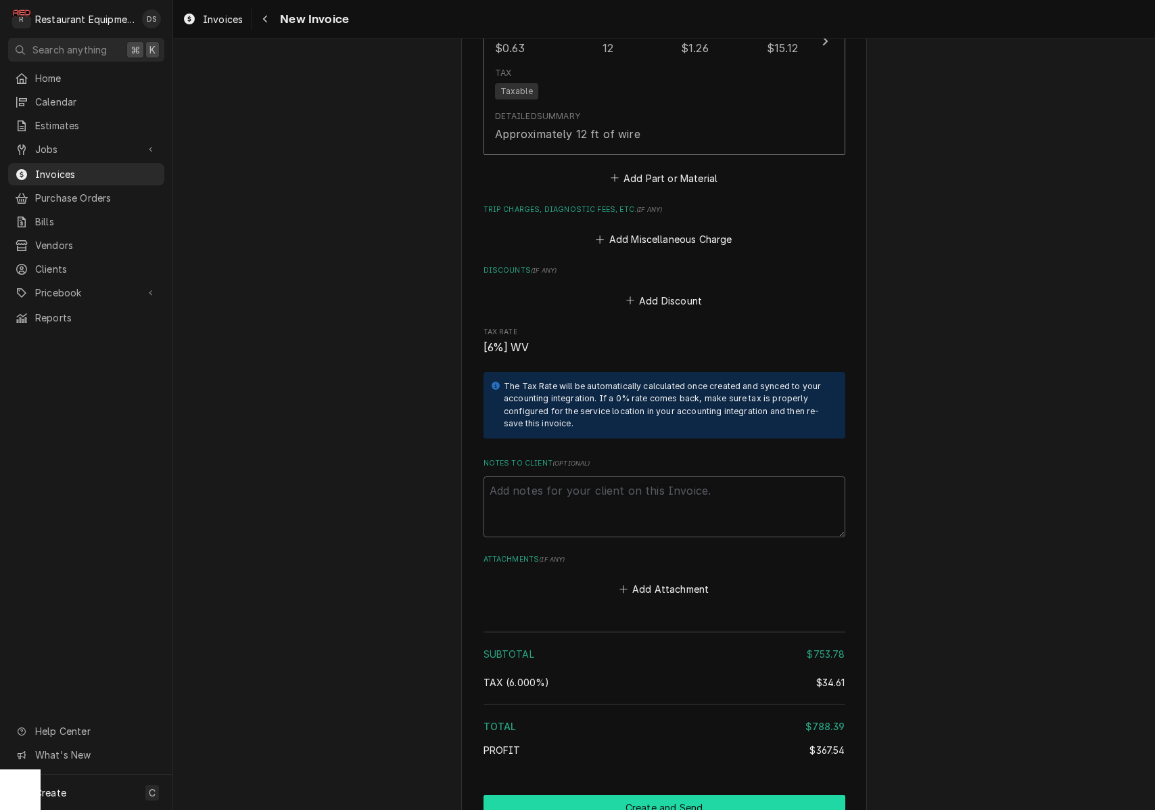
click at [666, 795] on button "Create and Send" at bounding box center [665, 807] width 362 height 25
type textarea "x"
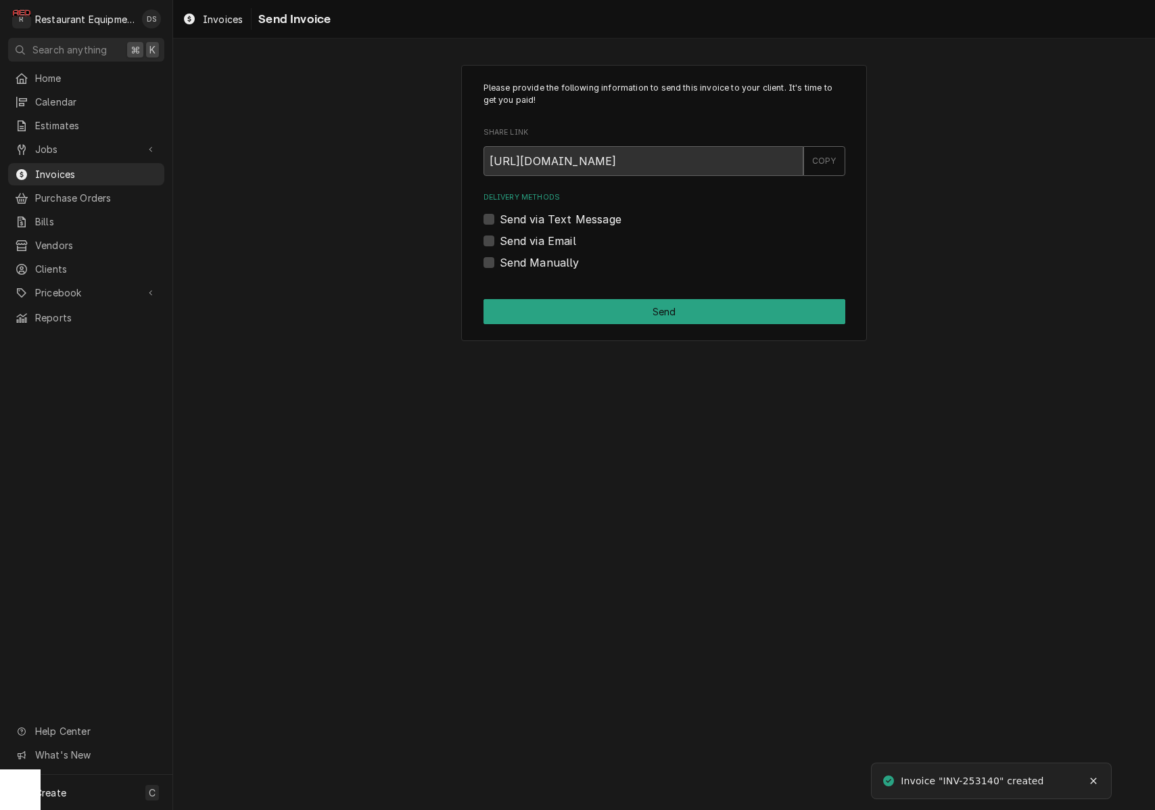
click at [498, 237] on div "Send via Email" at bounding box center [665, 241] width 362 height 16
click at [500, 239] on label "Send via Email" at bounding box center [538, 241] width 76 height 16
click at [500, 239] on input "Send via Email" at bounding box center [681, 248] width 362 height 30
checkbox input "true"
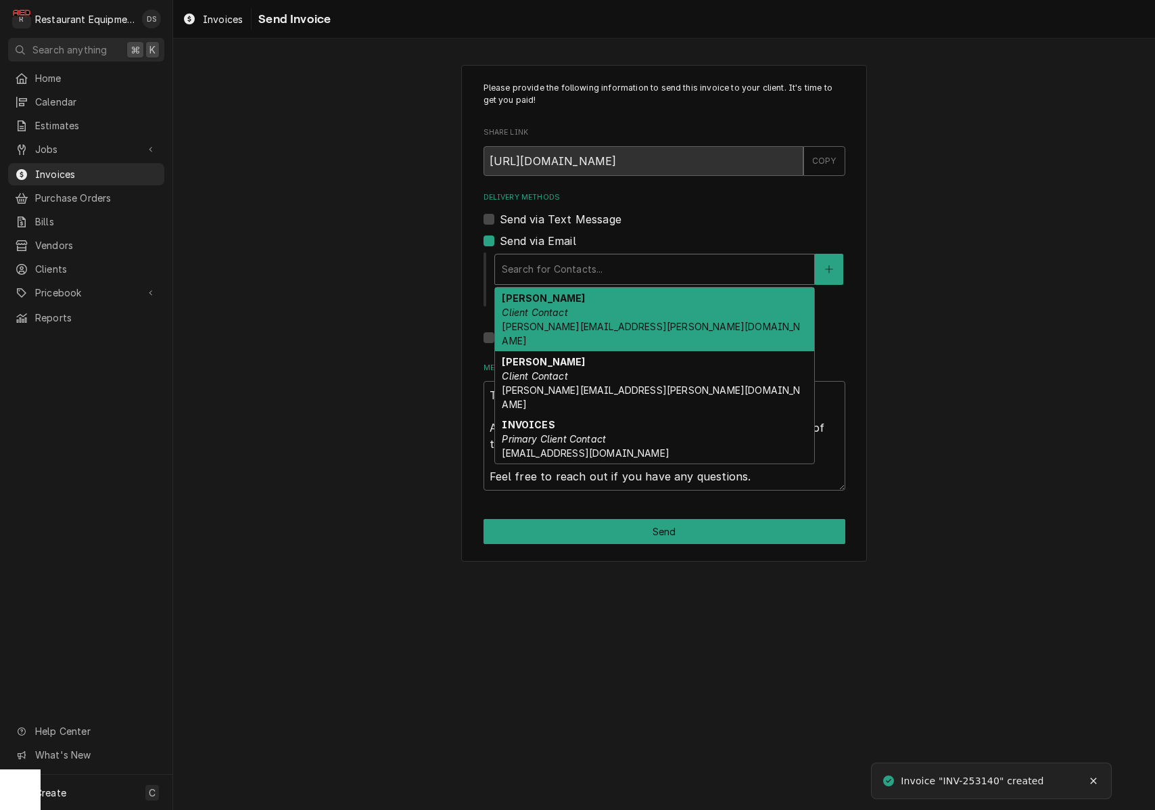
click at [552, 262] on div "Search for Contacts..." at bounding box center [655, 269] width 306 height 14
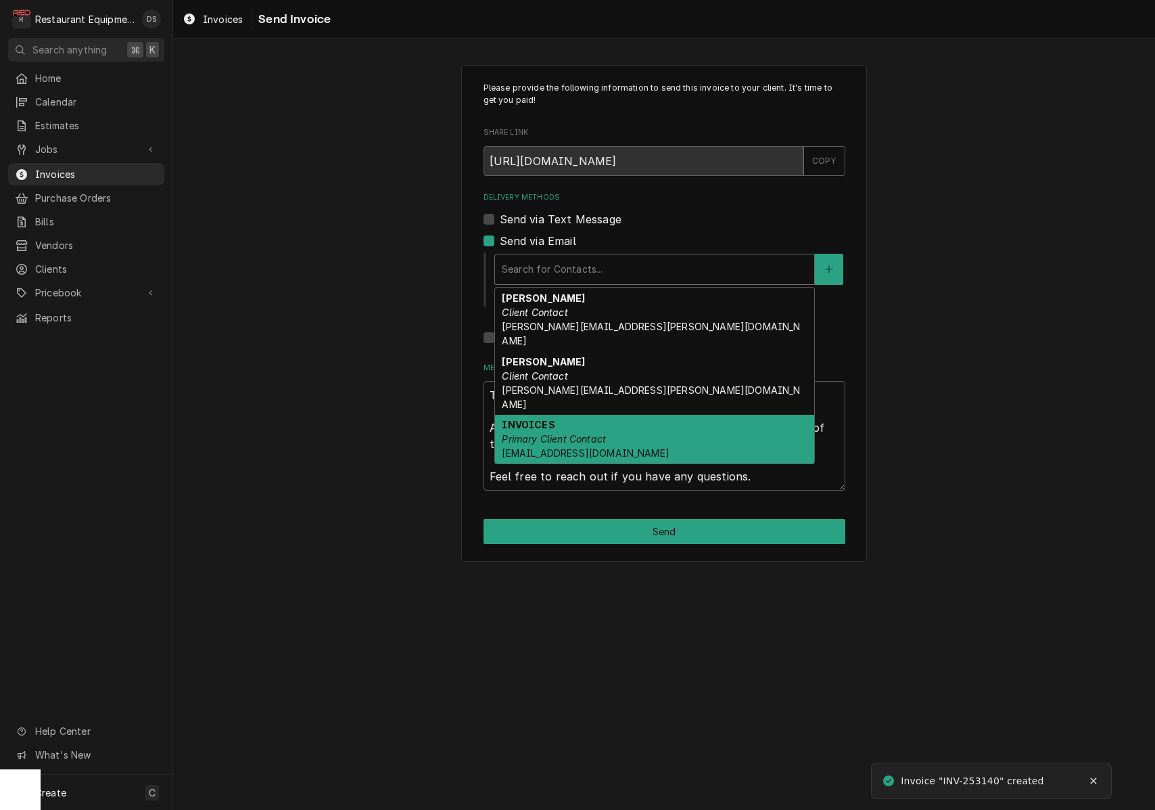
click at [577, 415] on div "INVOICES Primary Client Contact Coalfield.mac@us.stores.mcd.com" at bounding box center [654, 439] width 319 height 49
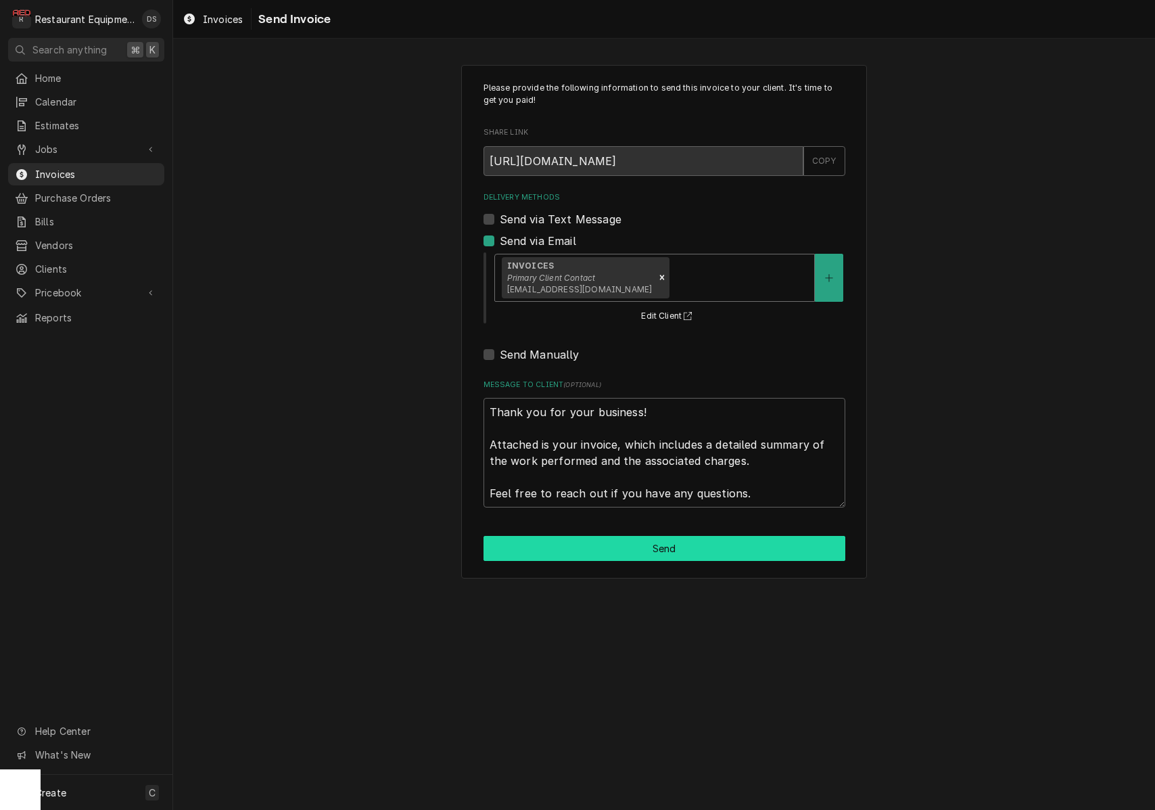
click at [674, 556] on button "Send" at bounding box center [665, 548] width 362 height 25
type textarea "x"
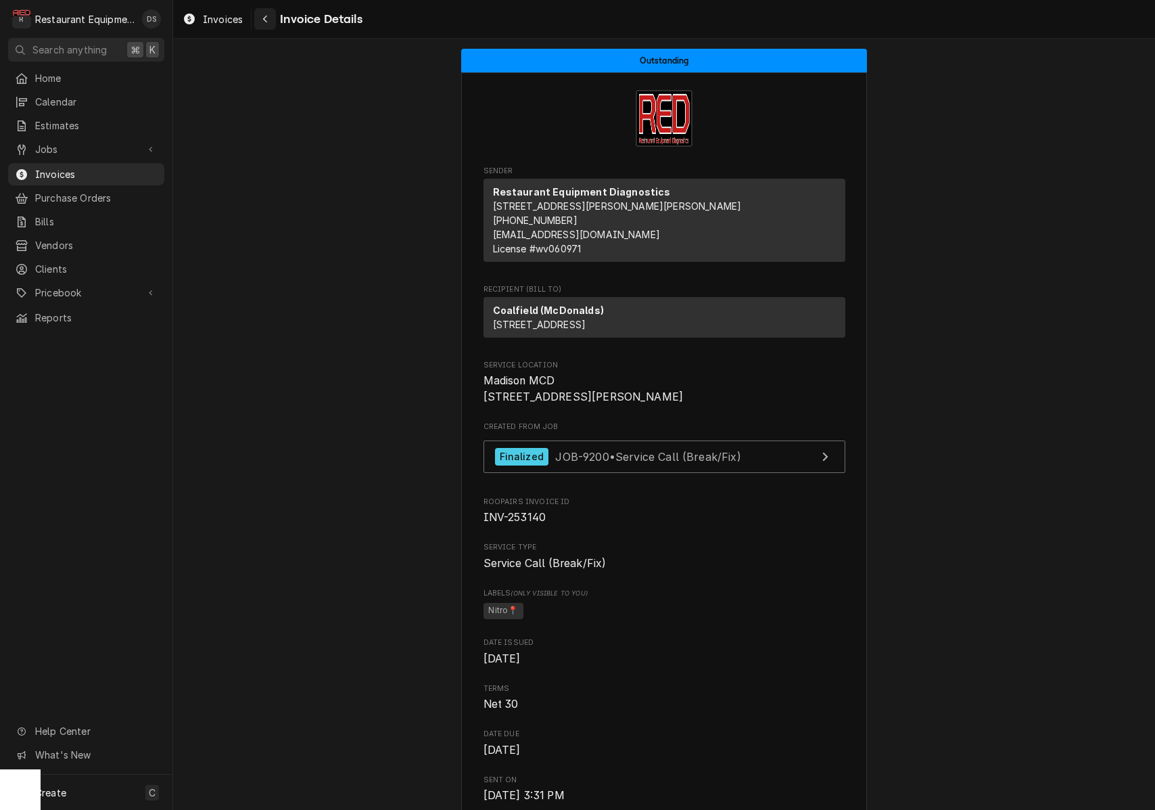
click at [264, 14] on div "Navigate back" at bounding box center [265, 19] width 14 height 14
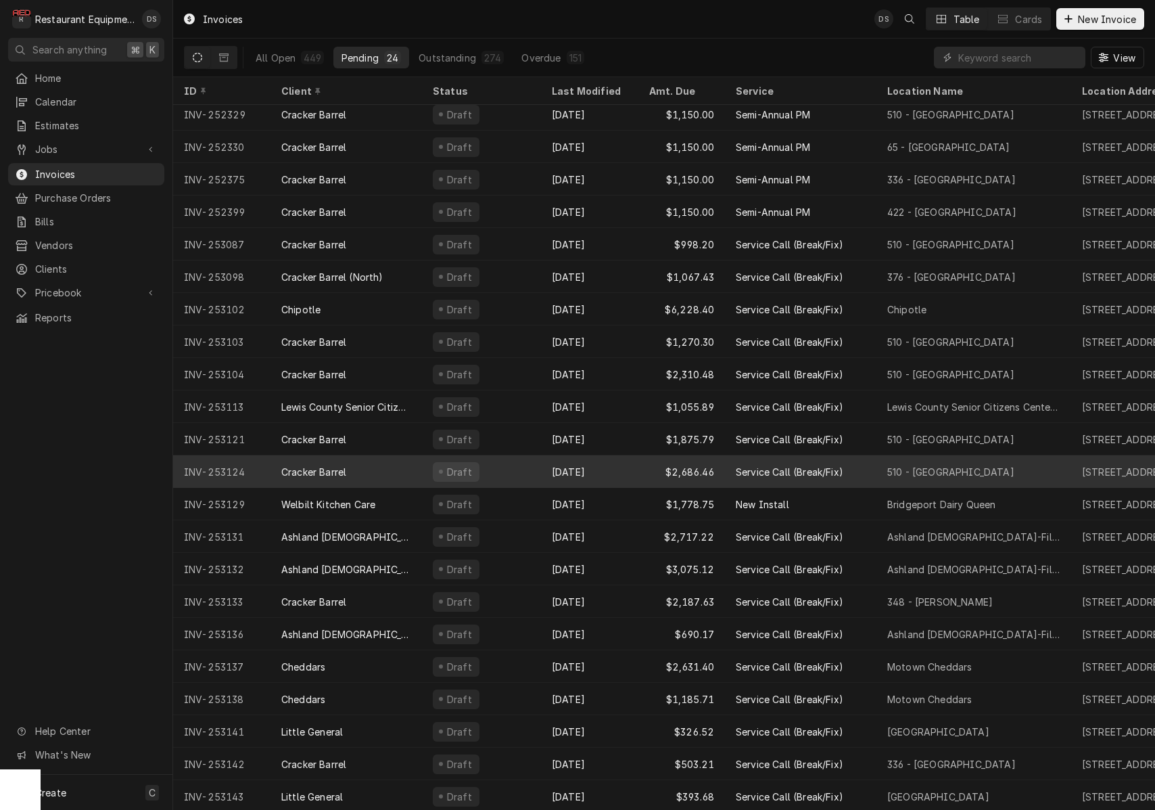
scroll to position [71, 0]
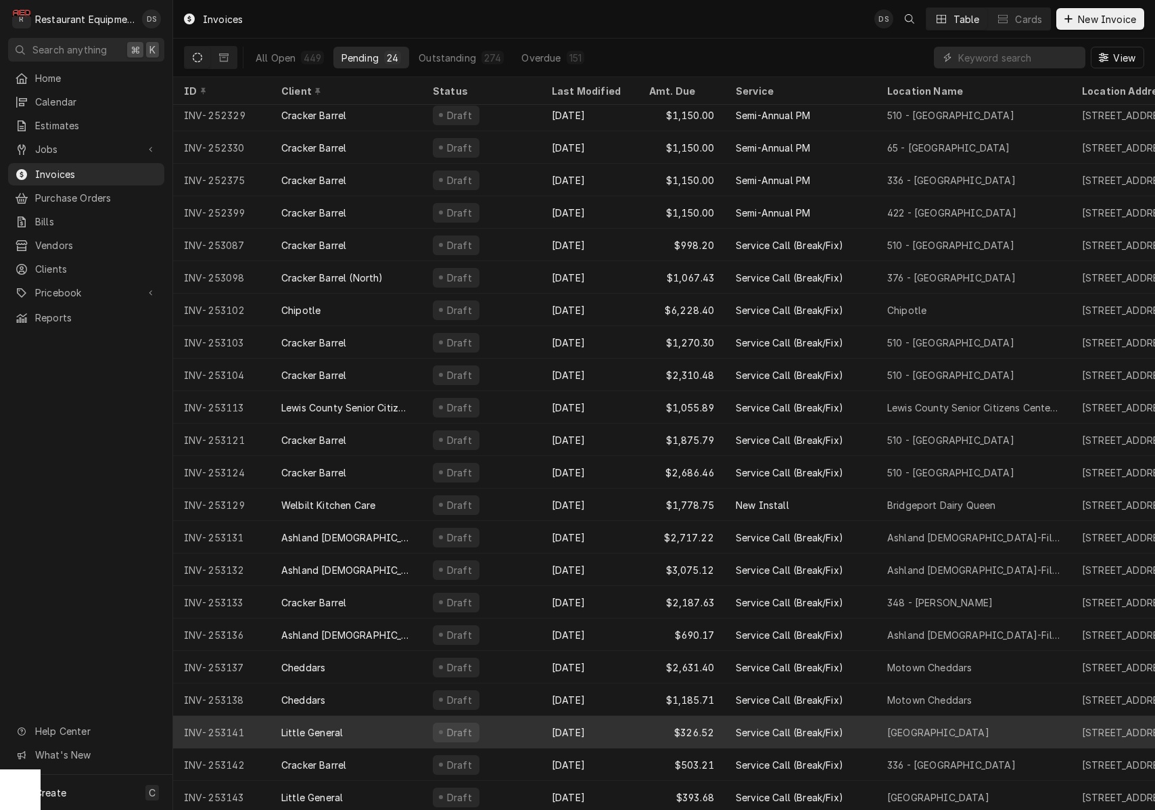
click at [410, 726] on div "Little General" at bounding box center [347, 732] width 152 height 32
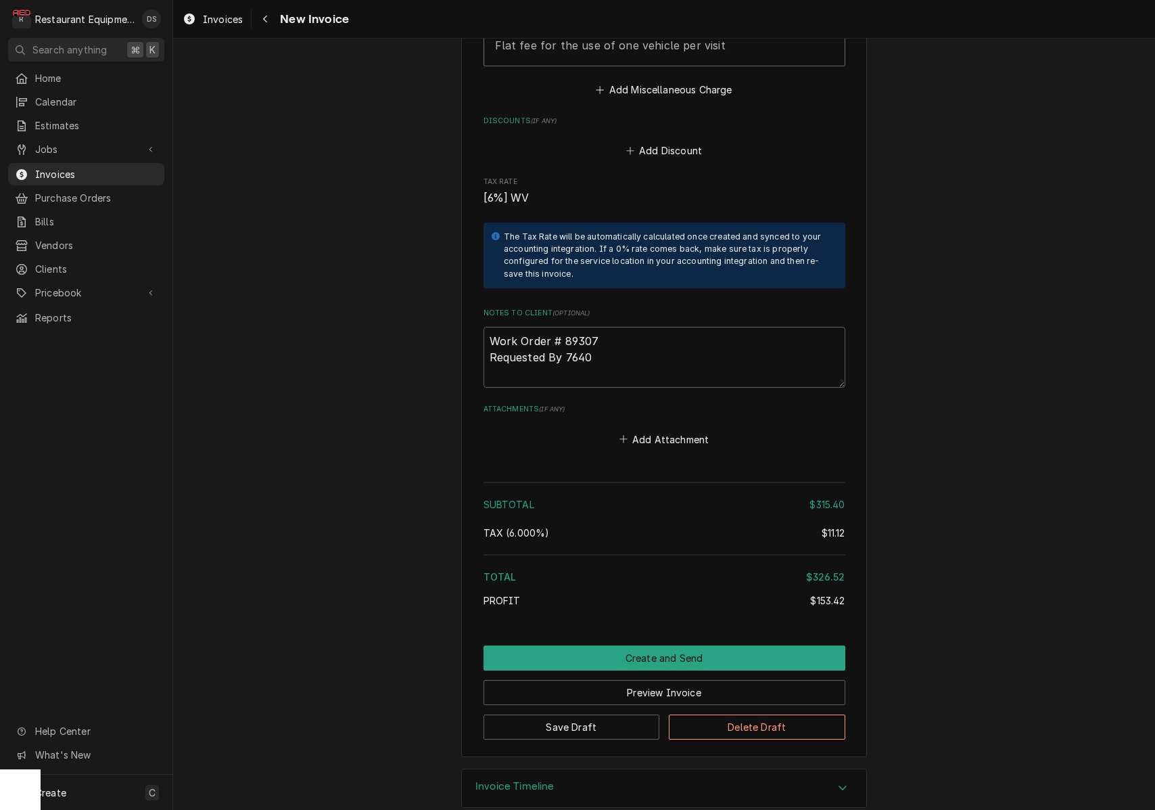
click at [597, 645] on button "Create and Send" at bounding box center [665, 657] width 362 height 25
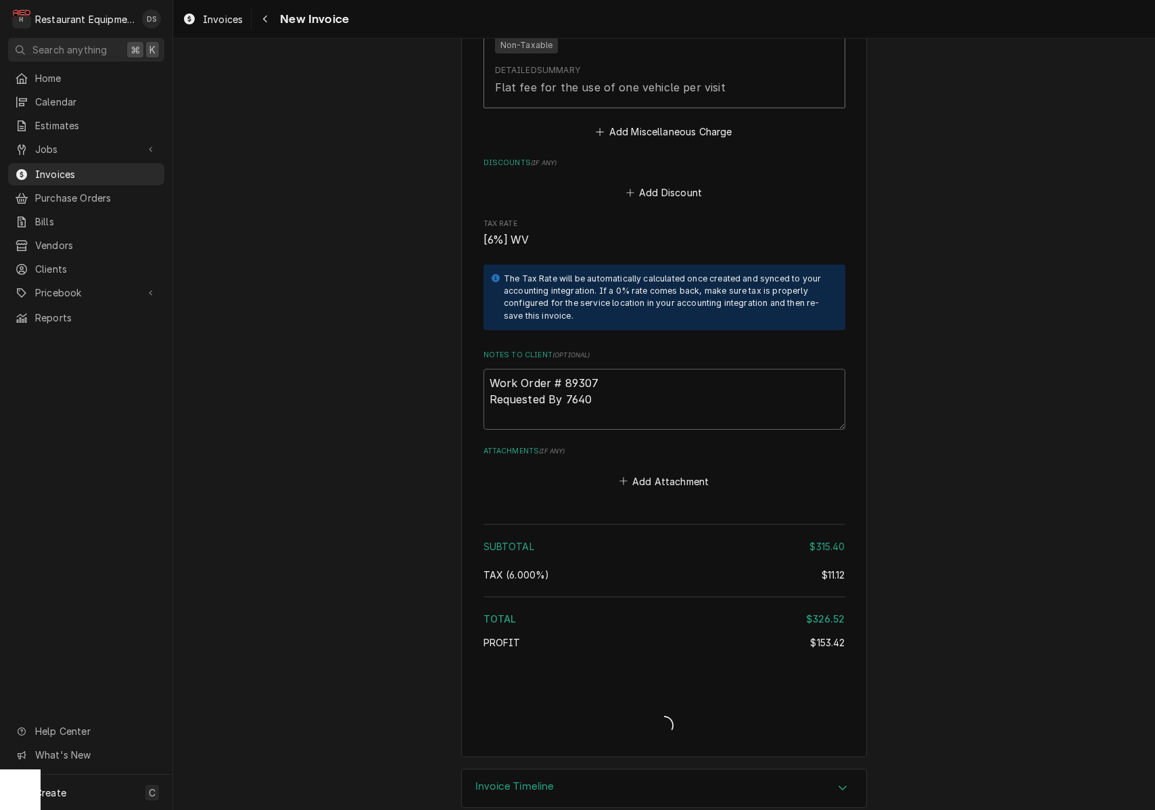
type textarea "x"
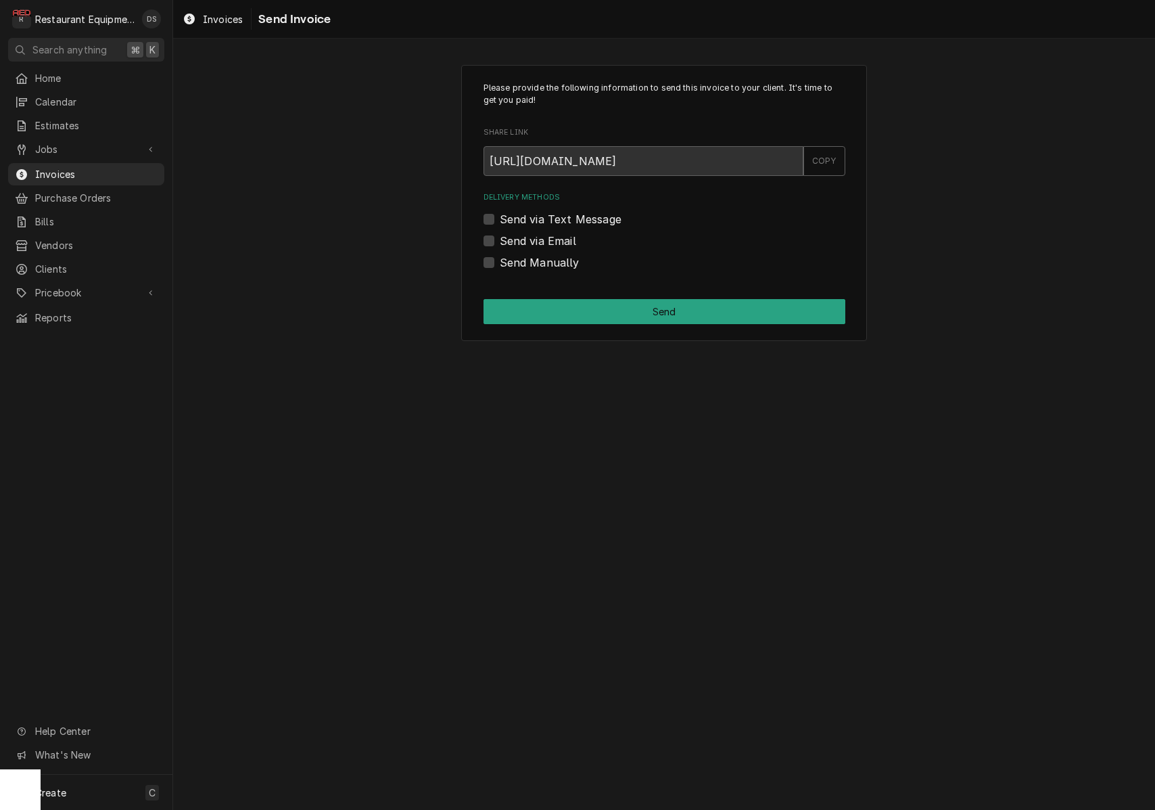
click at [500, 239] on label "Send via Email" at bounding box center [538, 241] width 76 height 16
click at [500, 239] on input "Send via Email" at bounding box center [681, 248] width 362 height 30
checkbox input "true"
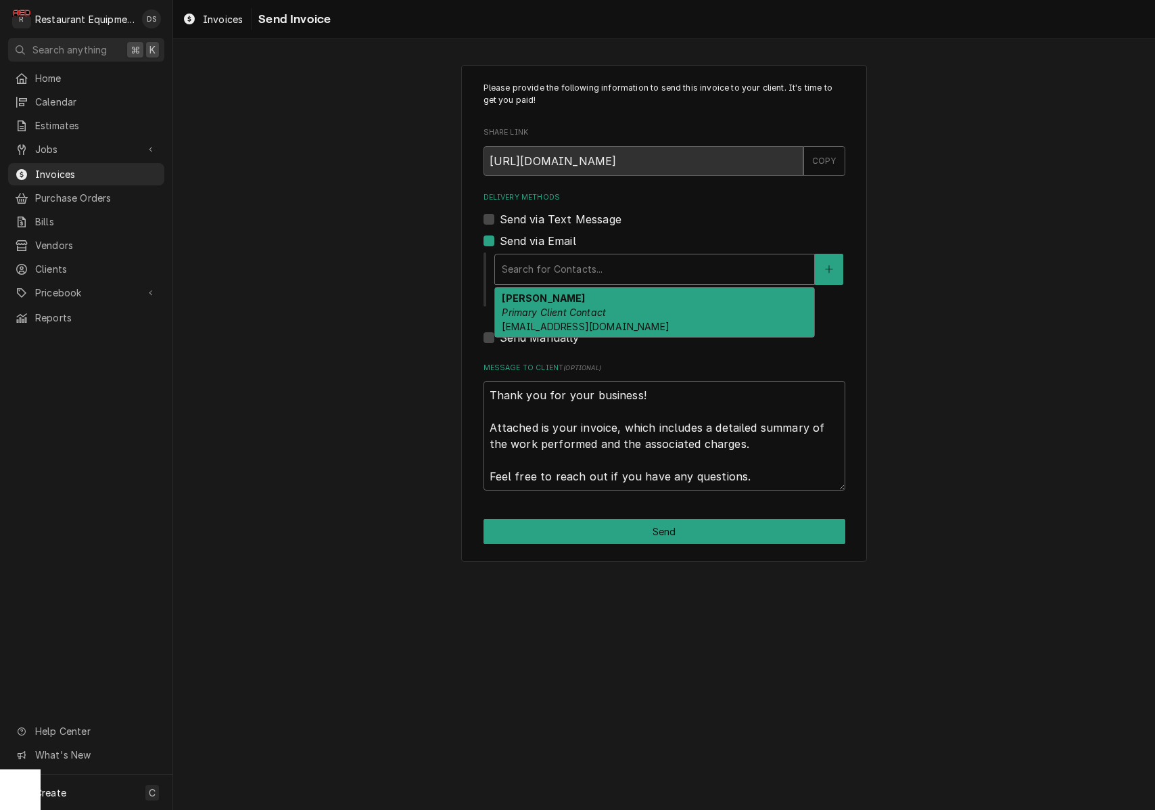
click at [593, 267] on div "Search for Contacts..." at bounding box center [655, 269] width 306 height 14
click at [592, 298] on div "ROBIN HATCHER Primary Client Contact rhatcher@lgstores.com" at bounding box center [654, 311] width 319 height 49
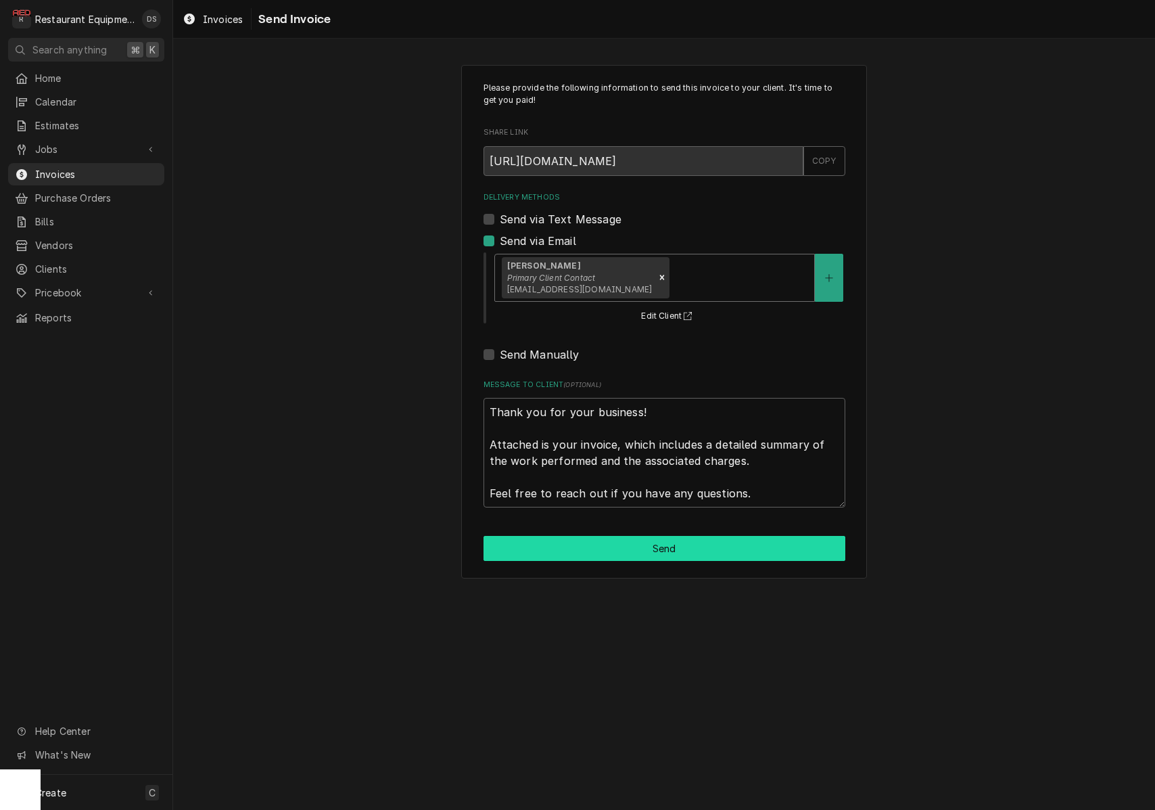
scroll to position [1, 0]
click at [696, 541] on button "Send" at bounding box center [665, 548] width 362 height 25
type textarea "x"
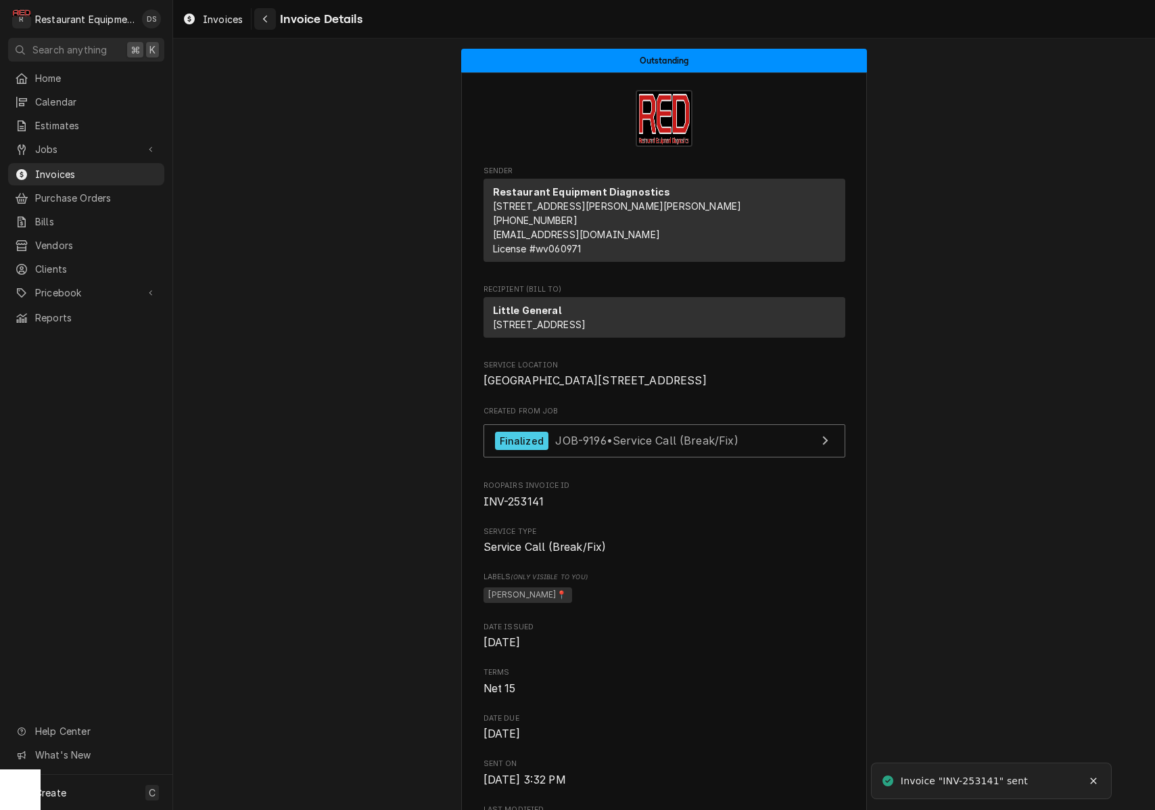
click at [266, 21] on icon "Navigate back" at bounding box center [265, 19] width 4 height 7
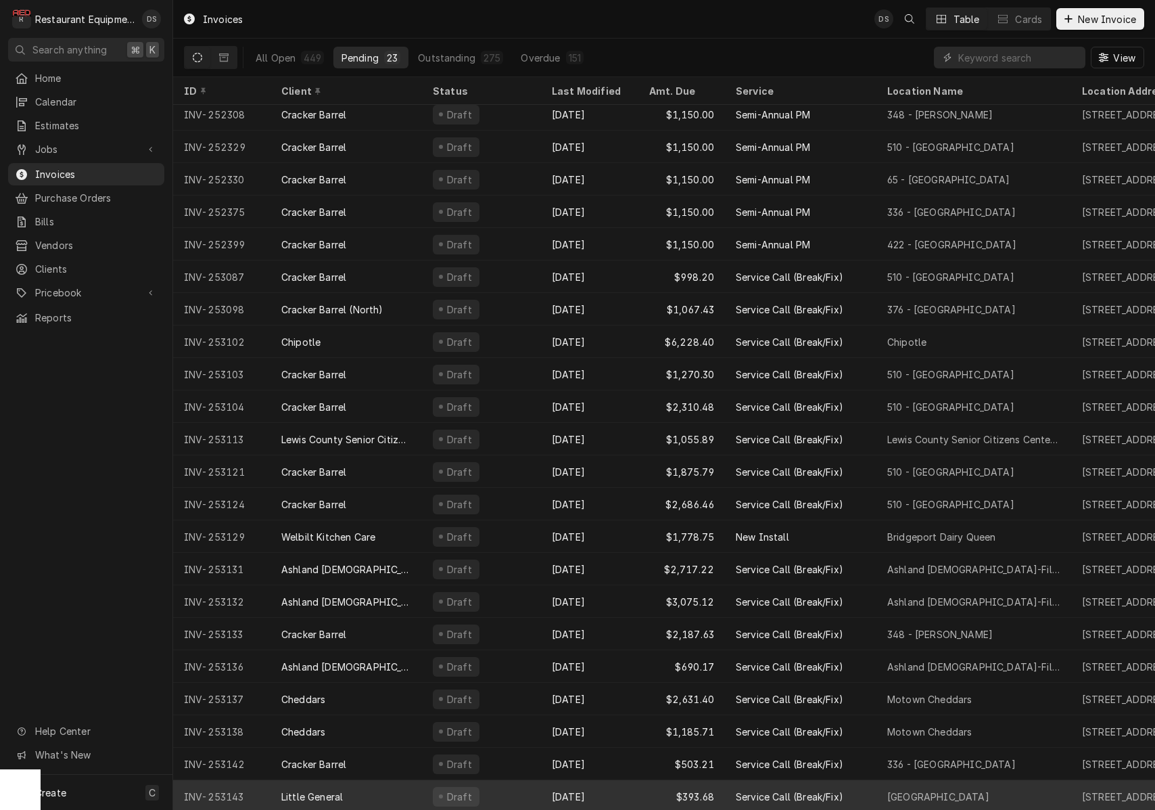
scroll to position [39, 0]
click at [412, 785] on div "Little General" at bounding box center [347, 797] width 152 height 32
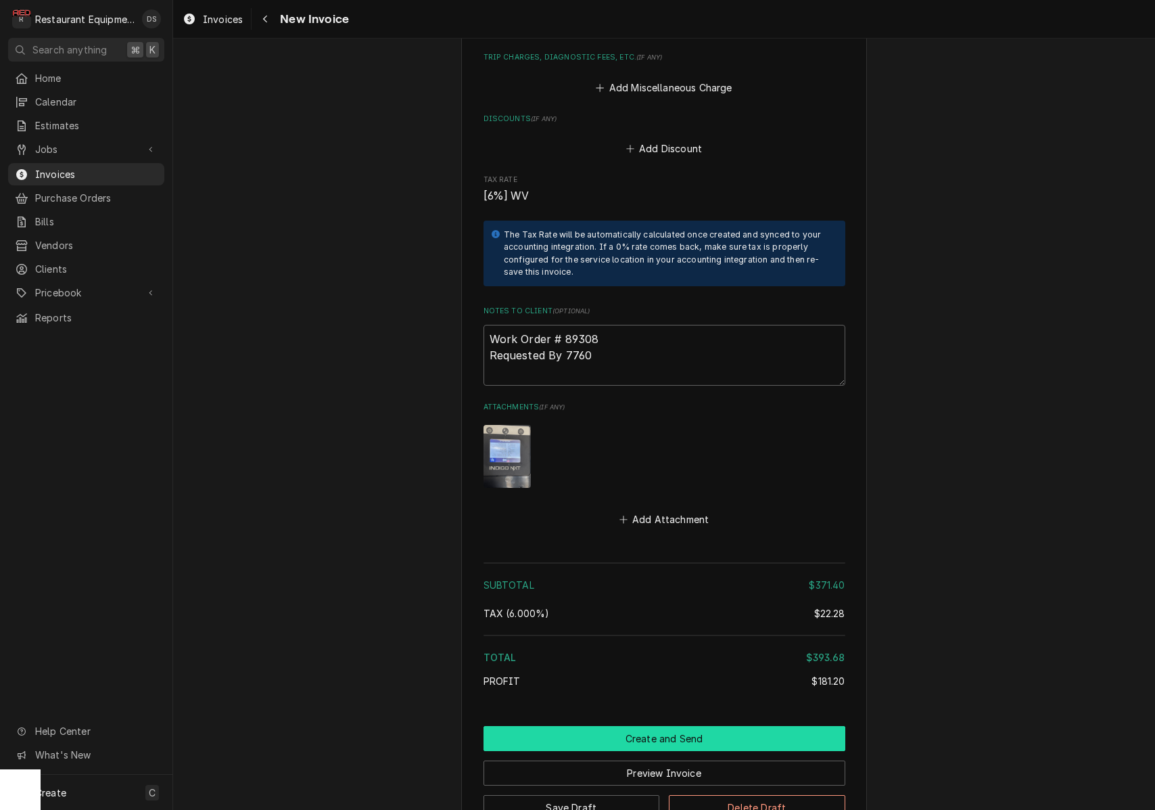
scroll to position [1956, 0]
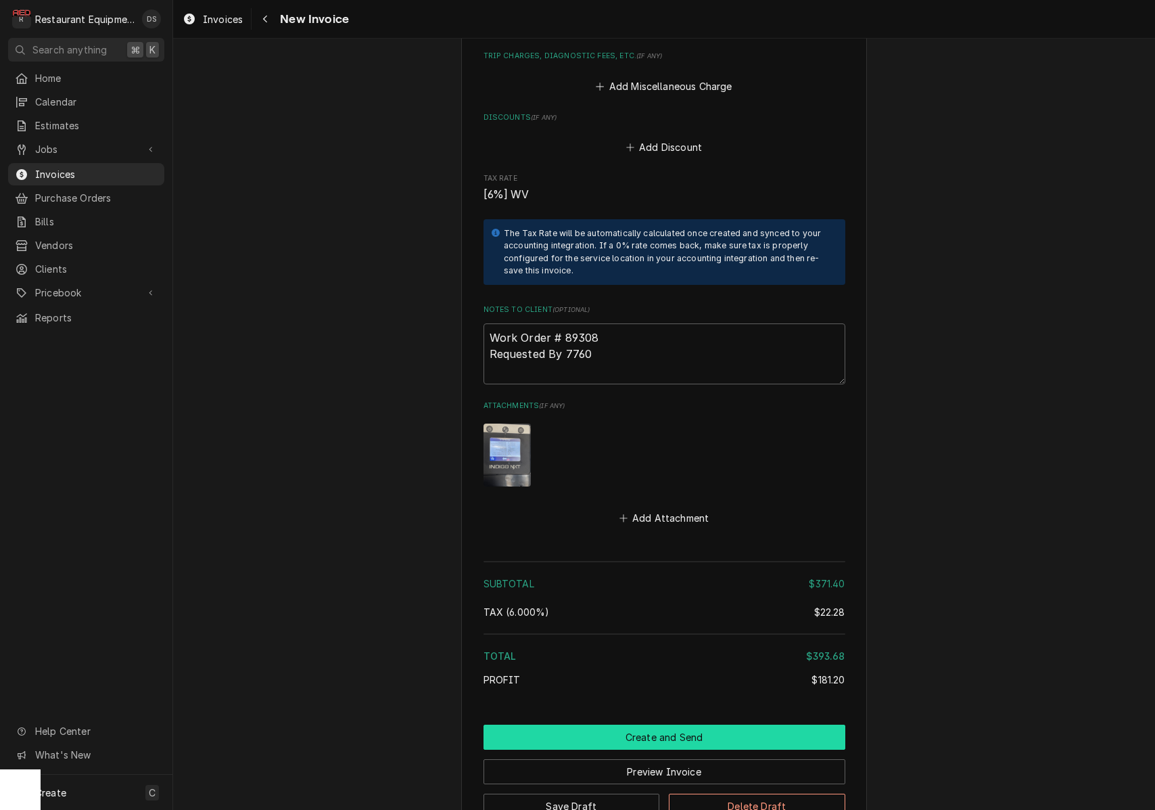
click at [645, 724] on button "Create and Send" at bounding box center [665, 736] width 362 height 25
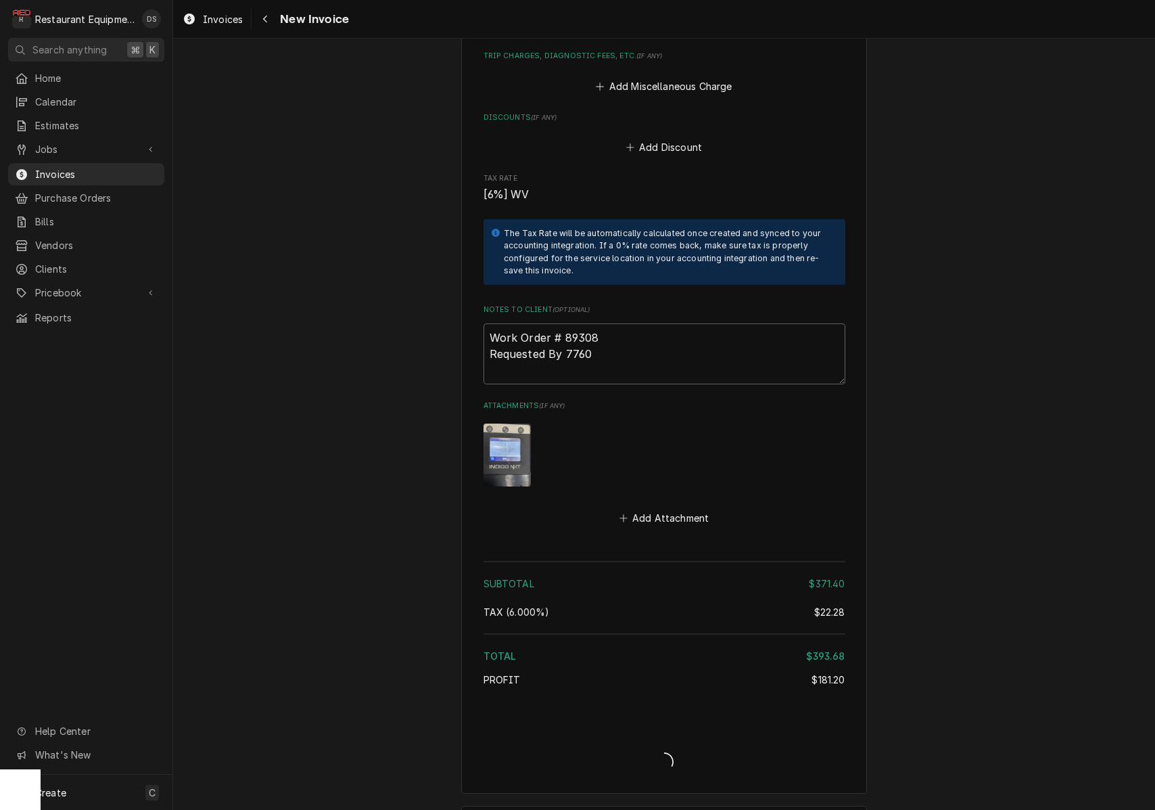
type textarea "x"
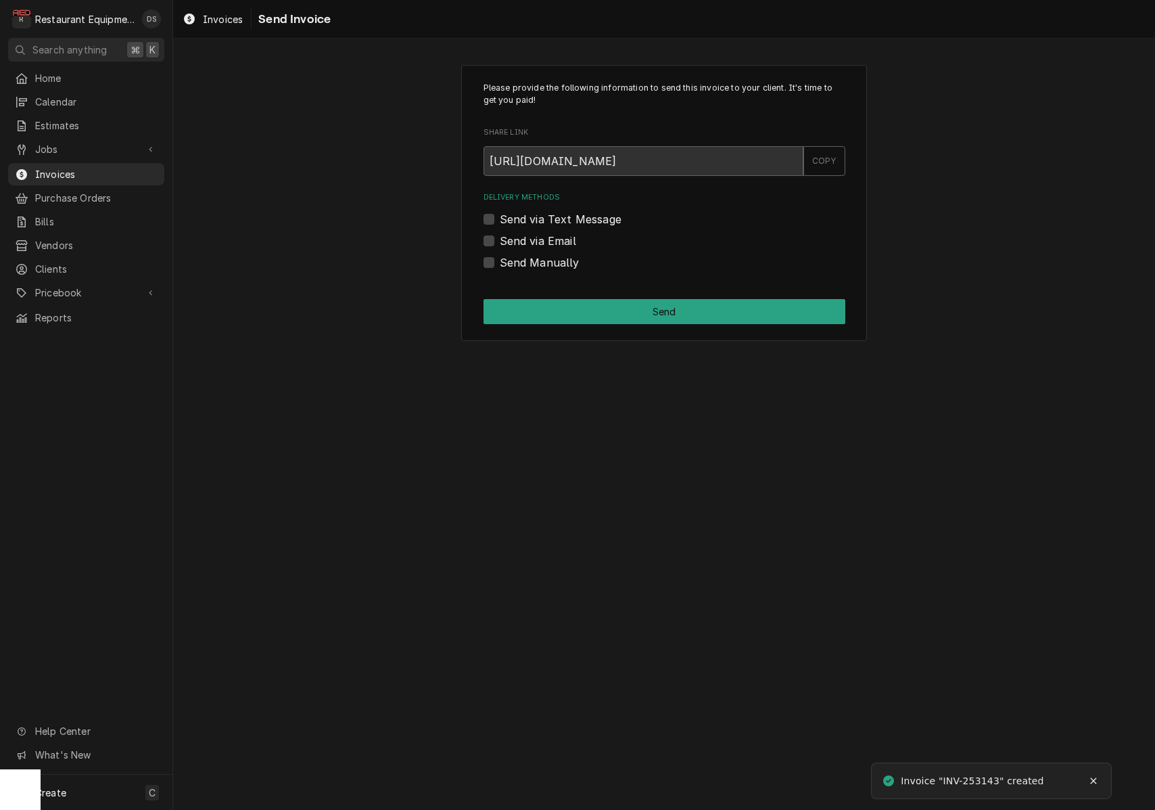
click at [495, 237] on div "Send via Email" at bounding box center [665, 241] width 362 height 16
click at [500, 239] on label "Send via Email" at bounding box center [538, 241] width 76 height 16
click at [500, 239] on input "Send via Email" at bounding box center [681, 248] width 362 height 30
checkbox input "true"
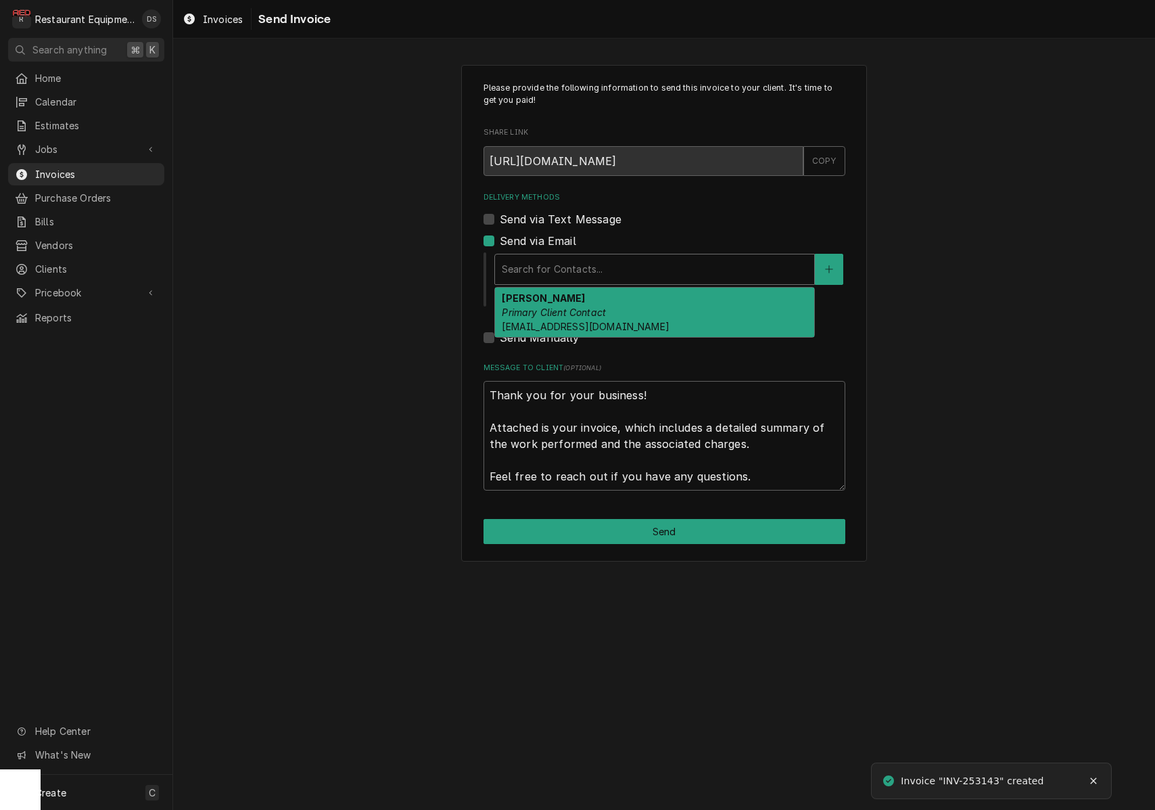
click at [556, 263] on div "Search for Contacts..." at bounding box center [655, 269] width 306 height 14
click at [553, 308] on em "Primary Client Contact" at bounding box center [554, 311] width 104 height 11
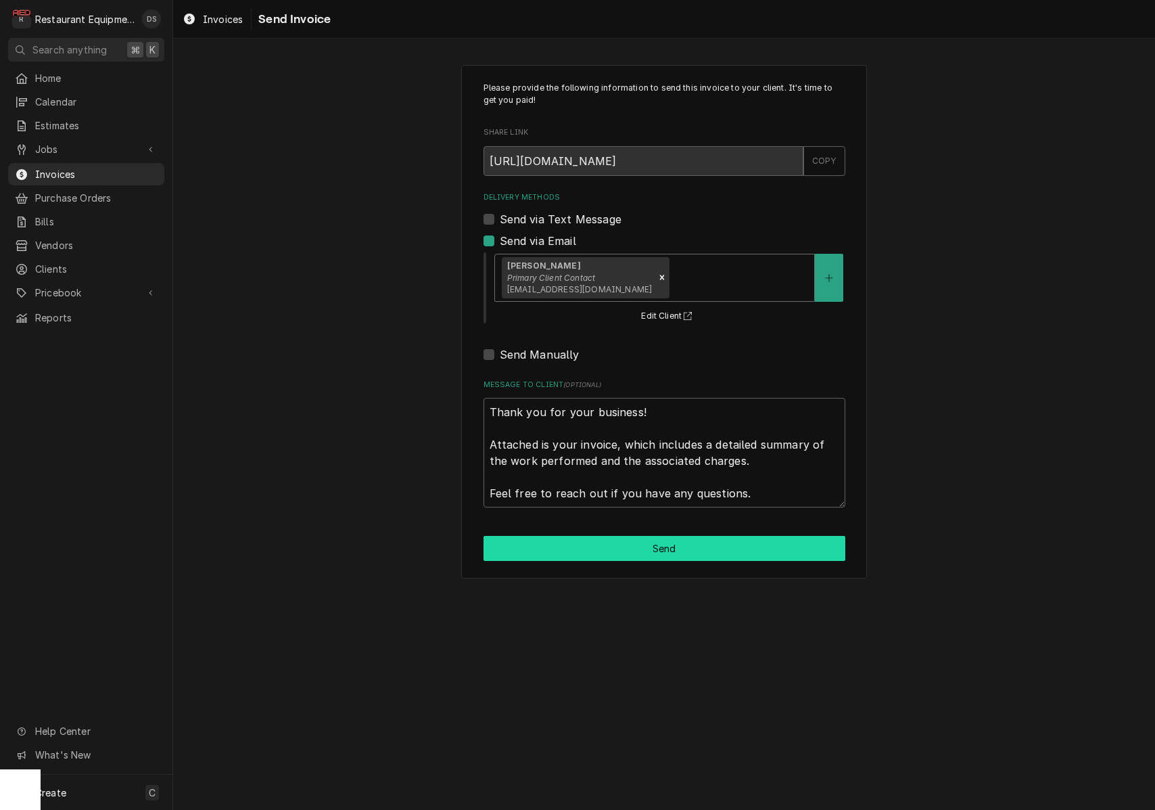
click at [591, 547] on button "Send" at bounding box center [665, 548] width 362 height 25
type textarea "x"
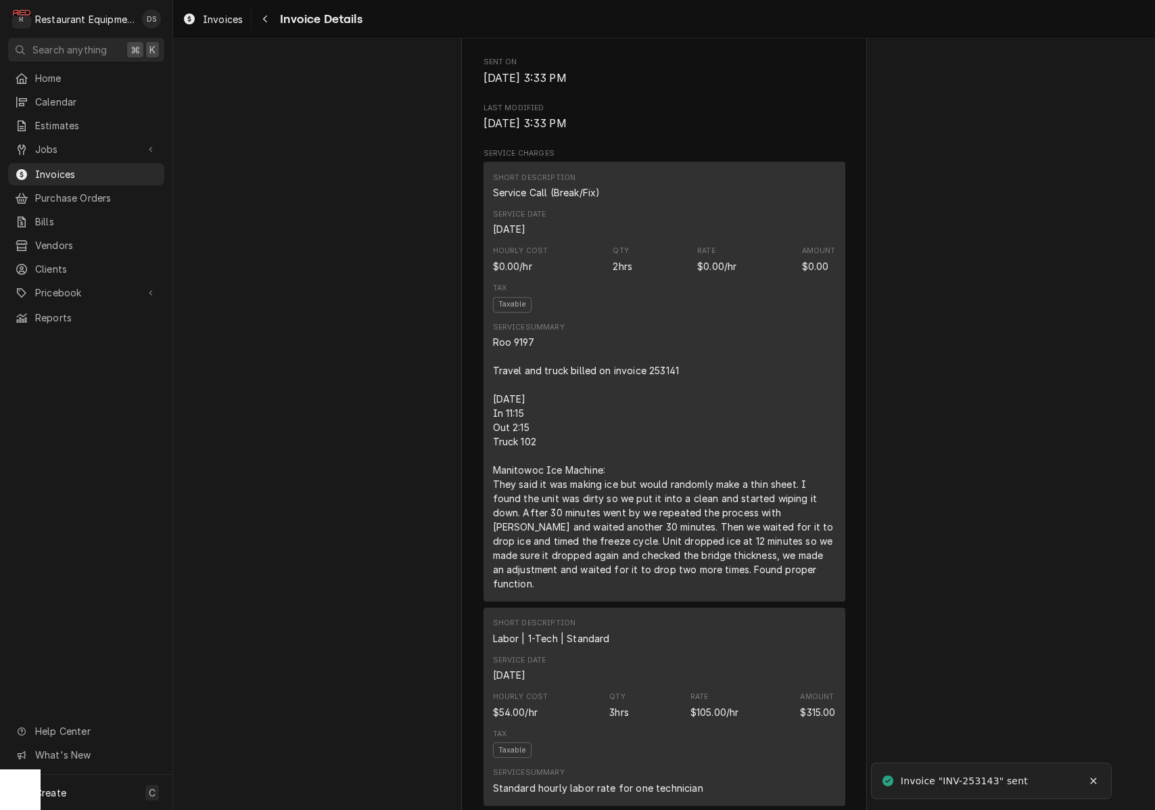
scroll to position [702, 0]
click at [267, 22] on icon "Navigate back" at bounding box center [265, 19] width 4 height 7
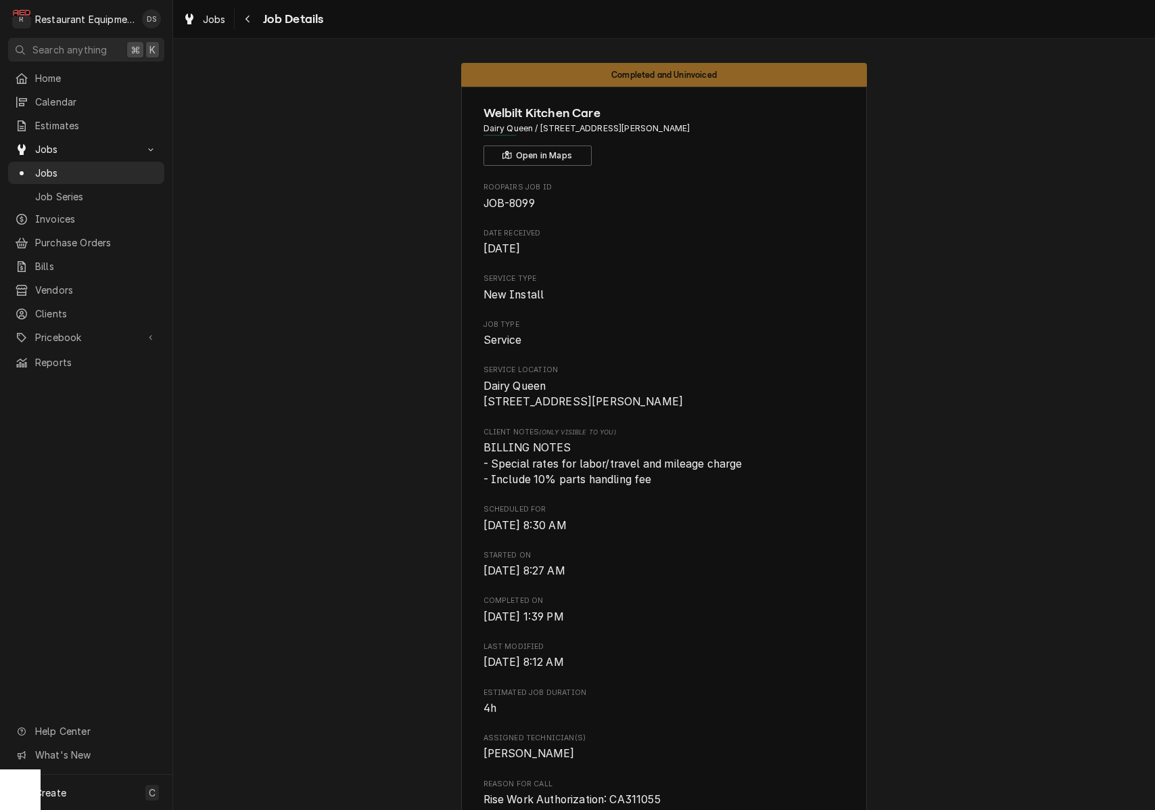
scroll to position [1264, 0]
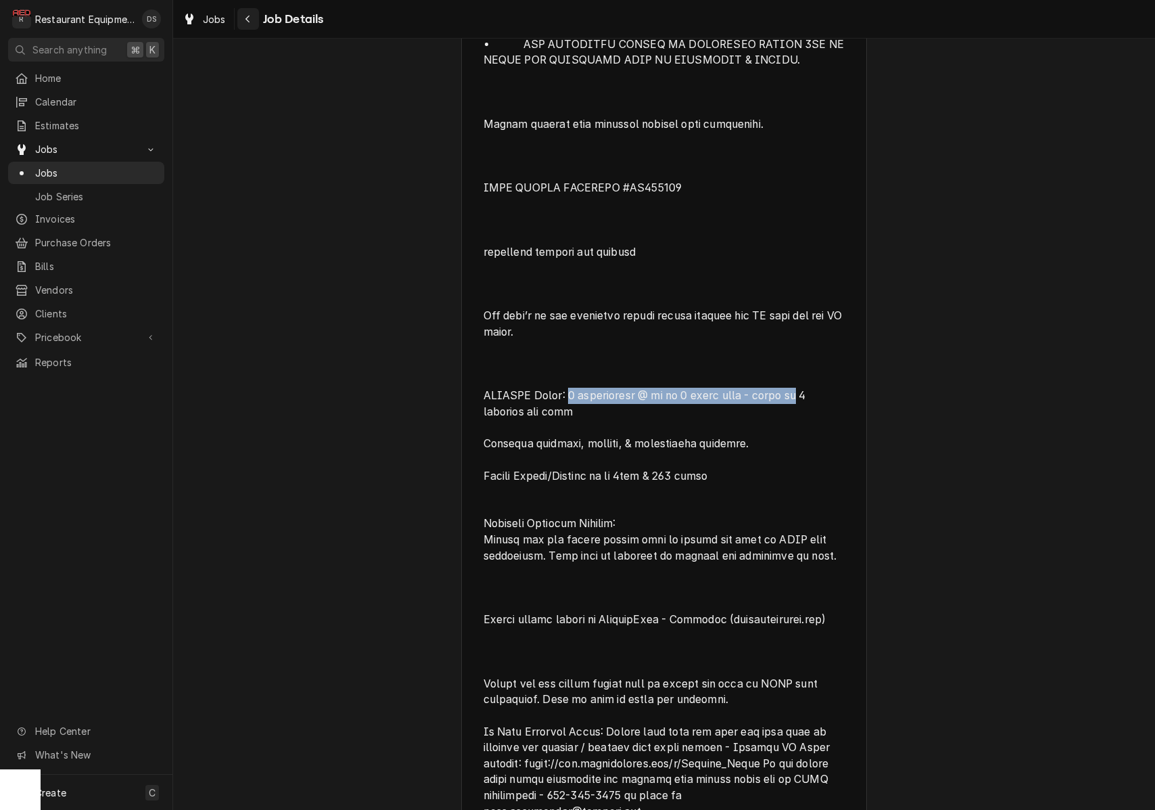
click at [253, 26] on button "Navigate back" at bounding box center [248, 19] width 22 height 22
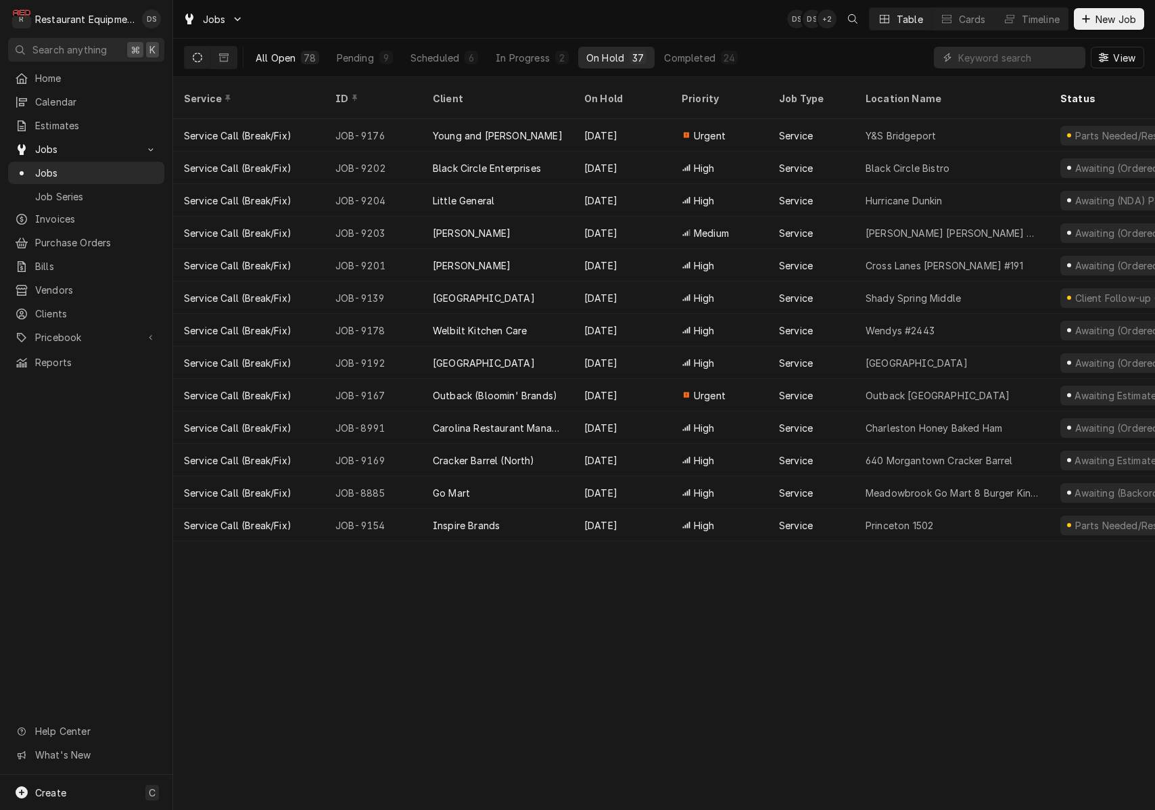
click at [276, 53] on div "All Open" at bounding box center [276, 58] width 40 height 14
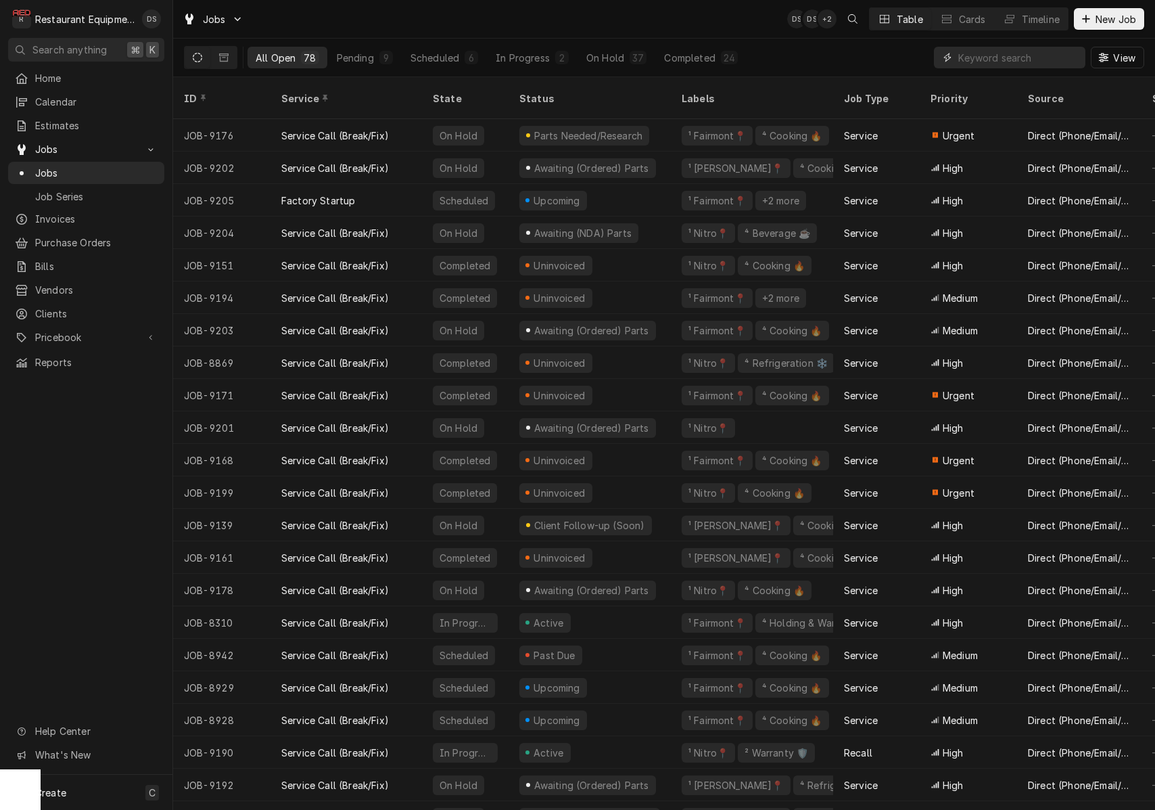
click at [998, 51] on input "Dynamic Content Wrapper" at bounding box center [1018, 58] width 120 height 22
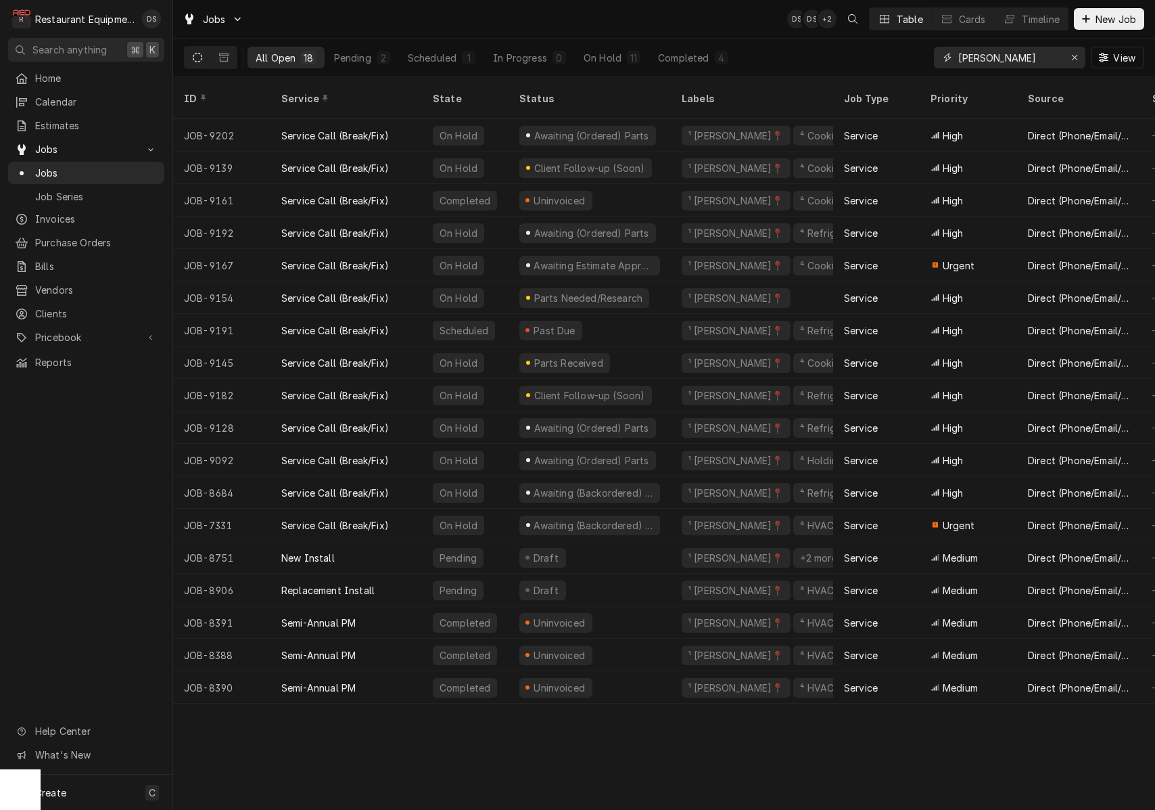
click at [1023, 56] on input "beckley" at bounding box center [1008, 58] width 101 height 22
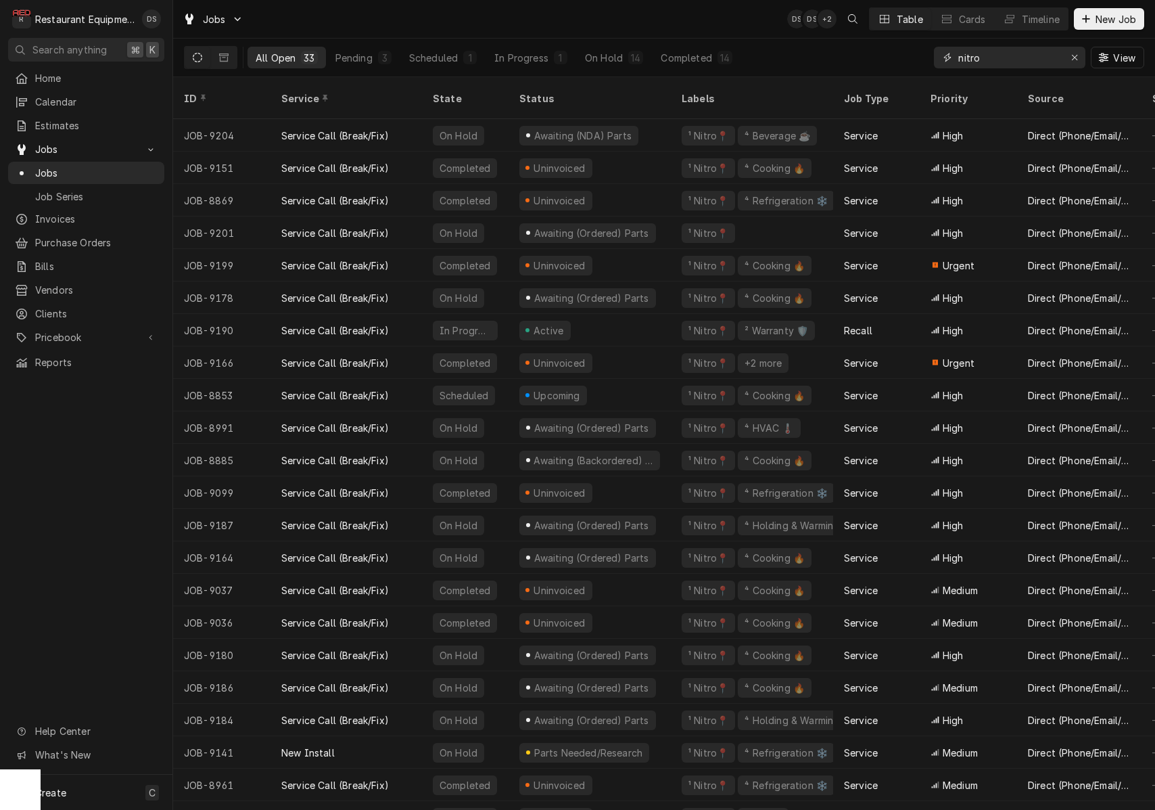
click at [1017, 58] on input "nitro" at bounding box center [1008, 58] width 101 height 22
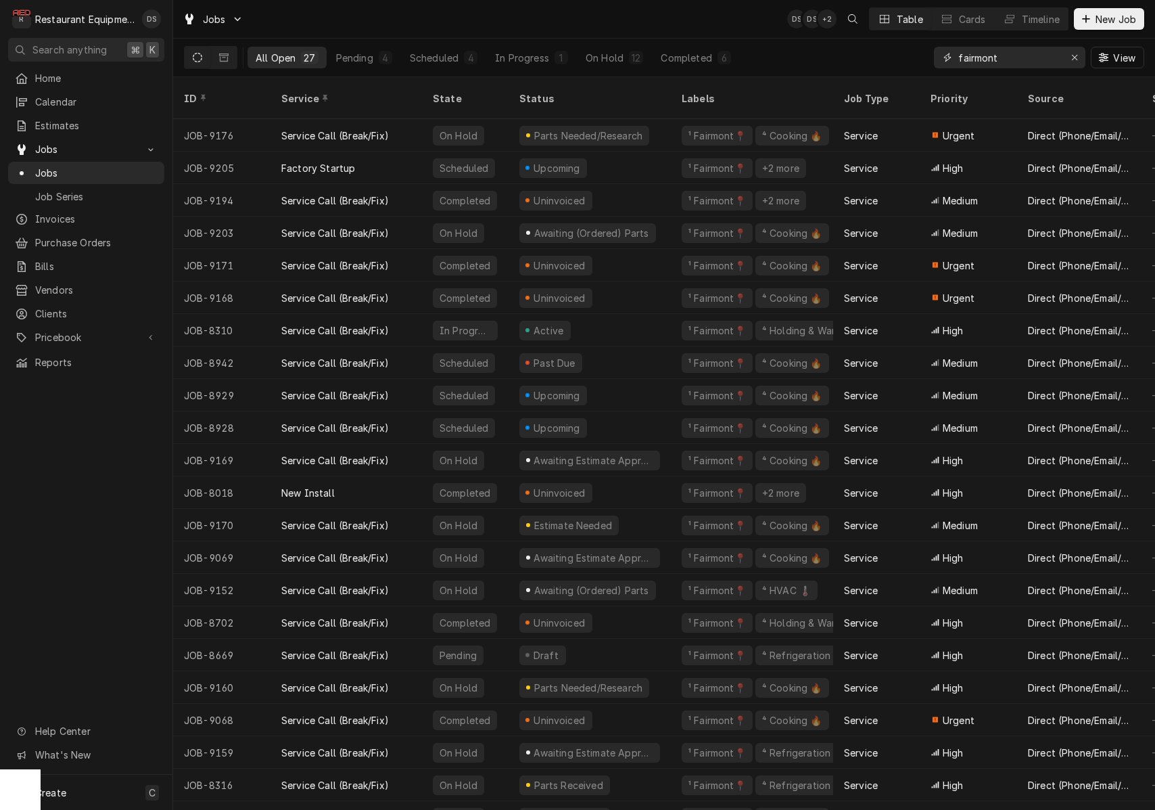
type input "fairmont"
